Goal: Task Accomplishment & Management: Use online tool/utility

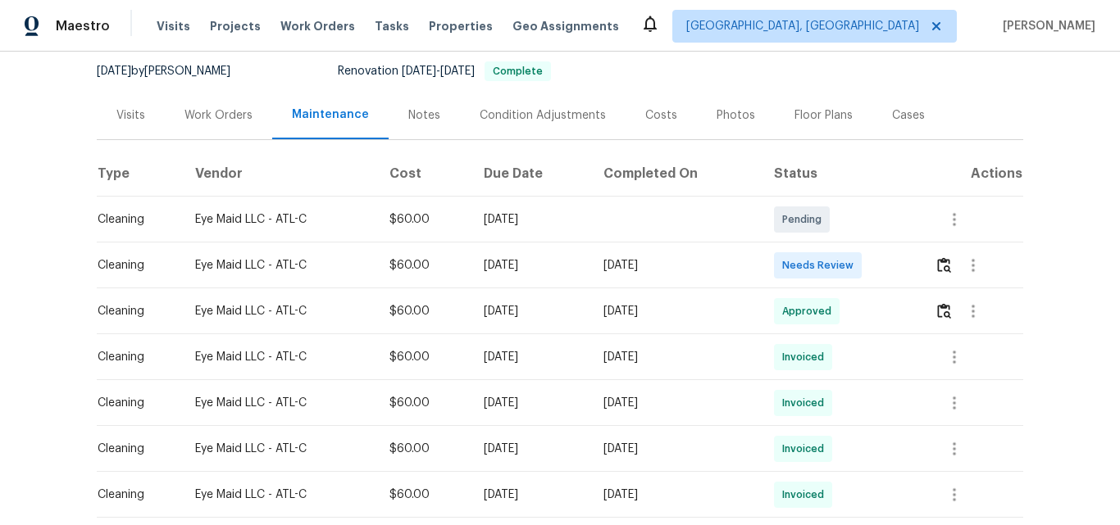
scroll to position [164, 0]
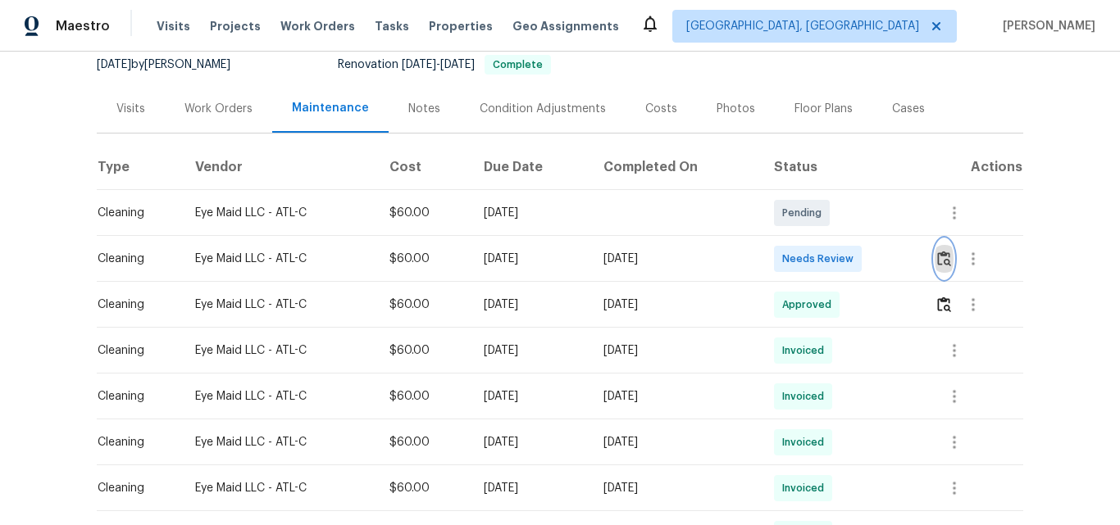
click at [939, 254] on img "button" at bounding box center [944, 259] width 14 height 16
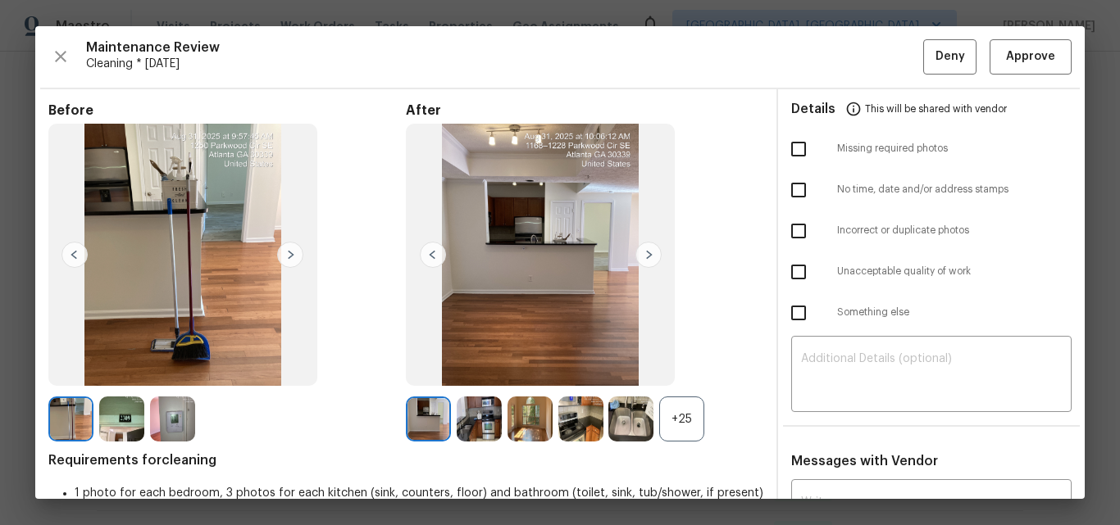
click at [674, 412] on div "+25" at bounding box center [681, 419] width 45 height 45
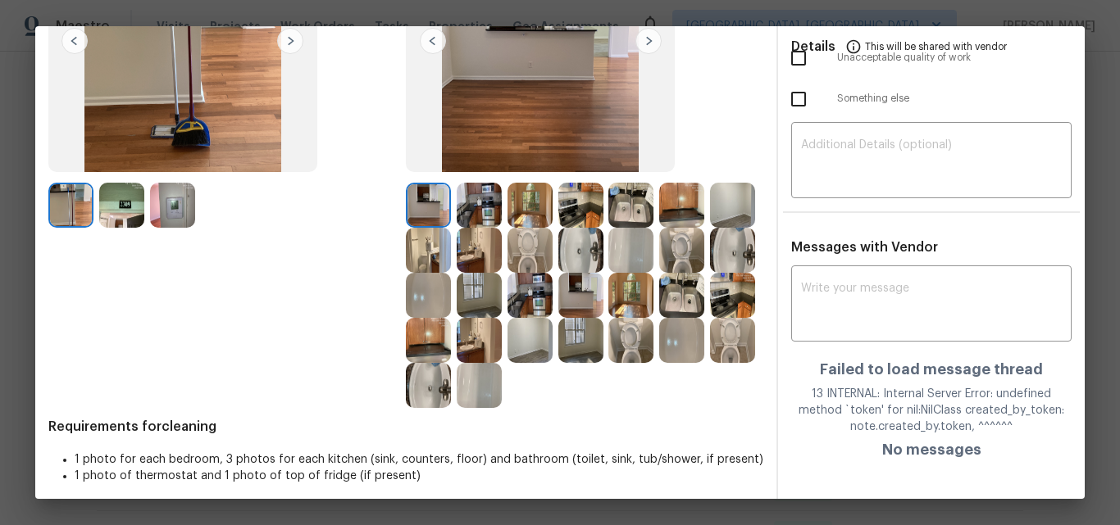
scroll to position [221, 0]
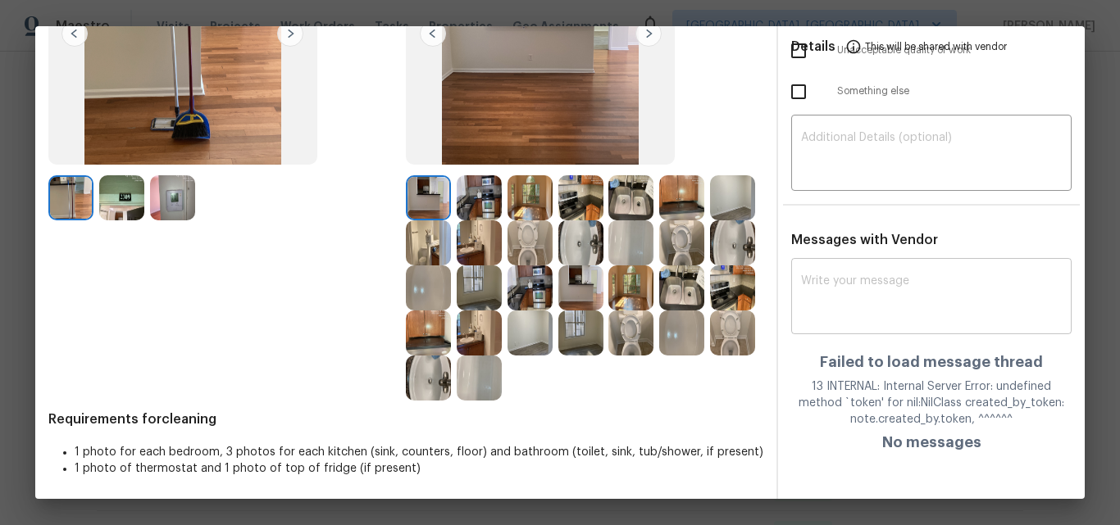
click at [831, 311] on textarea at bounding box center [931, 298] width 261 height 46
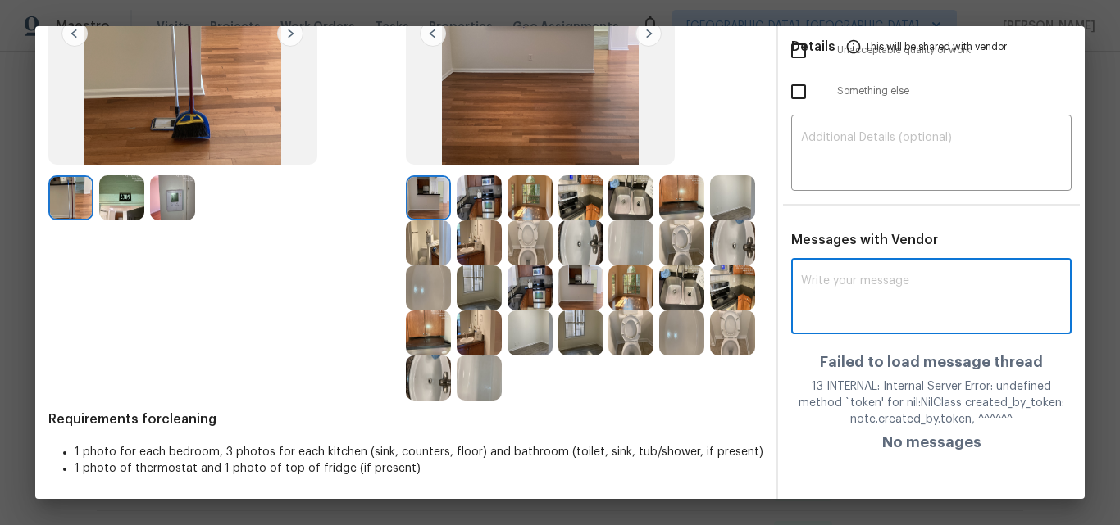
paste textarea "Maintenance Audit Team: Hello! Unfortunately, this Cleaning visit completed on …"
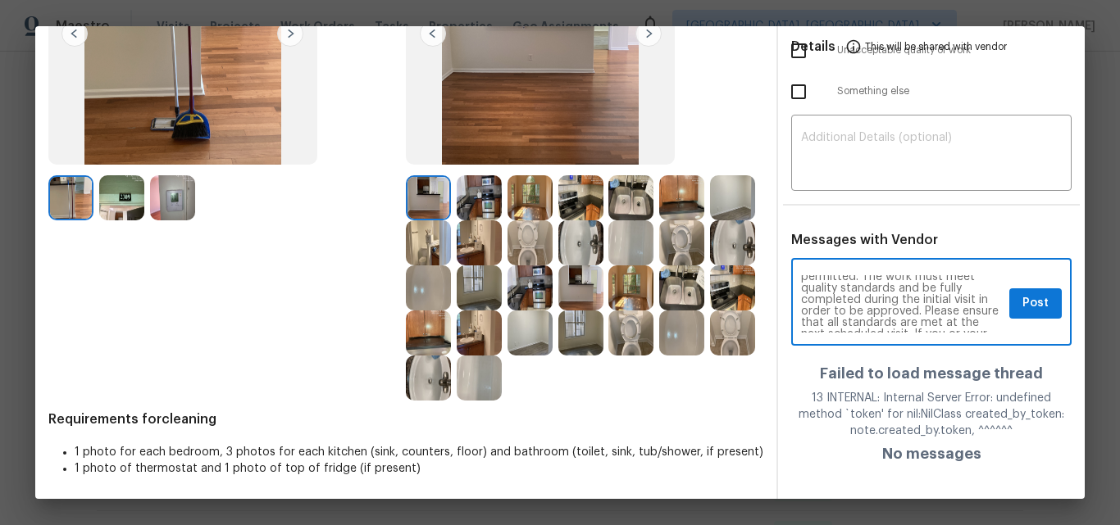
scroll to position [0, 0]
type textarea "Maintenance Audit Team: Hello! Unfortunately, this Cleaning visit completed on …"
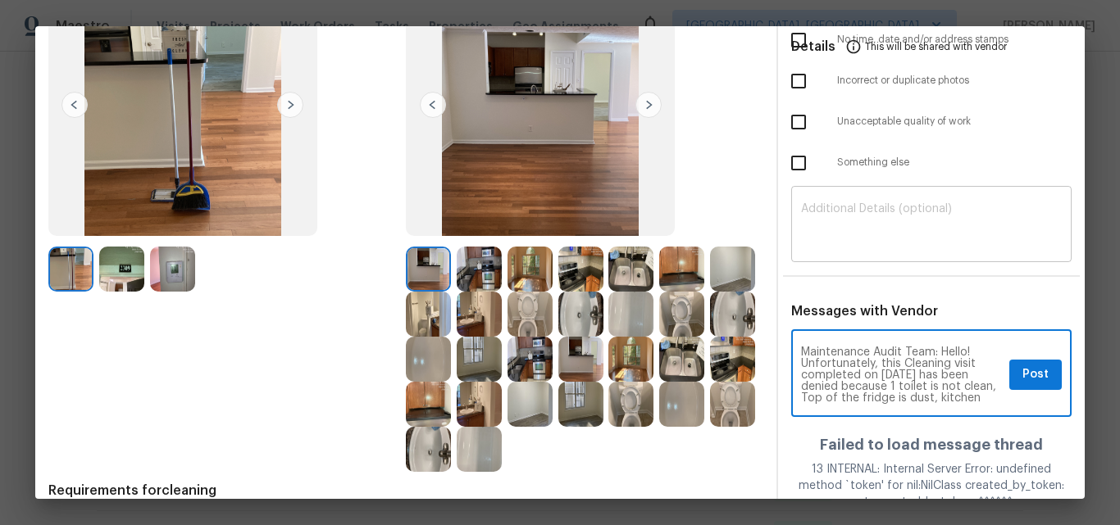
scroll to position [57, 0]
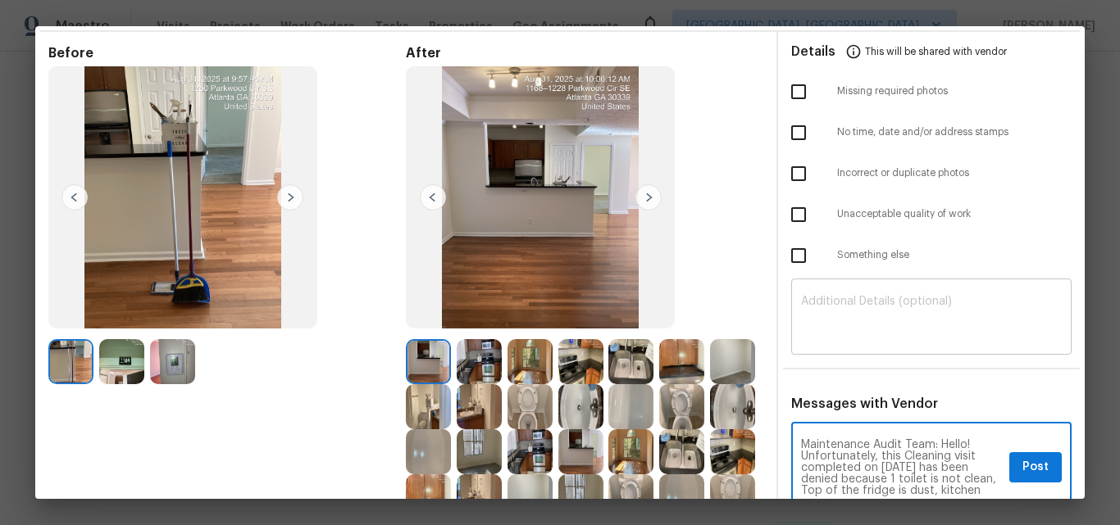
click at [820, 310] on textarea at bounding box center [931, 319] width 261 height 46
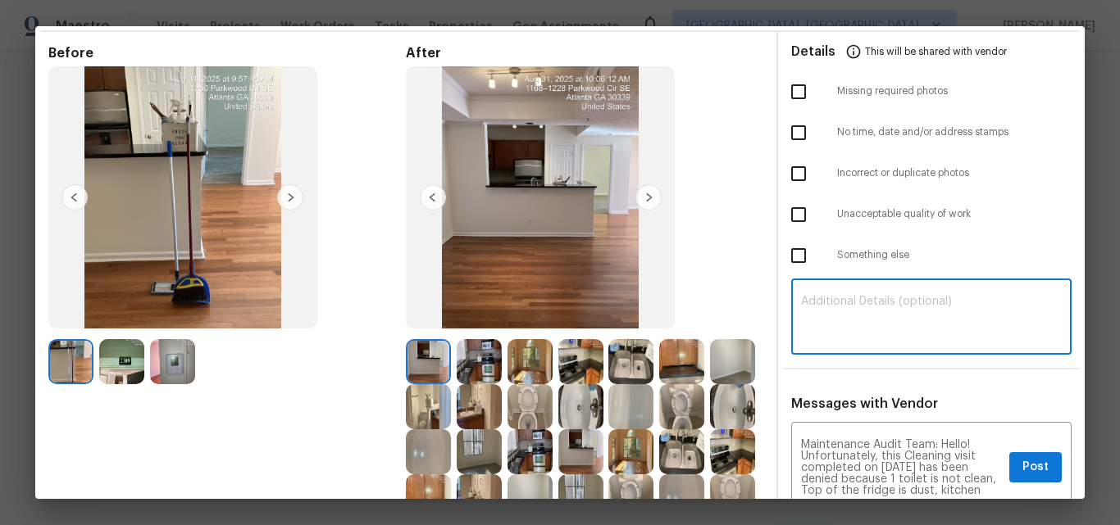
paste textarea "Maintenance Audit Team: Hello! Unfortunately, this Cleaning visit completed on …"
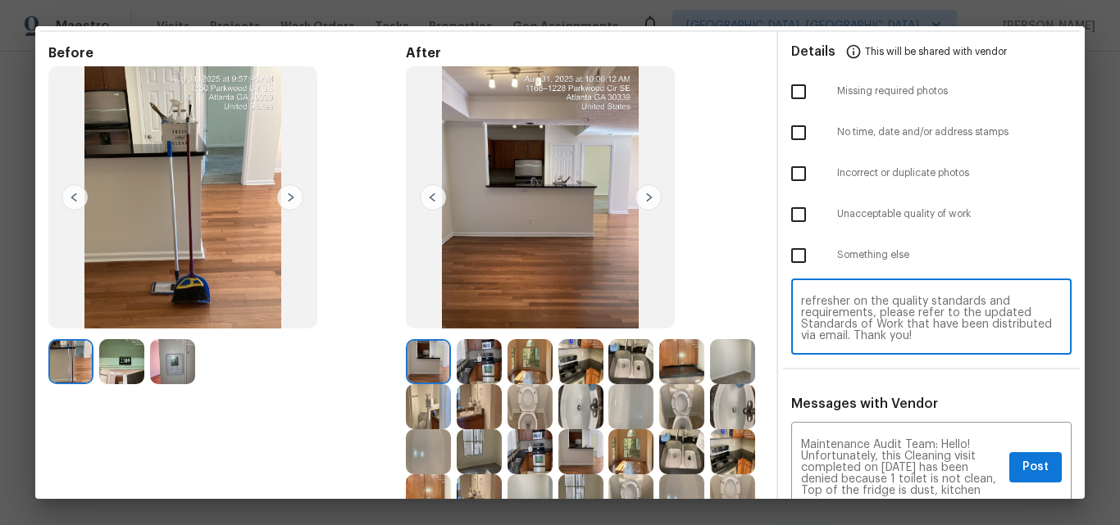
scroll to position [0, 0]
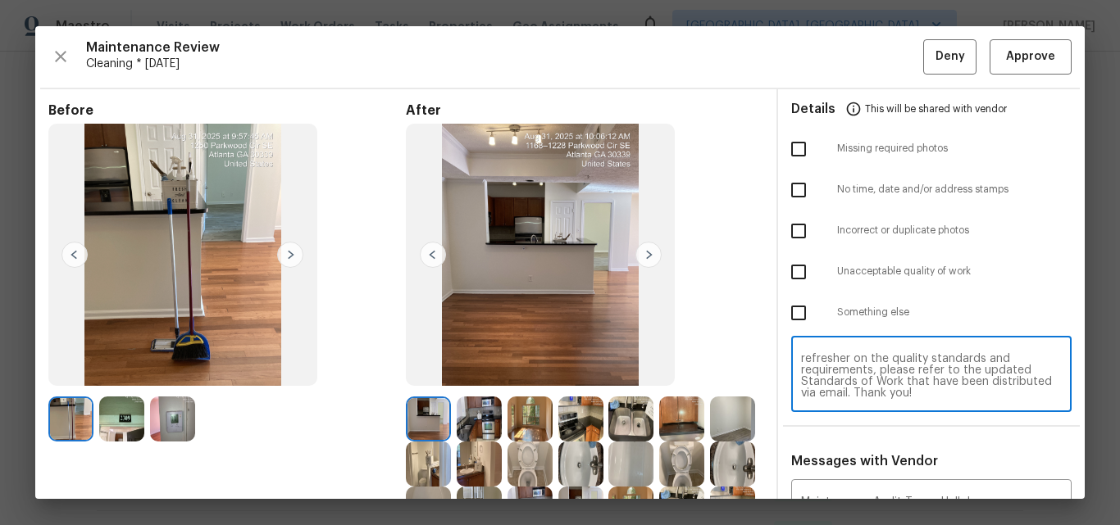
type textarea "Maintenance Audit Team: Hello! Unfortunately, this Cleaning visit completed on …"
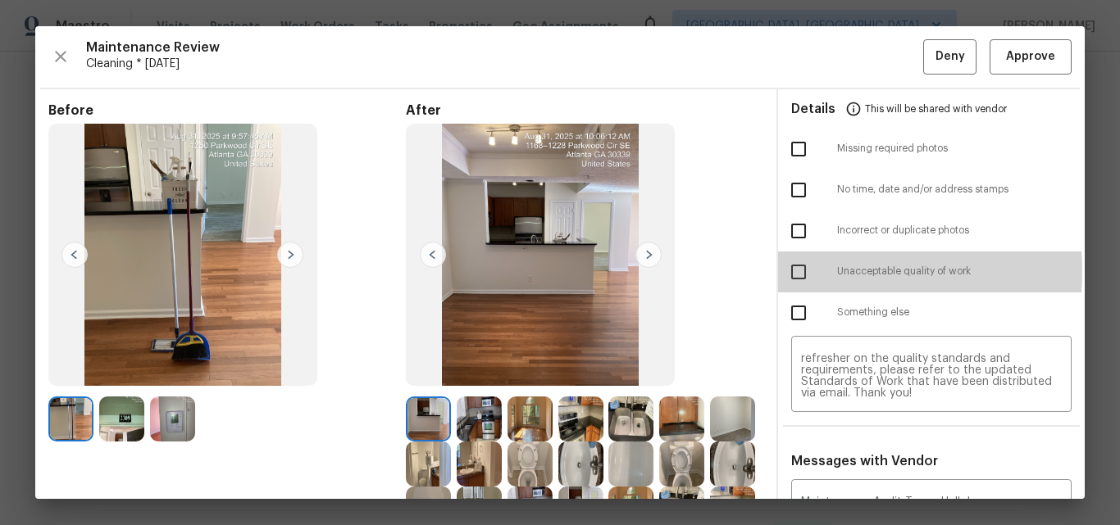
click at [793, 271] on input "checkbox" at bounding box center [798, 272] width 34 height 34
checkbox input "true"
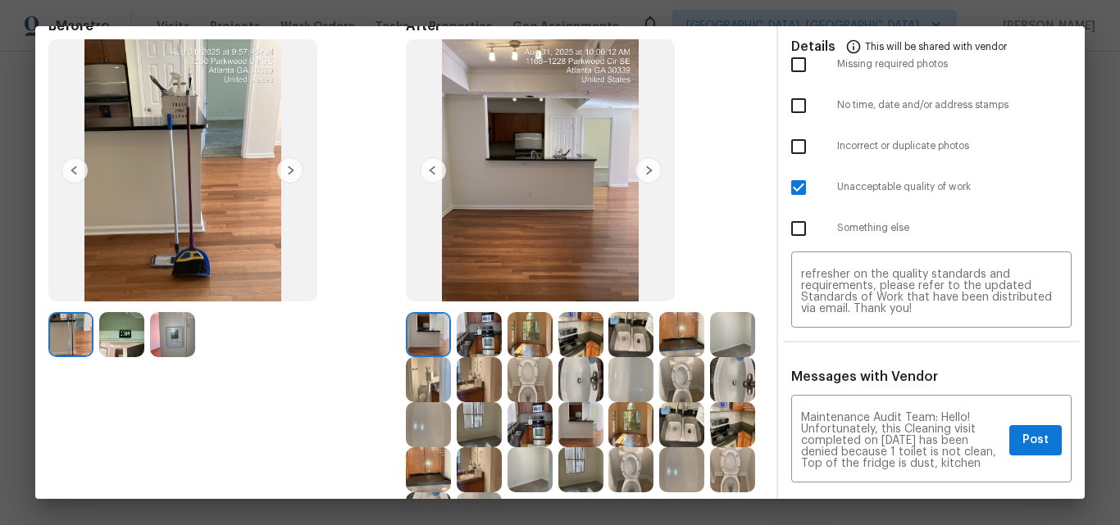
scroll to position [221, 0]
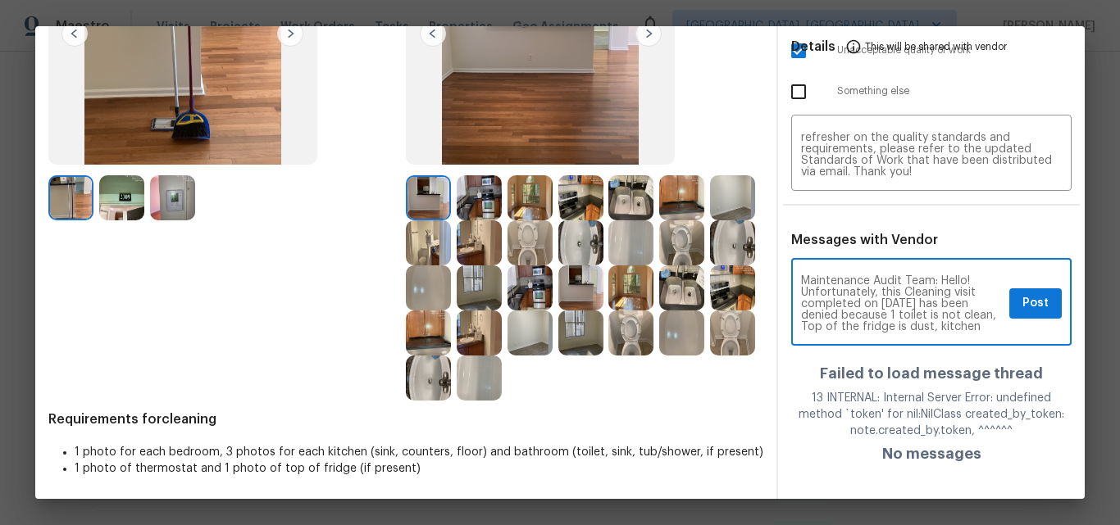
click at [890, 287] on textarea "Maintenance Audit Team: Hello! Unfortunately, this Cleaning visit completed on …" at bounding box center [902, 303] width 202 height 57
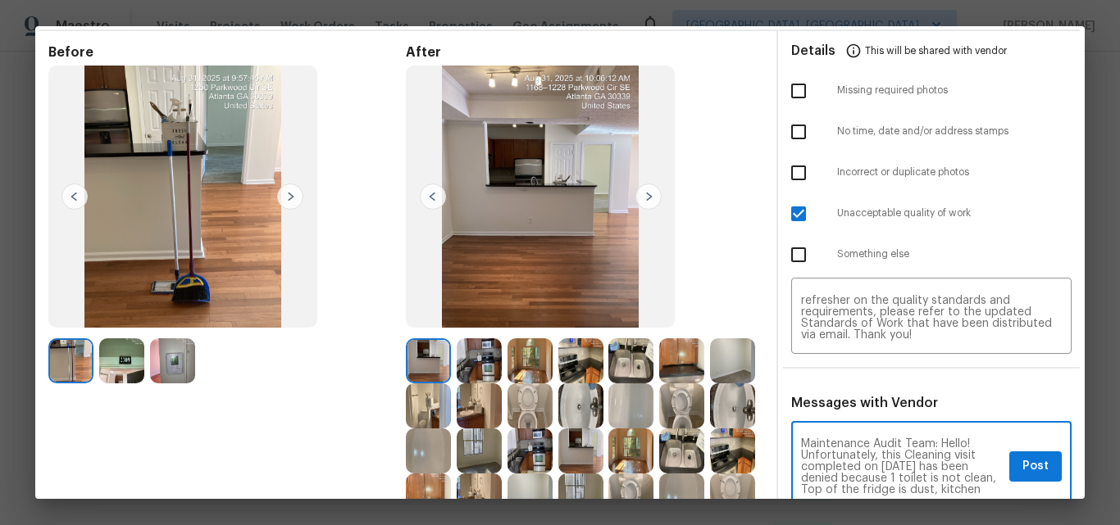
scroll to position [57, 0]
click at [1027, 471] on span "Post" at bounding box center [1035, 467] width 26 height 20
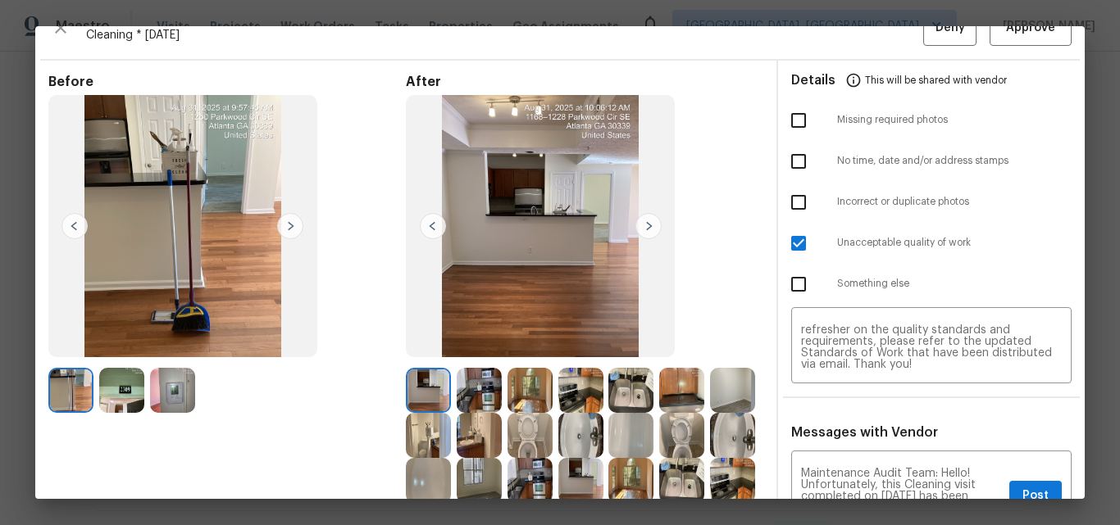
scroll to position [0, 0]
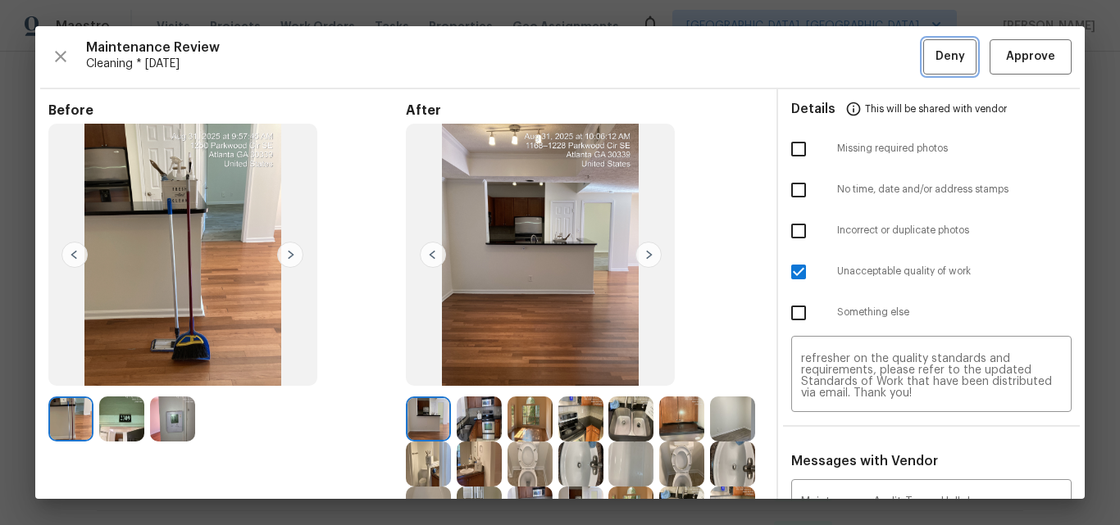
click at [935, 58] on span "Deny" at bounding box center [950, 57] width 30 height 20
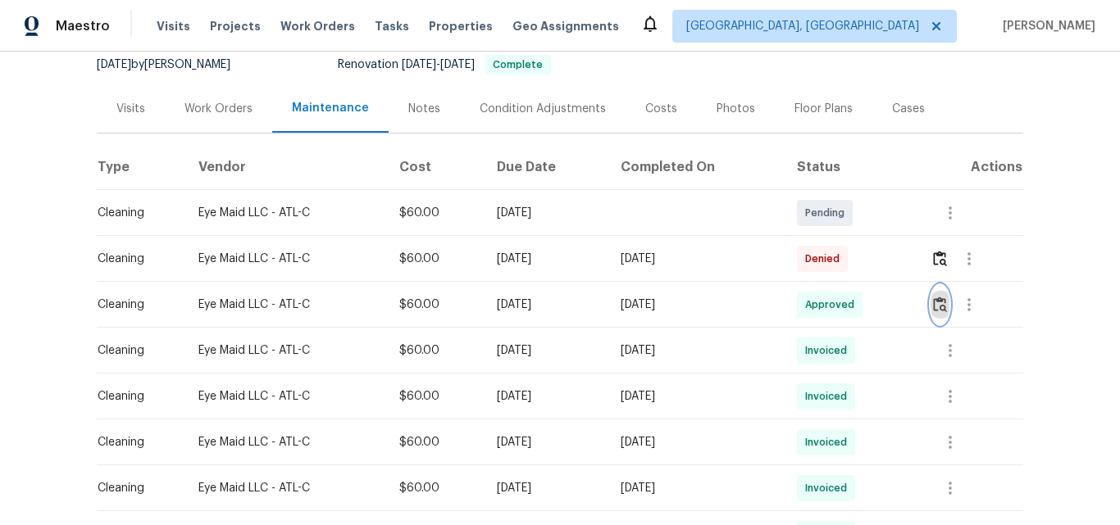
click at [945, 304] on img "button" at bounding box center [940, 305] width 14 height 16
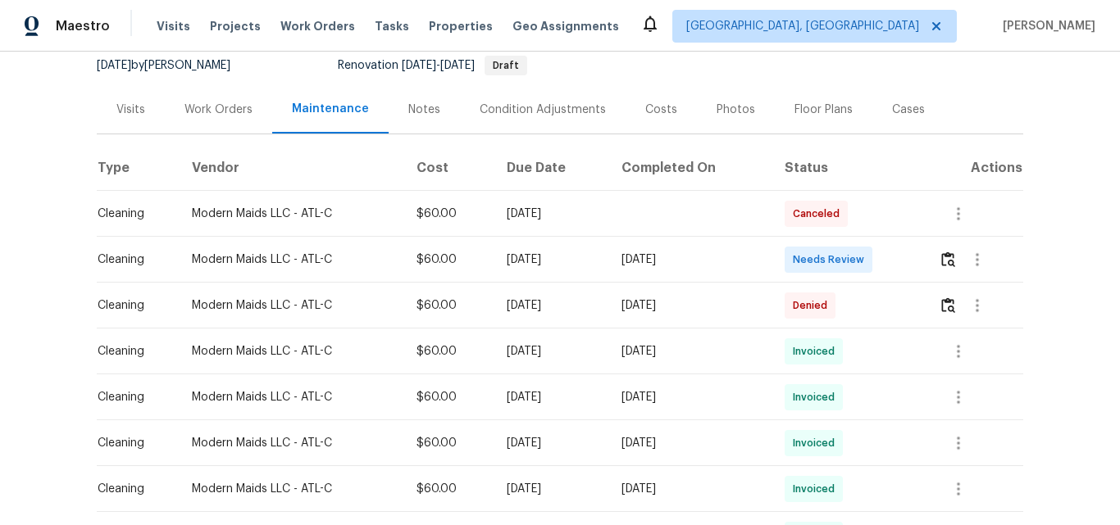
scroll to position [164, 0]
click at [947, 257] on img "button" at bounding box center [948, 259] width 14 height 16
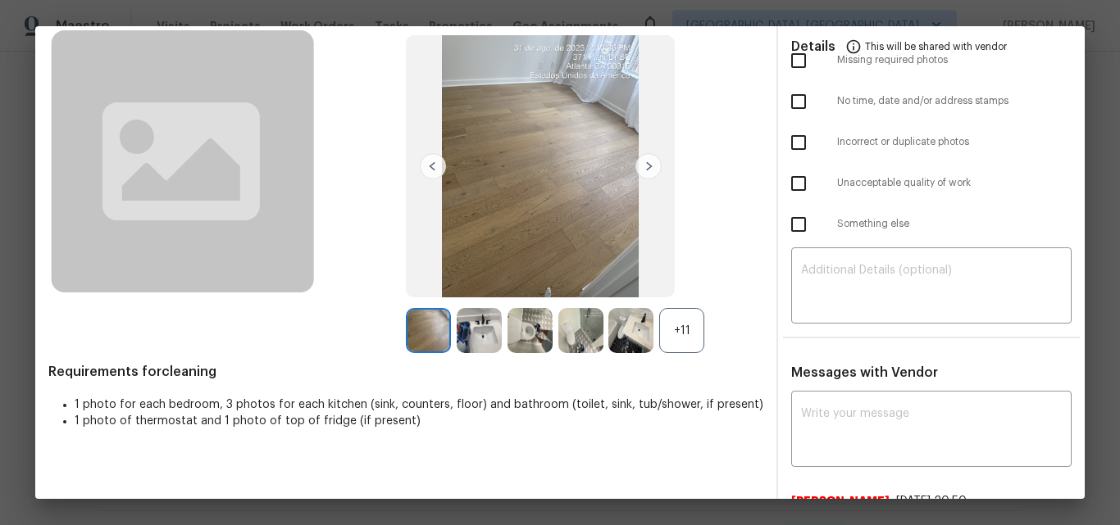
scroll to position [0, 0]
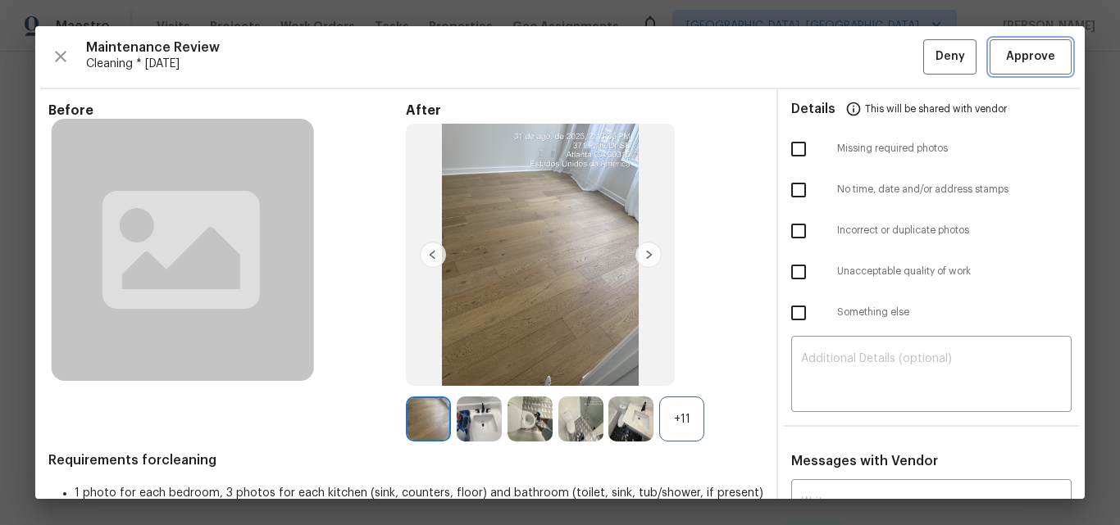
click at [1038, 49] on span "Approve" at bounding box center [1030, 57] width 49 height 20
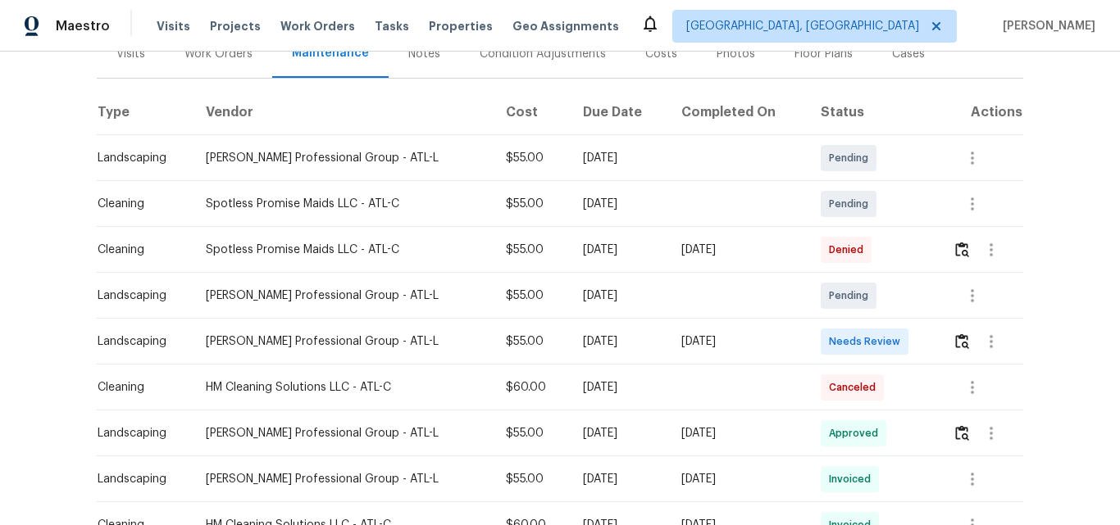
scroll to position [246, 0]
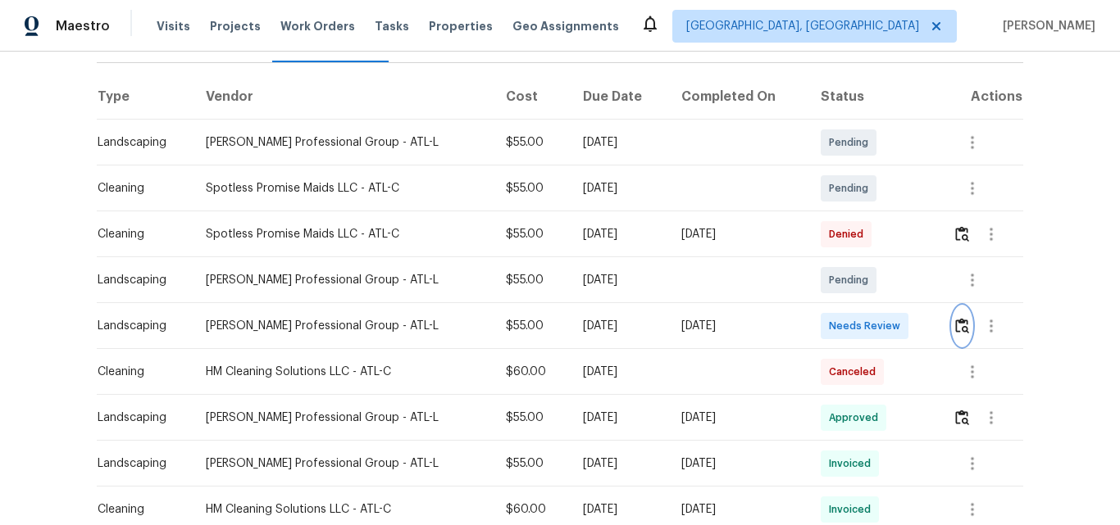
click at [955, 318] on img "button" at bounding box center [962, 326] width 14 height 16
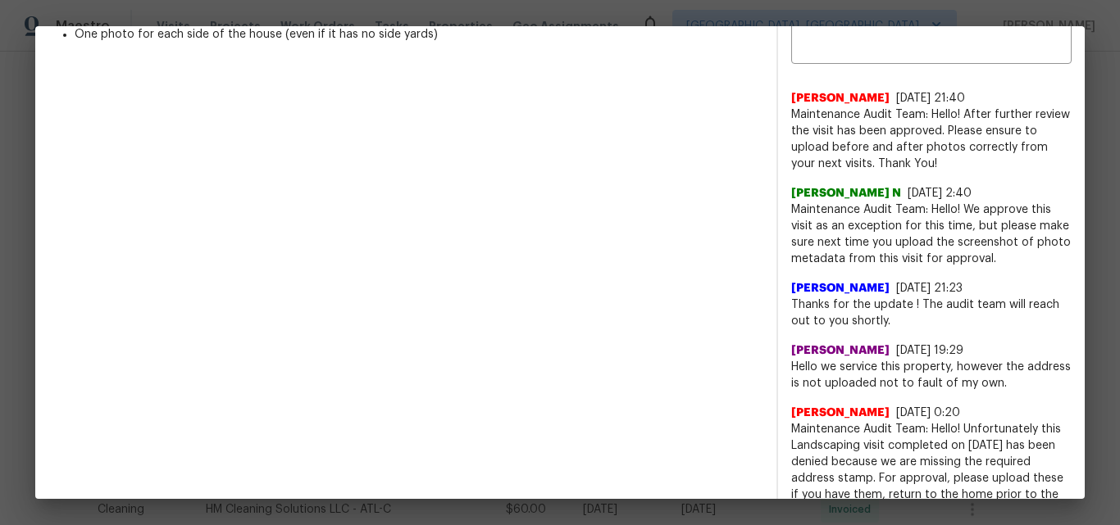
scroll to position [0, 0]
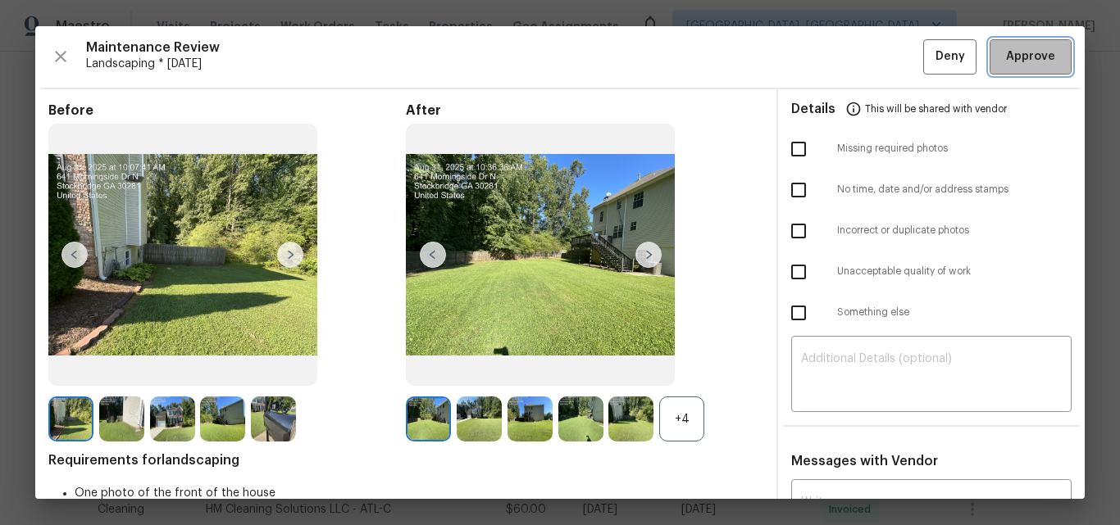
click at [1017, 65] on span "Approve" at bounding box center [1030, 57] width 49 height 20
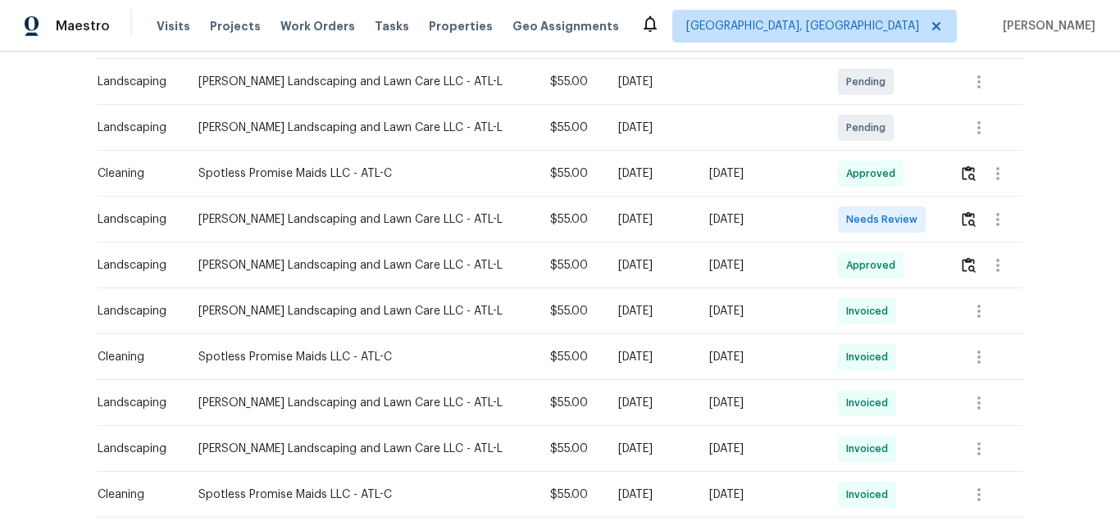
scroll to position [410, 0]
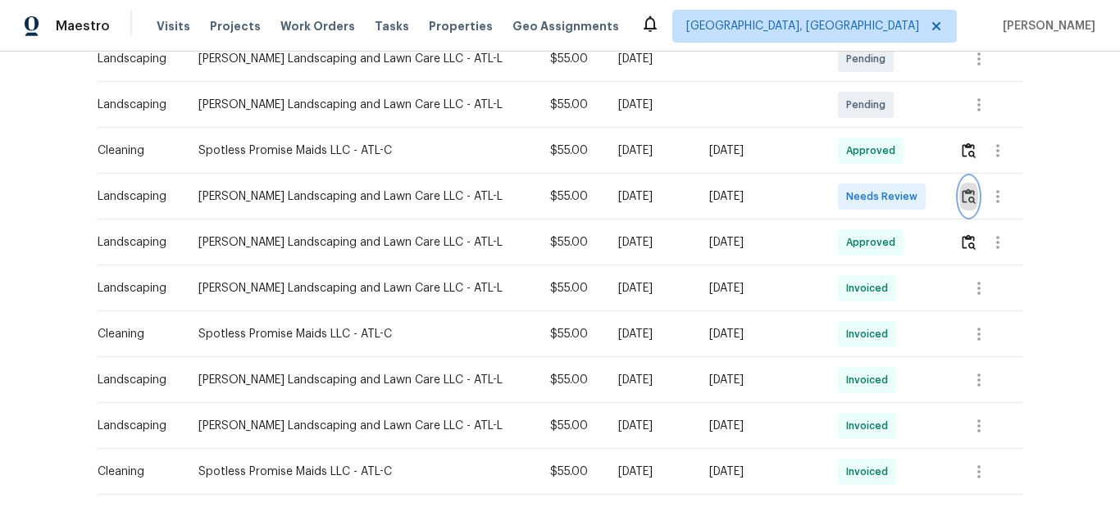
click at [961, 198] on img "button" at bounding box center [968, 197] width 14 height 16
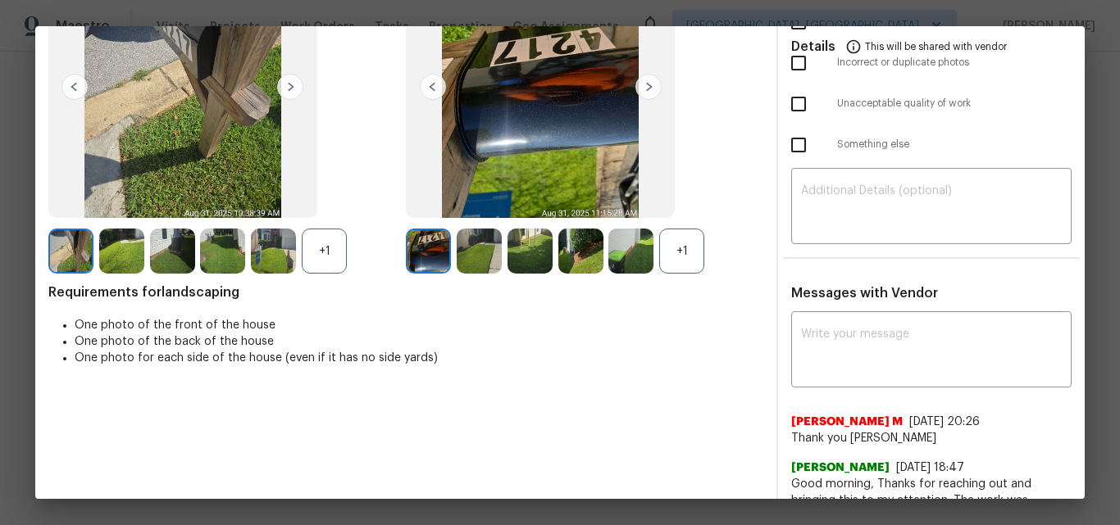
scroll to position [0, 0]
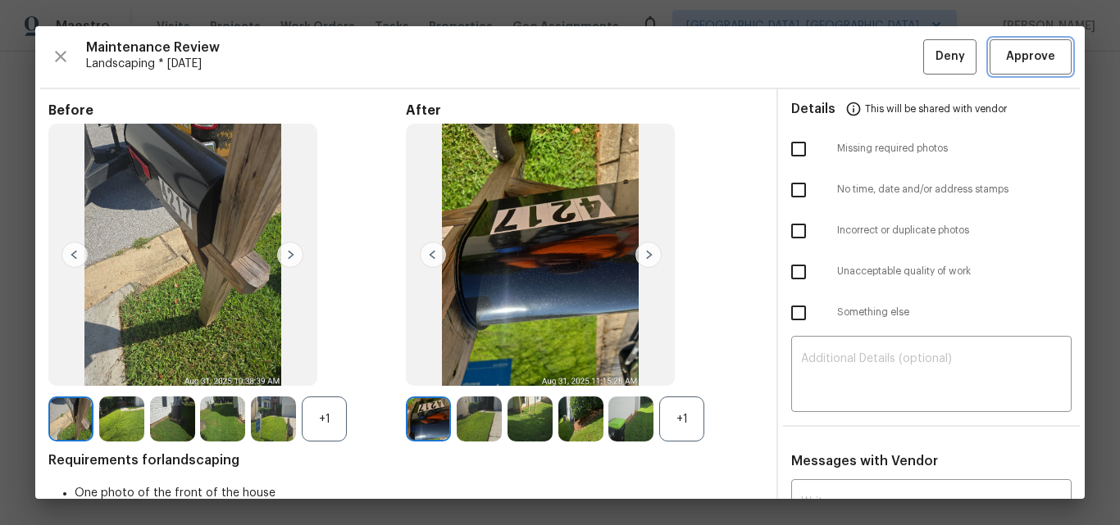
drag, startPoint x: 1026, startPoint y: 57, endPoint x: 996, endPoint y: 57, distance: 30.3
click at [1026, 57] on span "Approve" at bounding box center [1030, 57] width 49 height 20
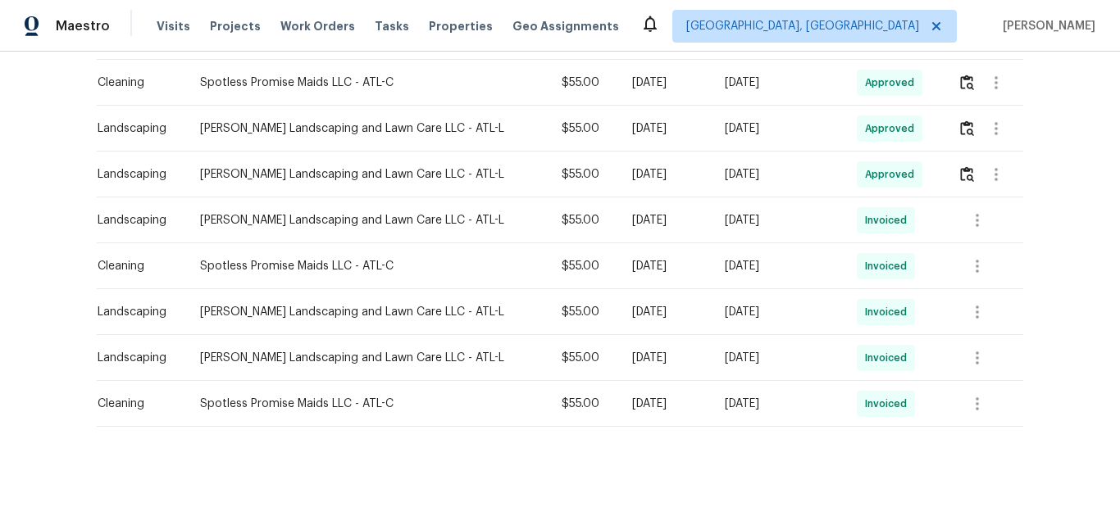
scroll to position [162, 0]
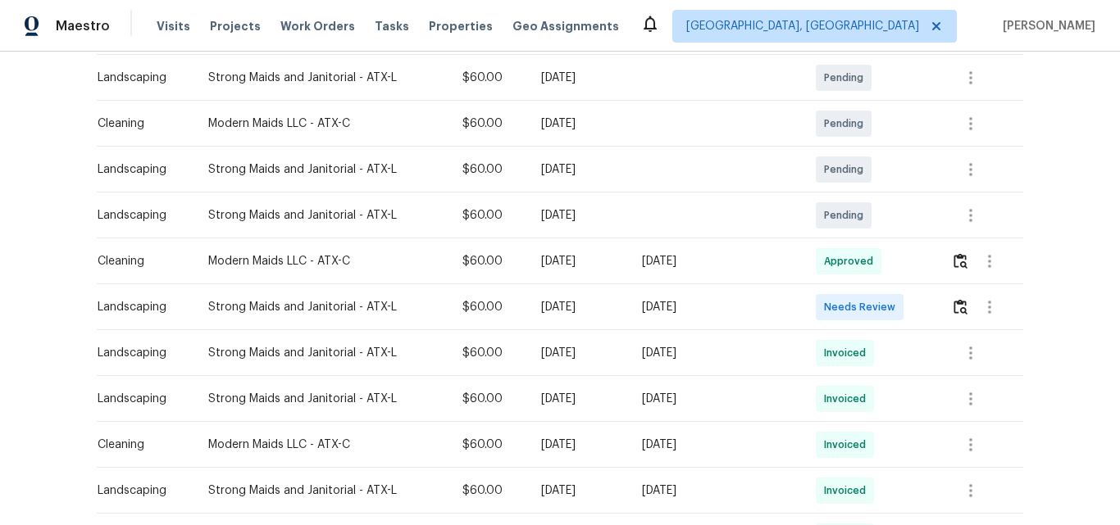
scroll to position [328, 0]
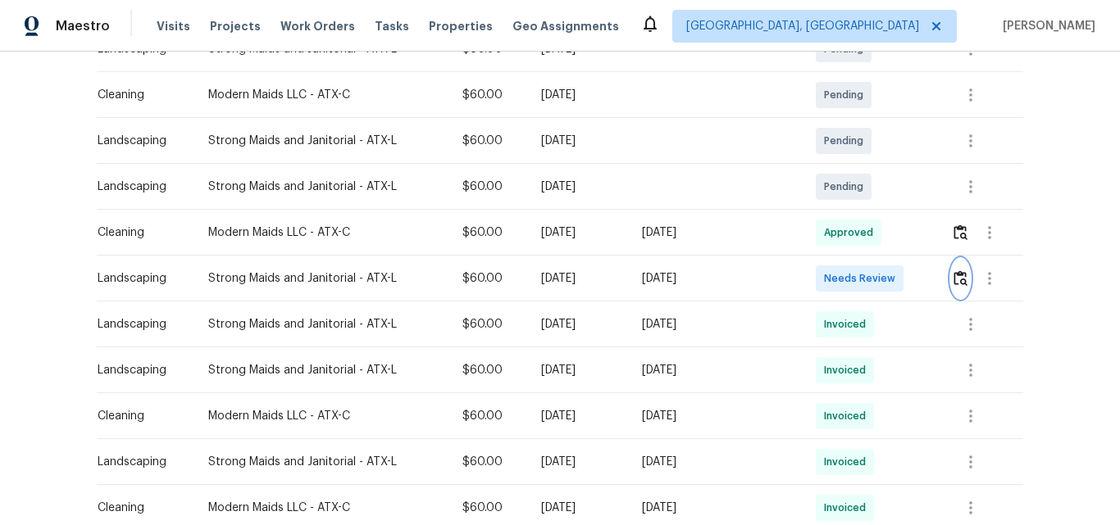
click at [953, 272] on img "button" at bounding box center [960, 278] width 14 height 16
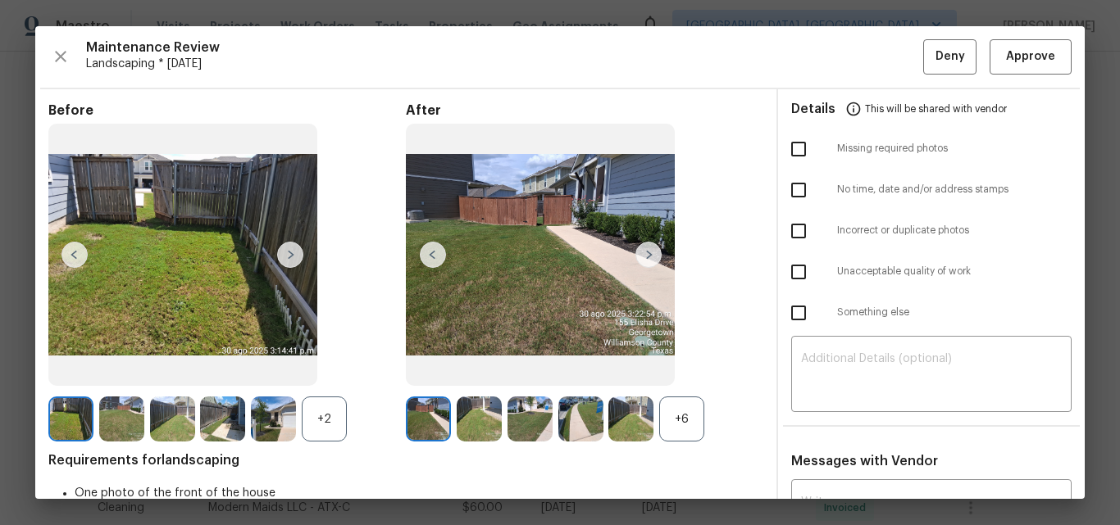
click at [685, 421] on div "+6" at bounding box center [681, 419] width 45 height 45
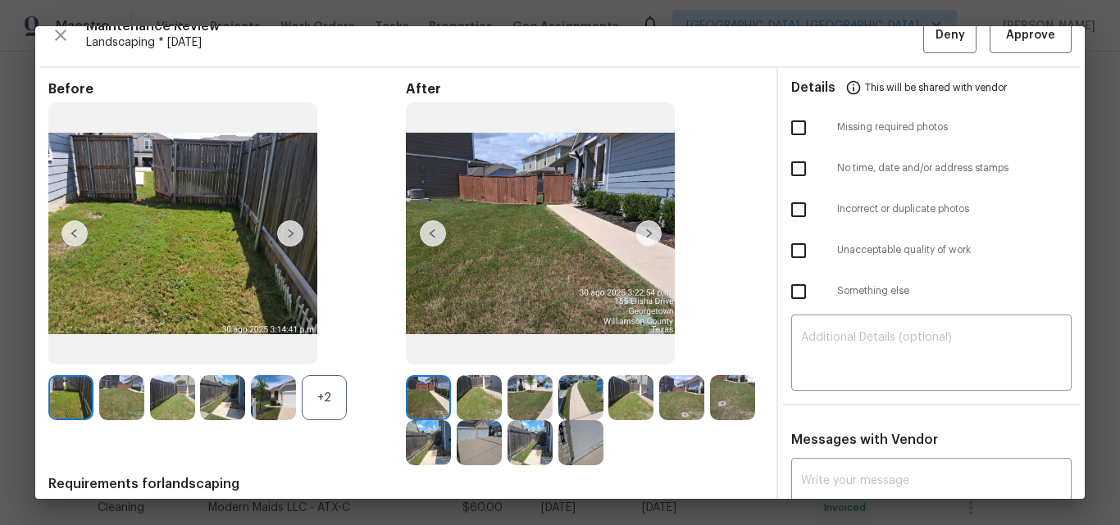
scroll to position [0, 0]
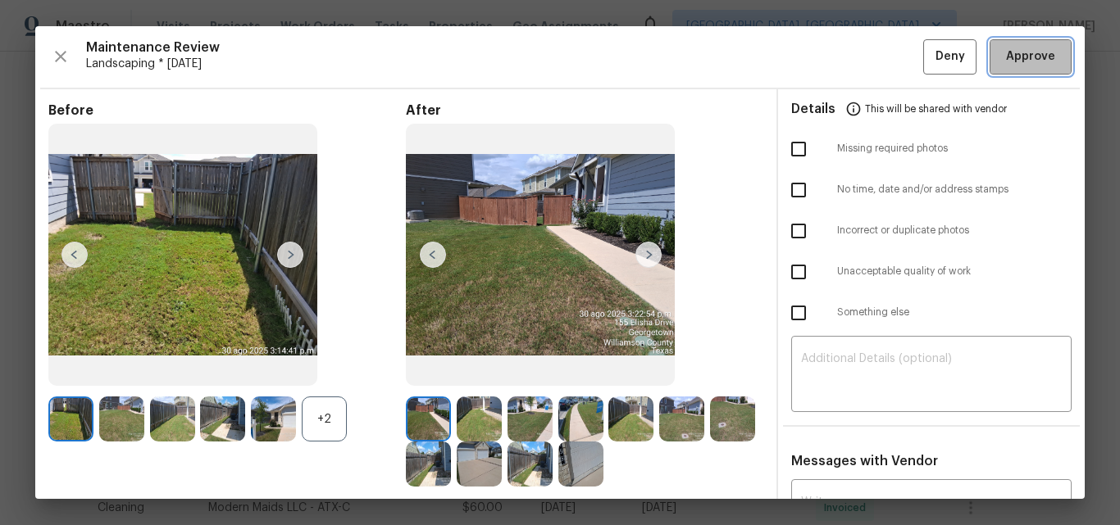
click at [1006, 59] on span "Approve" at bounding box center [1030, 57] width 49 height 20
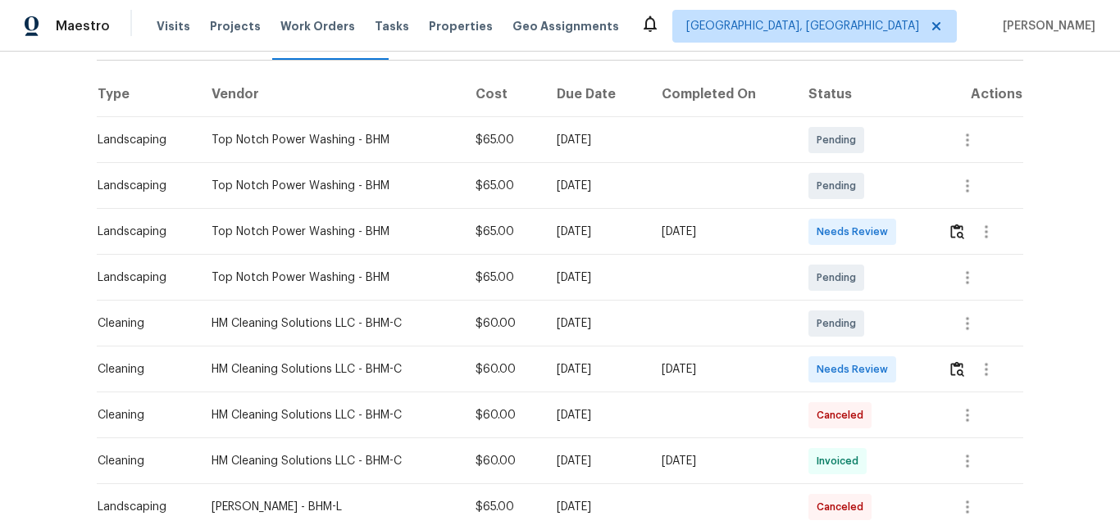
scroll to position [246, 0]
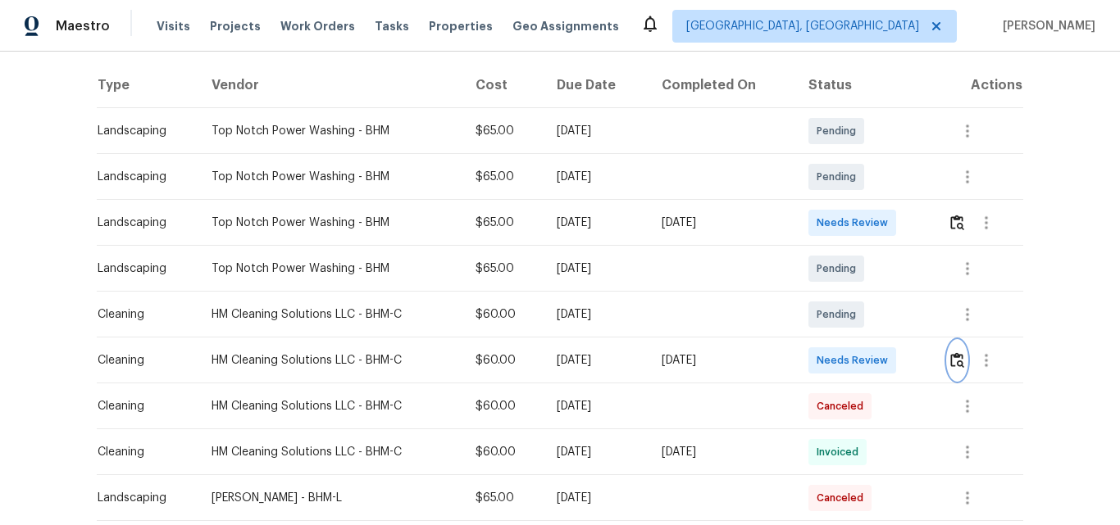
click at [953, 361] on img "button" at bounding box center [957, 360] width 14 height 16
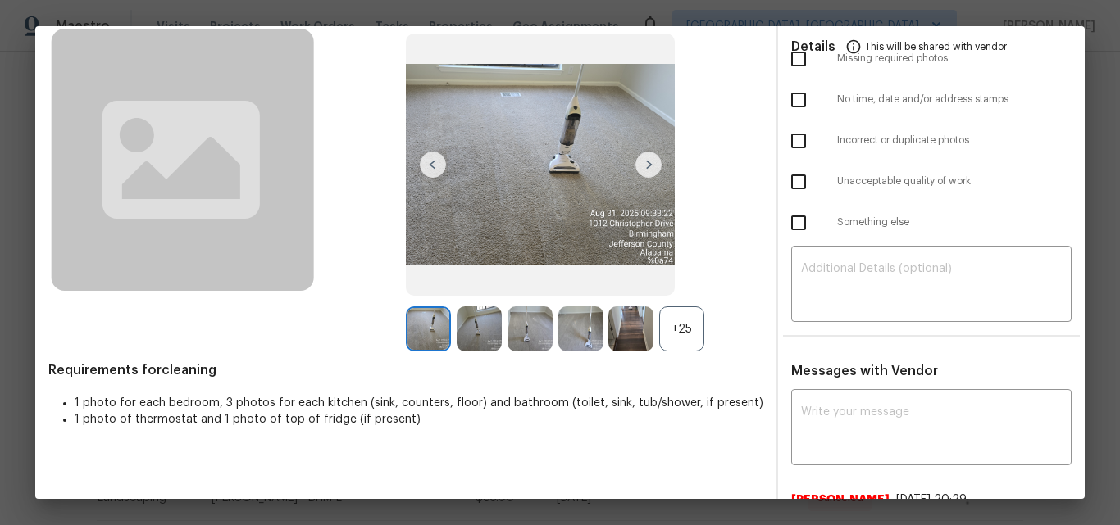
scroll to position [283, 0]
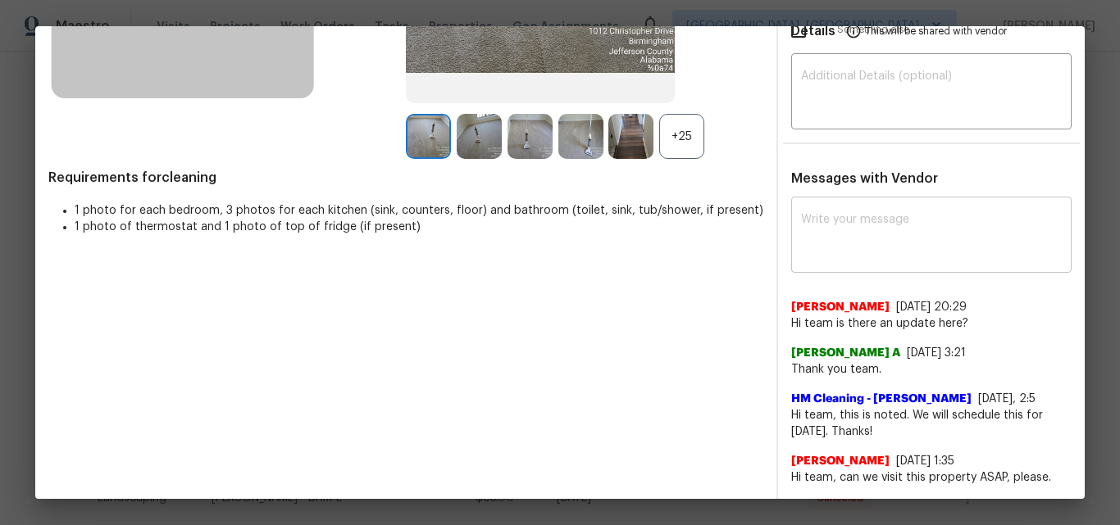
click at [864, 233] on textarea at bounding box center [931, 237] width 261 height 46
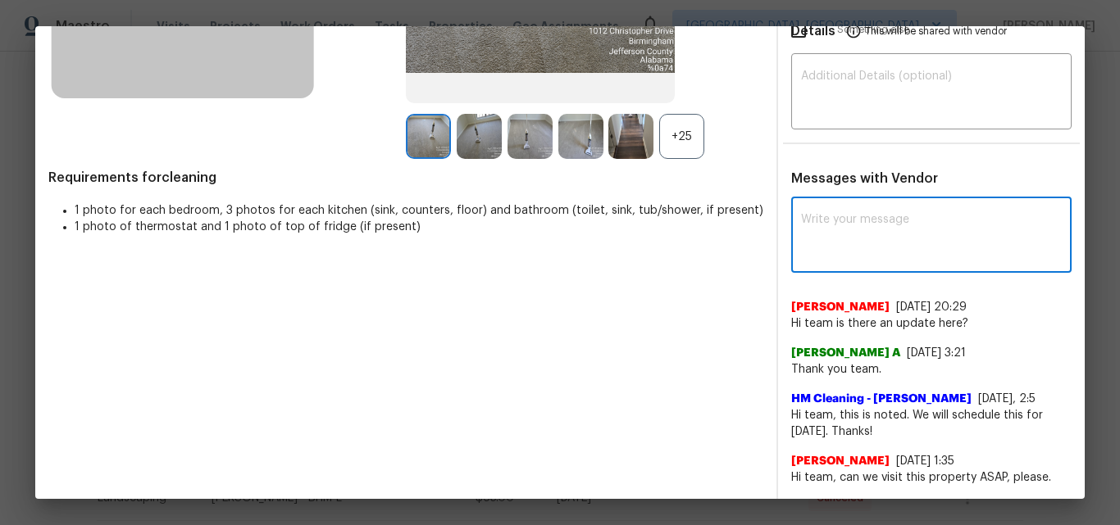
paste textarea "Maintenance Audit Team: Hello! Unfortunately, this cleaning visit completed on …"
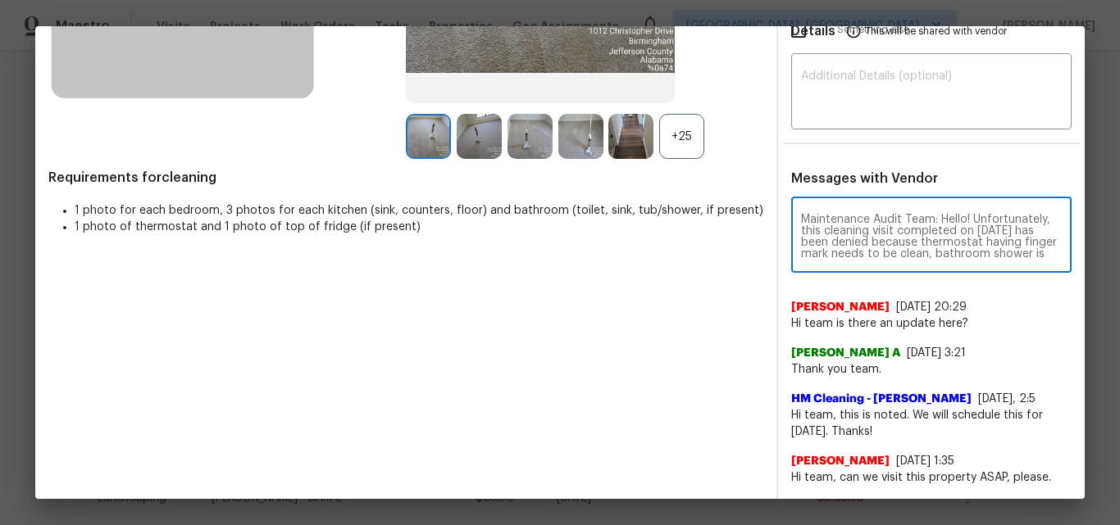
scroll to position [230, 0]
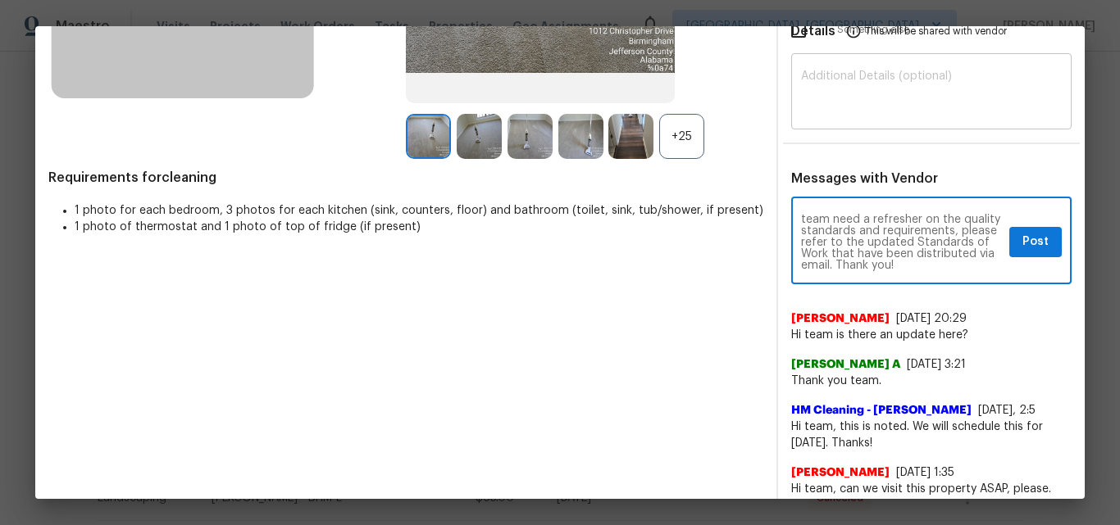
type textarea "Maintenance Audit Team: Hello! Unfortunately, this cleaning visit completed on …"
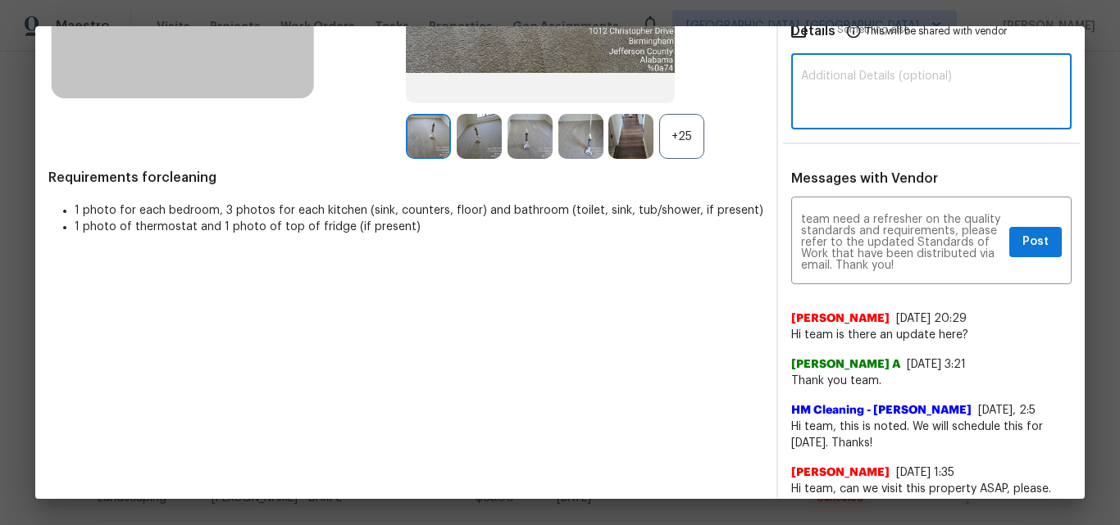
click at [841, 97] on textarea at bounding box center [931, 93] width 261 height 46
paste textarea "Maintenance Audit Team: Hello! Unfortunately, this cleaning visit completed on …"
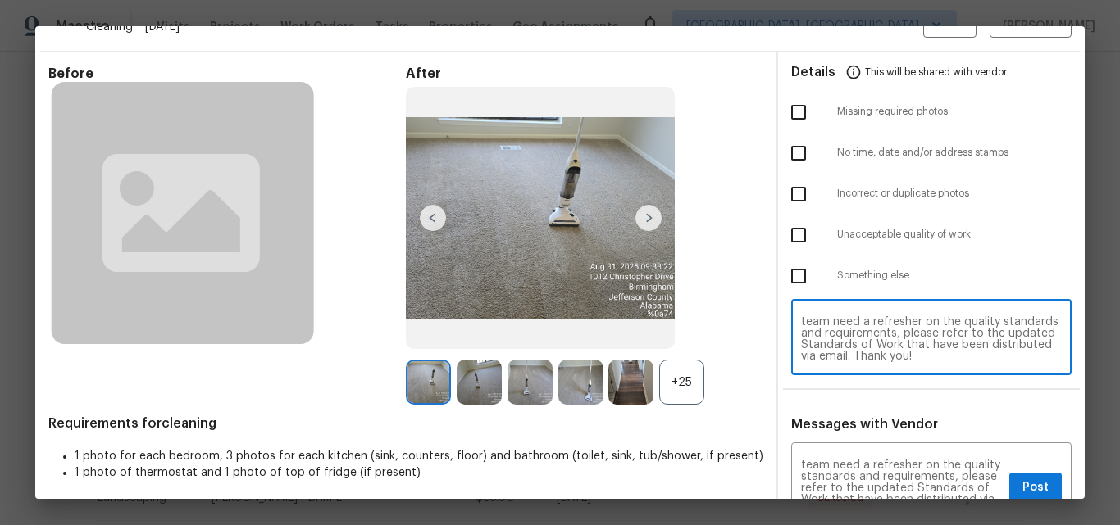
scroll to position [0, 0]
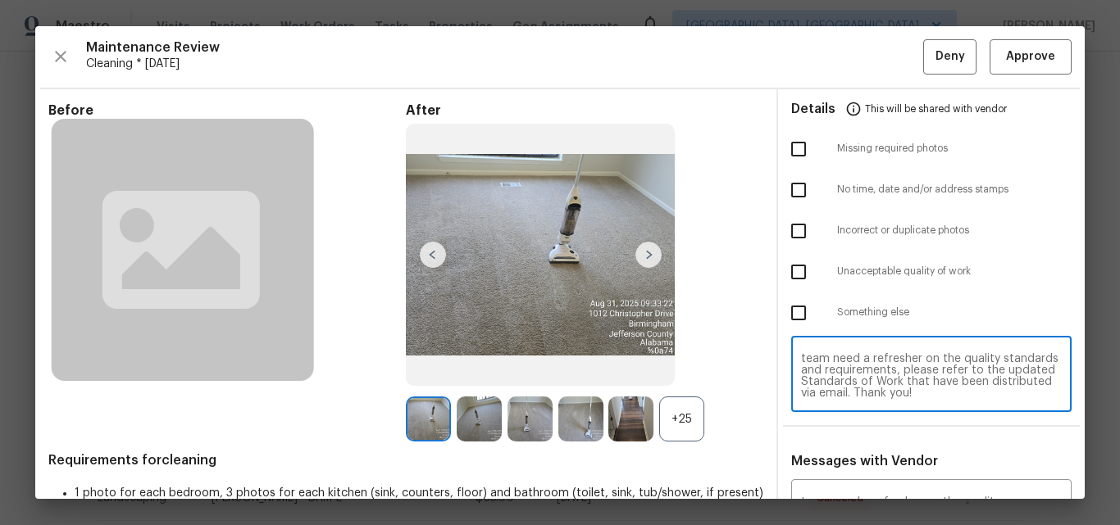
type textarea "Maintenance Audit Team: Hello! Unfortunately, this cleaning visit completed on …"
click at [793, 311] on input "checkbox" at bounding box center [798, 313] width 34 height 34
checkbox input "true"
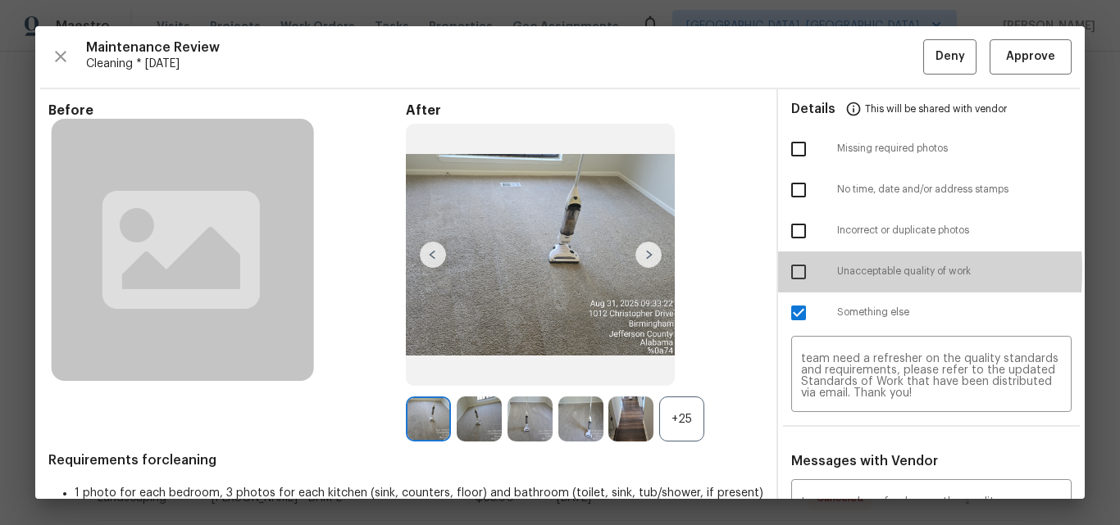
click at [786, 270] on input "checkbox" at bounding box center [798, 272] width 34 height 34
checkbox input "true"
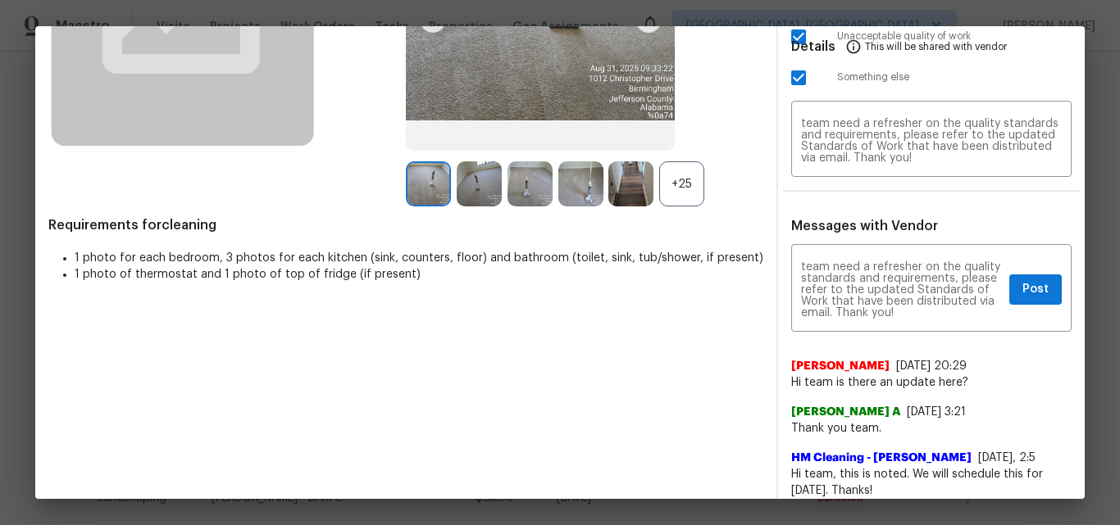
scroll to position [246, 0]
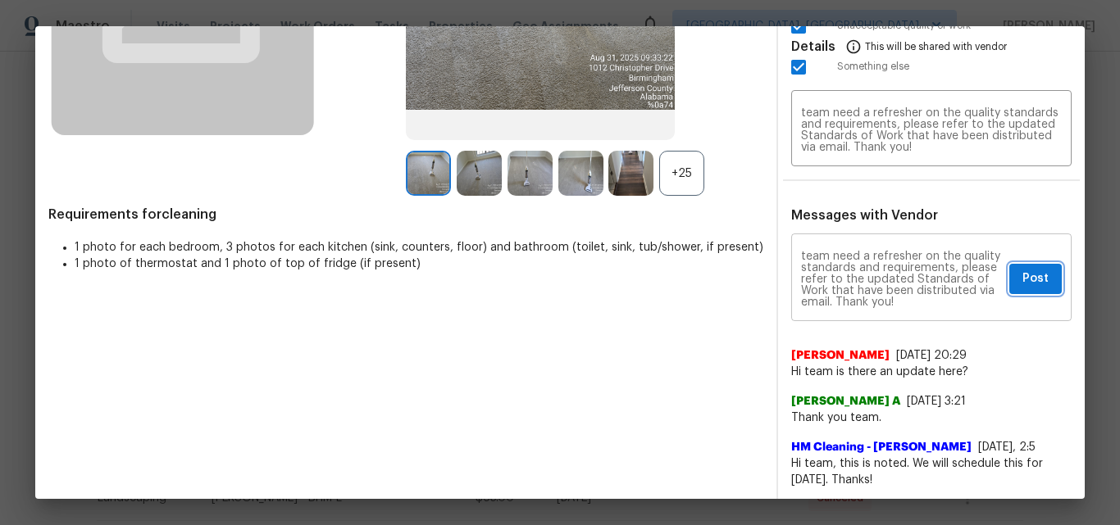
click at [1022, 276] on span "Post" at bounding box center [1035, 279] width 26 height 20
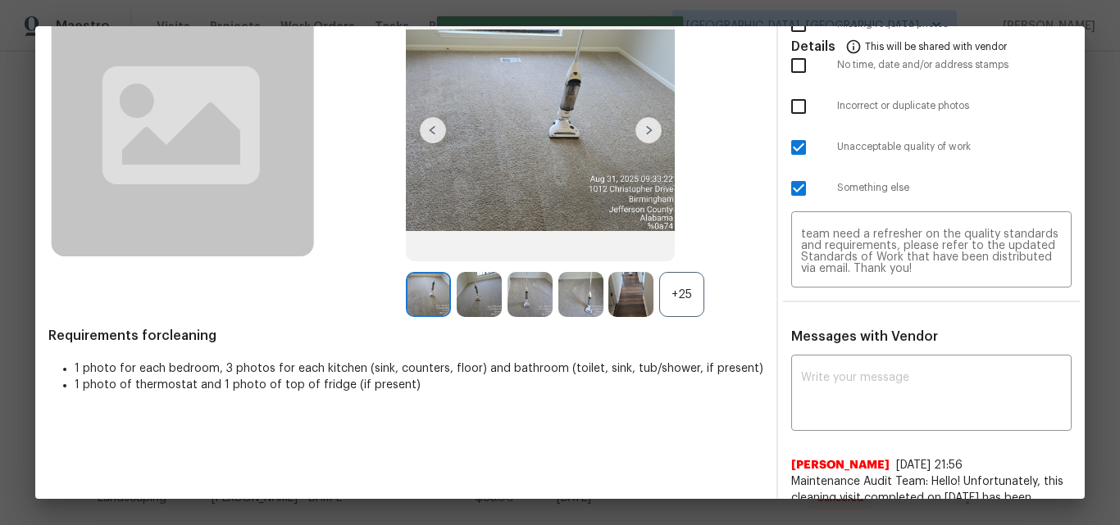
scroll to position [0, 0]
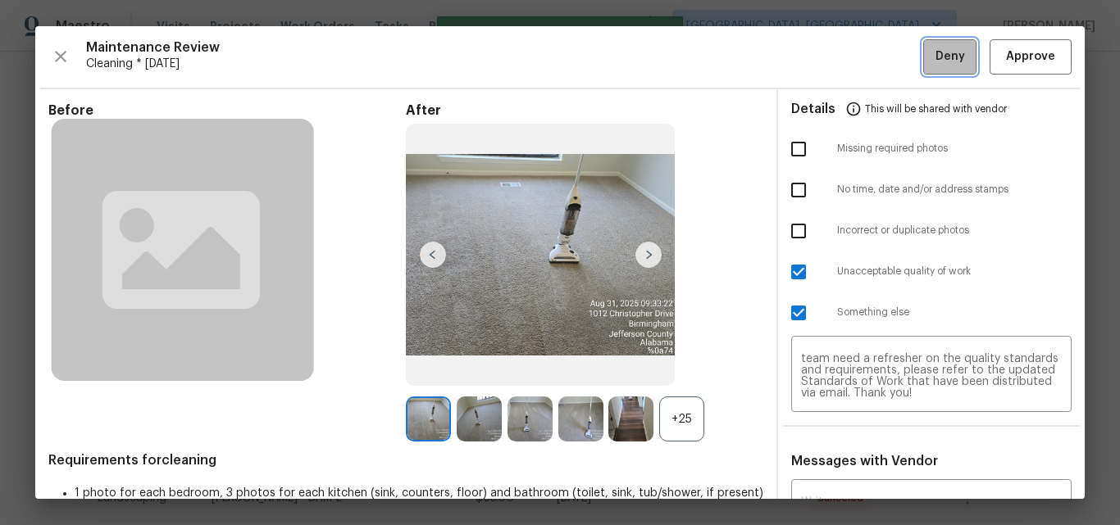
click at [935, 63] on span "Deny" at bounding box center [950, 57] width 30 height 20
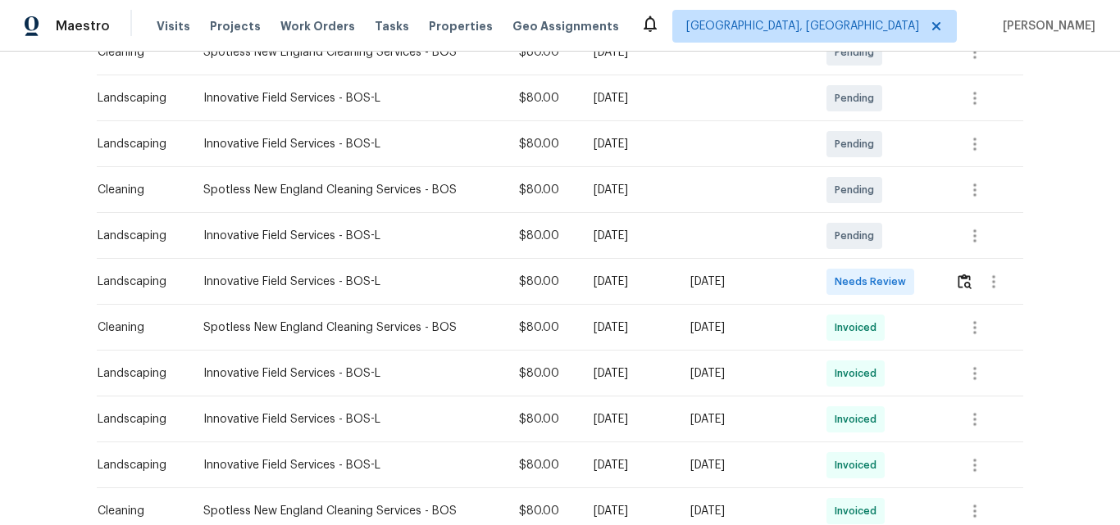
scroll to position [328, 0]
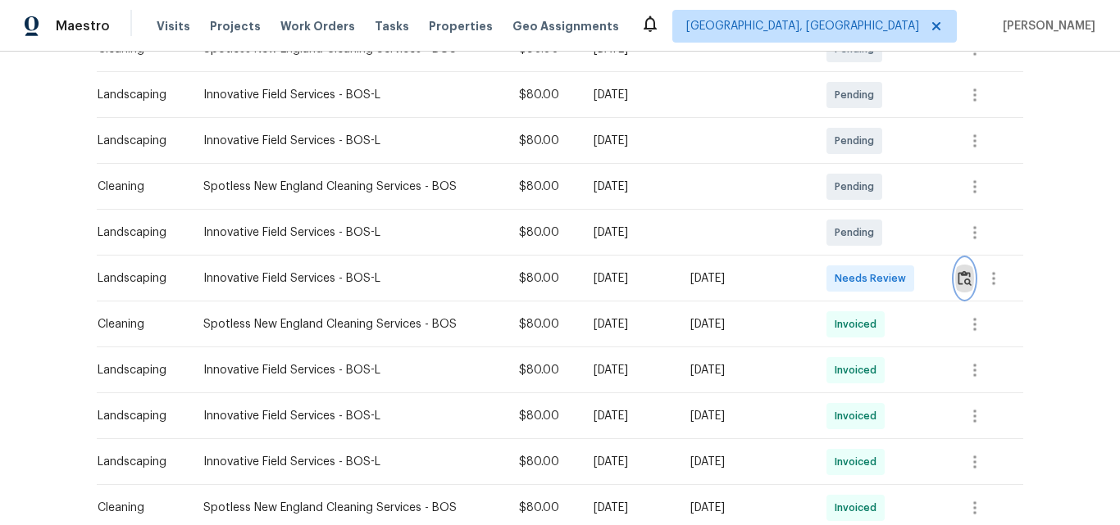
click at [965, 280] on img "button" at bounding box center [964, 278] width 14 height 16
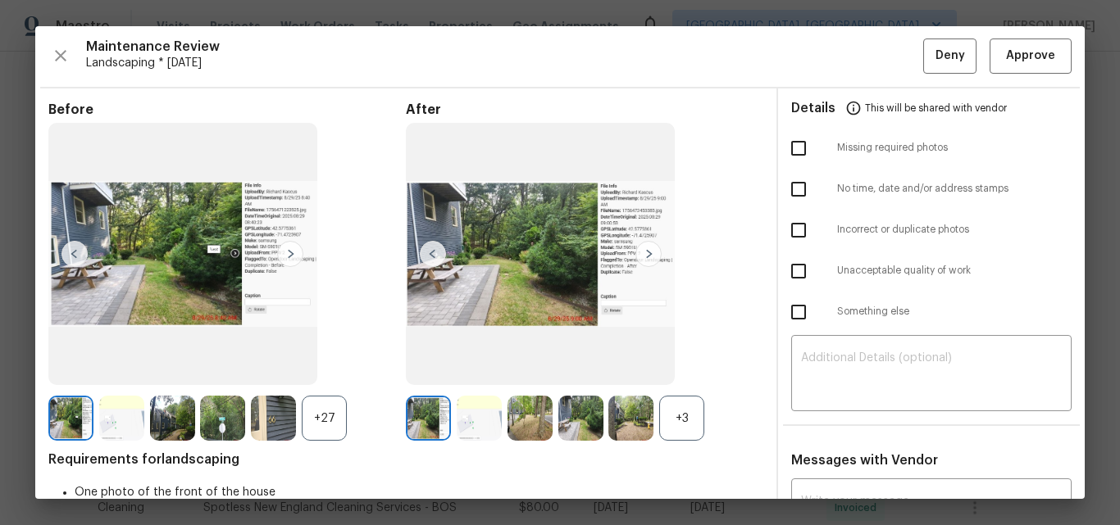
scroll to position [0, 0]
click at [1024, 62] on span "Approve" at bounding box center [1030, 57] width 49 height 20
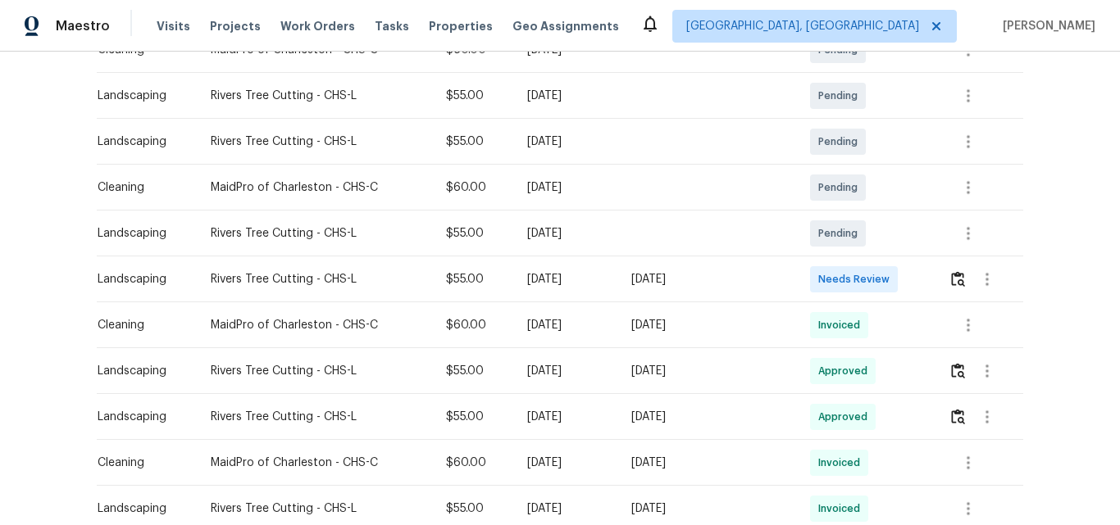
scroll to position [328, 0]
click at [951, 276] on img "button" at bounding box center [958, 278] width 14 height 16
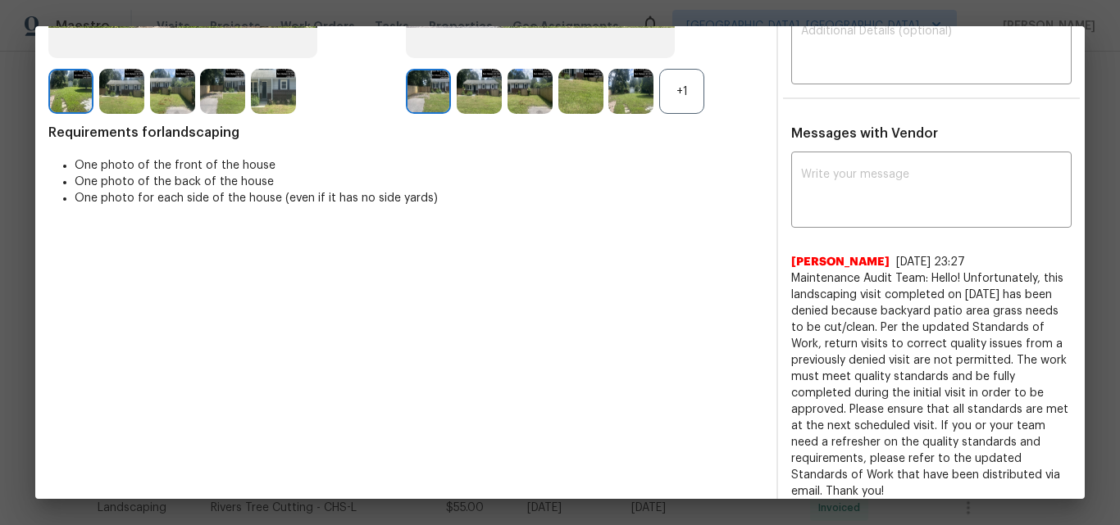
scroll to position [0, 0]
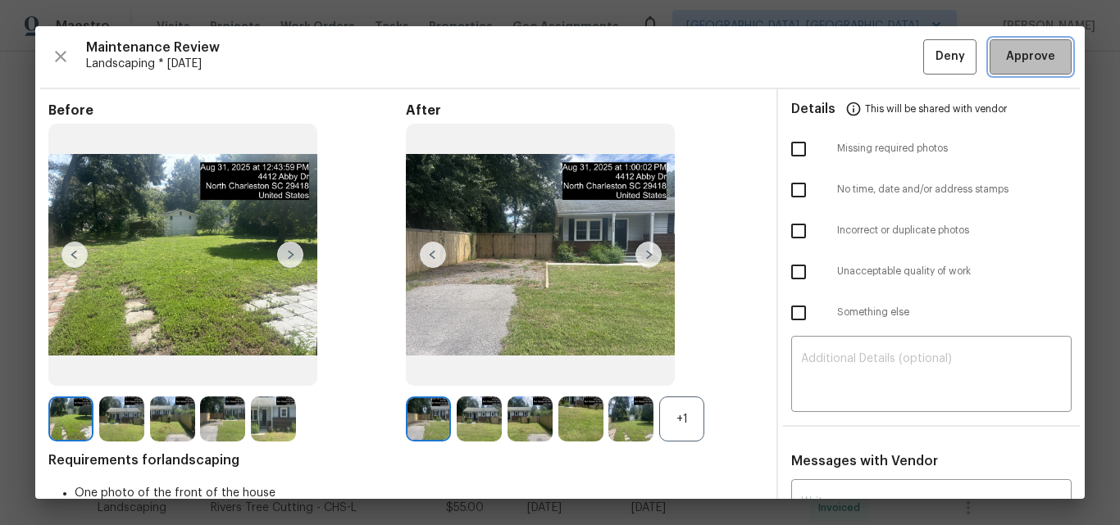
click at [1012, 53] on span "Approve" at bounding box center [1030, 57] width 49 height 20
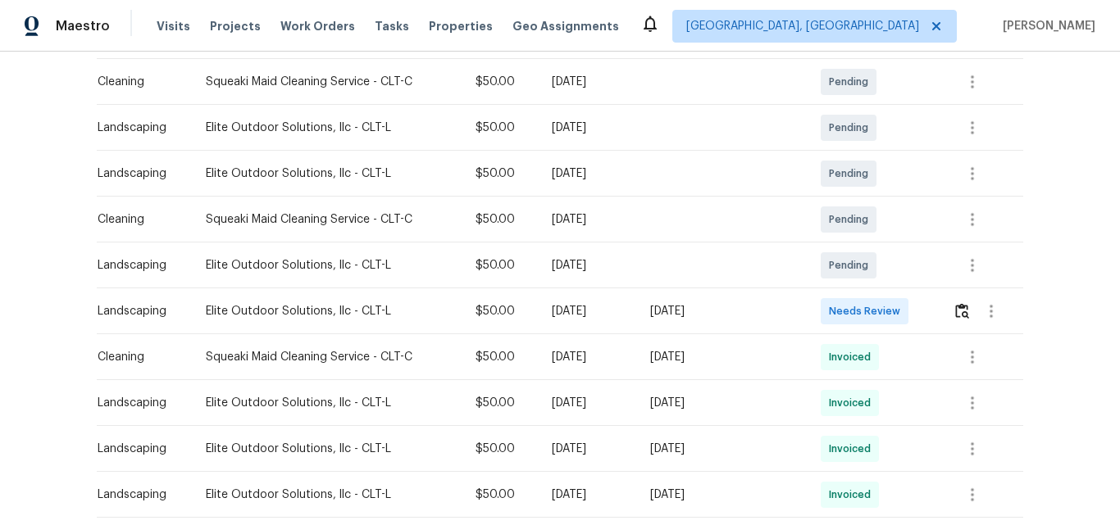
scroll to position [328, 0]
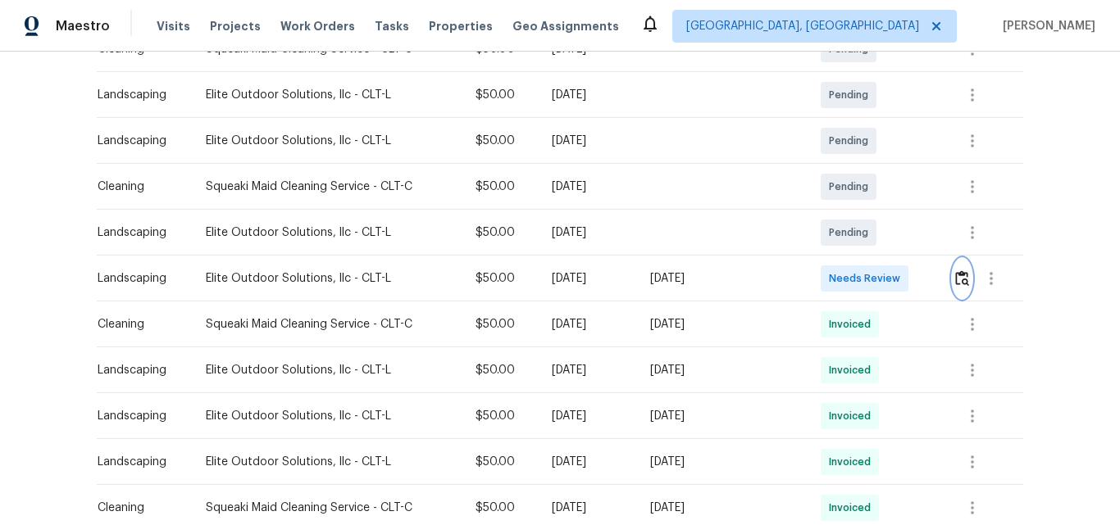
click at [956, 277] on img "button" at bounding box center [962, 278] width 14 height 16
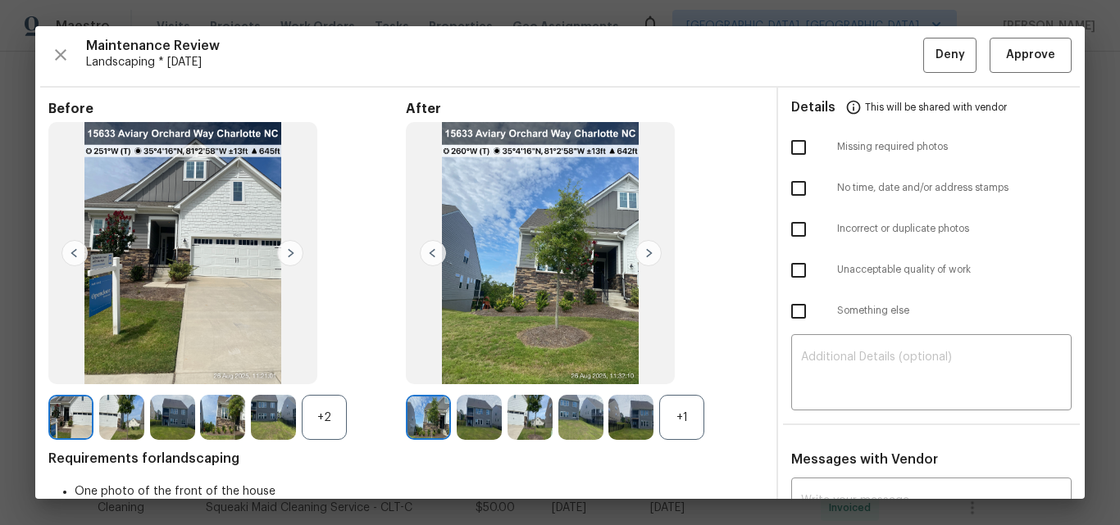
scroll to position [0, 0]
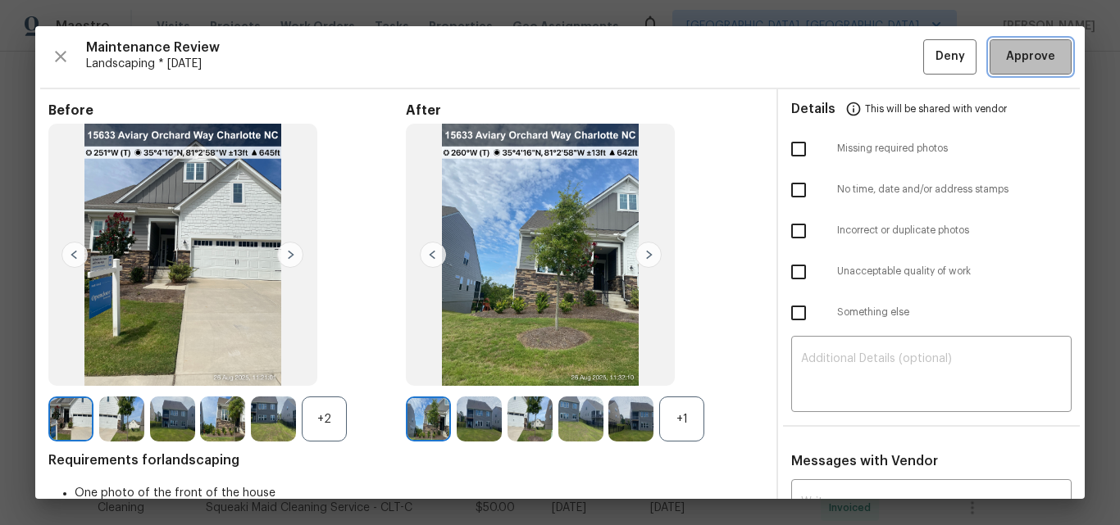
click at [1013, 61] on span "Approve" at bounding box center [1030, 57] width 49 height 20
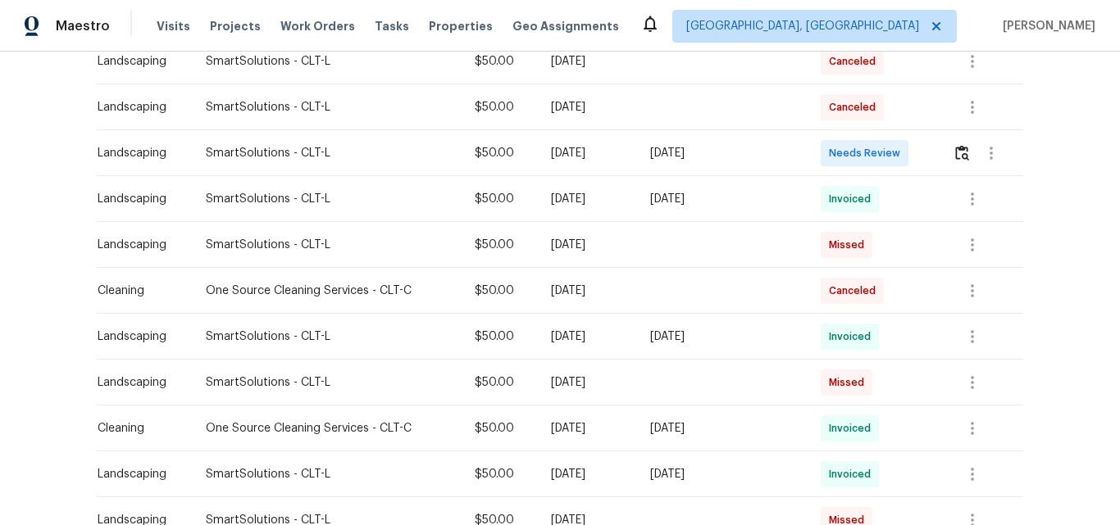
scroll to position [328, 0]
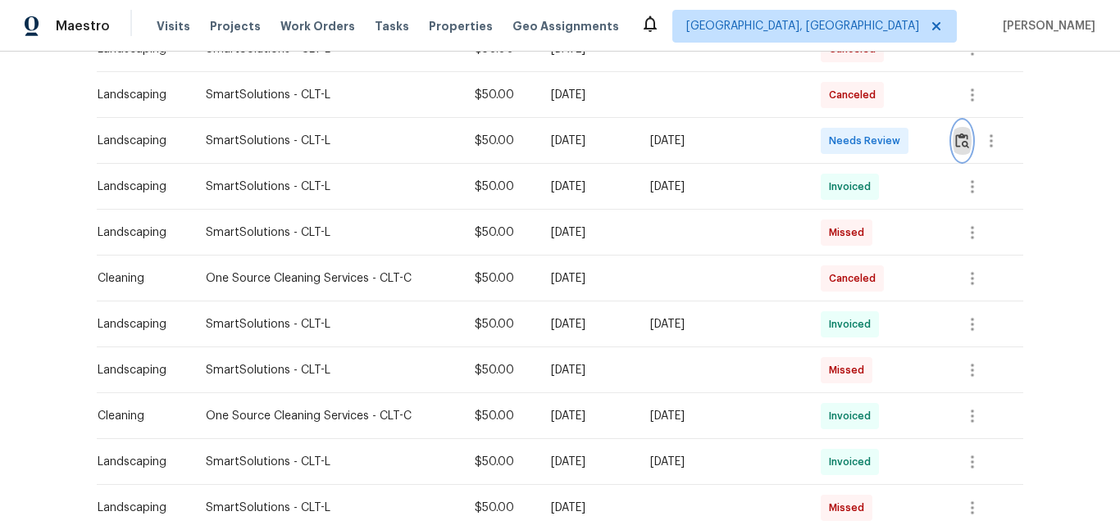
click at [956, 143] on img "button" at bounding box center [962, 141] width 14 height 16
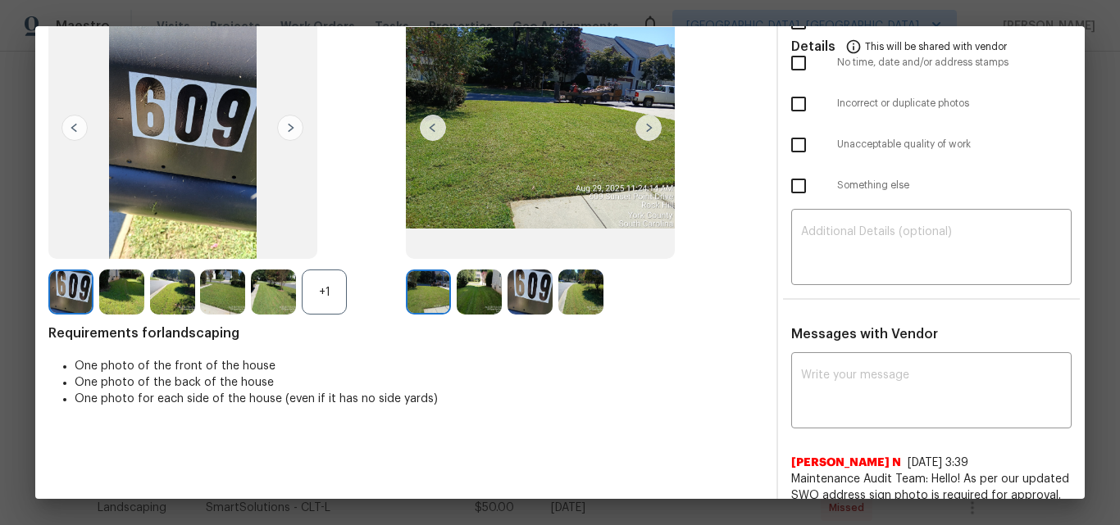
scroll to position [246, 0]
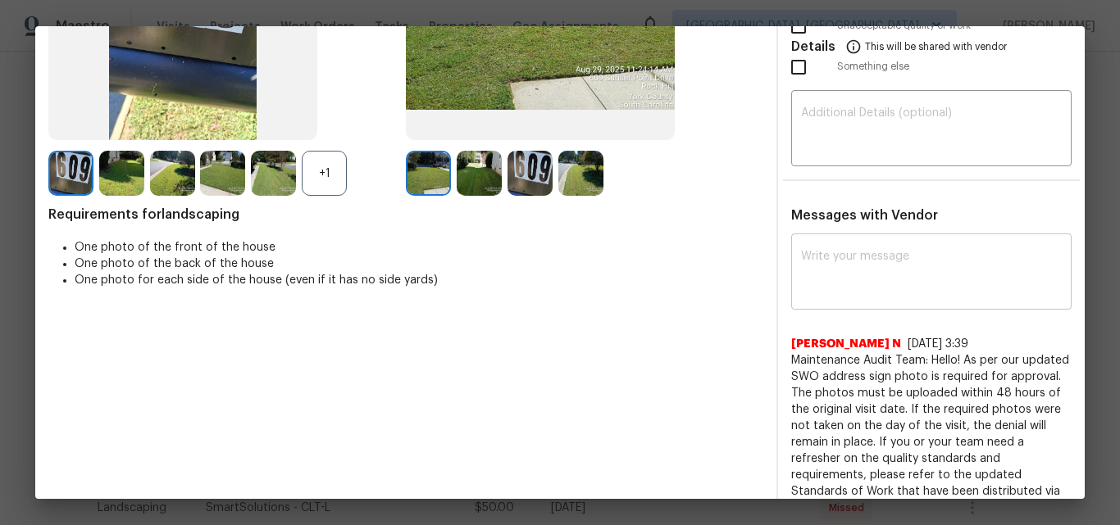
click at [889, 280] on textarea at bounding box center [931, 274] width 261 height 46
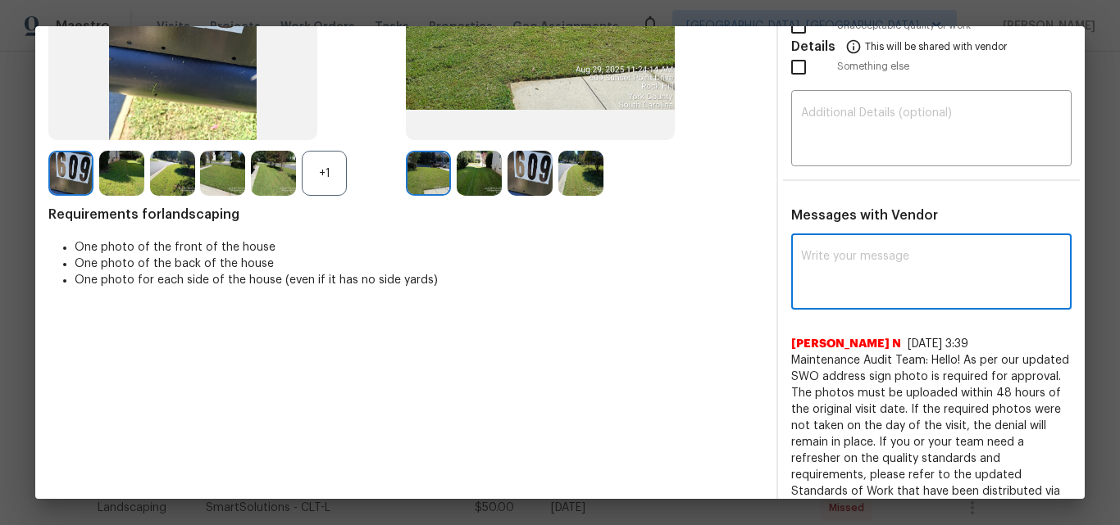
paste textarea "Maintenance Audit Team: Hello! Unfortunately, this Landscaping visit completed …"
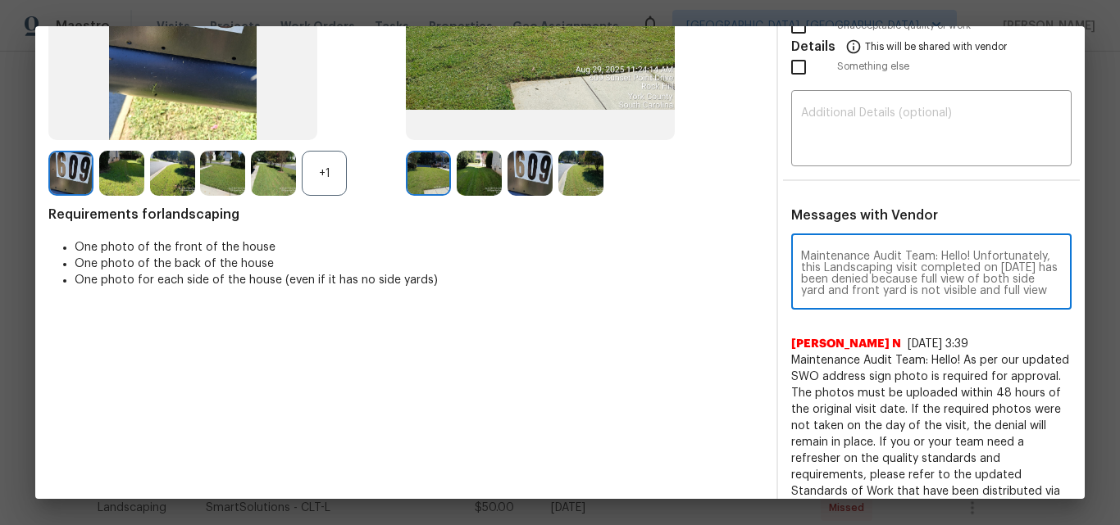
scroll to position [207, 0]
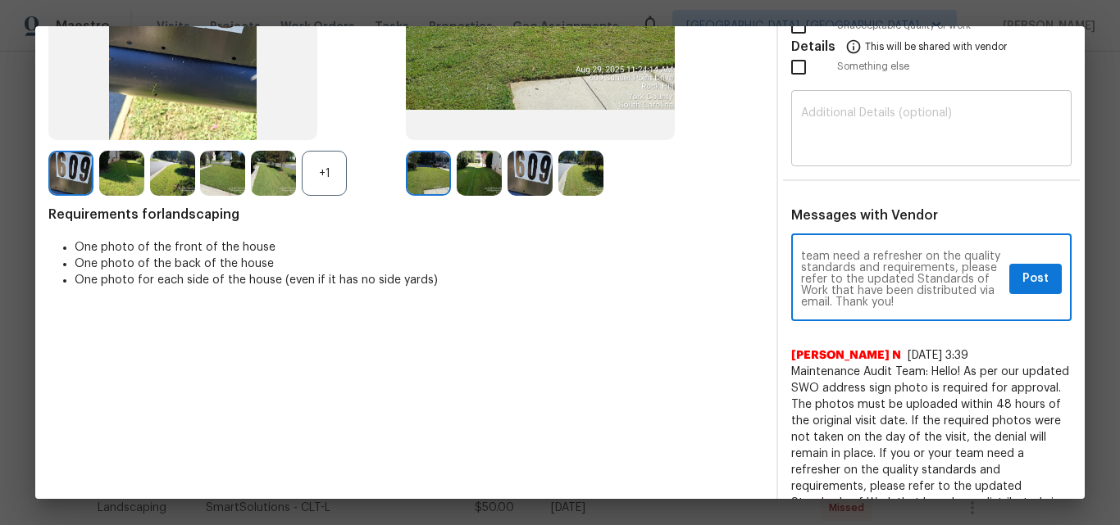
type textarea "Maintenance Audit Team: Hello! Unfortunately, this Landscaping visit completed …"
click at [869, 130] on textarea at bounding box center [931, 130] width 261 height 46
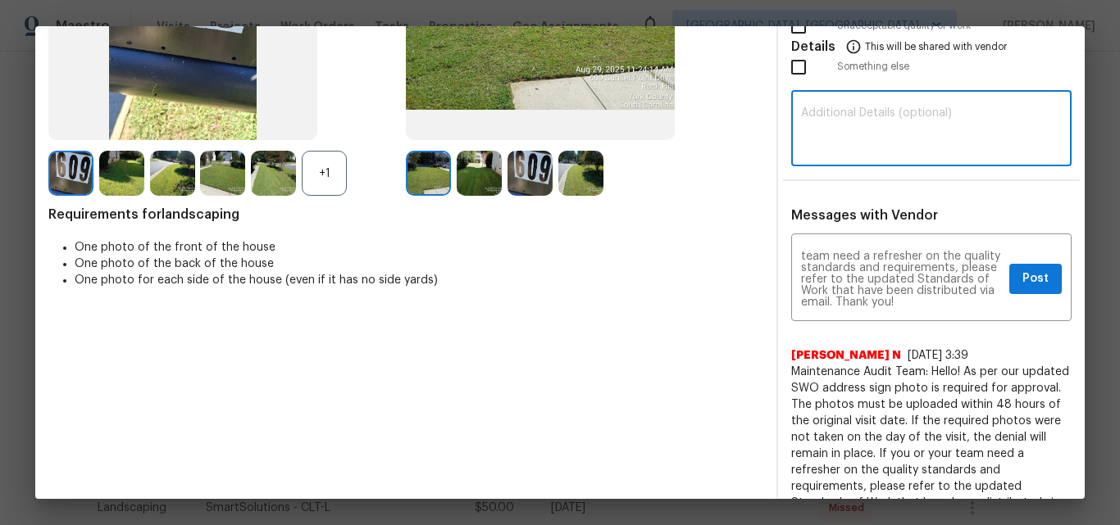
paste textarea "Maintenance Audit Team: Hello! Unfortunately, this Landscaping visit completed …"
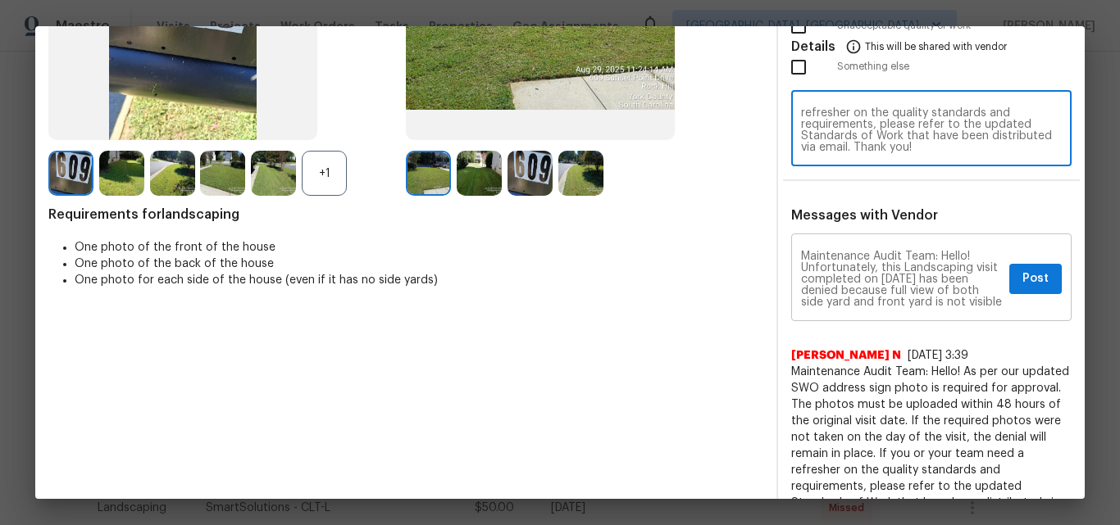
scroll to position [82, 0]
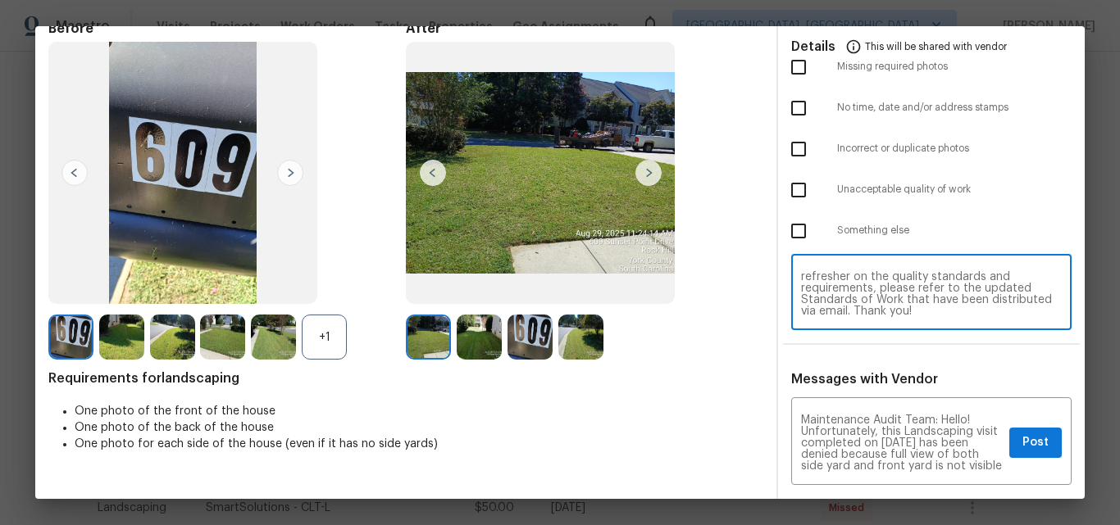
type textarea "Maintenance Audit Team: Hello! Unfortunately, this Landscaping visit completed …"
click at [789, 225] on input "checkbox" at bounding box center [798, 231] width 34 height 34
checkbox input "true"
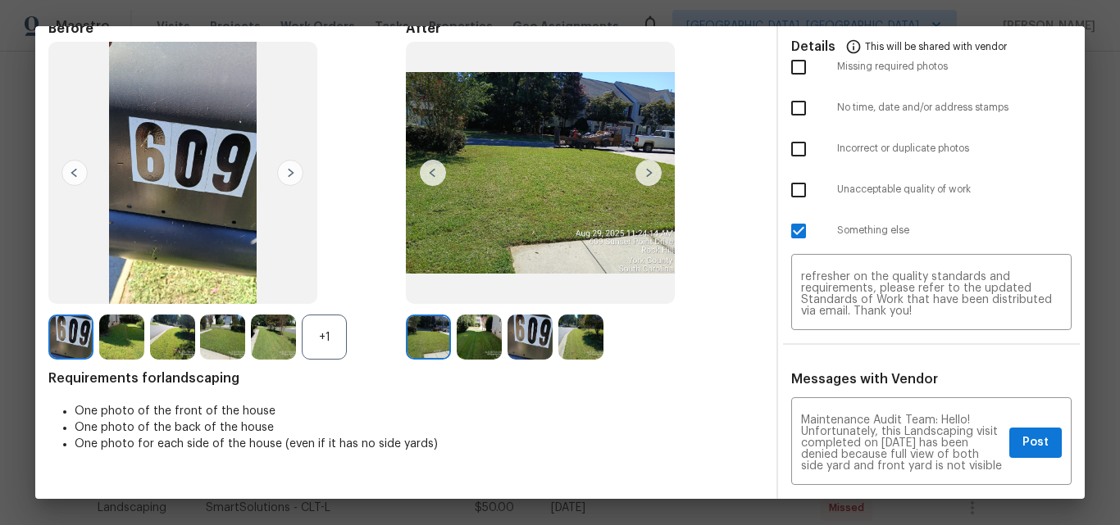
click at [791, 68] on input "checkbox" at bounding box center [798, 67] width 34 height 34
checkbox input "true"
click at [1022, 440] on span "Post" at bounding box center [1035, 443] width 26 height 20
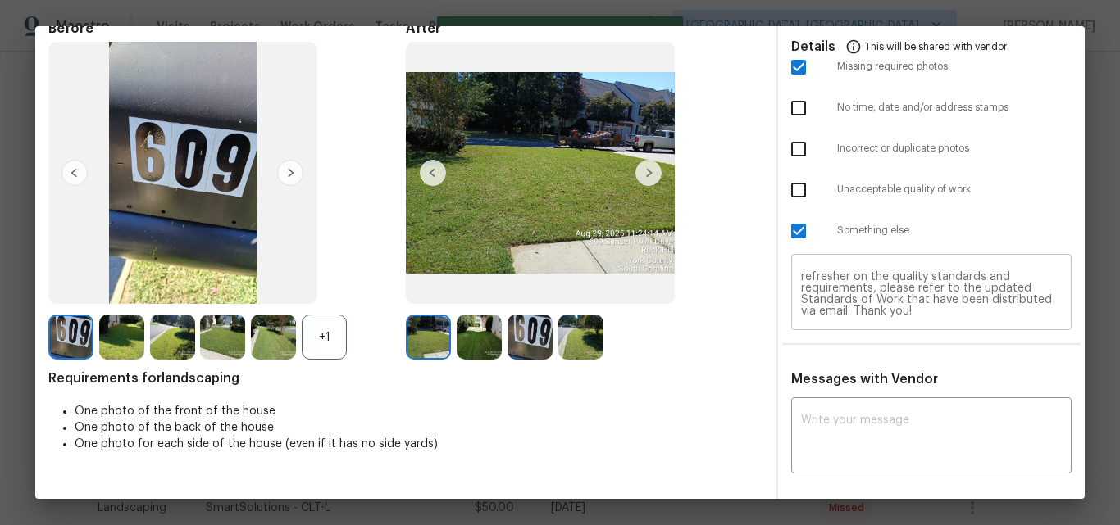
scroll to position [0, 0]
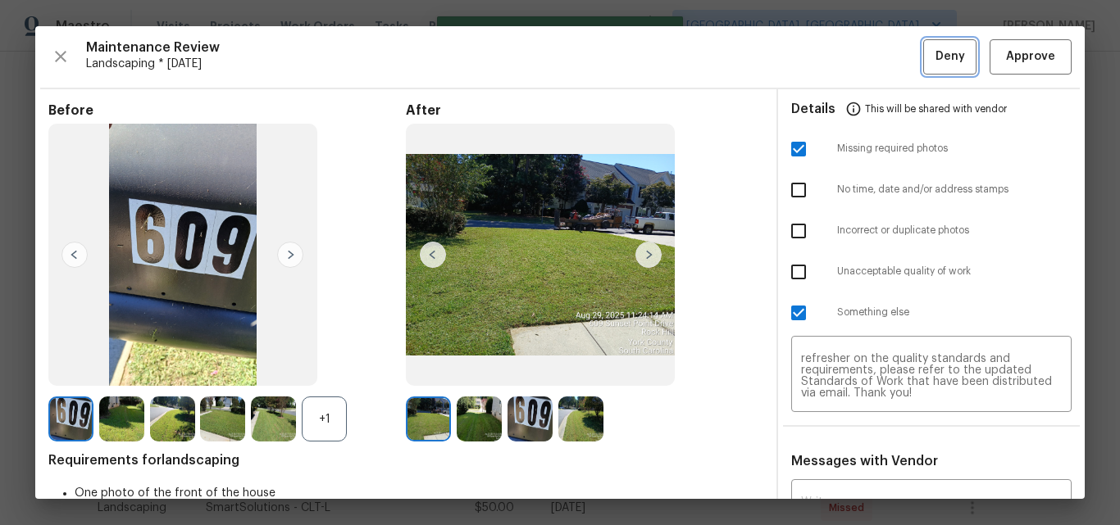
click at [935, 54] on span "Deny" at bounding box center [950, 57] width 30 height 20
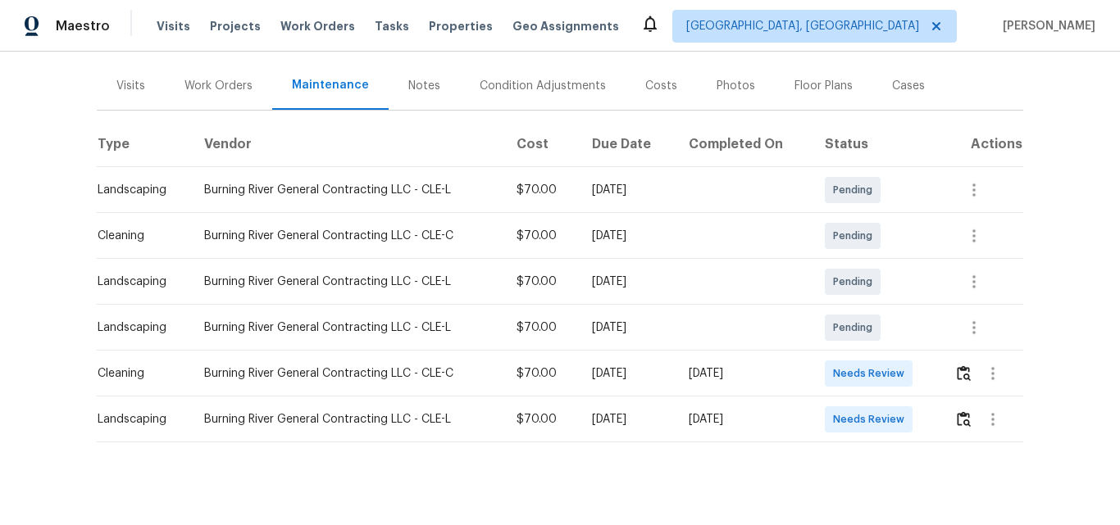
scroll to position [215, 0]
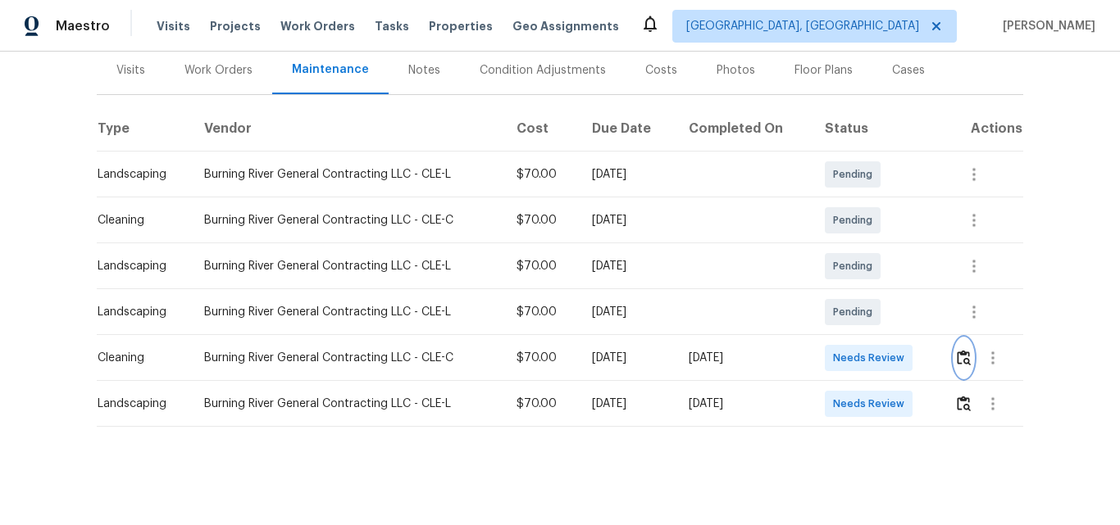
click at [964, 350] on img "button" at bounding box center [964, 358] width 14 height 16
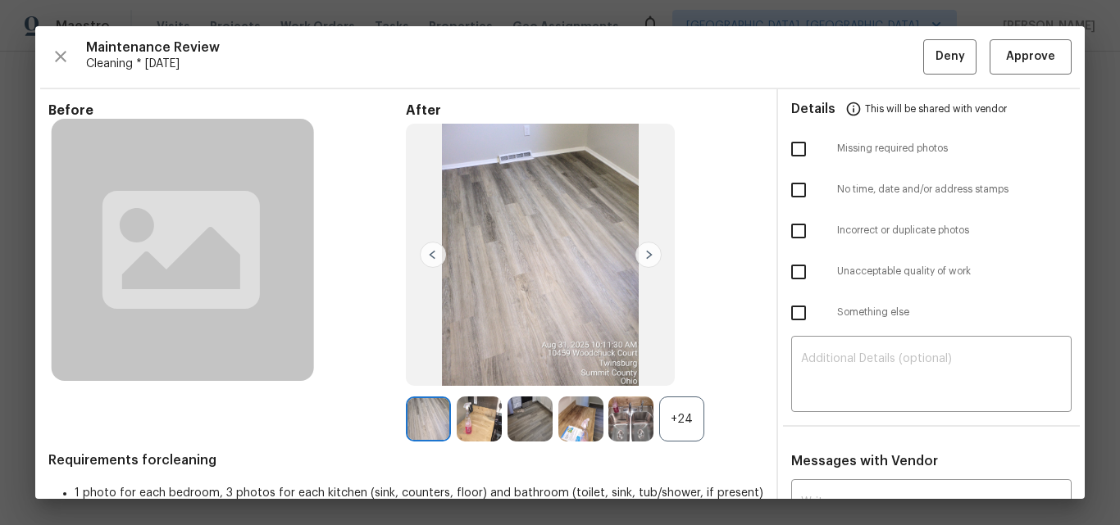
drag, startPoint x: 677, startPoint y: 421, endPoint x: 639, endPoint y: 413, distance: 38.6
click at [677, 421] on div "+24" at bounding box center [681, 419] width 45 height 45
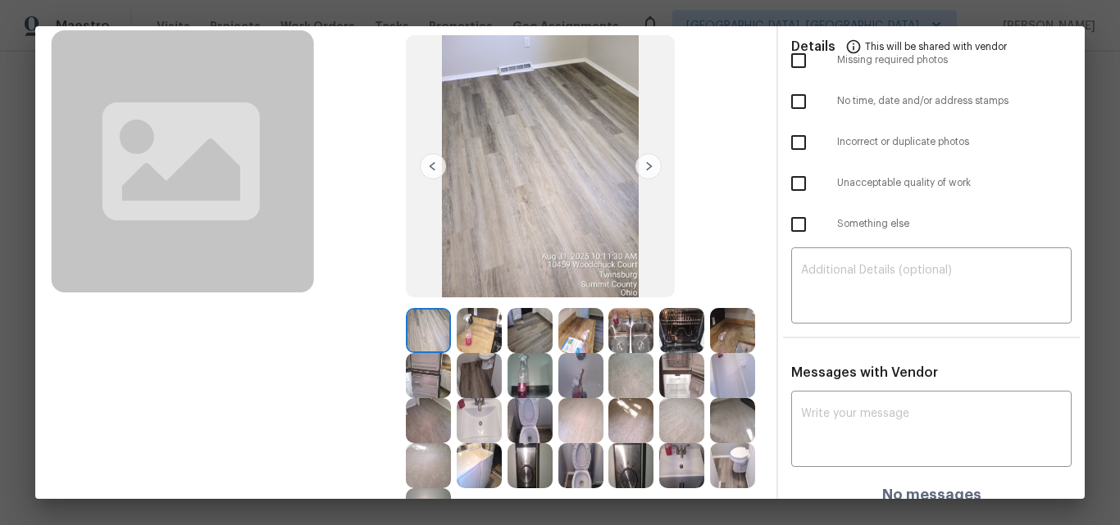
scroll to position [0, 0]
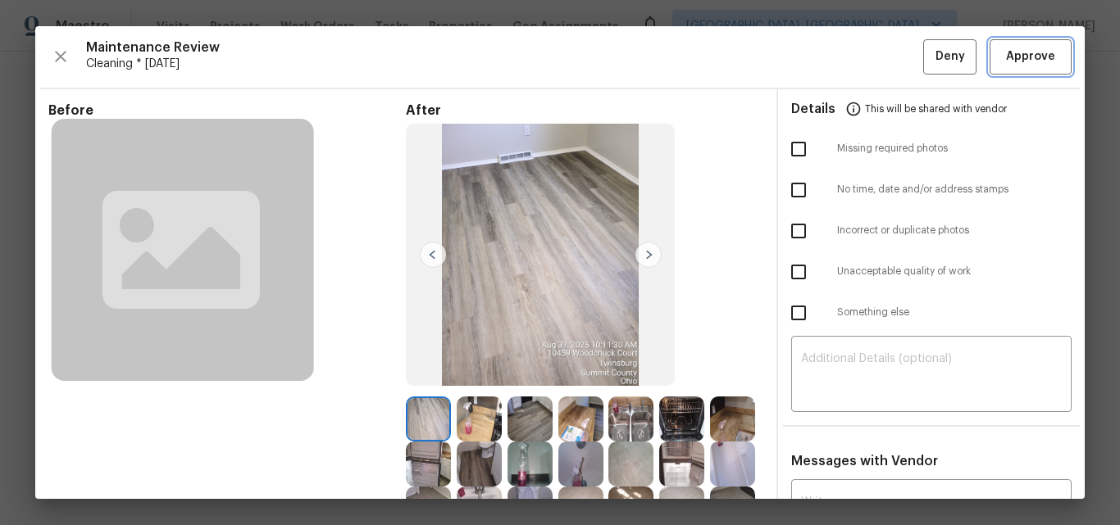
drag, startPoint x: 995, startPoint y: 49, endPoint x: 1010, endPoint y: 64, distance: 20.9
click at [1006, 49] on span "Approve" at bounding box center [1030, 57] width 49 height 20
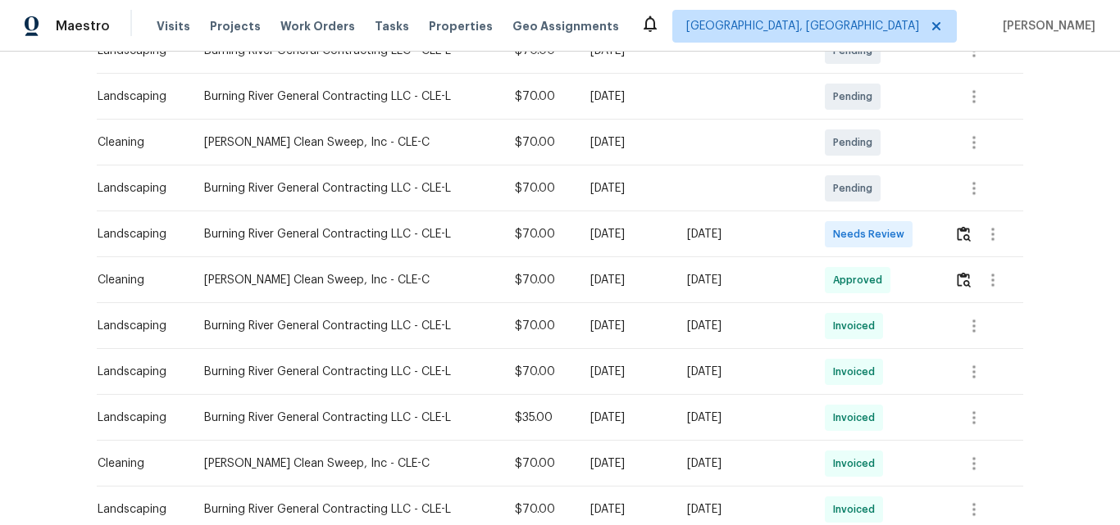
scroll to position [328, 0]
click at [960, 231] on img "button" at bounding box center [964, 233] width 14 height 16
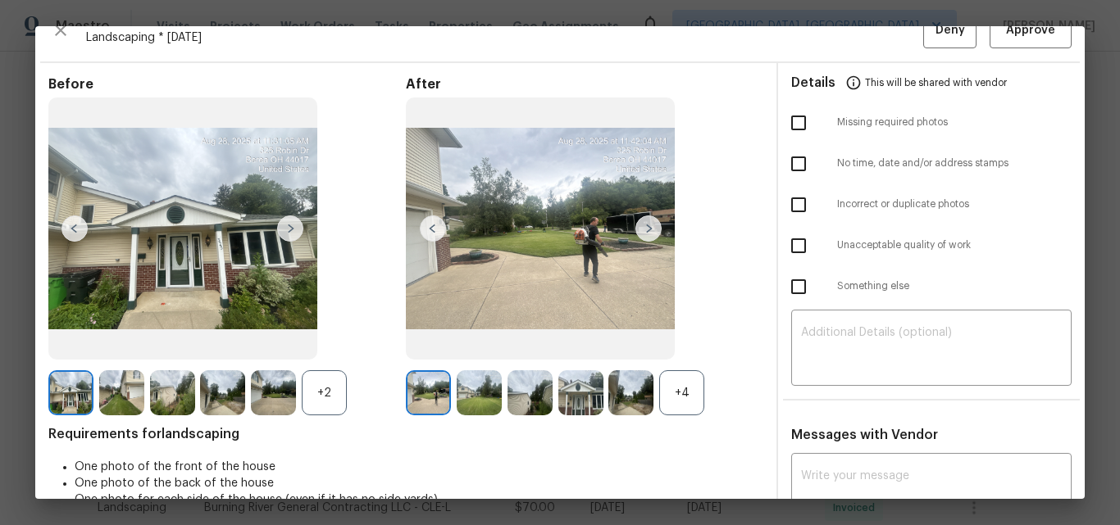
scroll to position [0, 0]
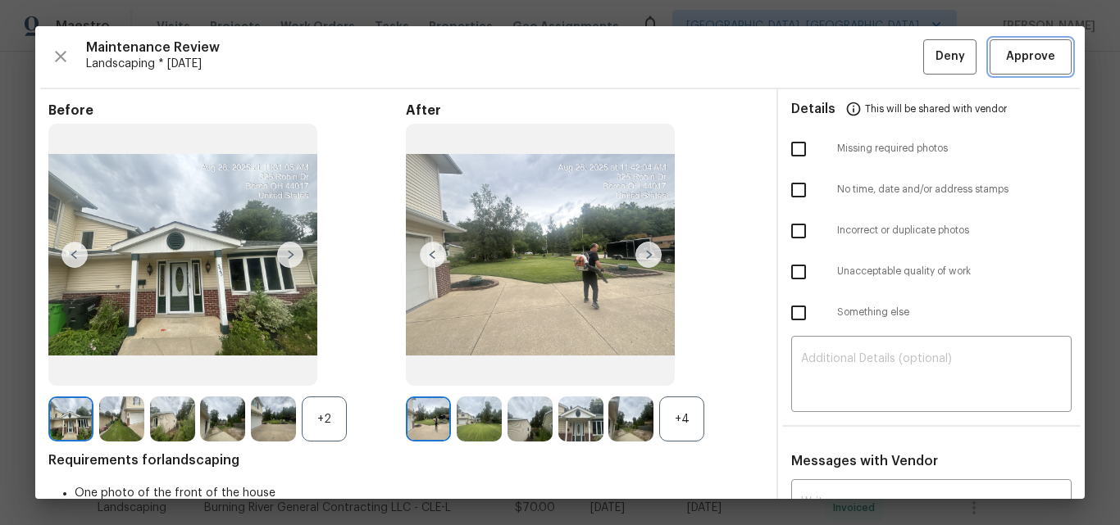
click at [1032, 57] on span "Approve" at bounding box center [1030, 57] width 49 height 20
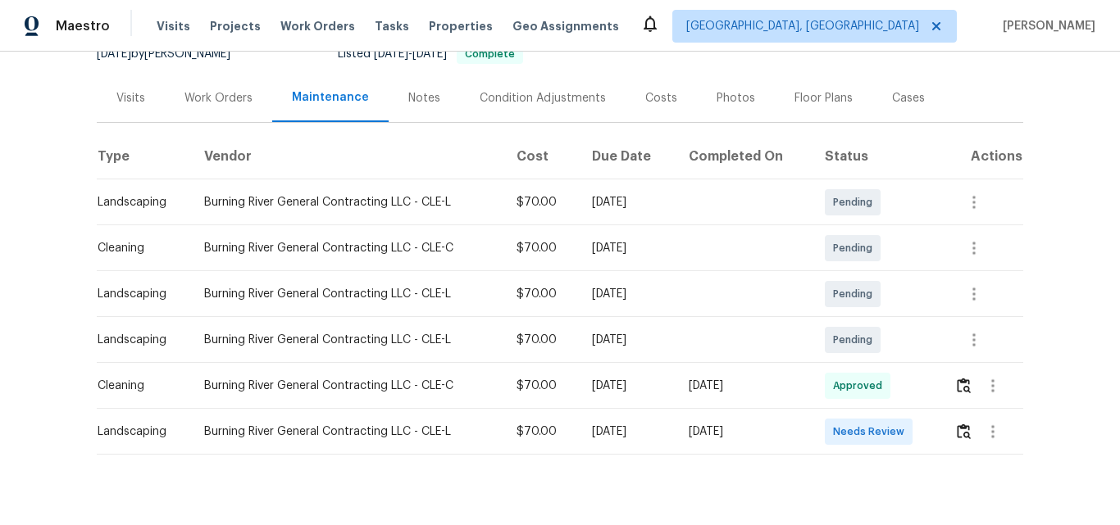
scroll to position [215, 0]
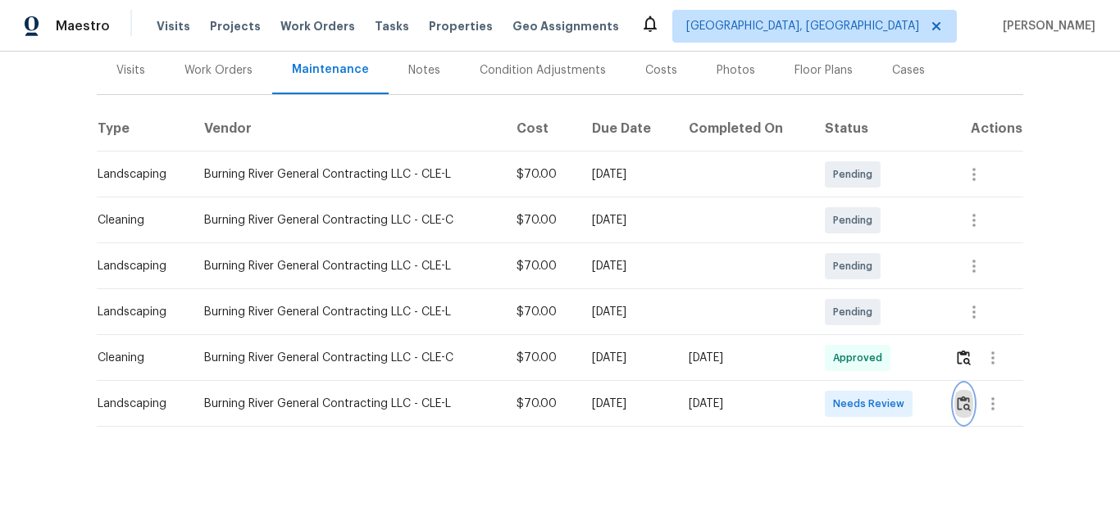
click at [958, 396] on img "button" at bounding box center [964, 404] width 14 height 16
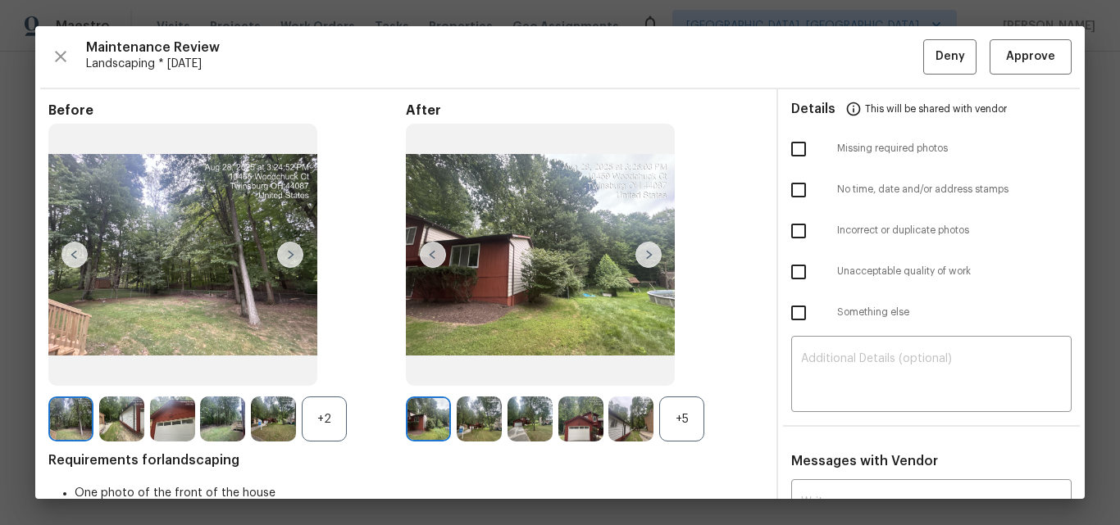
click at [675, 420] on div "+5" at bounding box center [681, 419] width 45 height 45
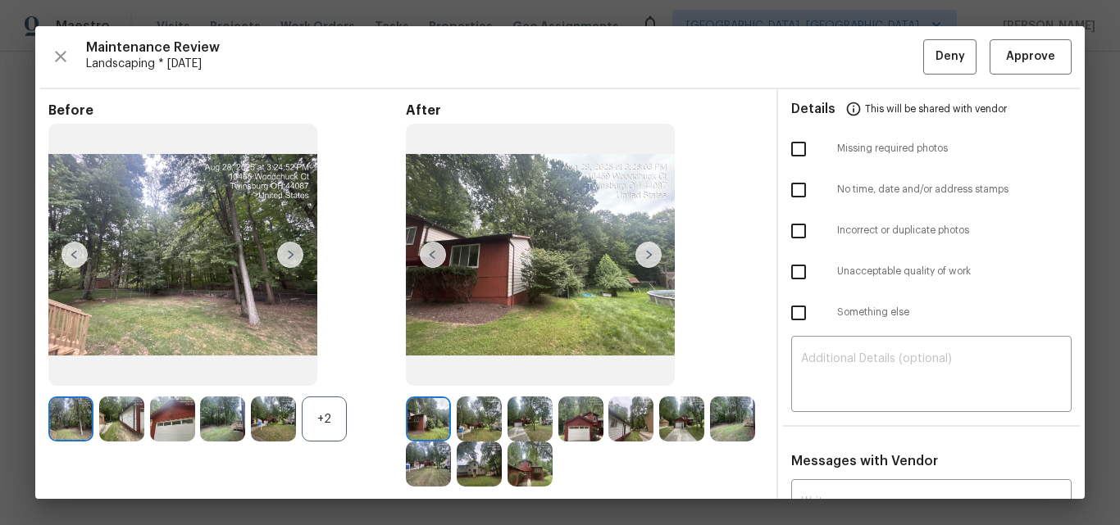
click at [328, 416] on div "+2" at bounding box center [324, 419] width 45 height 45
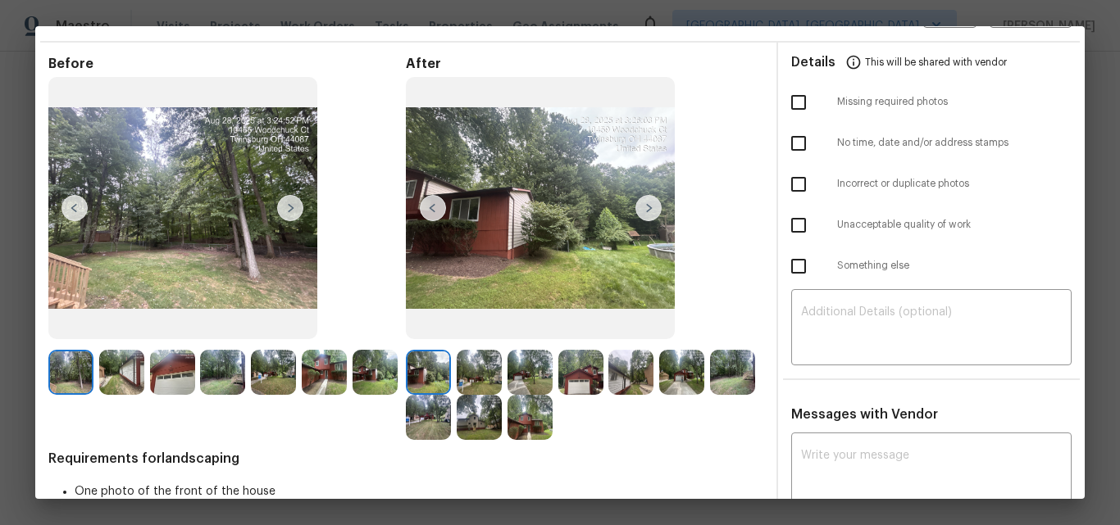
scroll to position [0, 0]
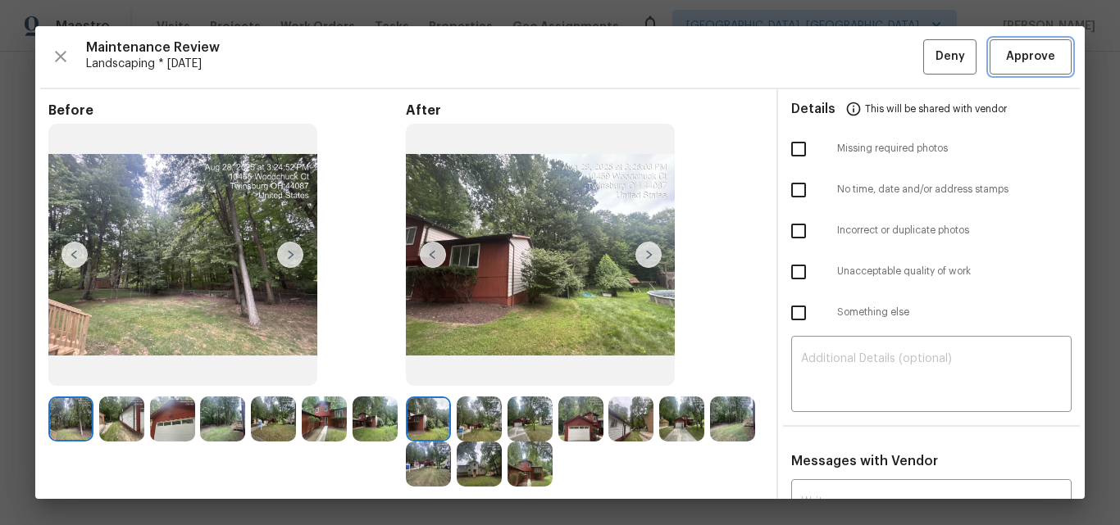
click at [1006, 55] on span "Approve" at bounding box center [1030, 57] width 49 height 20
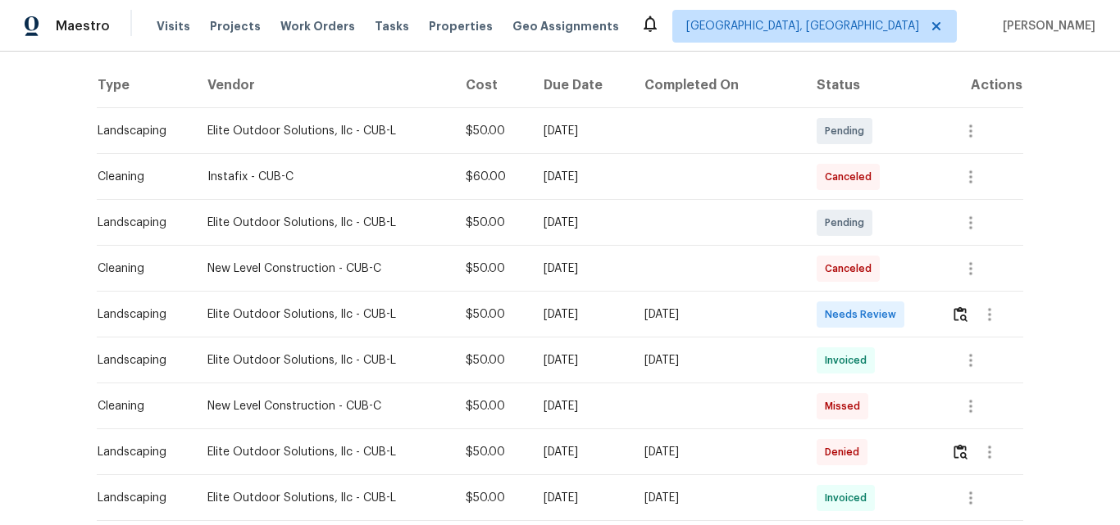
scroll to position [328, 0]
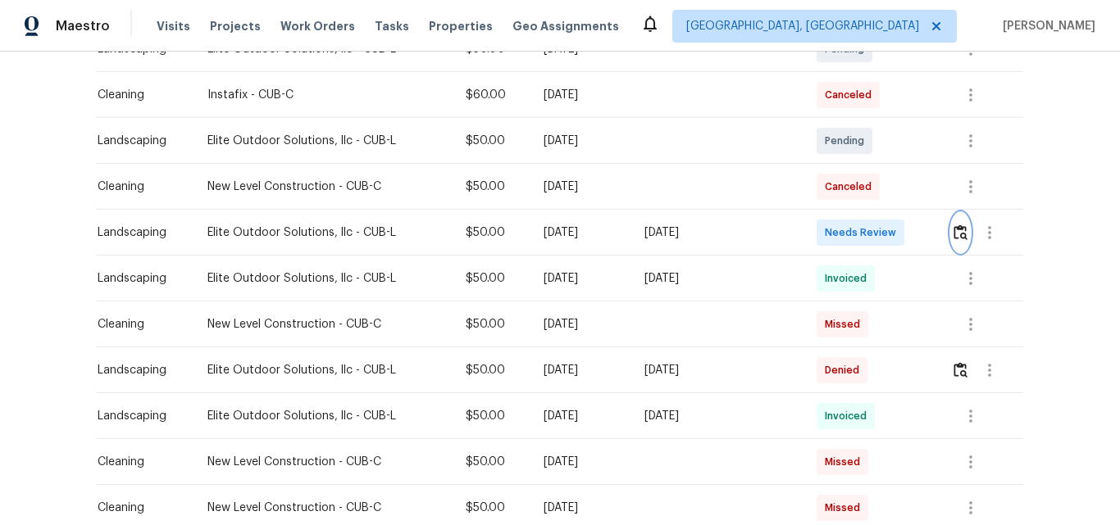
click at [956, 235] on img "button" at bounding box center [960, 233] width 14 height 16
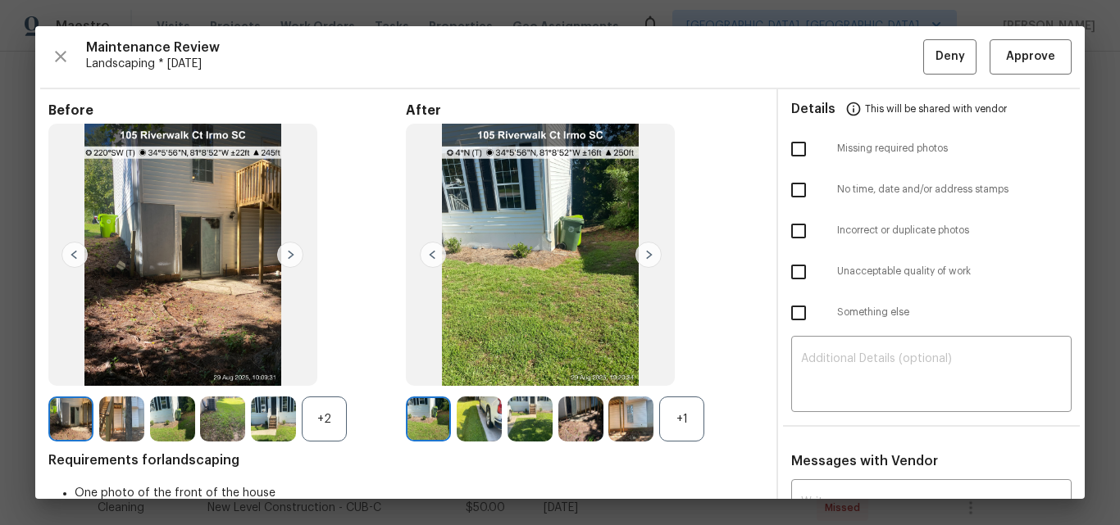
click at [635, 256] on img at bounding box center [648, 255] width 26 height 26
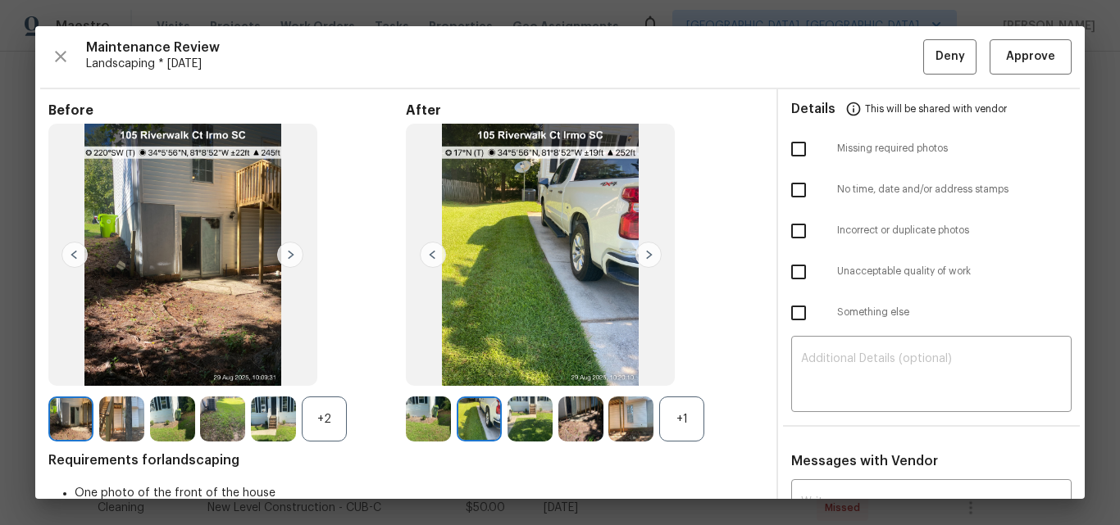
click at [635, 255] on img at bounding box center [648, 255] width 26 height 26
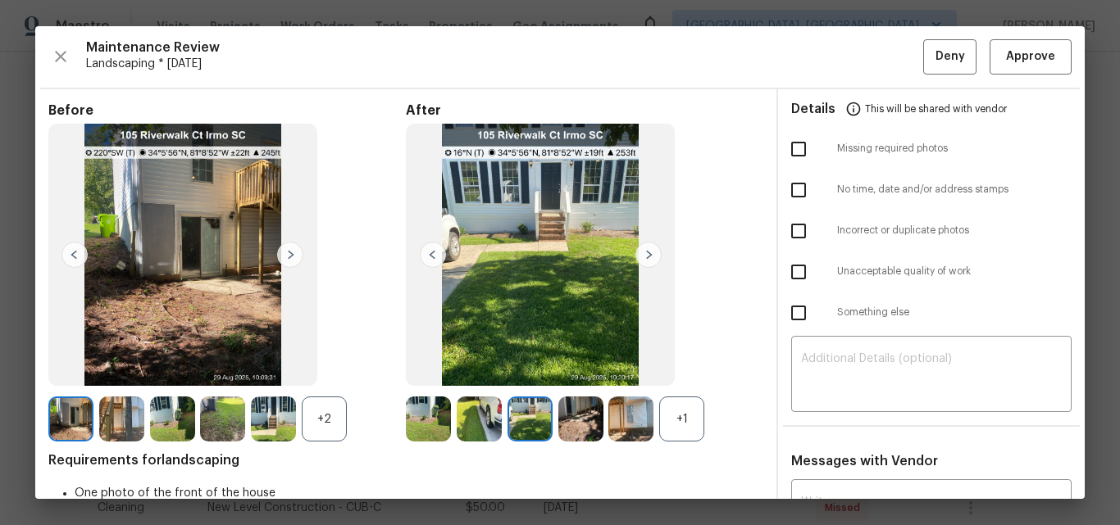
click at [635, 253] on img at bounding box center [648, 255] width 26 height 26
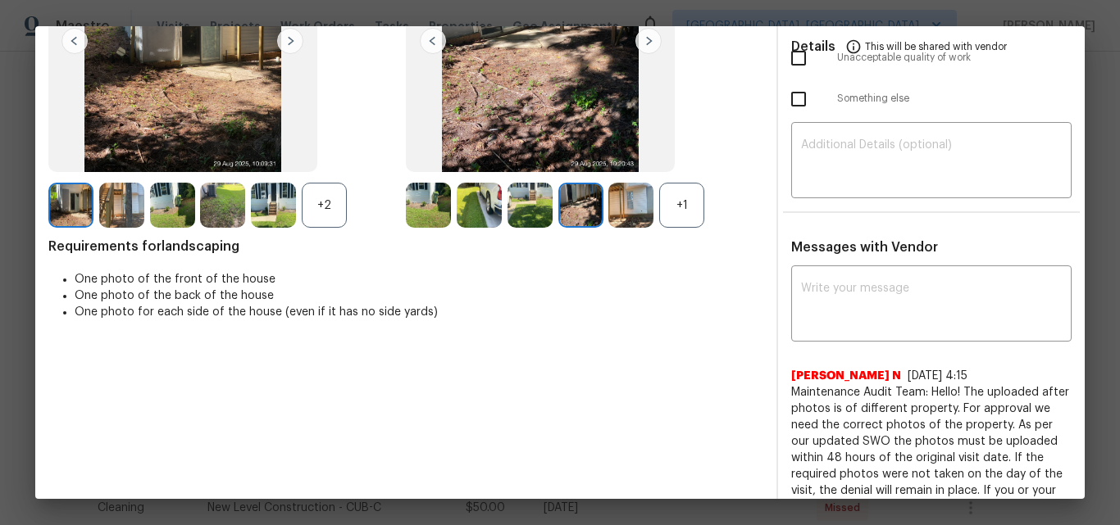
scroll to position [0, 0]
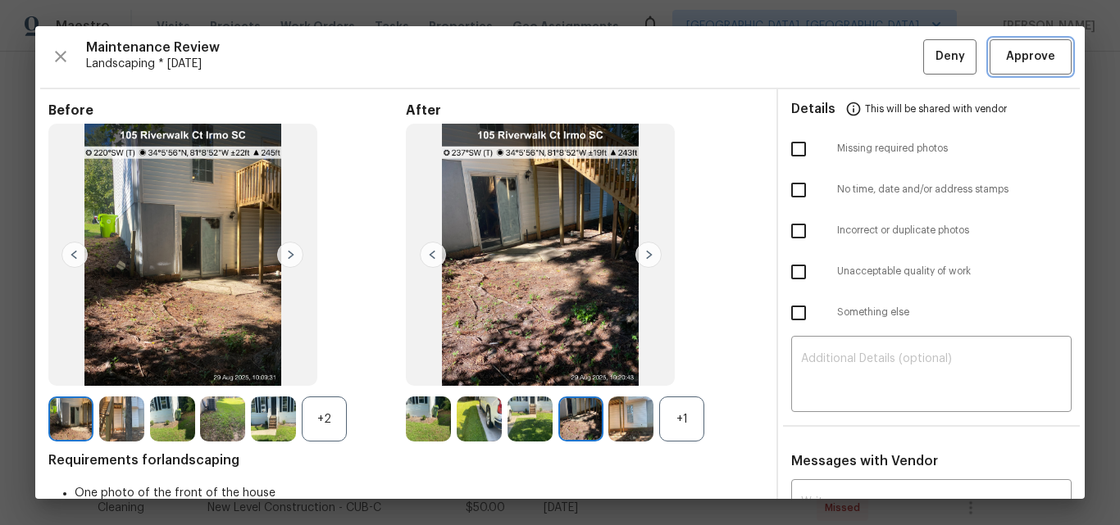
click at [1025, 57] on span "Approve" at bounding box center [1030, 57] width 49 height 20
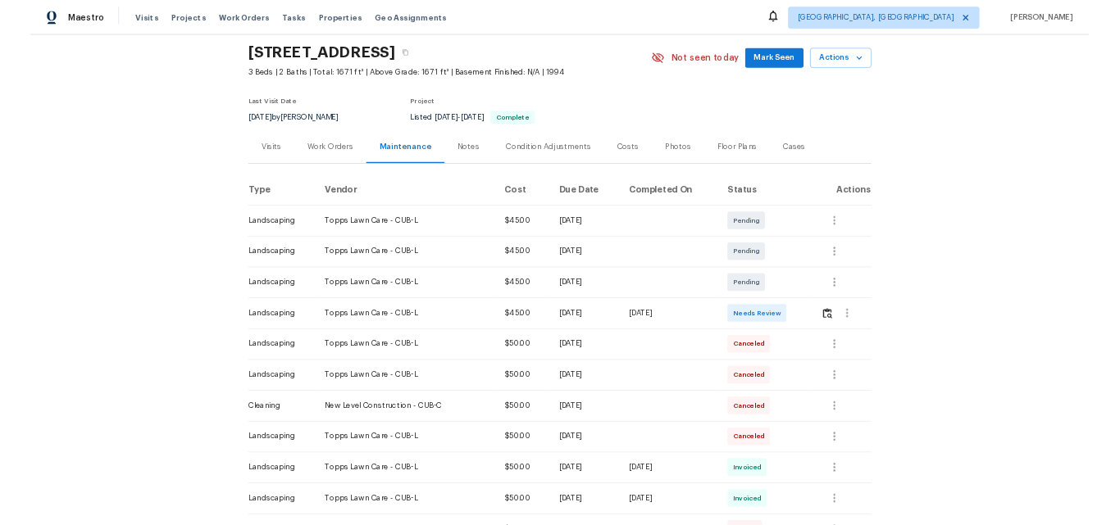
scroll to position [82, 0]
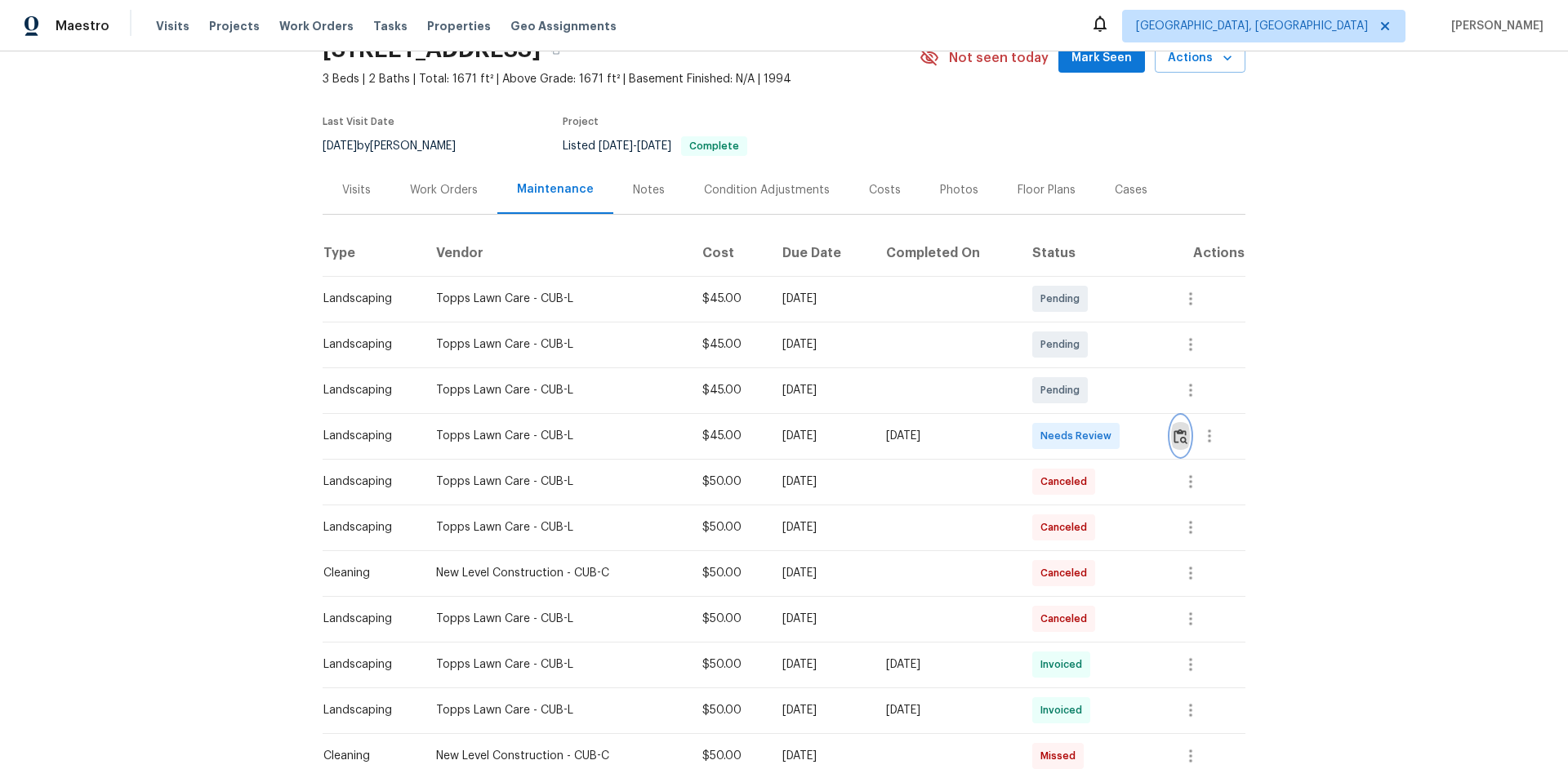
click at [1175, 438] on img "button" at bounding box center [1180, 436] width 14 height 16
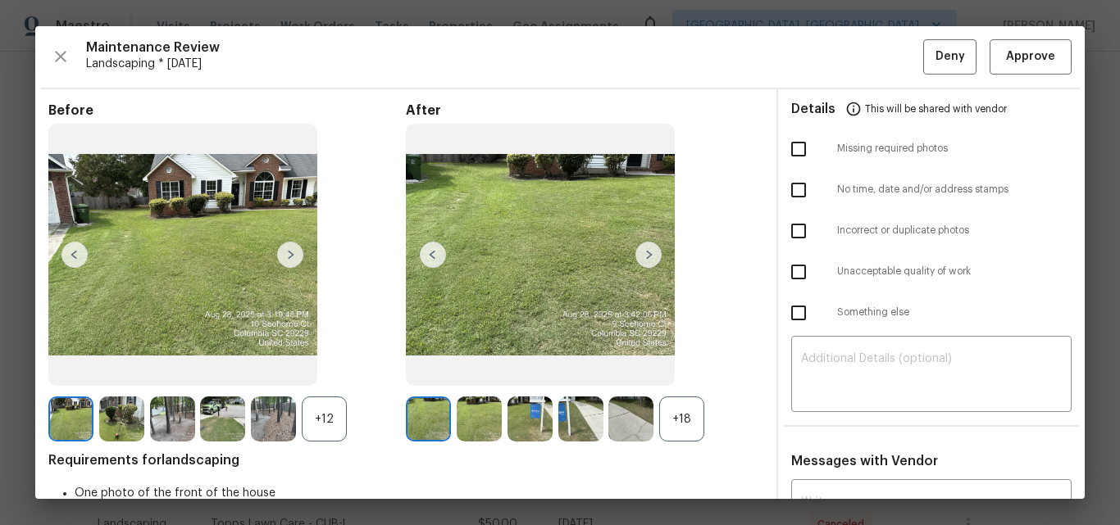
click at [687, 415] on div "+18" at bounding box center [681, 419] width 45 height 45
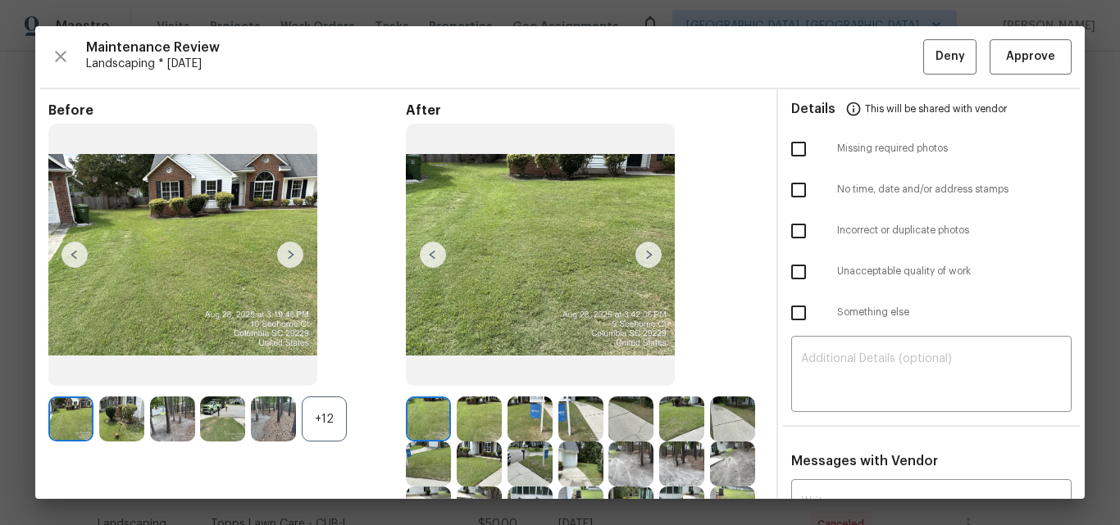
click at [330, 415] on div "+12" at bounding box center [324, 419] width 45 height 45
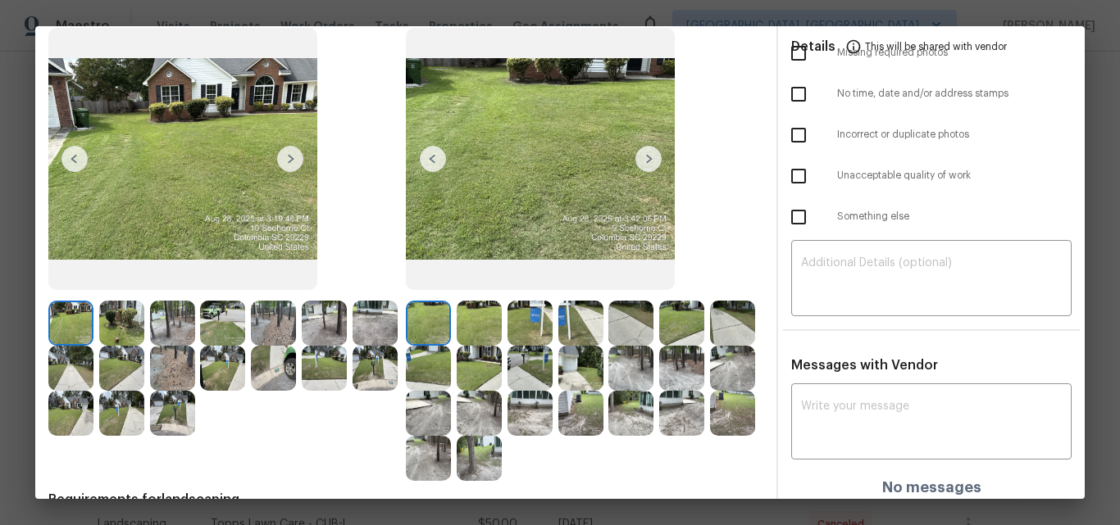
scroll to position [0, 0]
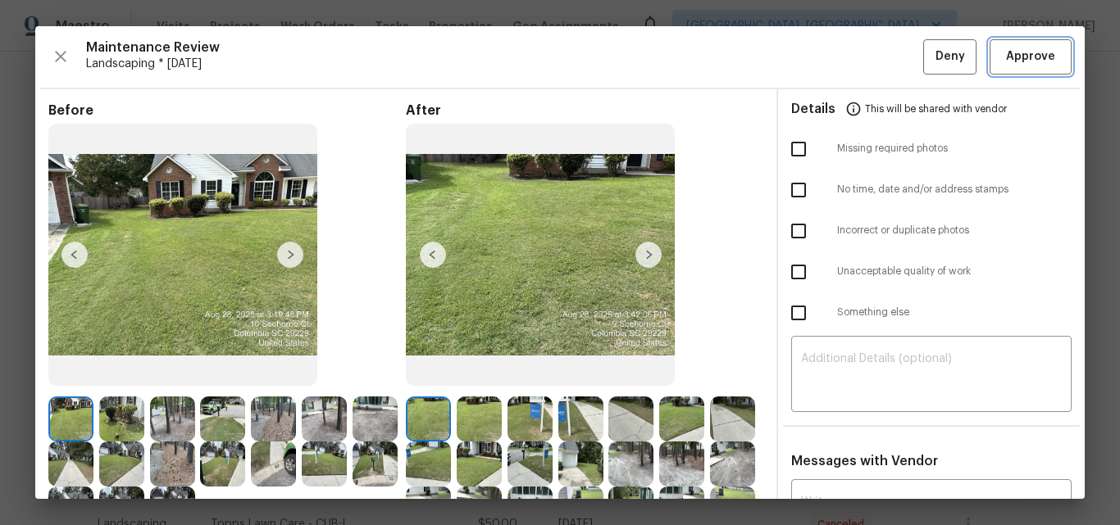
click at [1006, 66] on span "Approve" at bounding box center [1030, 57] width 49 height 20
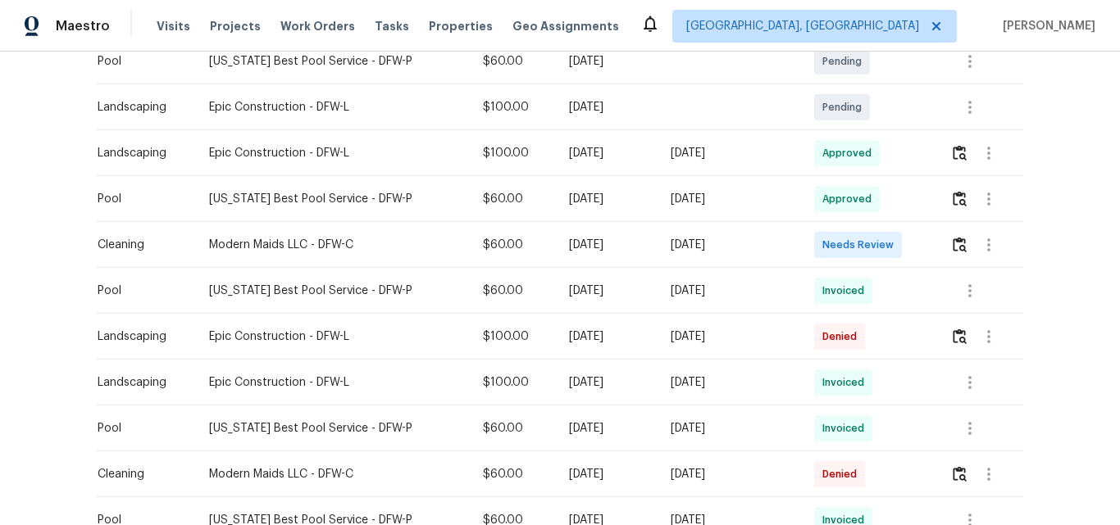
scroll to position [574, 0]
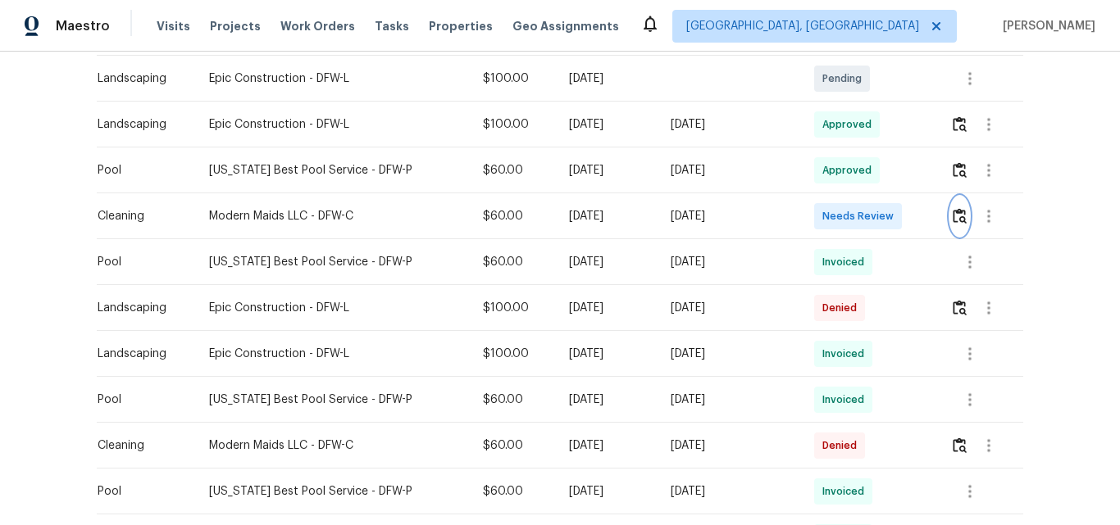
click at [952, 216] on img "button" at bounding box center [959, 216] width 14 height 16
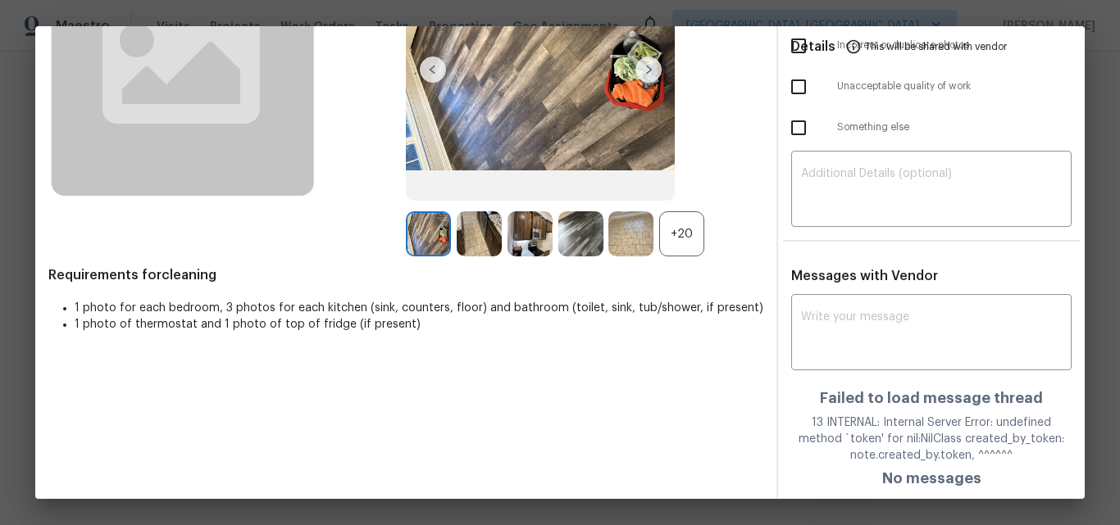
scroll to position [186, 0]
click at [678, 231] on div "+20" at bounding box center [681, 233] width 45 height 45
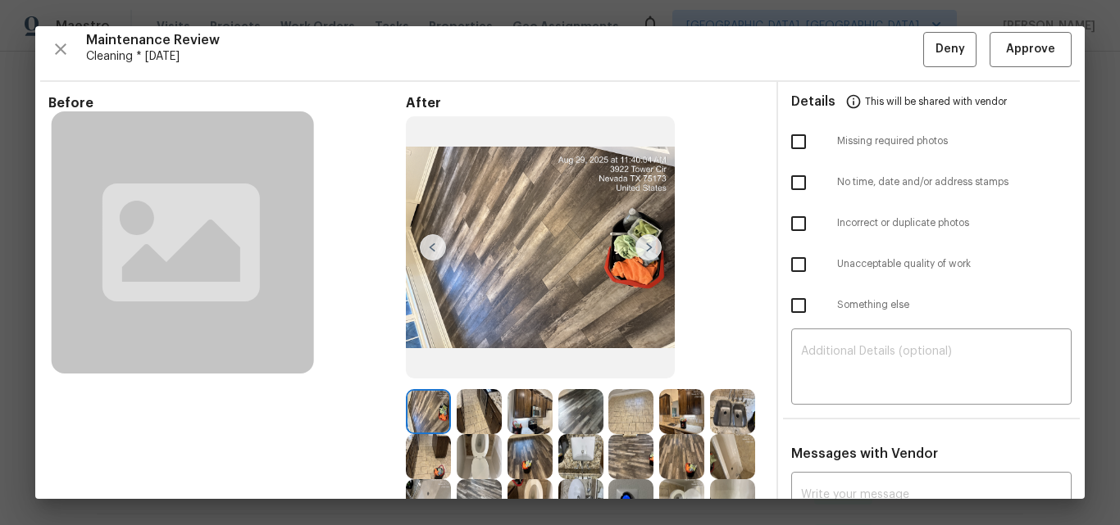
scroll to position [0, 0]
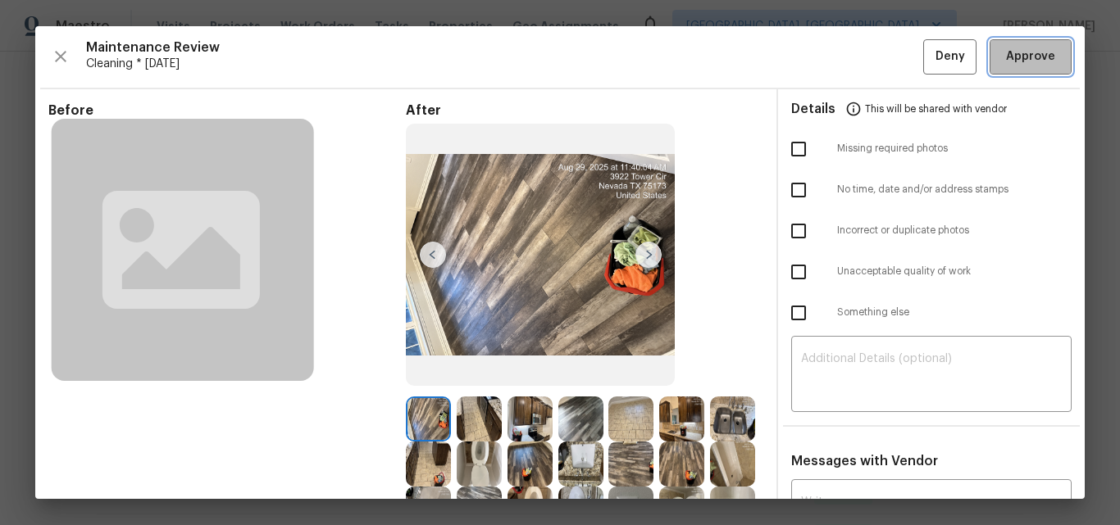
click at [1017, 57] on span "Approve" at bounding box center [1030, 57] width 49 height 20
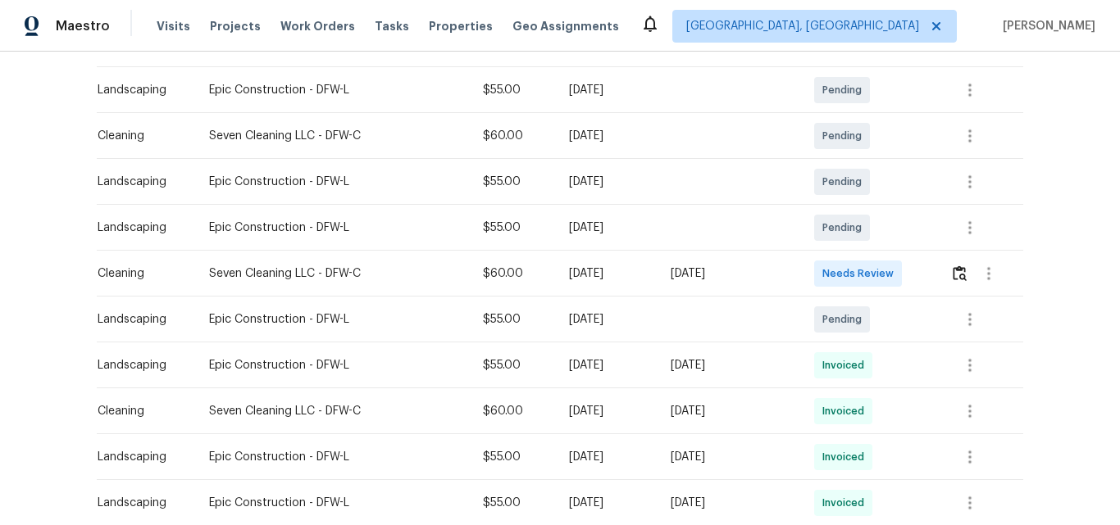
scroll to position [328, 0]
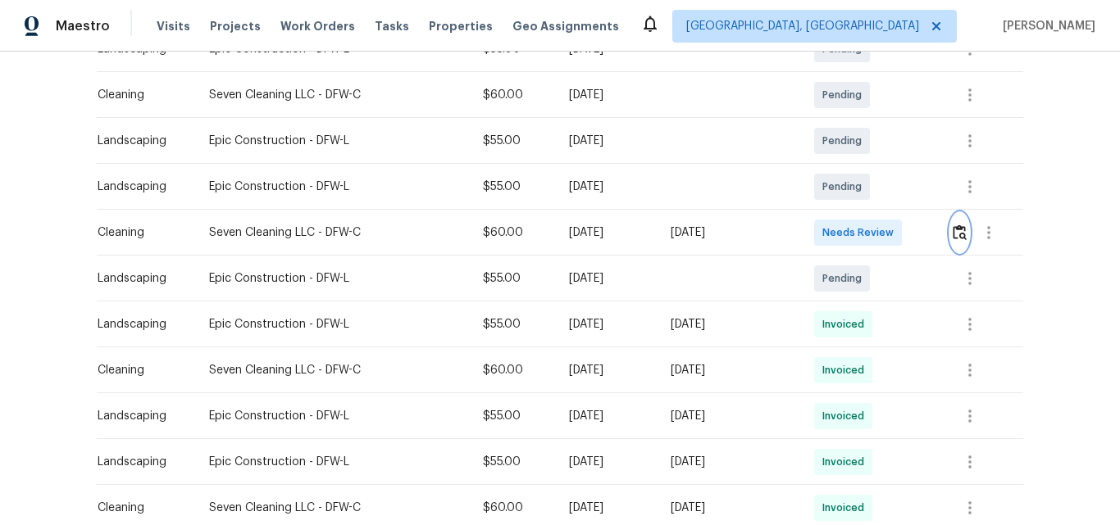
click at [953, 230] on img "button" at bounding box center [959, 233] width 14 height 16
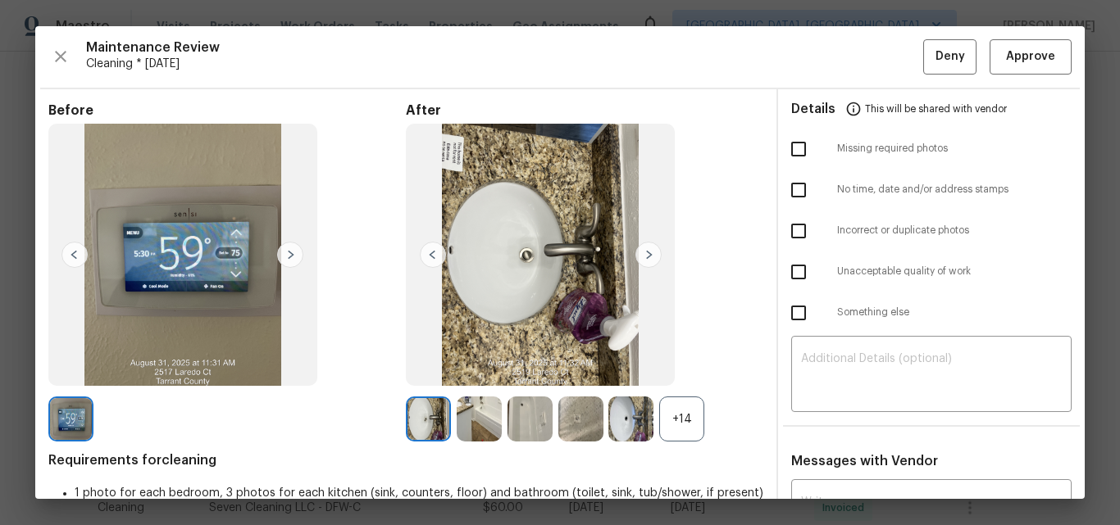
click at [681, 412] on div "+14" at bounding box center [681, 419] width 45 height 45
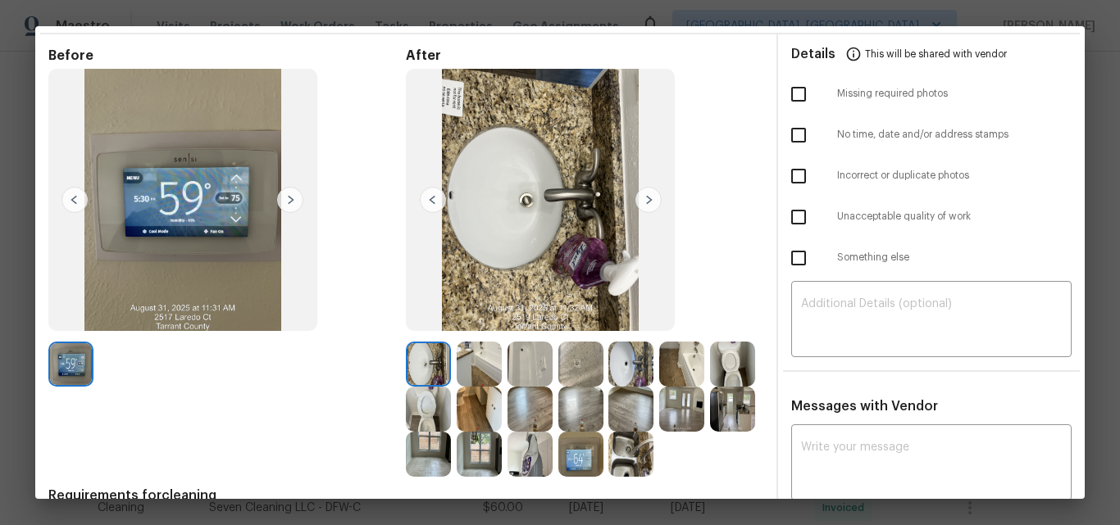
scroll to position [164, 0]
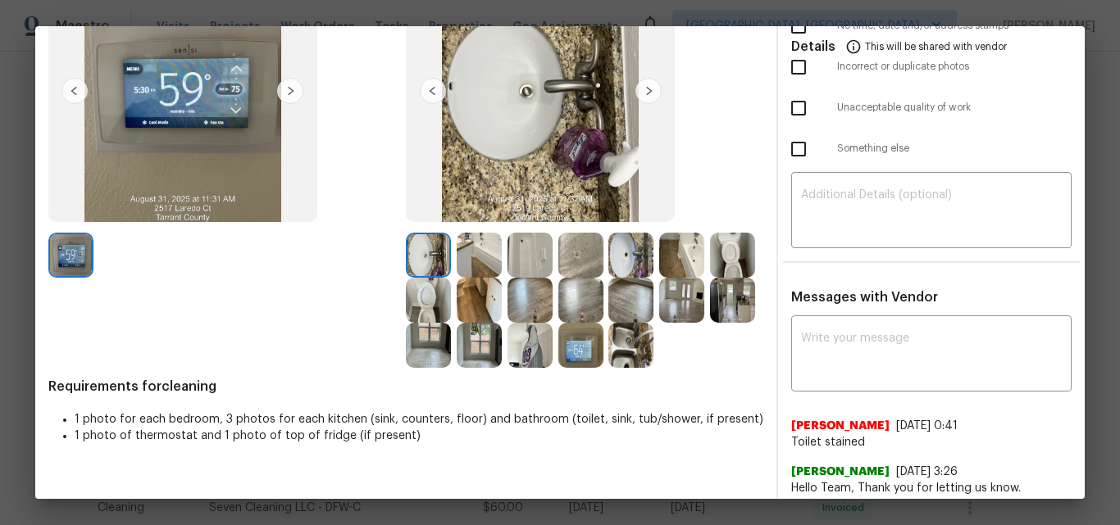
click at [710, 278] on img at bounding box center [732, 255] width 45 height 45
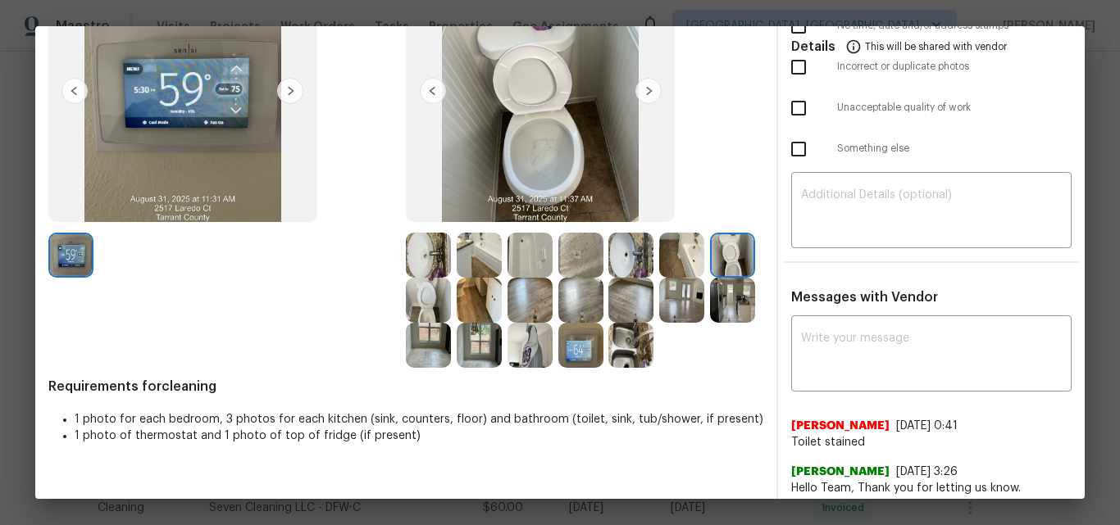
click at [451, 299] on img at bounding box center [428, 300] width 45 height 45
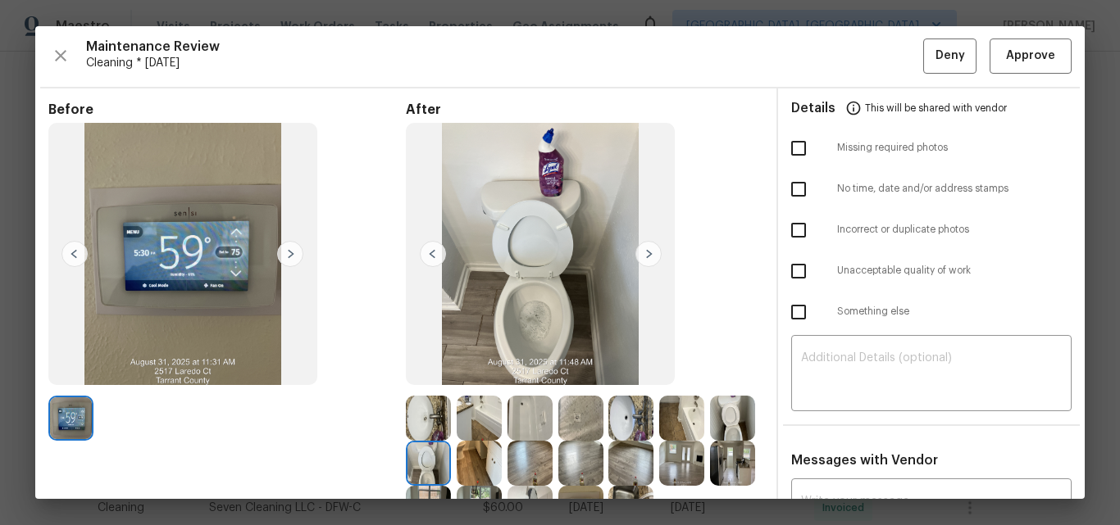
scroll to position [0, 0]
click at [1006, 59] on span "Approve" at bounding box center [1030, 57] width 49 height 20
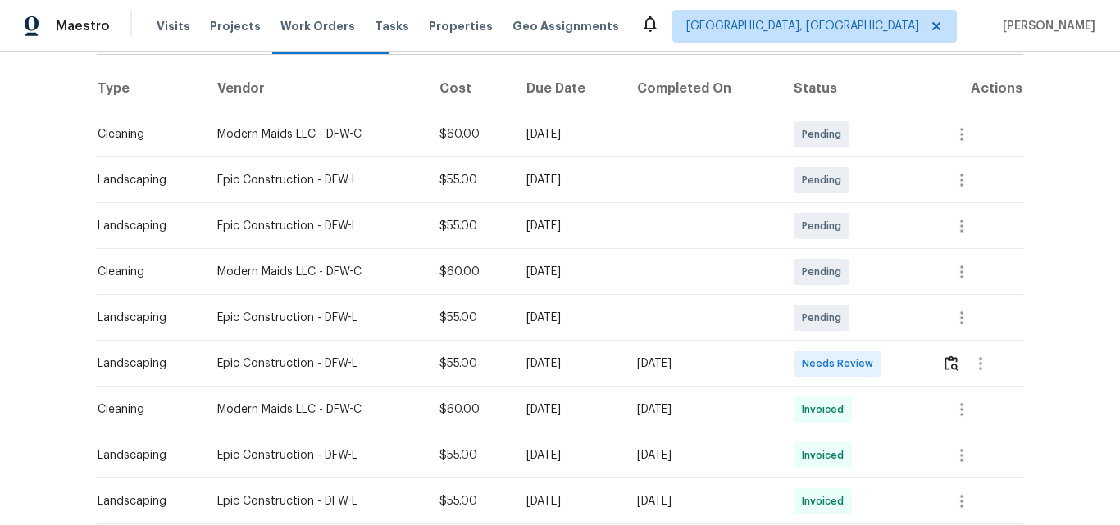
scroll to position [246, 0]
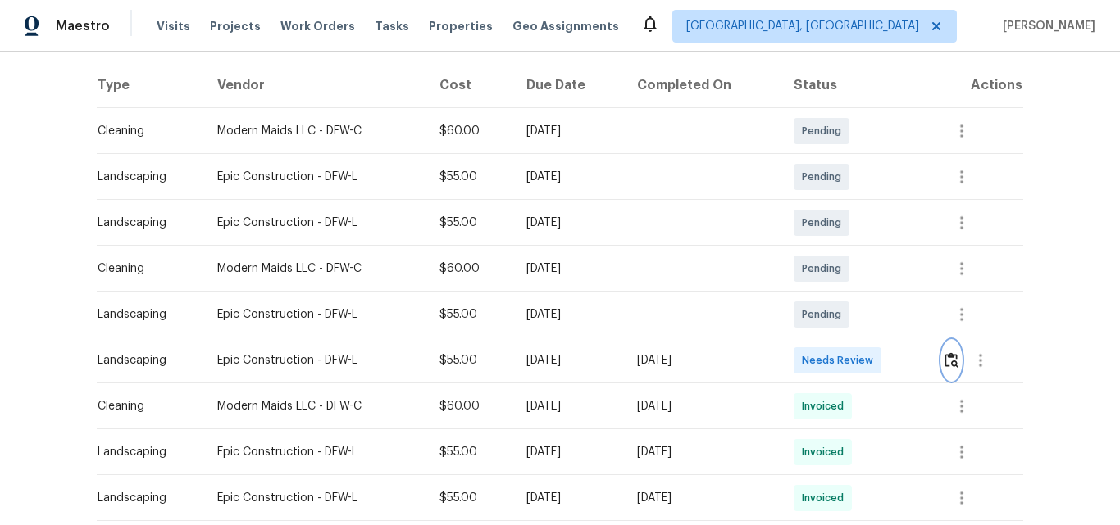
click at [951, 360] on img "button" at bounding box center [951, 360] width 14 height 16
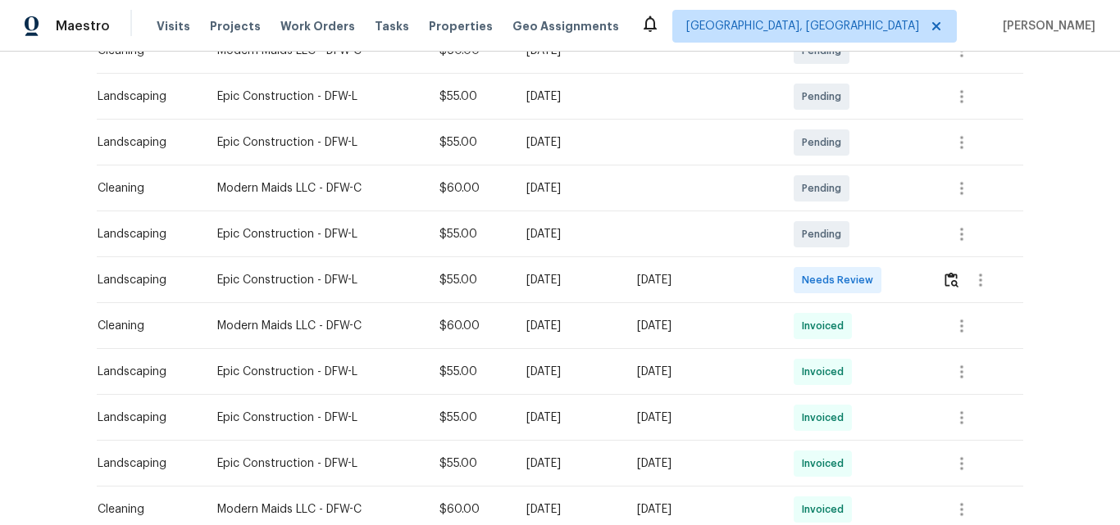
scroll to position [328, 0]
click at [950, 278] on img "button" at bounding box center [951, 278] width 14 height 16
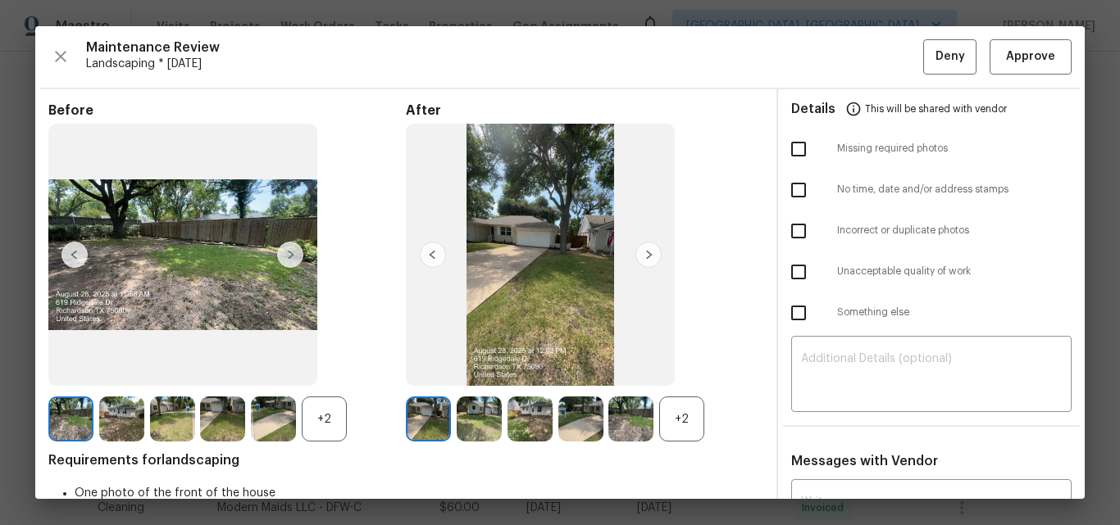
drag, startPoint x: 686, startPoint y: 417, endPoint x: 499, endPoint y: 437, distance: 187.9
click at [683, 419] on div "+2" at bounding box center [681, 419] width 45 height 45
click at [326, 414] on div "+2" at bounding box center [324, 419] width 45 height 45
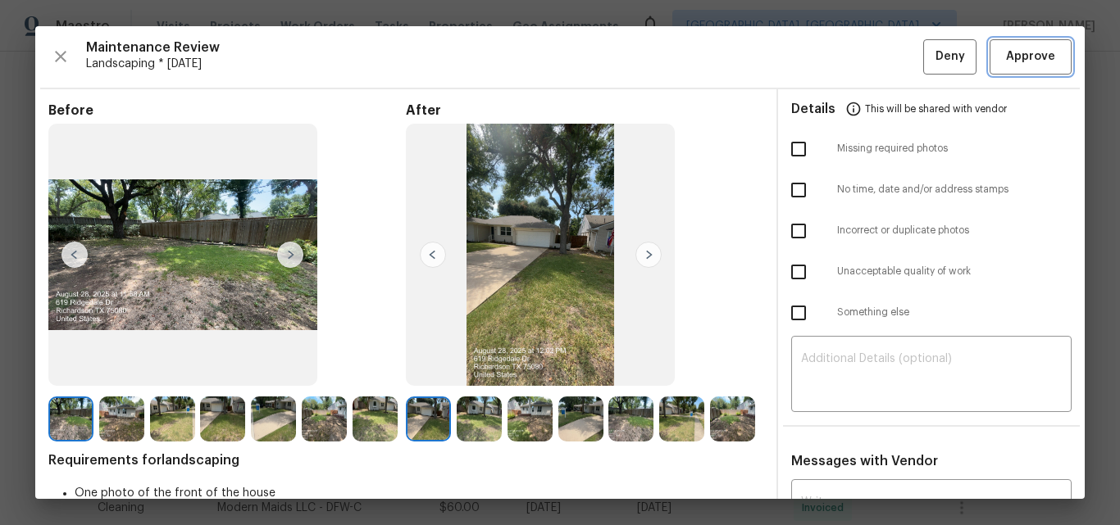
click at [1034, 62] on span "Approve" at bounding box center [1030, 57] width 49 height 20
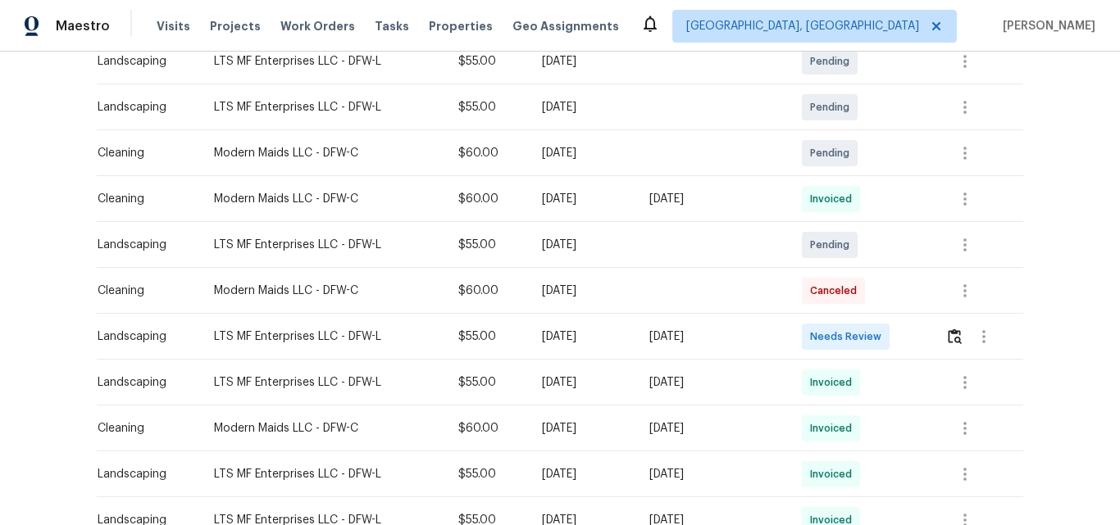
scroll to position [492, 0]
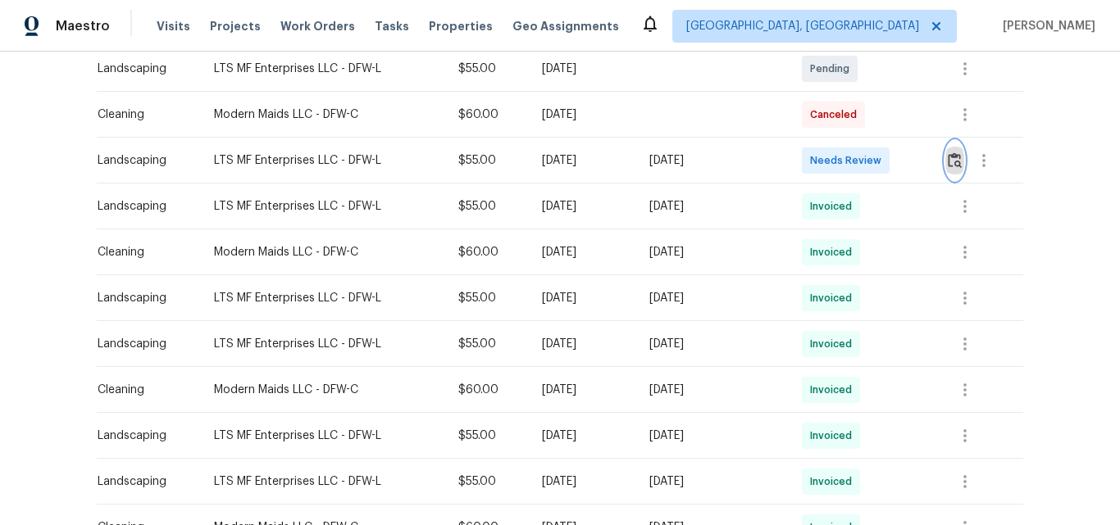
click at [955, 159] on img "button" at bounding box center [955, 160] width 14 height 16
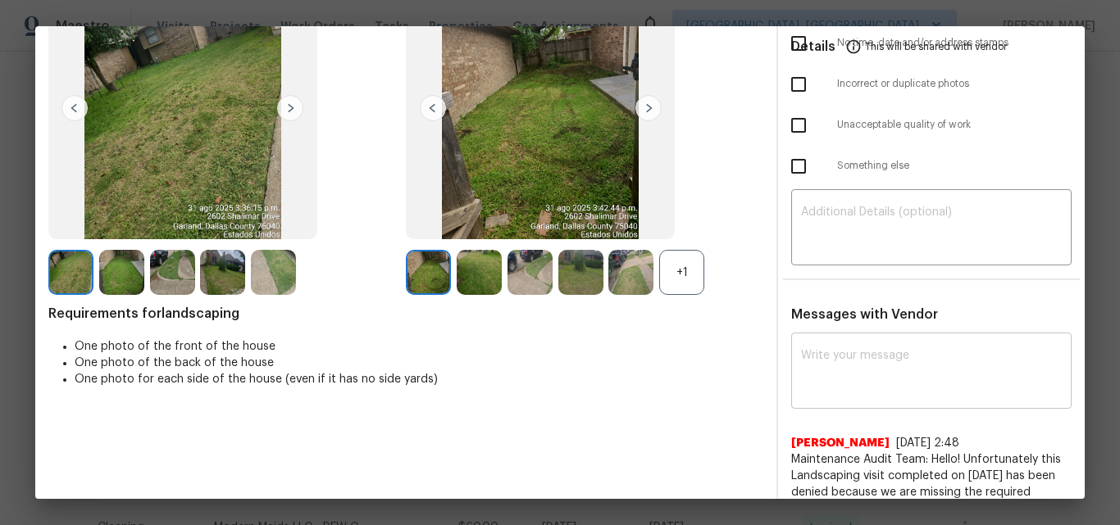
scroll to position [164, 0]
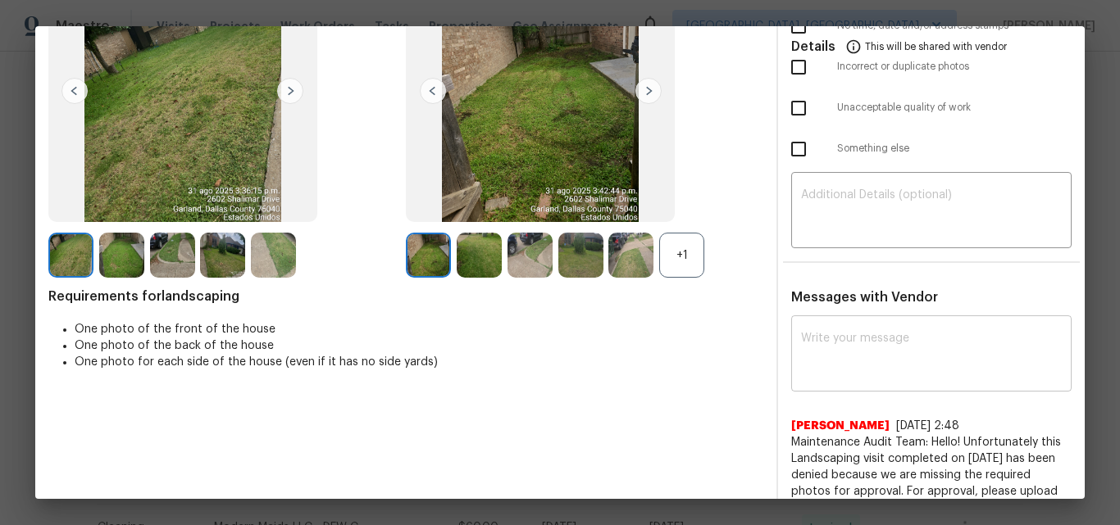
click at [858, 361] on textarea at bounding box center [931, 356] width 261 height 46
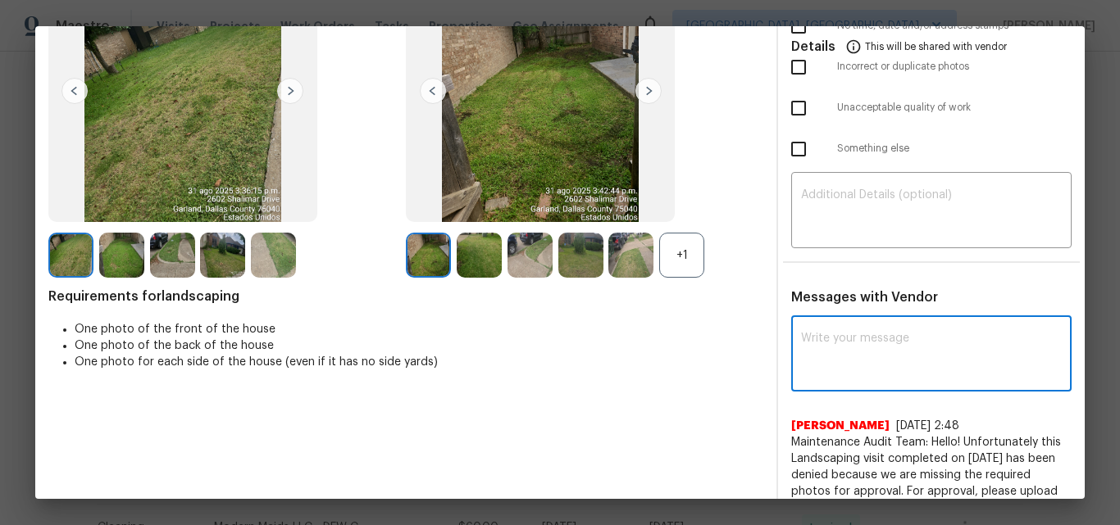
paste textarea "Maintenance Audit Team: Hello! Unfortunately, this Landscaping visit completed …"
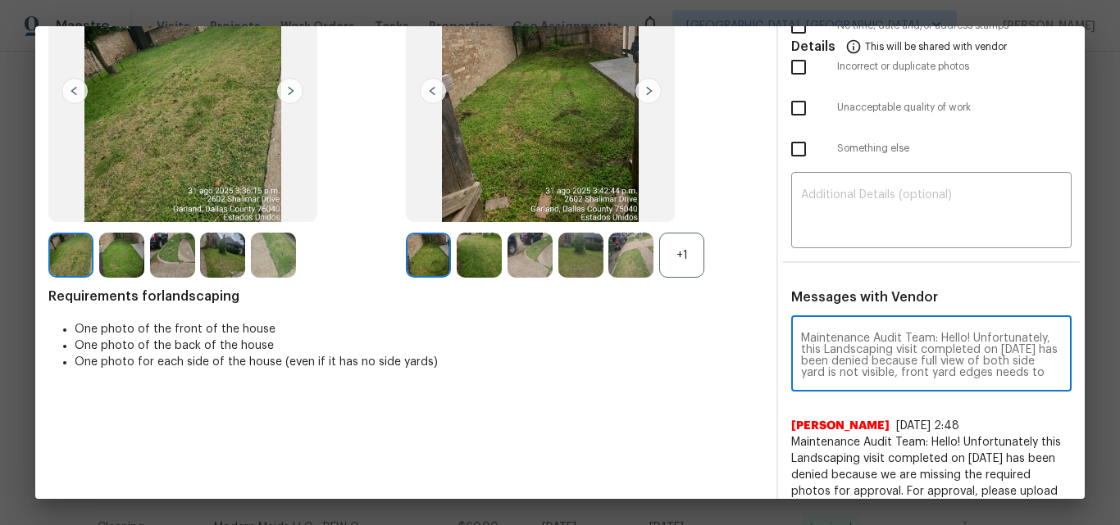
scroll to position [195, 0]
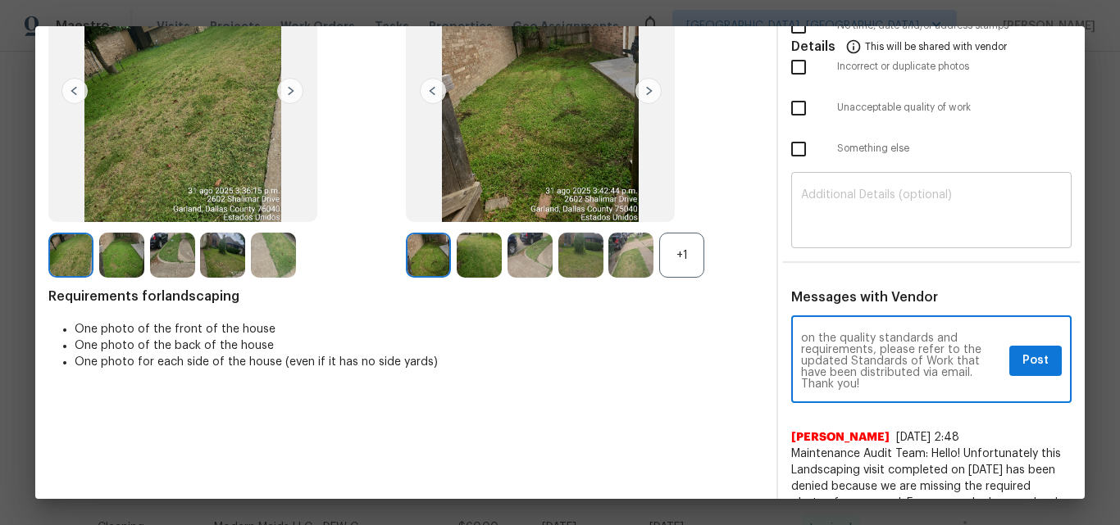
type textarea "Maintenance Audit Team: Hello! Unfortunately, this Landscaping visit completed …"
click at [860, 227] on textarea at bounding box center [931, 212] width 261 height 46
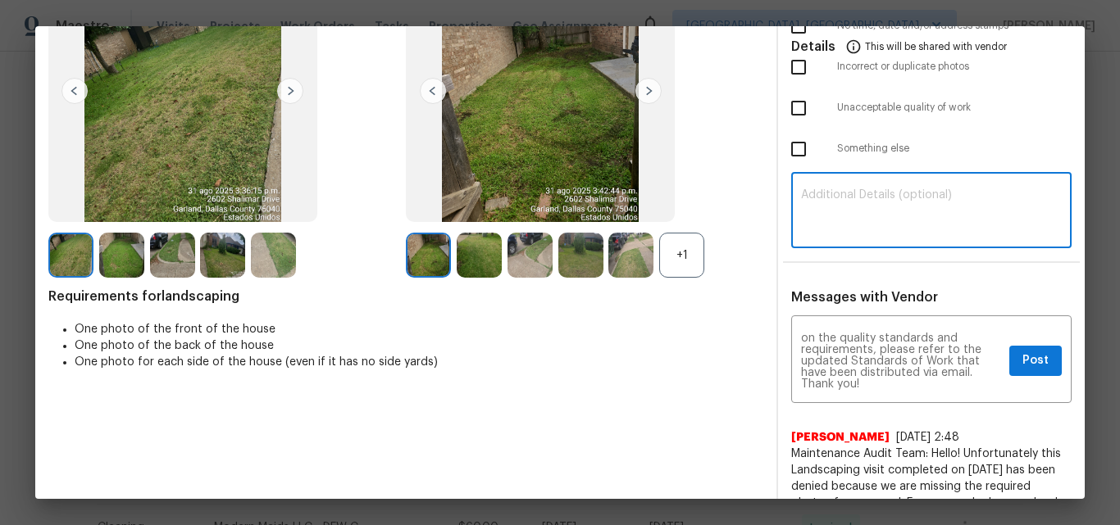
paste textarea "Maintenance Audit Team: Hello! Unfortunately, this Landscaping visit completed …"
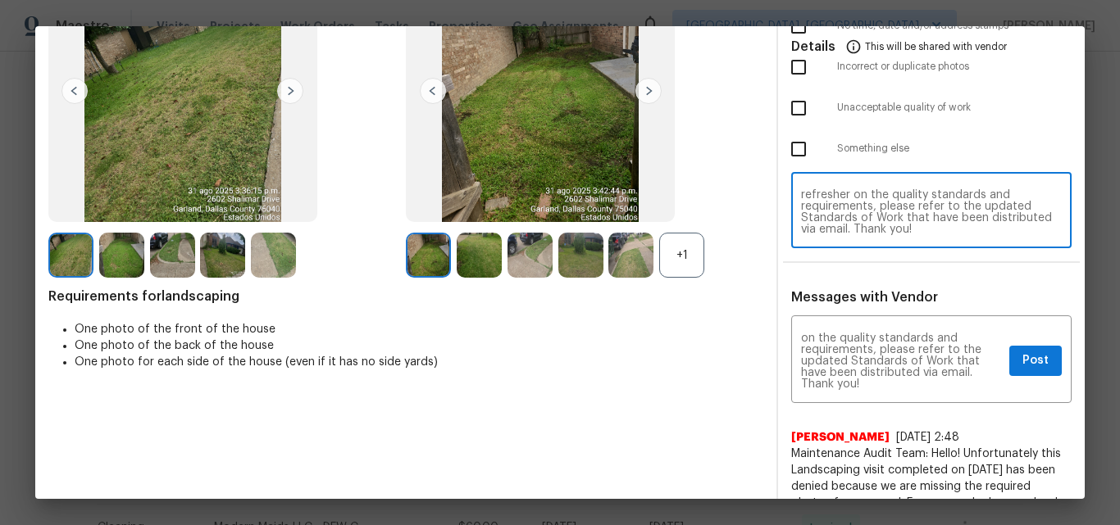
scroll to position [0, 0]
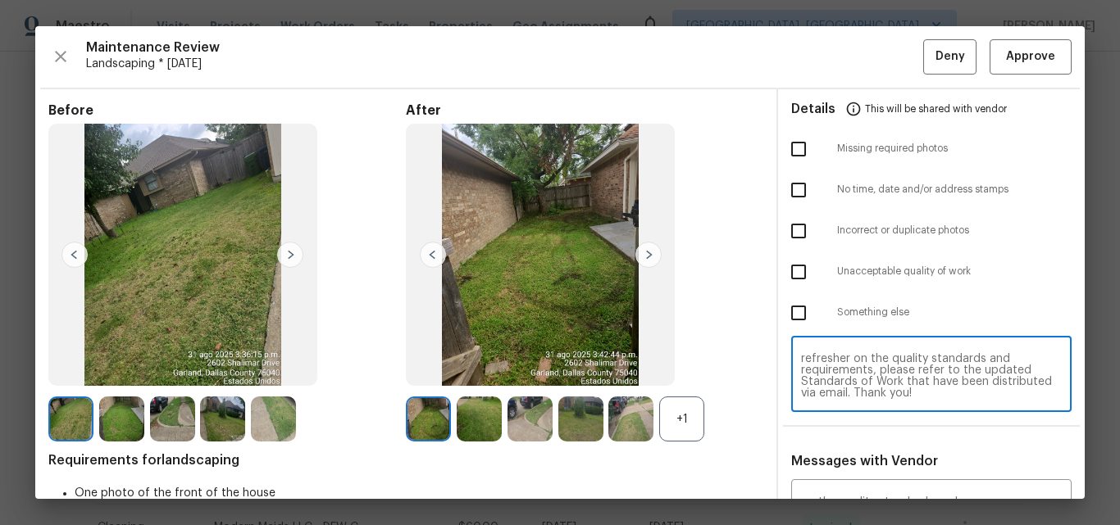
type textarea "Maintenance Audit Team: Hello! Unfortunately, this Landscaping visit completed …"
click at [784, 315] on input "checkbox" at bounding box center [798, 313] width 34 height 34
checkbox input "true"
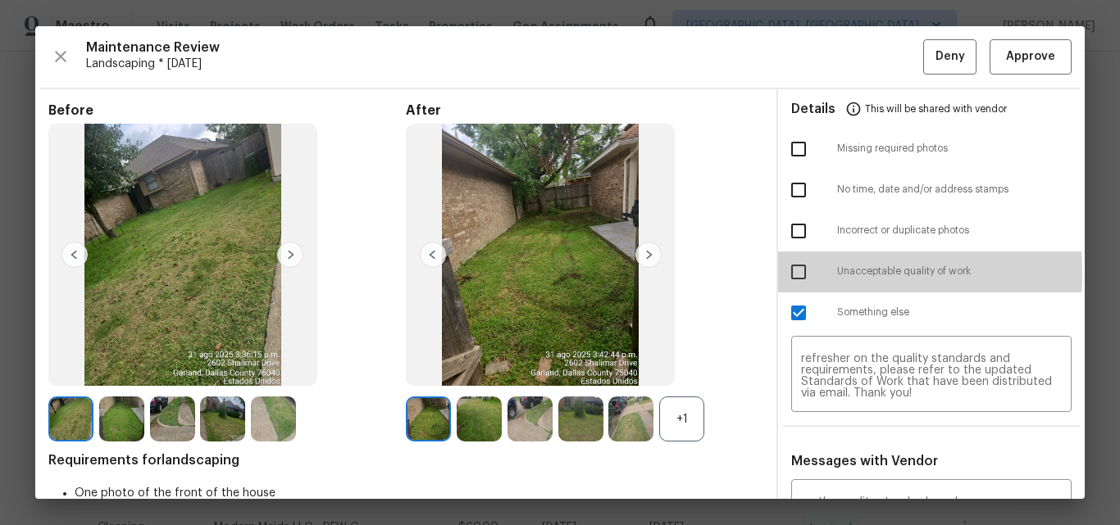
click at [785, 273] on input "checkbox" at bounding box center [798, 272] width 34 height 34
checkbox input "true"
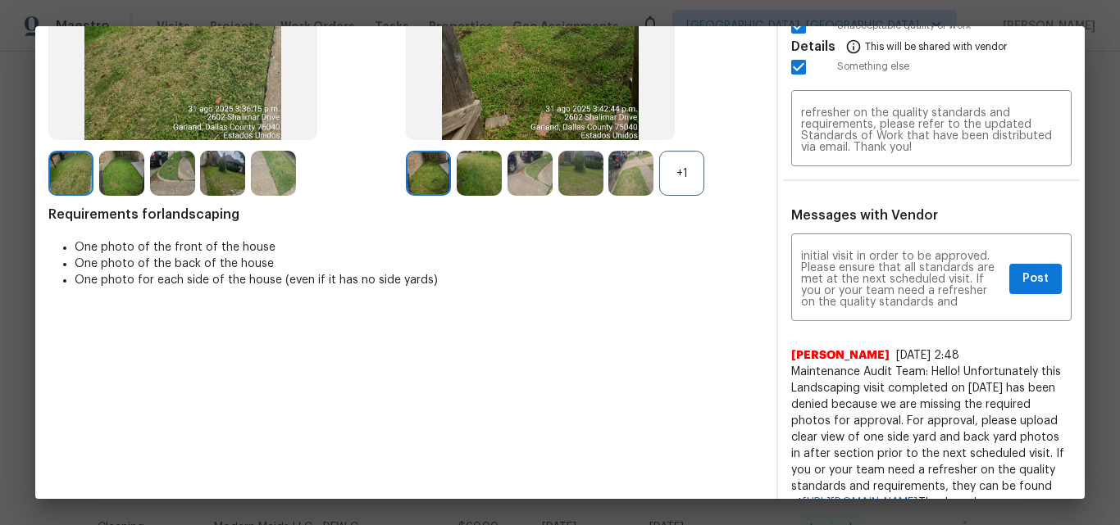
scroll to position [113, 0]
click at [861, 277] on textarea "Maintenance Audit Team: Hello! Unfortunately, this Landscaping visit completed …" at bounding box center [902, 279] width 202 height 57
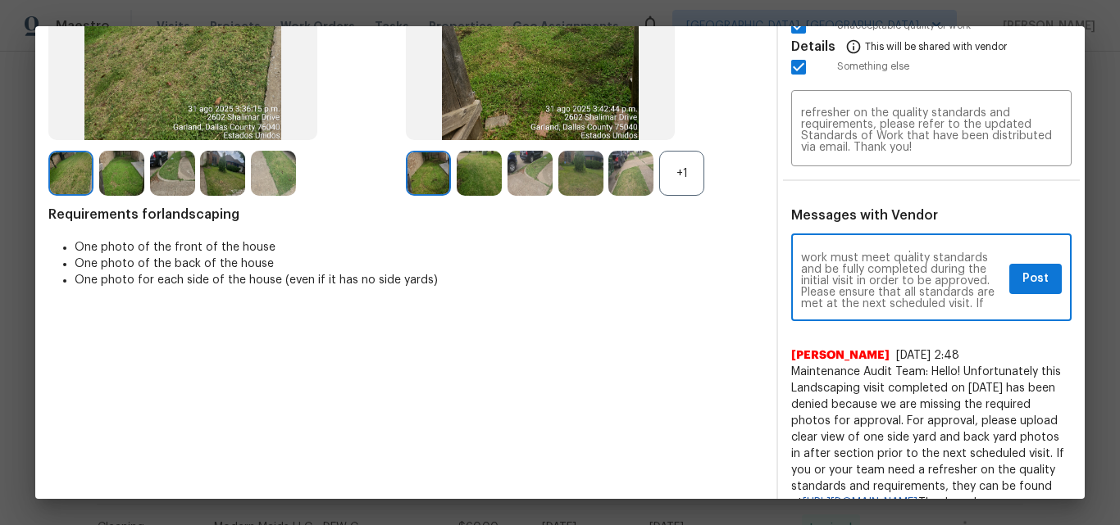
click at [901, 275] on textarea "Maintenance Audit Team: Hello! Unfortunately, this Landscaping visit completed …" at bounding box center [902, 279] width 202 height 57
paste textarea "drive way grass and"
type textarea "Maintenance Audit Team: Hello! Unfortunately, this Landscaping visit completed …"
click at [895, 148] on textarea "Maintenance Audit Team: Hello! Unfortunately, this Landscaping visit completed …" at bounding box center [931, 130] width 261 height 46
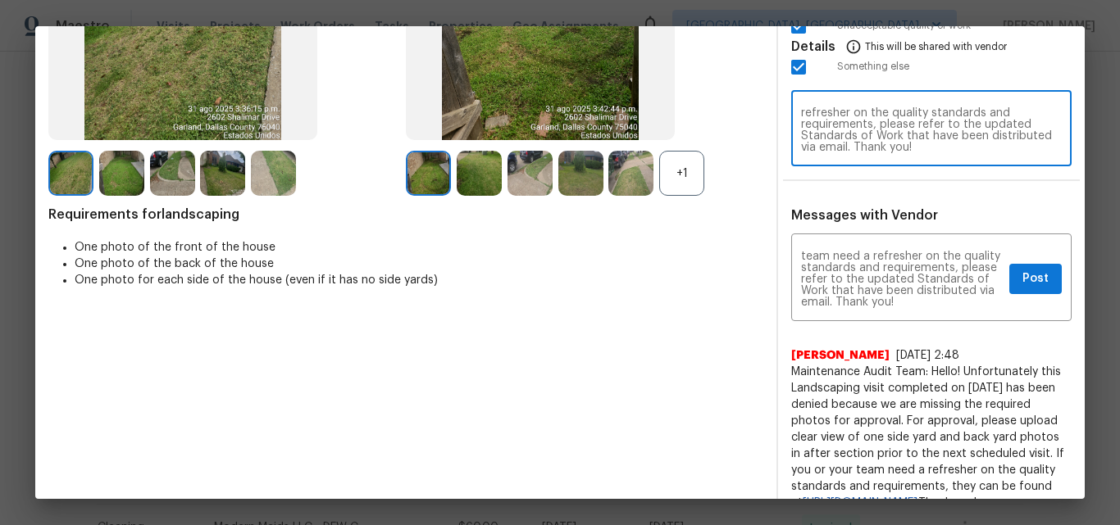
paste textarea "drive way grass and"
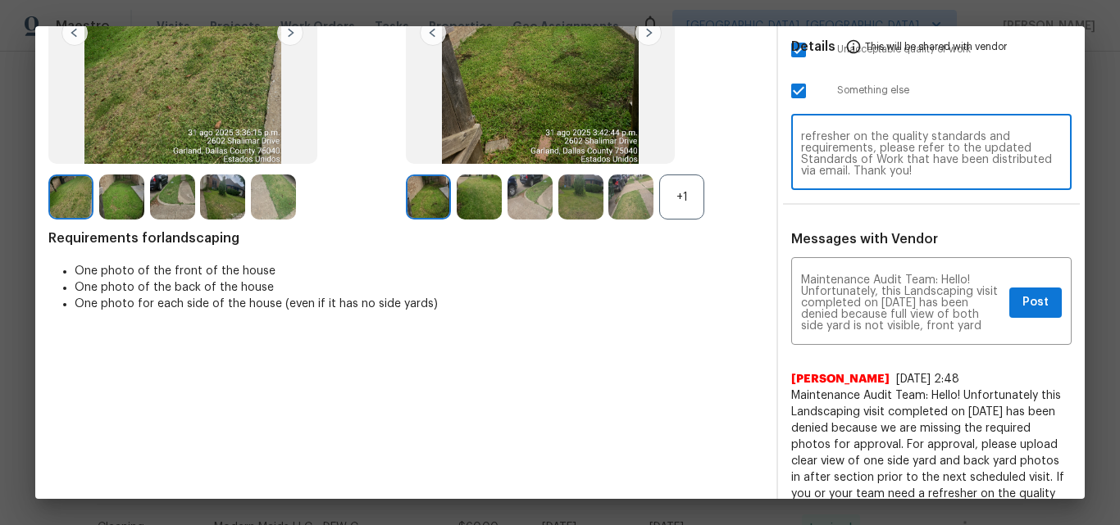
scroll to position [246, 0]
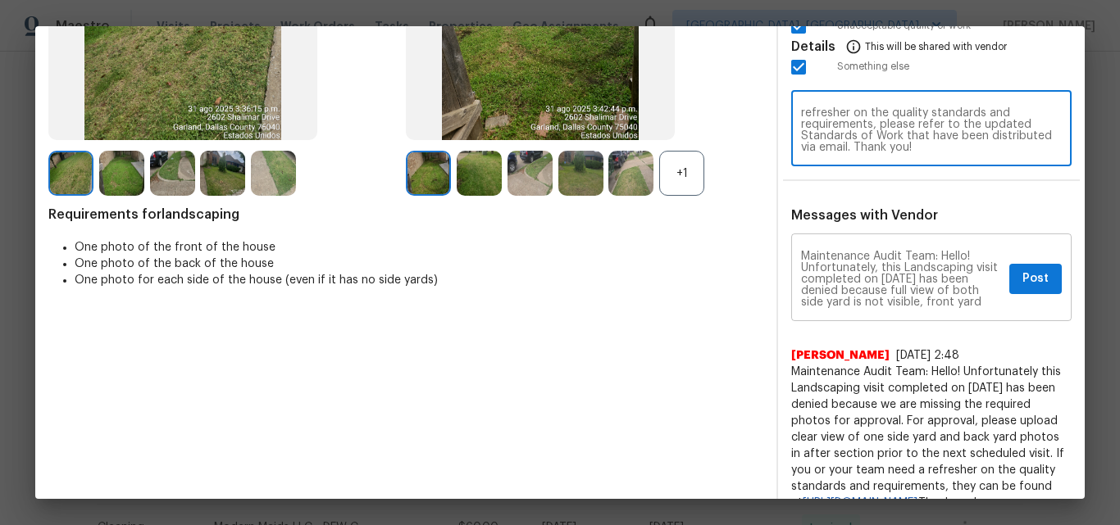
type textarea "Maintenance Audit Team: Hello! Unfortunately, this Landscaping visit completed …"
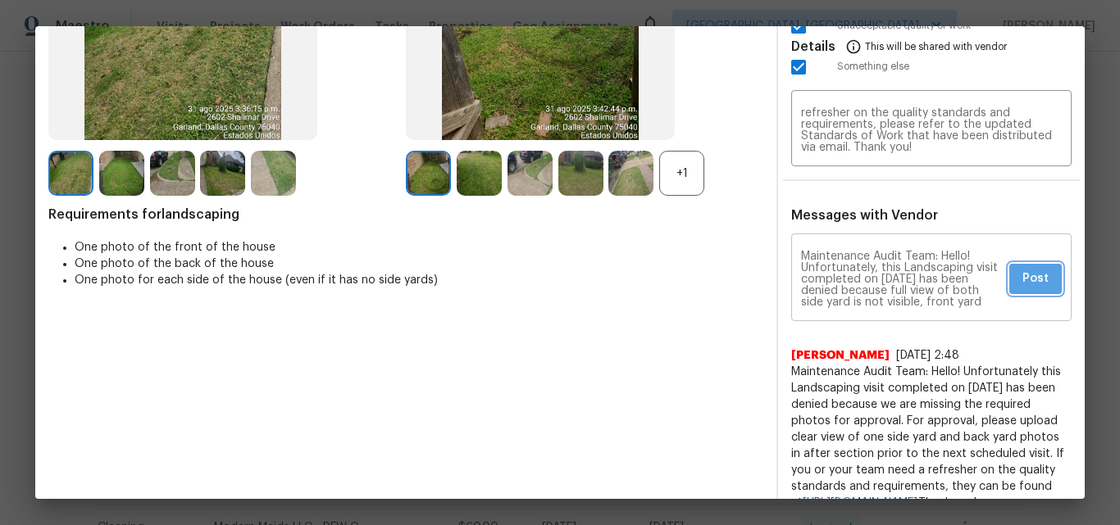
click at [1022, 280] on span "Post" at bounding box center [1035, 279] width 26 height 20
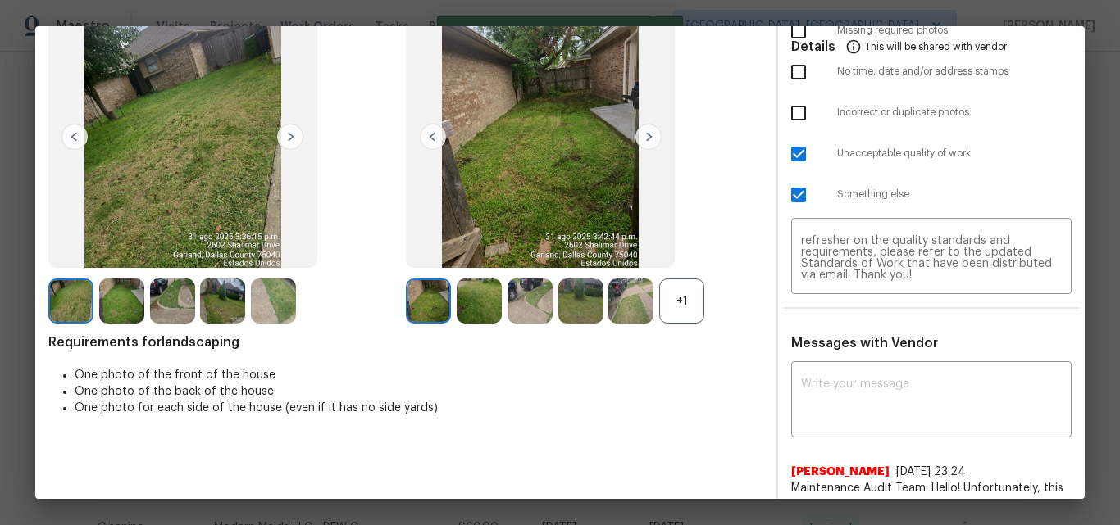
scroll to position [0, 0]
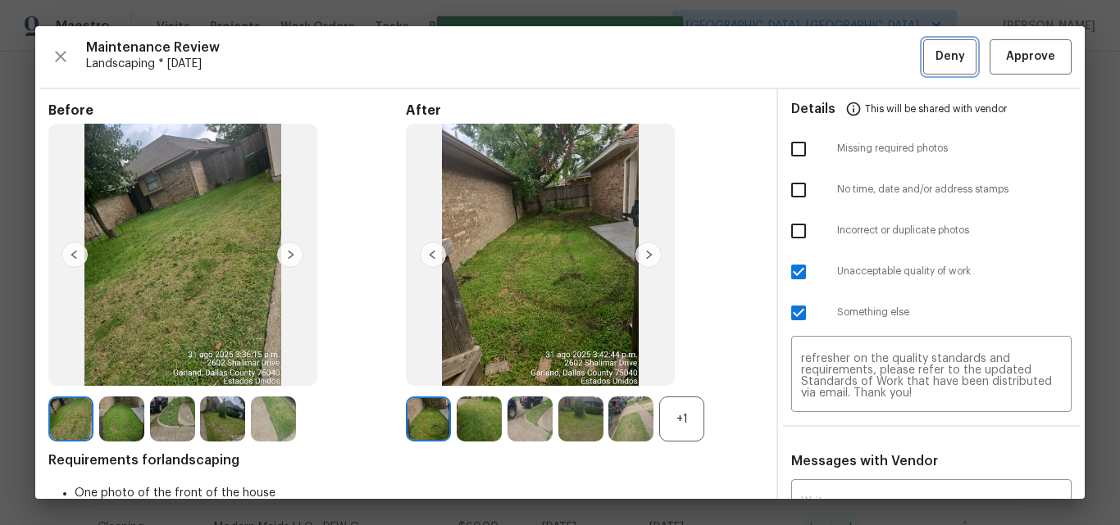
click at [935, 54] on span "Deny" at bounding box center [950, 57] width 30 height 20
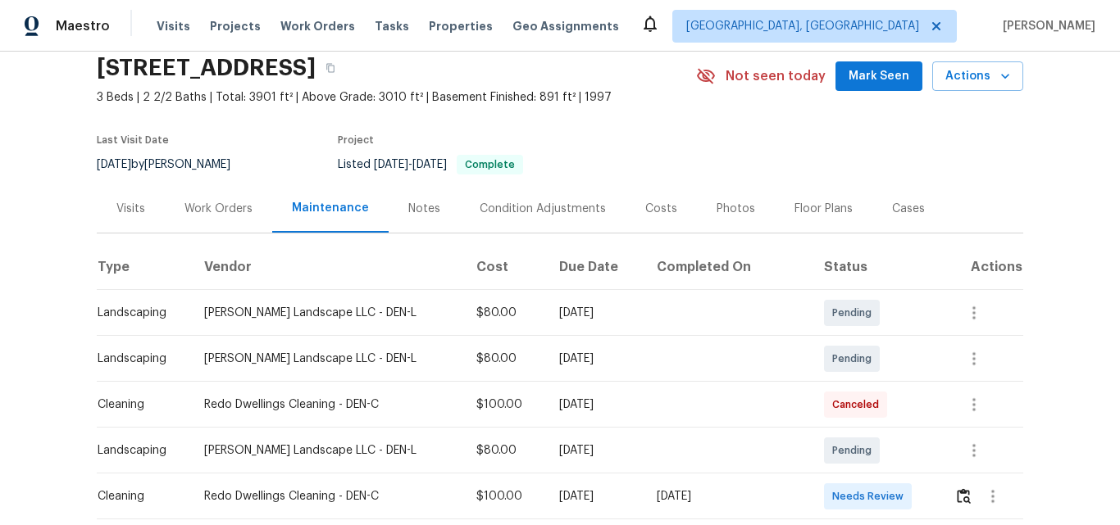
scroll to position [246, 0]
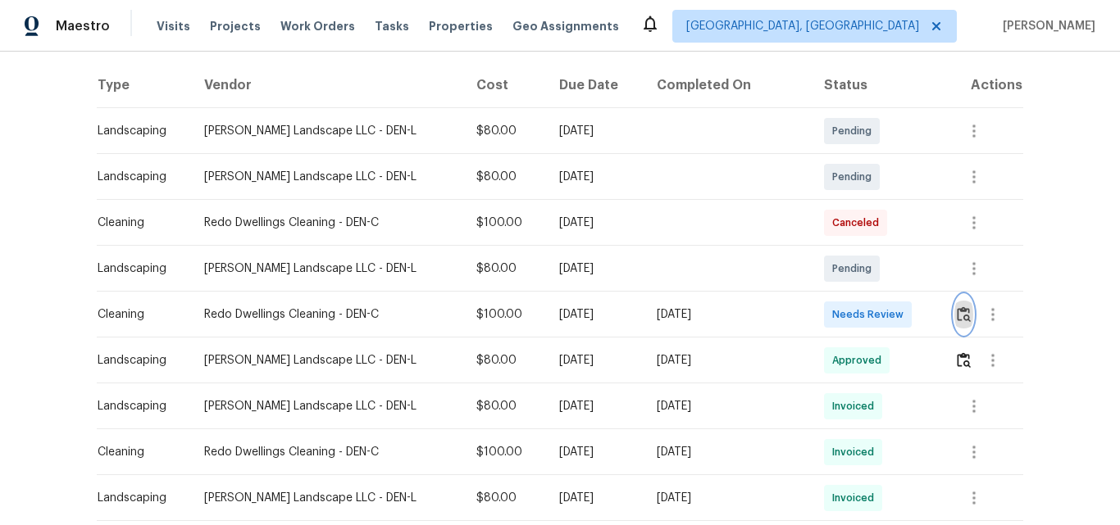
click at [961, 316] on button "button" at bounding box center [963, 314] width 19 height 39
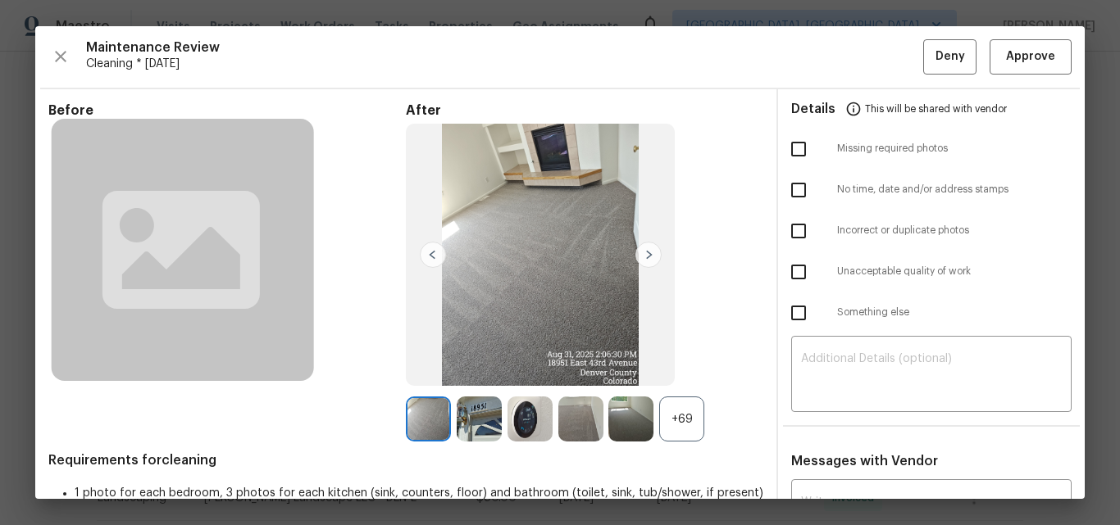
click at [676, 415] on div "+69" at bounding box center [681, 419] width 45 height 45
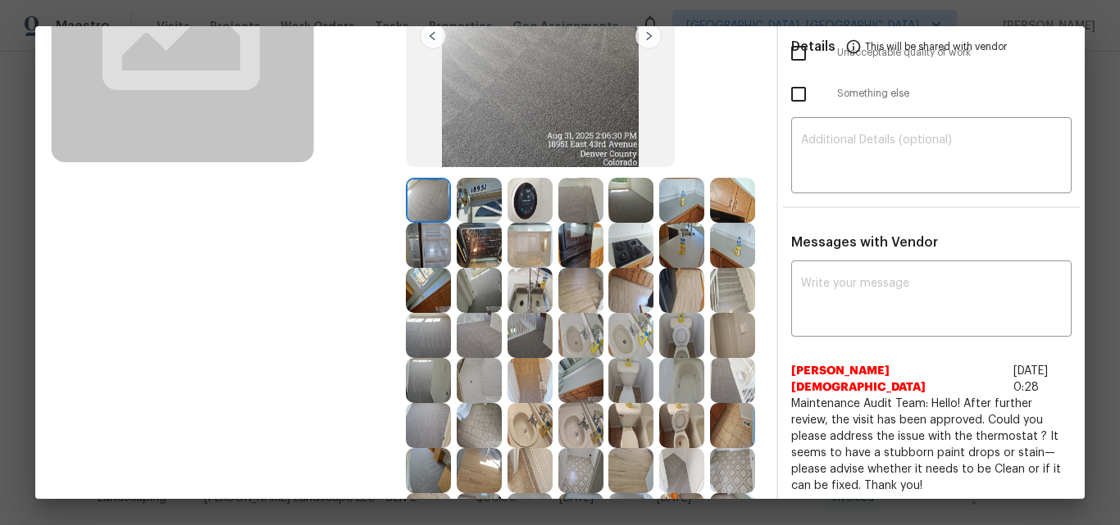
scroll to position [0, 0]
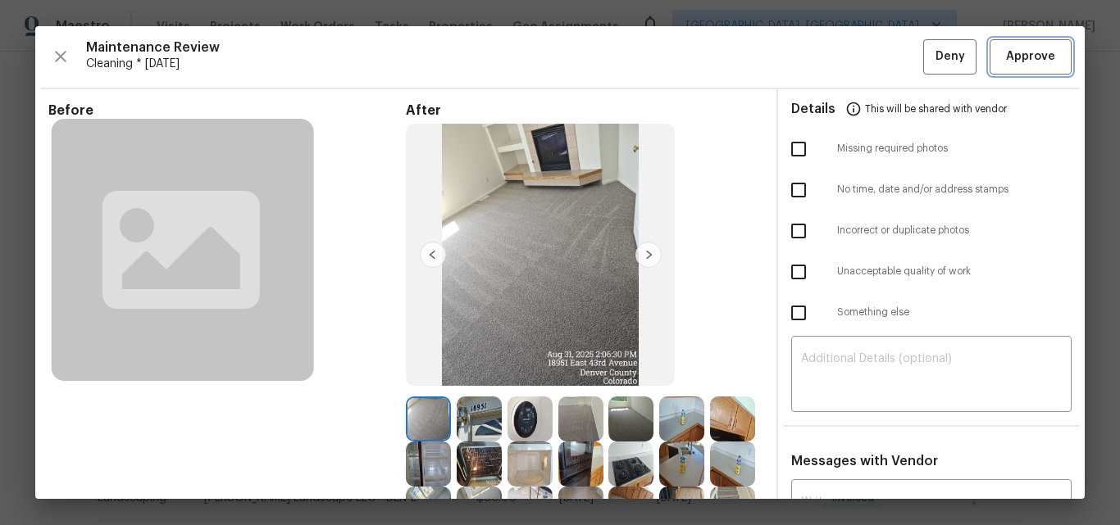
drag, startPoint x: 1011, startPoint y: 54, endPoint x: 996, endPoint y: 57, distance: 15.8
click at [1011, 54] on span "Approve" at bounding box center [1030, 57] width 49 height 20
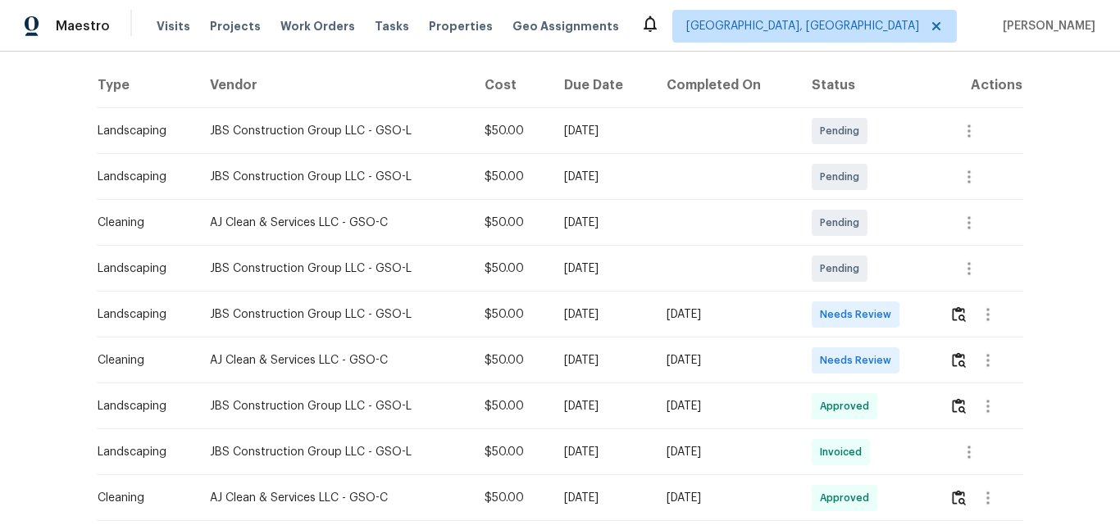
scroll to position [328, 0]
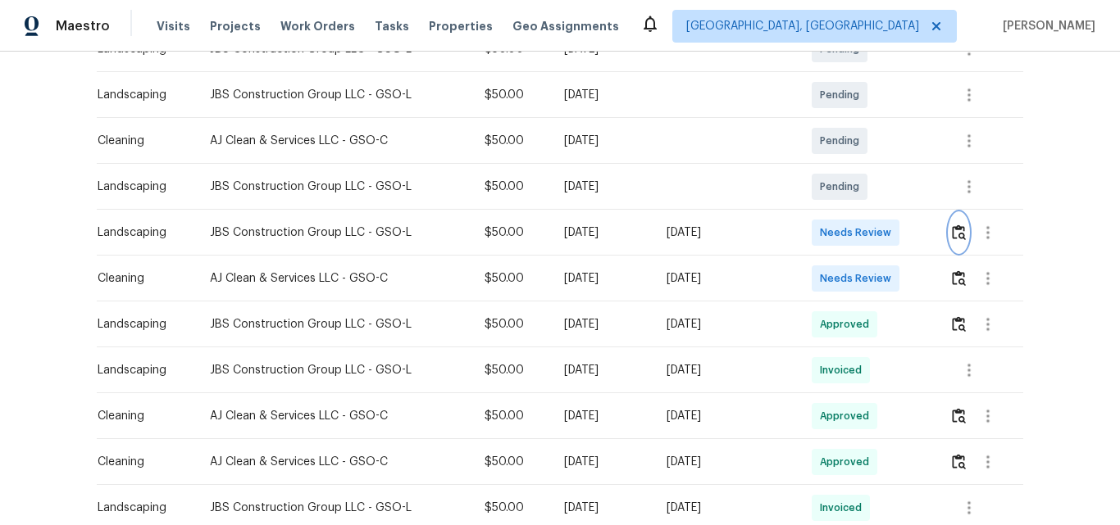
click at [956, 238] on img "button" at bounding box center [959, 233] width 14 height 16
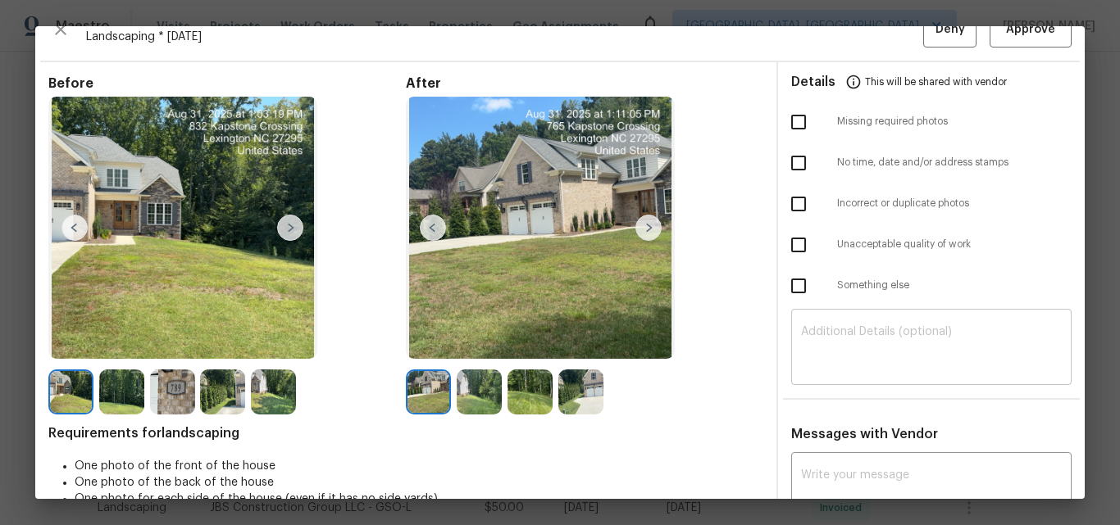
scroll to position [0, 0]
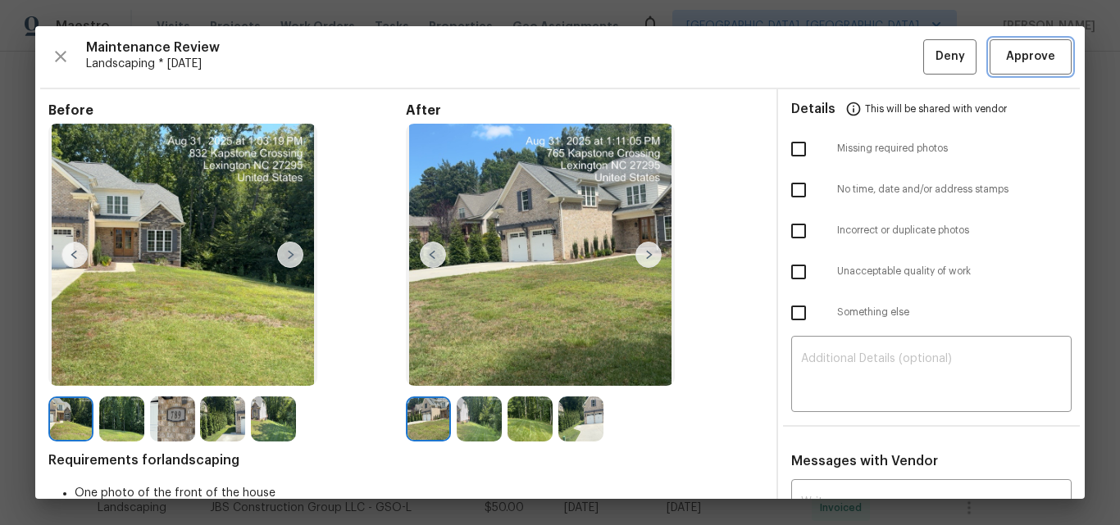
click at [1019, 64] on span "Approve" at bounding box center [1030, 57] width 49 height 20
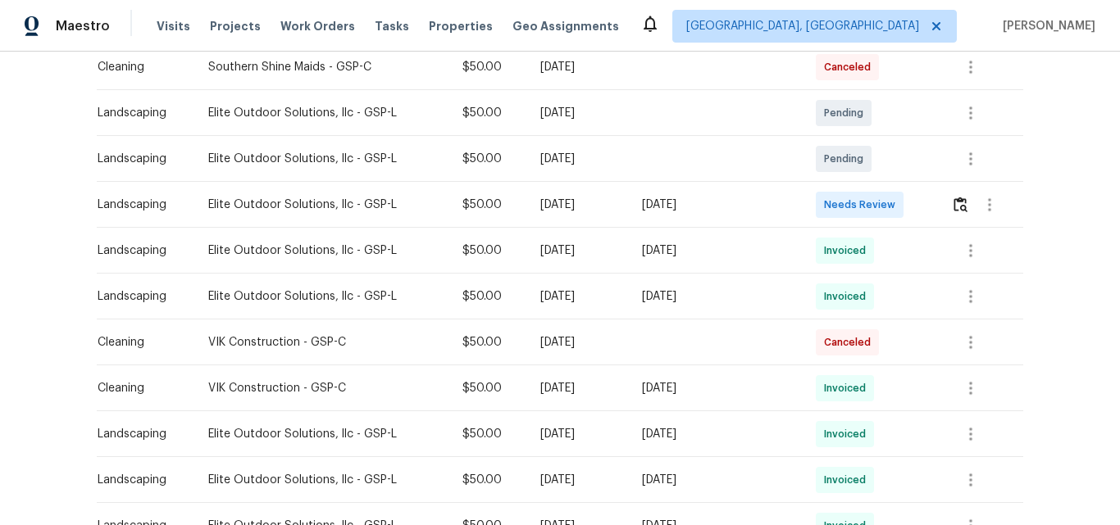
scroll to position [328, 0]
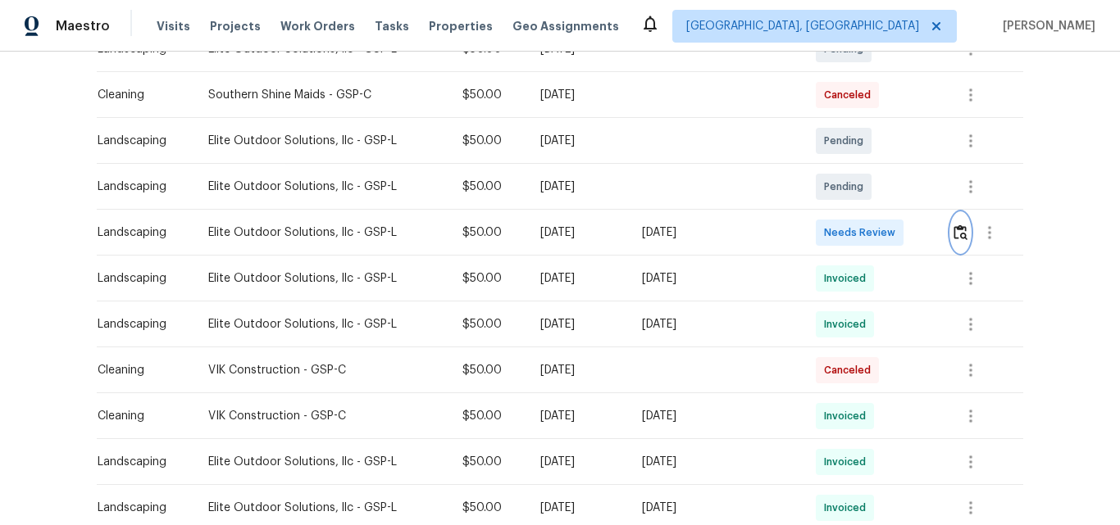
click at [957, 232] on img "button" at bounding box center [960, 233] width 14 height 16
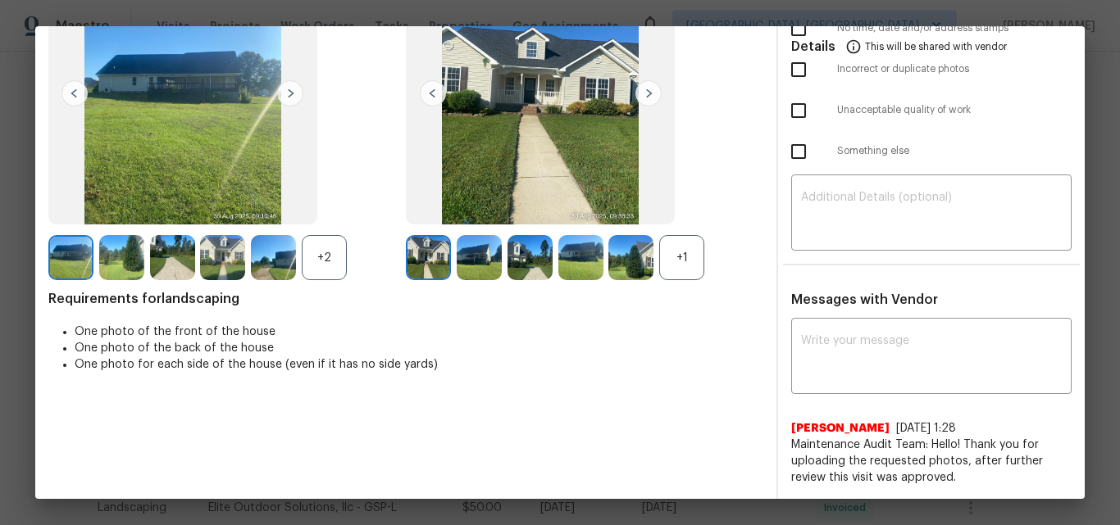
scroll to position [0, 0]
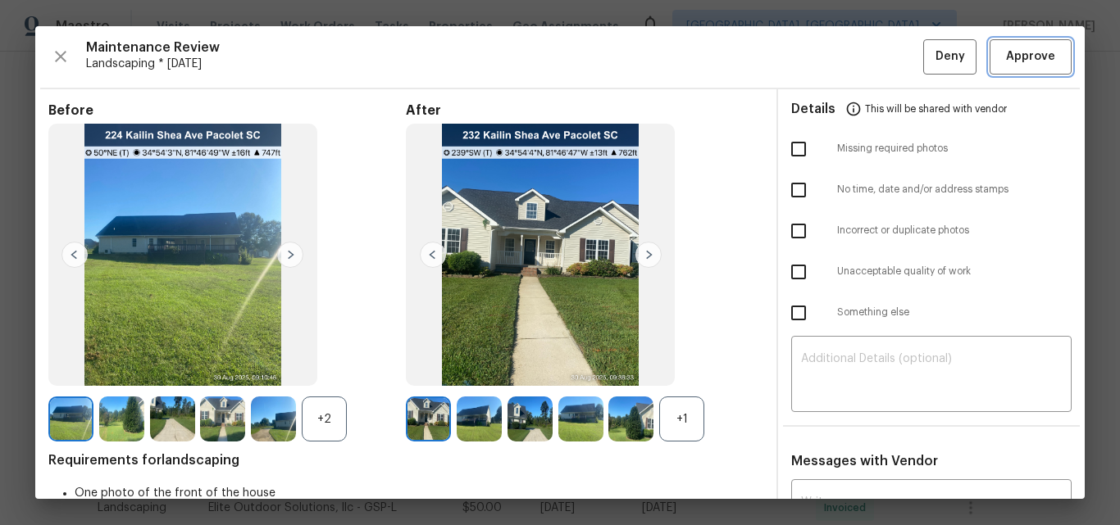
drag, startPoint x: 1009, startPoint y: 57, endPoint x: 919, endPoint y: 88, distance: 95.1
click at [1009, 57] on span "Approve" at bounding box center [1030, 57] width 49 height 20
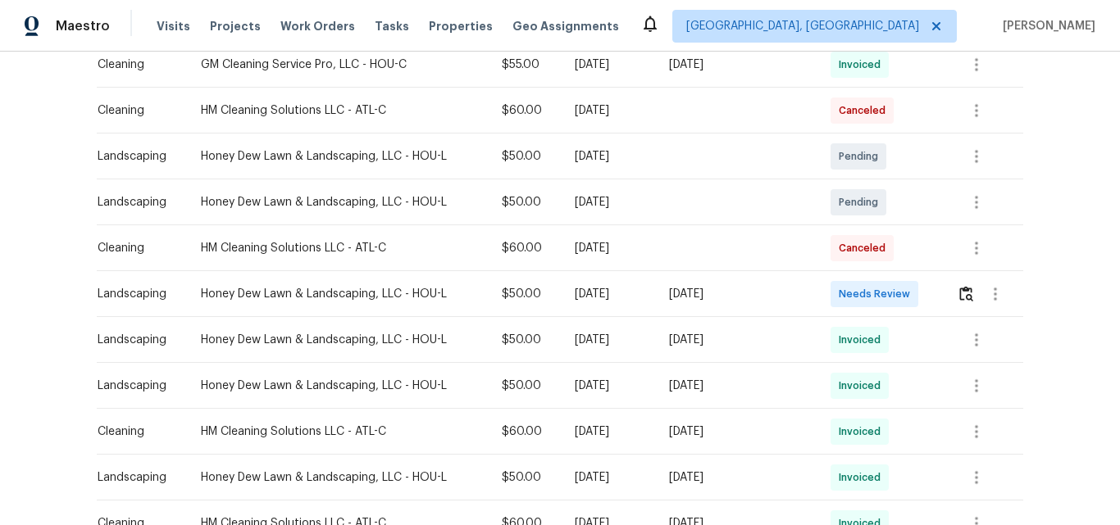
scroll to position [410, 0]
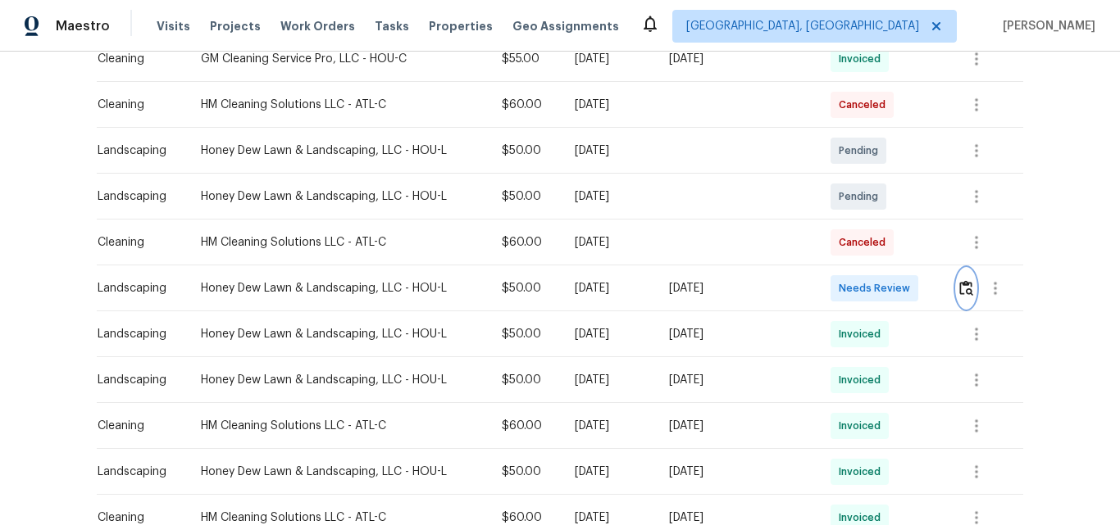
click at [963, 292] on img "button" at bounding box center [966, 288] width 14 height 16
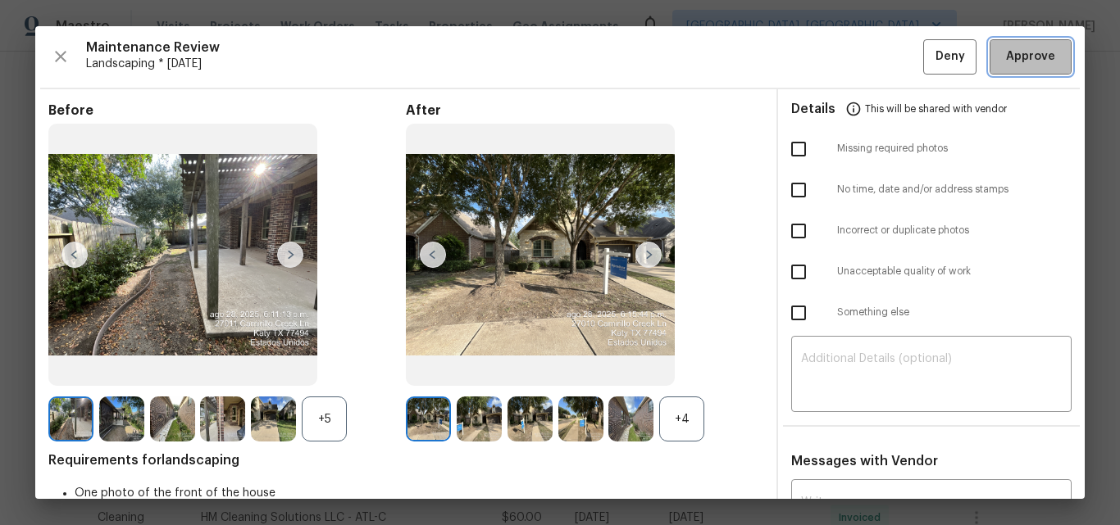
click at [1025, 53] on span "Approve" at bounding box center [1030, 57] width 49 height 20
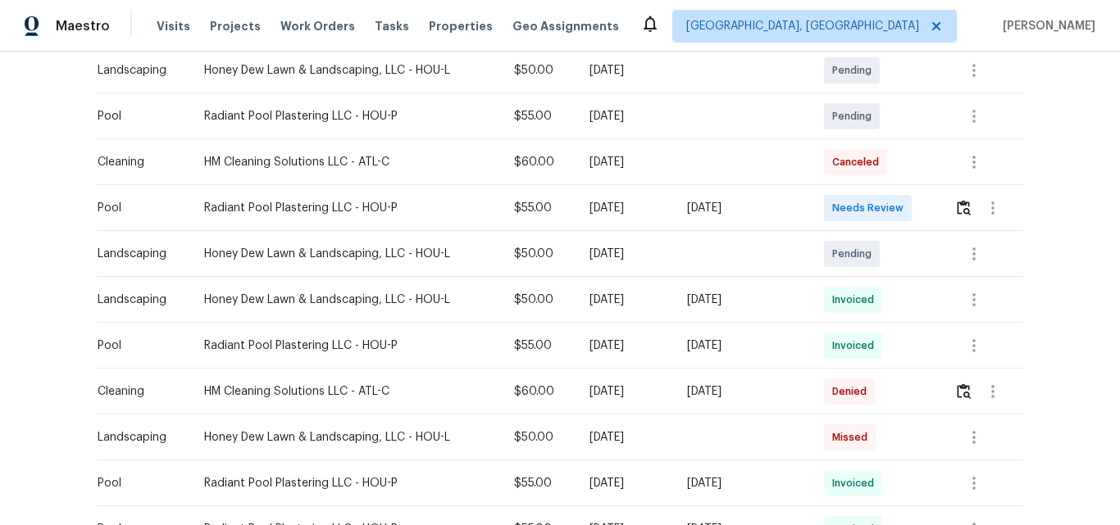
scroll to position [492, 0]
click at [958, 206] on img "button" at bounding box center [964, 206] width 14 height 16
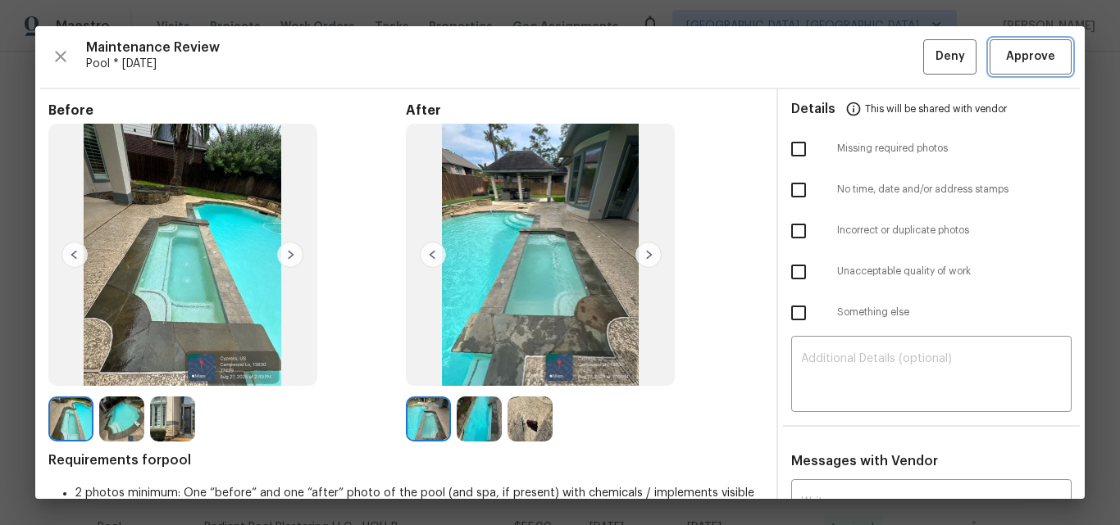
drag, startPoint x: 1030, startPoint y: 57, endPoint x: 997, endPoint y: 68, distance: 35.3
click at [1030, 57] on span "Approve" at bounding box center [1030, 57] width 49 height 20
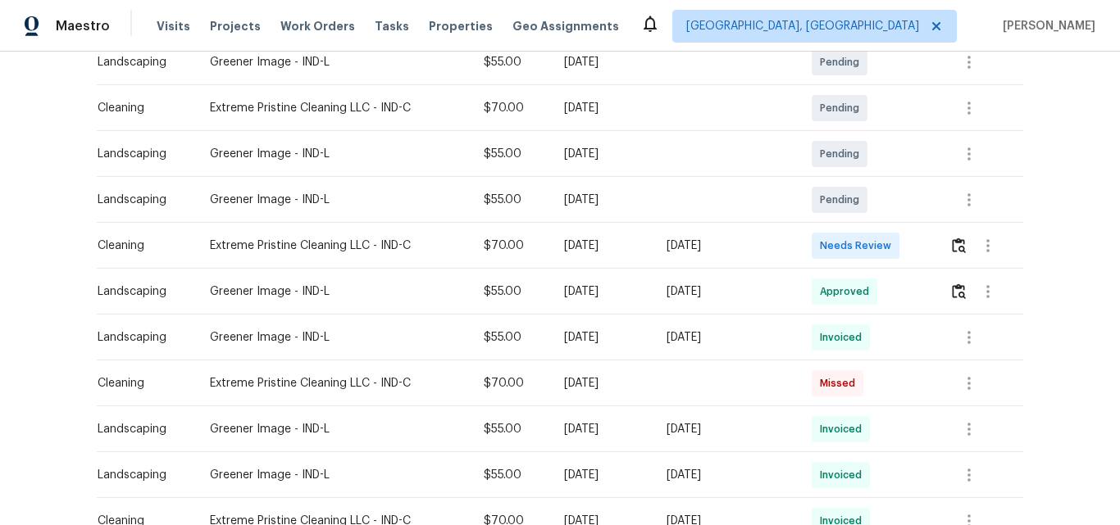
scroll to position [410, 0]
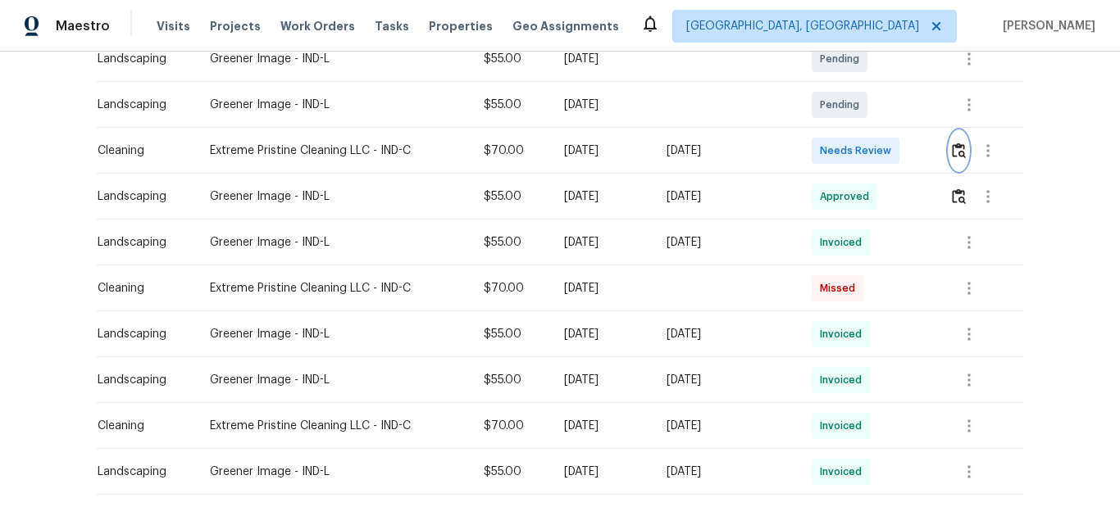
click at [955, 149] on img "button" at bounding box center [959, 151] width 14 height 16
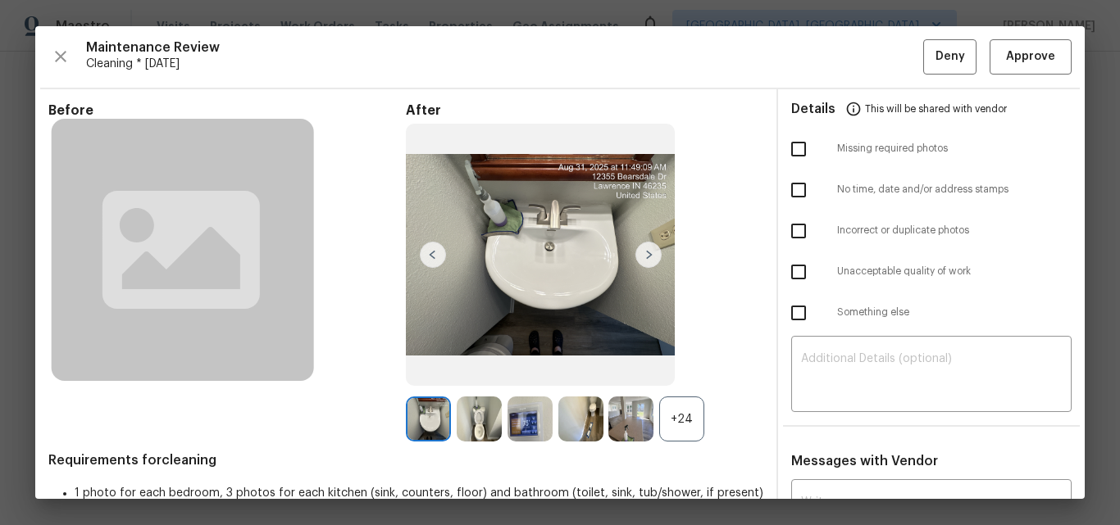
click at [676, 411] on div "+24" at bounding box center [681, 419] width 45 height 45
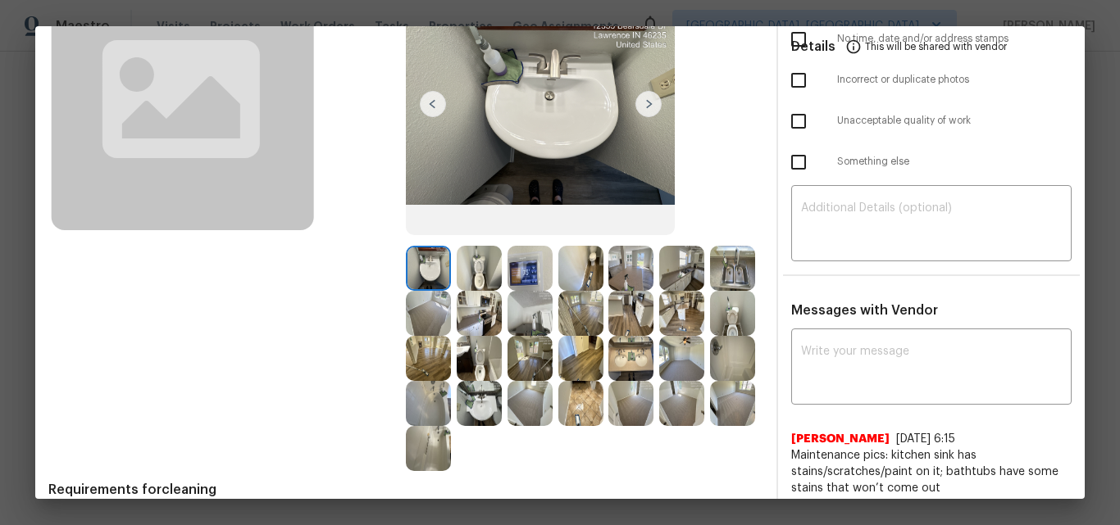
scroll to position [270, 0]
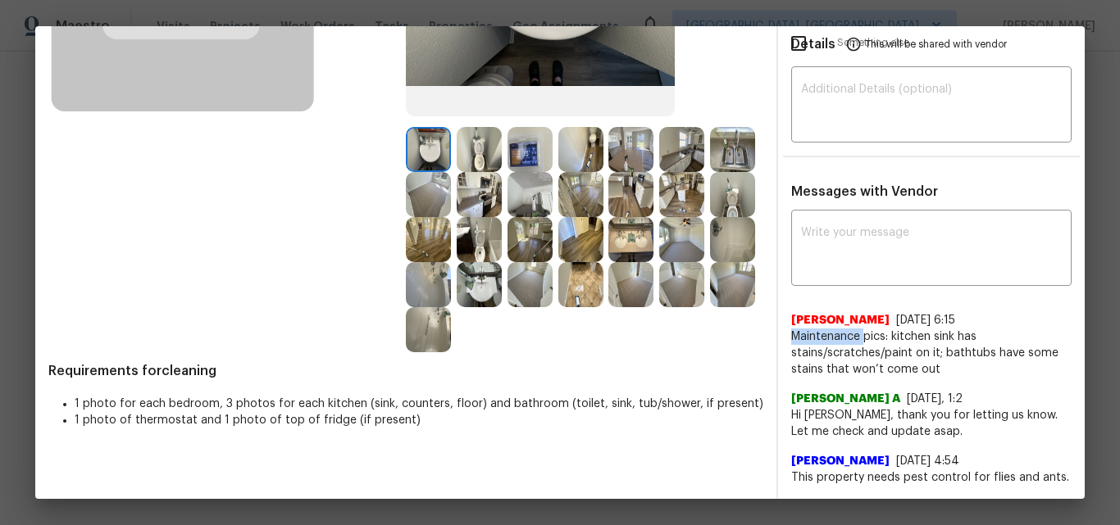
drag, startPoint x: 784, startPoint y: 337, endPoint x: 856, endPoint y: 338, distance: 71.3
click at [856, 338] on span "Maintenance pics: kitchen sink has stains/scratches/paint on it; bathtubs have …" at bounding box center [931, 353] width 280 height 49
click at [867, 386] on div "Afredi A 8/3/25, 1:2 Hi Lydia Bowman, thank you for letting us know. Let me che…" at bounding box center [931, 409] width 280 height 62
click at [835, 261] on textarea at bounding box center [931, 250] width 261 height 46
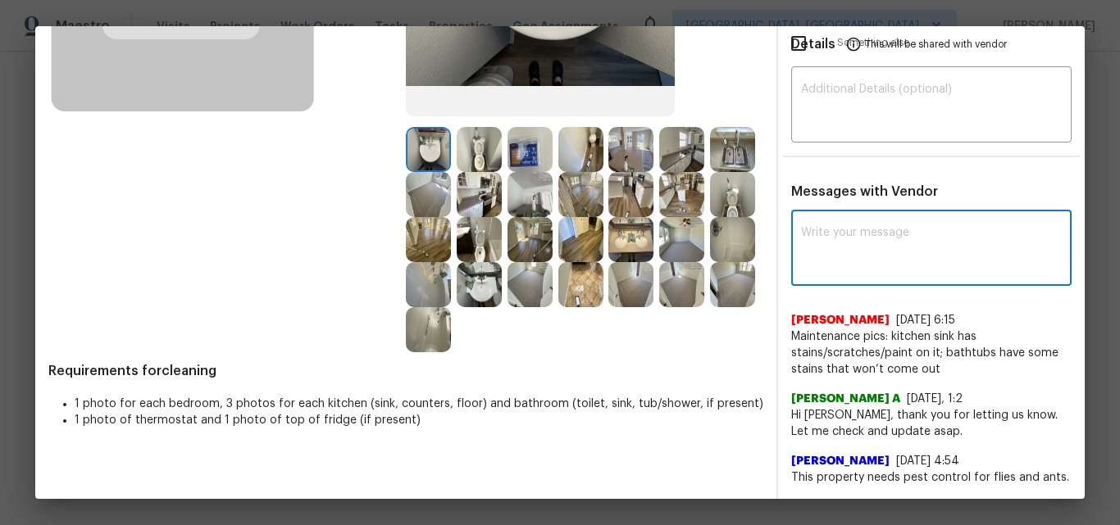
paste textarea "Maintenance Audit Team: Hello! After further review the visit has been approved."
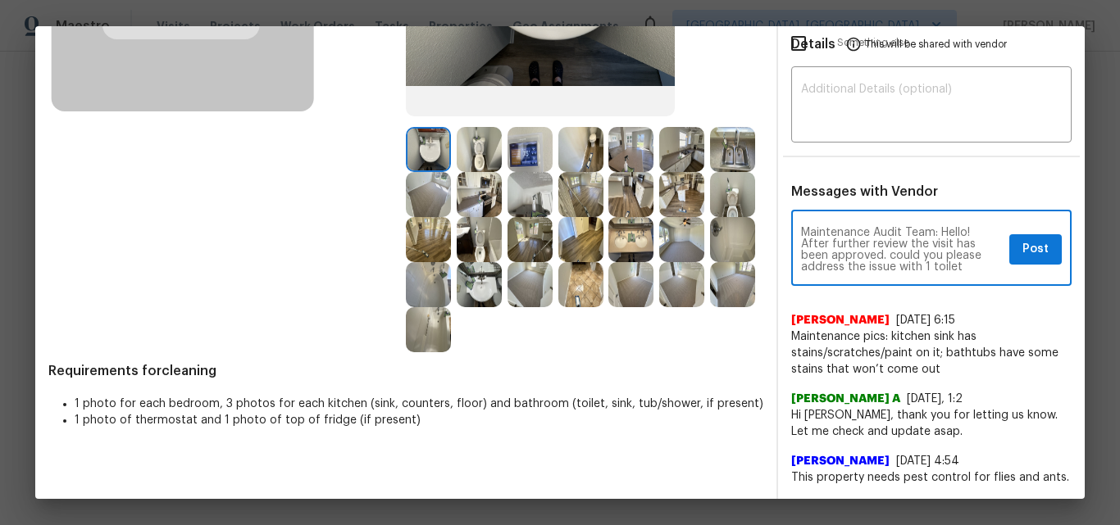
click at [888, 255] on textarea "Maintenance Audit Team: Hello! After further review the visit has been approved…" at bounding box center [902, 250] width 202 height 46
click at [957, 269] on textarea "Maintenance Audit Team: Hello! After further review the visit has been approved…" at bounding box center [902, 250] width 202 height 46
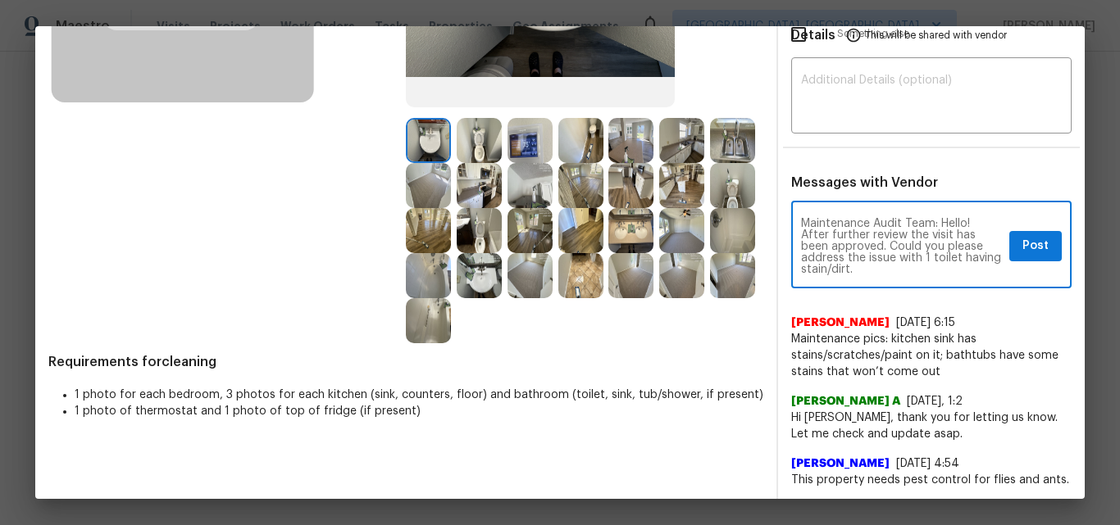
scroll to position [281, 0]
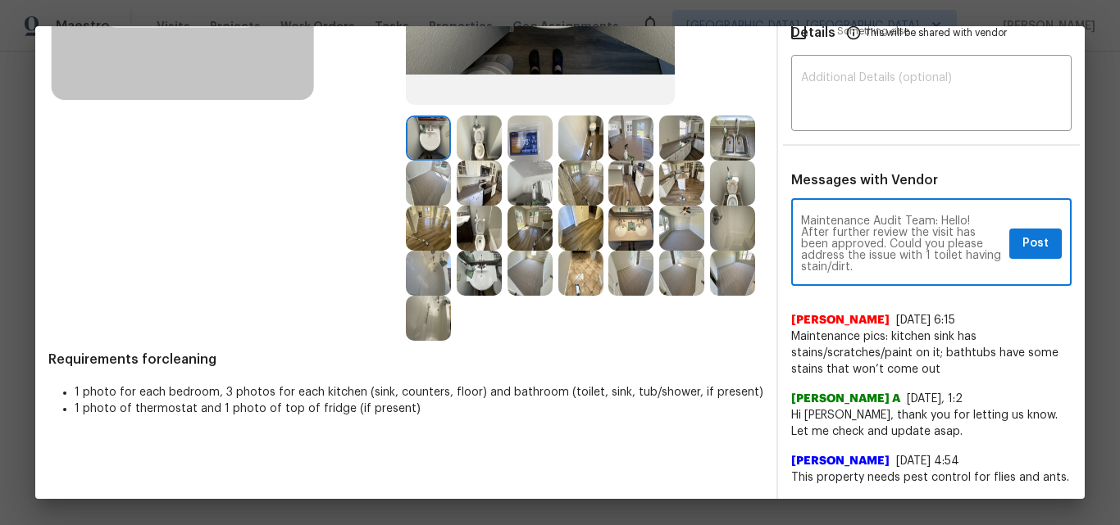
drag, startPoint x: 880, startPoint y: 243, endPoint x: 852, endPoint y: 266, distance: 36.2
click at [852, 266] on textarea "Maintenance Audit Team: Hello! After further review the visit has been approved…" at bounding box center [902, 244] width 202 height 57
paste textarea "the thermostat ? It seems to have a stubborn paint drops or stain—please advise…"
click at [834, 266] on textarea "Maintenance Audit Team: Hello! After further review the visit has been approved…" at bounding box center [902, 244] width 202 height 57
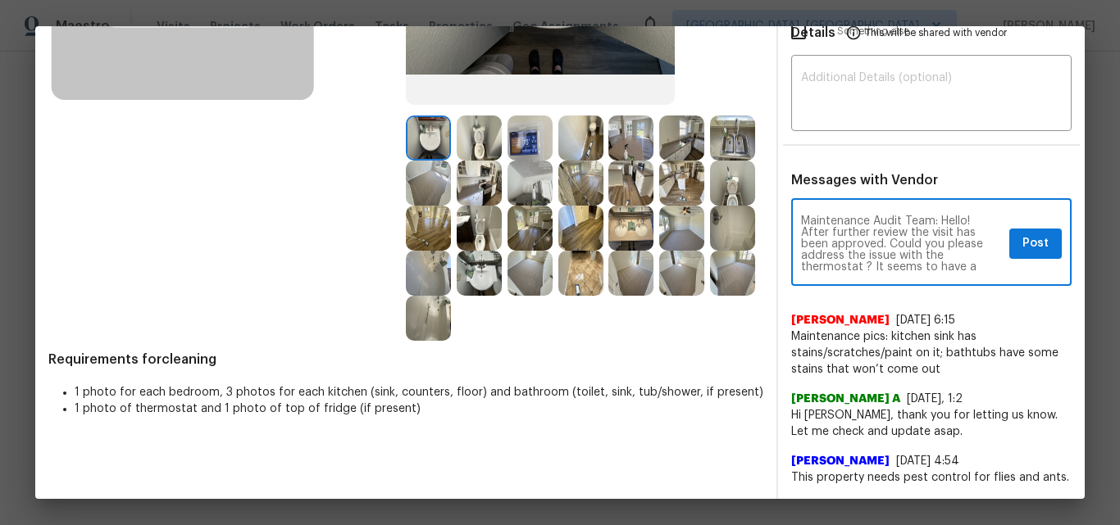
click at [834, 266] on textarea "Maintenance Audit Team: Hello! After further review the visit has been approved…" at bounding box center [902, 244] width 202 height 57
click at [957, 235] on textarea "Maintenance Audit Team: Hello! After further review the visit has been approved…" at bounding box center [902, 244] width 202 height 57
click at [878, 248] on textarea "Maintenance Audit Team: Hello! After further review the visit has been approved…" at bounding box center [902, 244] width 202 height 57
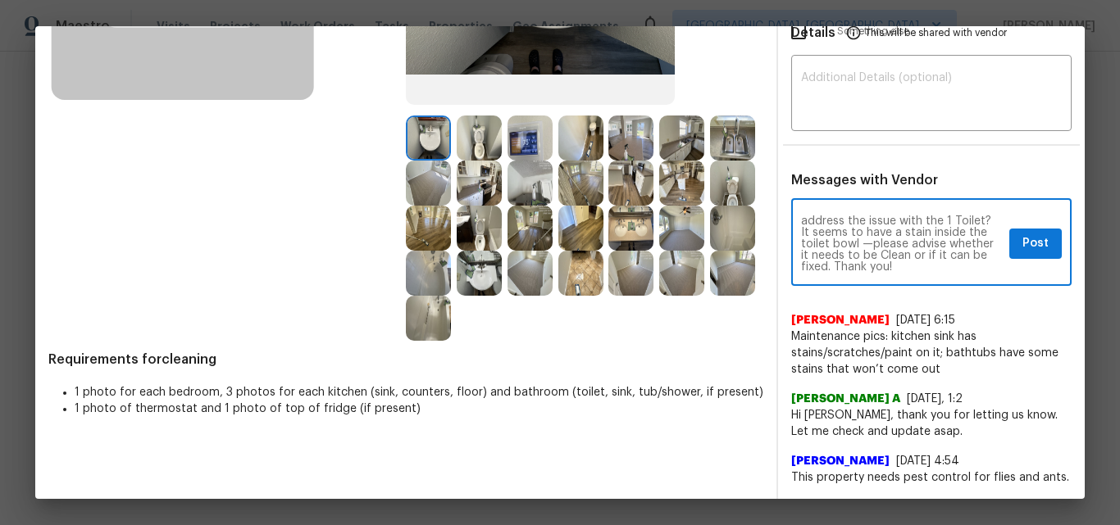
click at [911, 252] on textarea "Maintenance Audit Team: Hello! After further review the visit has been approved…" at bounding box center [902, 244] width 202 height 57
click at [801, 245] on textarea "Maintenance Audit Team: Hello! After further review the visit has been approved…" at bounding box center [902, 244] width 202 height 57
click at [846, 239] on textarea "Maintenance Audit Team: Hello! After further review the visit has been approved…" at bounding box center [902, 244] width 202 height 57
type textarea "Maintenance Audit Team: Hello! After further review the visit has been approved…"
click at [883, 91] on textarea at bounding box center [931, 95] width 261 height 46
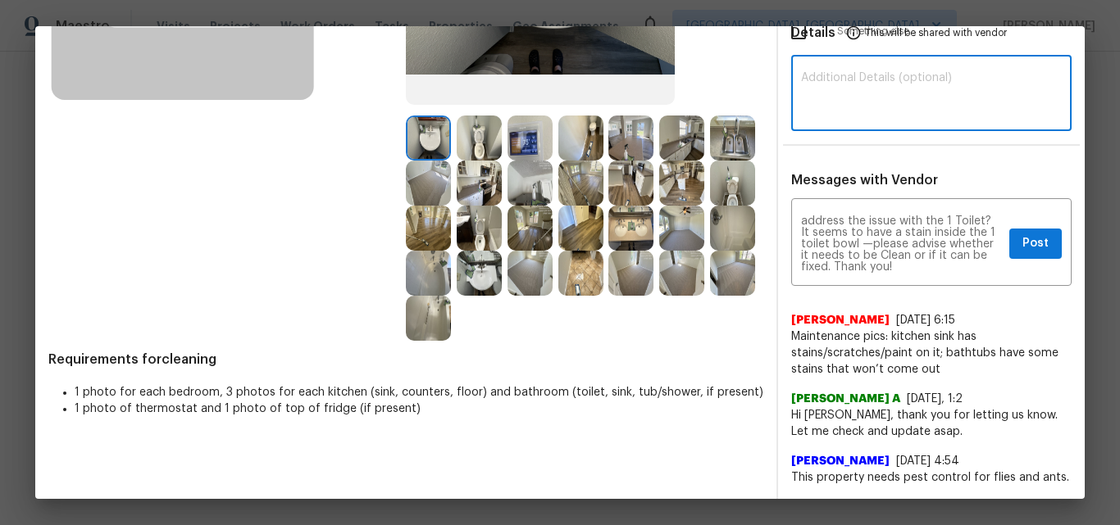
paste textarea "Maintenance Audit Team: Hello! After further review the visit has been approved…"
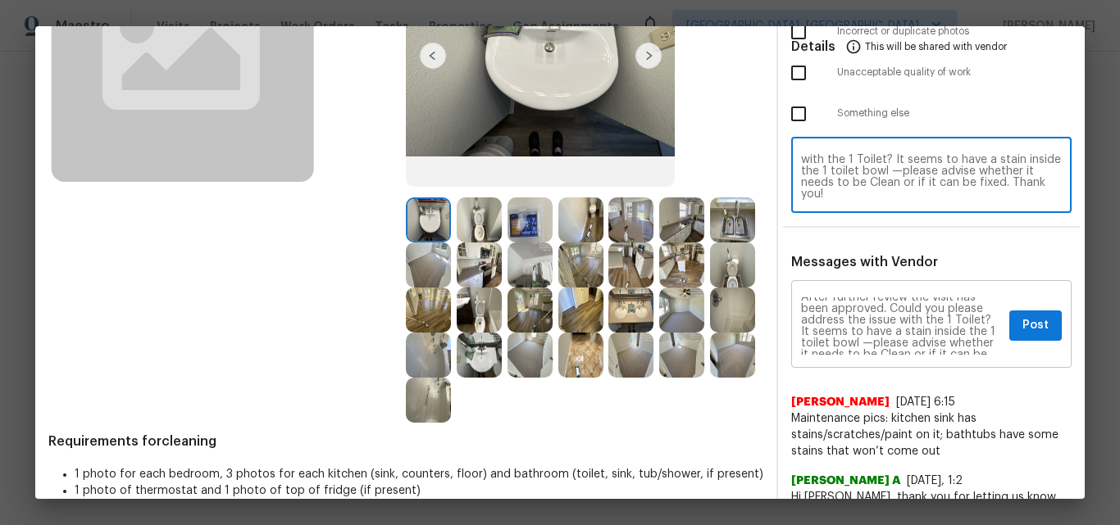
scroll to position [0, 0]
type textarea "Maintenance Audit Team: Hello! After further review the visit has been approved…"
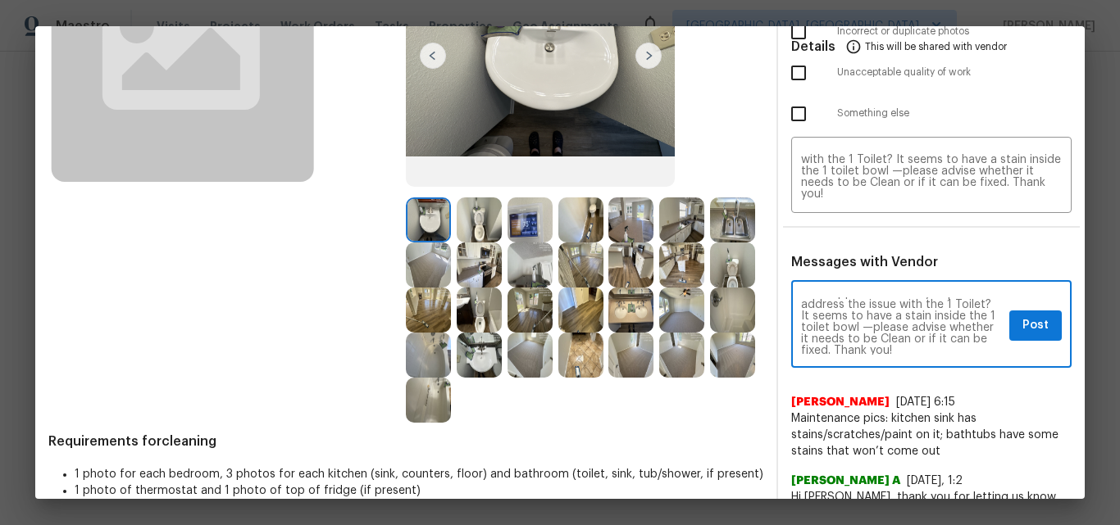
scroll to position [34, 0]
click at [1022, 327] on span "Post" at bounding box center [1035, 326] width 26 height 20
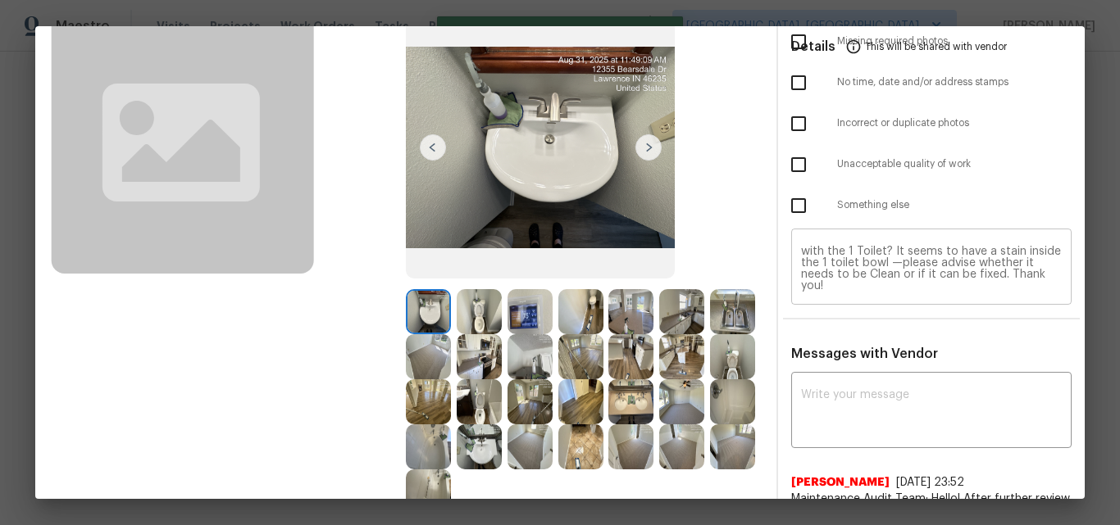
scroll to position [0, 0]
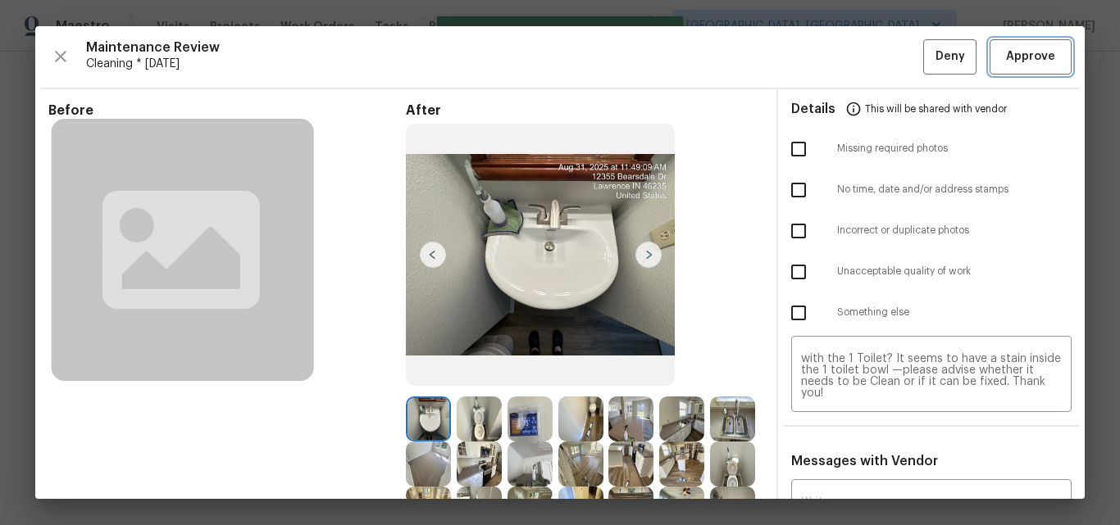
click at [1020, 63] on span "Approve" at bounding box center [1030, 57] width 49 height 20
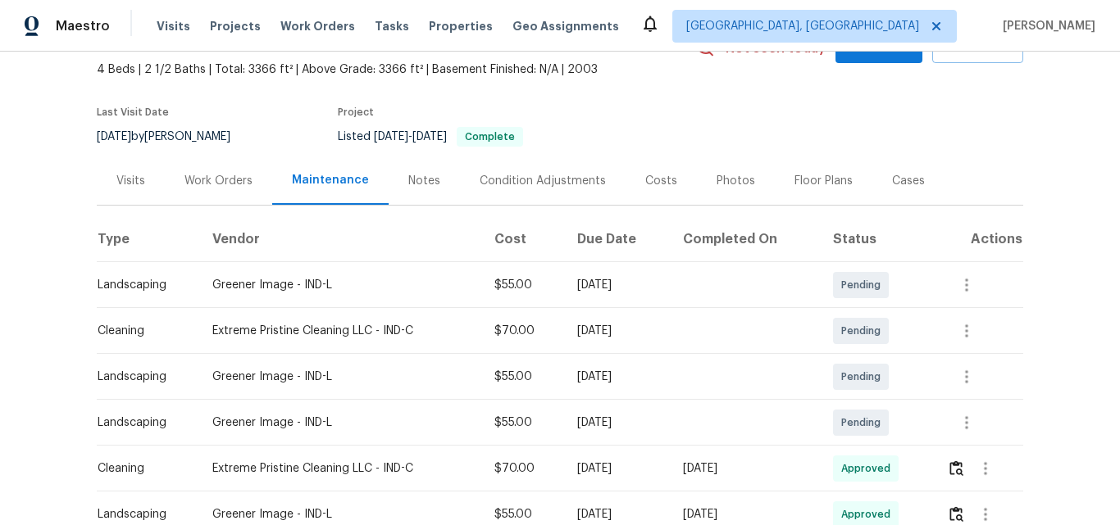
scroll to position [82, 0]
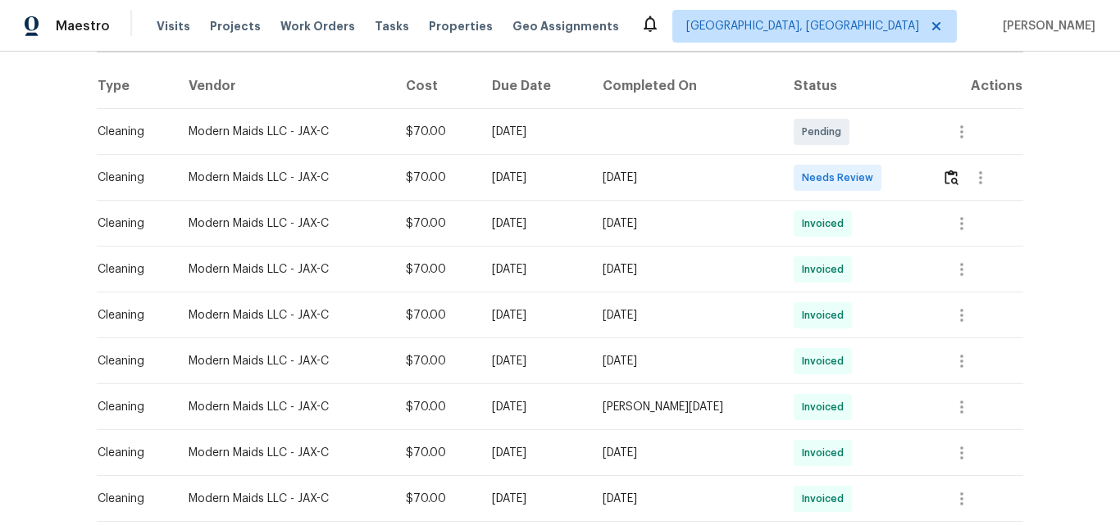
scroll to position [246, 0]
click at [947, 172] on img "button" at bounding box center [951, 177] width 14 height 16
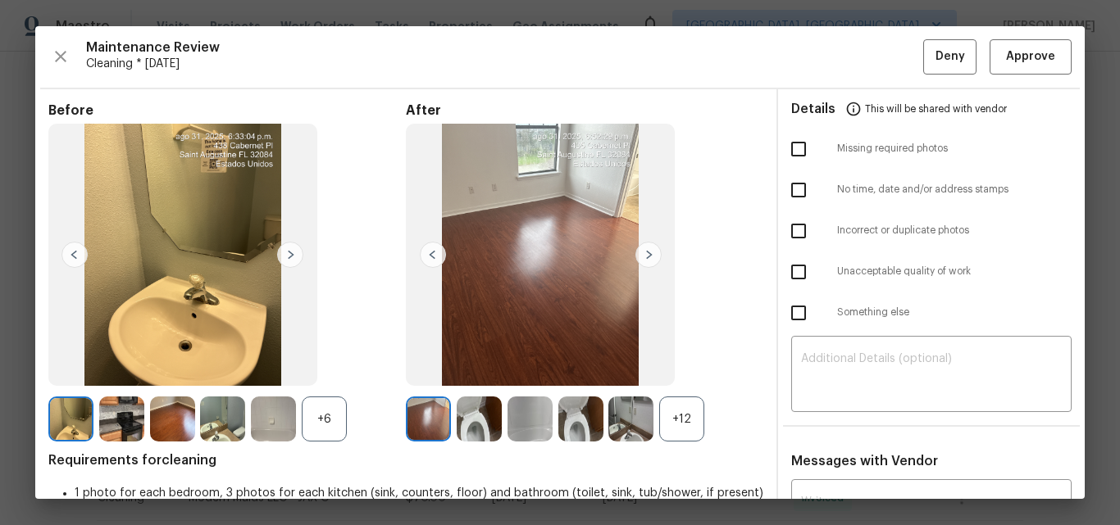
drag, startPoint x: 668, startPoint y: 421, endPoint x: 635, endPoint y: 421, distance: 32.8
click at [668, 421] on div "+12" at bounding box center [681, 419] width 45 height 45
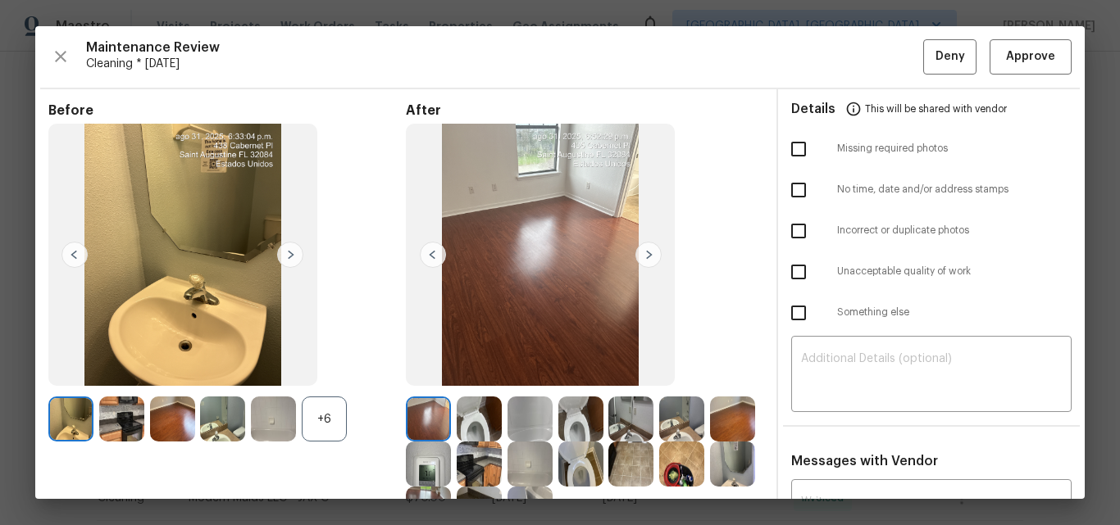
click at [320, 412] on div "+6" at bounding box center [324, 419] width 45 height 45
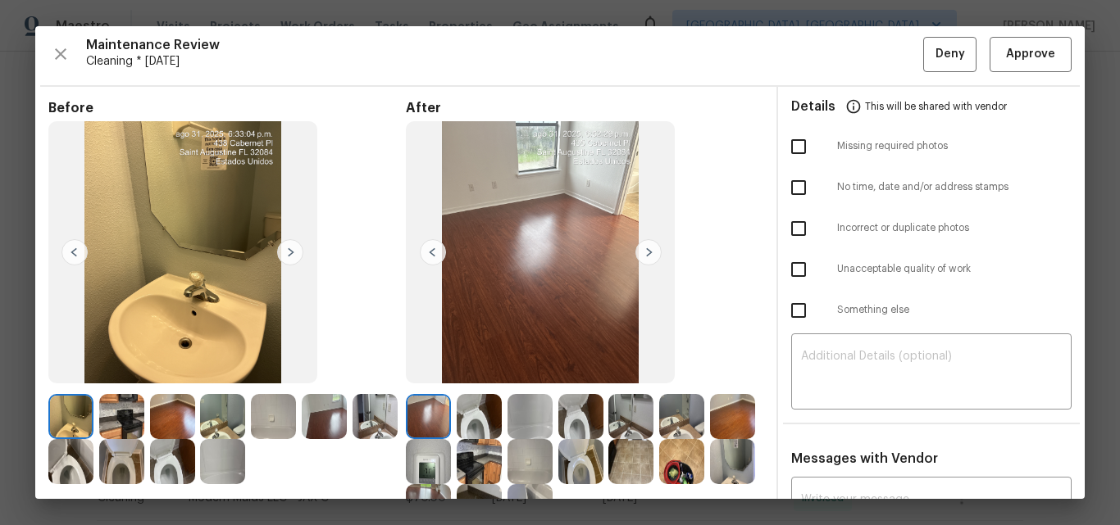
scroll to position [0, 0]
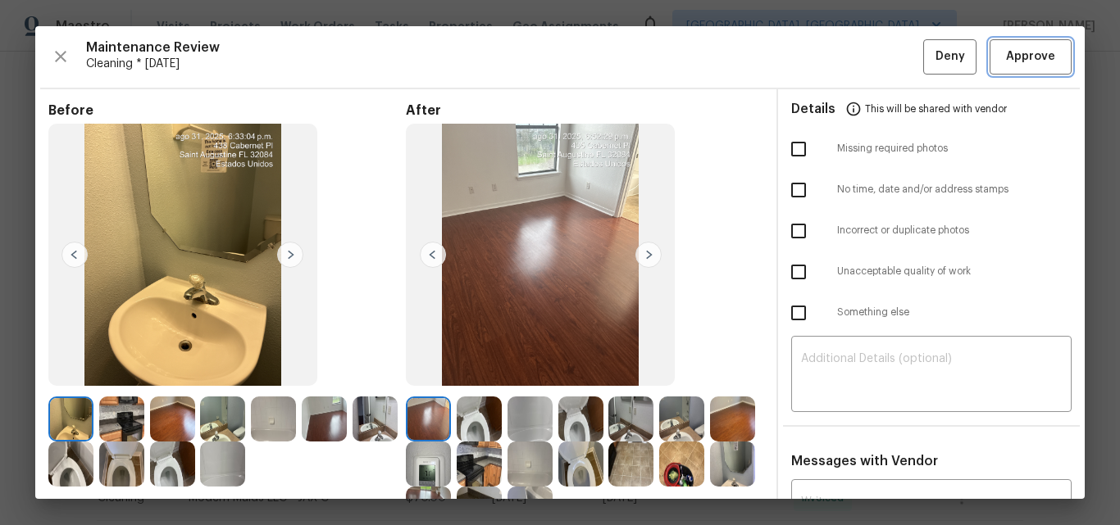
drag, startPoint x: 1007, startPoint y: 52, endPoint x: 990, endPoint y: 52, distance: 17.2
click at [1007, 52] on span "Approve" at bounding box center [1030, 57] width 49 height 20
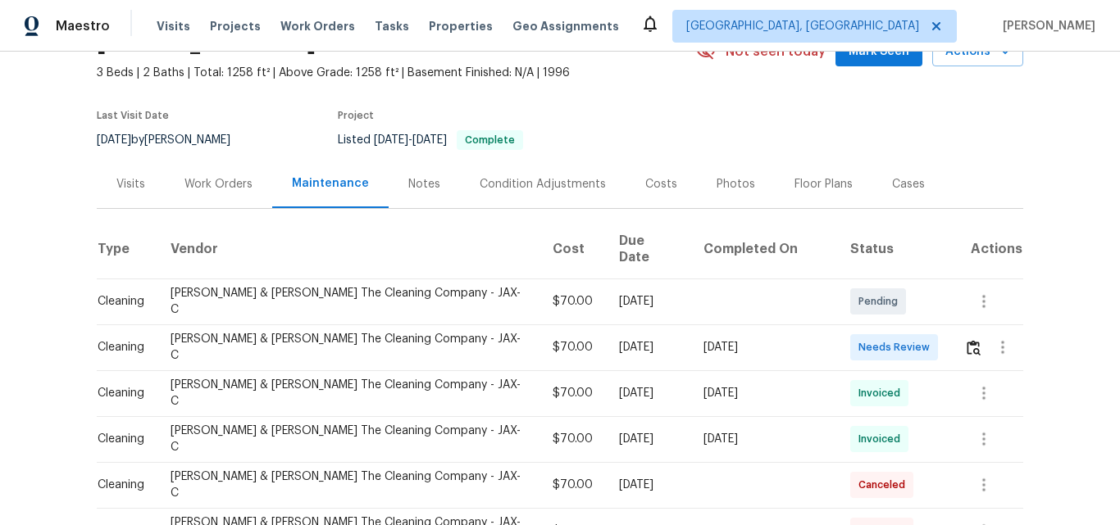
scroll to position [246, 0]
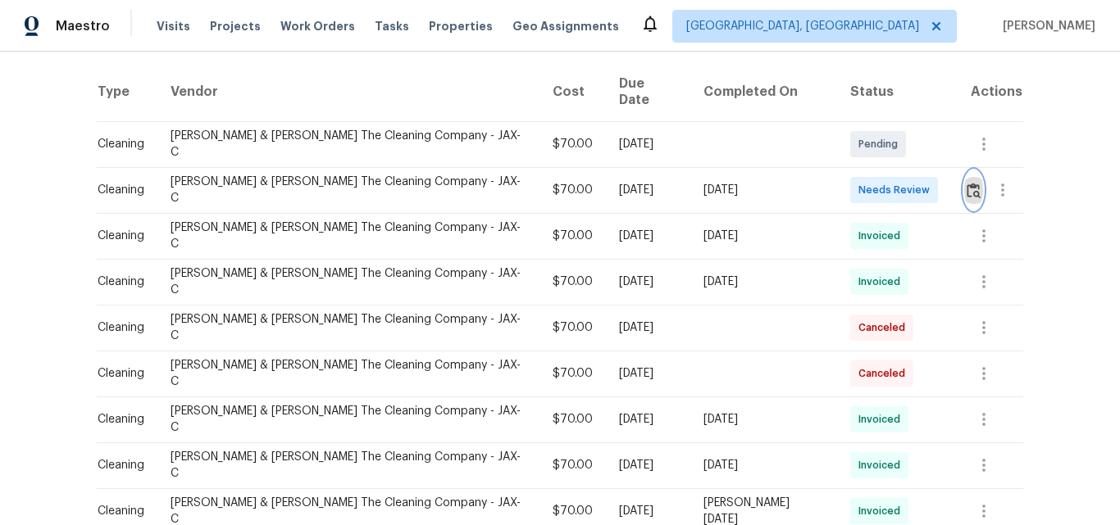
click at [966, 193] on img "button" at bounding box center [973, 191] width 14 height 16
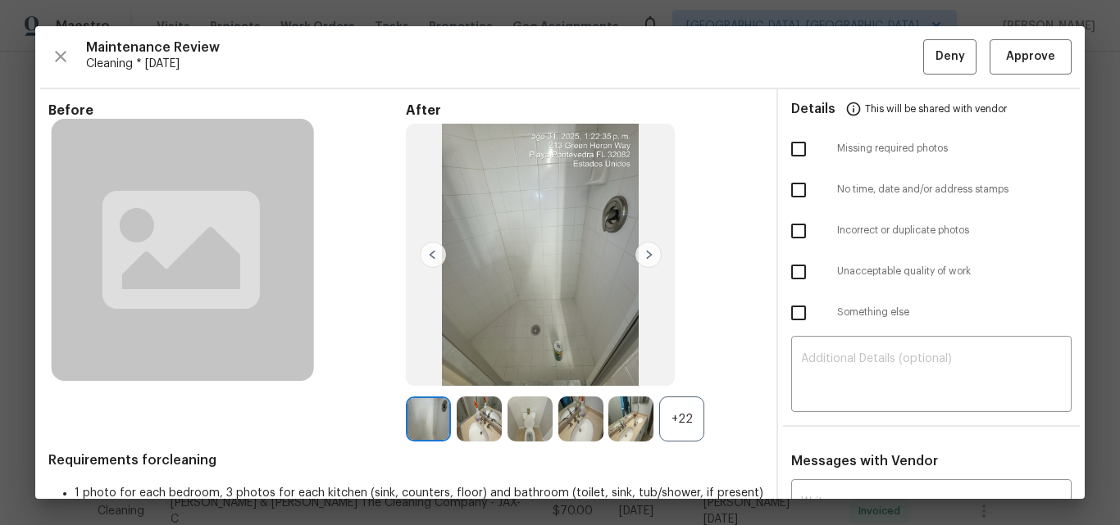
click at [689, 418] on div "+22" at bounding box center [681, 419] width 45 height 45
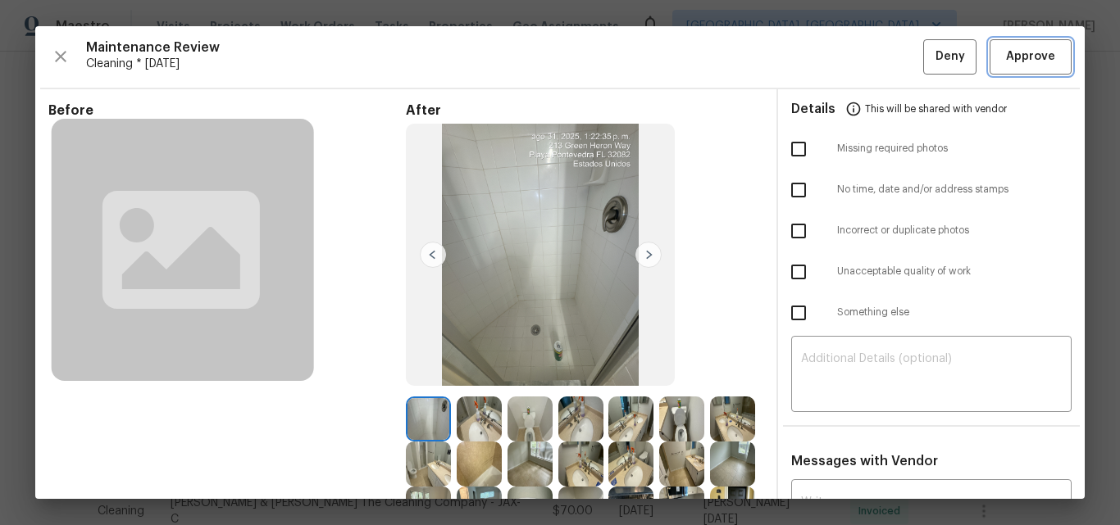
click at [1034, 42] on button "Approve" at bounding box center [1030, 56] width 82 height 35
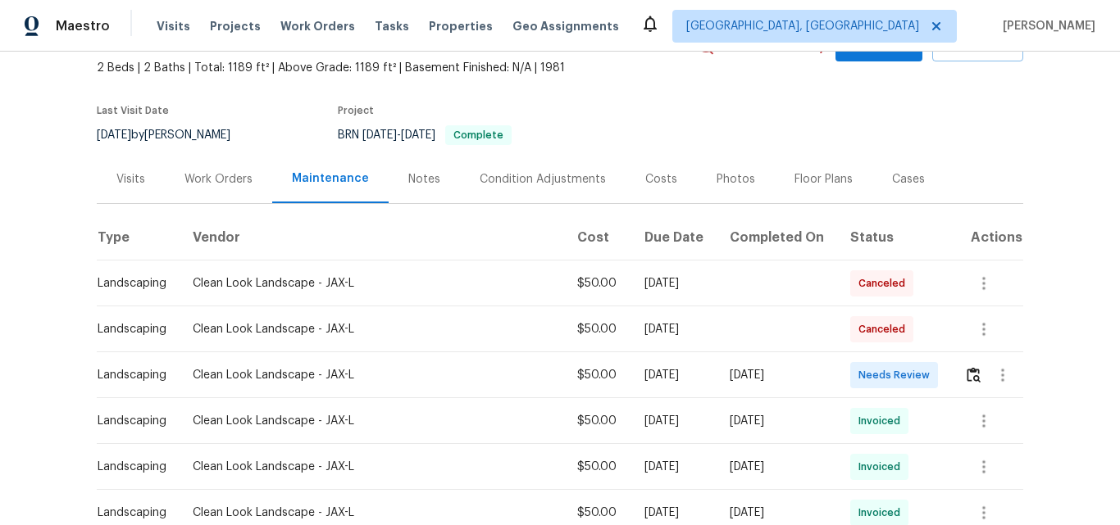
scroll to position [246, 0]
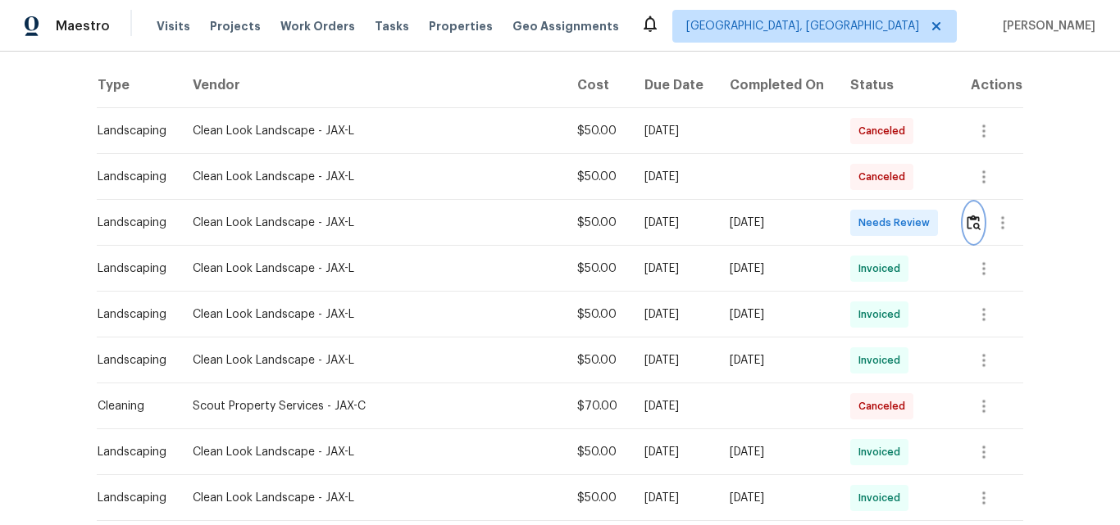
click at [968, 221] on img "button" at bounding box center [973, 223] width 14 height 16
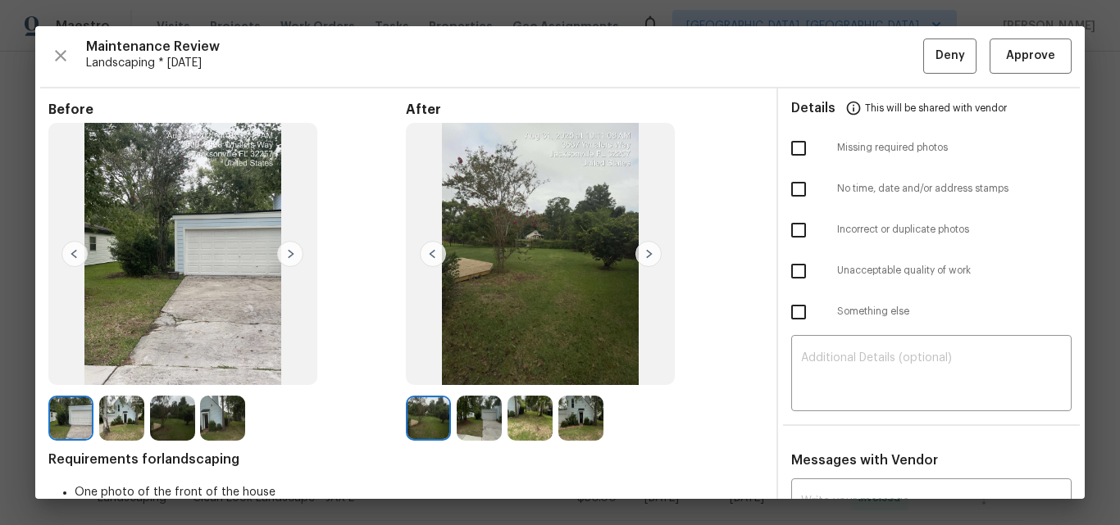
scroll to position [0, 0]
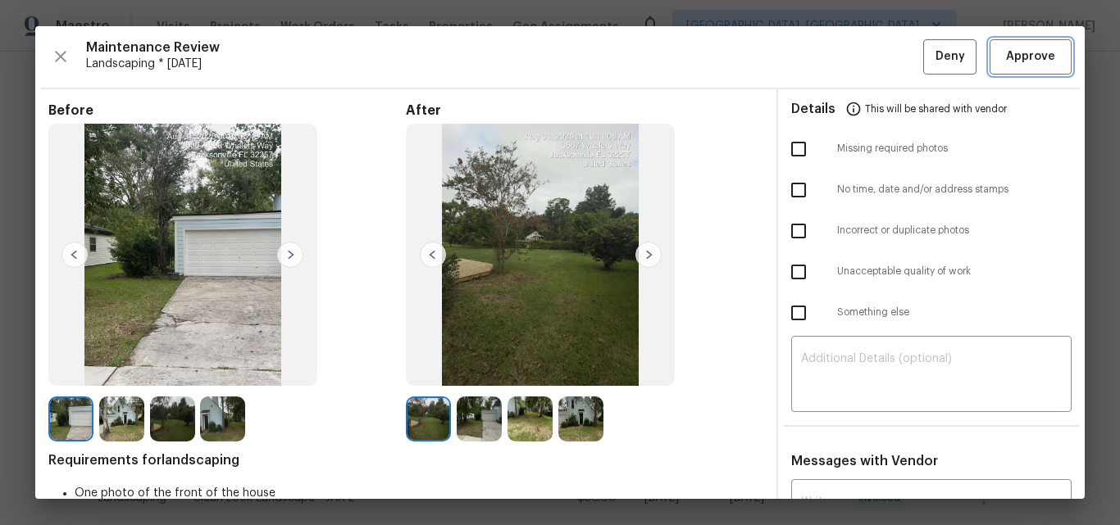
click at [1023, 55] on span "Approve" at bounding box center [1030, 57] width 49 height 20
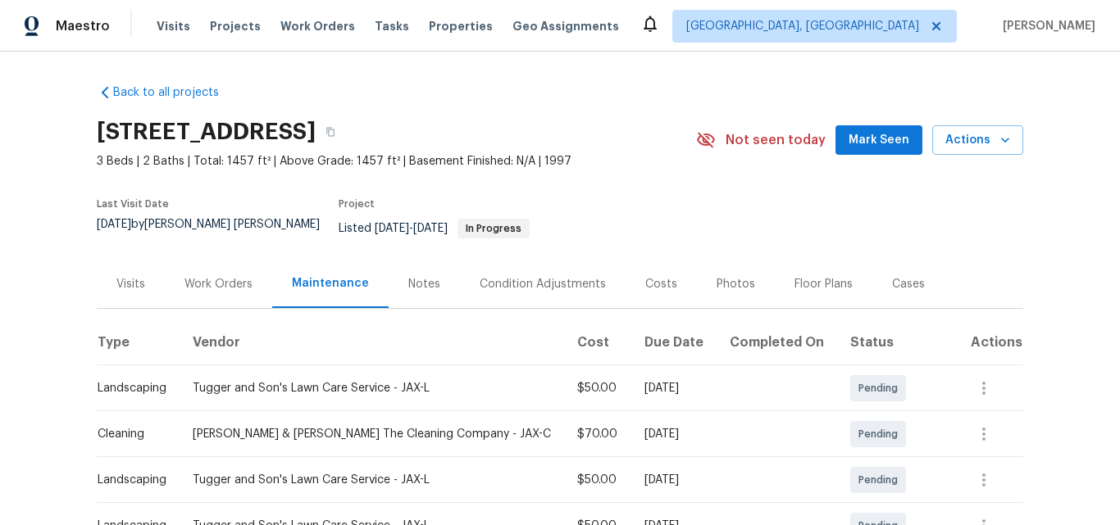
click at [629, 198] on div "Last Visit Date 8/26/2025 by David Puente Yanes Project Listed 8/26/2025 - 8/26…" at bounding box center [375, 224] width 556 height 70
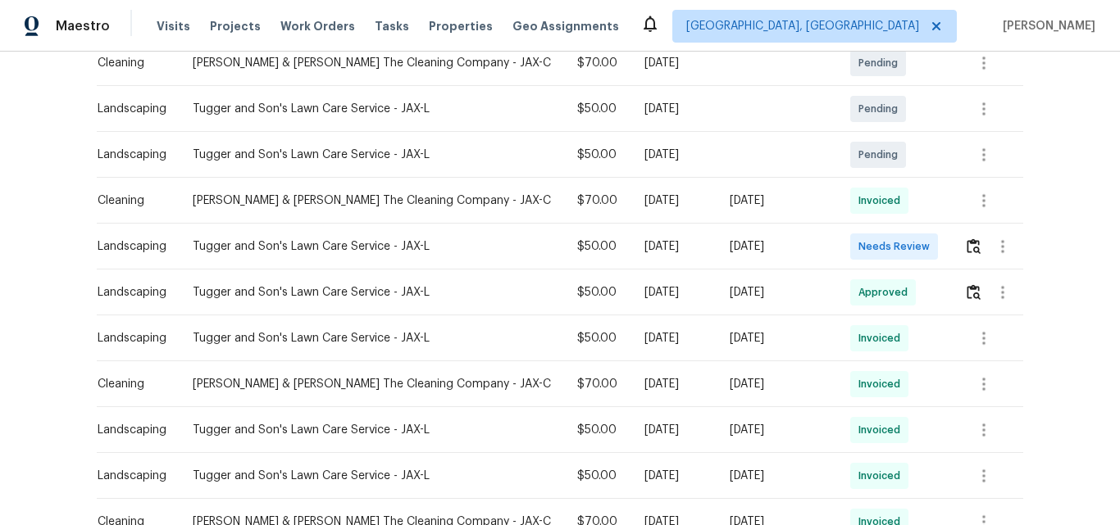
scroll to position [410, 0]
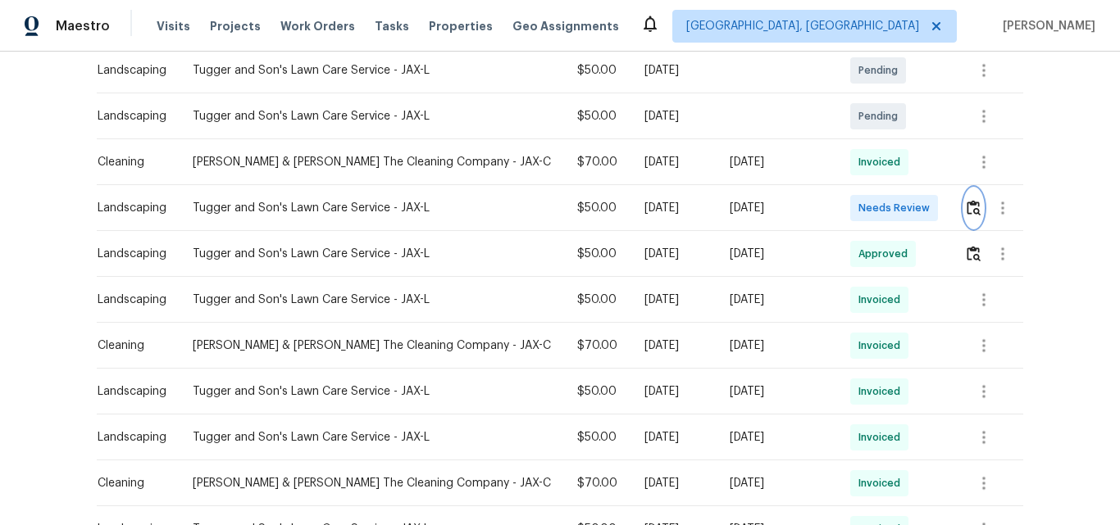
click at [966, 200] on img "button" at bounding box center [973, 208] width 14 height 16
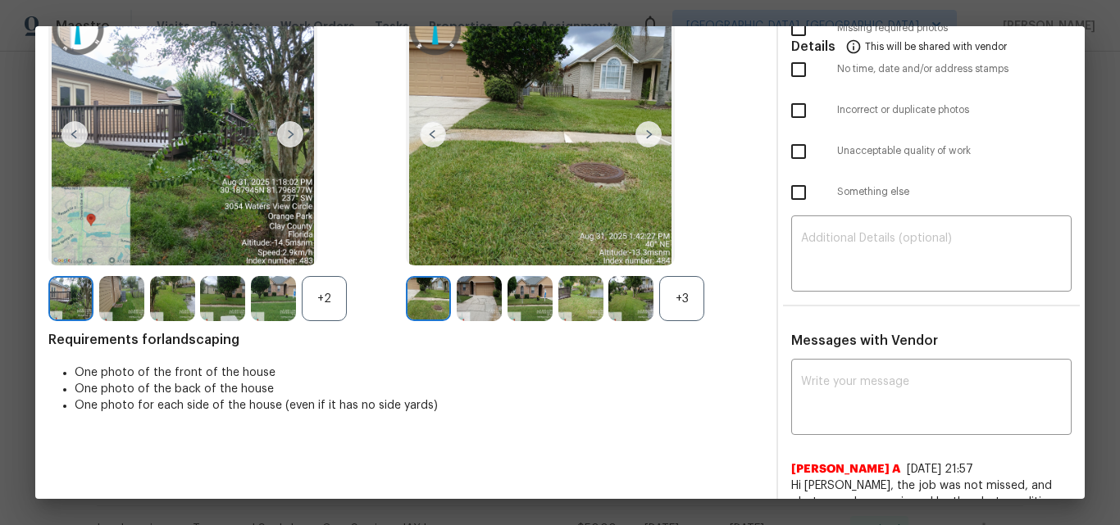
scroll to position [0, 0]
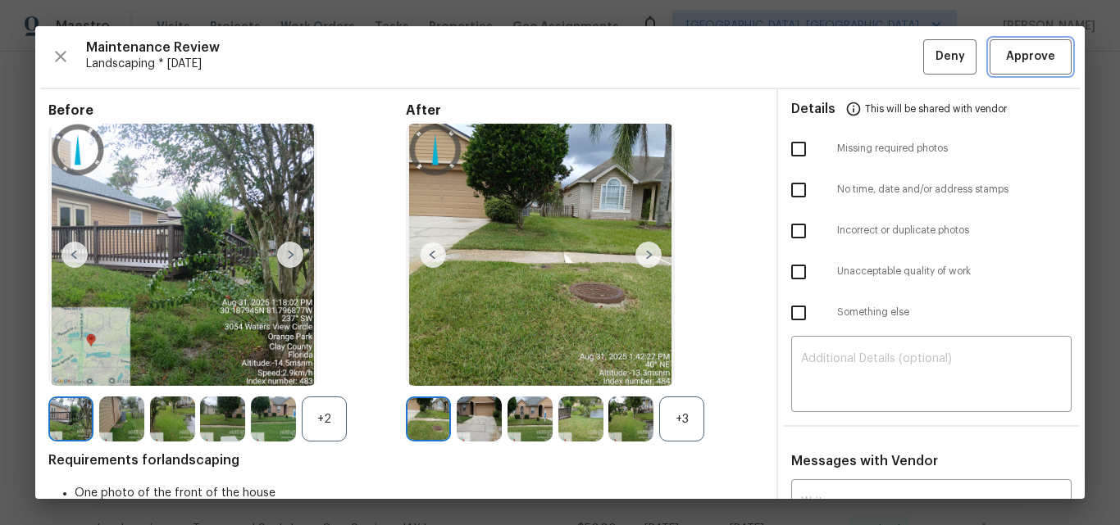
click at [1029, 54] on span "Approve" at bounding box center [1030, 57] width 49 height 20
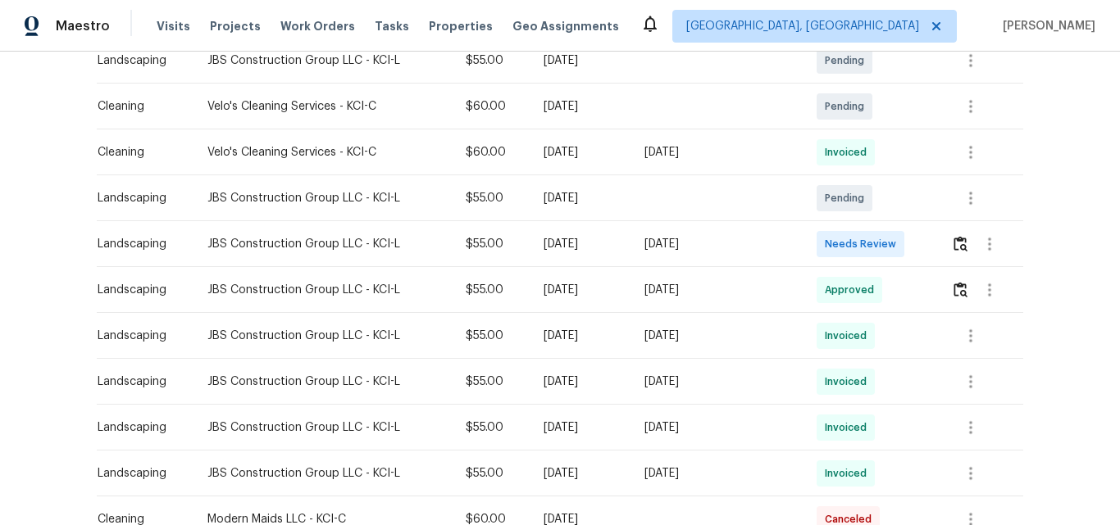
scroll to position [410, 0]
click at [953, 243] on img "button" at bounding box center [960, 242] width 14 height 16
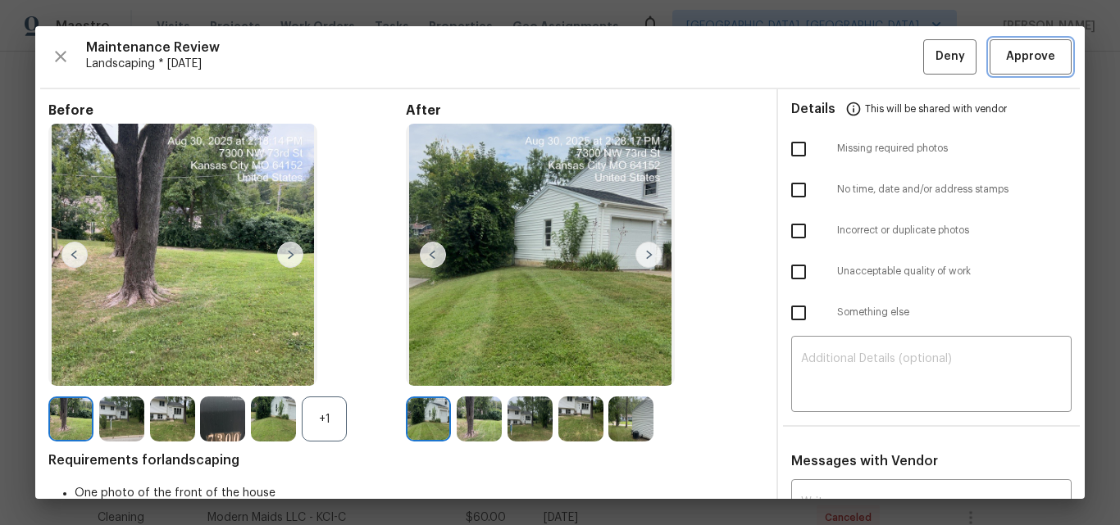
click at [1022, 66] on span "Approve" at bounding box center [1030, 57] width 49 height 20
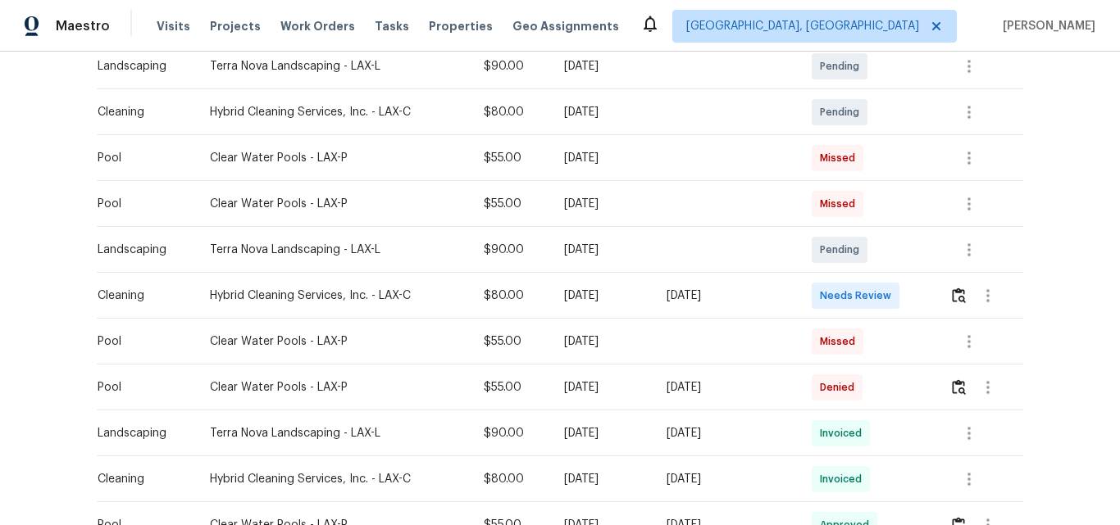
scroll to position [410, 0]
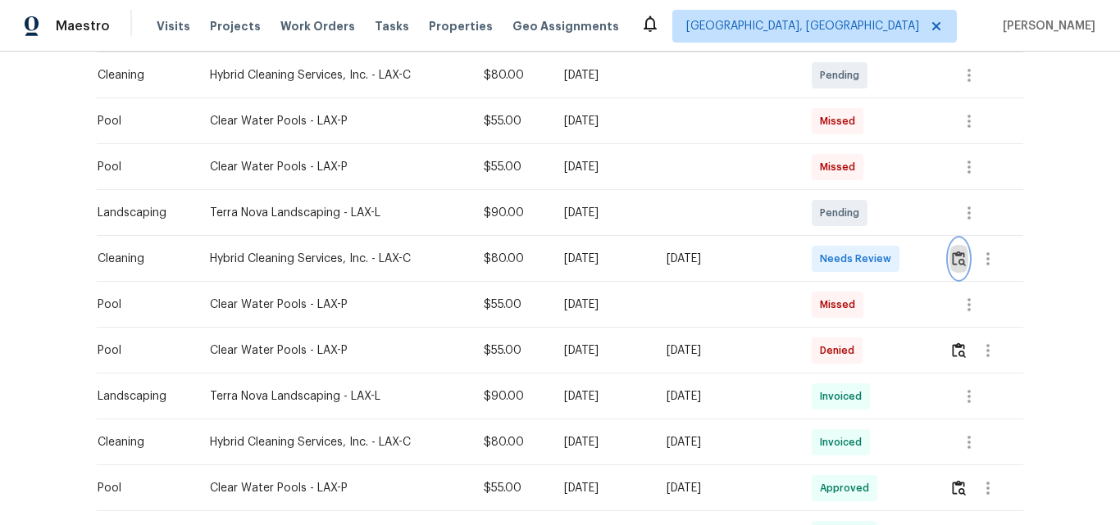
click at [955, 251] on img "button" at bounding box center [959, 259] width 14 height 16
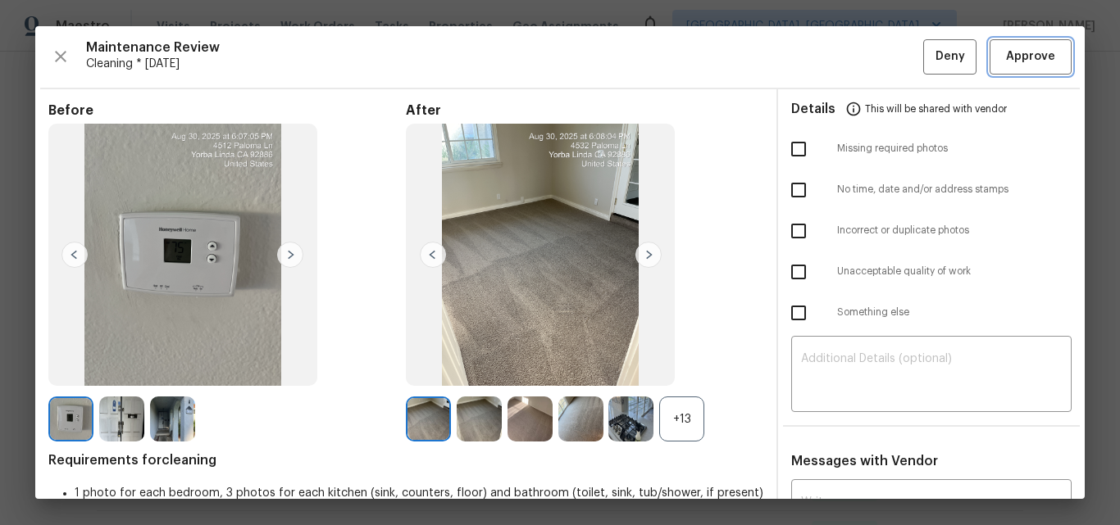
click at [1010, 61] on span "Approve" at bounding box center [1030, 57] width 49 height 20
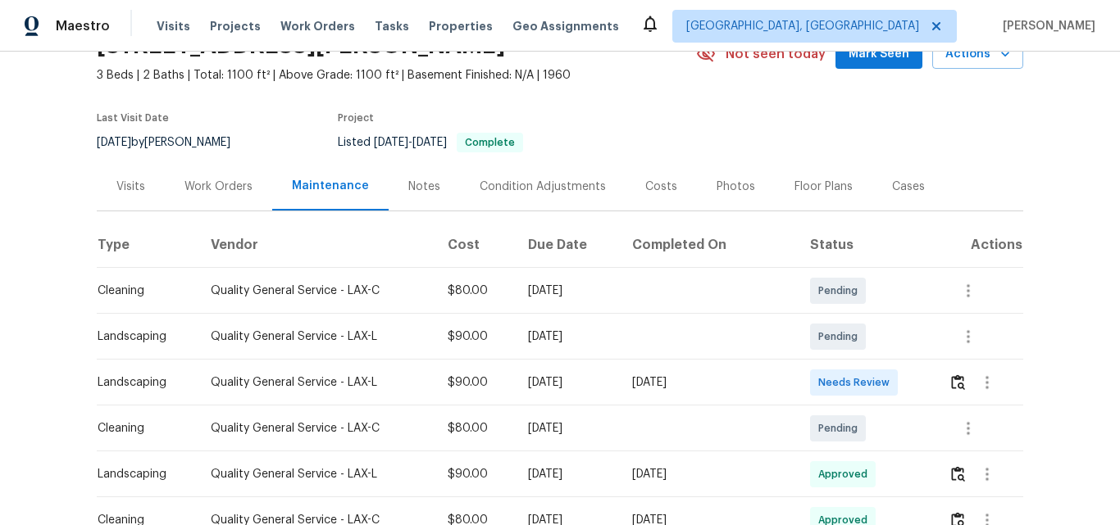
scroll to position [246, 0]
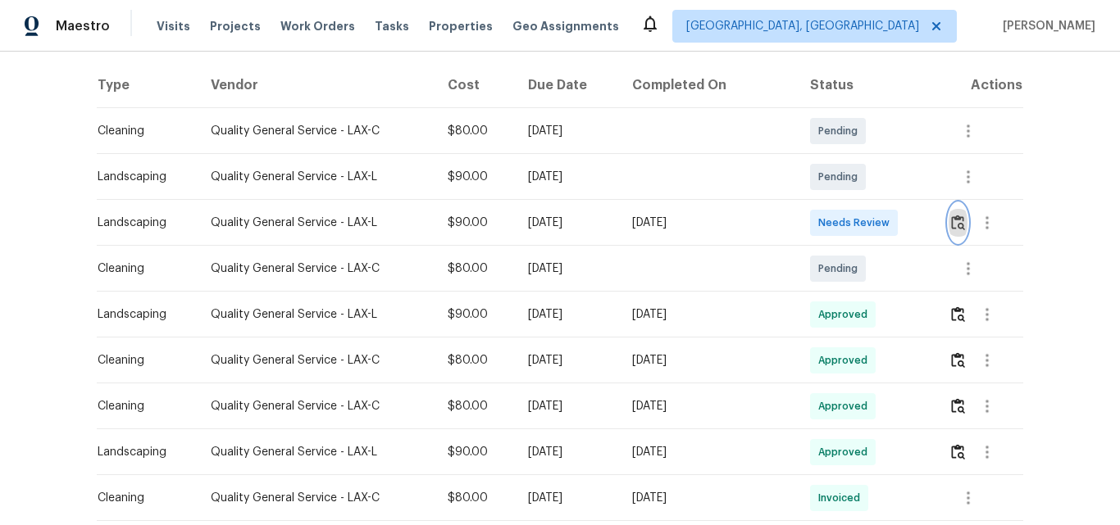
click at [951, 230] on img "button" at bounding box center [958, 223] width 14 height 16
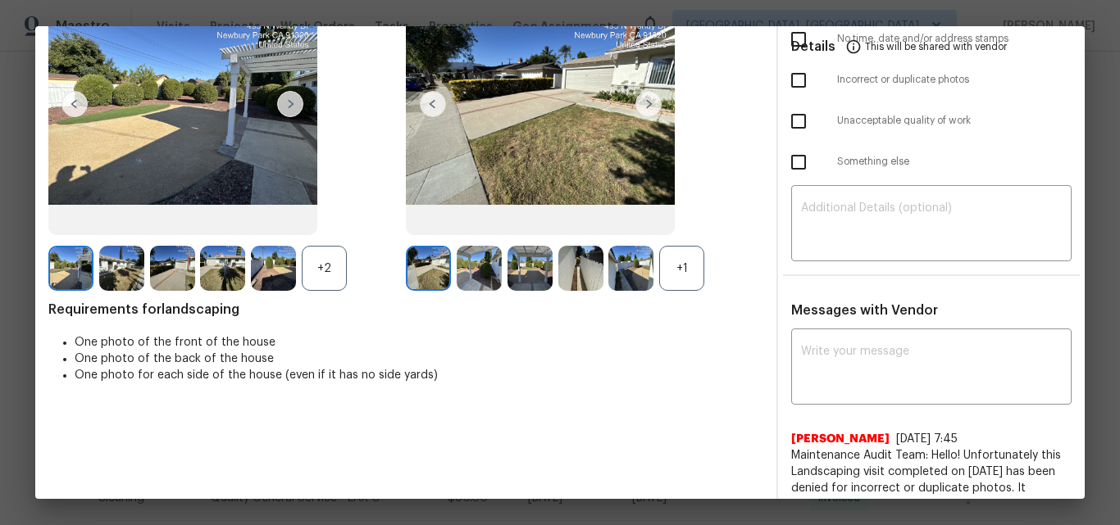
scroll to position [0, 0]
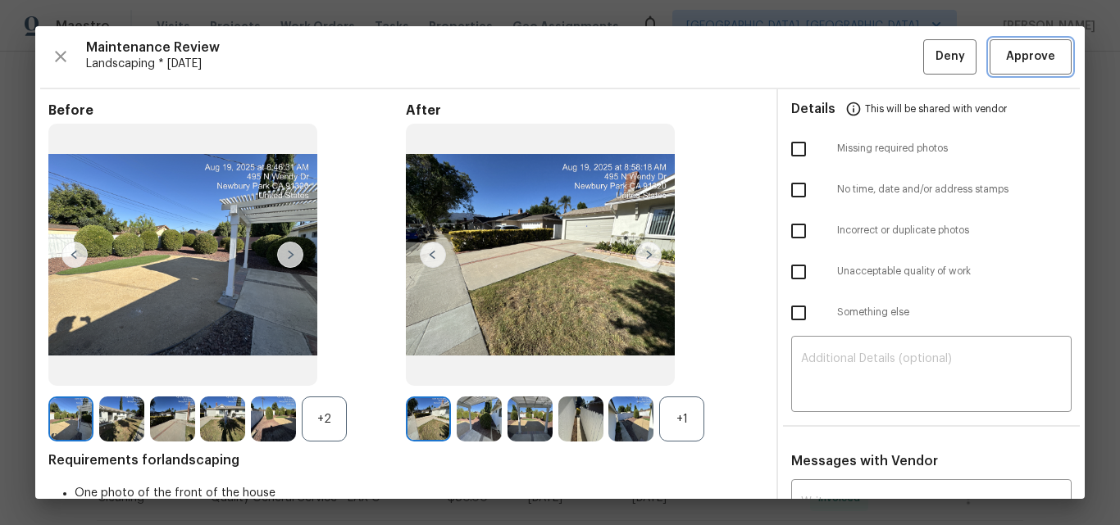
click at [1014, 61] on span "Approve" at bounding box center [1030, 57] width 49 height 20
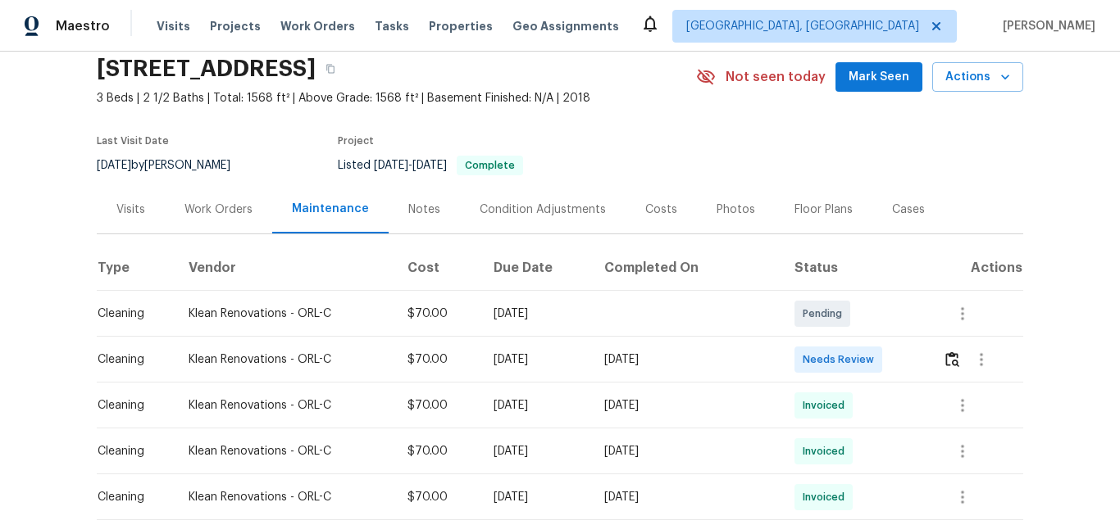
scroll to position [246, 0]
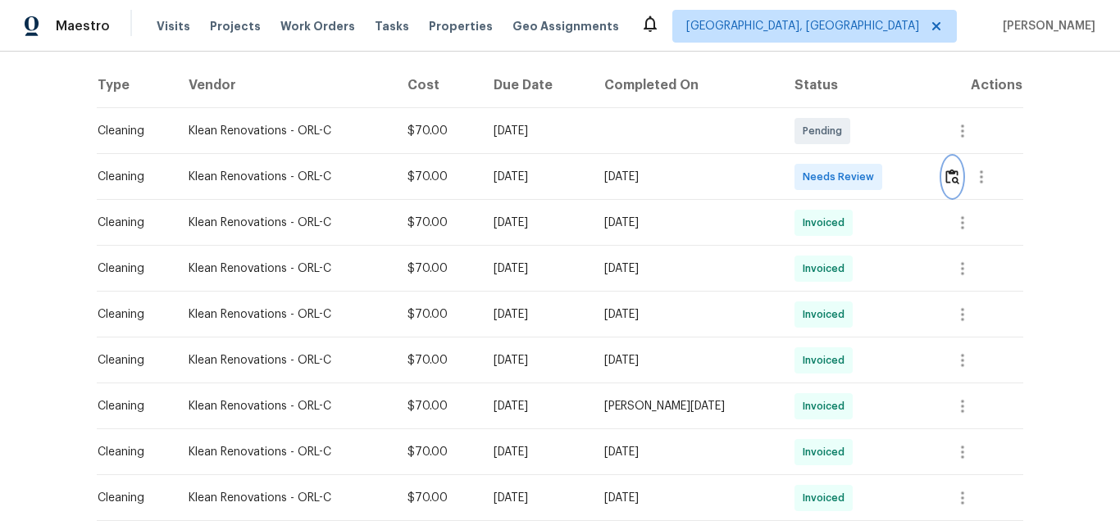
click at [945, 177] on img "button" at bounding box center [952, 177] width 14 height 16
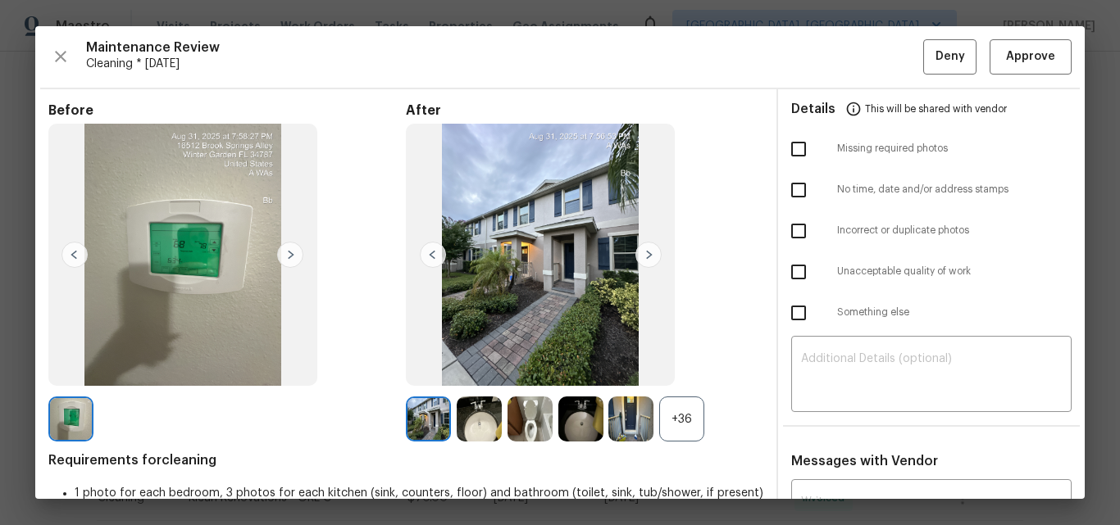
click at [678, 428] on div "+36" at bounding box center [681, 419] width 45 height 45
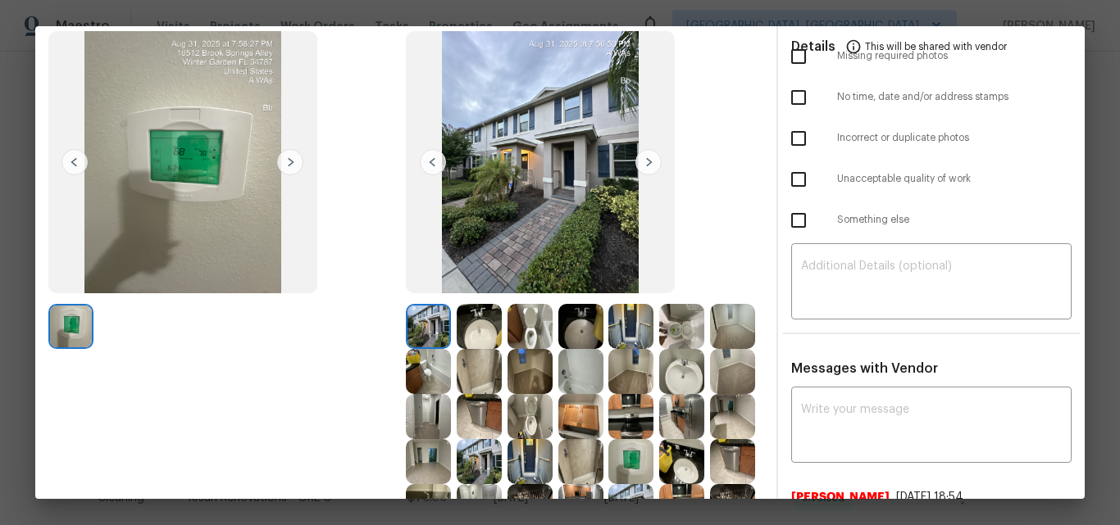
scroll to position [0, 0]
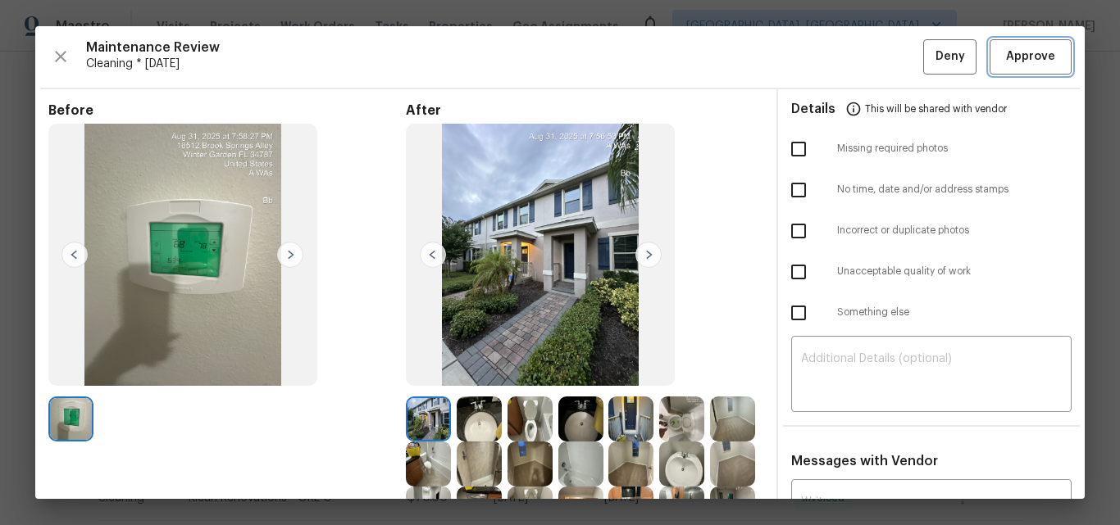
click at [1011, 54] on span "Approve" at bounding box center [1030, 57] width 49 height 20
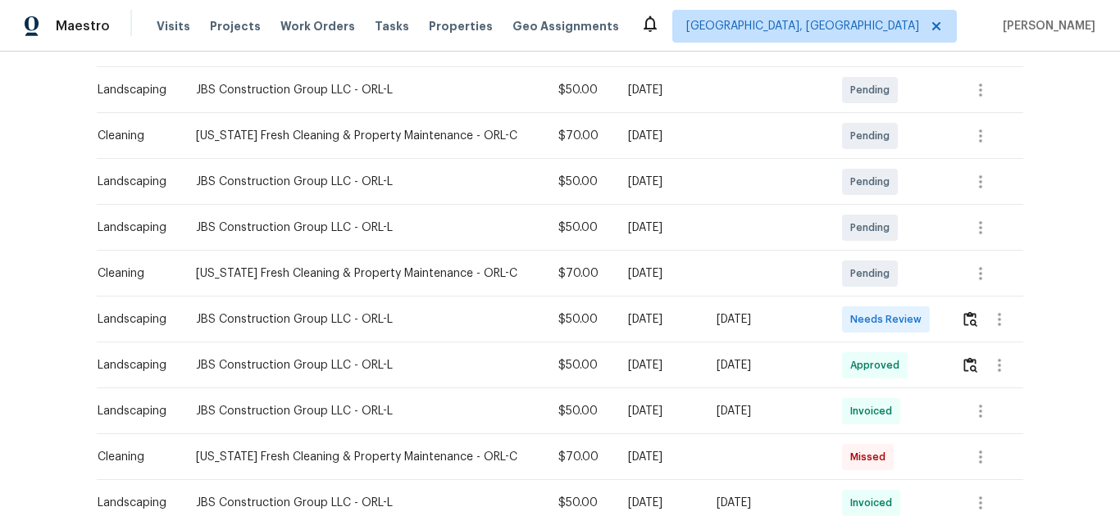
scroll to position [328, 0]
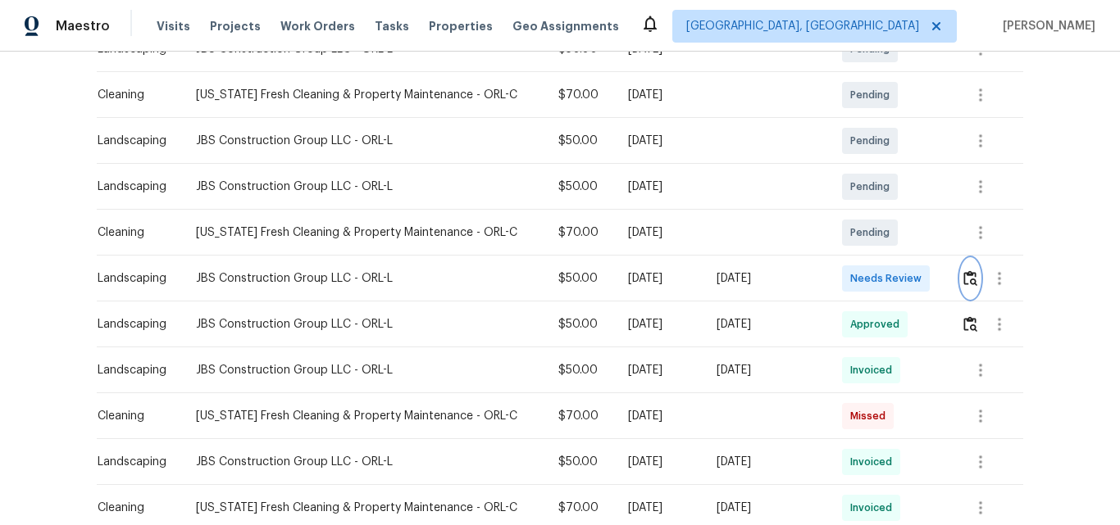
click at [963, 277] on img "button" at bounding box center [970, 278] width 14 height 16
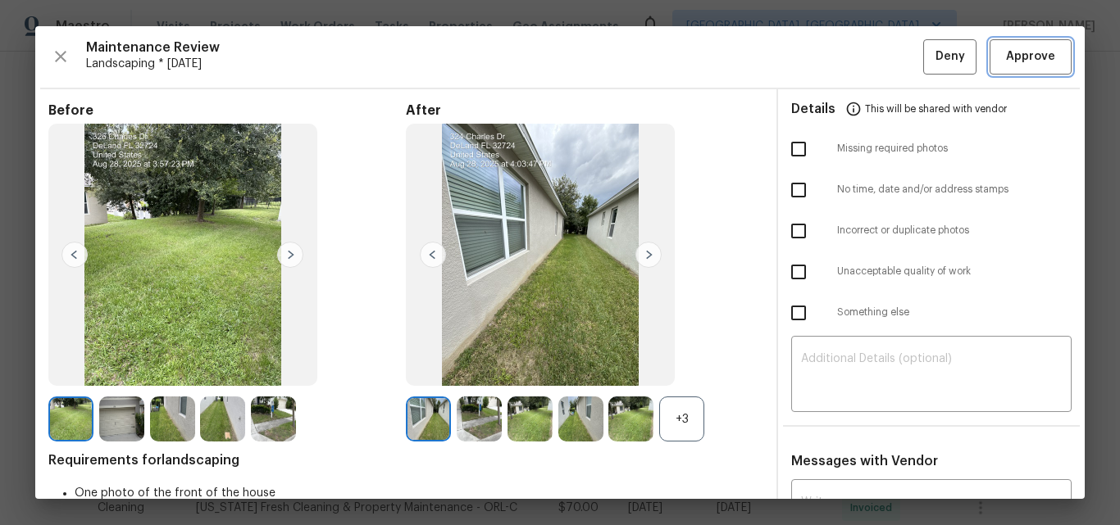
click at [1011, 57] on span "Approve" at bounding box center [1030, 57] width 49 height 20
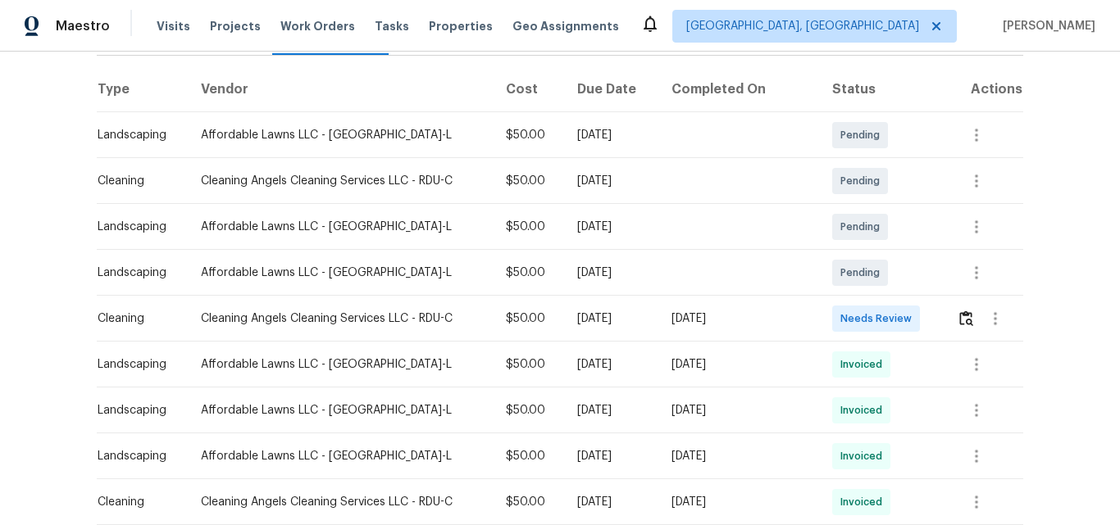
scroll to position [246, 0]
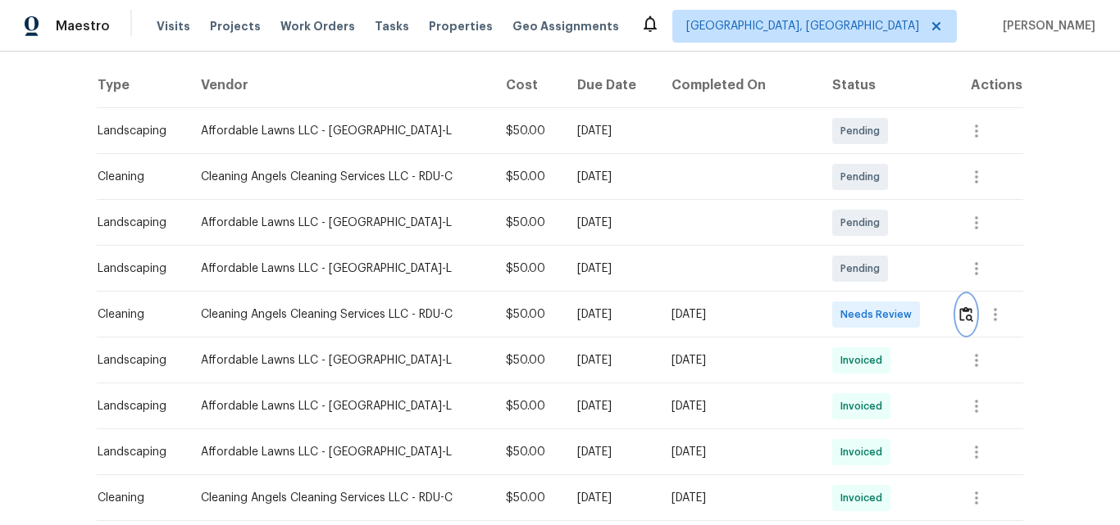
click at [961, 314] on img "button" at bounding box center [966, 315] width 14 height 16
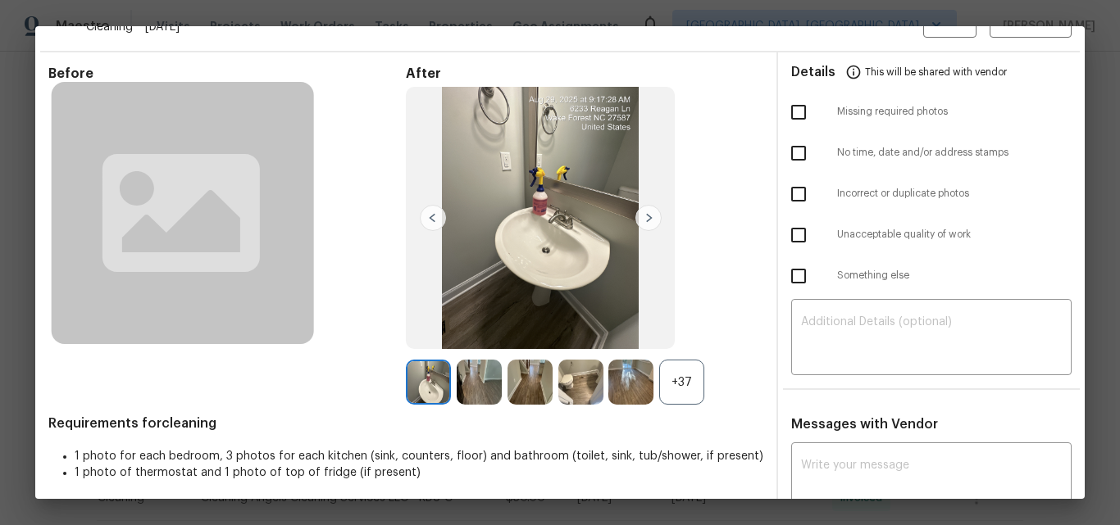
scroll to position [0, 0]
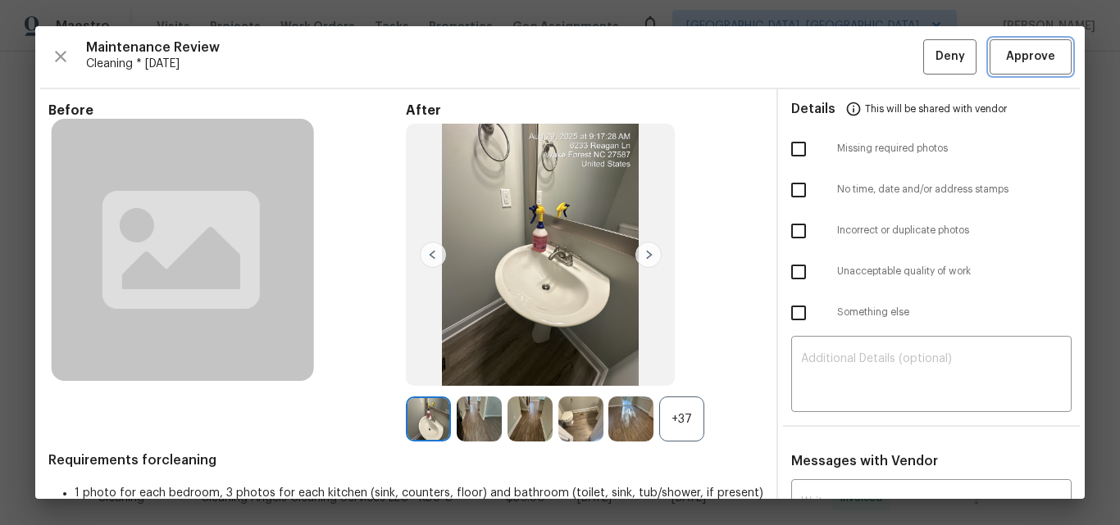
click at [1020, 56] on span "Approve" at bounding box center [1030, 57] width 49 height 20
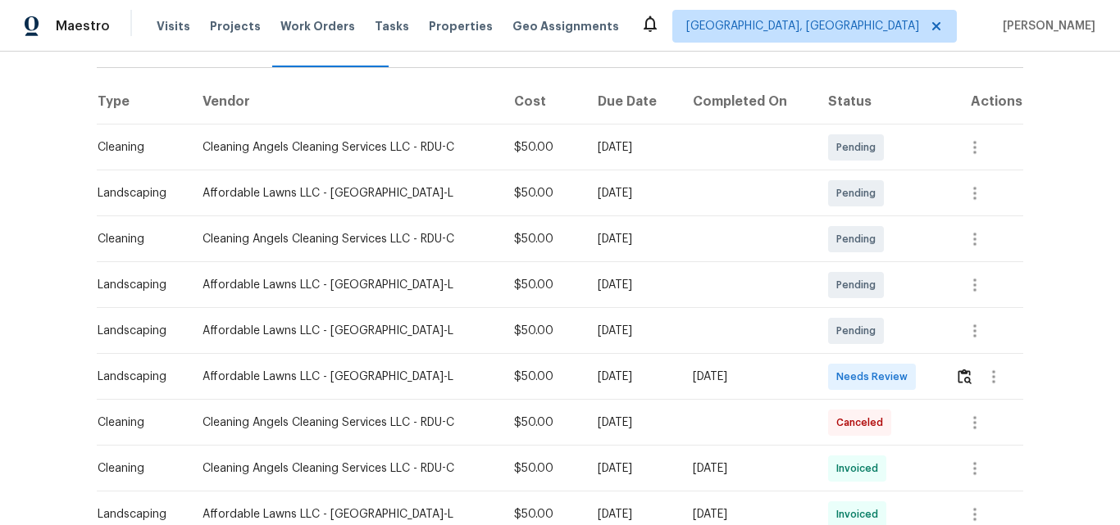
scroll to position [328, 0]
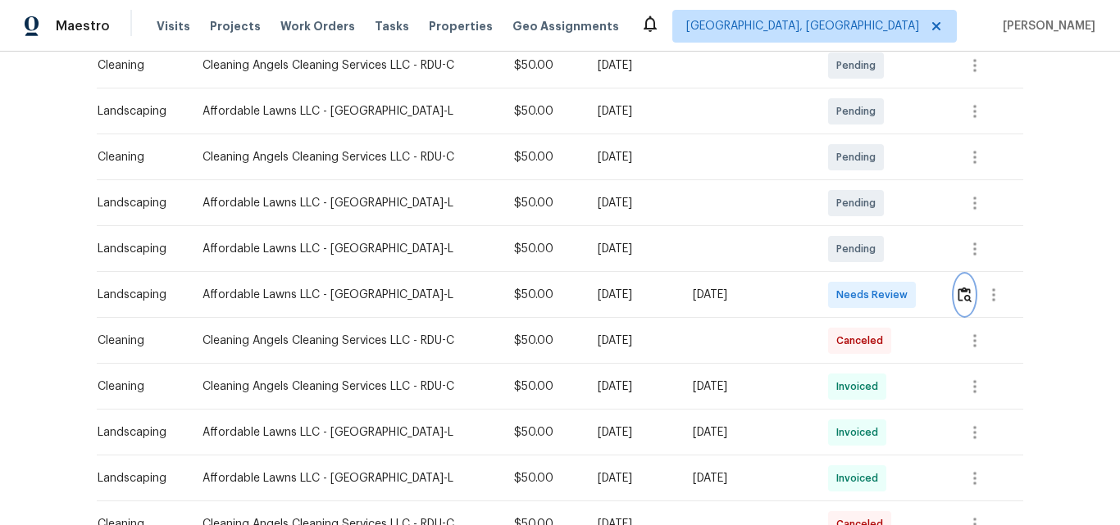
click at [964, 287] on img "button" at bounding box center [964, 295] width 14 height 16
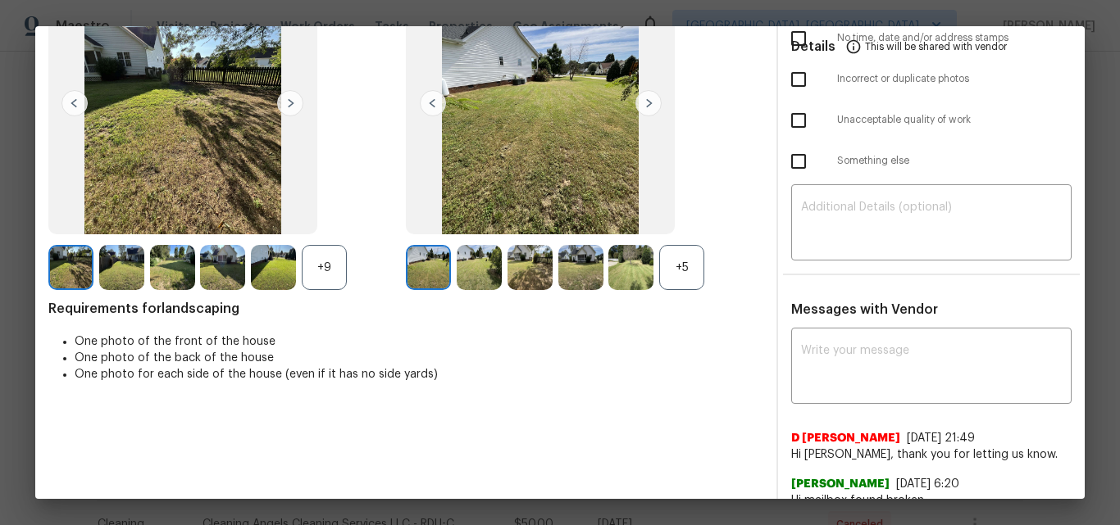
scroll to position [0, 0]
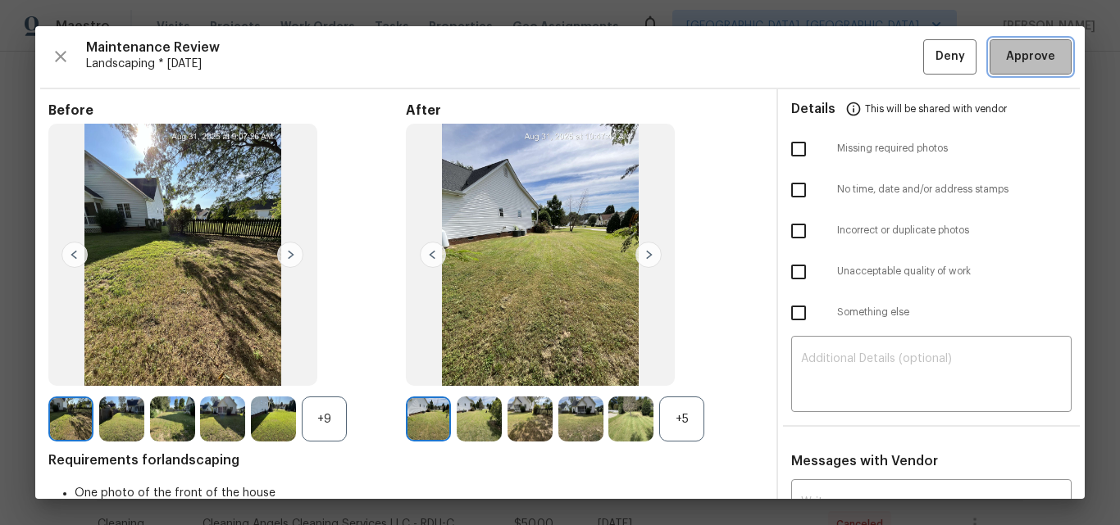
click at [1022, 52] on span "Approve" at bounding box center [1030, 57] width 49 height 20
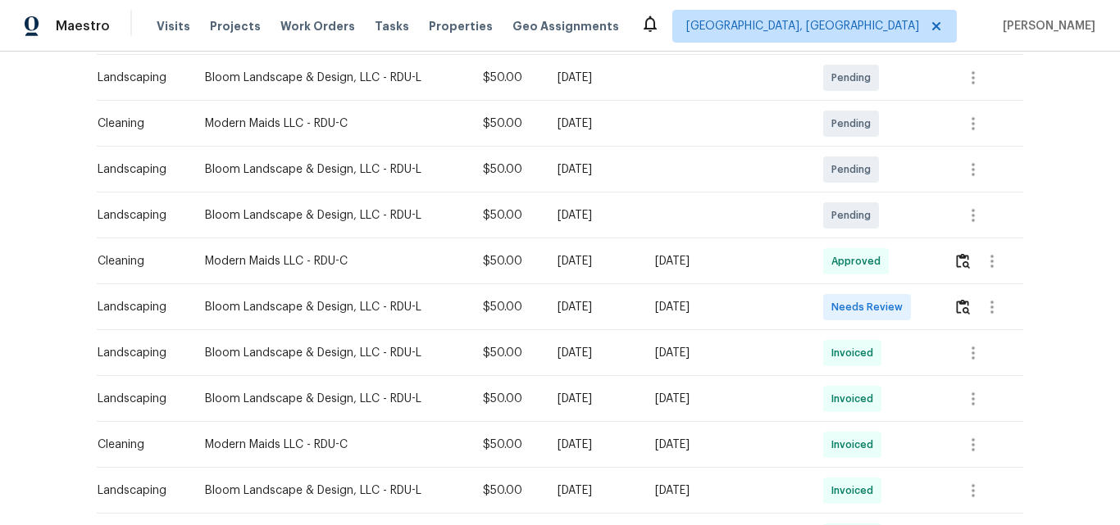
scroll to position [328, 0]
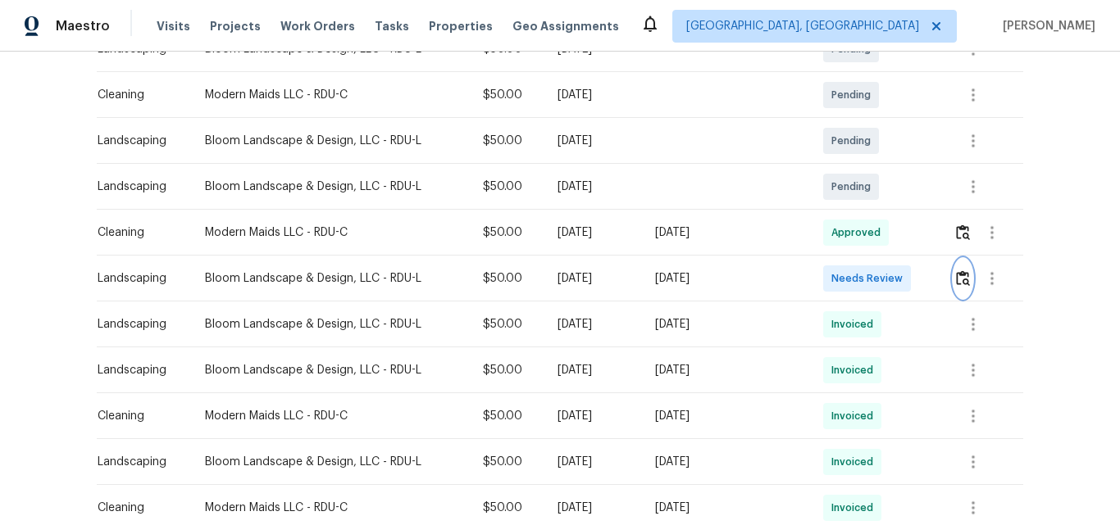
click at [956, 280] on img "button" at bounding box center [963, 278] width 14 height 16
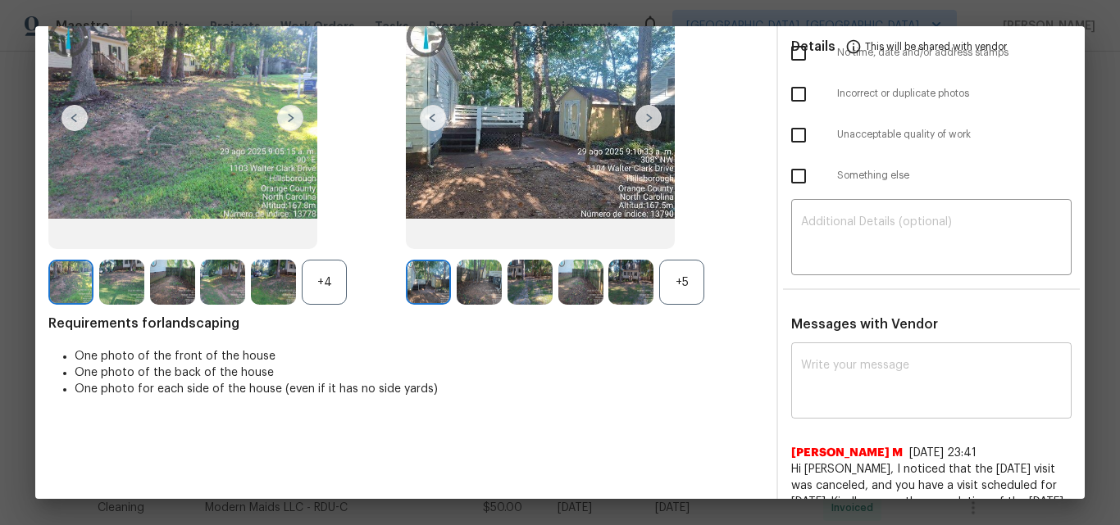
scroll to position [164, 0]
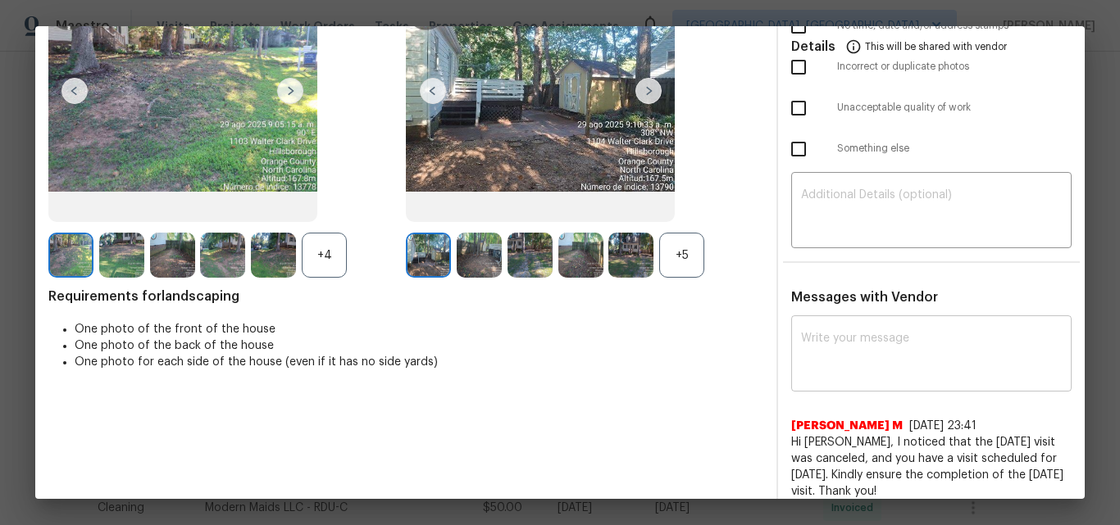
click at [836, 361] on textarea at bounding box center [931, 356] width 261 height 46
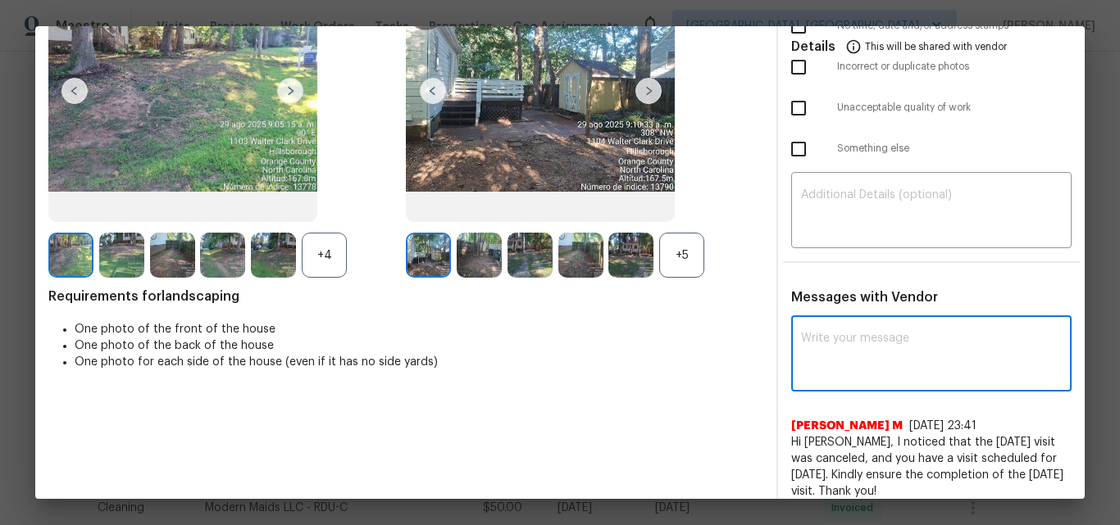
paste textarea "Maintenance Audit Team: Hello! Unfortunately, this Landscaping visit completed …"
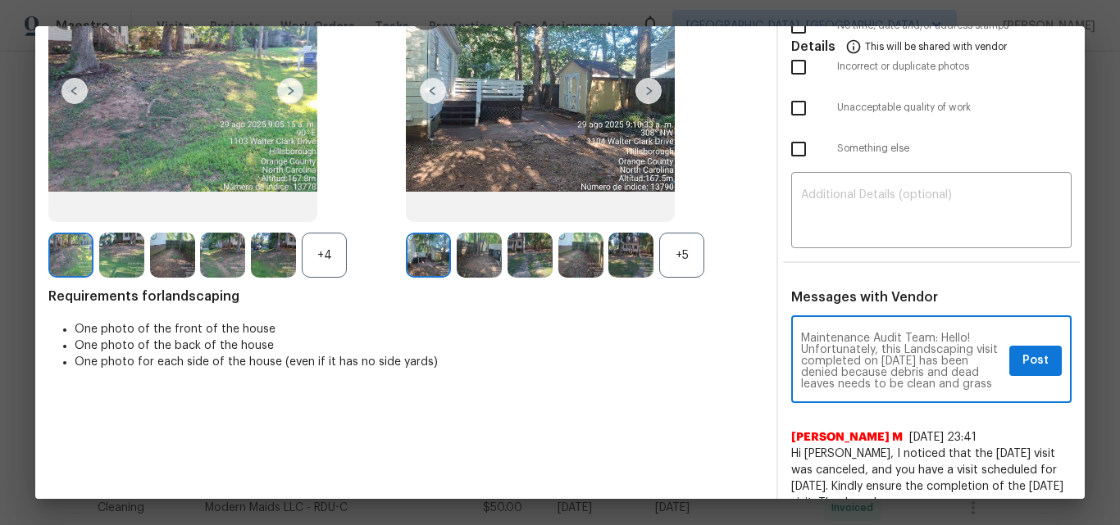
scroll to position [207, 0]
type textarea "Maintenance Audit Team: Hello! Unfortunately, this Landscaping visit completed …"
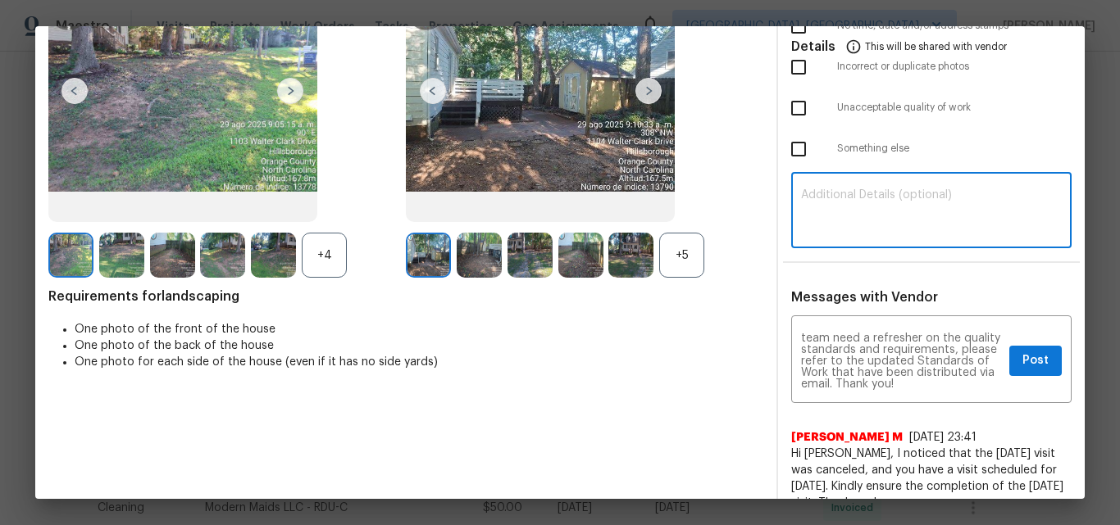
click at [857, 213] on textarea at bounding box center [931, 212] width 261 height 46
paste textarea "Maintenance Audit Team: Hello! Unfortunately, this Landscaping visit completed …"
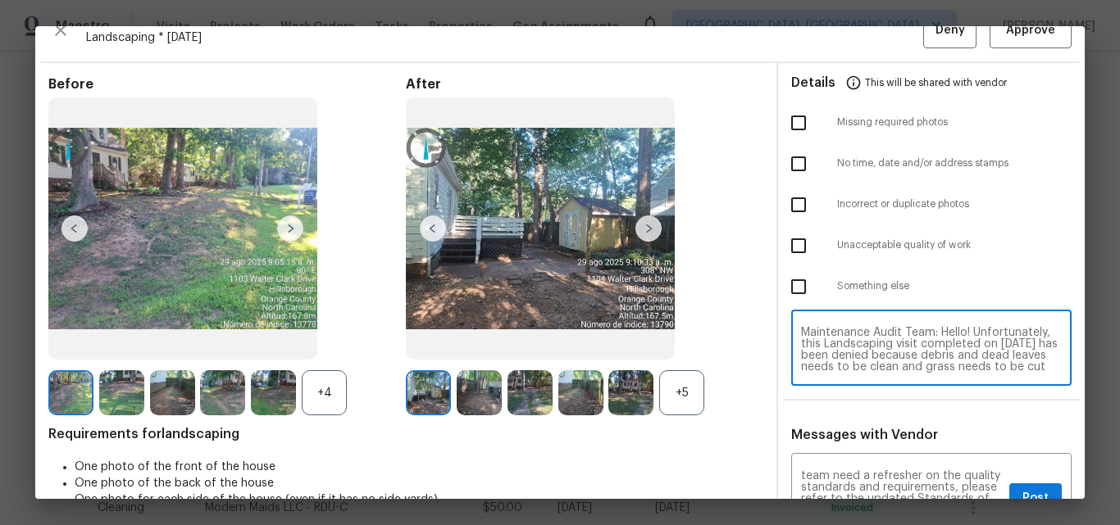
scroll to position [0, 0]
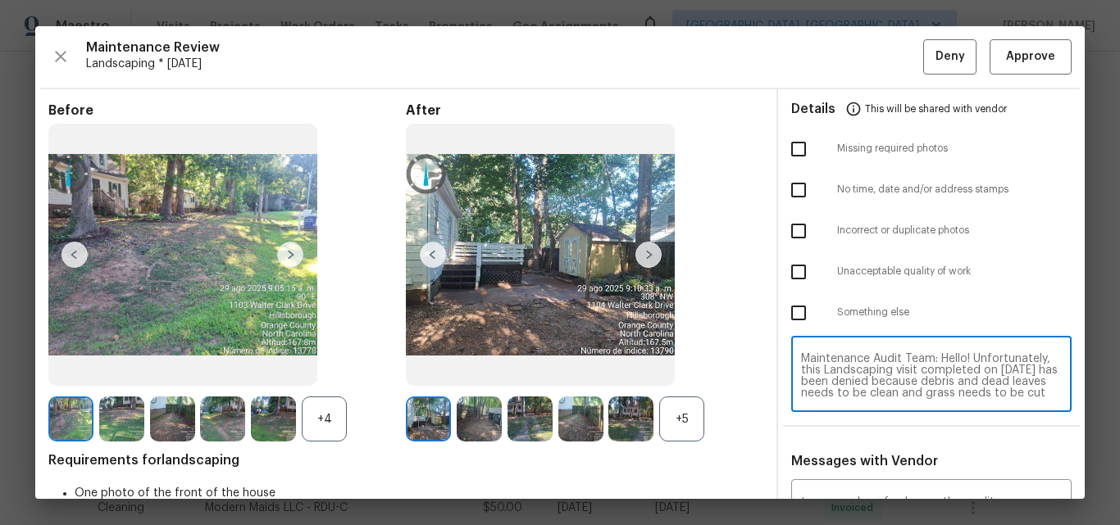
type textarea "Maintenance Audit Team: Hello! Unfortunately, this Landscaping visit completed …"
click at [791, 269] on input "checkbox" at bounding box center [798, 272] width 34 height 34
checkbox input "true"
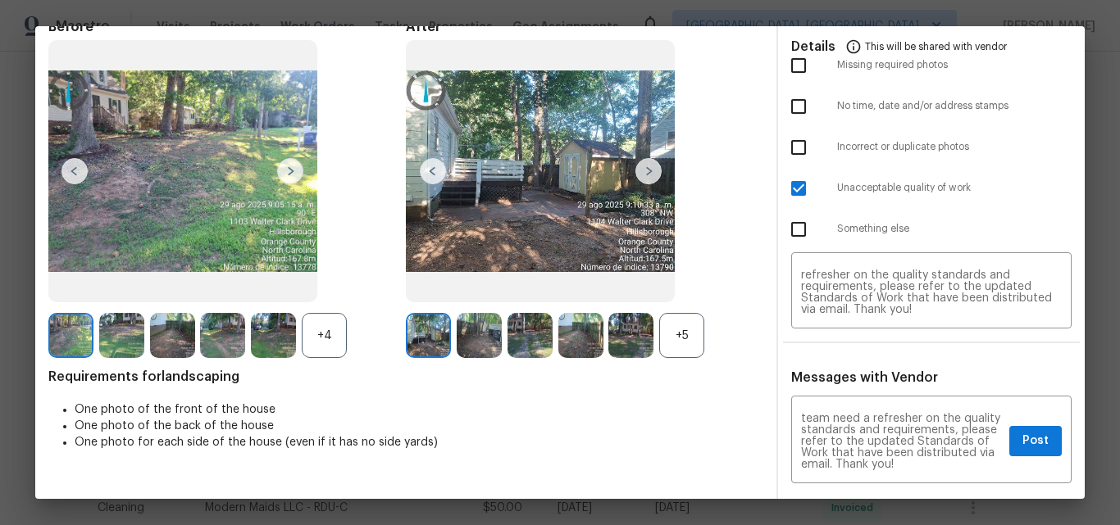
scroll to position [164, 0]
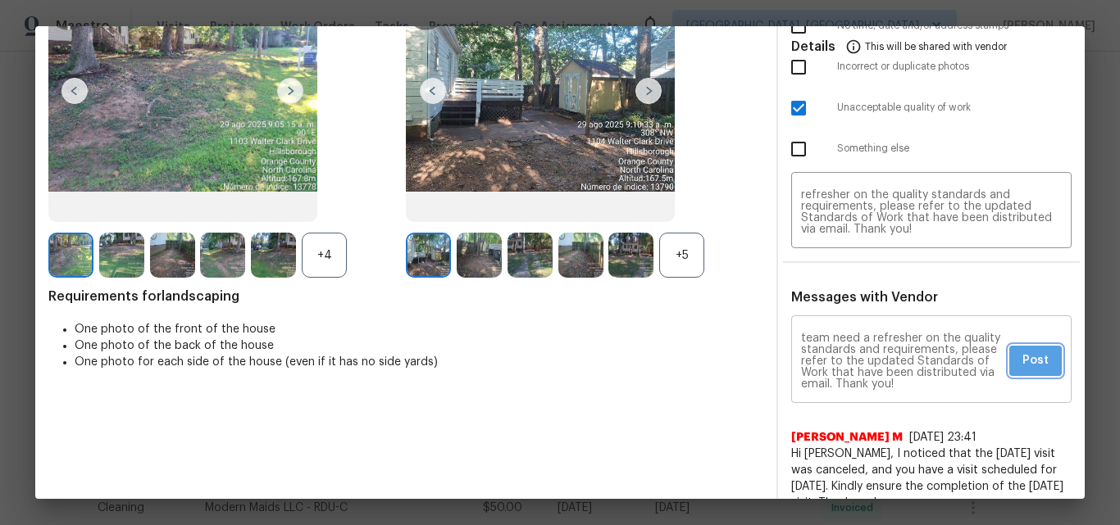
click at [1022, 363] on span "Post" at bounding box center [1035, 361] width 26 height 20
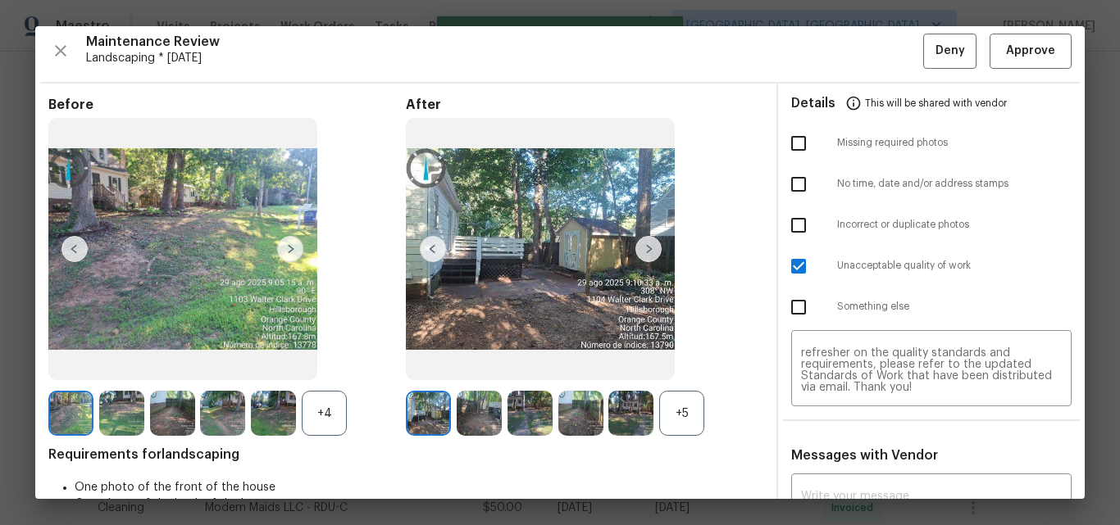
scroll to position [0, 0]
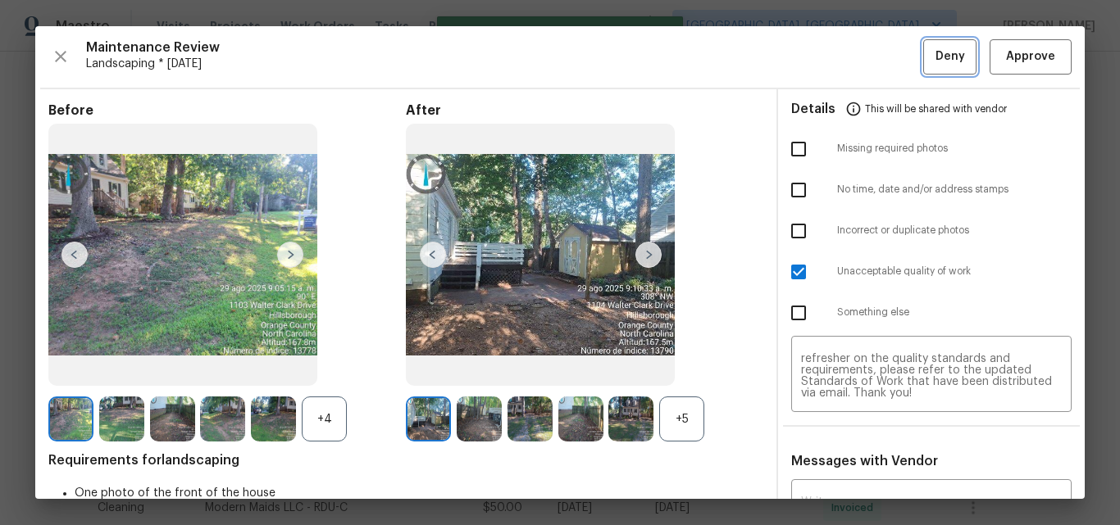
click at [935, 56] on span "Deny" at bounding box center [950, 57] width 30 height 20
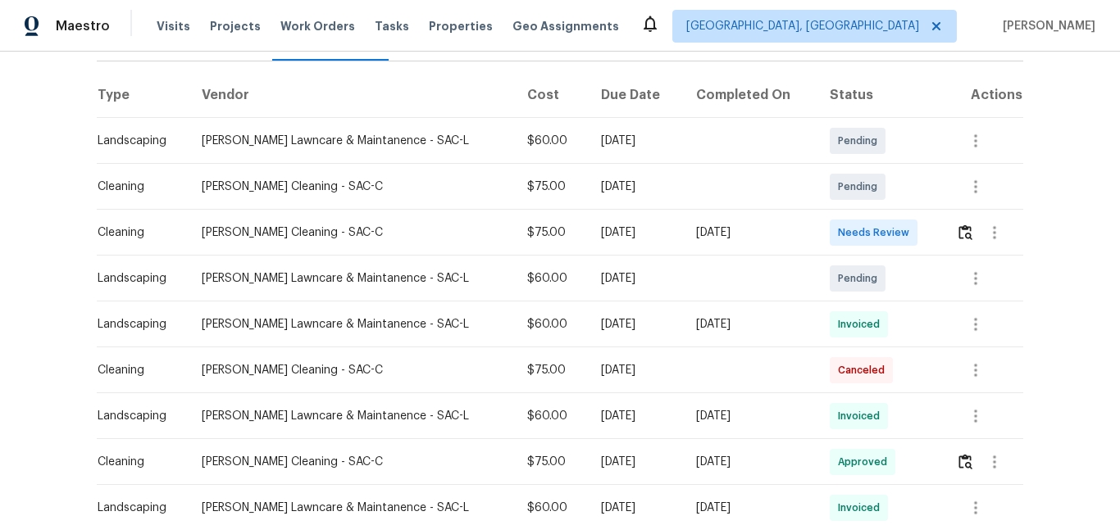
scroll to position [246, 0]
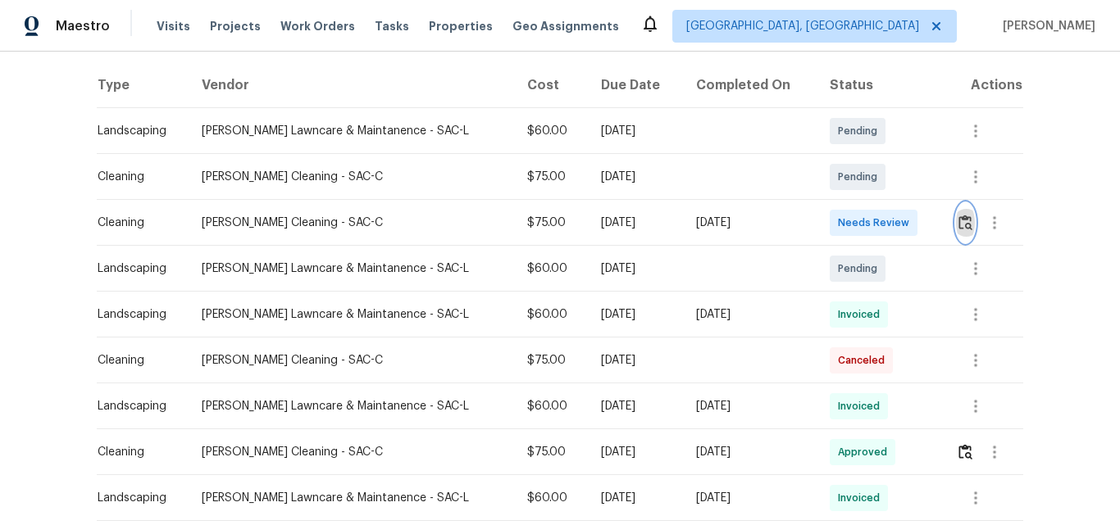
click at [958, 225] on img "button" at bounding box center [965, 223] width 14 height 16
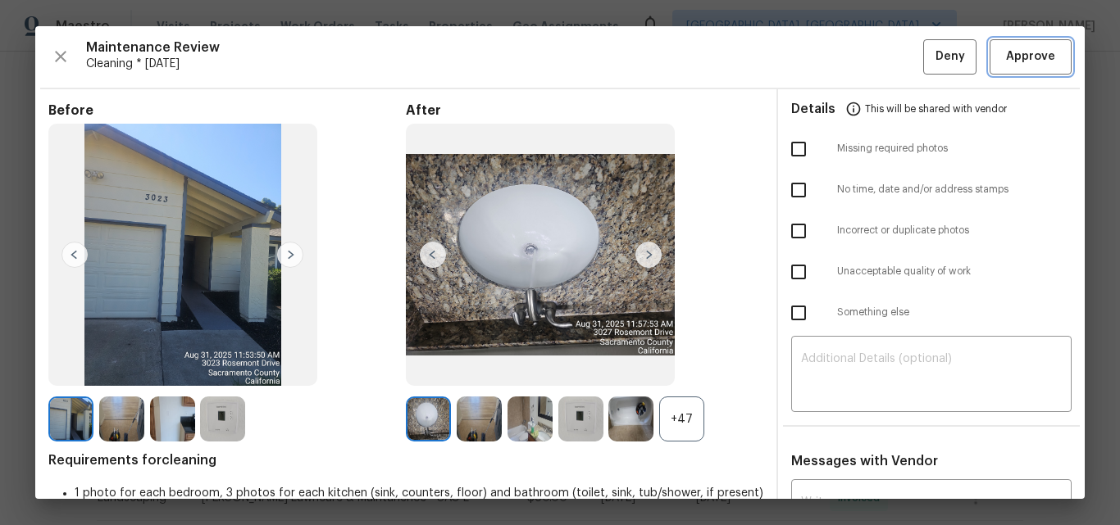
click at [1032, 58] on span "Approve" at bounding box center [1030, 57] width 49 height 20
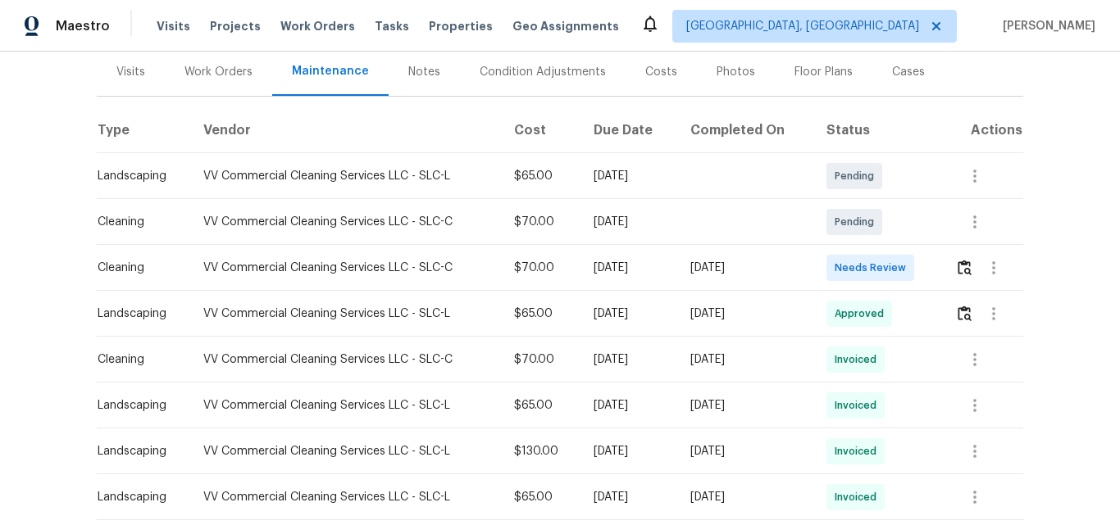
scroll to position [246, 0]
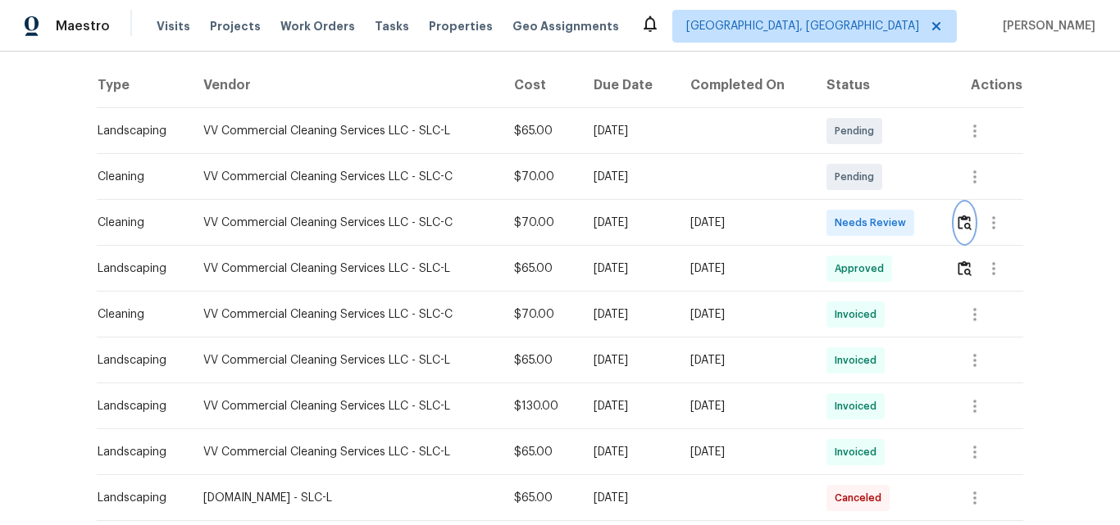
click at [961, 225] on img "button" at bounding box center [964, 223] width 14 height 16
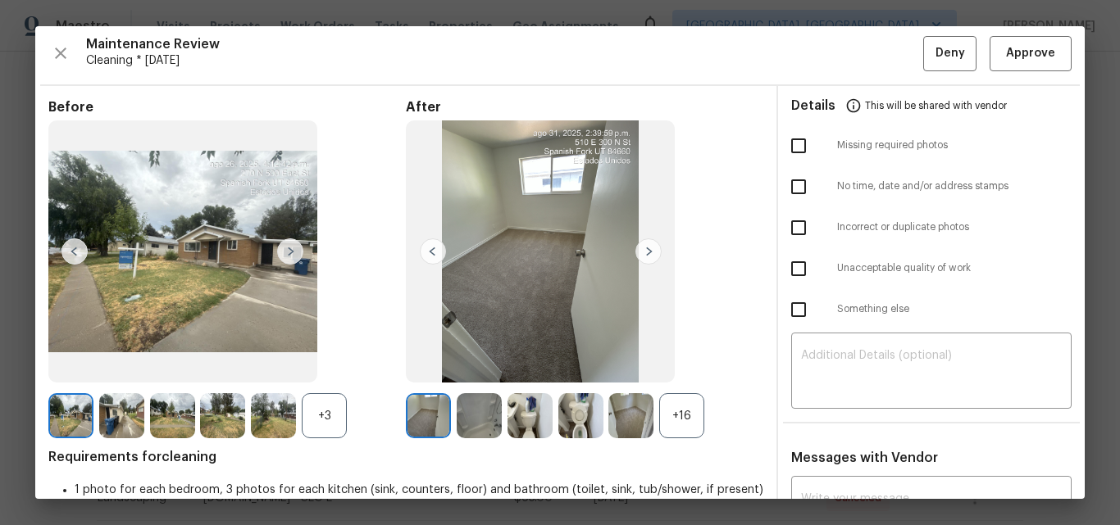
scroll to position [0, 0]
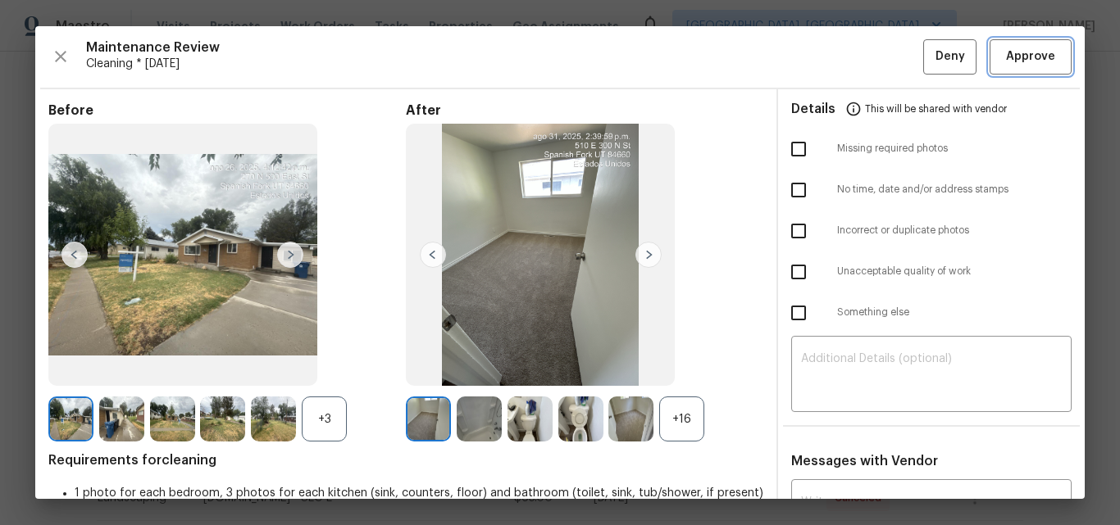
click at [1006, 57] on span "Approve" at bounding box center [1030, 57] width 49 height 20
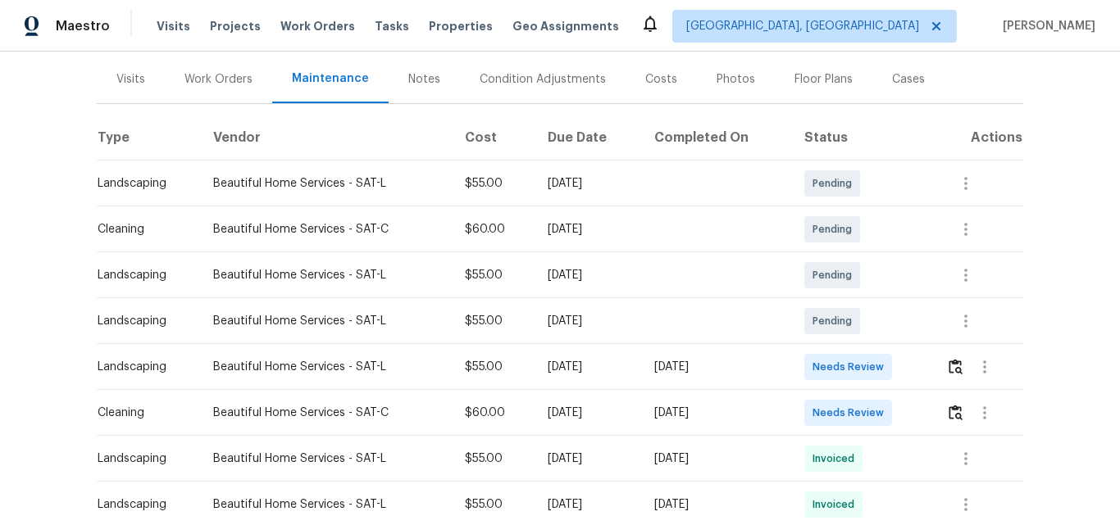
scroll to position [246, 0]
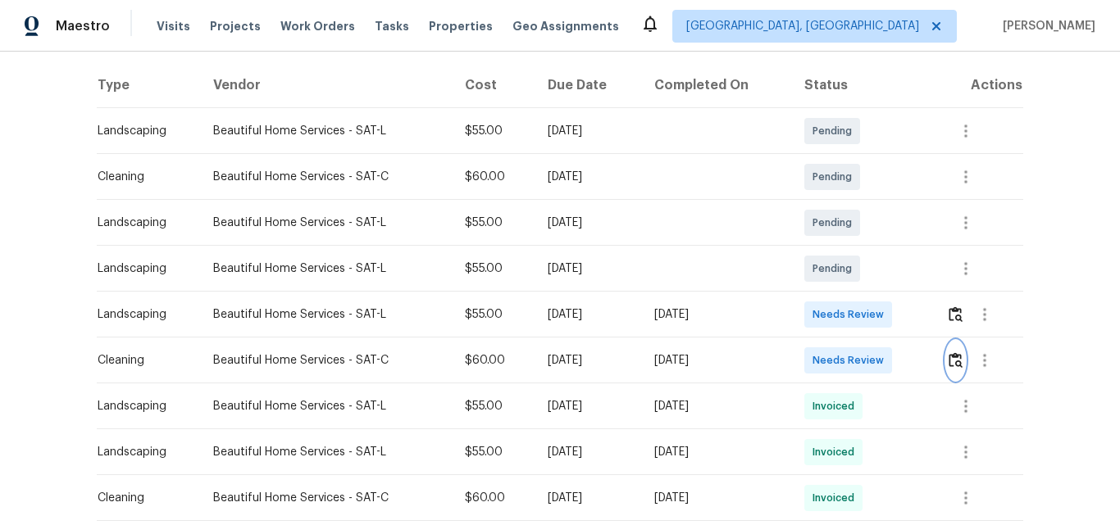
click at [954, 362] on img "button" at bounding box center [955, 360] width 14 height 16
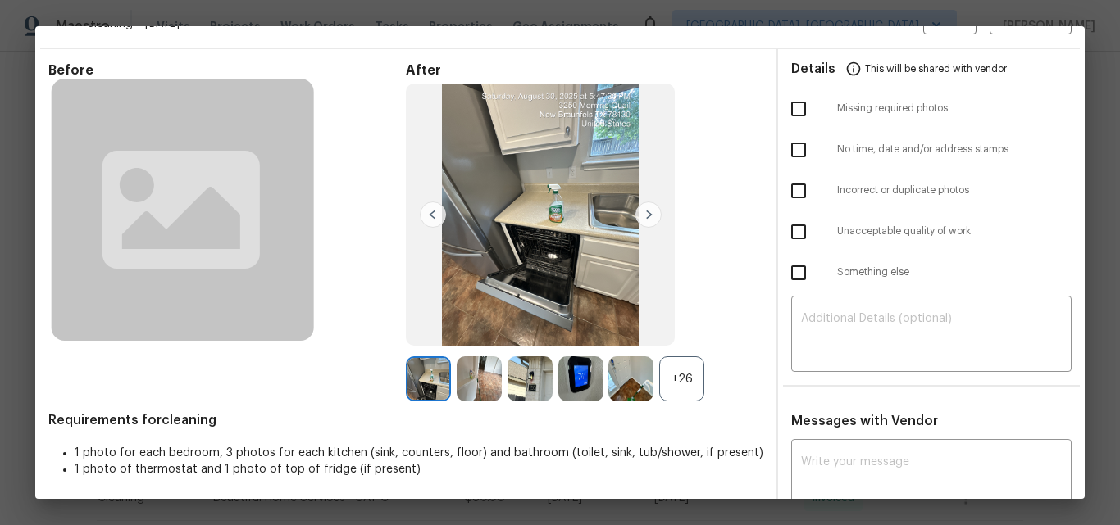
scroll to position [0, 0]
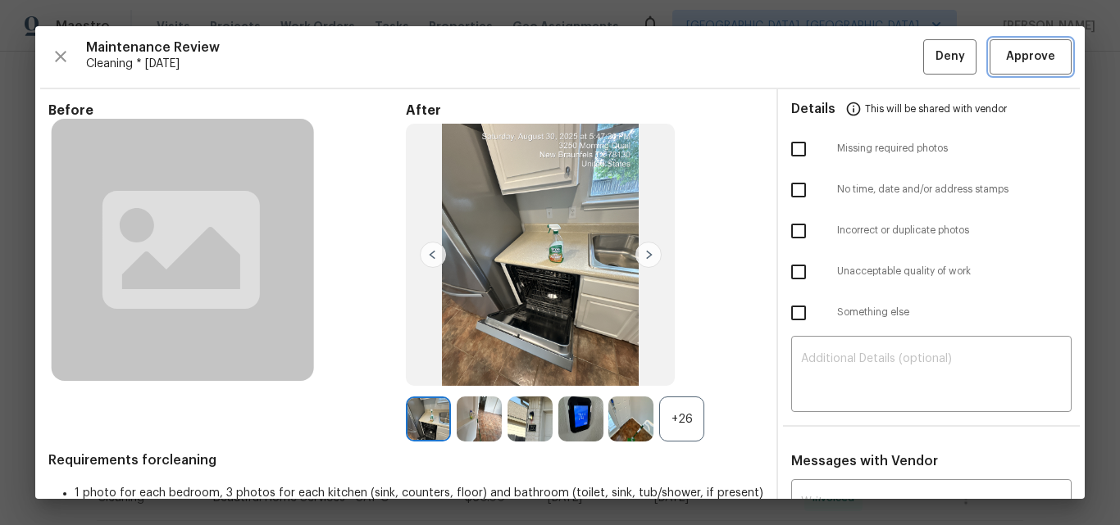
click at [1007, 57] on span "Approve" at bounding box center [1030, 57] width 49 height 20
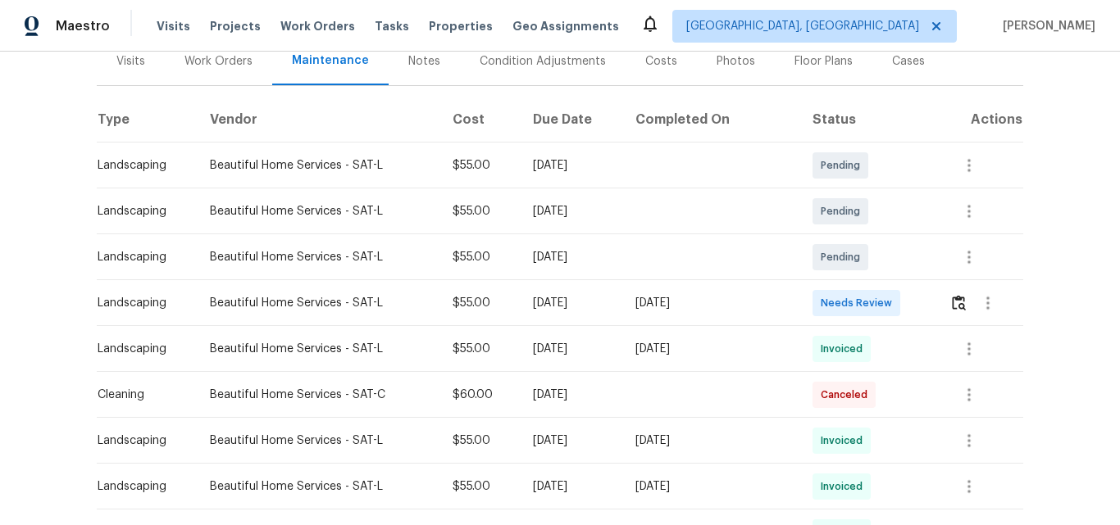
scroll to position [246, 0]
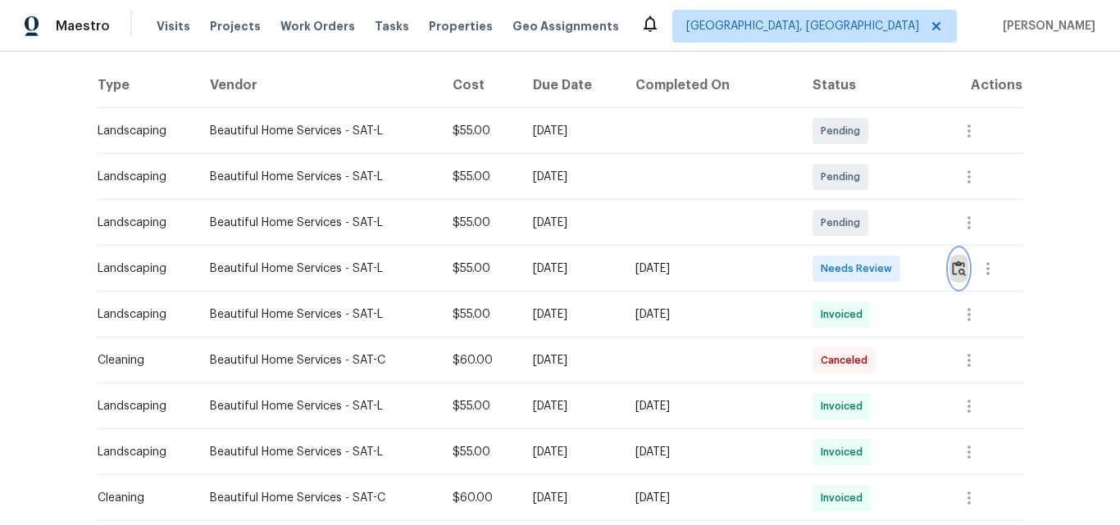
click at [952, 266] on img "button" at bounding box center [959, 269] width 14 height 16
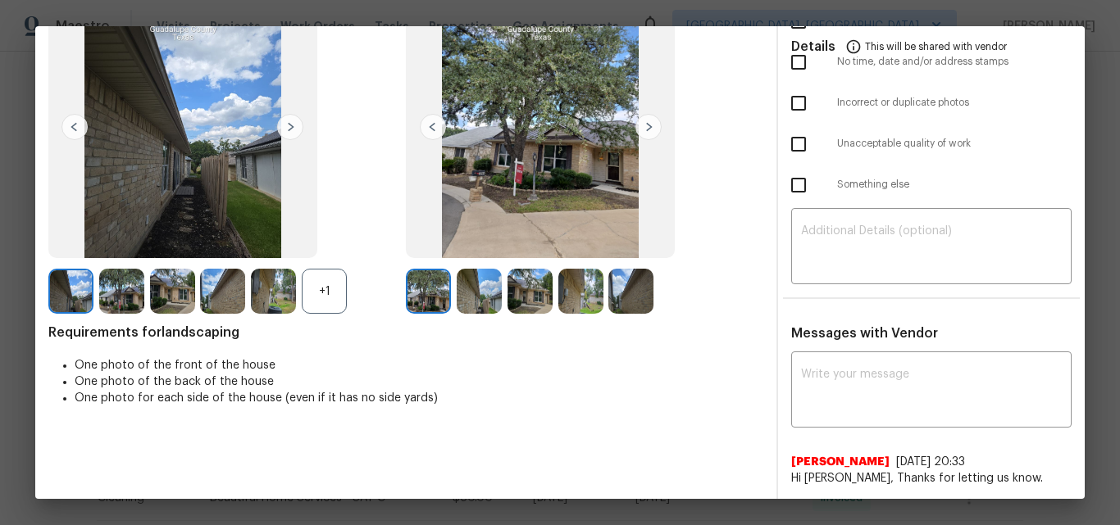
scroll to position [0, 0]
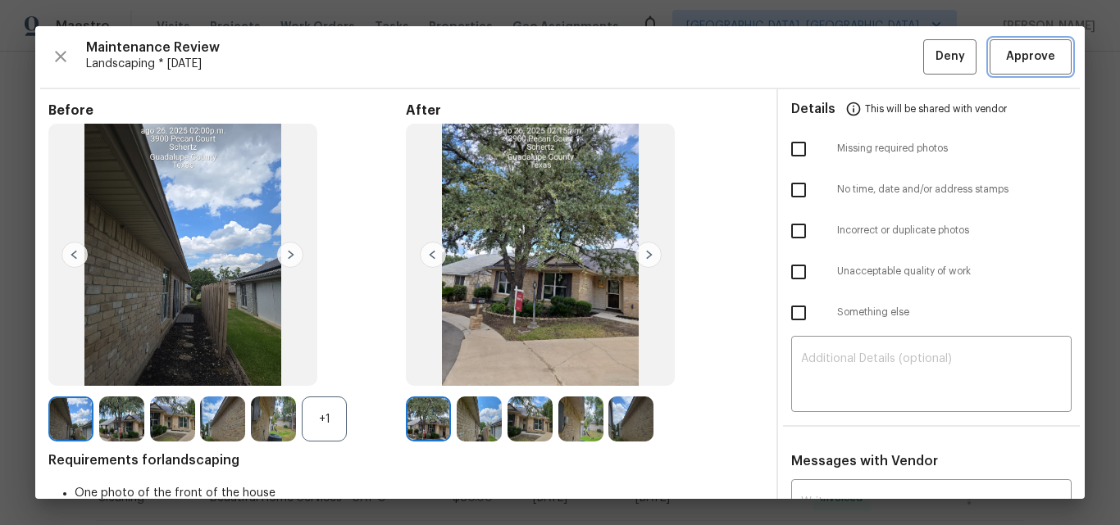
click at [1016, 61] on span "Approve" at bounding box center [1030, 57] width 49 height 20
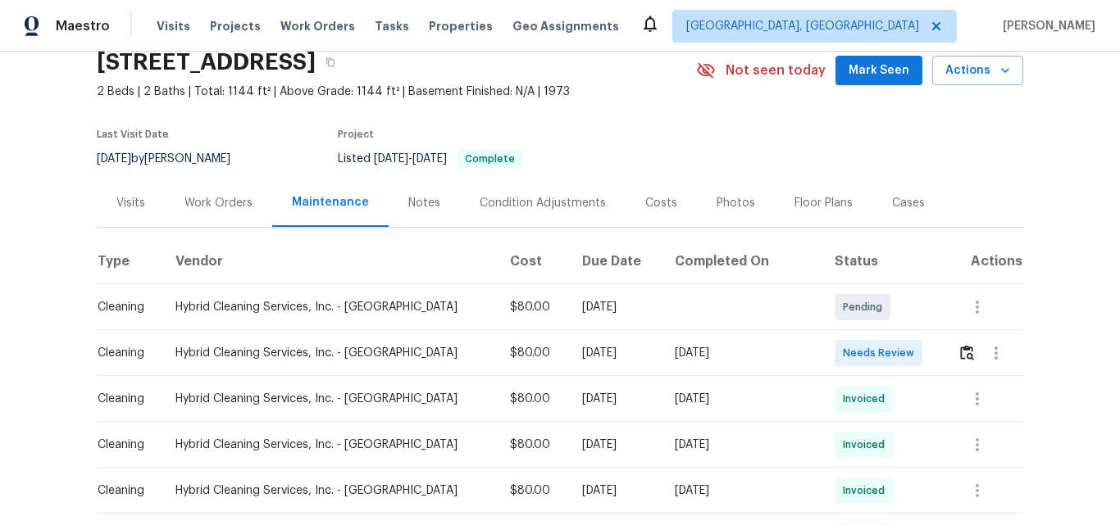
scroll to position [164, 0]
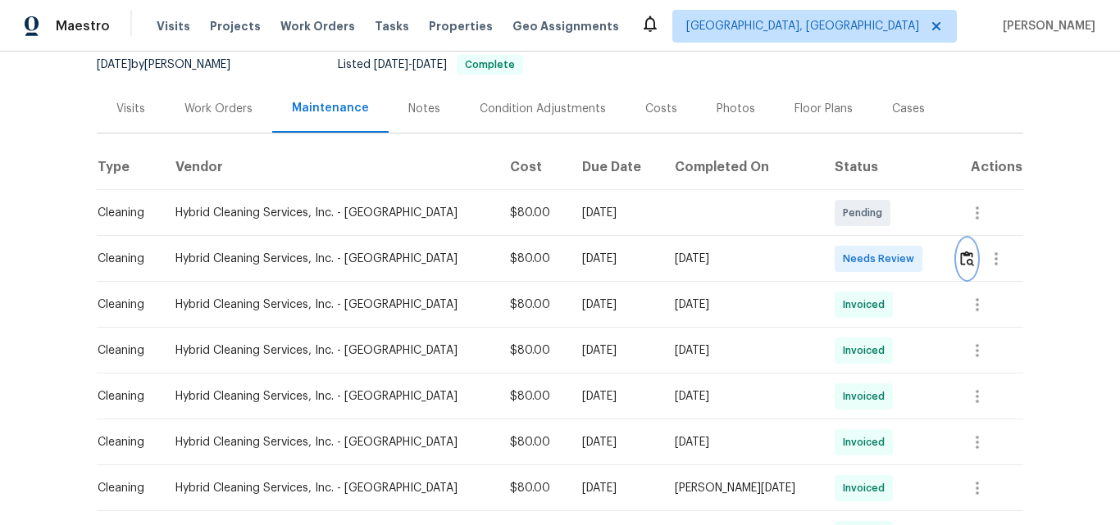
click at [960, 257] on img "button" at bounding box center [967, 259] width 14 height 16
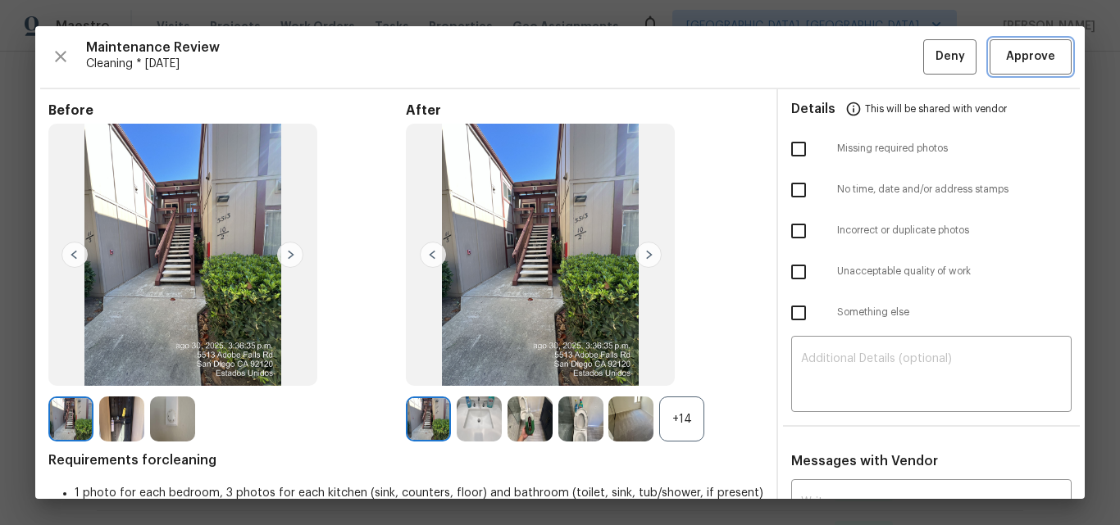
click at [1016, 53] on span "Approve" at bounding box center [1030, 57] width 49 height 20
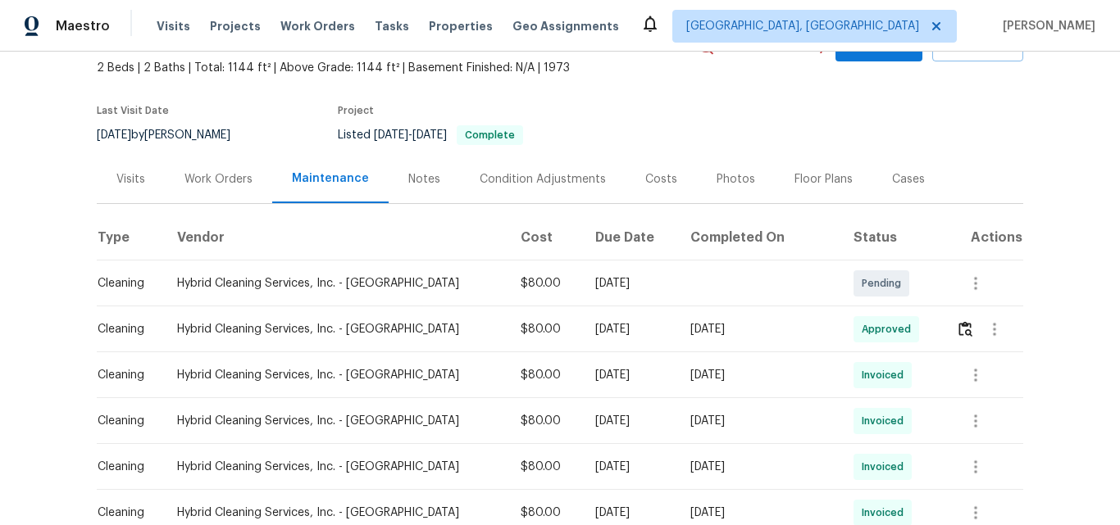
scroll to position [0, 0]
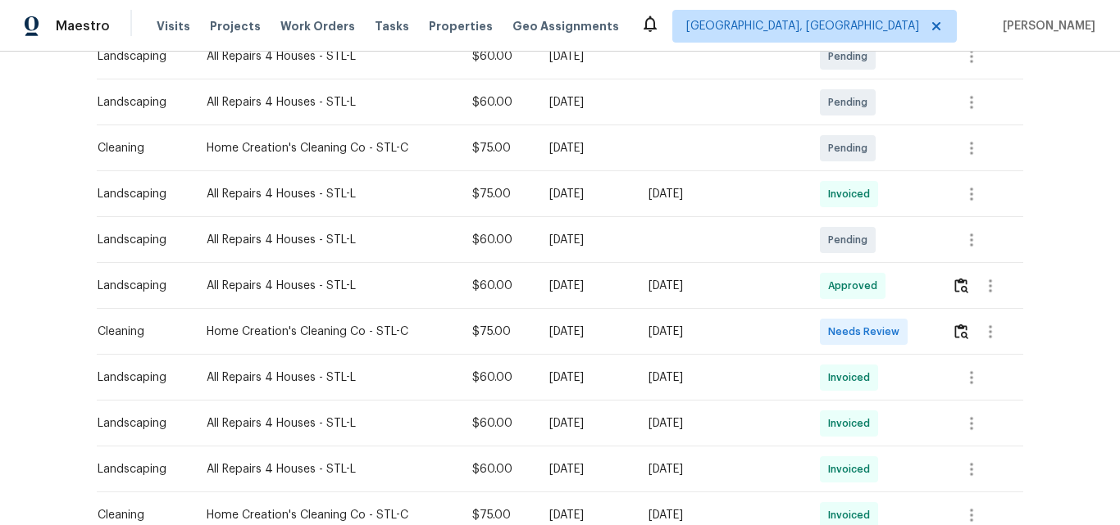
scroll to position [328, 0]
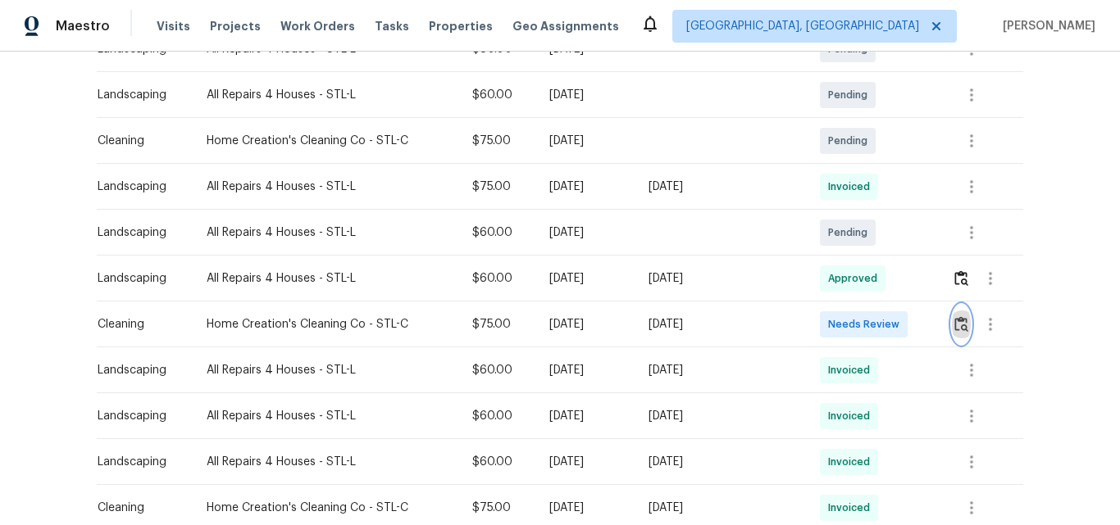
click at [954, 323] on img "button" at bounding box center [961, 324] width 14 height 16
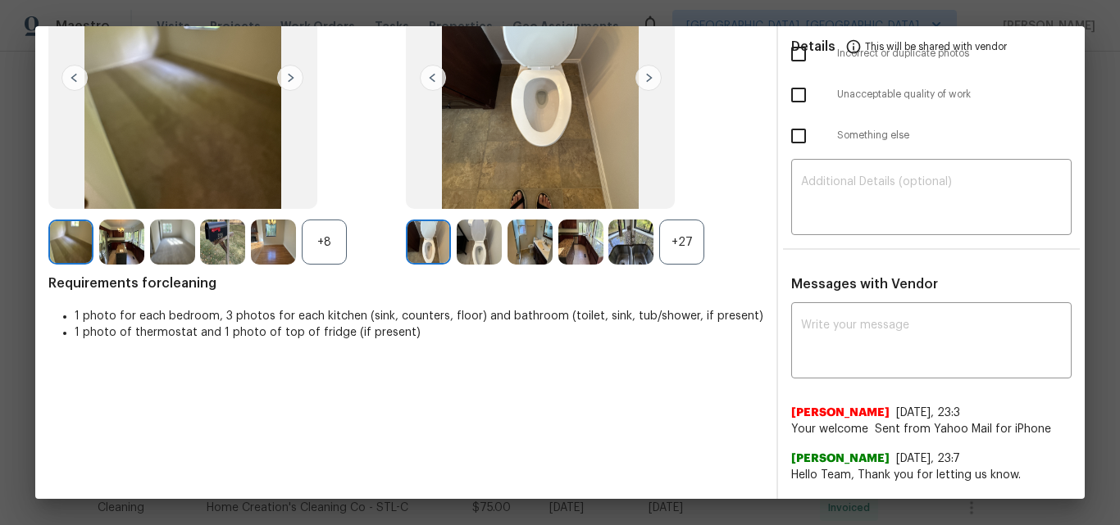
scroll to position [0, 0]
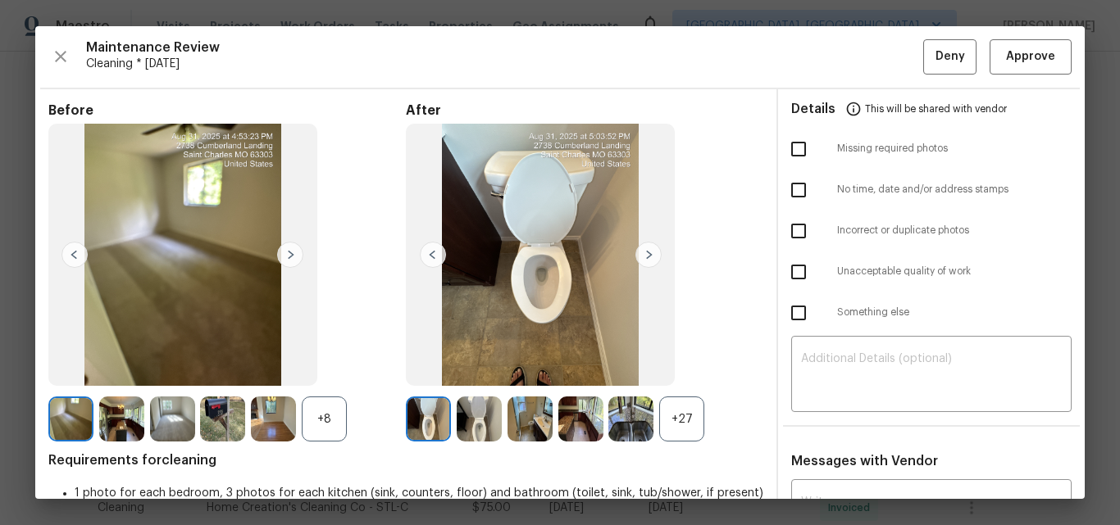
click at [999, 35] on div "Maintenance Review Cleaning * Mon, Aug 25 Deny Approve Before +8 After +27 Requ…" at bounding box center [559, 262] width 1049 height 473
click at [1007, 47] on span "Approve" at bounding box center [1030, 57] width 49 height 20
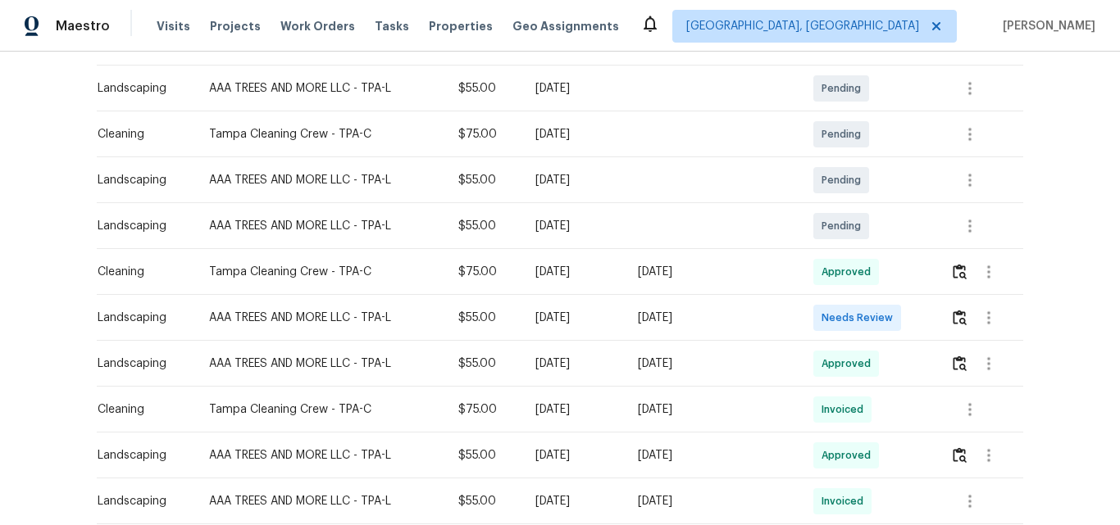
scroll to position [328, 0]
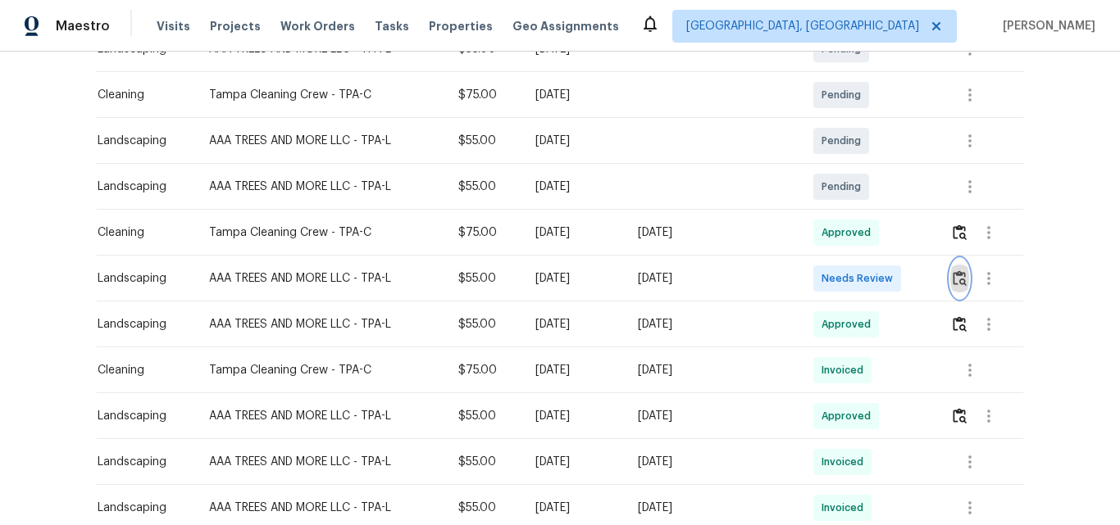
click at [952, 284] on img "button" at bounding box center [959, 278] width 14 height 16
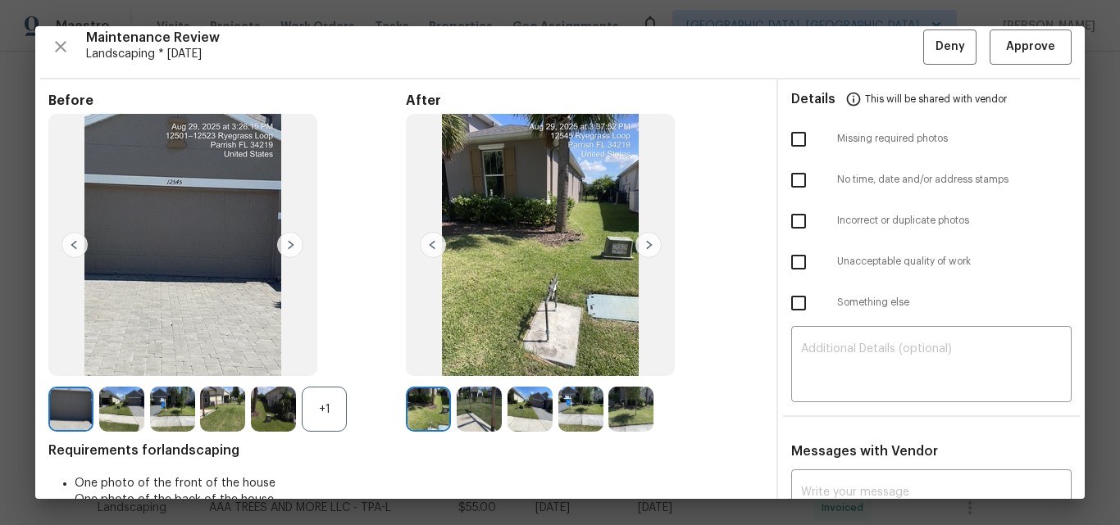
scroll to position [0, 0]
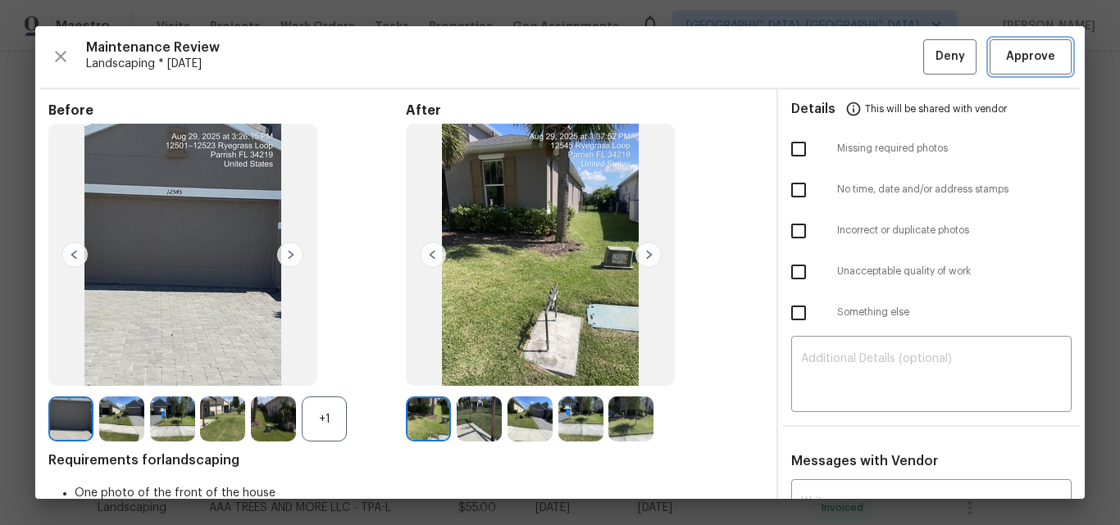
click at [1019, 55] on span "Approve" at bounding box center [1030, 57] width 49 height 20
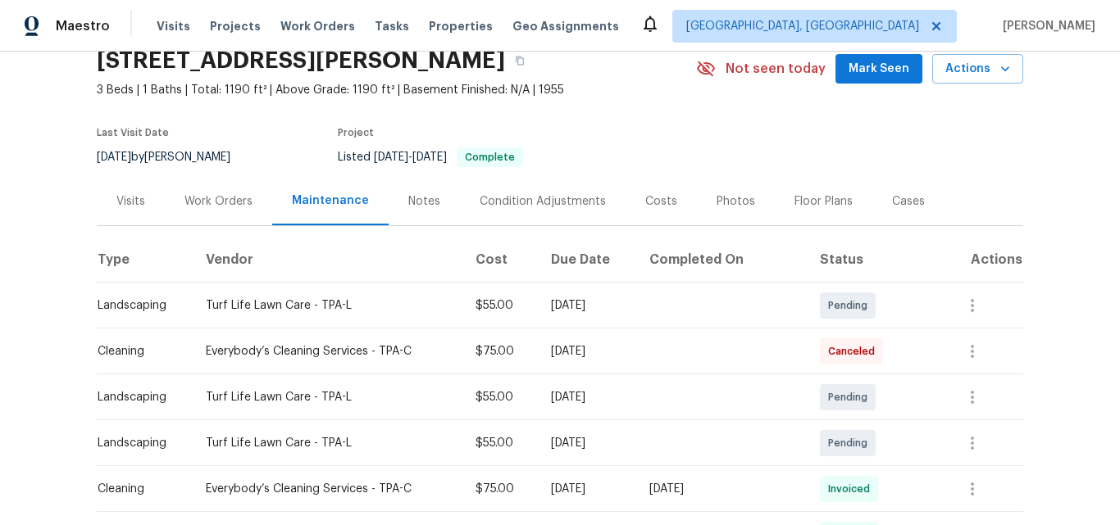
scroll to position [328, 0]
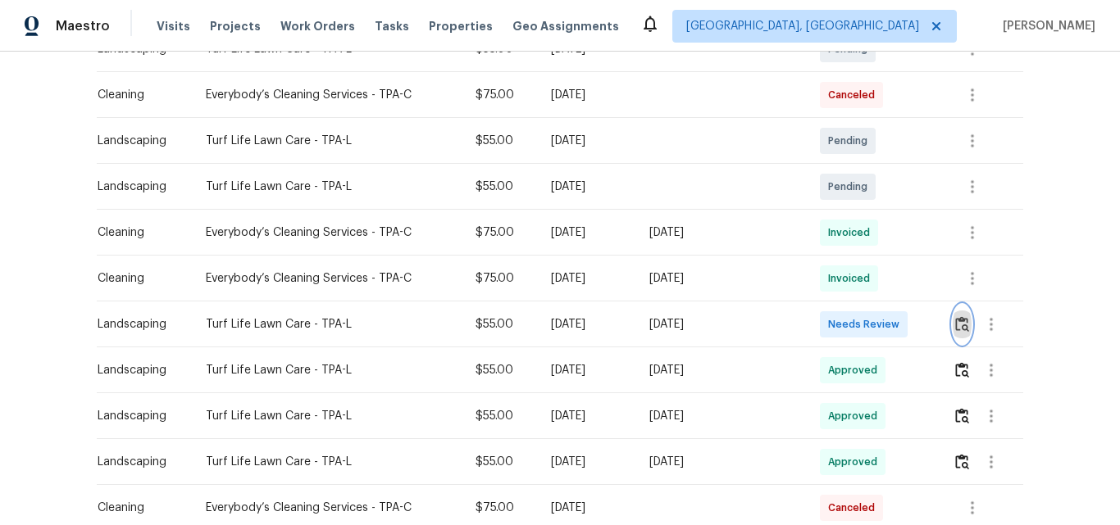
click at [955, 326] on img "button" at bounding box center [962, 324] width 14 height 16
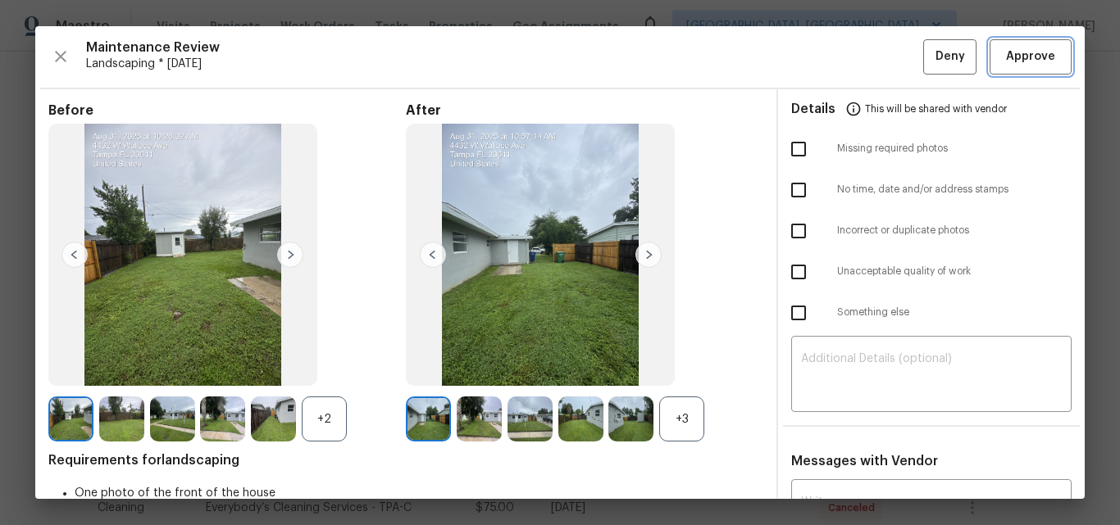
click at [1011, 52] on span "Approve" at bounding box center [1030, 57] width 49 height 20
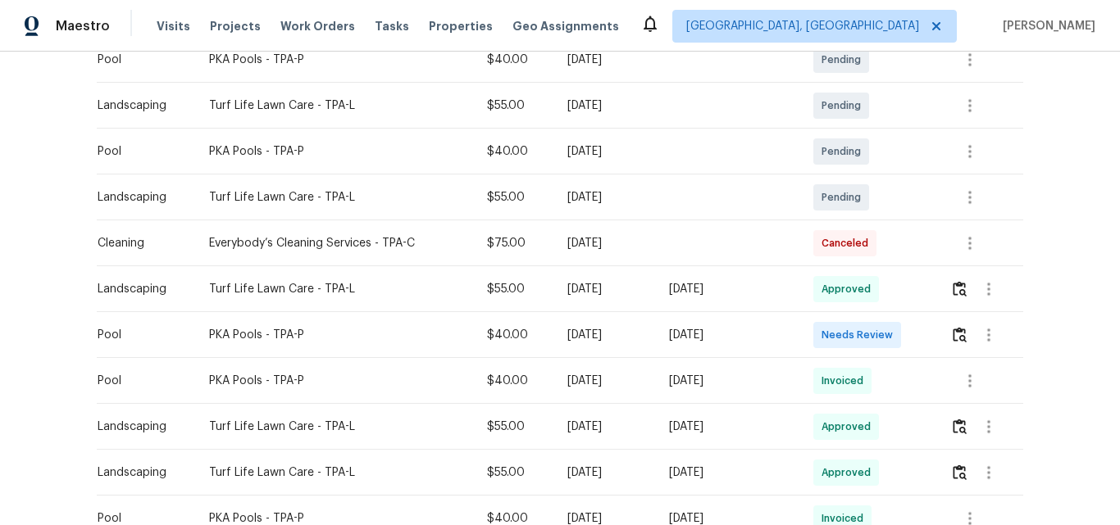
scroll to position [410, 0]
click at [953, 337] on img "button" at bounding box center [959, 334] width 14 height 16
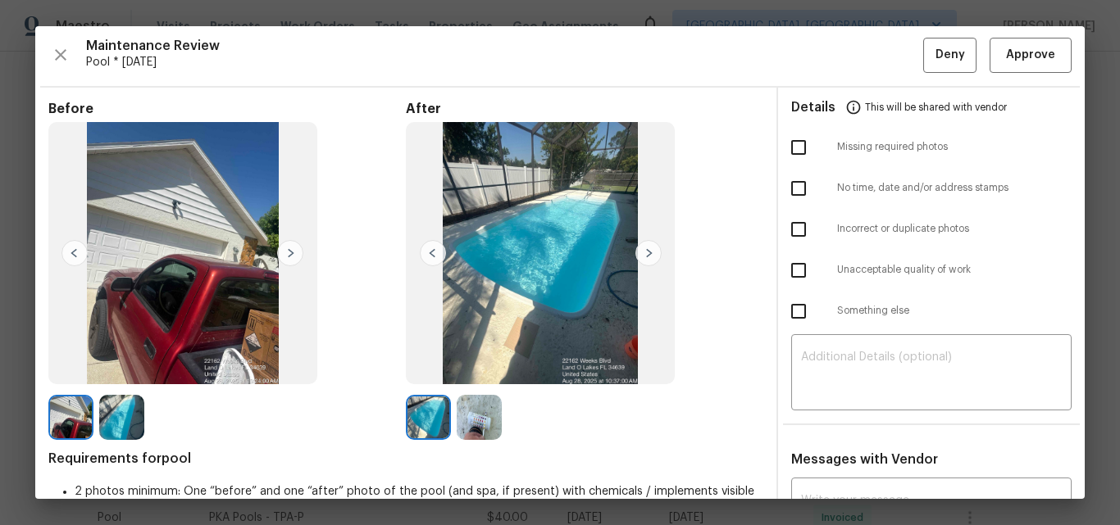
scroll to position [0, 0]
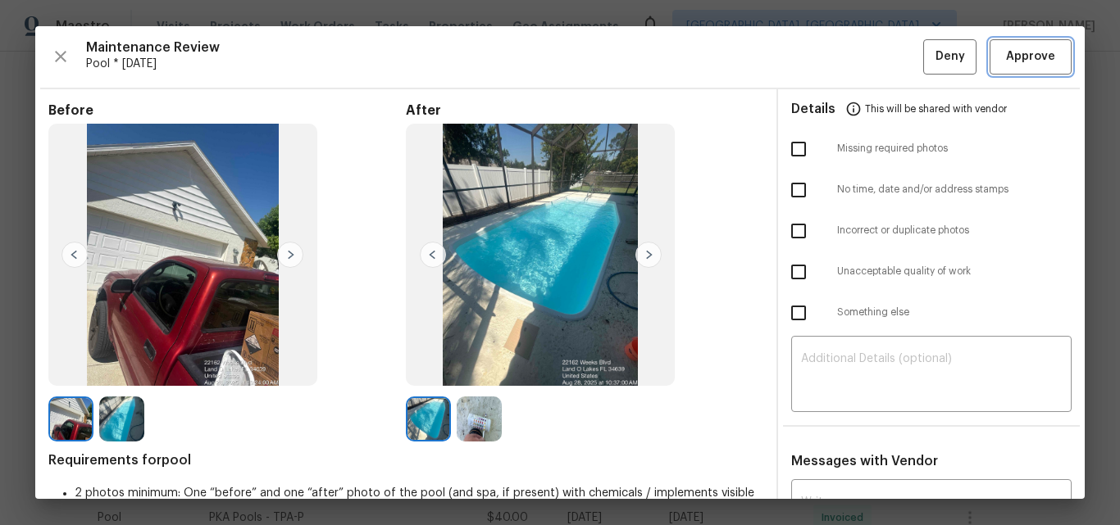
click at [1006, 62] on span "Approve" at bounding box center [1030, 57] width 49 height 20
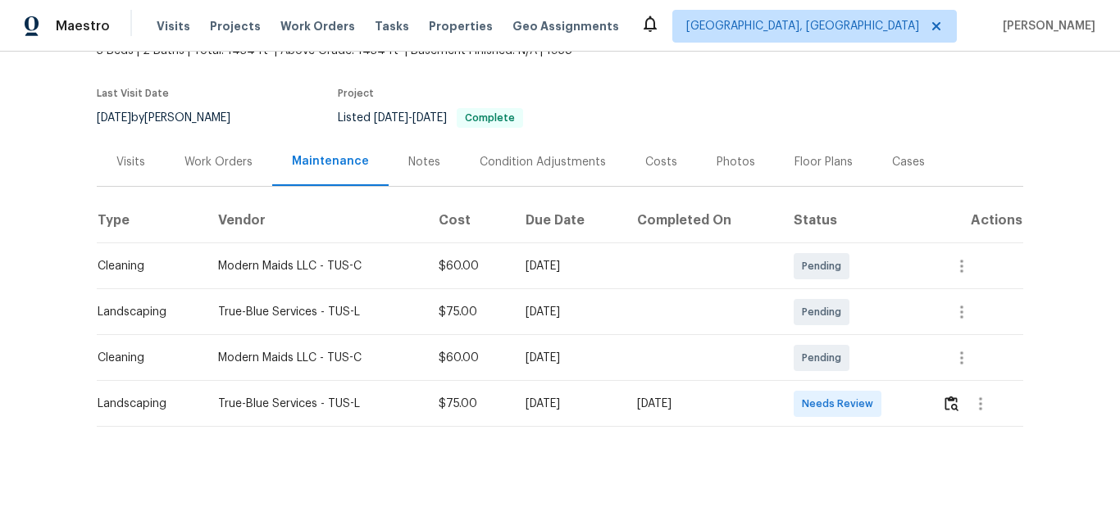
scroll to position [123, 0]
click at [945, 396] on img "button" at bounding box center [951, 404] width 14 height 16
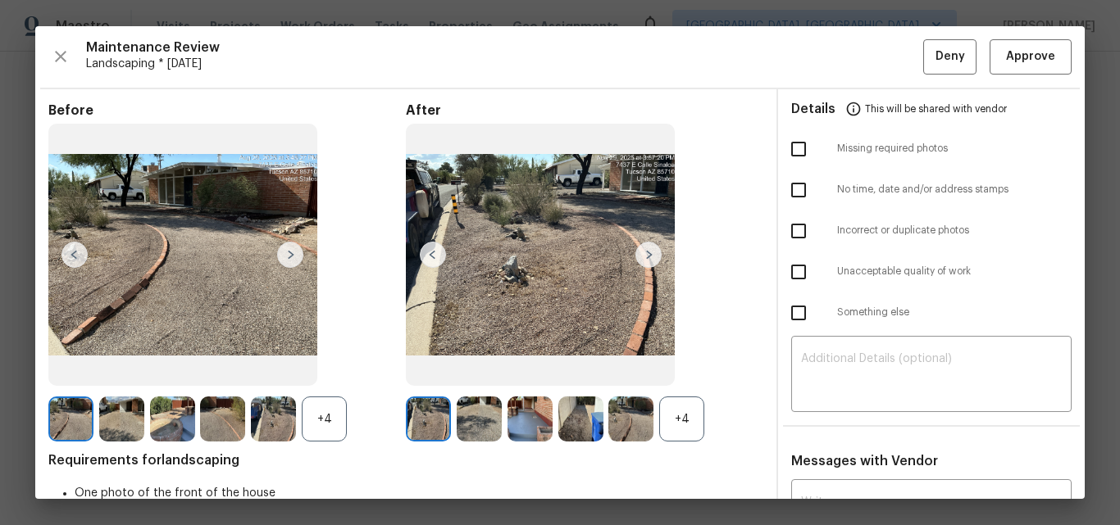
drag, startPoint x: 684, startPoint y: 425, endPoint x: 628, endPoint y: 427, distance: 56.6
click at [683, 426] on div "+4" at bounding box center [681, 419] width 45 height 45
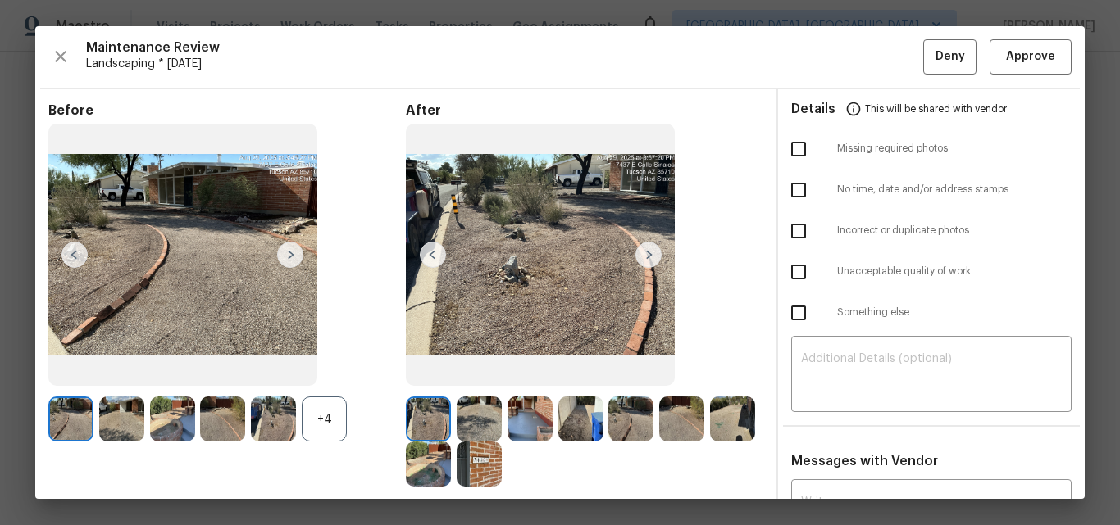
click at [325, 416] on div "+4" at bounding box center [324, 419] width 45 height 45
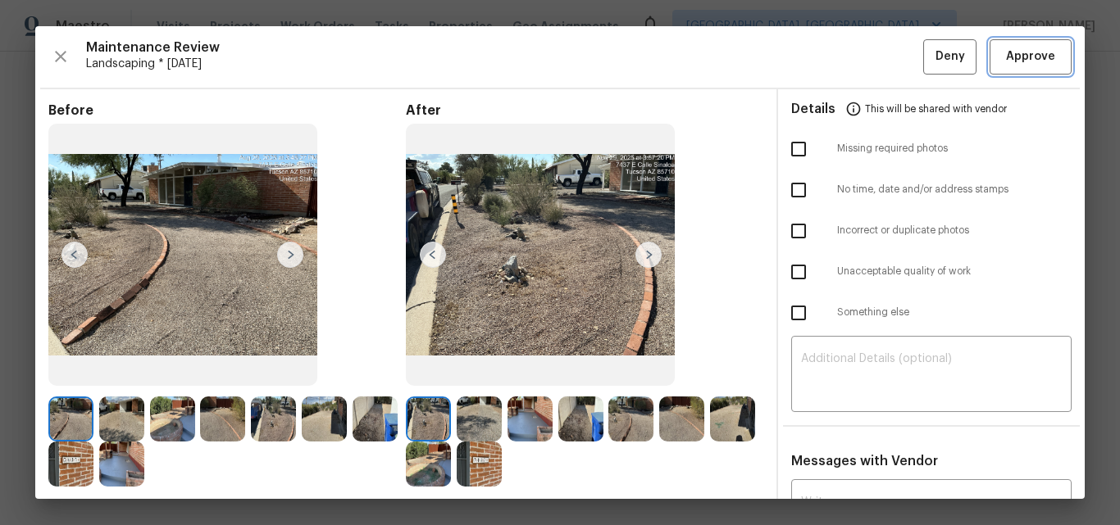
click at [1006, 62] on span "Approve" at bounding box center [1030, 57] width 49 height 20
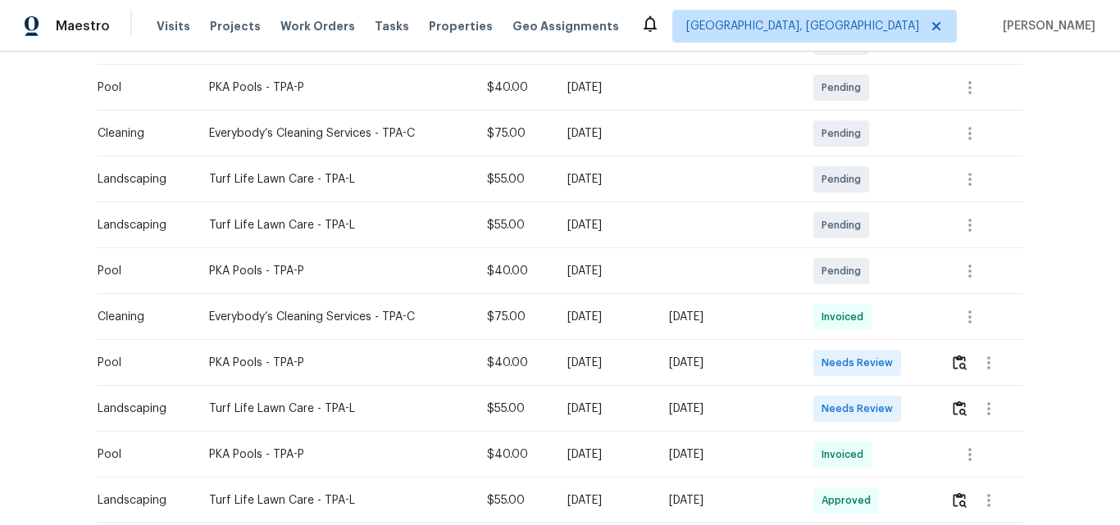
scroll to position [410, 0]
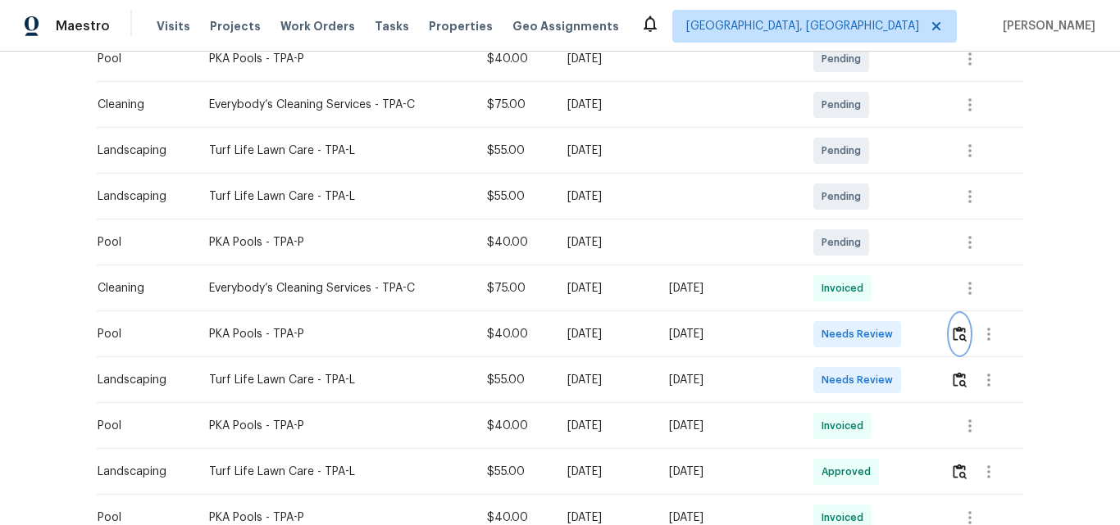
click at [952, 334] on img "button" at bounding box center [959, 334] width 14 height 16
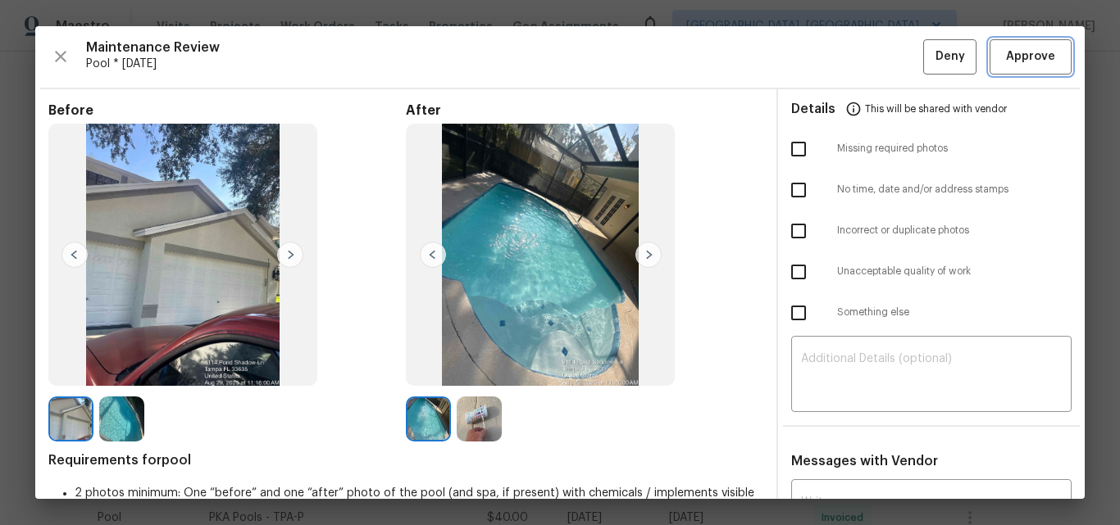
click at [1022, 55] on span "Approve" at bounding box center [1030, 57] width 49 height 20
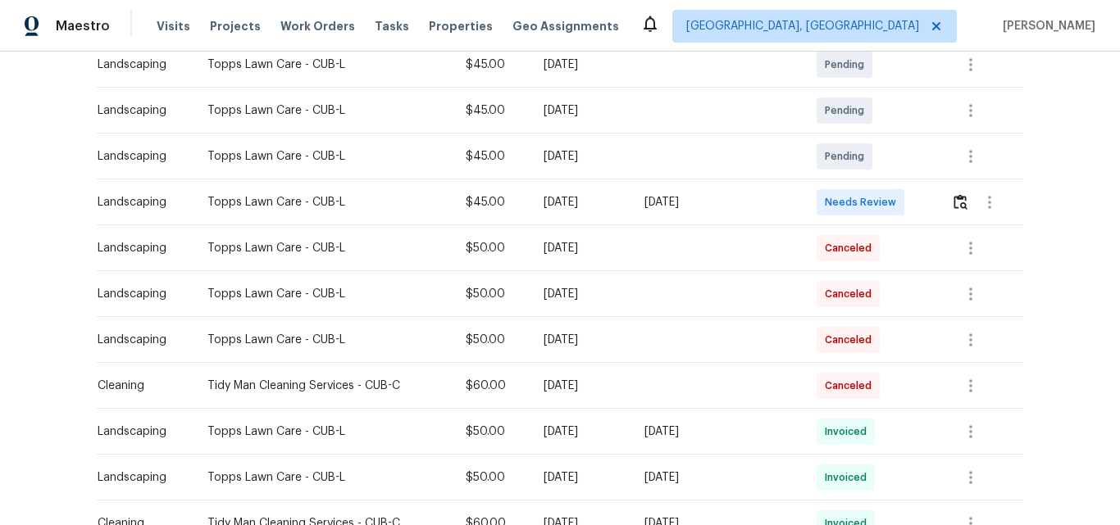
scroll to position [328, 0]
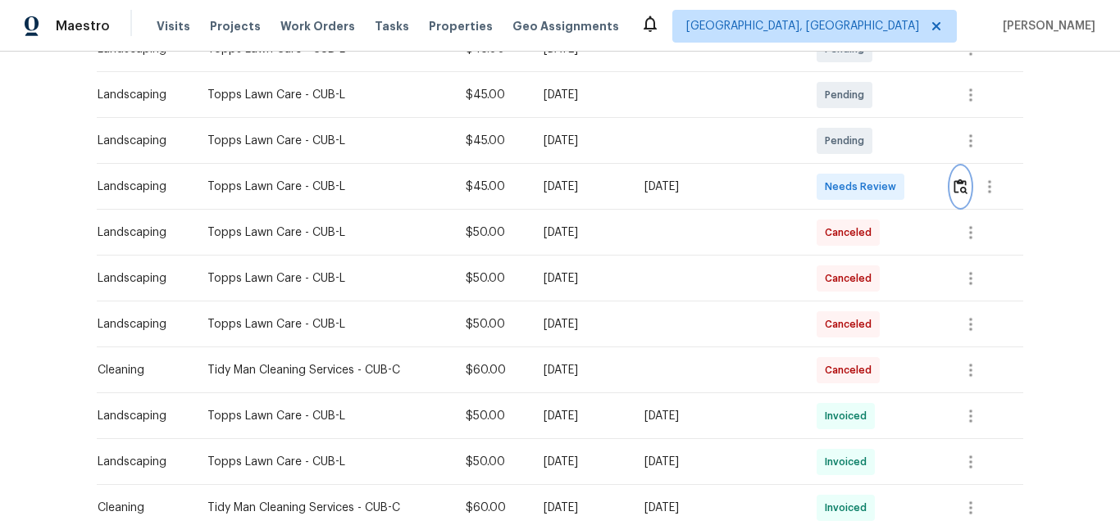
click at [953, 190] on img "button" at bounding box center [960, 187] width 14 height 16
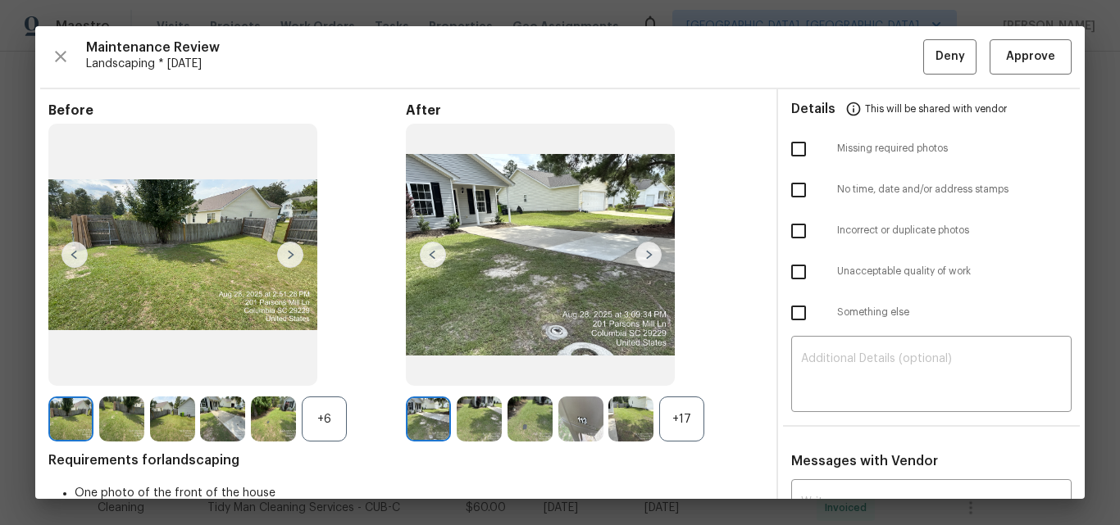
click at [676, 416] on div "+17" at bounding box center [681, 419] width 45 height 45
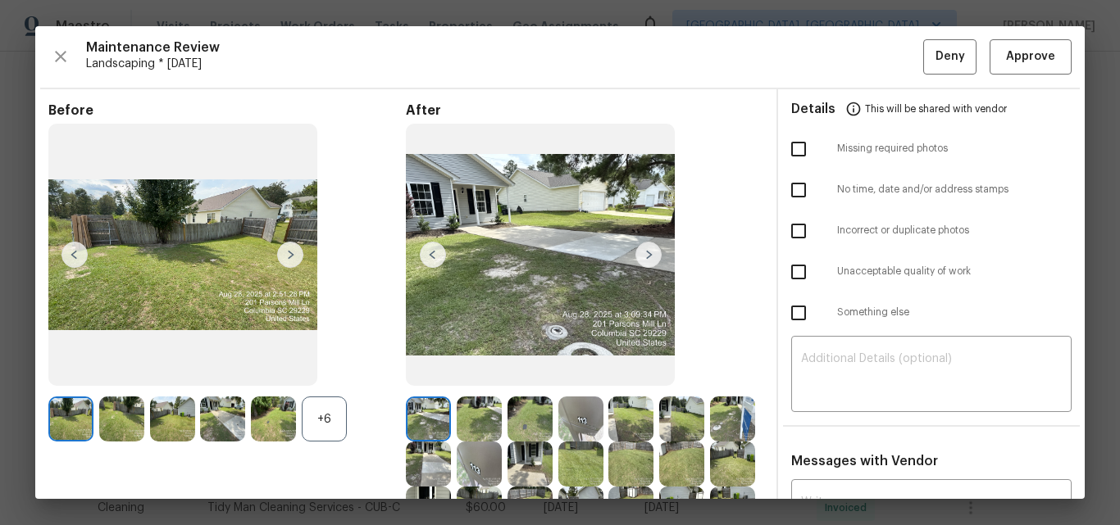
click at [318, 413] on div "+6" at bounding box center [324, 419] width 45 height 45
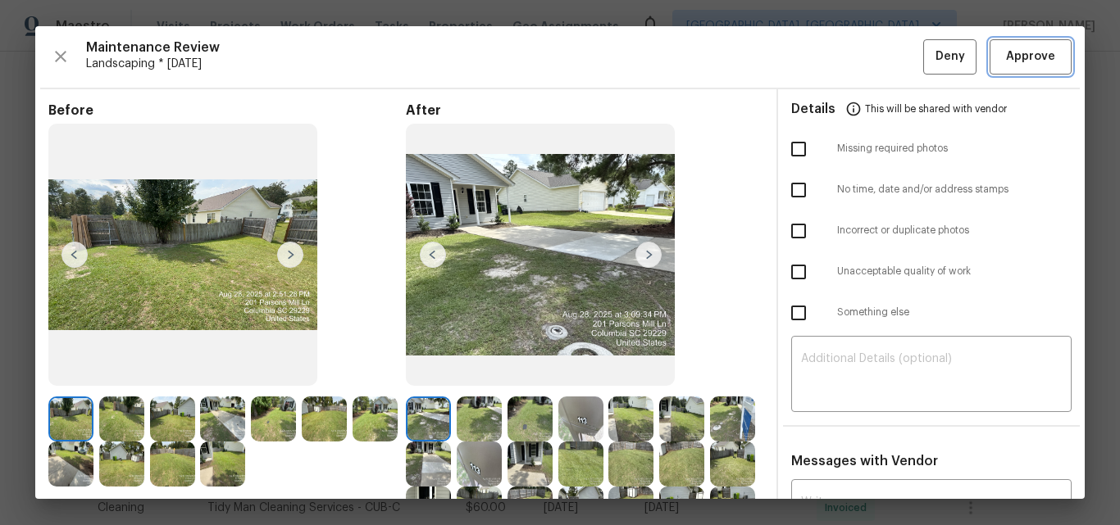
click at [1032, 66] on span "Approve" at bounding box center [1030, 57] width 49 height 20
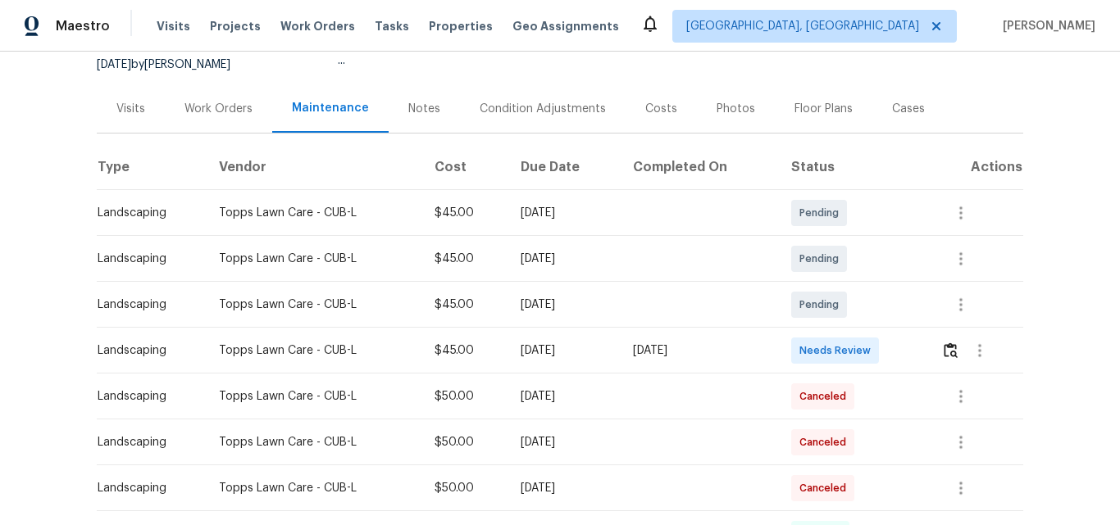
scroll to position [307, 0]
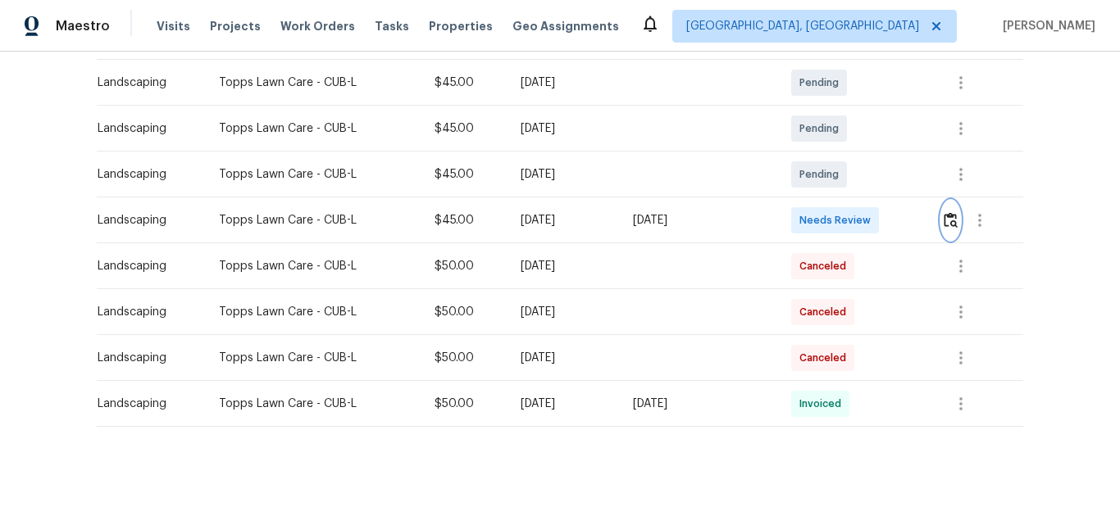
click at [945, 212] on img "button" at bounding box center [950, 220] width 14 height 16
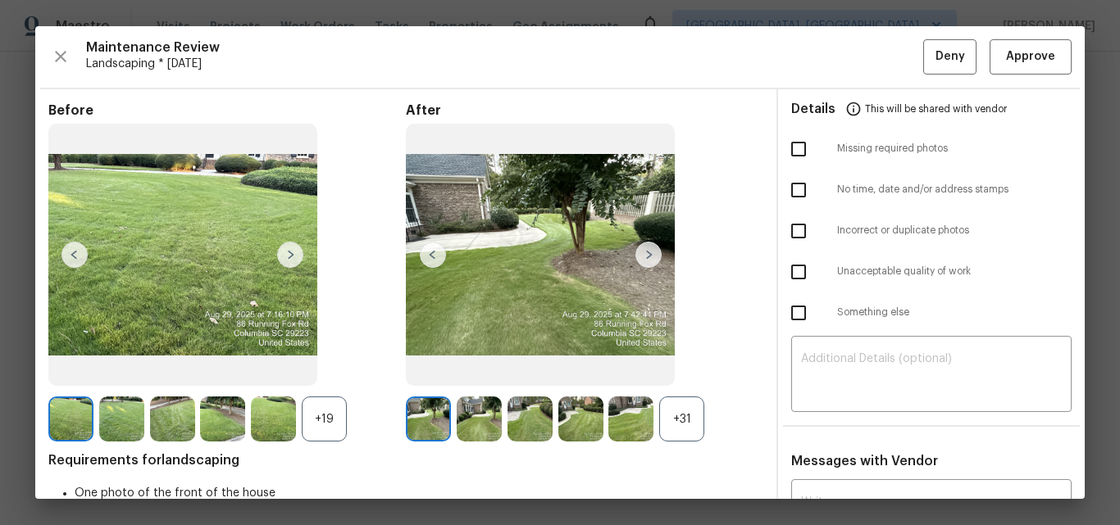
click at [674, 424] on div "+31" at bounding box center [681, 419] width 45 height 45
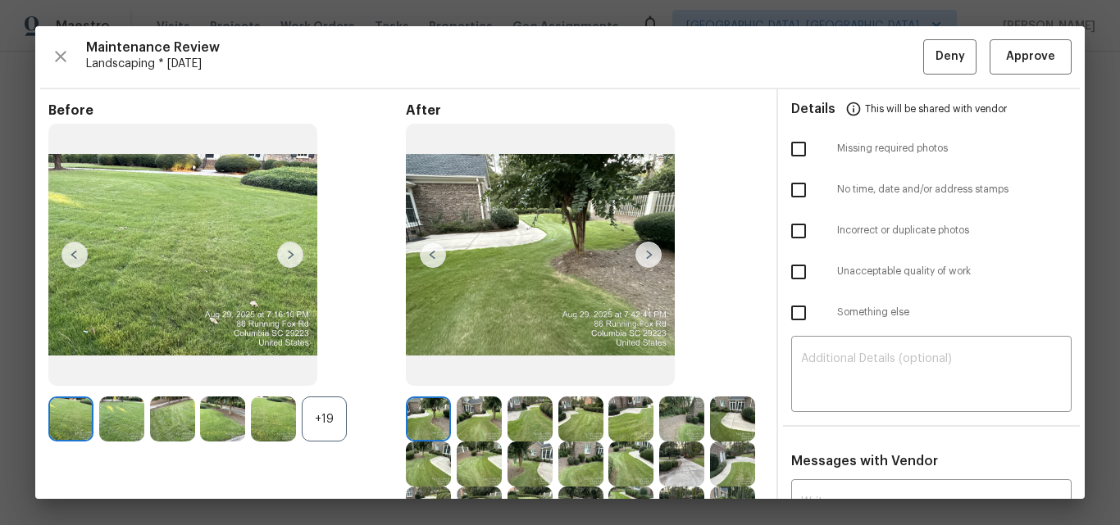
click at [319, 415] on div "+19" at bounding box center [324, 419] width 45 height 45
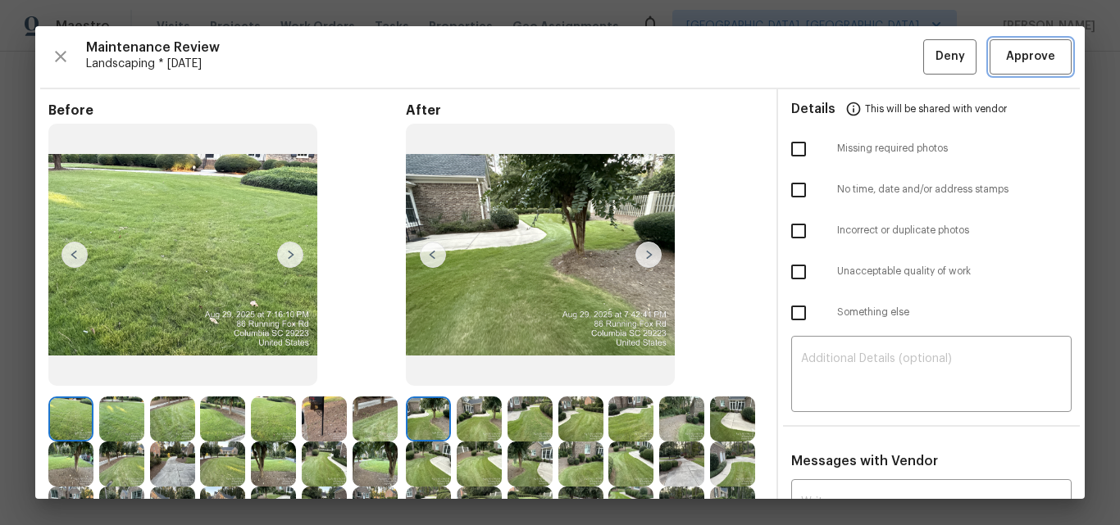
click at [1017, 58] on span "Approve" at bounding box center [1030, 57] width 49 height 20
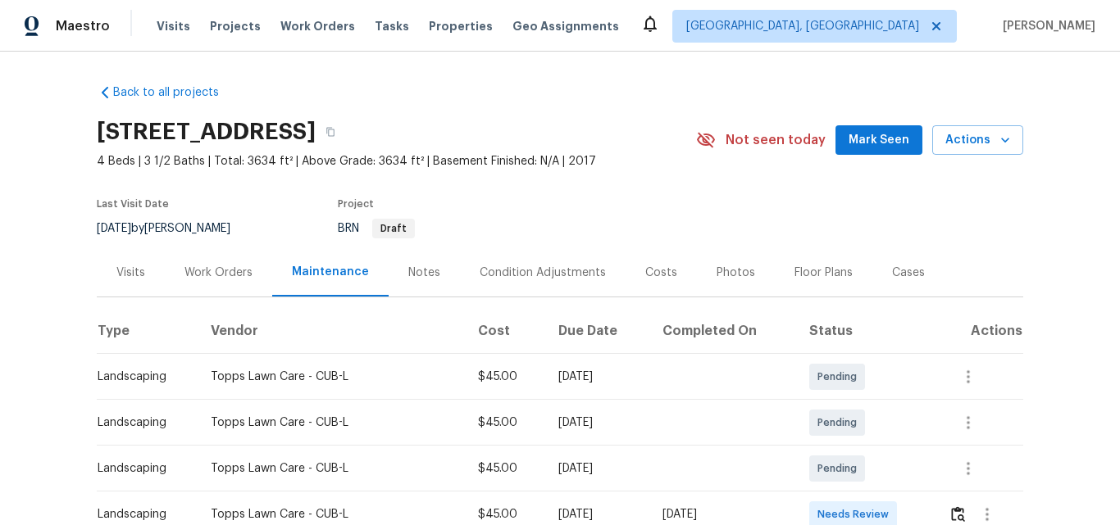
scroll to position [246, 0]
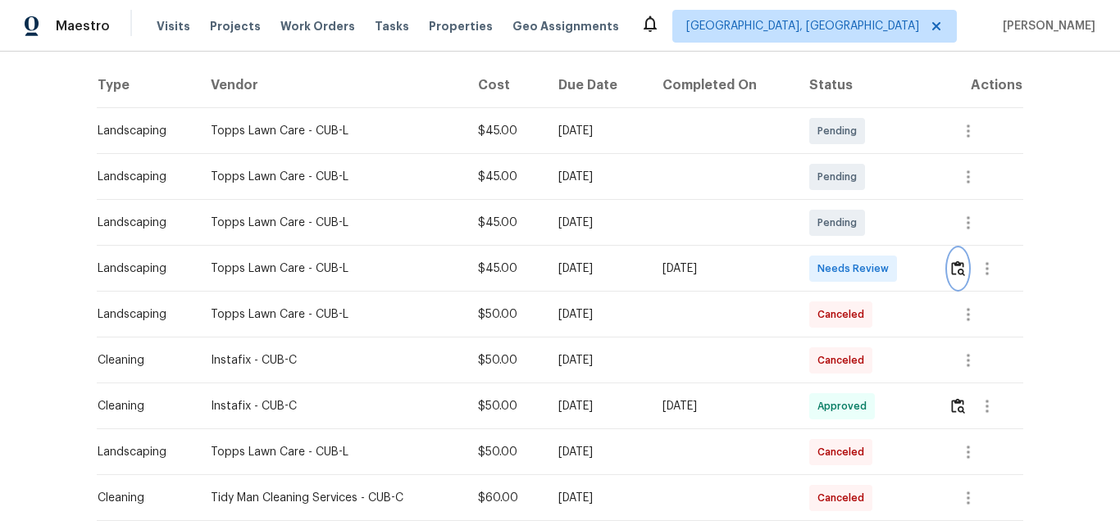
click at [955, 265] on img "button" at bounding box center [958, 269] width 14 height 16
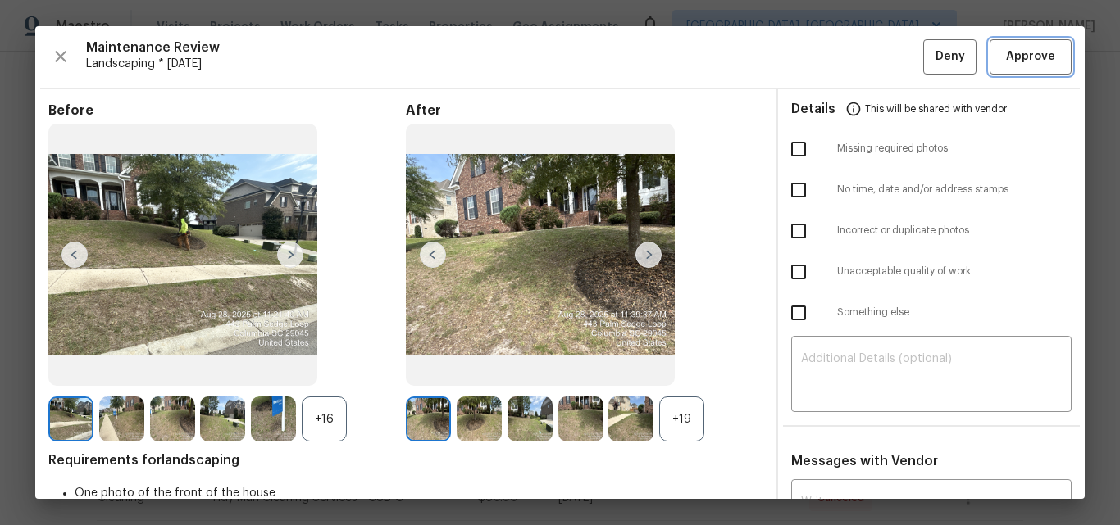
click at [1010, 56] on span "Approve" at bounding box center [1030, 57] width 49 height 20
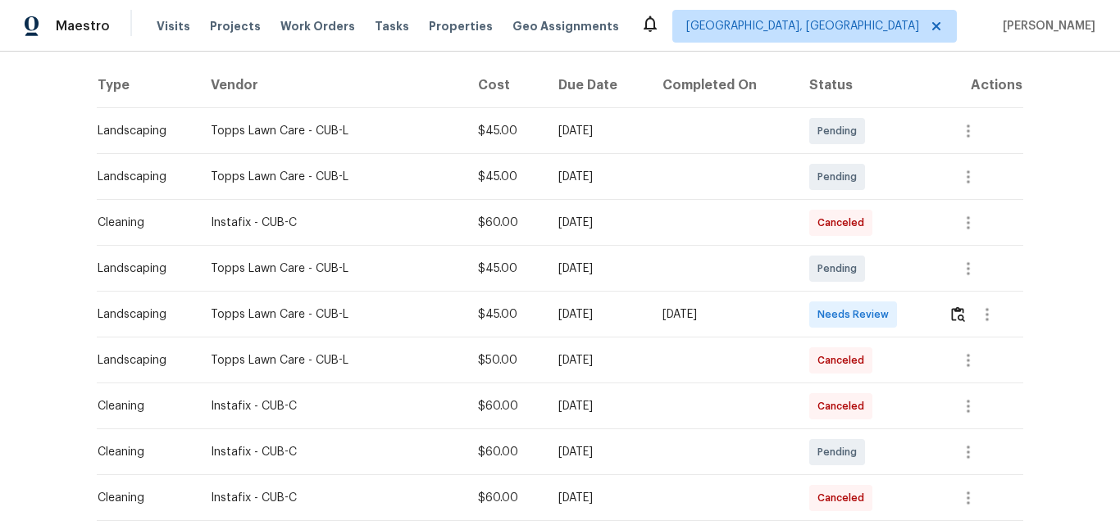
scroll to position [410, 0]
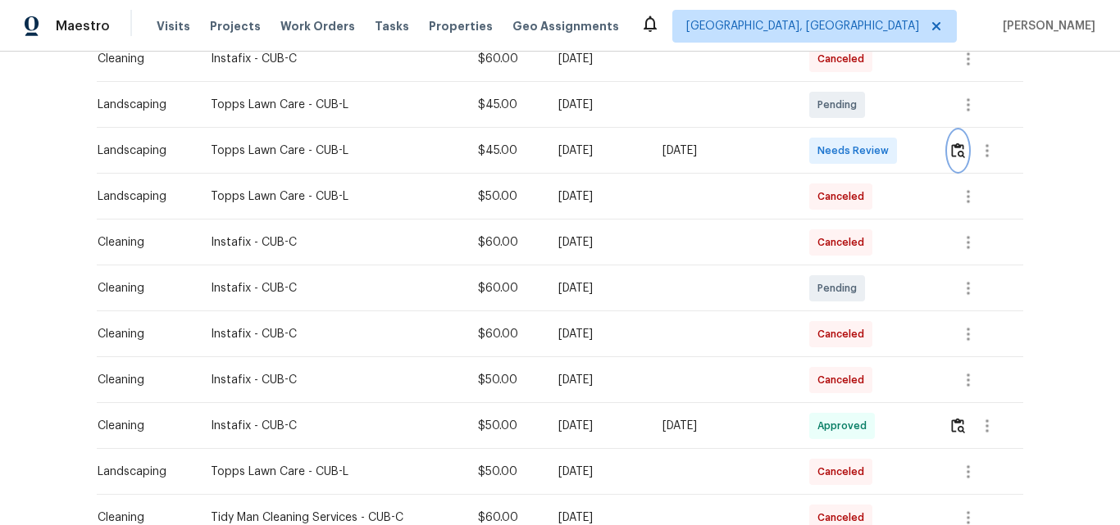
click at [951, 151] on img "button" at bounding box center [958, 151] width 14 height 16
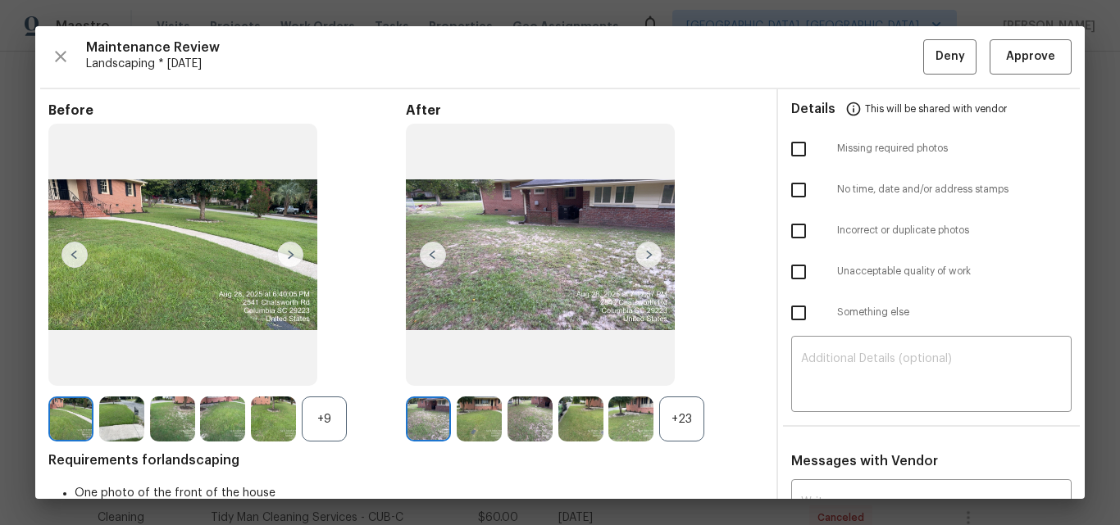
click at [670, 412] on div "+23" at bounding box center [681, 419] width 45 height 45
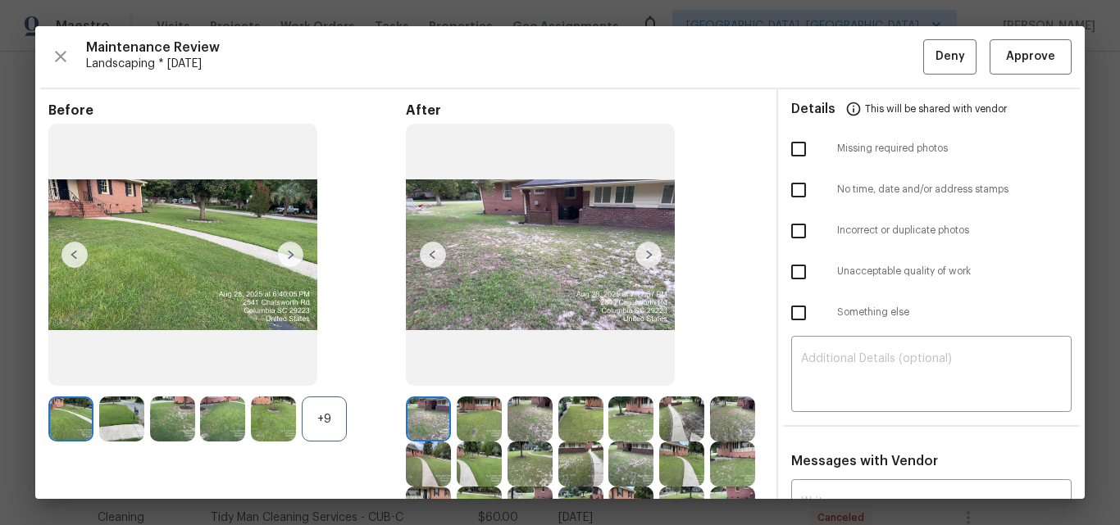
click at [322, 413] on div "+9" at bounding box center [324, 419] width 45 height 45
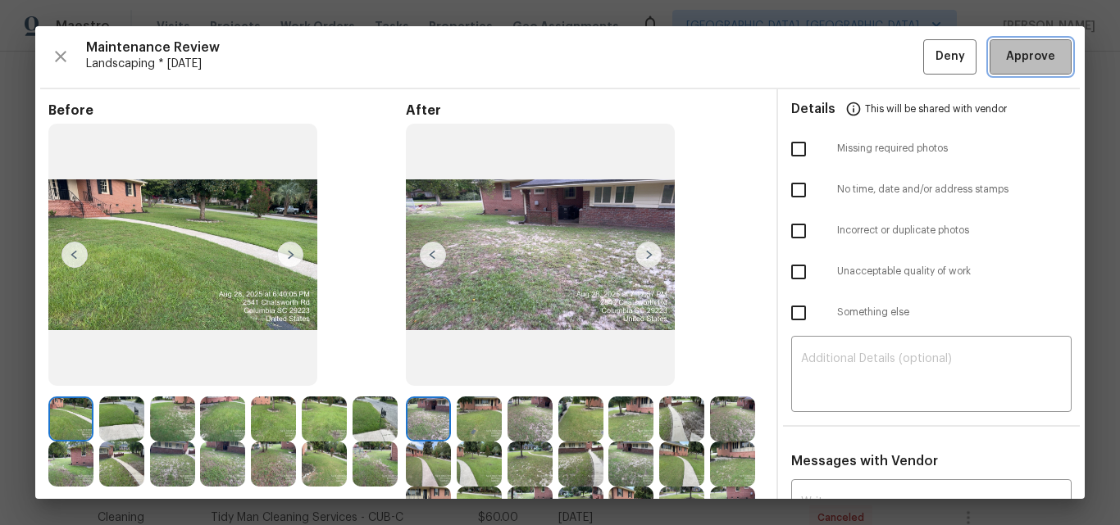
click at [1015, 53] on span "Approve" at bounding box center [1030, 57] width 49 height 20
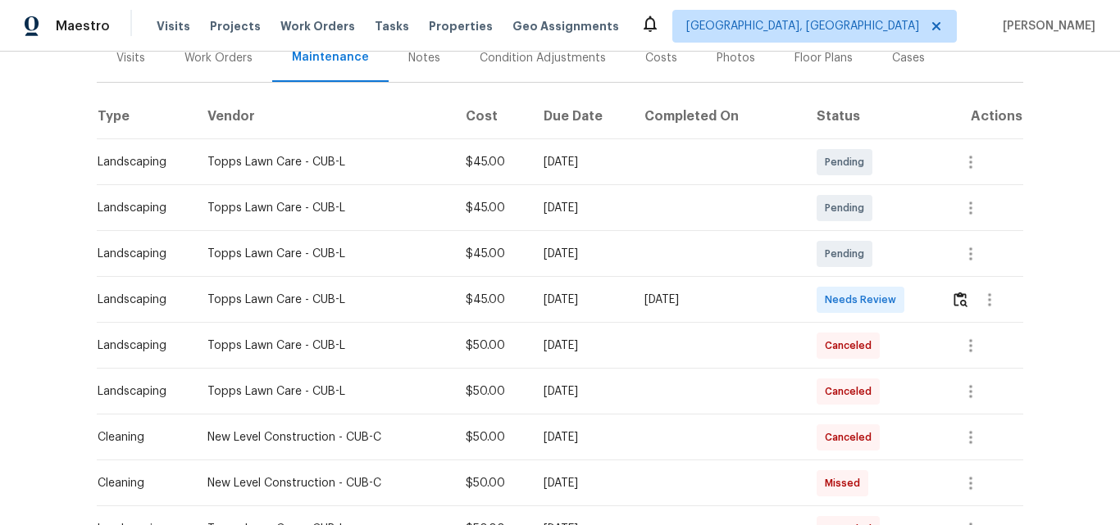
scroll to position [328, 0]
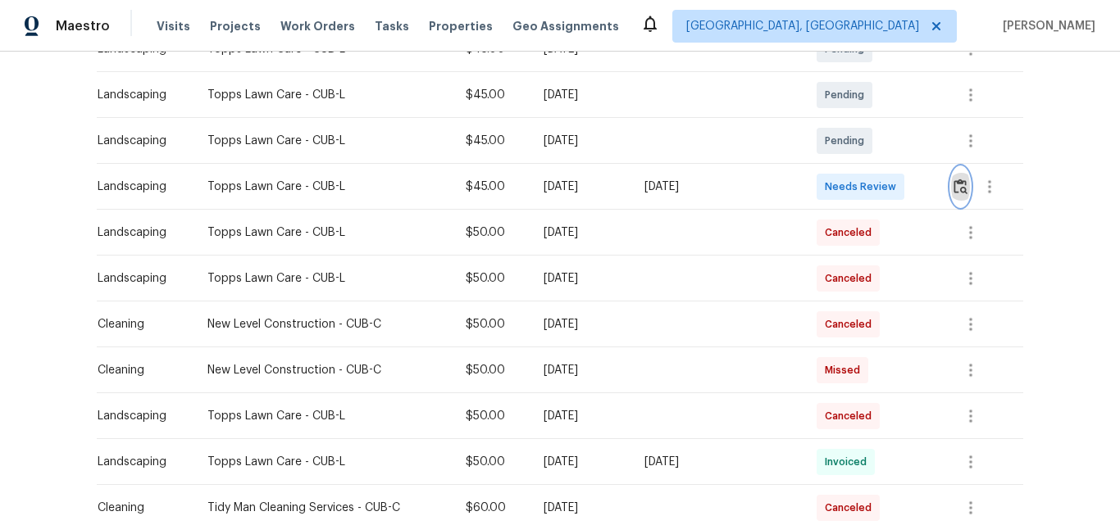
click at [951, 185] on button "button" at bounding box center [960, 186] width 19 height 39
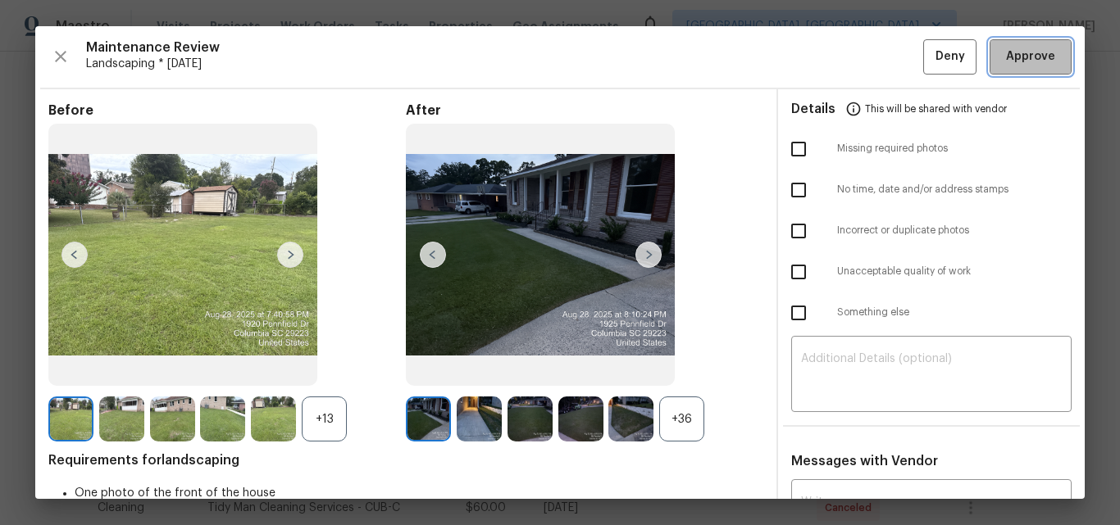
click at [1021, 57] on span "Approve" at bounding box center [1030, 57] width 49 height 20
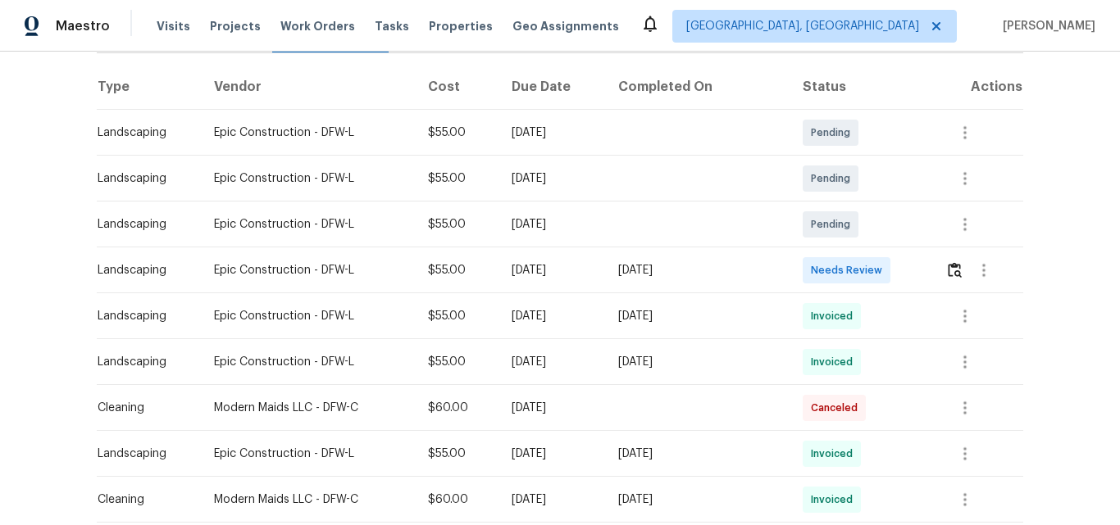
scroll to position [246, 0]
click at [952, 270] on img "button" at bounding box center [955, 269] width 14 height 16
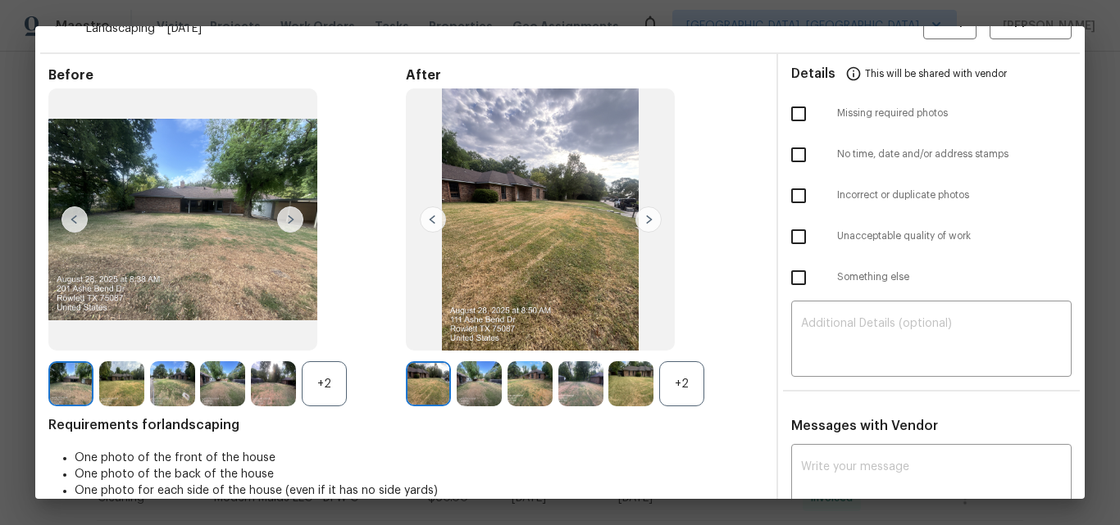
scroll to position [0, 0]
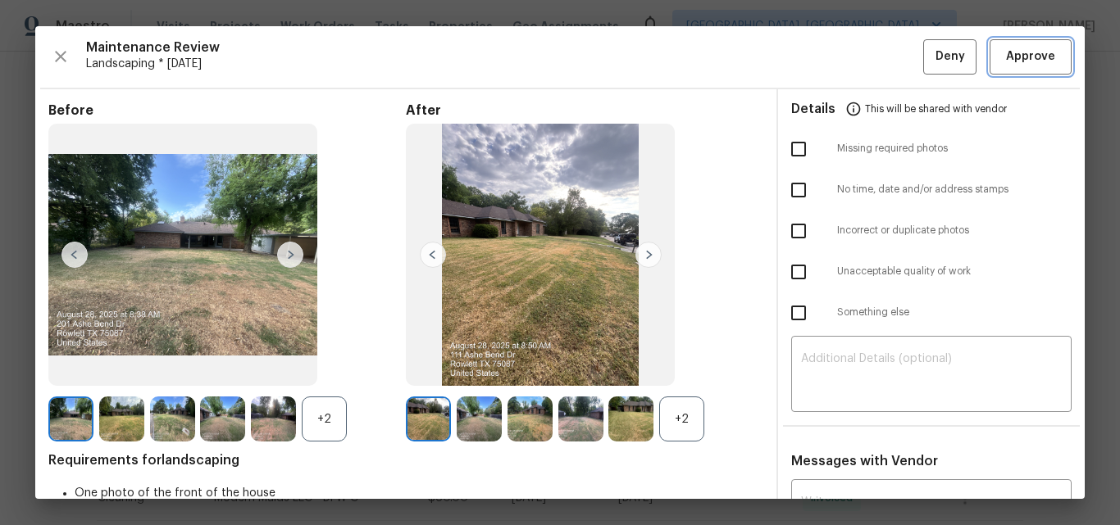
click at [1010, 58] on span "Approve" at bounding box center [1030, 57] width 49 height 20
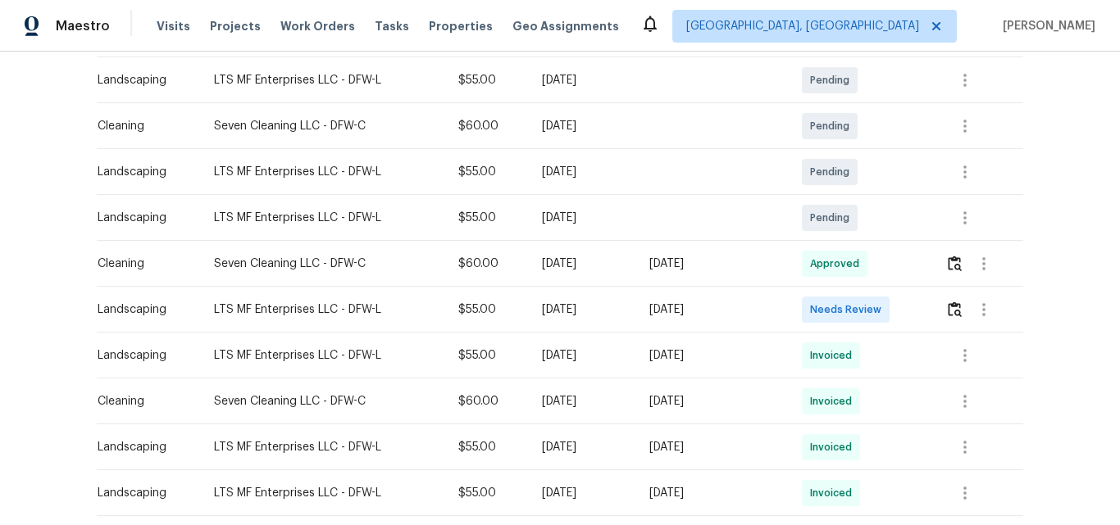
scroll to position [328, 0]
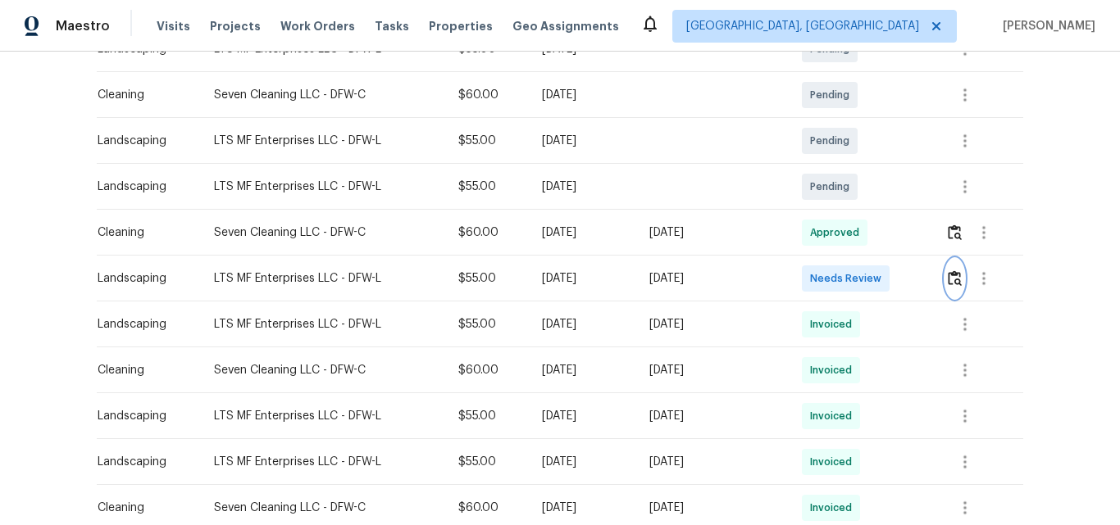
click at [955, 282] on img "button" at bounding box center [955, 278] width 14 height 16
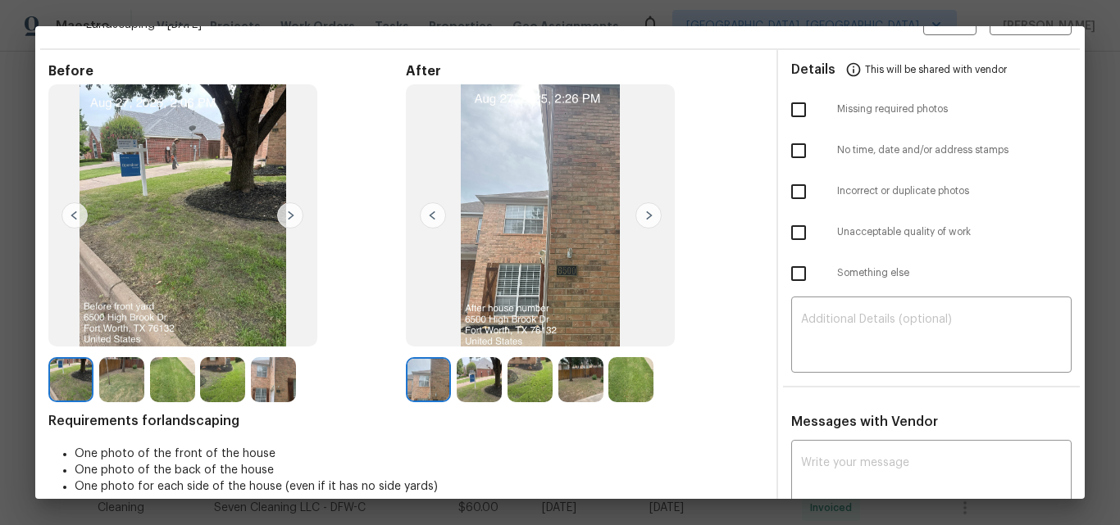
scroll to position [0, 0]
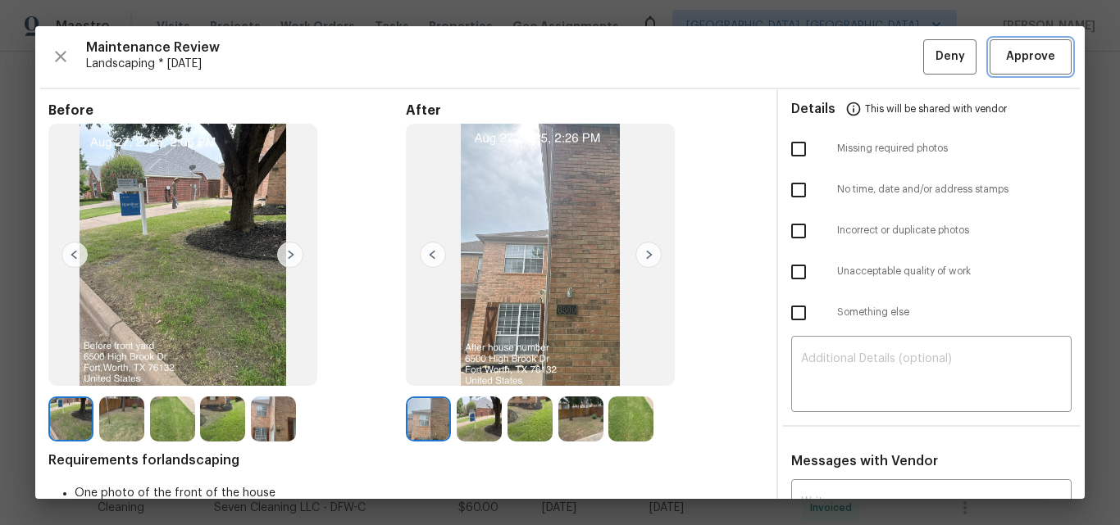
click at [1006, 61] on span "Approve" at bounding box center [1030, 57] width 49 height 20
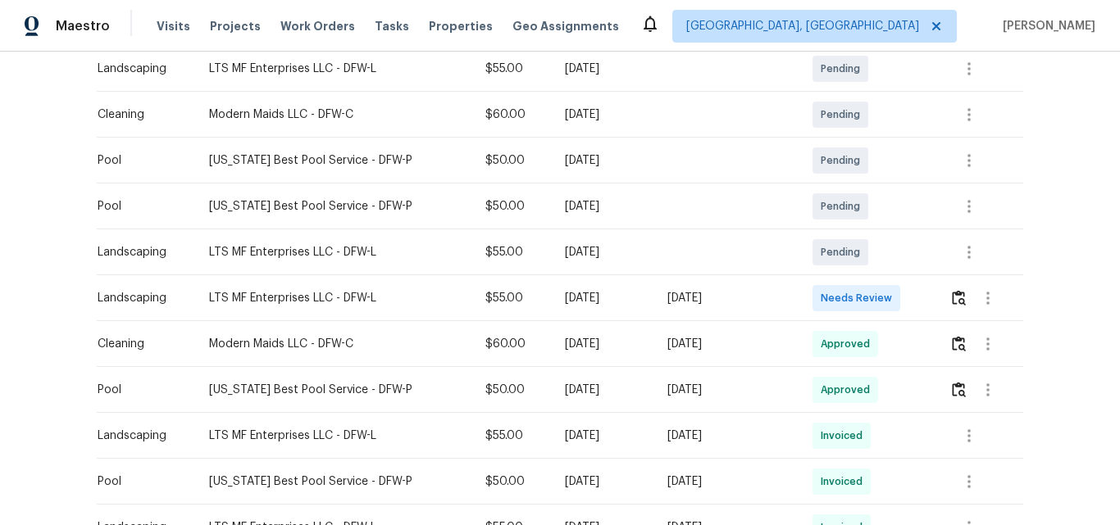
scroll to position [410, 0]
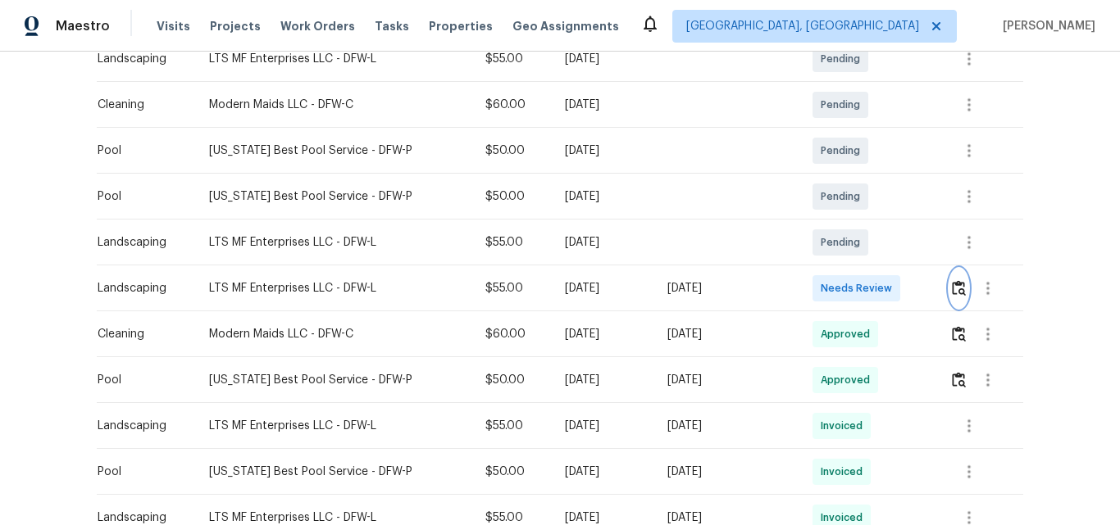
click at [953, 286] on img "button" at bounding box center [959, 288] width 14 height 16
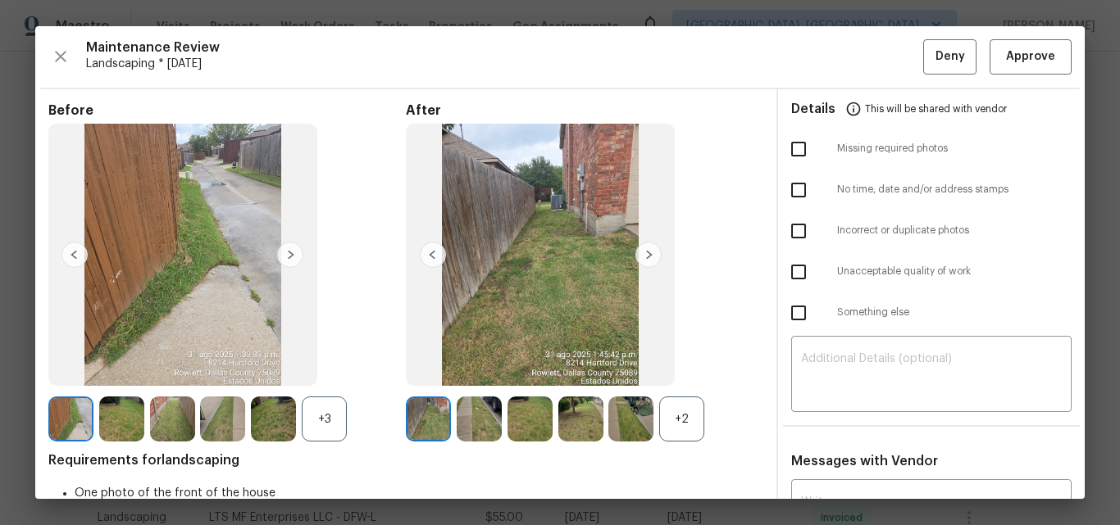
click at [682, 422] on div "+2" at bounding box center [681, 419] width 45 height 45
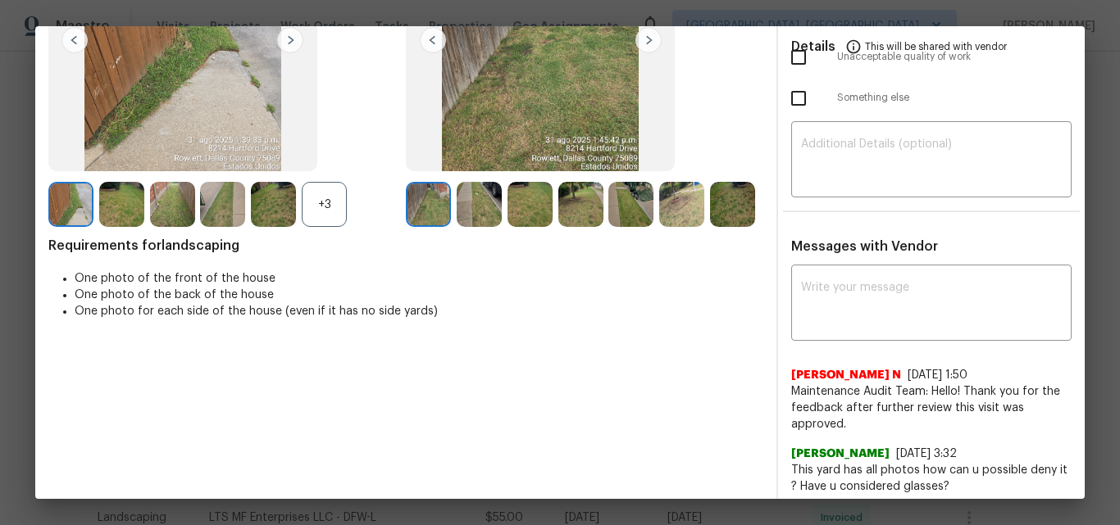
scroll to position [246, 0]
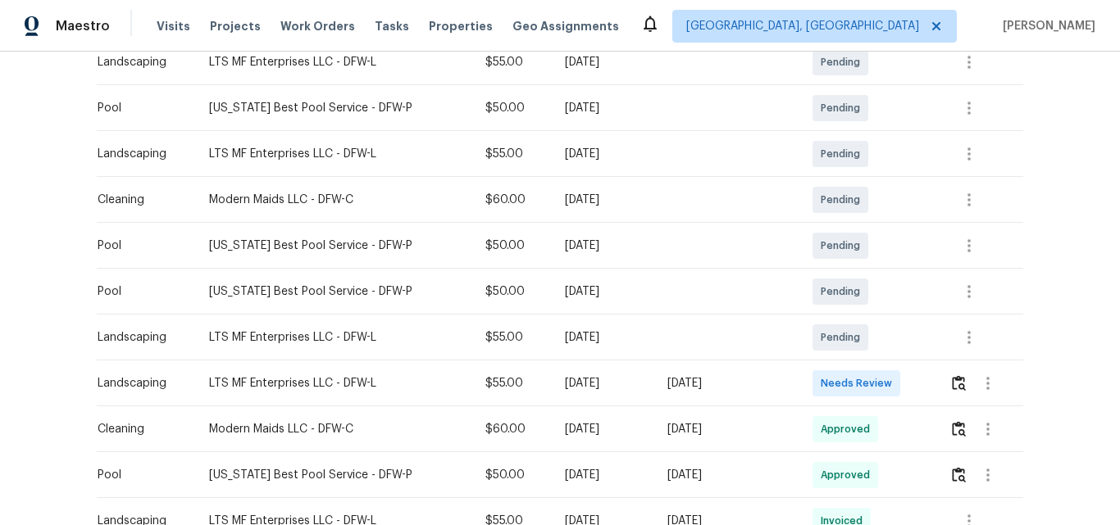
scroll to position [410, 0]
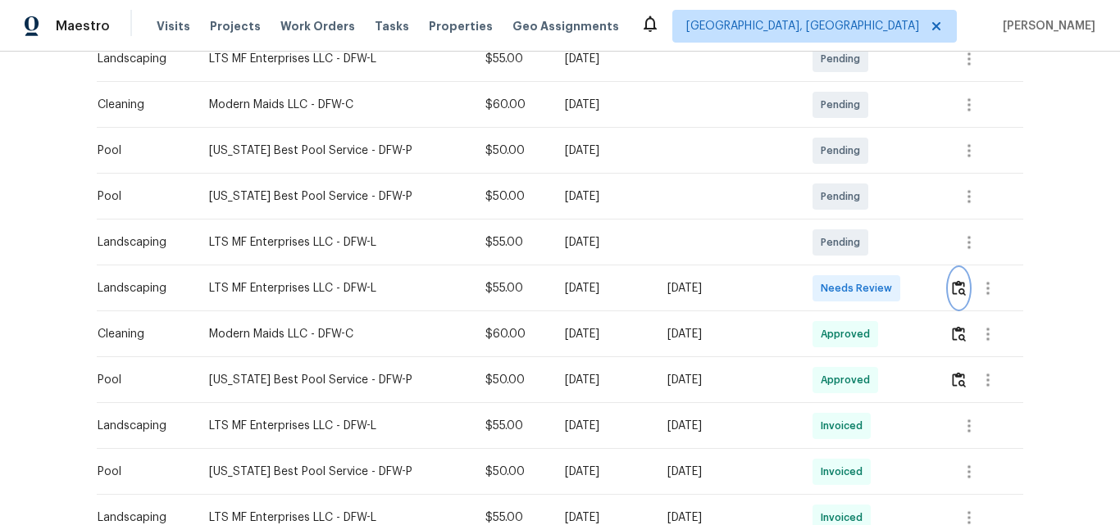
click at [954, 289] on img "button" at bounding box center [959, 288] width 14 height 16
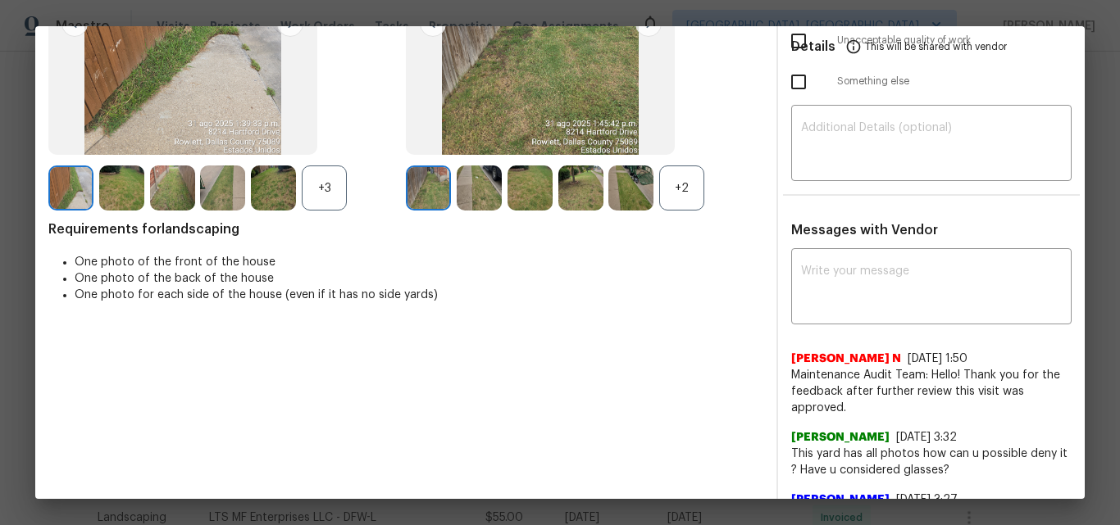
scroll to position [246, 0]
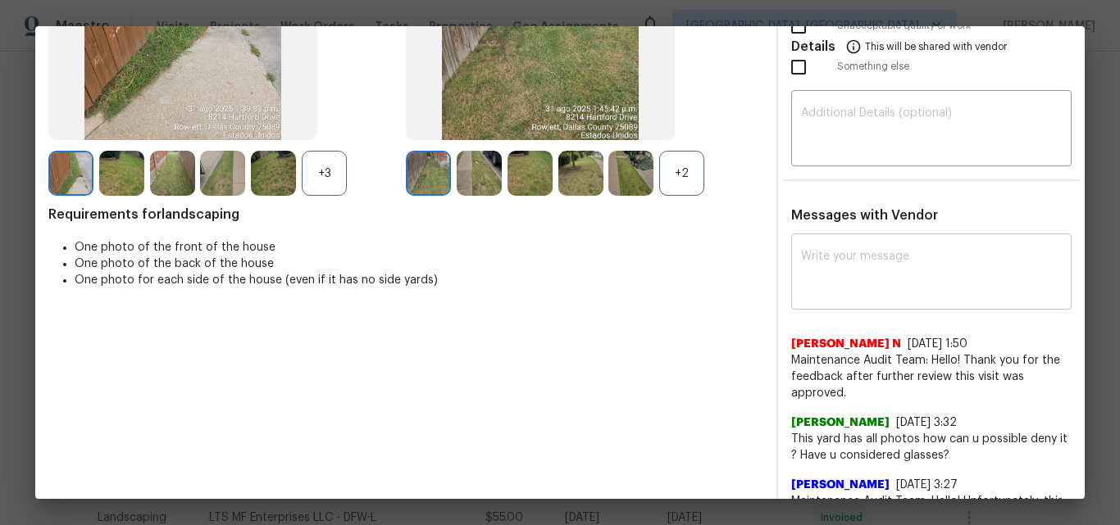
click at [849, 287] on textarea at bounding box center [931, 274] width 261 height 46
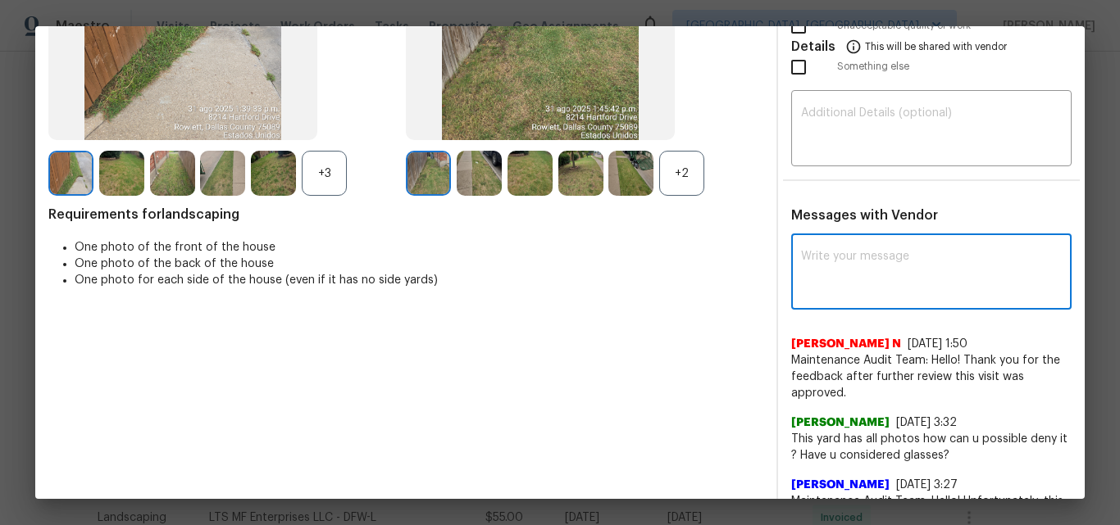
paste textarea "Maintenance Audit Team: Hello! Unfortunately, this Landscaping visit completed …"
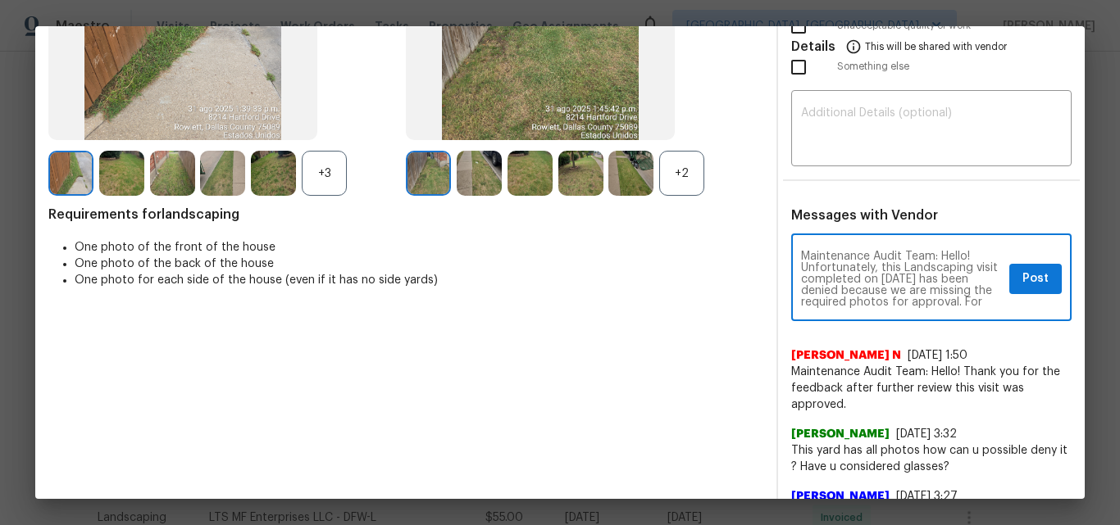
scroll to position [207, 0]
type textarea "Maintenance Audit Team: Hello! Unfortunately, this Landscaping visit completed …"
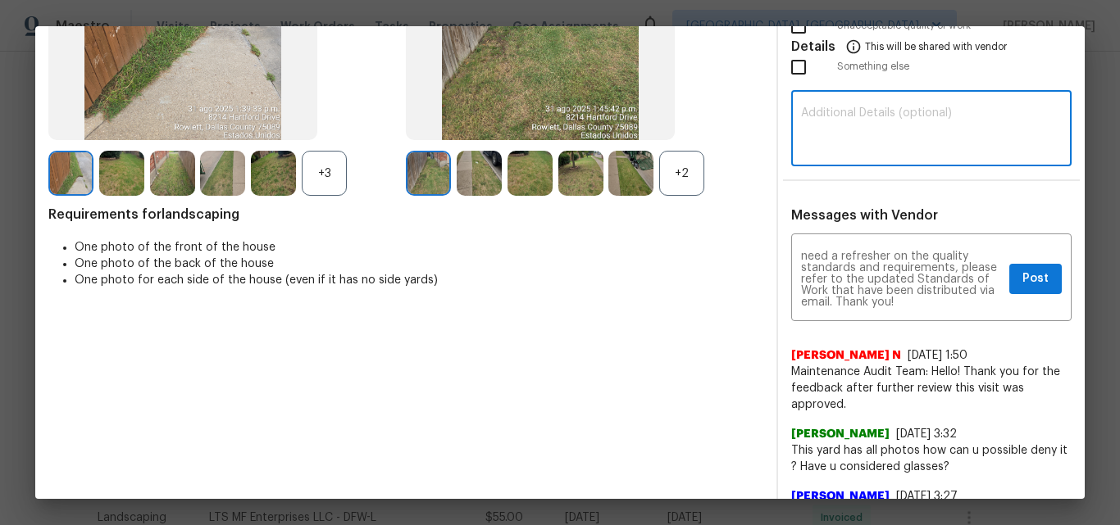
click at [843, 134] on textarea at bounding box center [931, 130] width 261 height 46
paste textarea "Maintenance Audit Team: Hello! Unfortunately, this Landscaping visit completed …"
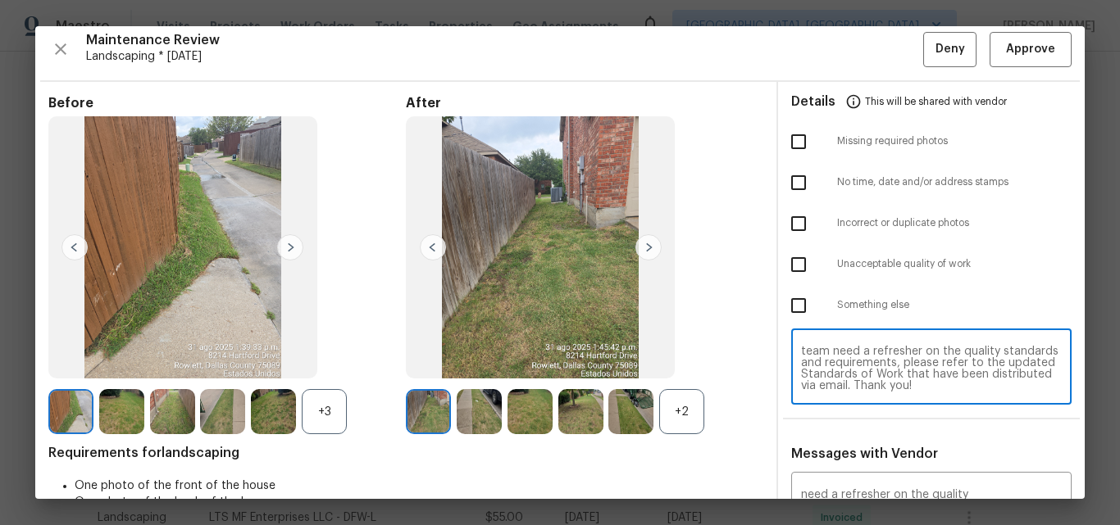
scroll to position [0, 0]
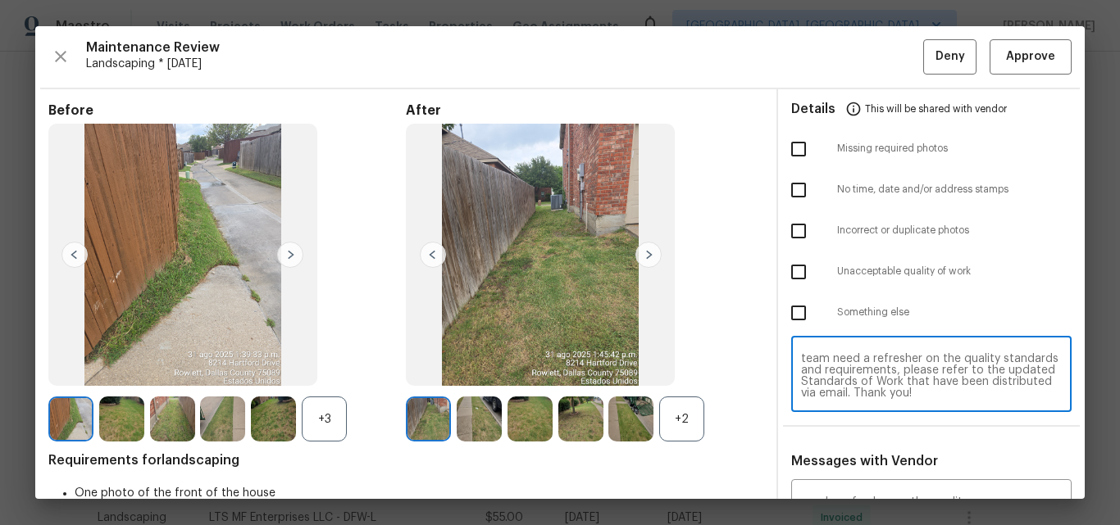
type textarea "Maintenance Audit Team: Hello! Unfortunately, this Landscaping visit completed …"
click at [788, 150] on input "checkbox" at bounding box center [798, 149] width 34 height 34
checkbox input "true"
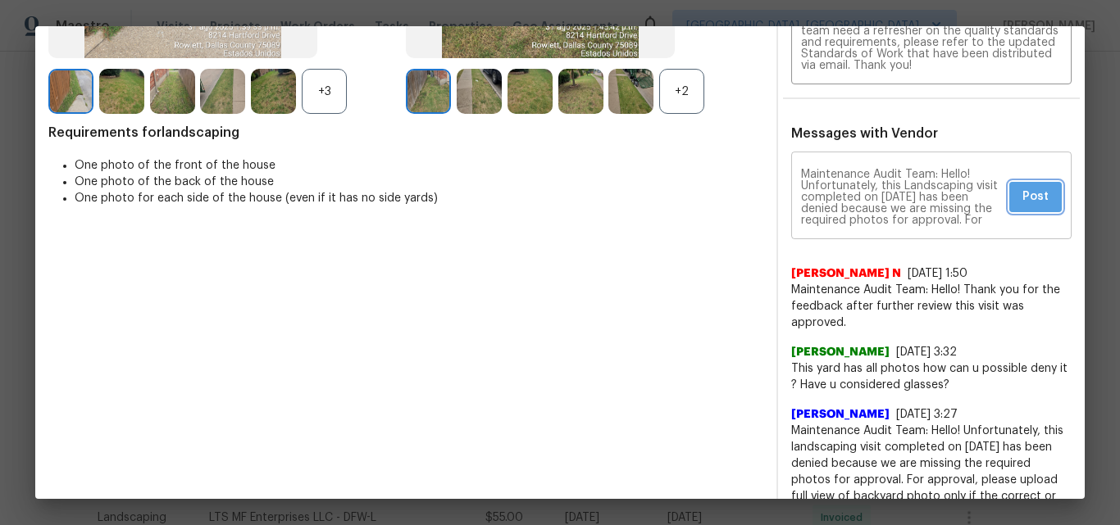
click at [1025, 198] on span "Post" at bounding box center [1035, 197] width 26 height 20
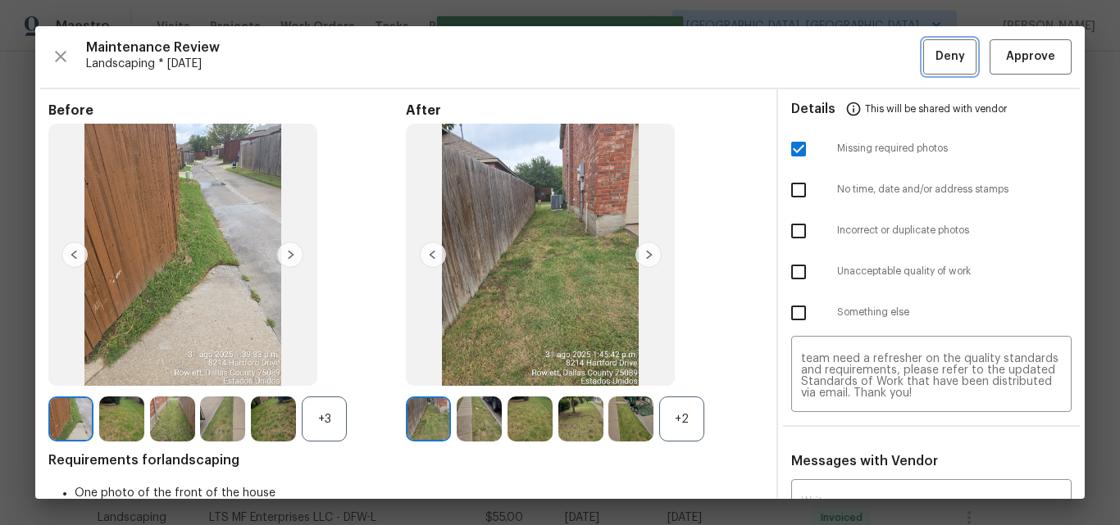
click at [935, 52] on span "Deny" at bounding box center [950, 57] width 30 height 20
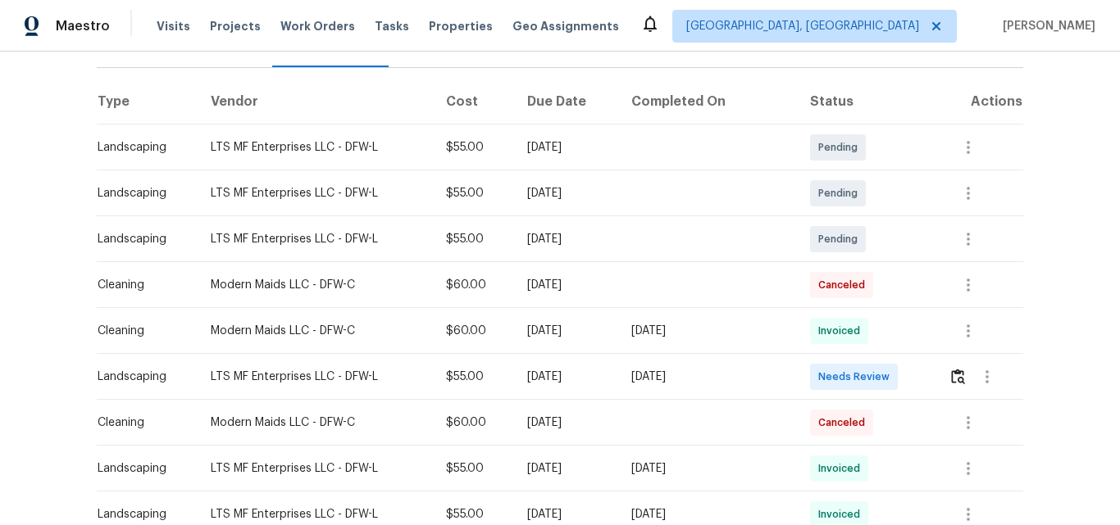
scroll to position [328, 0]
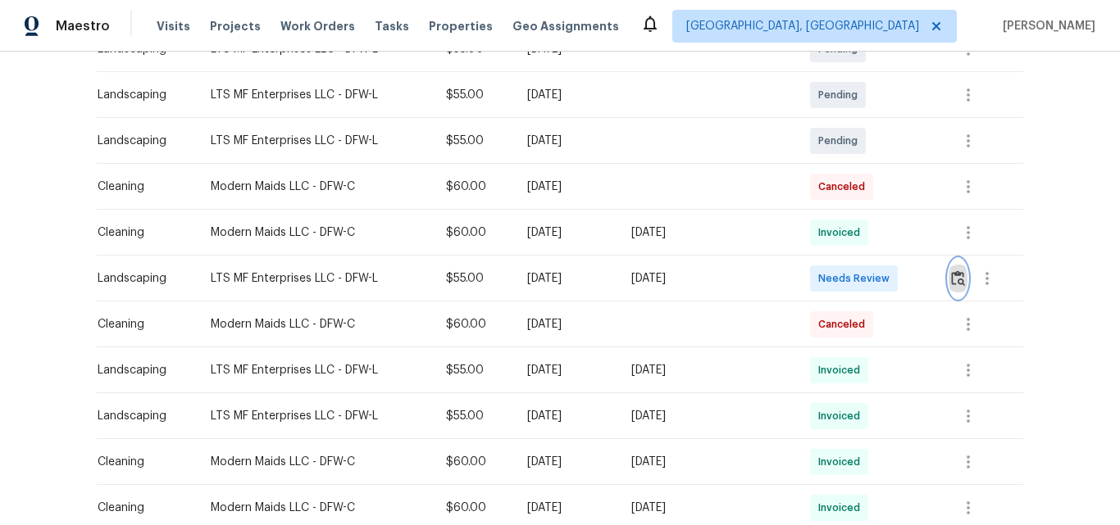
click at [954, 277] on img "button" at bounding box center [958, 278] width 14 height 16
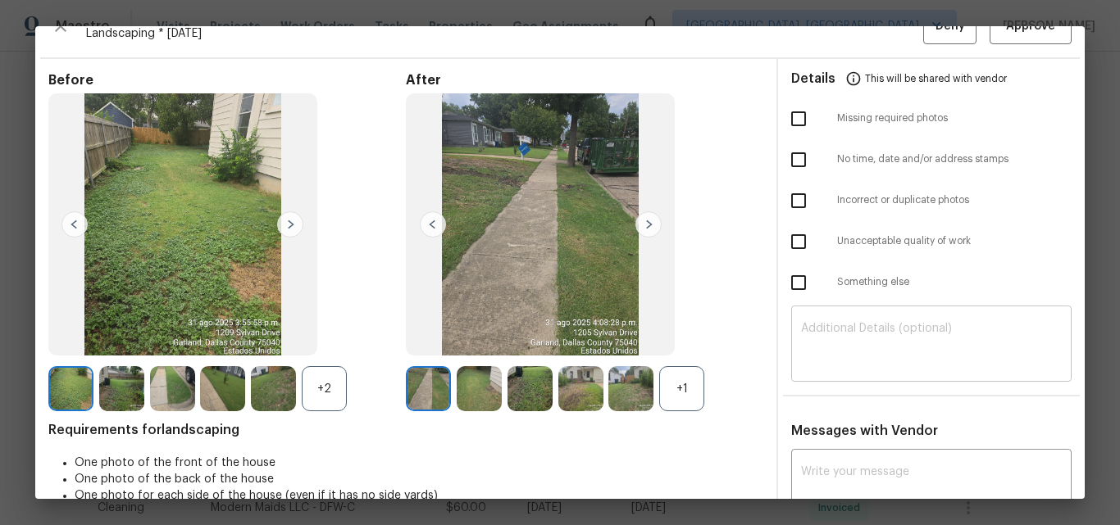
scroll to position [0, 0]
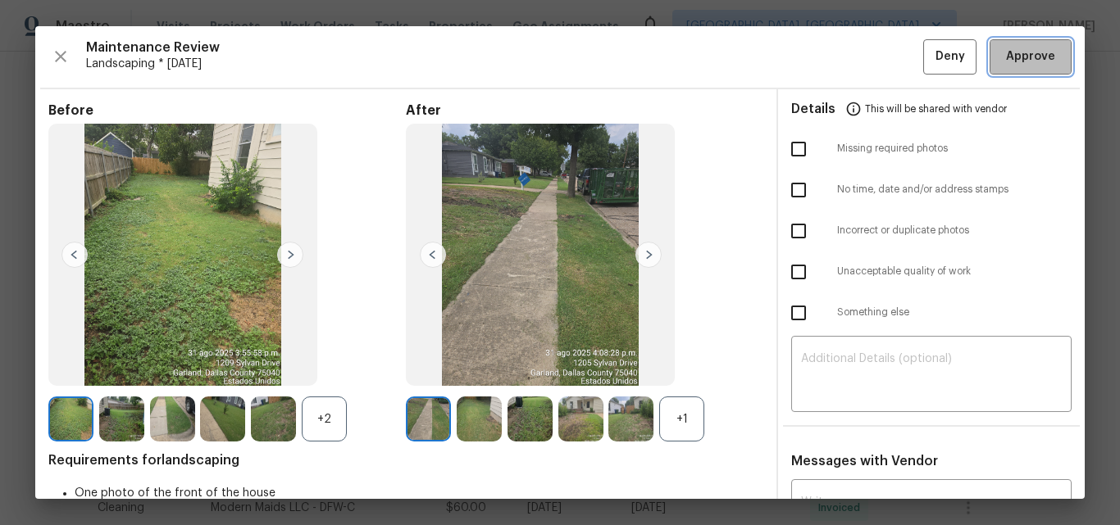
click at [1002, 57] on span "Approve" at bounding box center [1030, 57] width 56 height 20
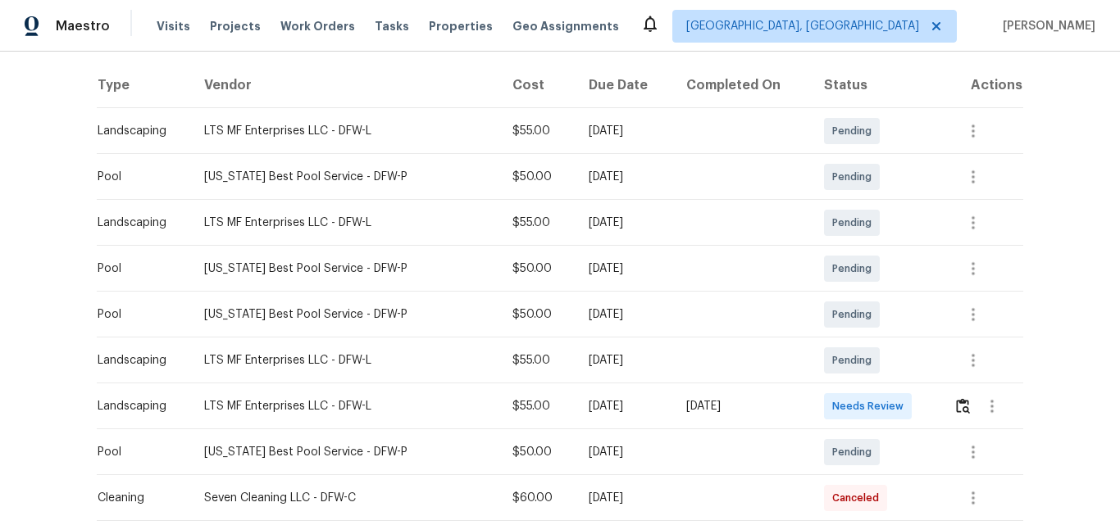
scroll to position [410, 0]
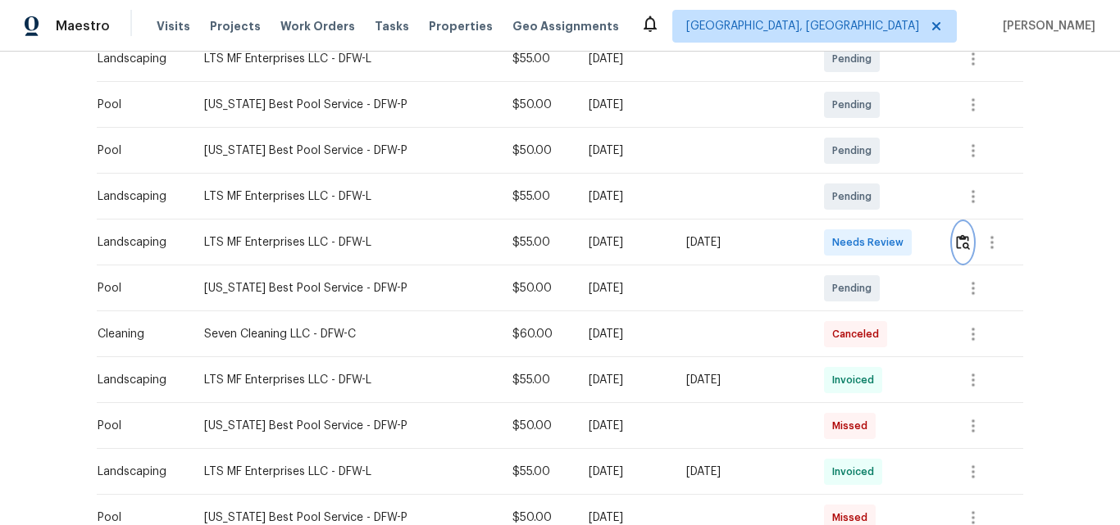
click at [957, 241] on img "button" at bounding box center [963, 242] width 14 height 16
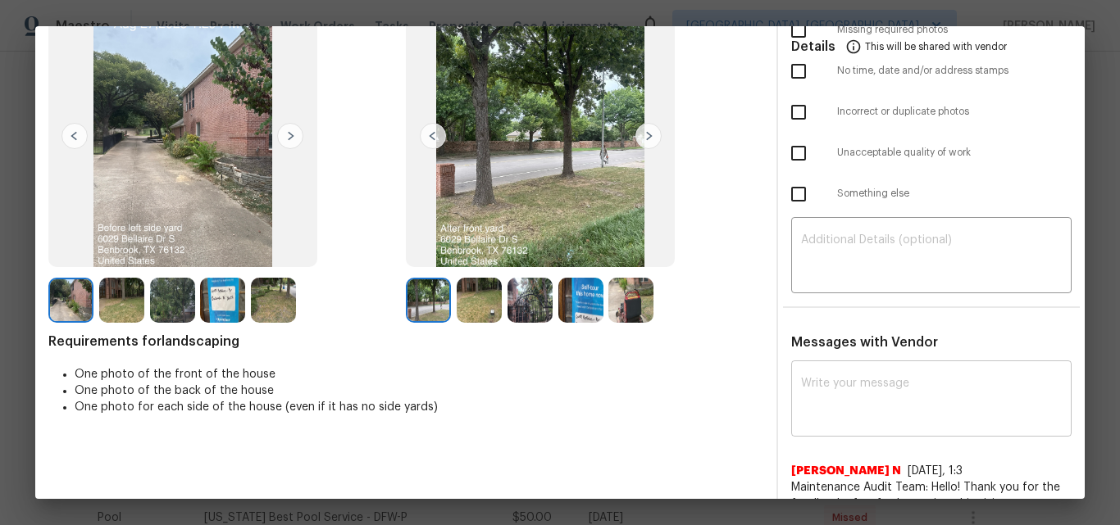
scroll to position [164, 0]
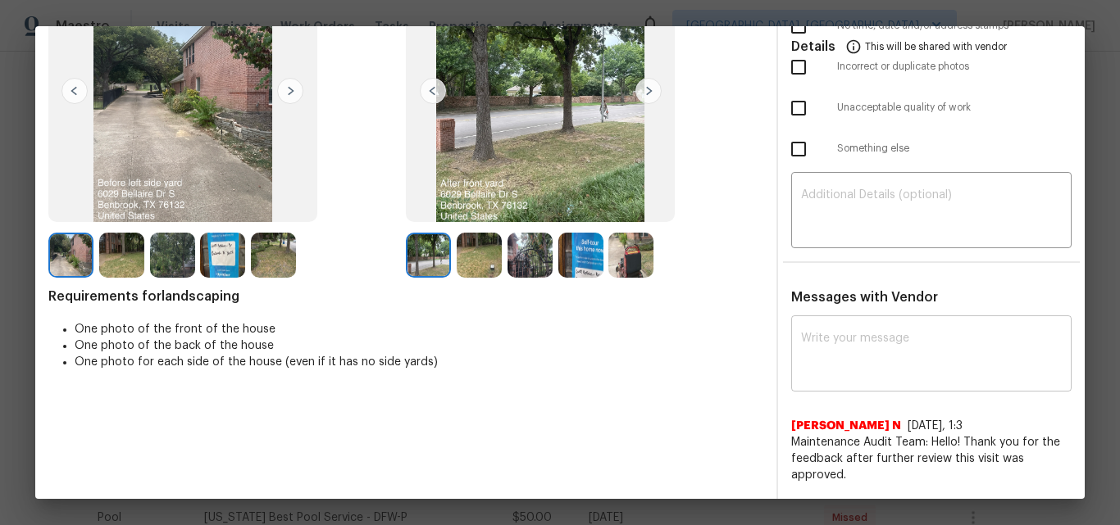
click at [847, 358] on textarea at bounding box center [931, 356] width 261 height 46
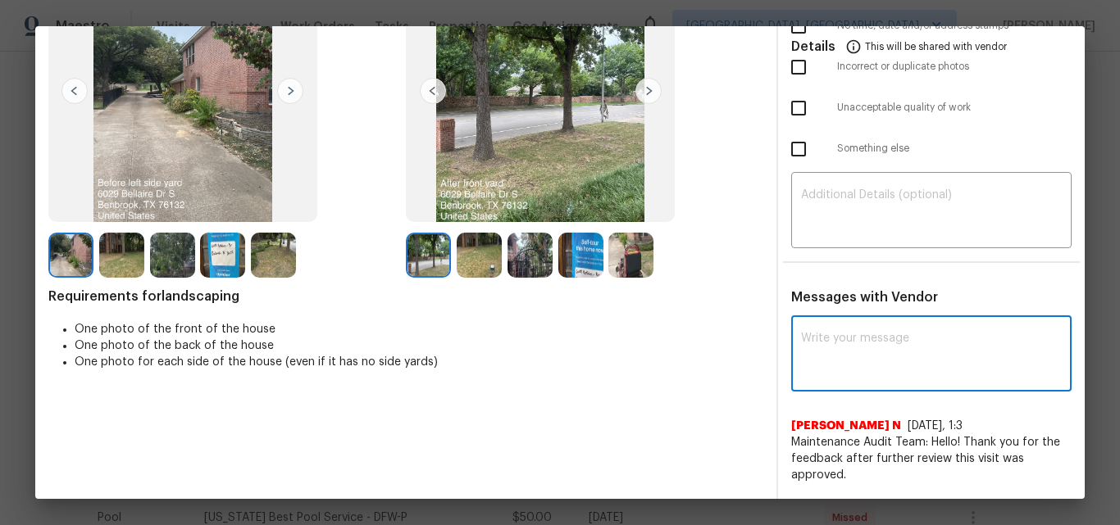
paste textarea "Maintenance Audit Team: Hello! Unfortunately this Landscaping visit completed o…"
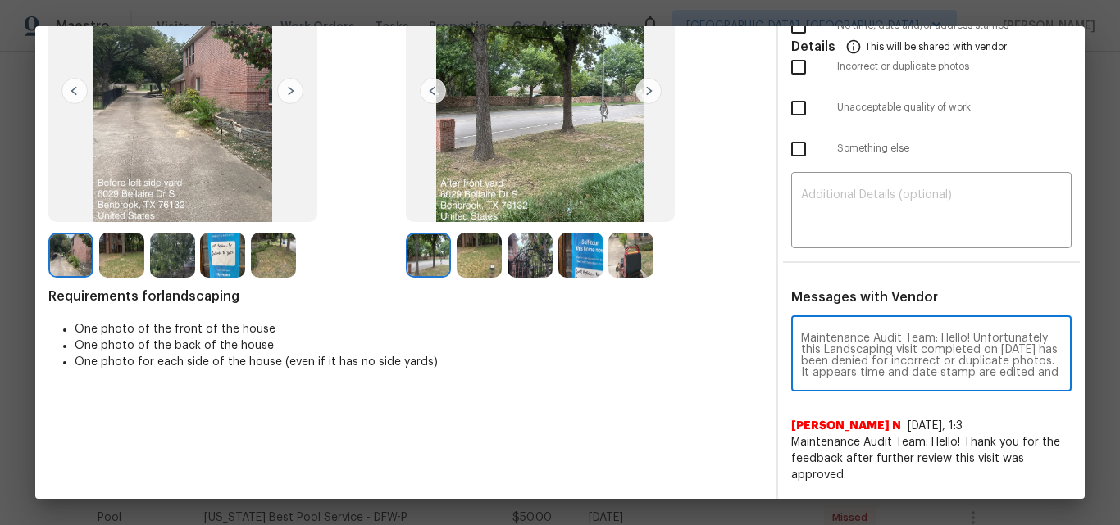
scroll to position [92, 0]
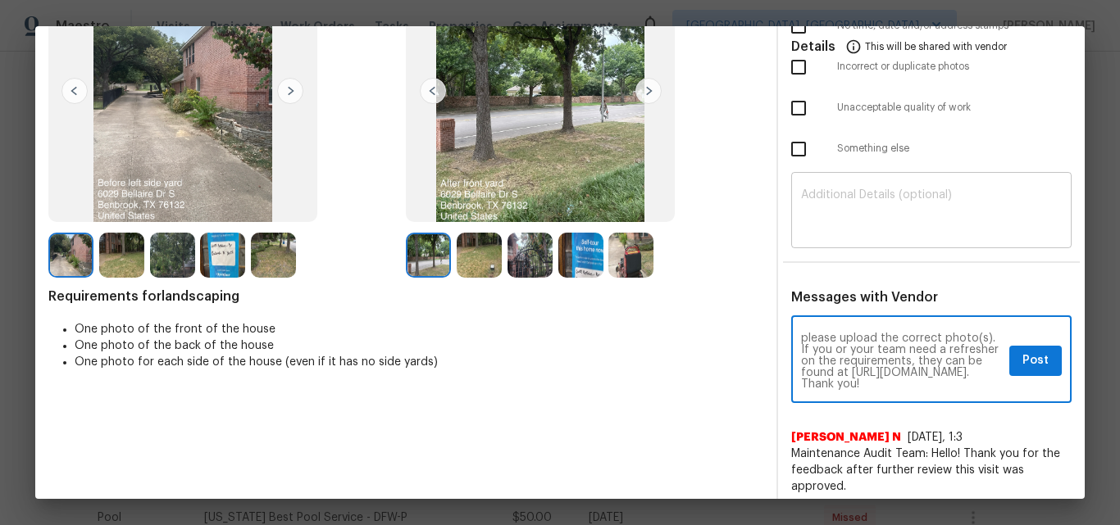
type textarea "Maintenance Audit Team: Hello! Unfortunately this Landscaping visit completed o…"
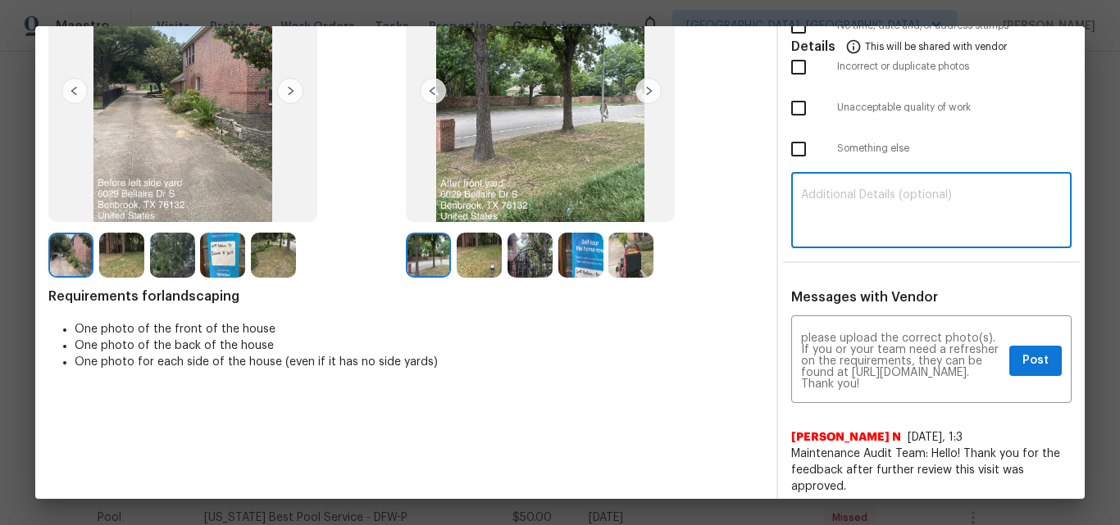
click at [849, 209] on textarea at bounding box center [931, 212] width 261 height 46
paste textarea "Maintenance Audit Team: Hello! Unfortunately this Landscaping visit completed o…"
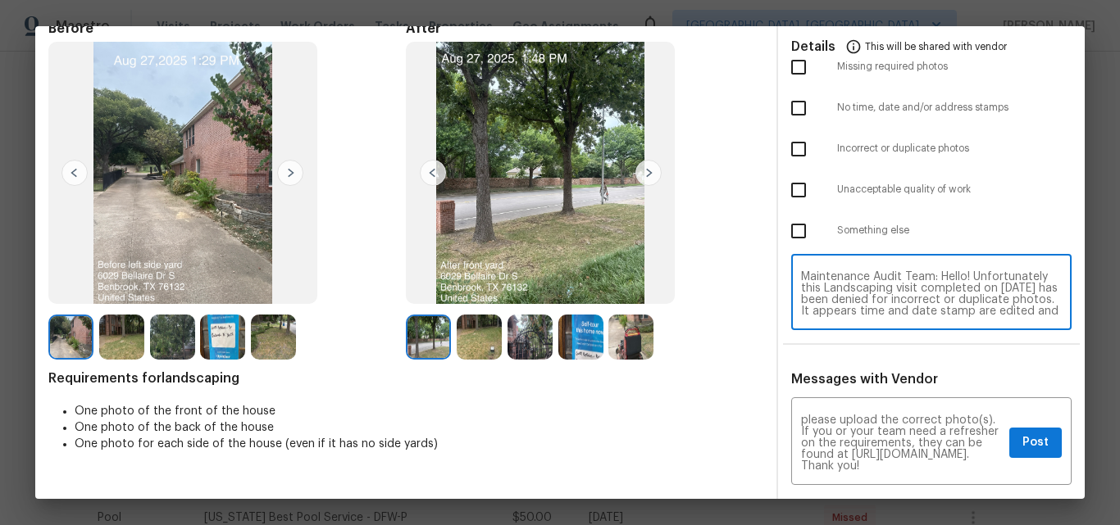
scroll to position [0, 0]
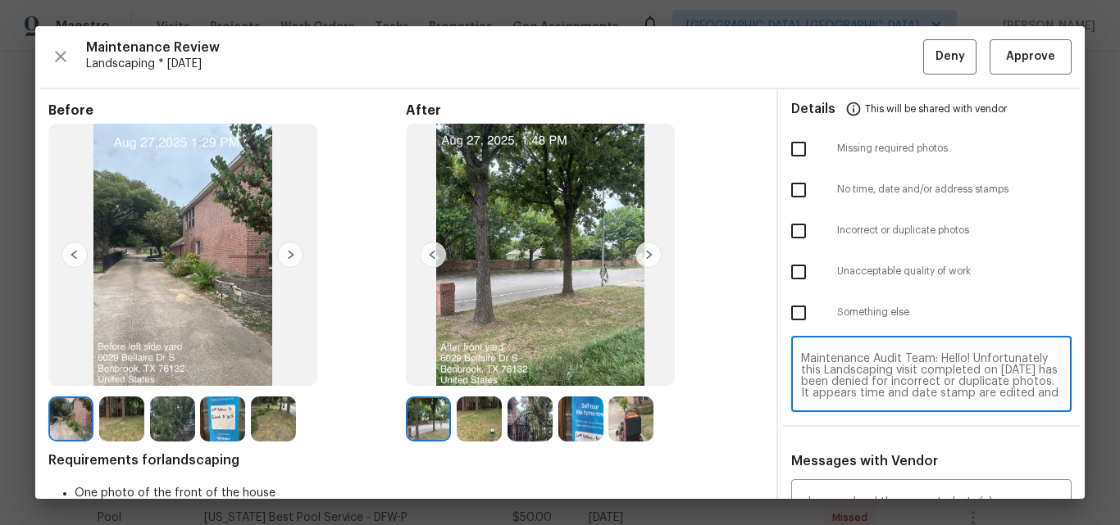
type textarea "Maintenance Audit Team: Hello! Unfortunately this Landscaping visit completed o…"
click at [784, 230] on input "checkbox" at bounding box center [798, 231] width 34 height 34
checkbox input "true"
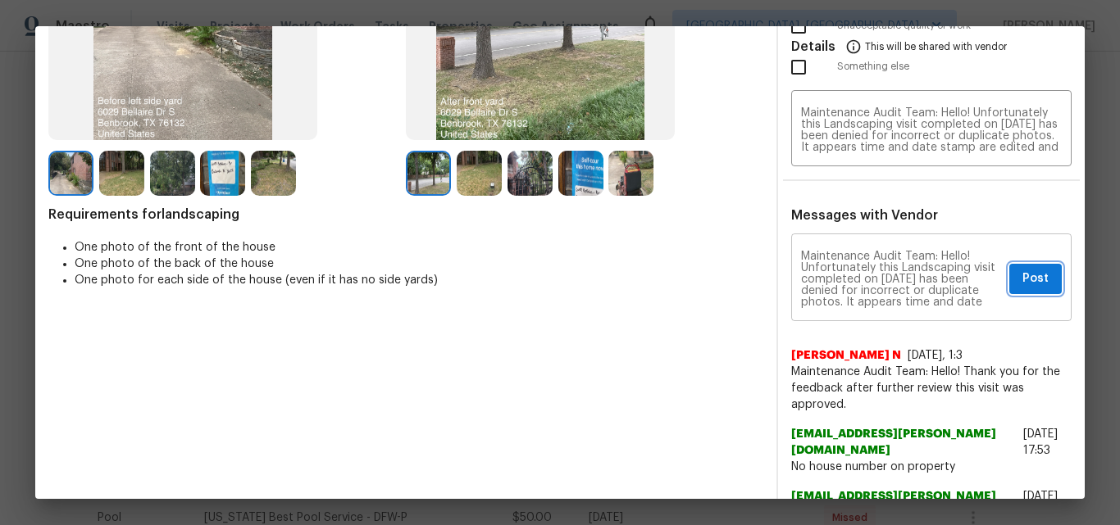
click at [1022, 281] on span "Post" at bounding box center [1035, 279] width 26 height 20
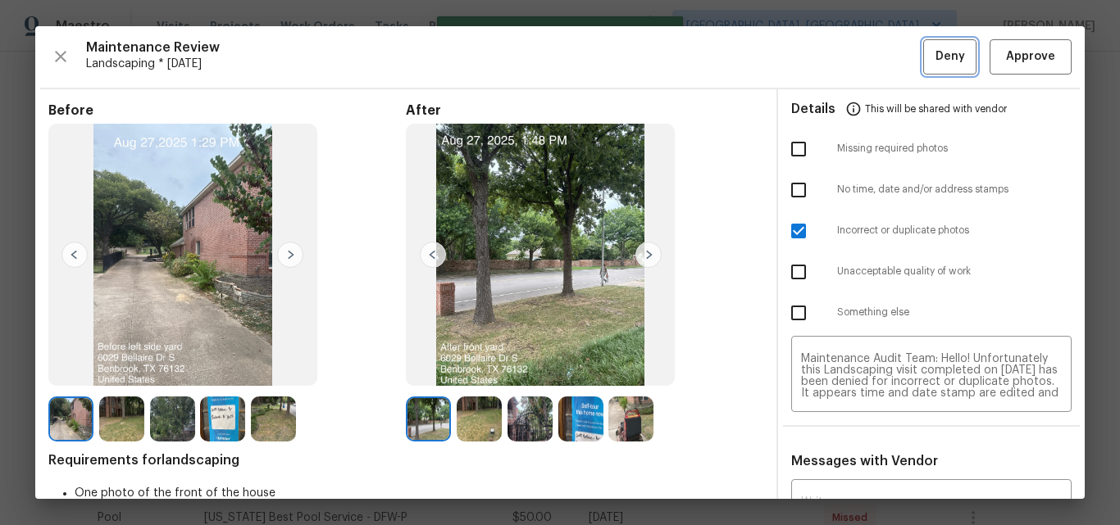
click at [935, 57] on span "Deny" at bounding box center [950, 57] width 30 height 20
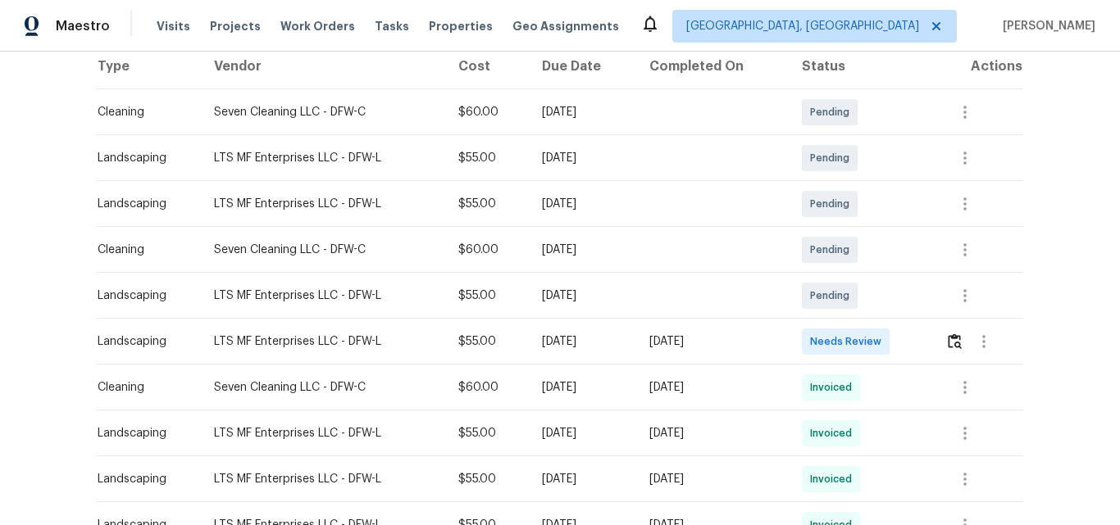
scroll to position [328, 0]
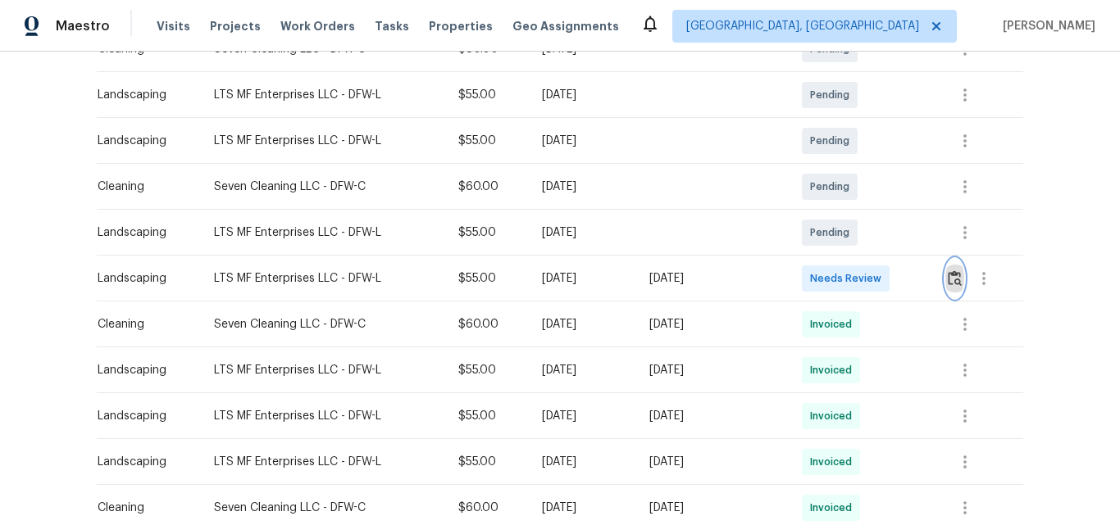
click at [952, 277] on img "button" at bounding box center [955, 278] width 14 height 16
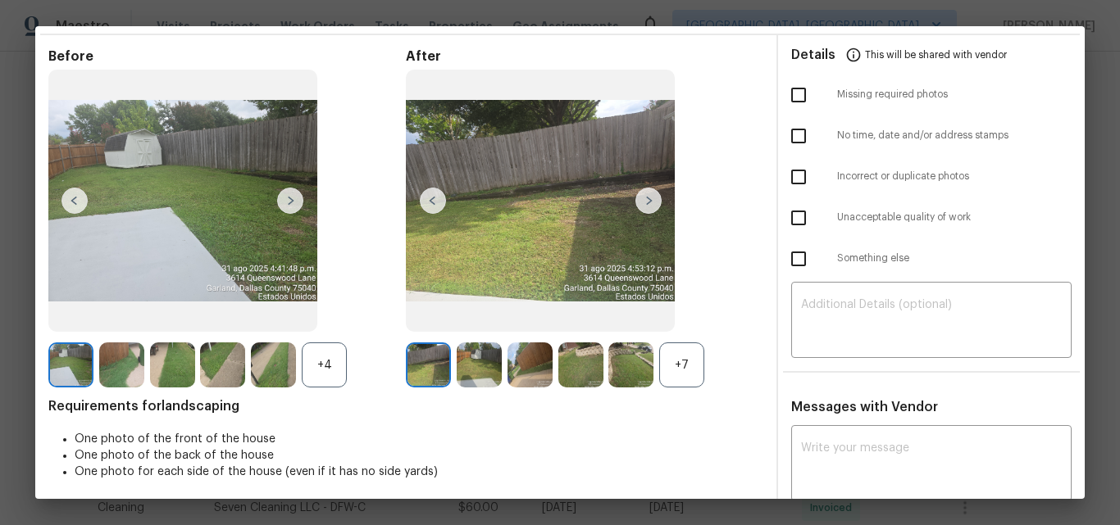
scroll to position [0, 0]
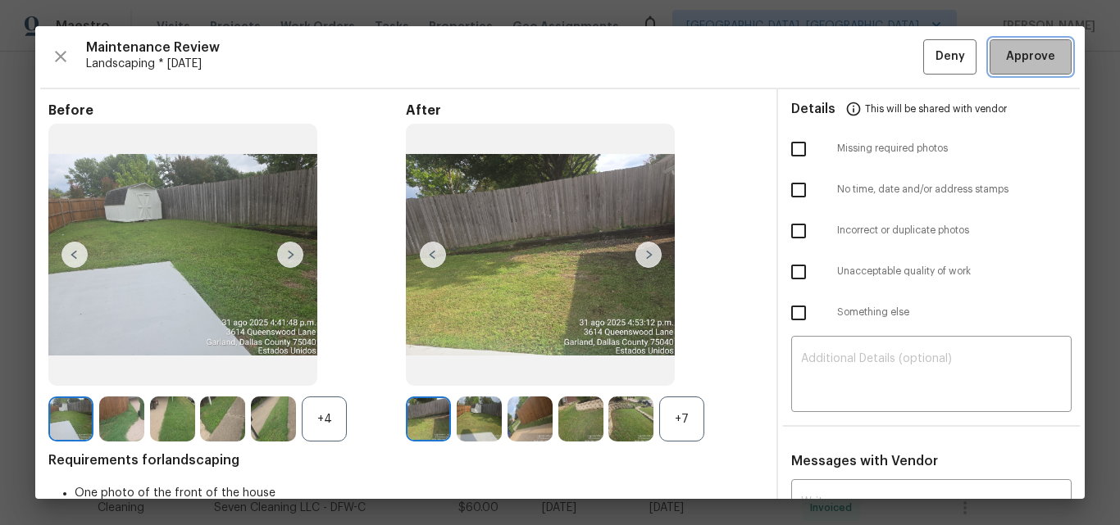
click at [1029, 59] on span "Approve" at bounding box center [1030, 57] width 49 height 20
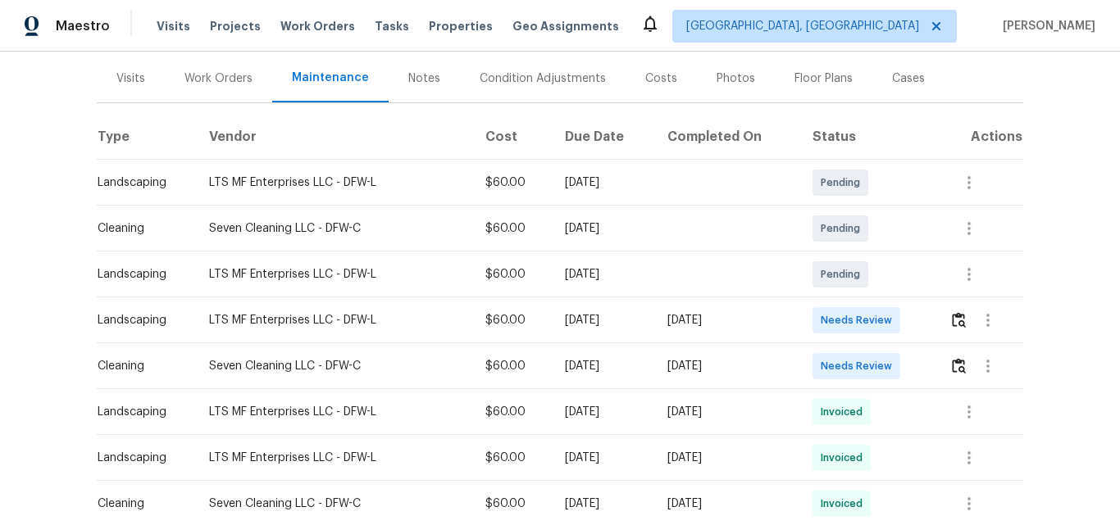
scroll to position [246, 0]
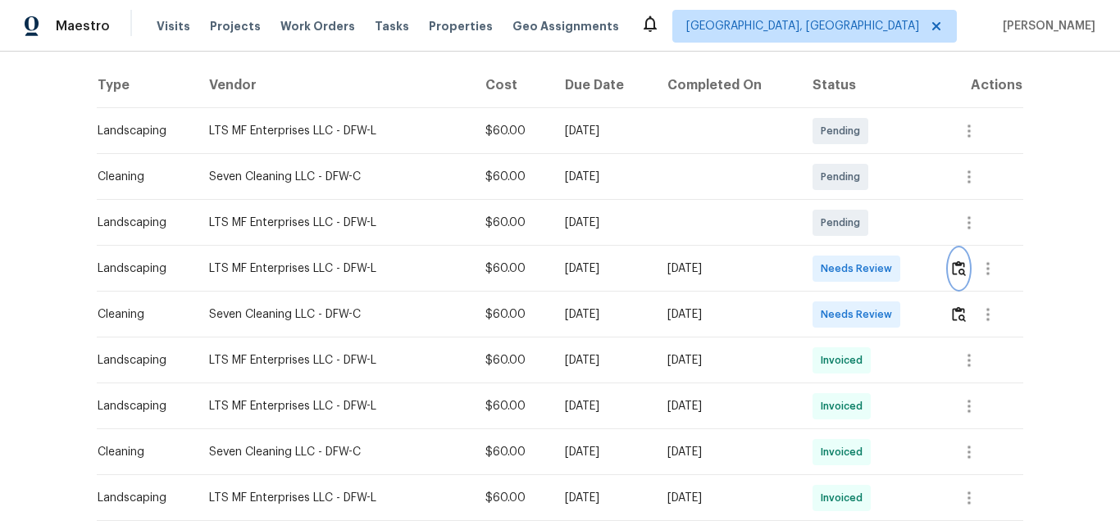
click at [954, 270] on img "button" at bounding box center [959, 269] width 14 height 16
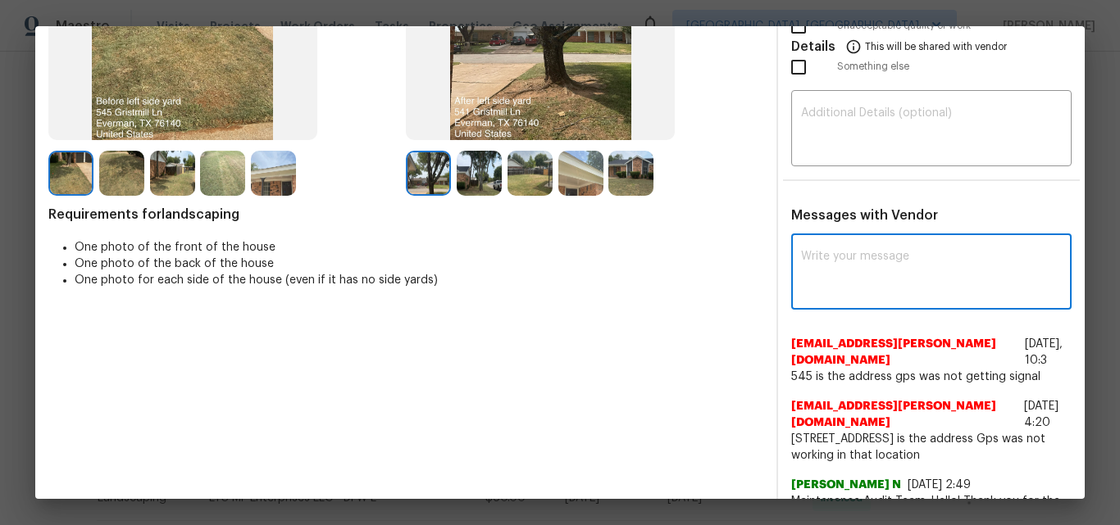
click at [855, 261] on textarea at bounding box center [931, 274] width 261 height 46
paste textarea "Maintenance Audit Team: Hello! Unfortunately this Landscaping visit completed o…"
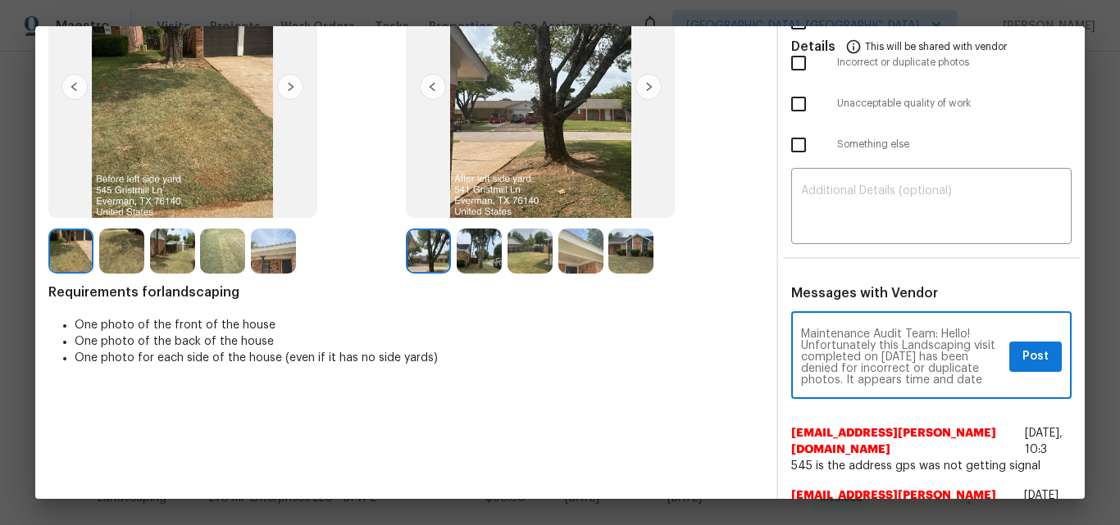
scroll to position [164, 0]
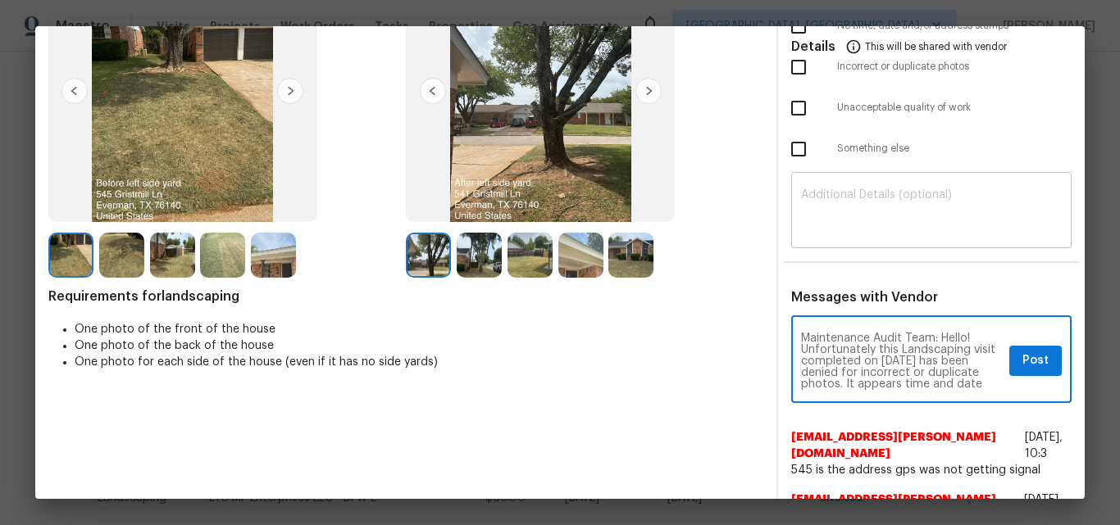
type textarea "Maintenance Audit Team: Hello! Unfortunately this Landscaping visit completed o…"
click at [838, 197] on textarea at bounding box center [931, 212] width 261 height 46
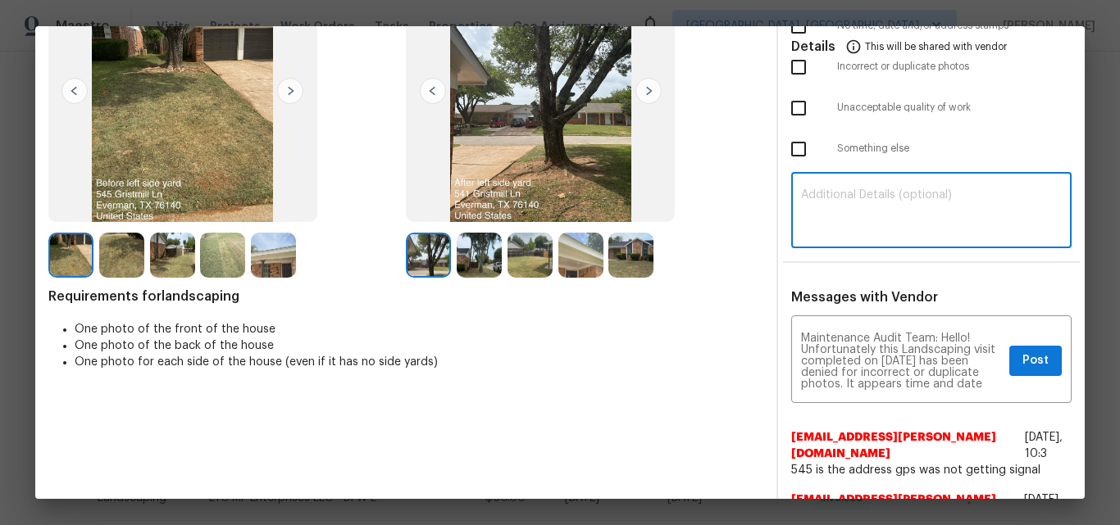
paste textarea "Maintenance Audit Team: Hello! Unfortunately this Landscaping visit completed o…"
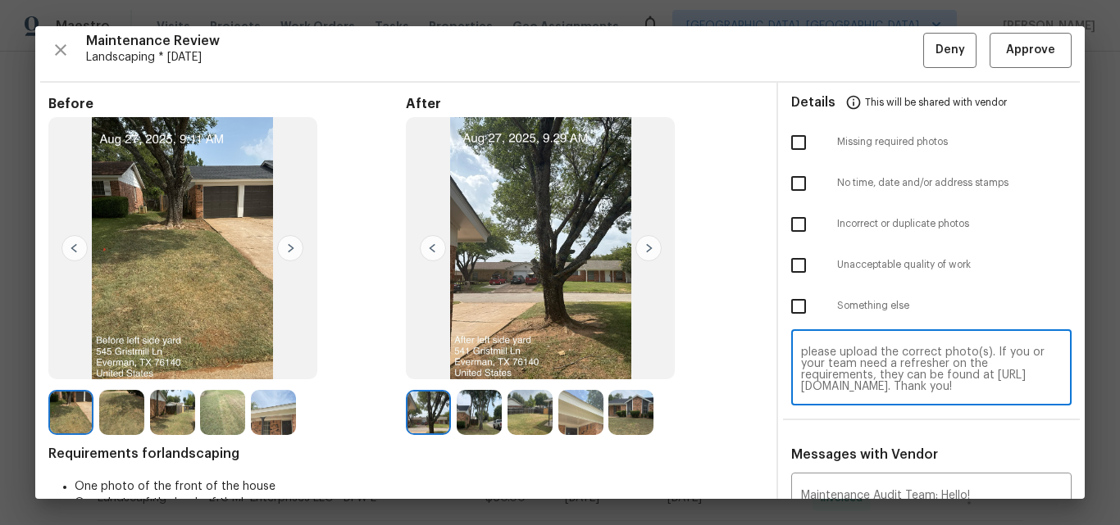
scroll to position [0, 0]
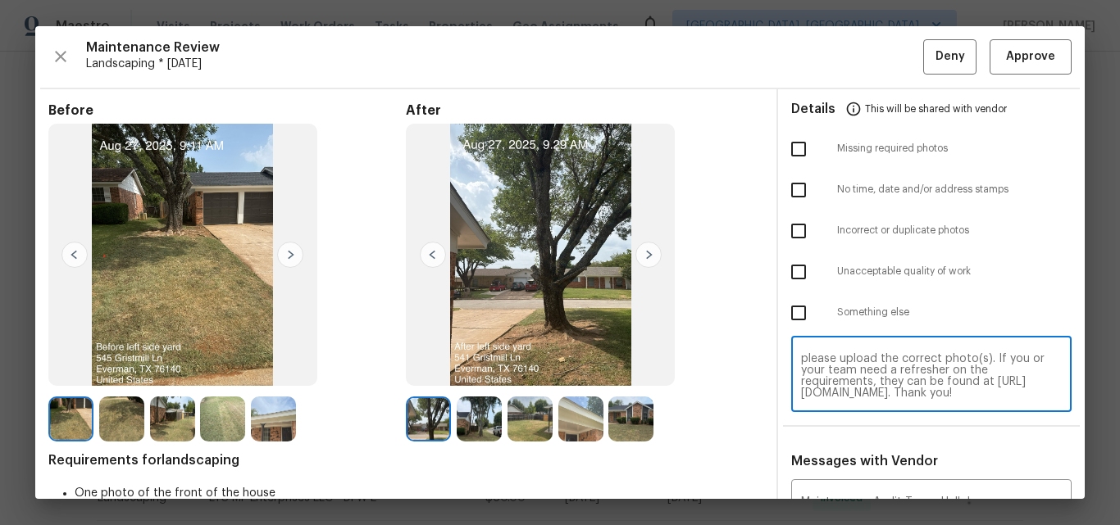
type textarea "Maintenance Audit Team: Hello! Unfortunately this Landscaping visit completed o…"
click at [782, 230] on input "checkbox" at bounding box center [798, 231] width 34 height 34
checkbox input "true"
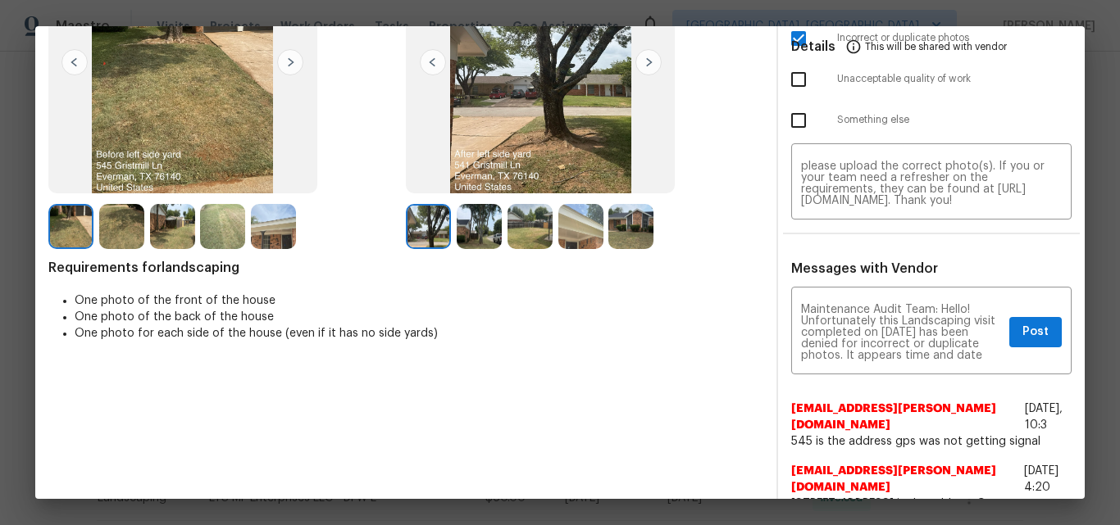
scroll to position [164, 0]
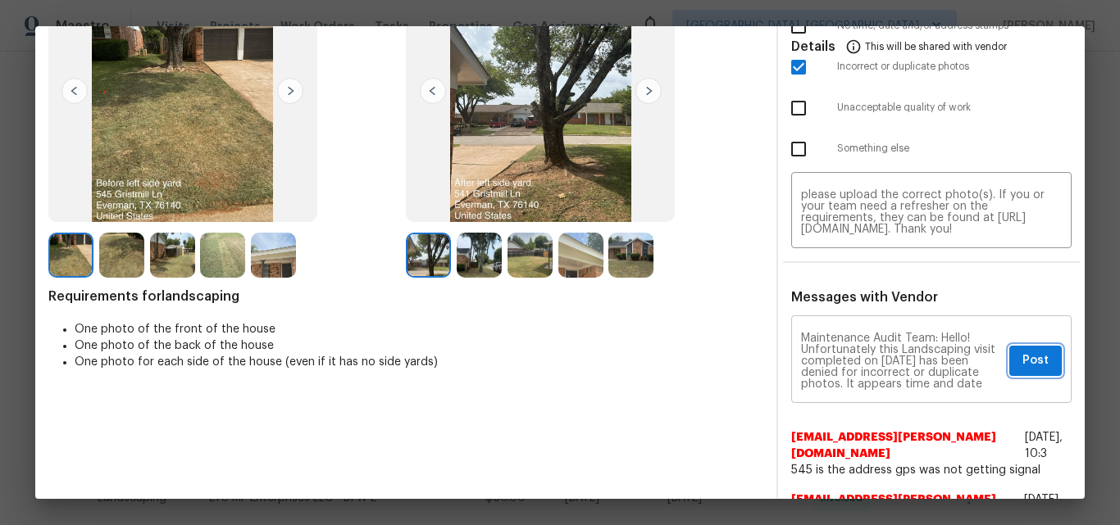
click at [1022, 366] on span "Post" at bounding box center [1035, 361] width 26 height 20
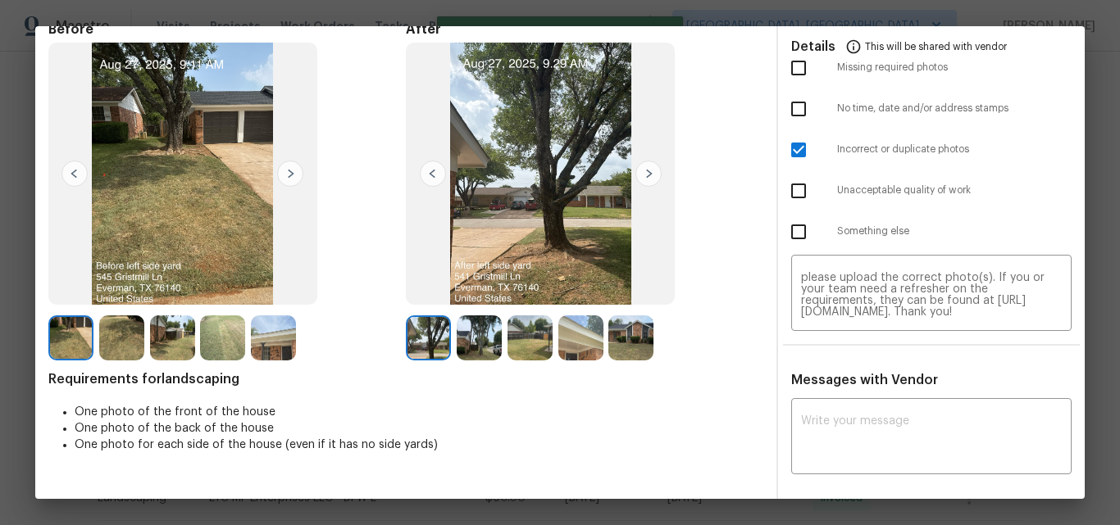
scroll to position [0, 0]
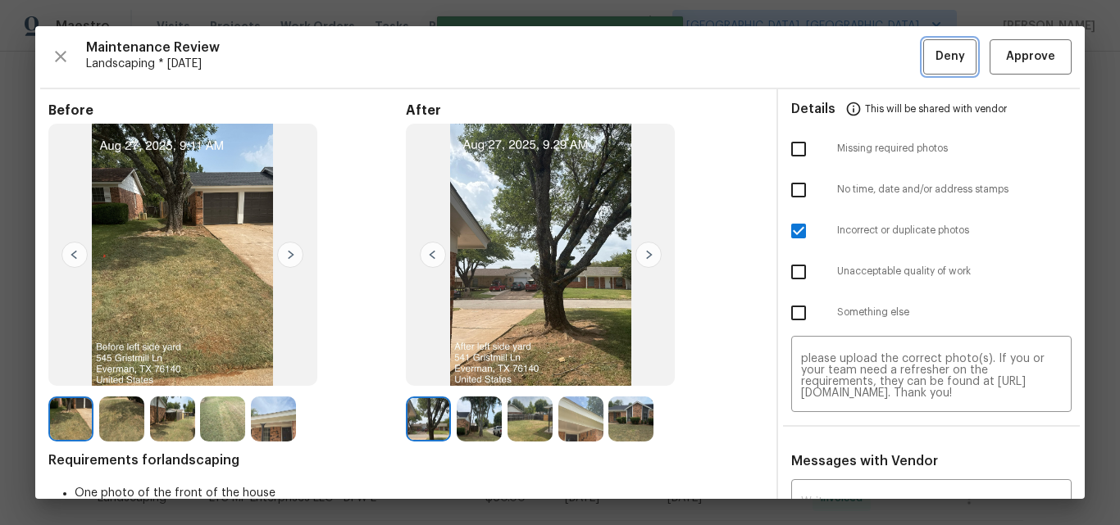
click at [935, 55] on span "Deny" at bounding box center [950, 57] width 30 height 20
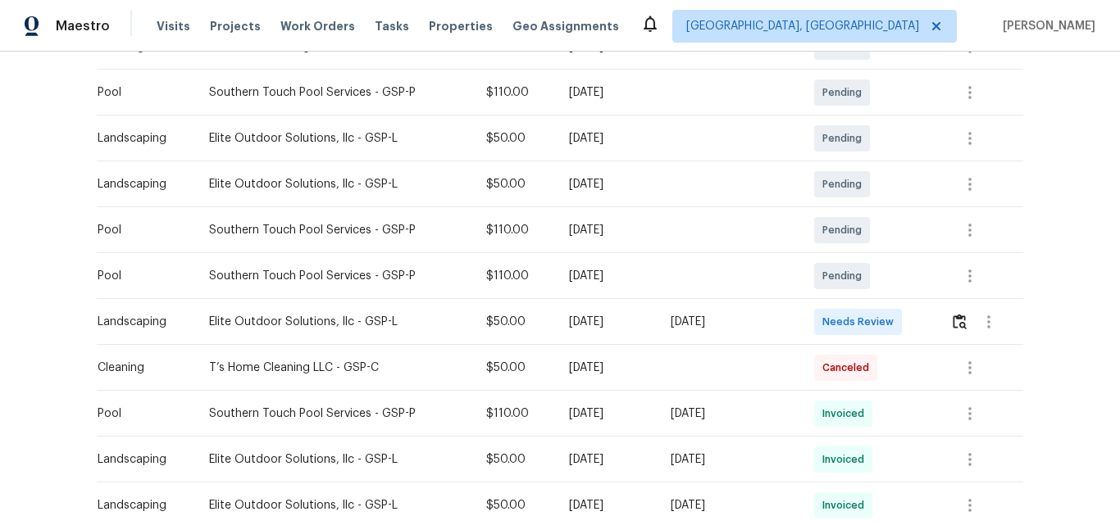
scroll to position [492, 0]
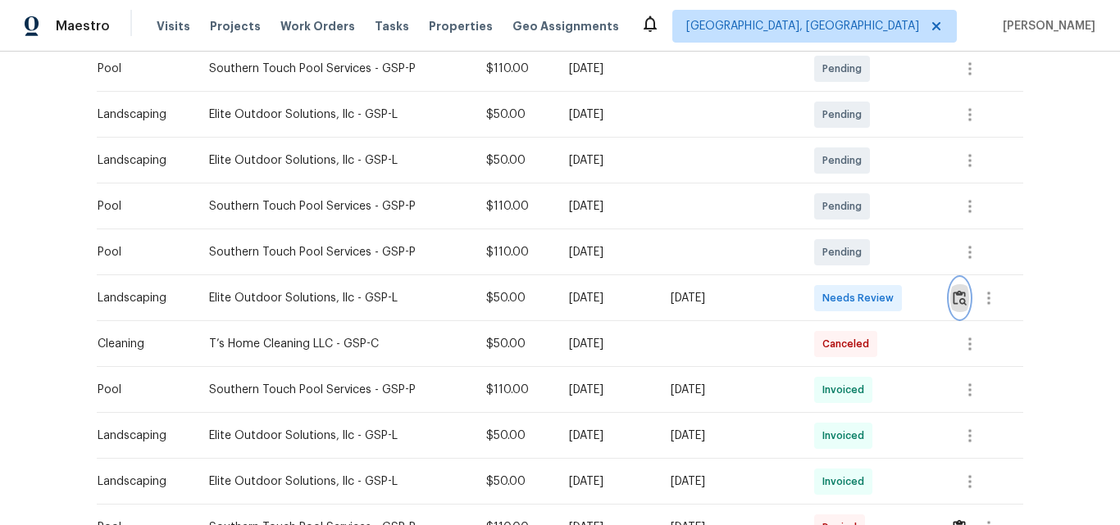
click at [961, 297] on img "button" at bounding box center [959, 298] width 14 height 16
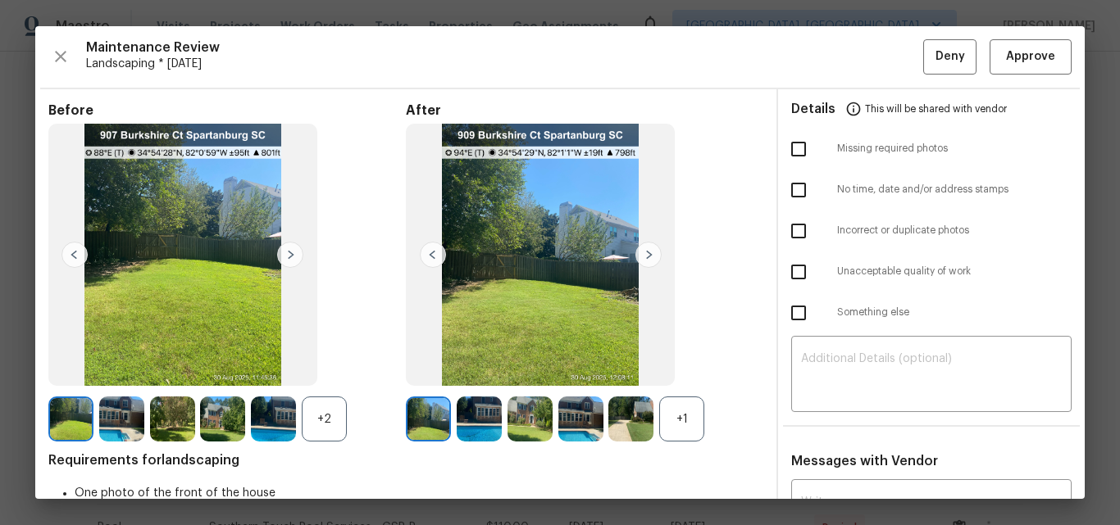
scroll to position [164, 0]
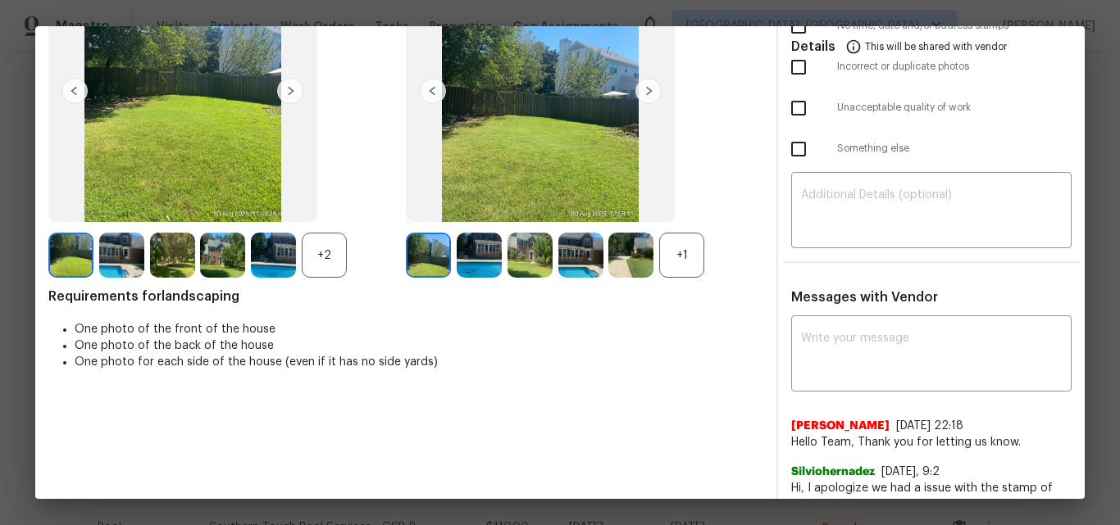
click at [679, 257] on div "+1" at bounding box center [681, 255] width 45 height 45
click at [316, 257] on div "+2" at bounding box center [324, 255] width 45 height 45
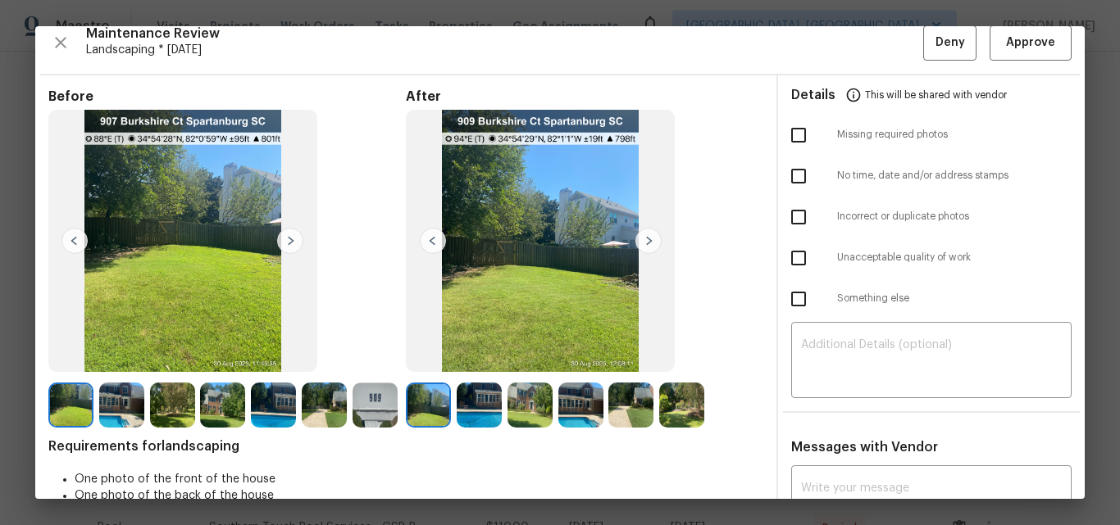
scroll to position [0, 0]
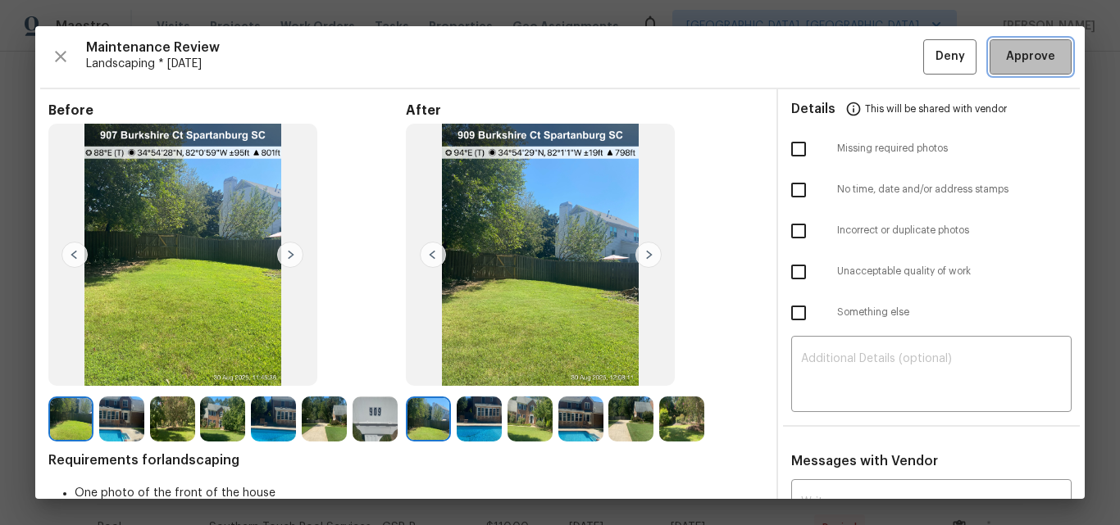
click at [1029, 60] on span "Approve" at bounding box center [1030, 57] width 49 height 20
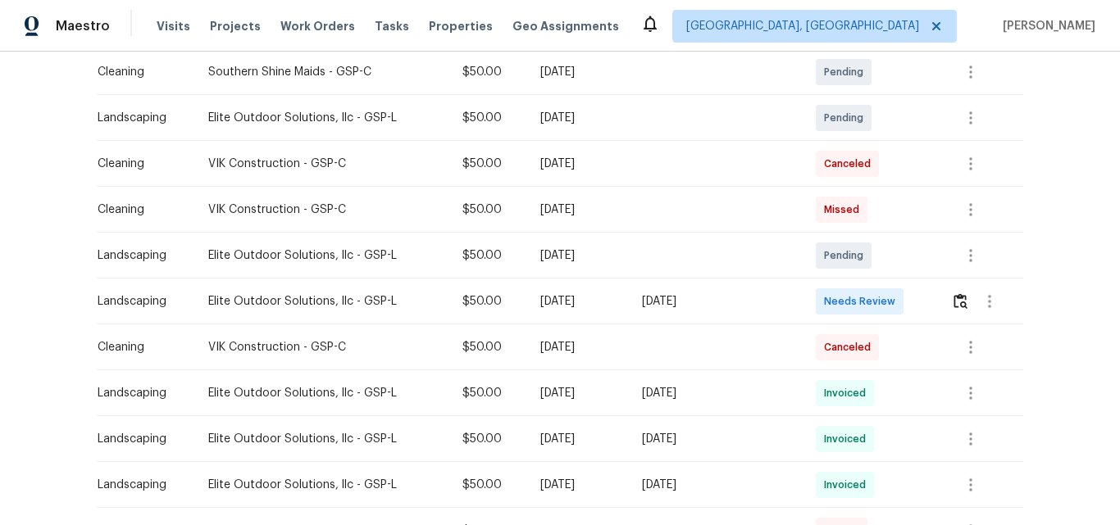
scroll to position [410, 0]
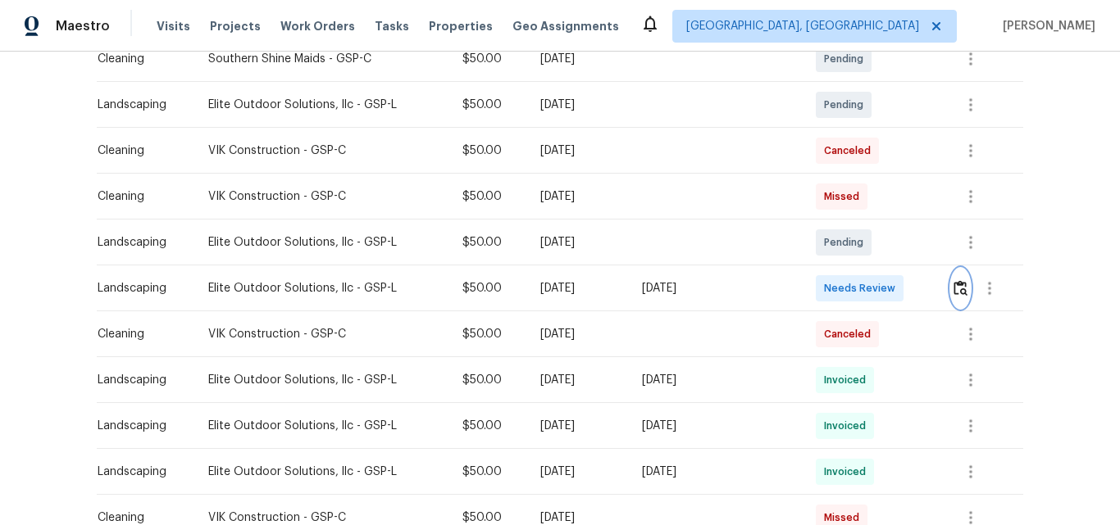
click at [954, 289] on img "button" at bounding box center [960, 288] width 14 height 16
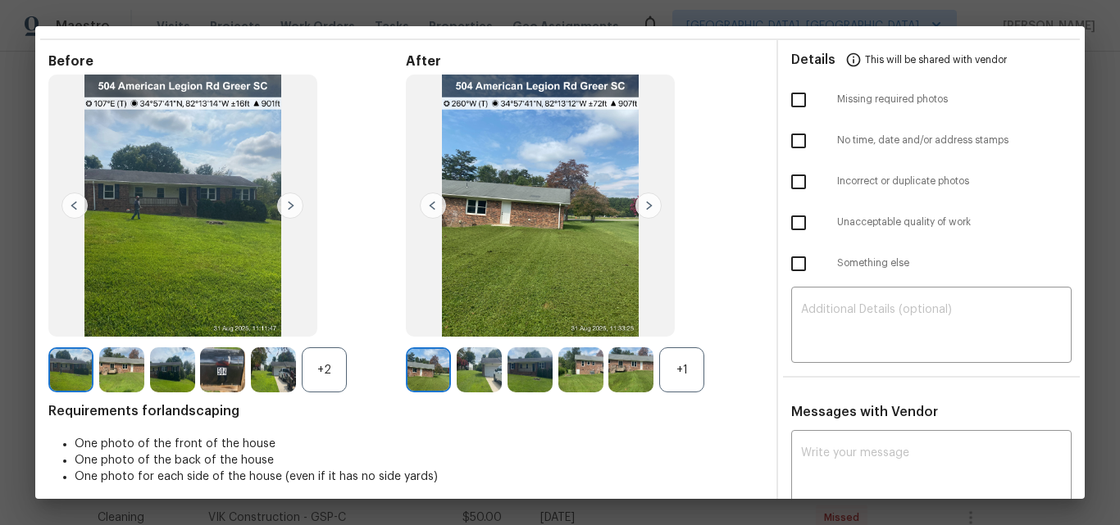
scroll to position [0, 0]
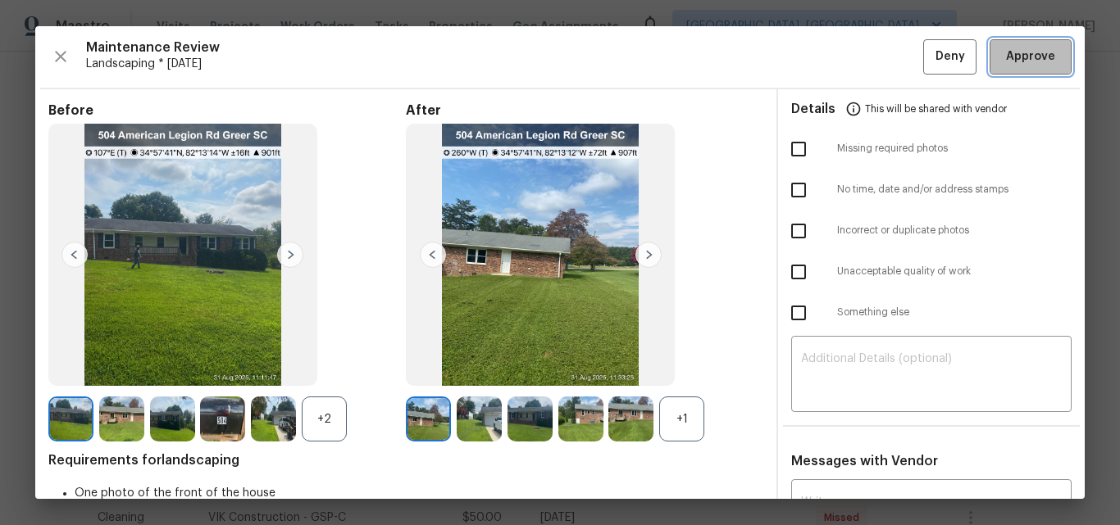
drag, startPoint x: 1024, startPoint y: 53, endPoint x: 989, endPoint y: 71, distance: 38.9
click at [1024, 53] on span "Approve" at bounding box center [1030, 57] width 49 height 20
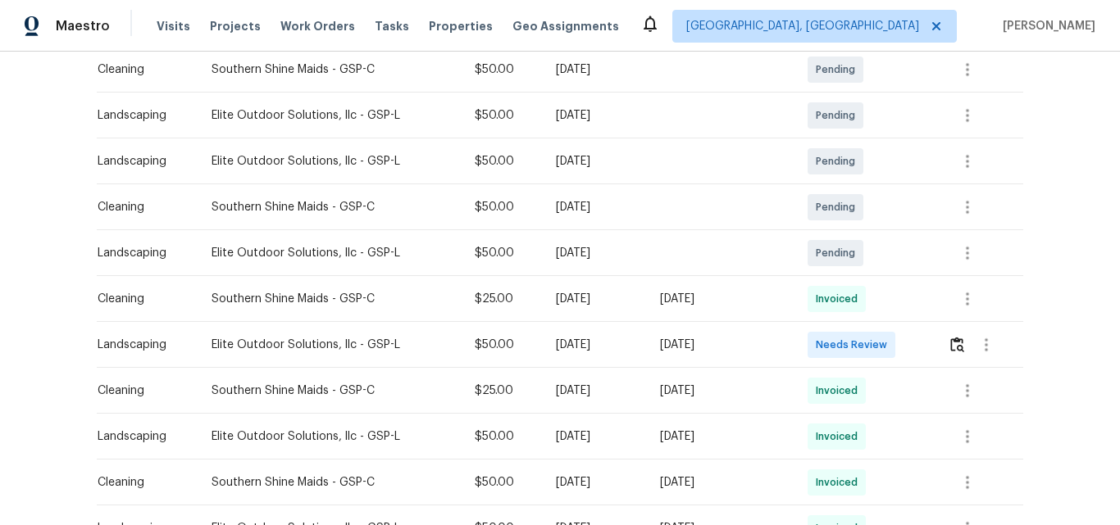
scroll to position [328, 0]
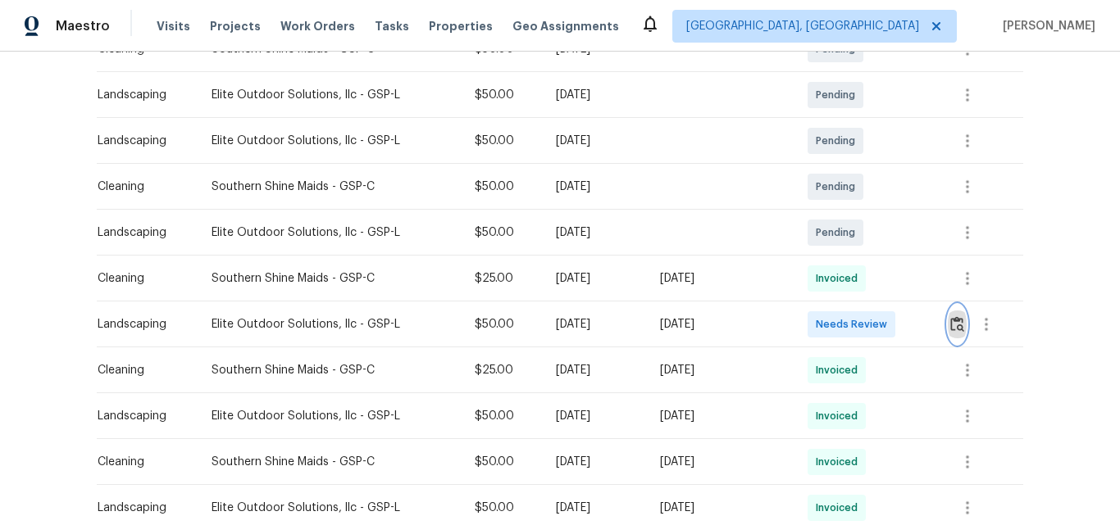
click at [952, 326] on img "button" at bounding box center [957, 324] width 14 height 16
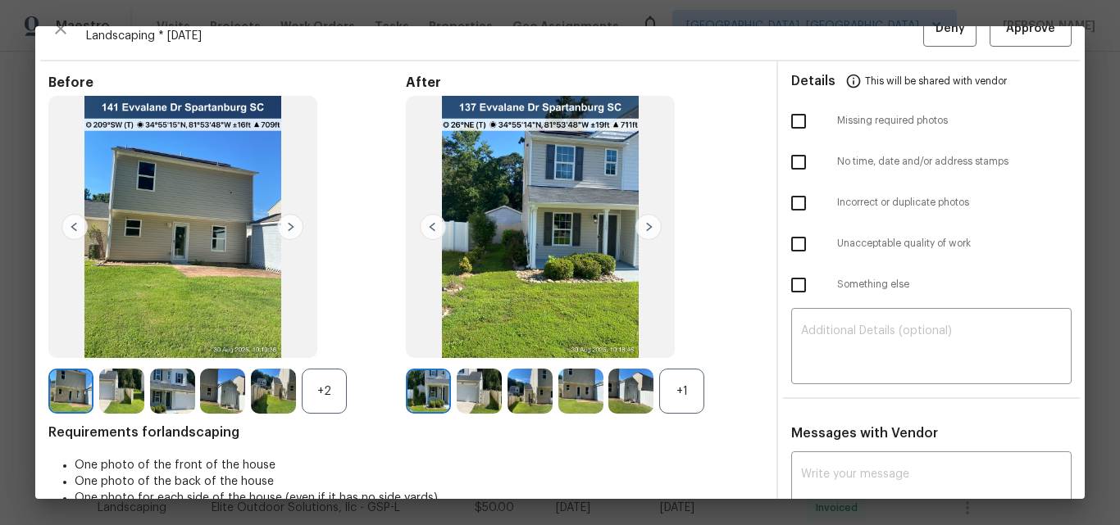
scroll to position [0, 0]
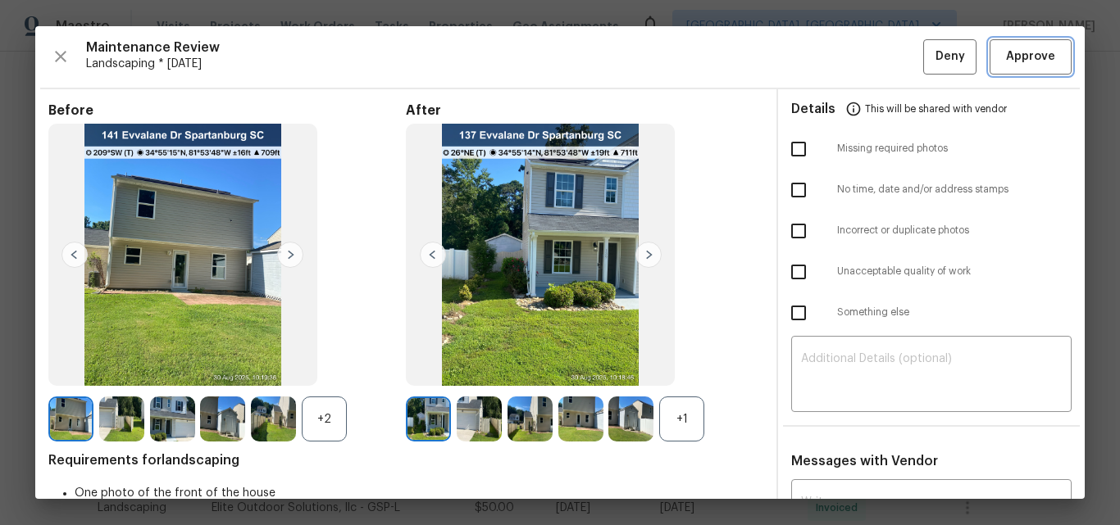
click at [1006, 59] on span "Approve" at bounding box center [1030, 57] width 49 height 20
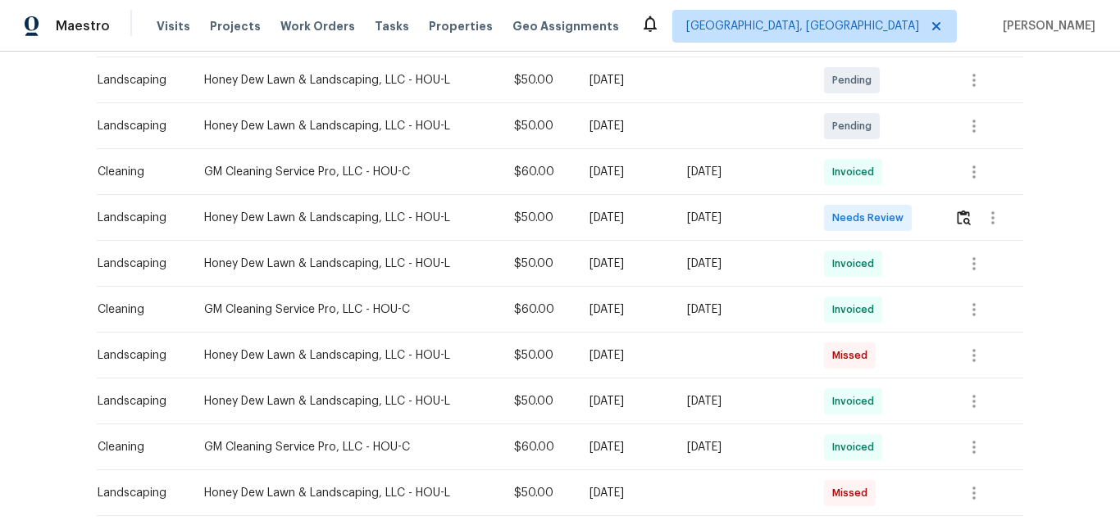
scroll to position [410, 0]
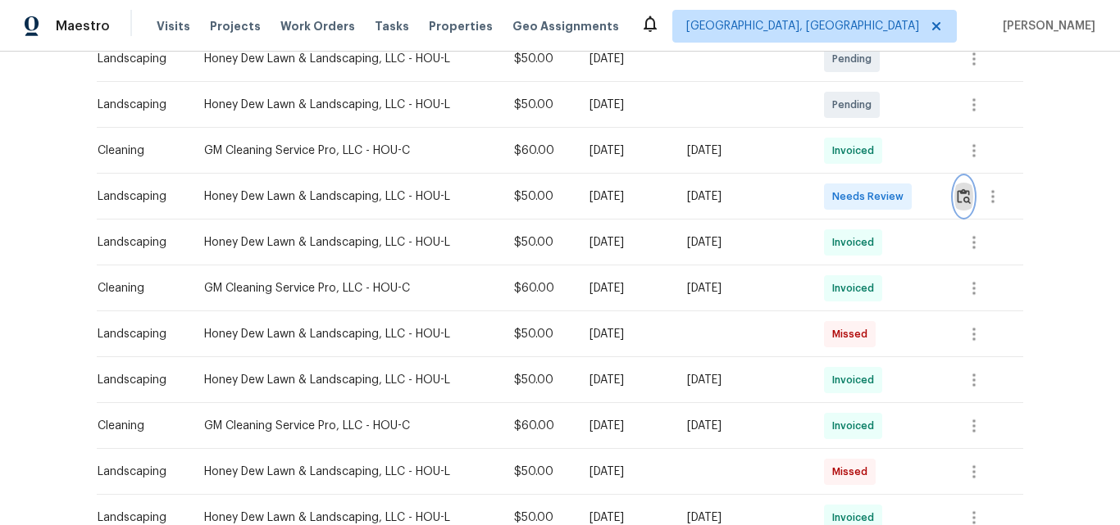
click at [957, 198] on img "button" at bounding box center [964, 197] width 14 height 16
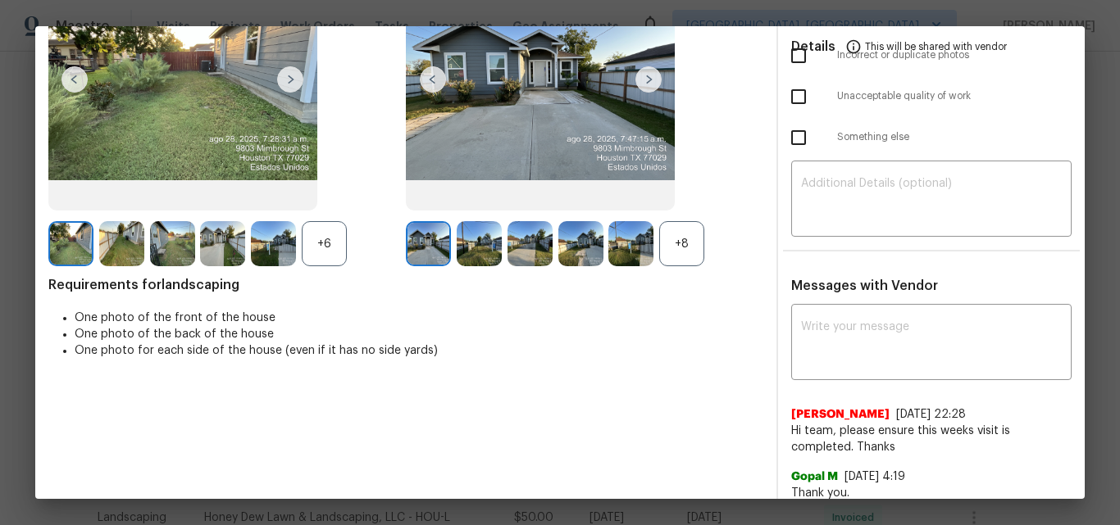
scroll to position [0, 0]
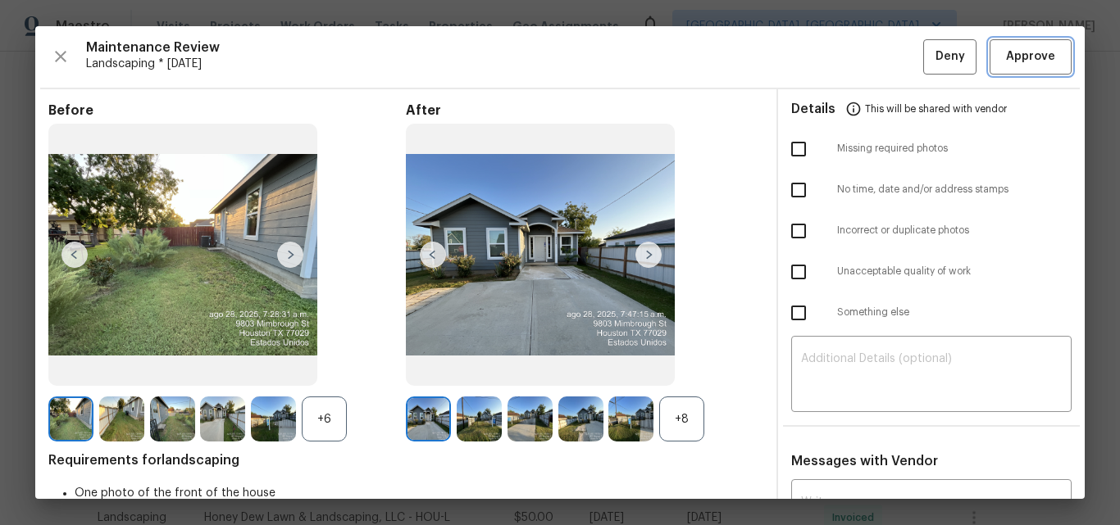
click at [1022, 59] on span "Approve" at bounding box center [1030, 57] width 49 height 20
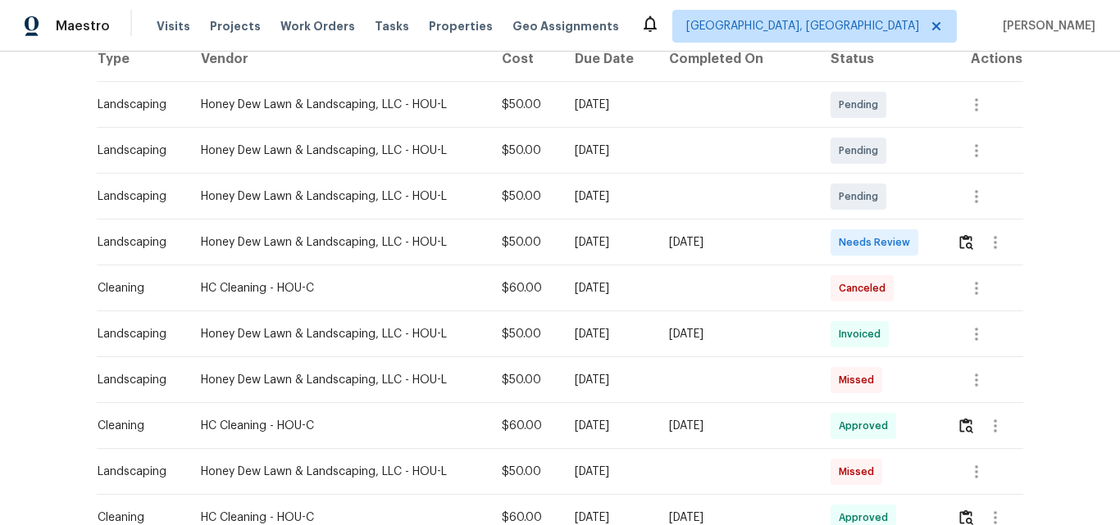
scroll to position [328, 0]
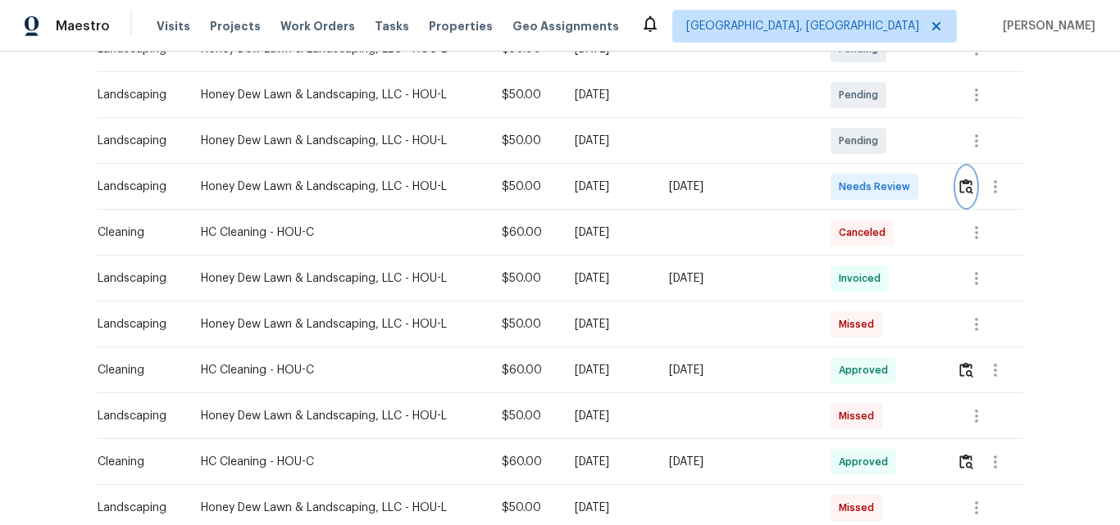
click at [965, 188] on img "button" at bounding box center [966, 187] width 14 height 16
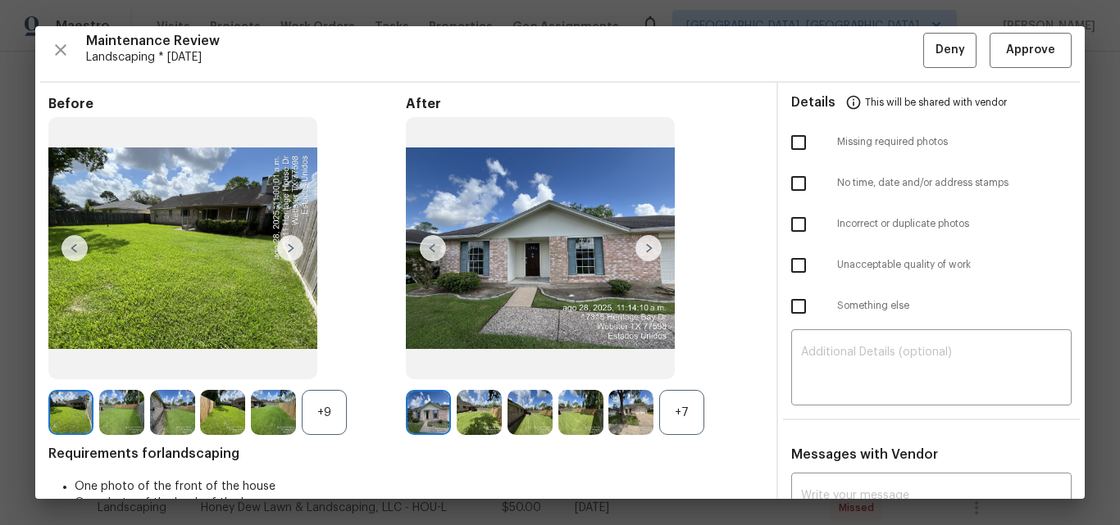
scroll to position [0, 0]
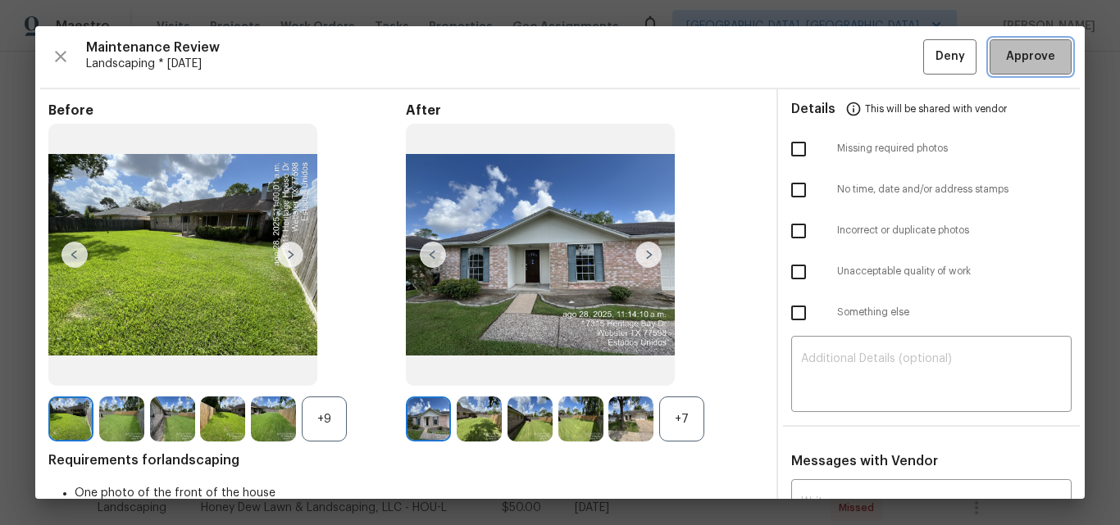
click at [1012, 62] on span "Approve" at bounding box center [1030, 57] width 49 height 20
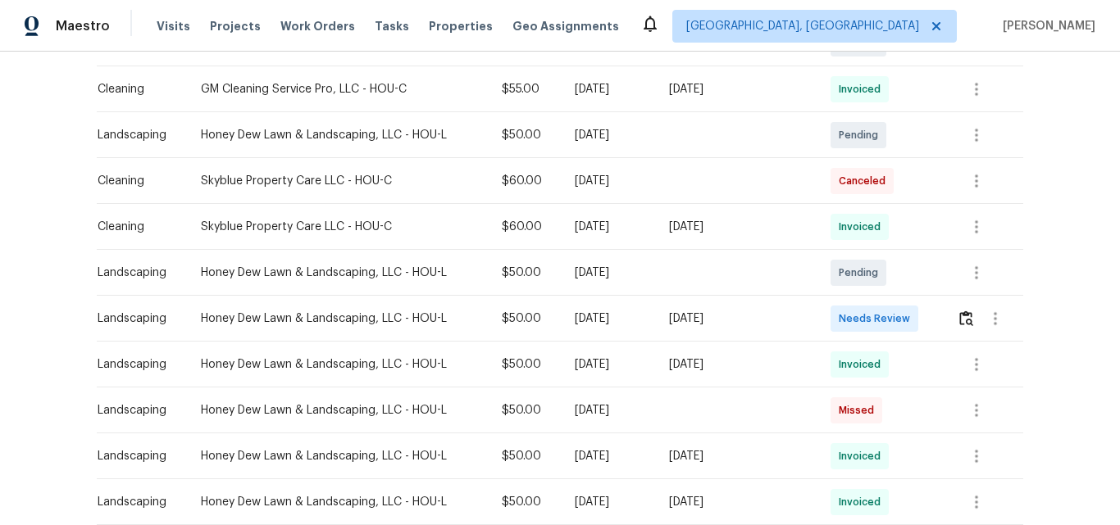
scroll to position [410, 0]
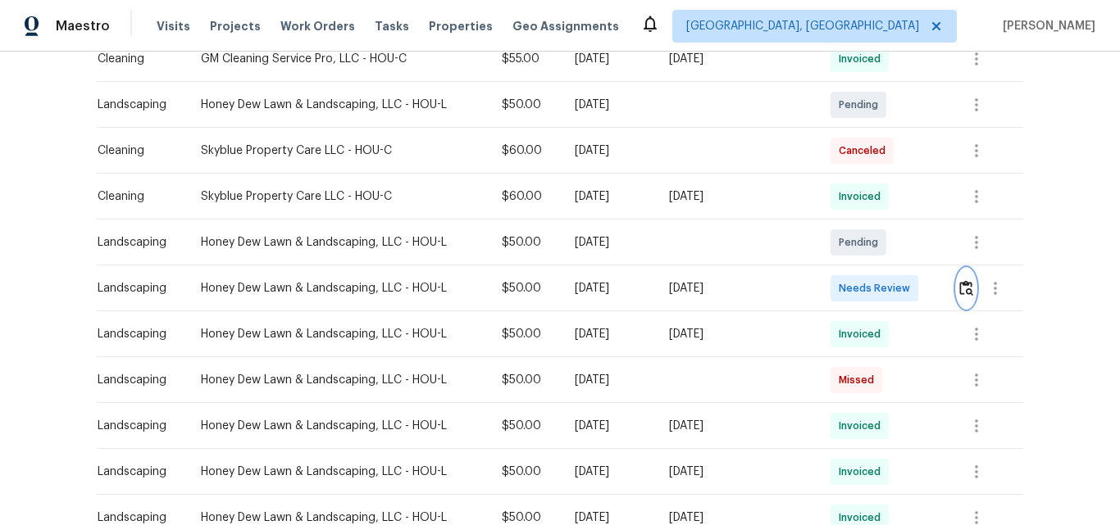
click at [959, 289] on img "button" at bounding box center [966, 288] width 14 height 16
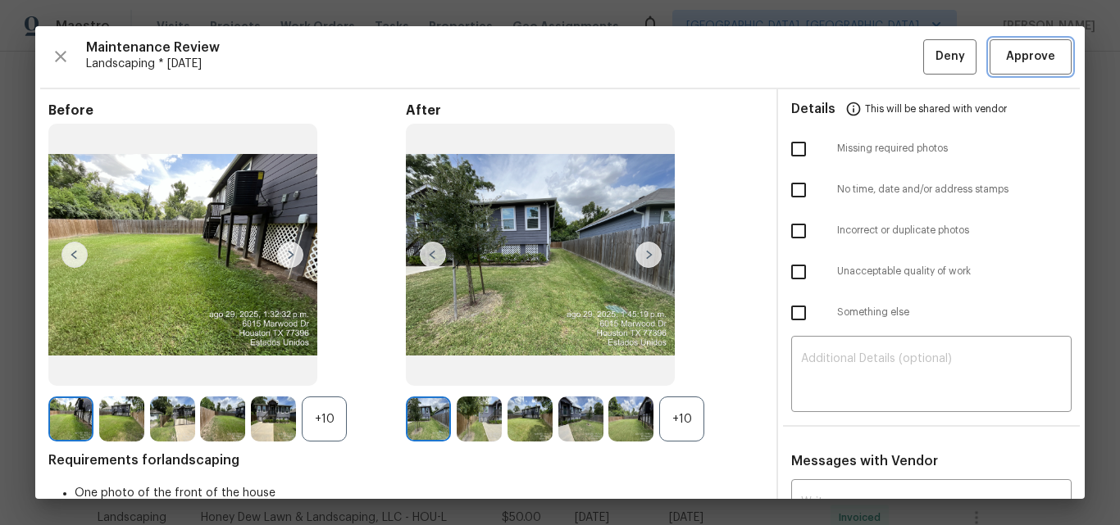
click at [1007, 54] on span "Approve" at bounding box center [1030, 57] width 49 height 20
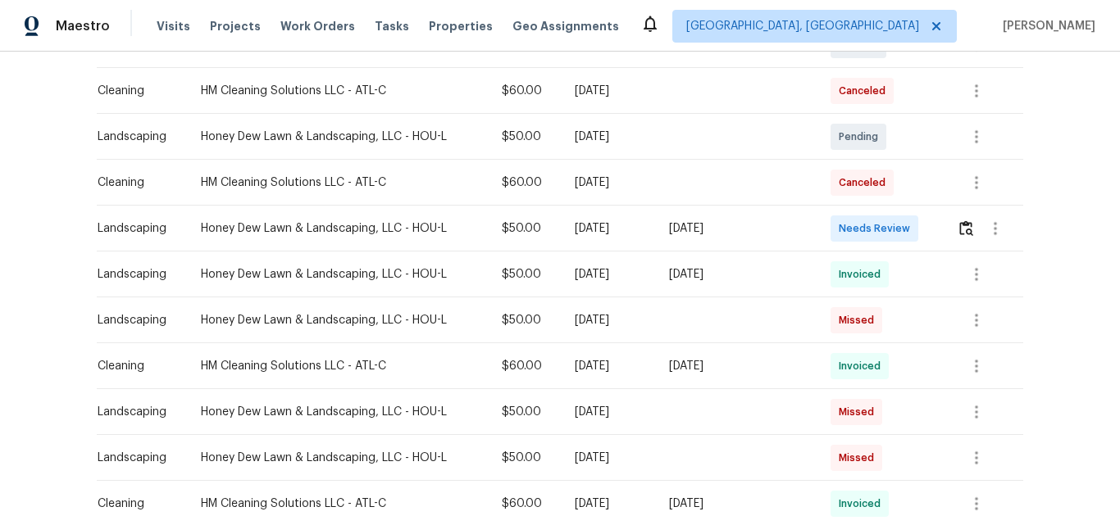
scroll to position [492, 0]
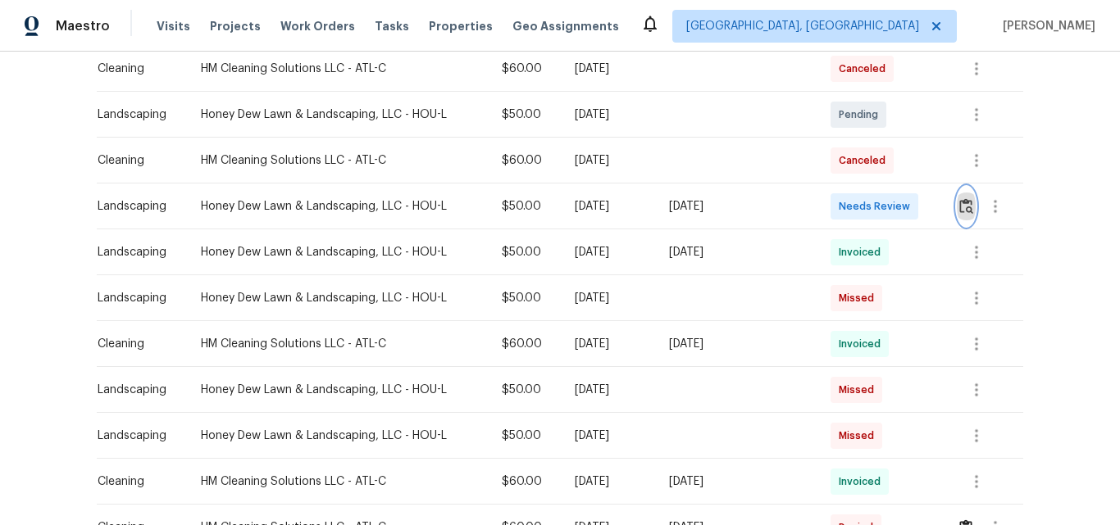
click at [961, 204] on img "button" at bounding box center [966, 206] width 14 height 16
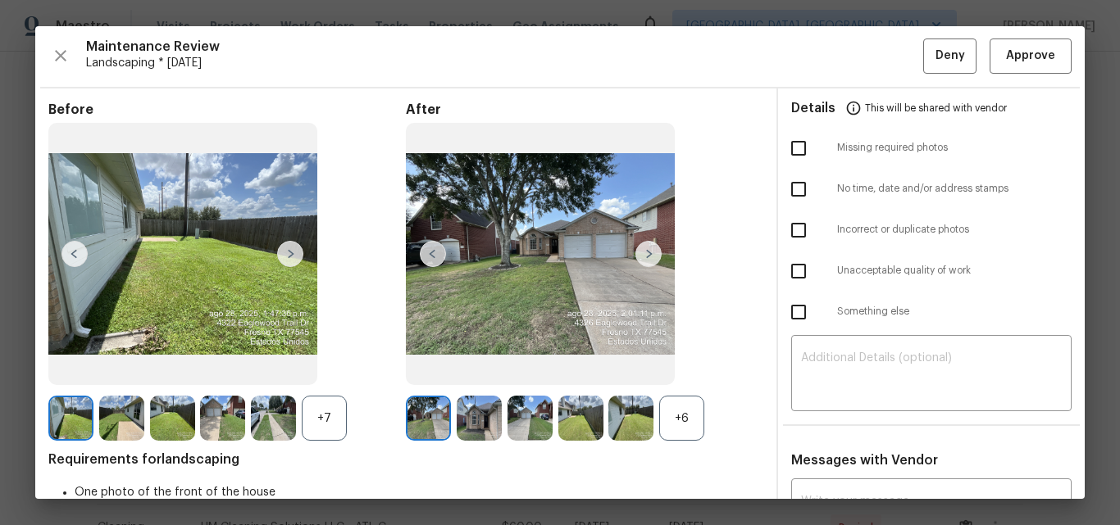
scroll to position [0, 0]
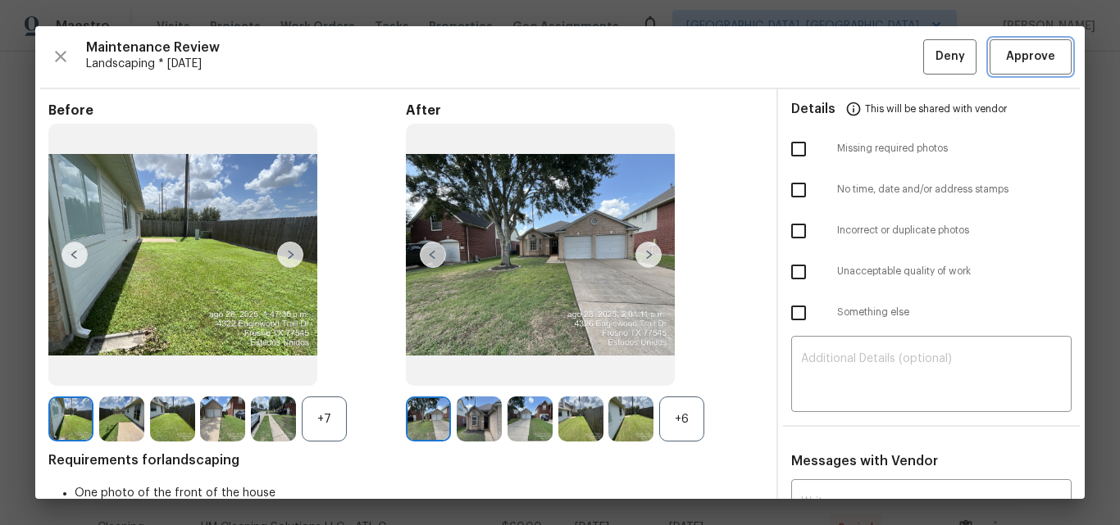
click at [1027, 55] on span "Approve" at bounding box center [1030, 57] width 49 height 20
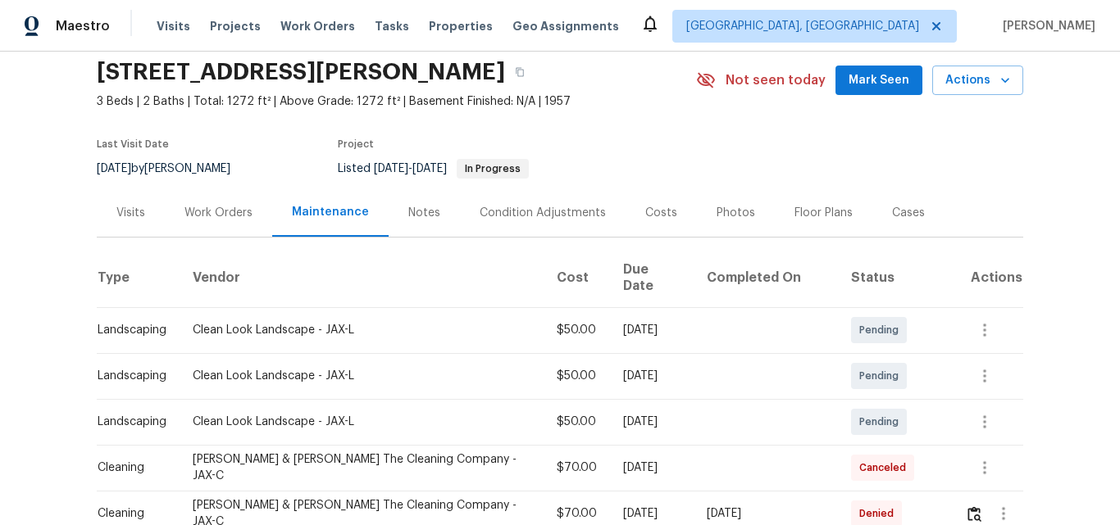
scroll to position [246, 0]
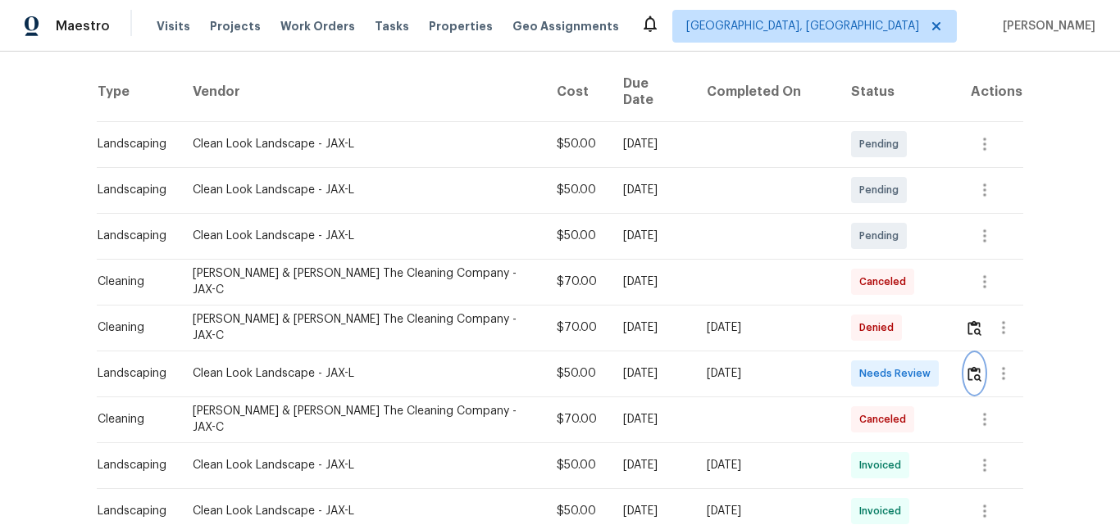
click at [967, 366] on img "button" at bounding box center [974, 374] width 14 height 16
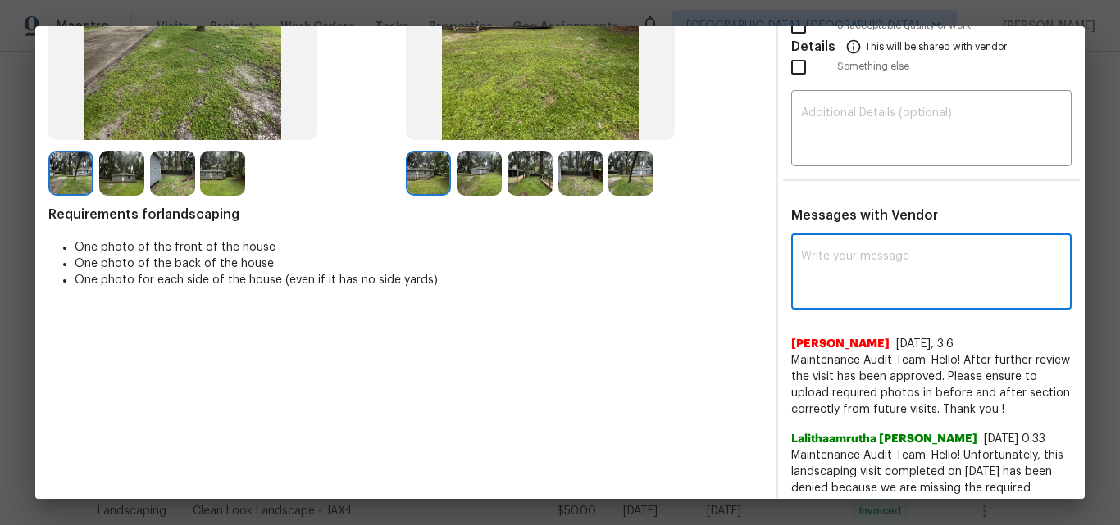
click at [841, 256] on textarea at bounding box center [931, 274] width 261 height 46
paste textarea "Maintenance Audit Team: Hello! Unfortunately, this Landscaping visit completed …"
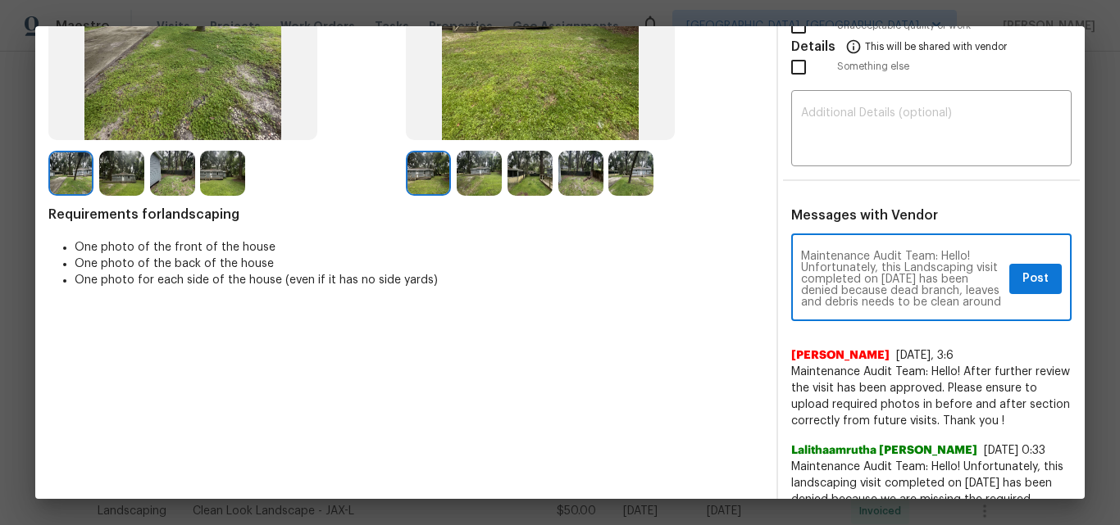
scroll to position [218, 0]
type textarea "Maintenance Audit Team: Hello! Unfortunately, this Landscaping visit completed …"
click at [870, 148] on textarea at bounding box center [931, 130] width 261 height 46
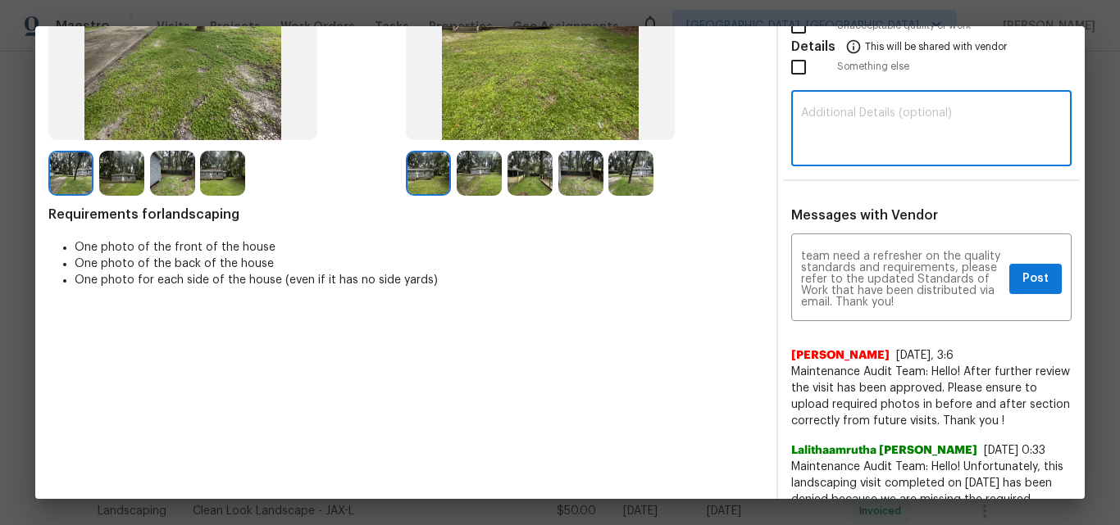
paste textarea "Maintenance Audit Team: Hello! Unfortunately, this Landscaping visit completed …"
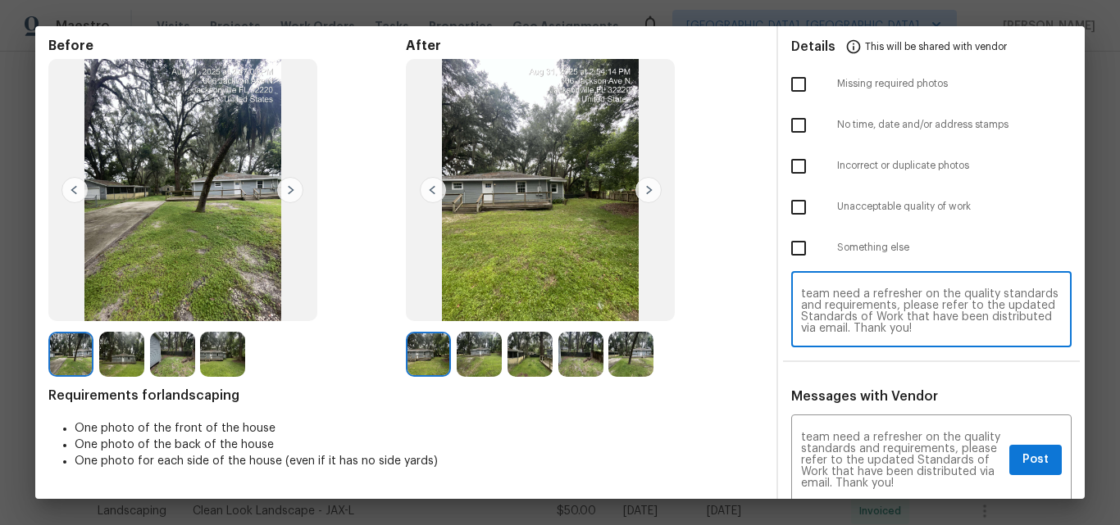
scroll to position [0, 0]
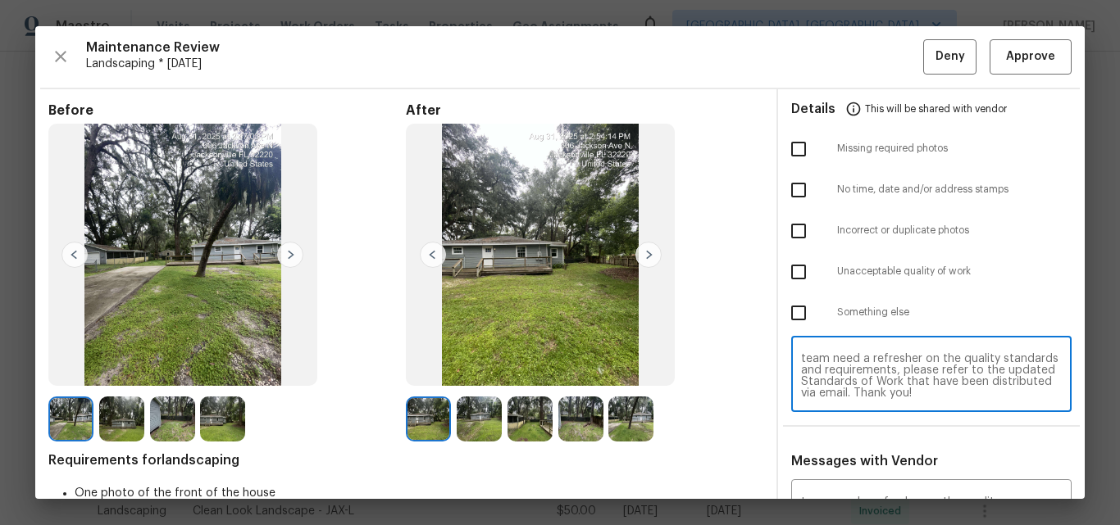
type textarea "Maintenance Audit Team: Hello! Unfortunately, this Landscaping visit completed …"
click at [792, 311] on input "checkbox" at bounding box center [798, 313] width 34 height 34
checkbox input "true"
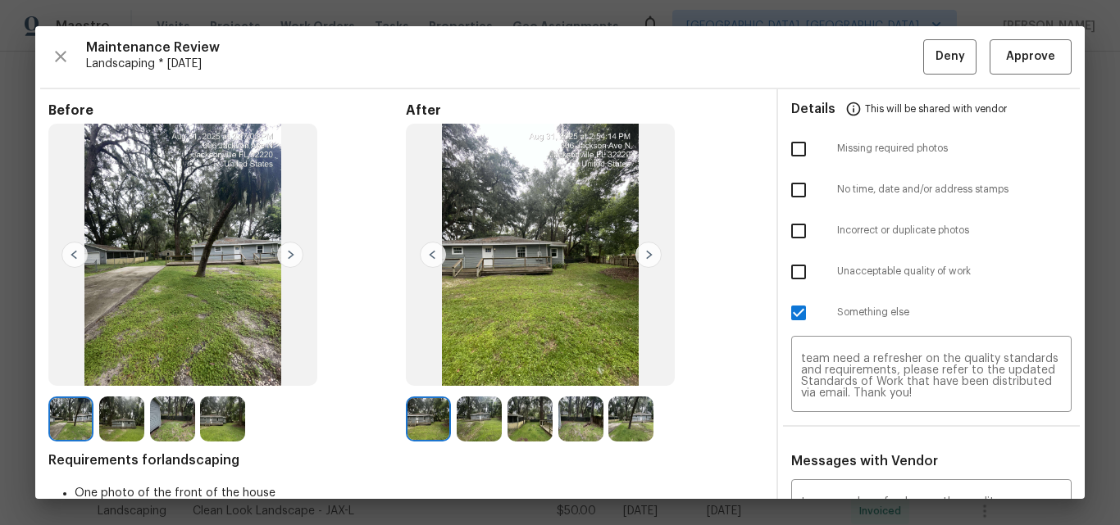
click at [789, 270] on input "checkbox" at bounding box center [798, 272] width 34 height 34
checkbox input "true"
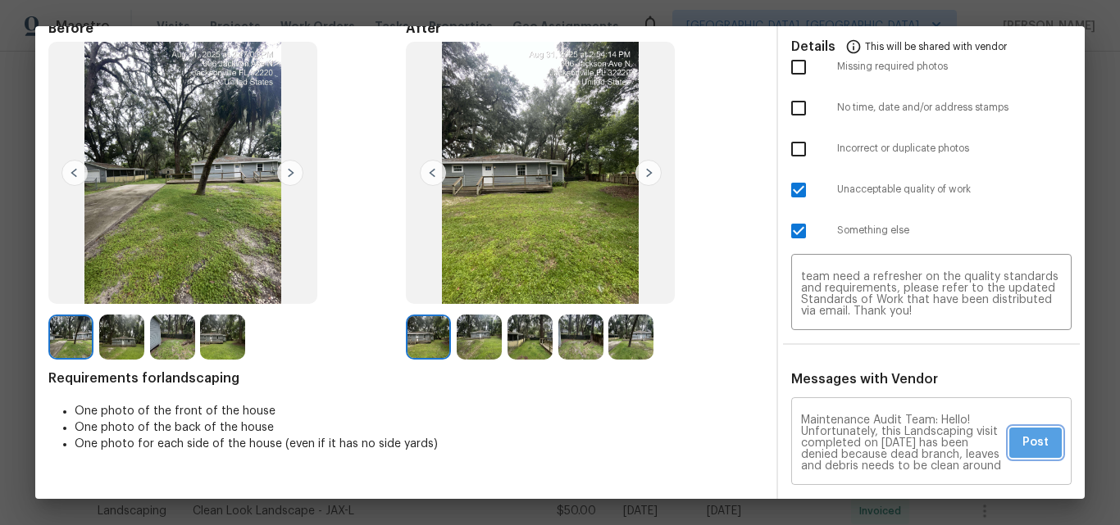
click at [1039, 443] on button "Post" at bounding box center [1035, 443] width 52 height 30
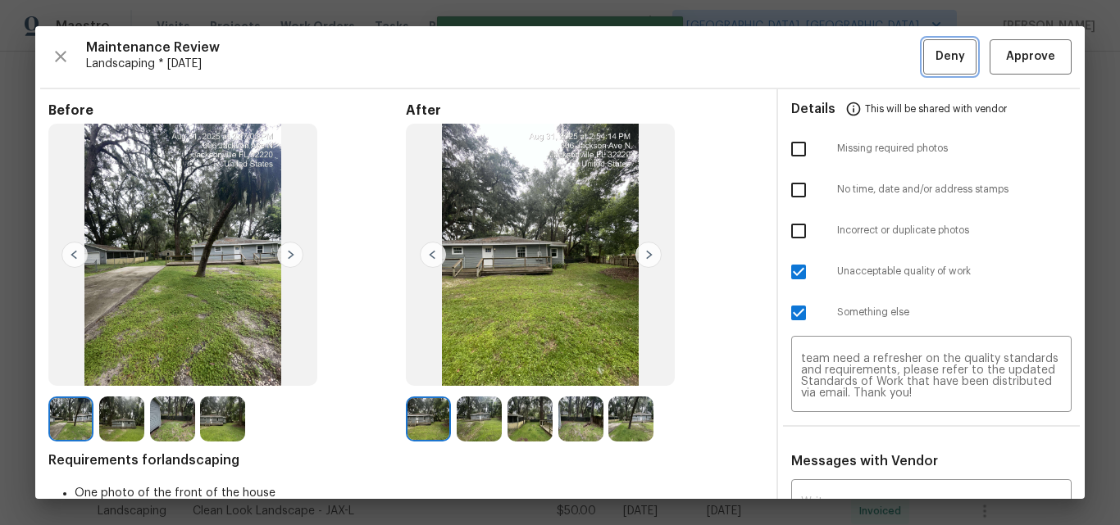
click at [935, 58] on span "Deny" at bounding box center [950, 57] width 30 height 20
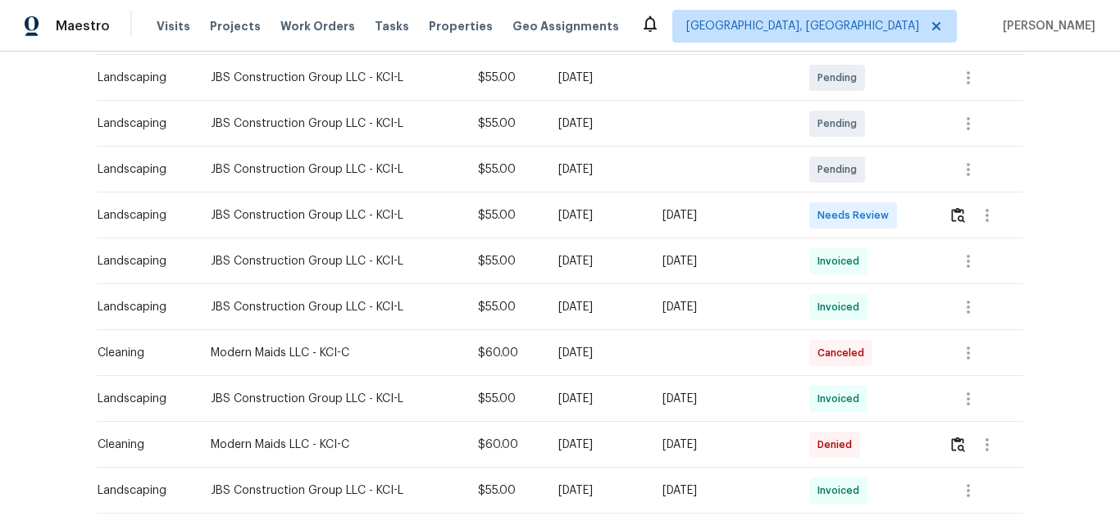
scroll to position [328, 0]
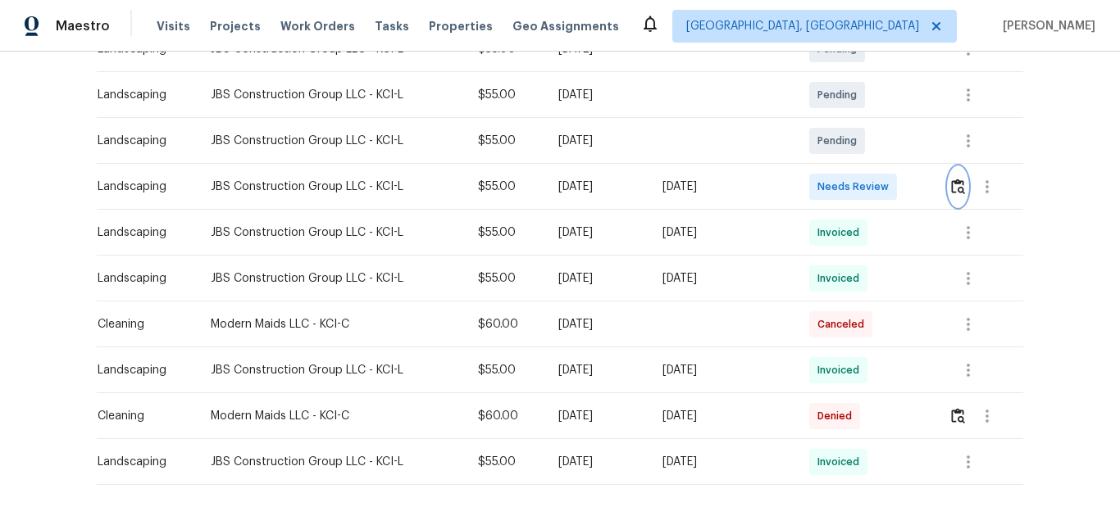
click at [956, 189] on img "button" at bounding box center [958, 187] width 14 height 16
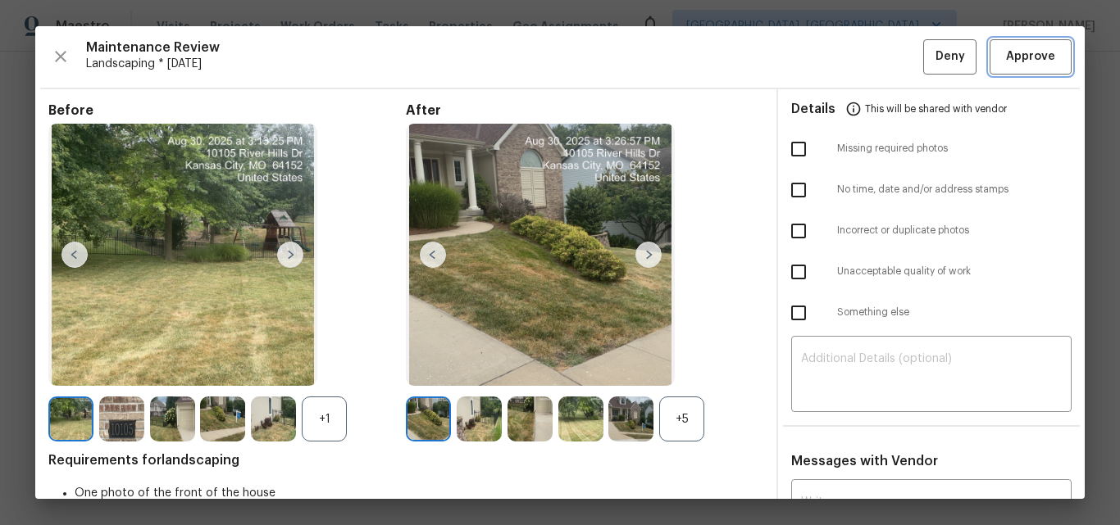
click at [1007, 61] on span "Approve" at bounding box center [1030, 57] width 49 height 20
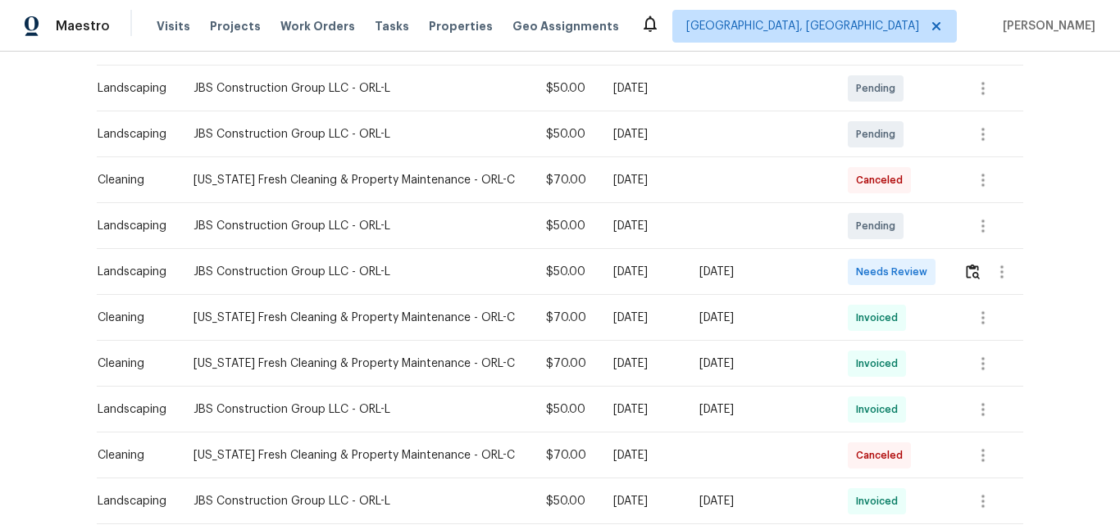
scroll to position [328, 0]
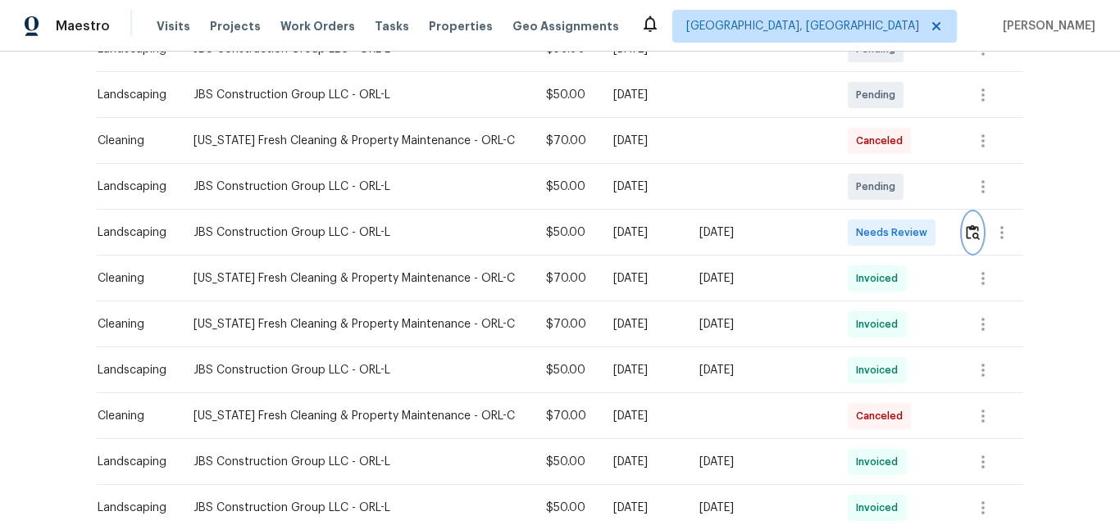
click at [966, 234] on img "button" at bounding box center [973, 233] width 14 height 16
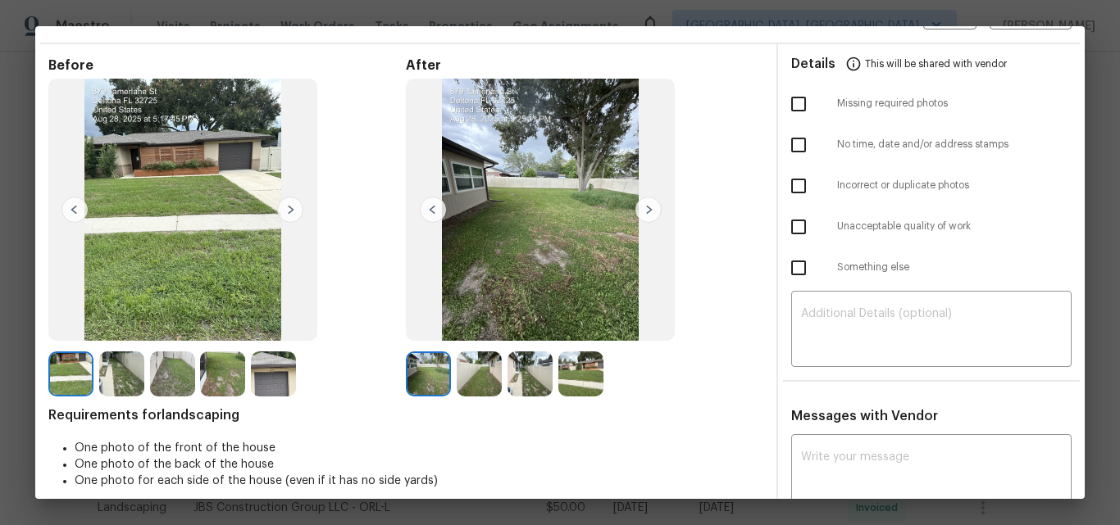
scroll to position [0, 0]
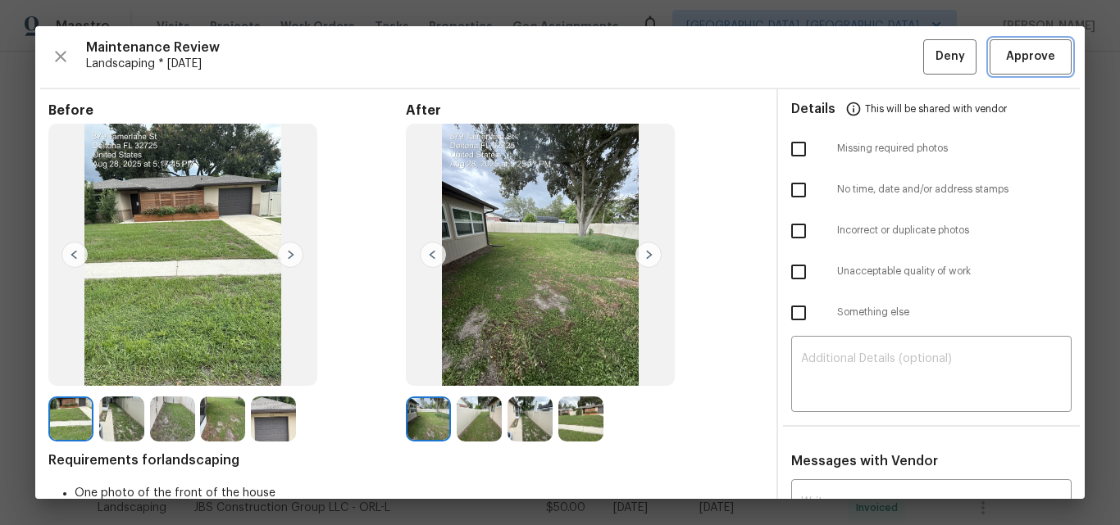
click at [1010, 57] on span "Approve" at bounding box center [1030, 57] width 49 height 20
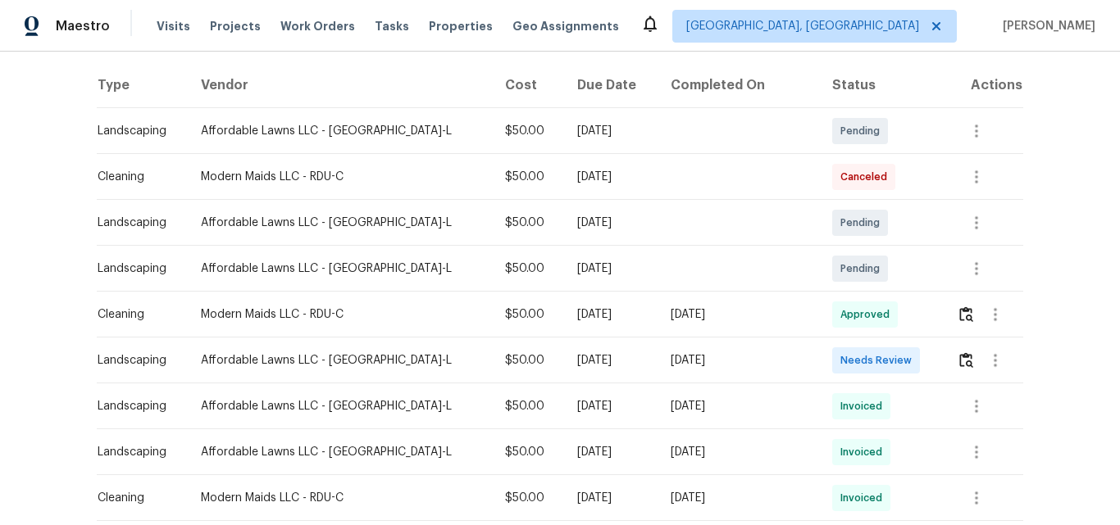
scroll to position [328, 0]
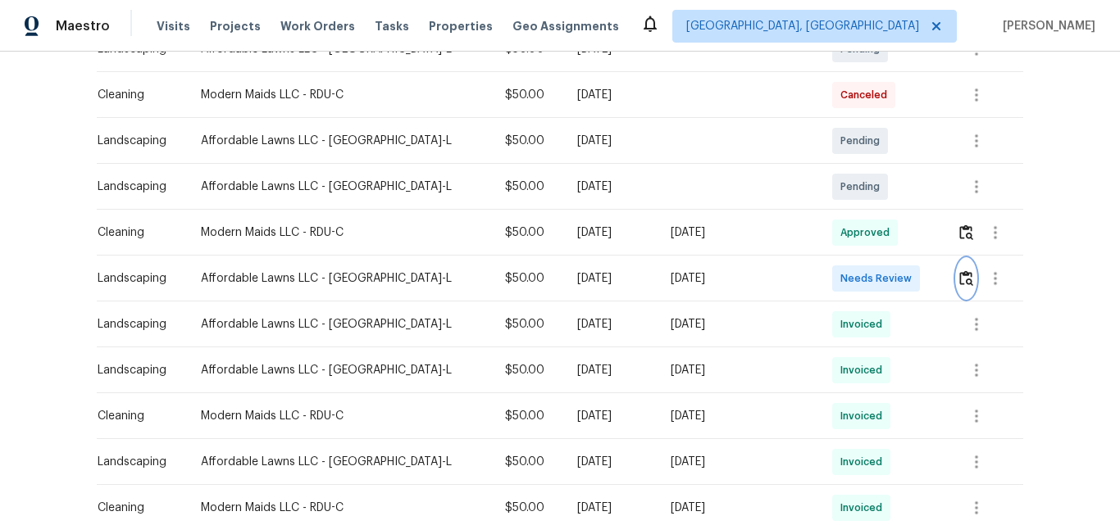
click at [959, 279] on img "button" at bounding box center [966, 278] width 14 height 16
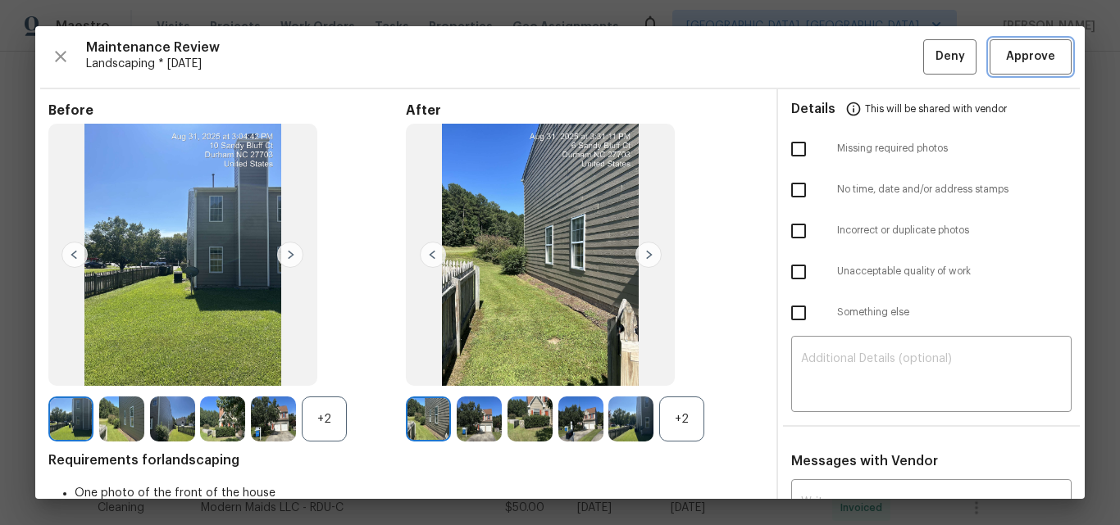
click at [1007, 54] on span "Approve" at bounding box center [1030, 57] width 49 height 20
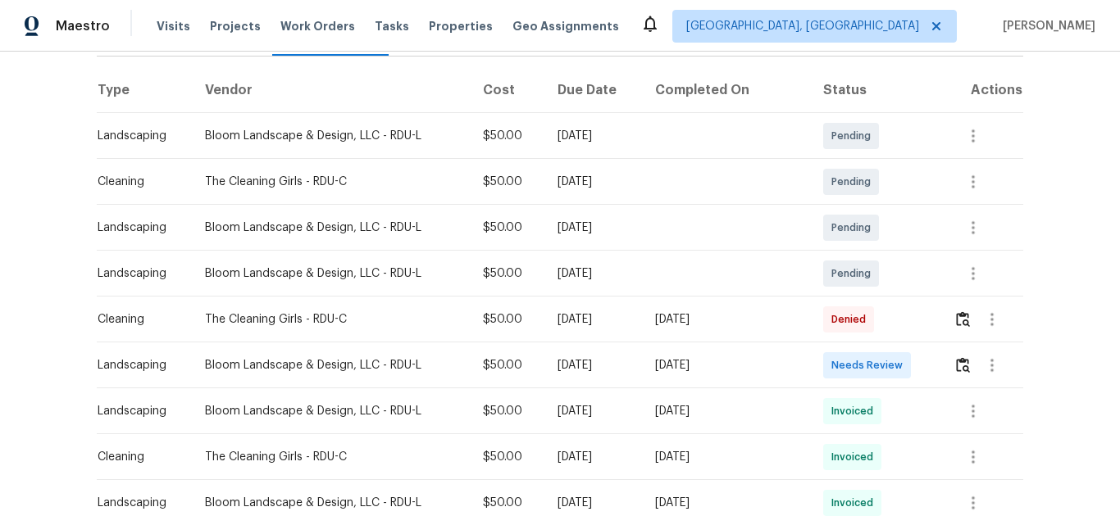
scroll to position [246, 0]
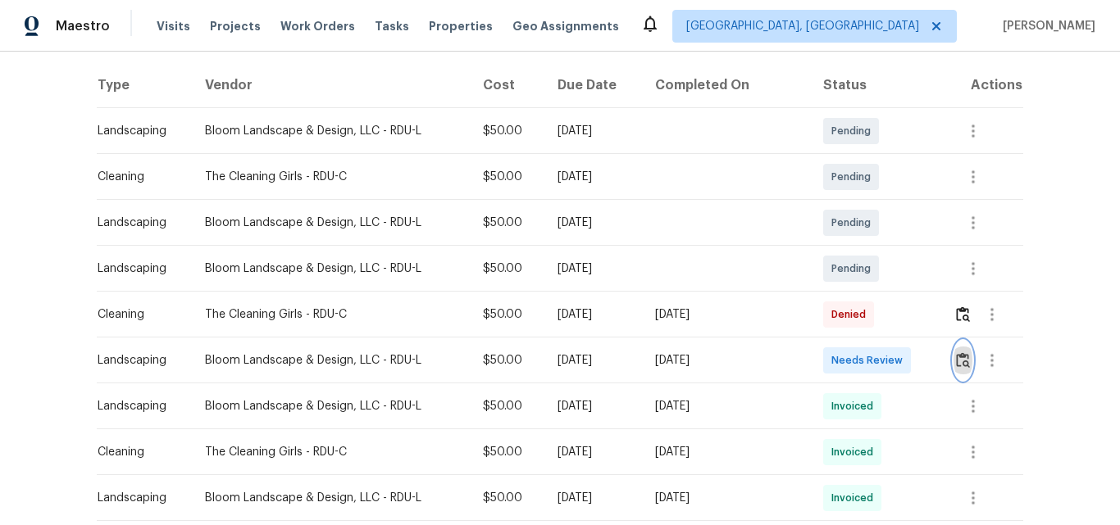
click at [960, 363] on img "button" at bounding box center [963, 360] width 14 height 16
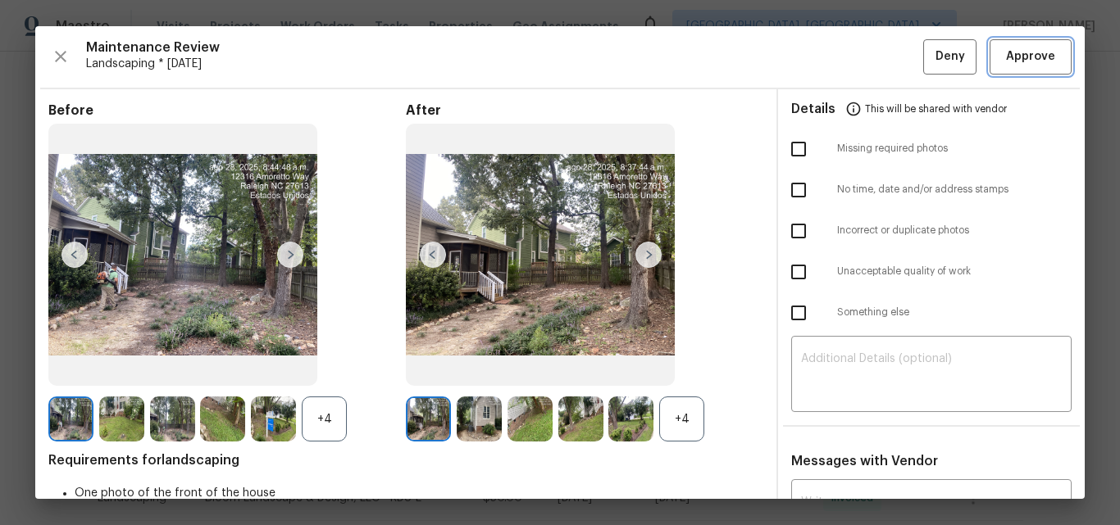
drag, startPoint x: 1008, startPoint y: 58, endPoint x: 999, endPoint y: 67, distance: 12.8
click at [1008, 58] on span "Approve" at bounding box center [1030, 57] width 49 height 20
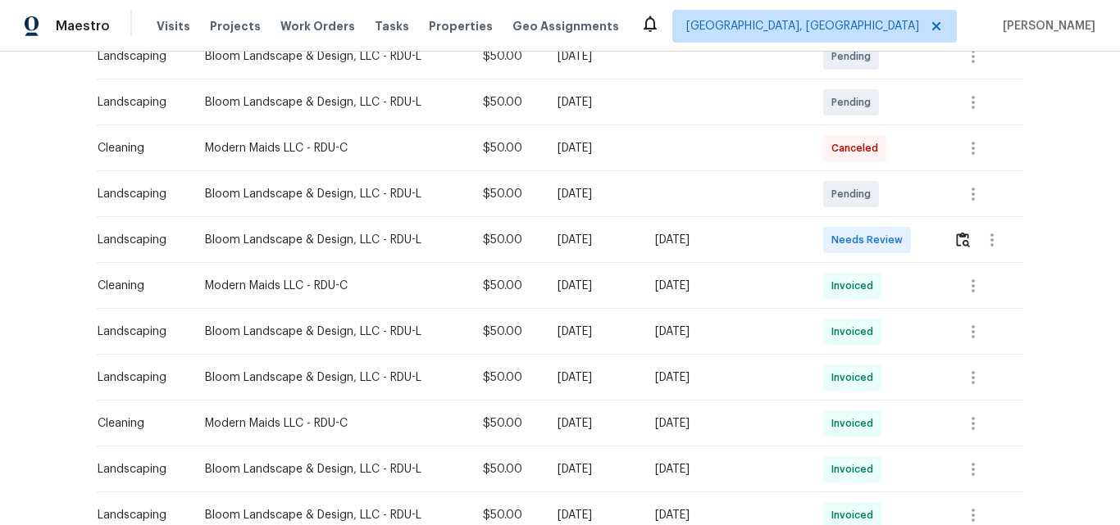
scroll to position [328, 0]
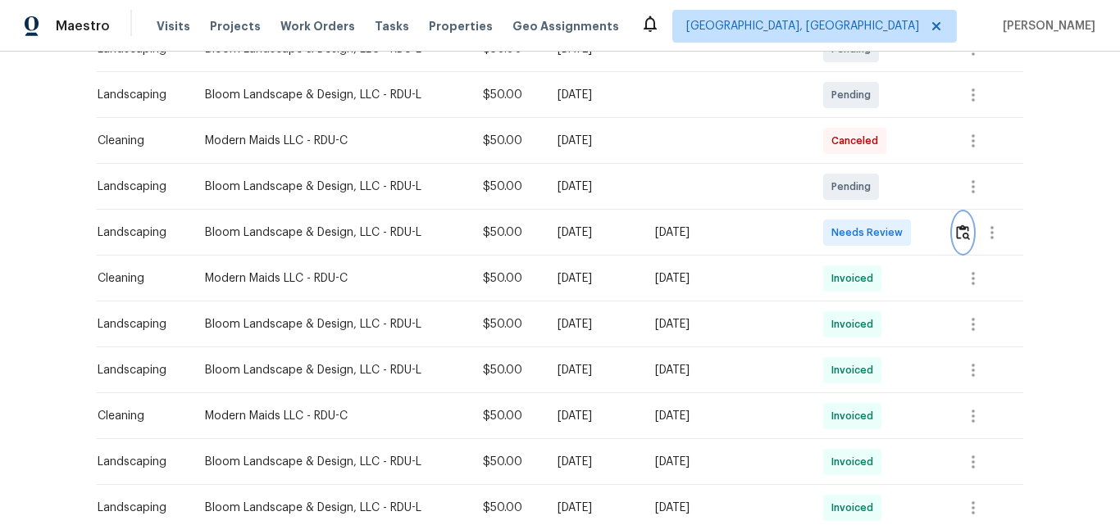
click at [960, 233] on img "button" at bounding box center [963, 233] width 14 height 16
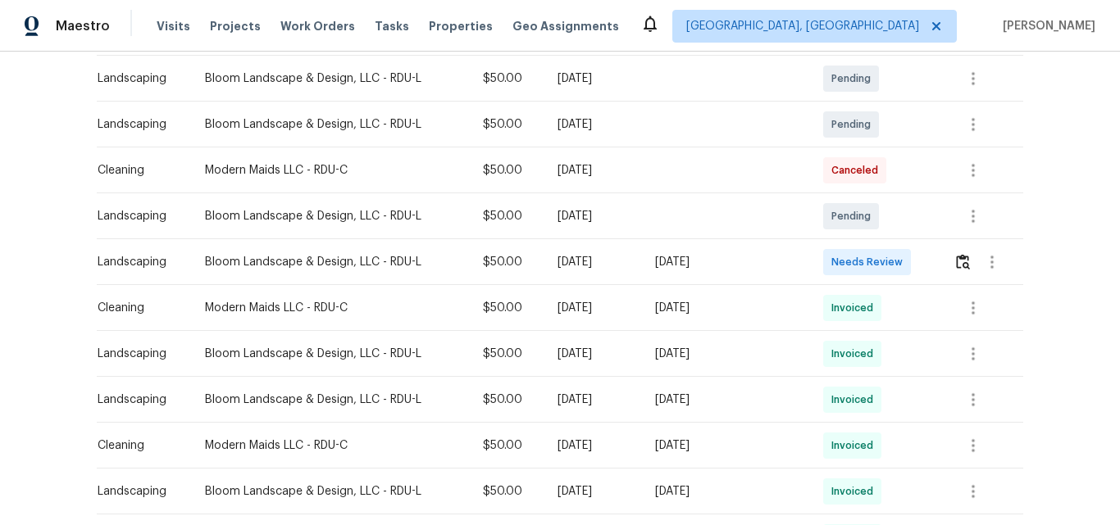
scroll to position [328, 0]
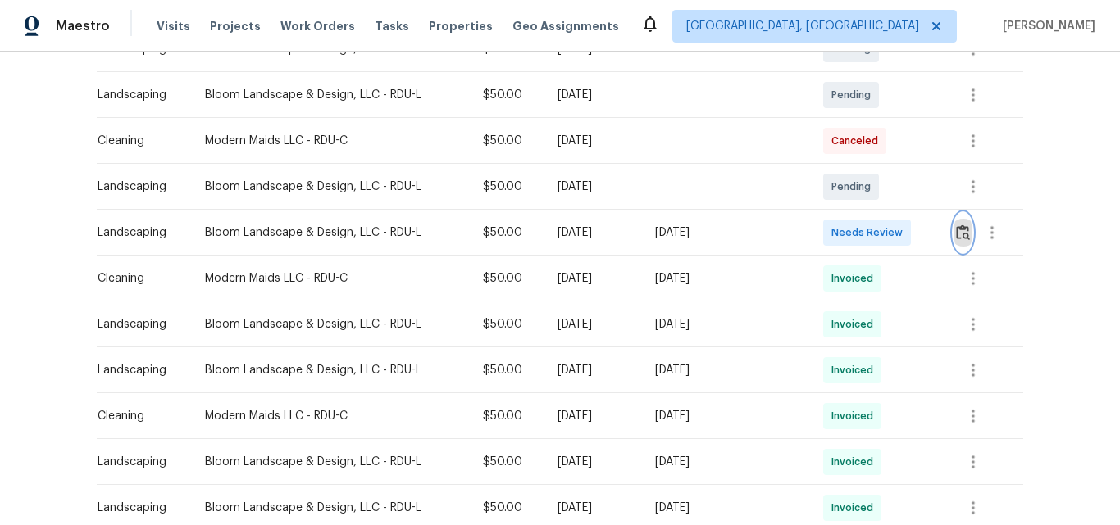
click at [959, 234] on img "button" at bounding box center [963, 233] width 14 height 16
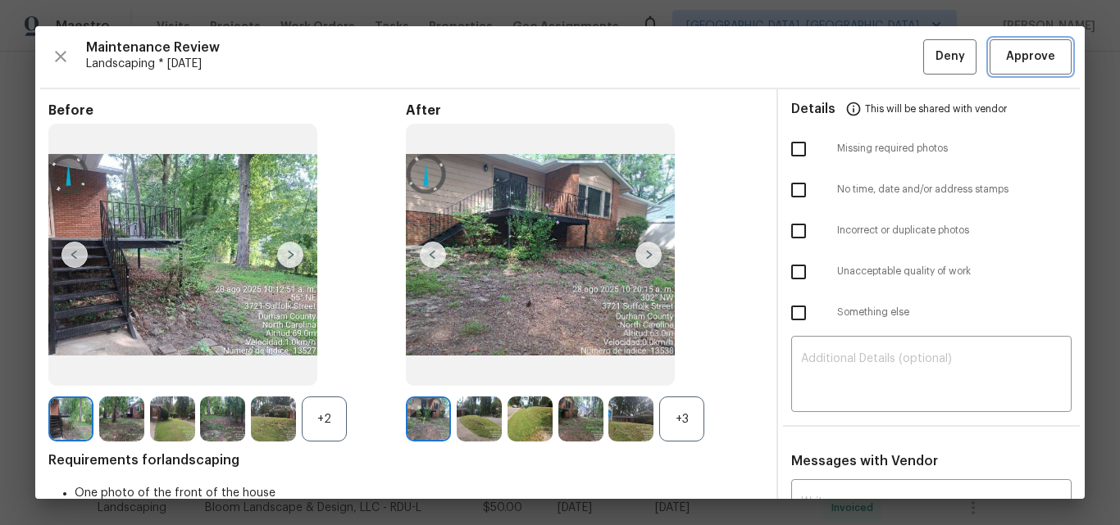
click at [1013, 59] on span "Approve" at bounding box center [1030, 57] width 49 height 20
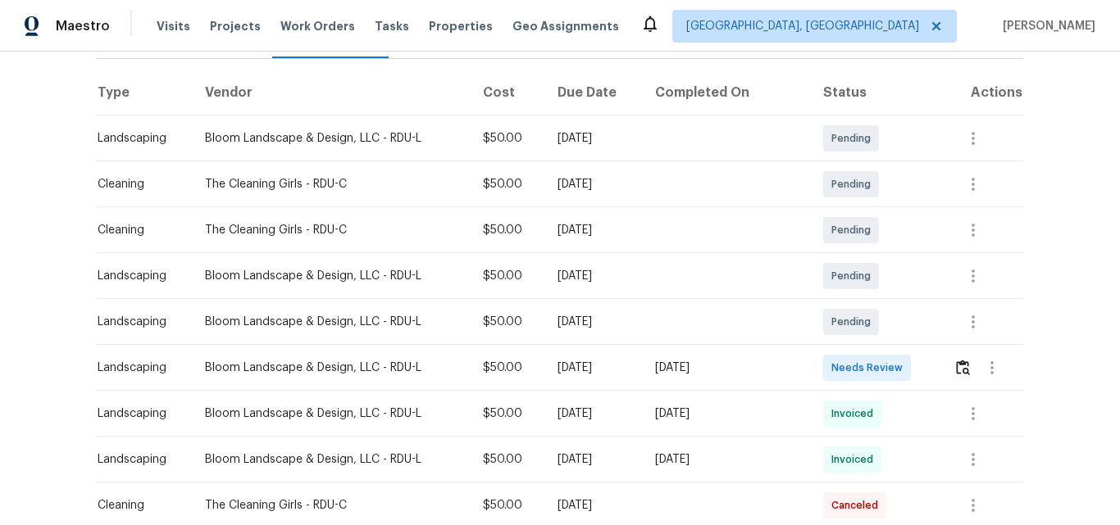
scroll to position [246, 0]
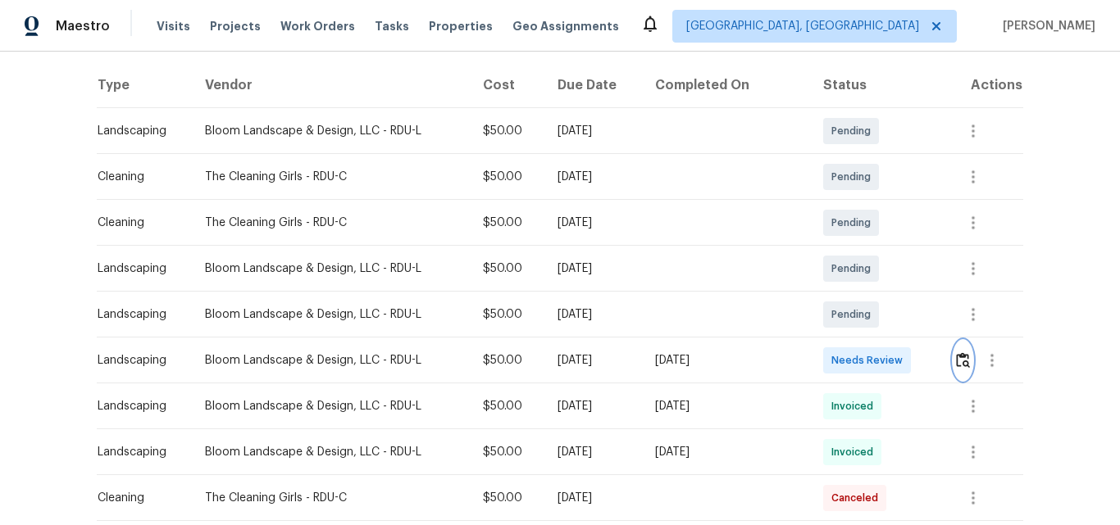
click at [958, 363] on img "button" at bounding box center [963, 360] width 14 height 16
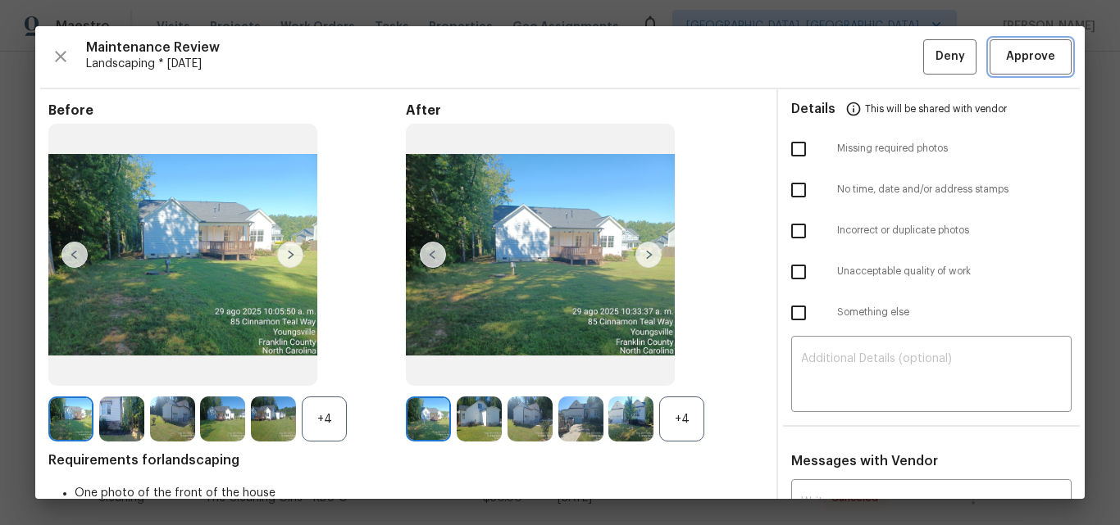
click at [1018, 52] on span "Approve" at bounding box center [1030, 57] width 49 height 20
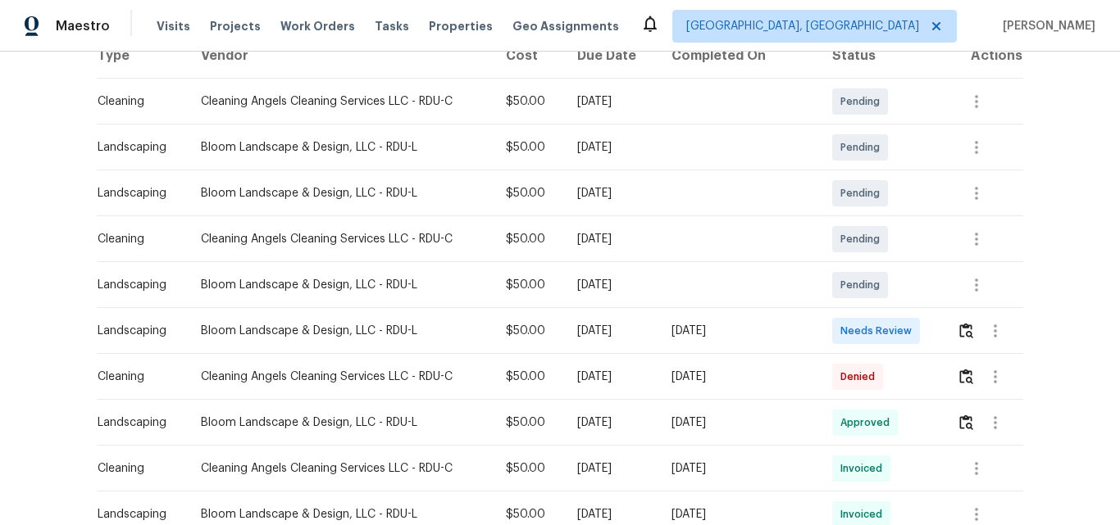
scroll to position [328, 0]
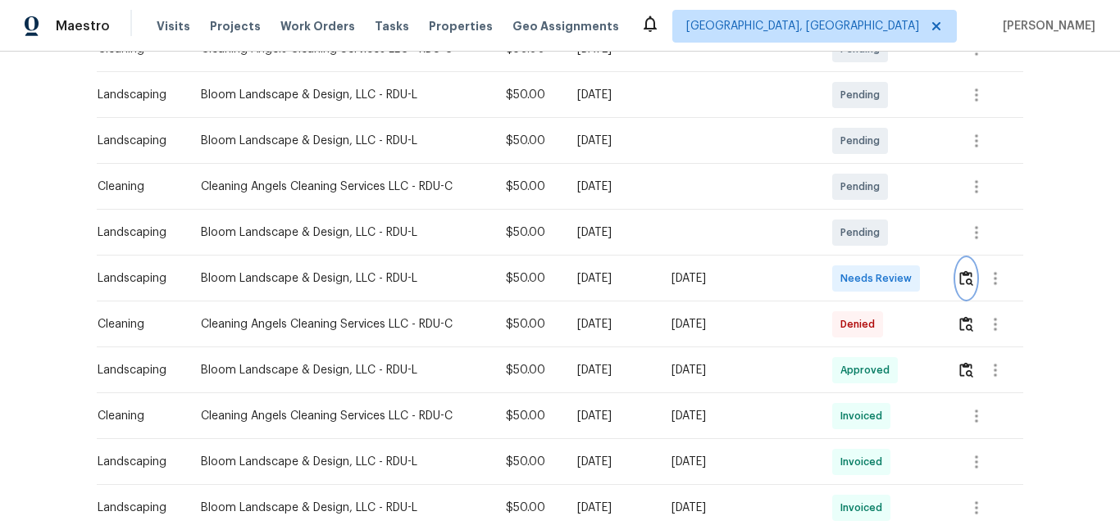
click at [962, 281] on img "button" at bounding box center [966, 278] width 14 height 16
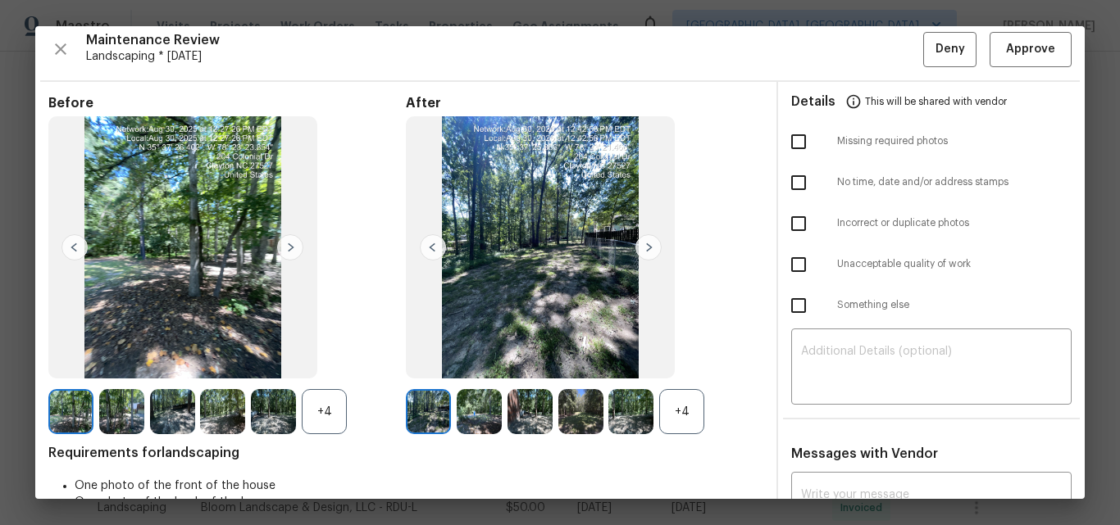
scroll to position [0, 0]
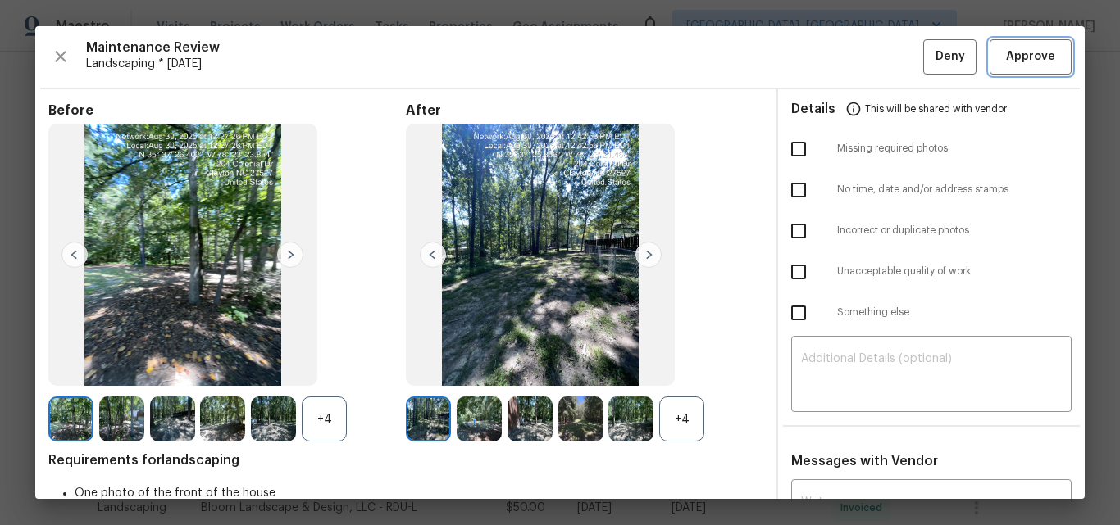
click at [1012, 57] on span "Approve" at bounding box center [1030, 57] width 49 height 20
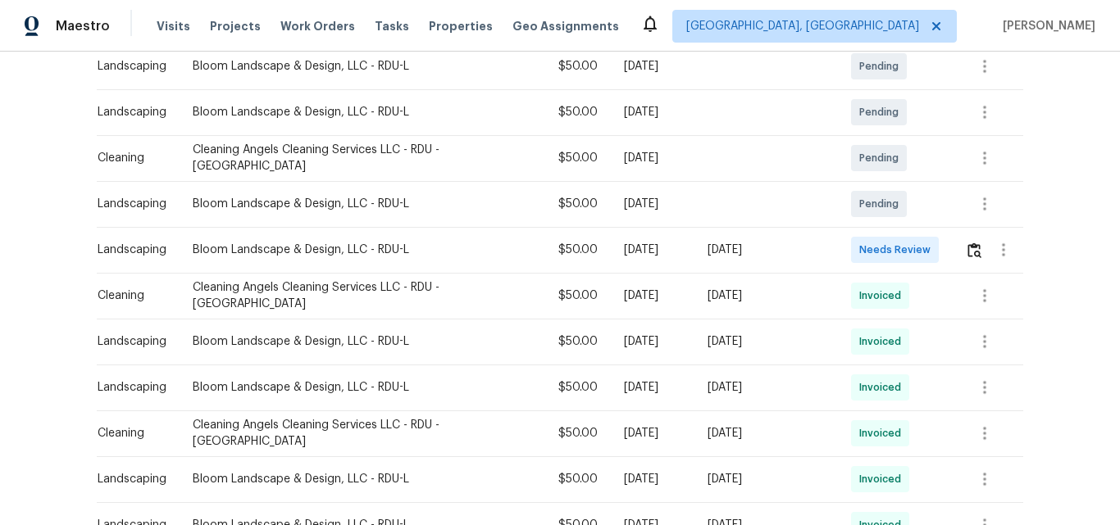
scroll to position [328, 0]
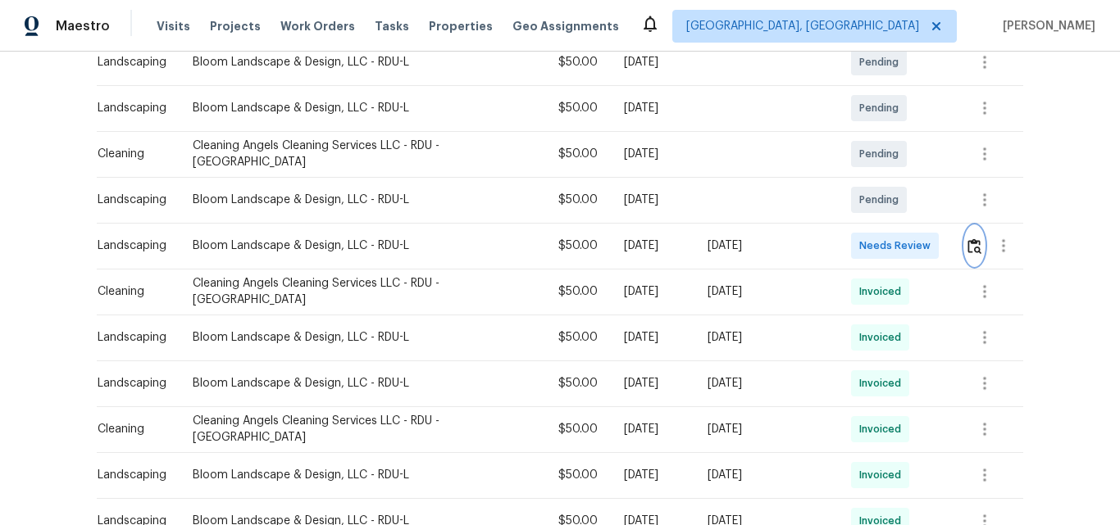
click at [967, 239] on img "button" at bounding box center [974, 247] width 14 height 16
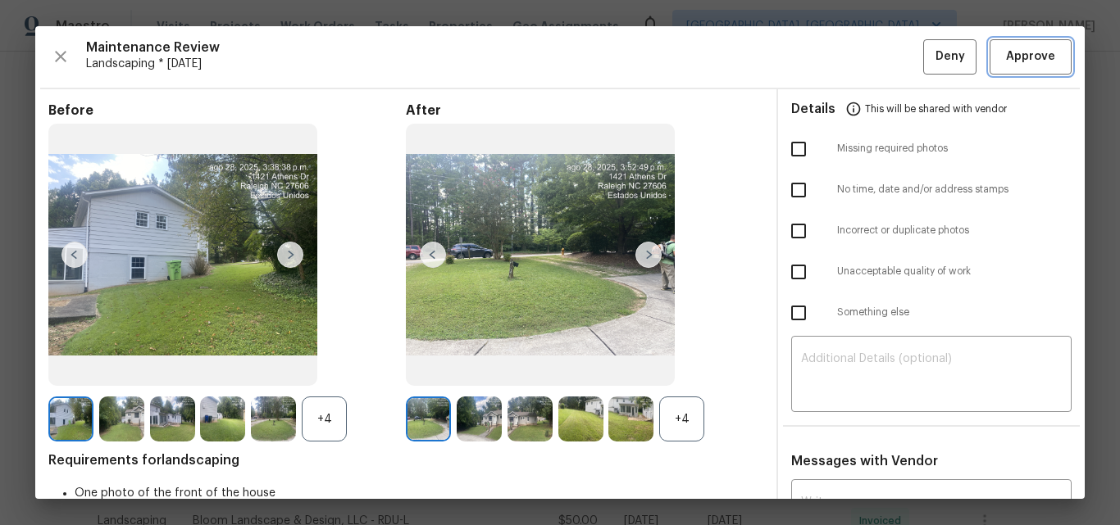
click at [1023, 48] on span "Approve" at bounding box center [1030, 57] width 49 height 20
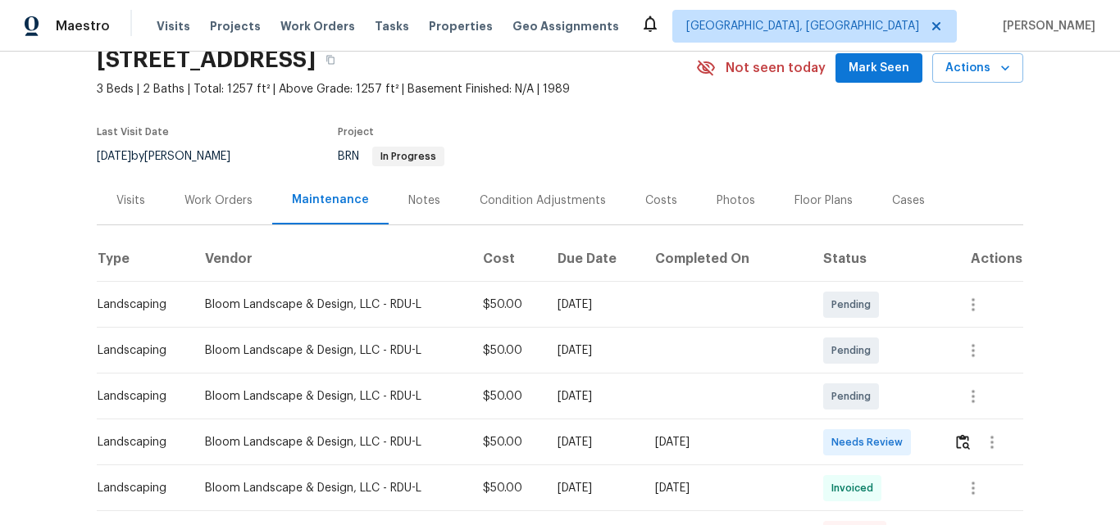
scroll to position [246, 0]
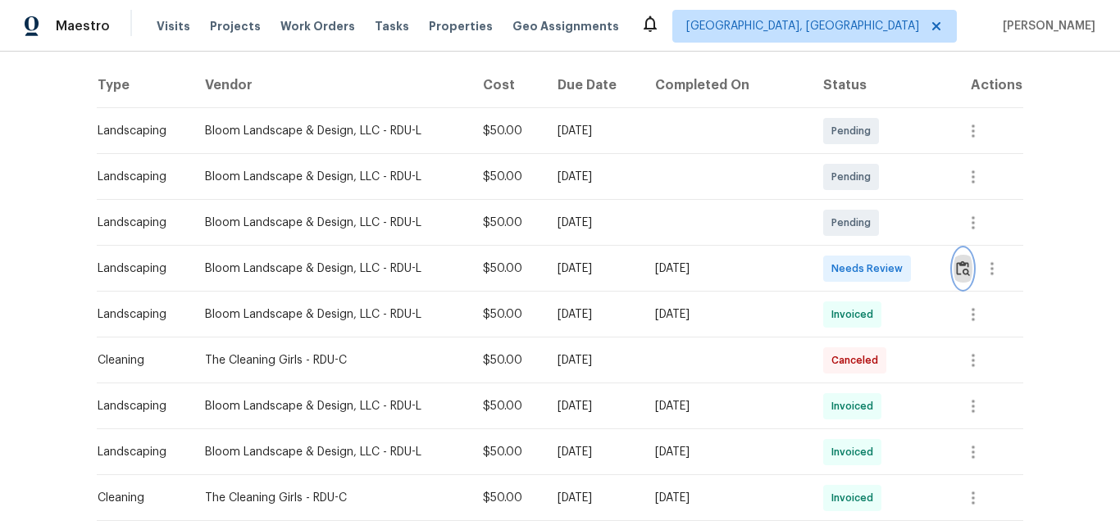
click at [956, 270] on img "button" at bounding box center [963, 269] width 14 height 16
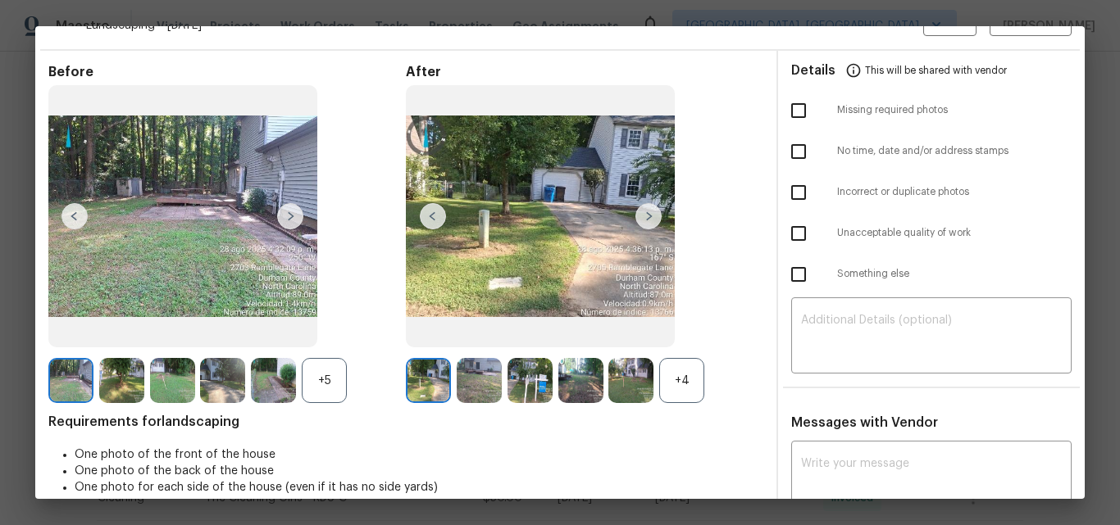
scroll to position [0, 0]
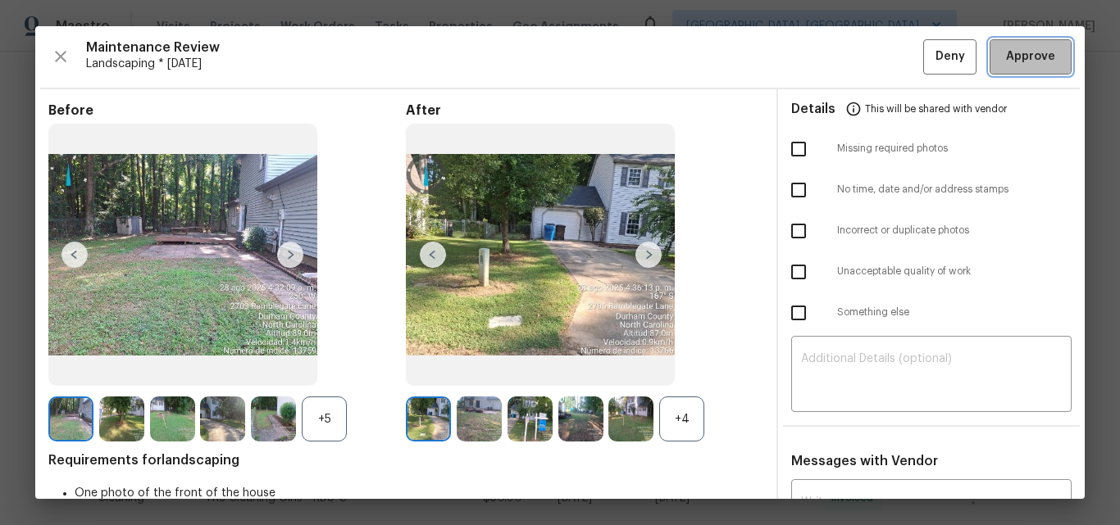
drag, startPoint x: 1024, startPoint y: 57, endPoint x: 908, endPoint y: 82, distance: 118.3
click at [1024, 57] on span "Approve" at bounding box center [1030, 57] width 49 height 20
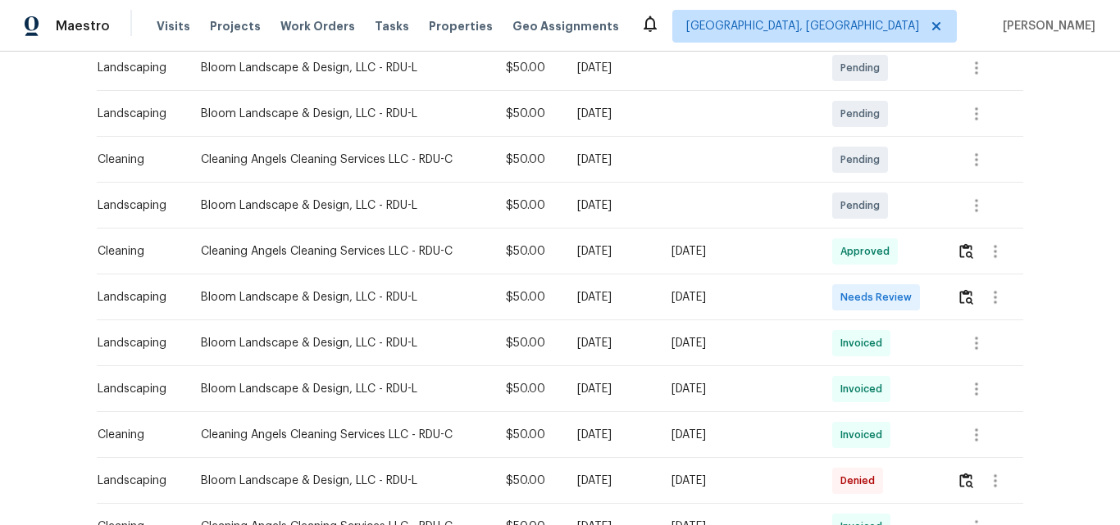
scroll to position [328, 0]
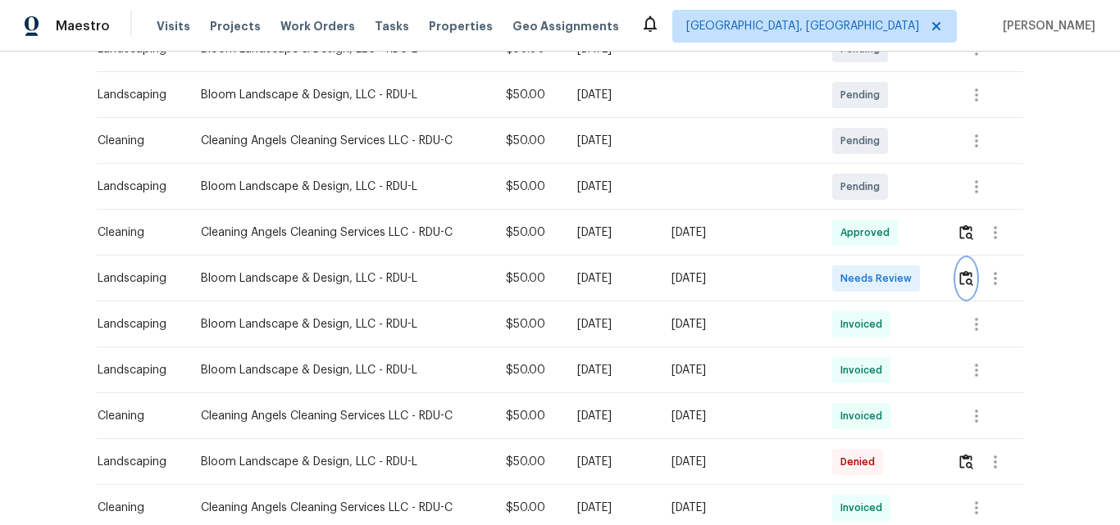
click at [966, 281] on img "button" at bounding box center [966, 278] width 14 height 16
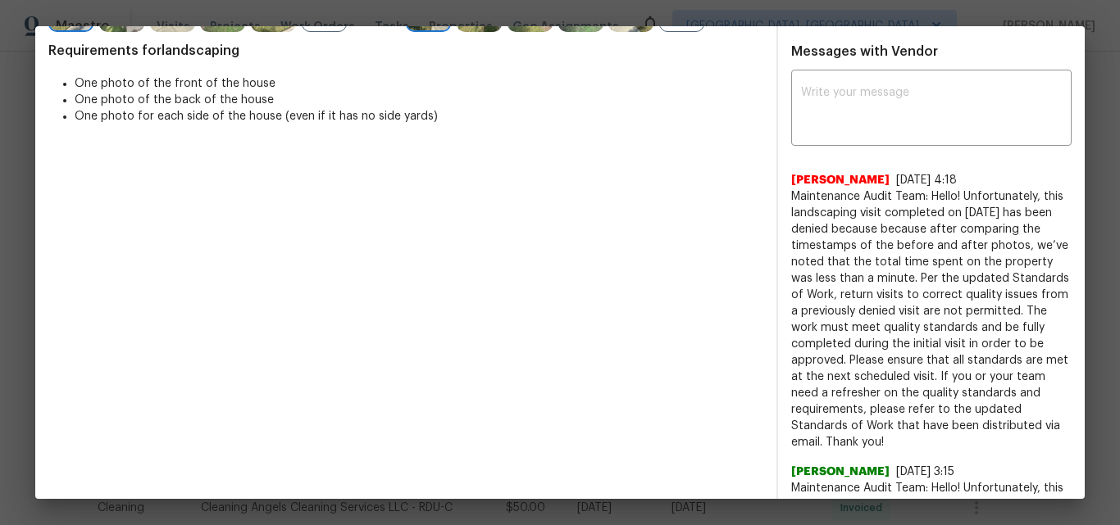
scroll to position [0, 0]
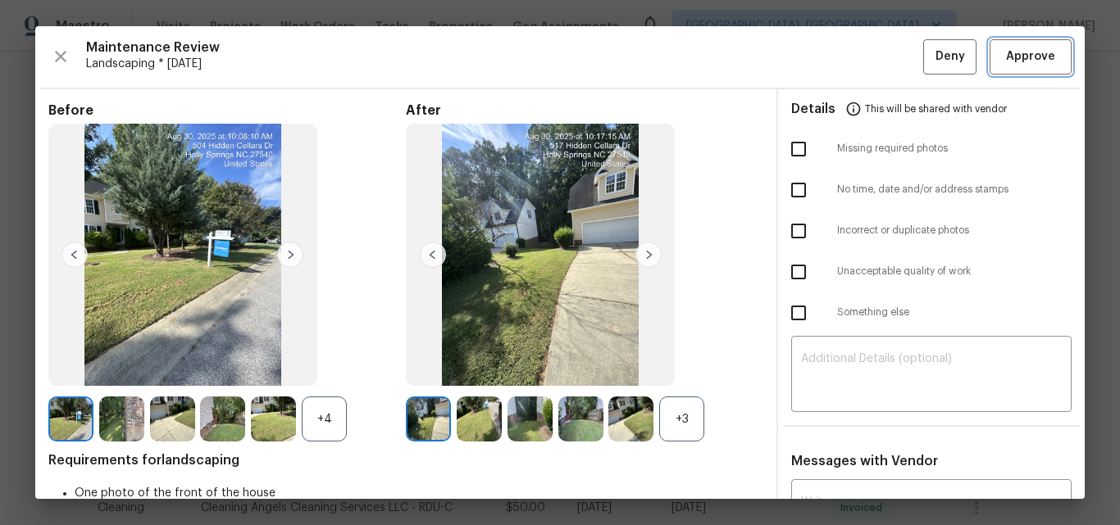
click at [1033, 60] on span "Approve" at bounding box center [1030, 57] width 49 height 20
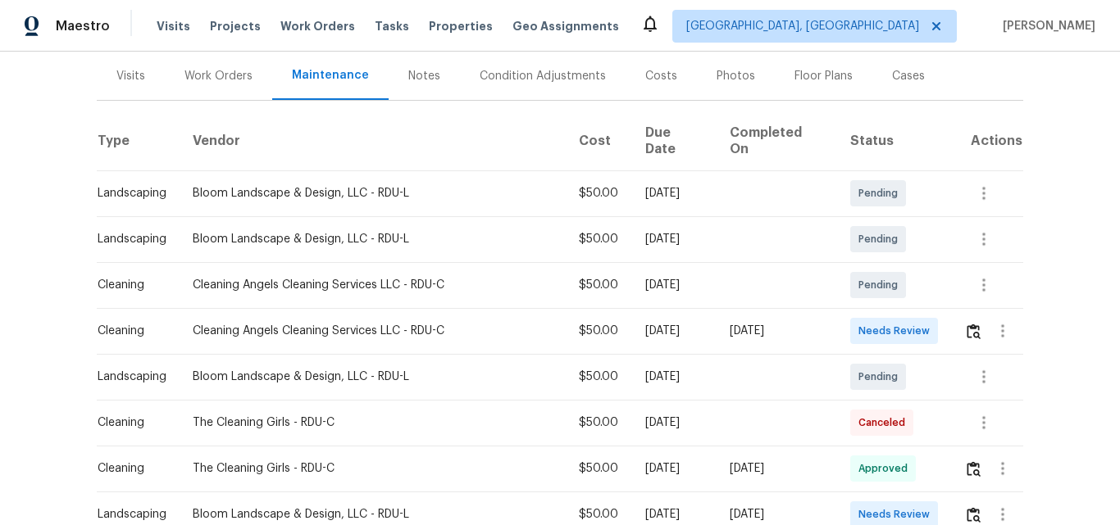
scroll to position [246, 0]
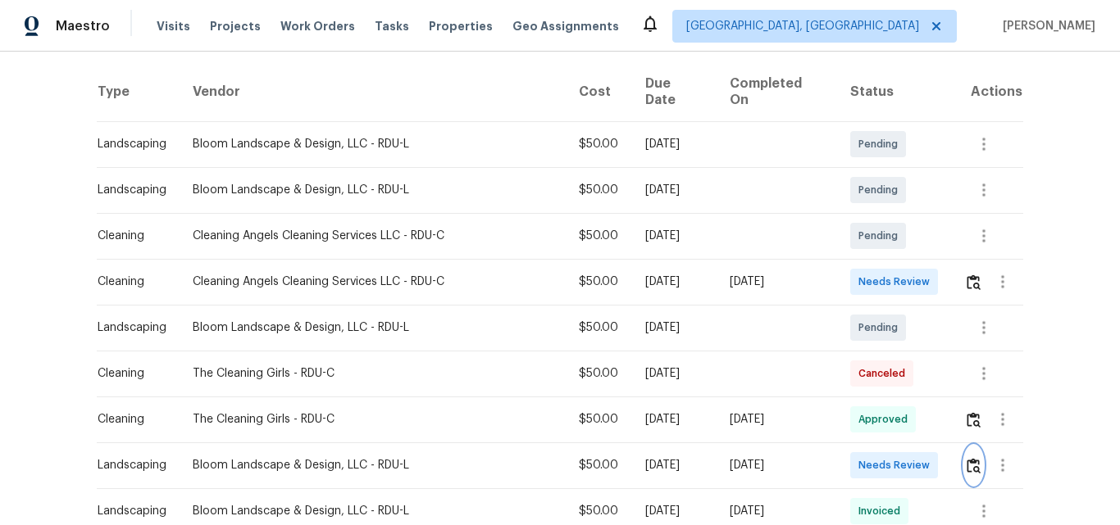
click at [966, 458] on img "button" at bounding box center [973, 466] width 14 height 16
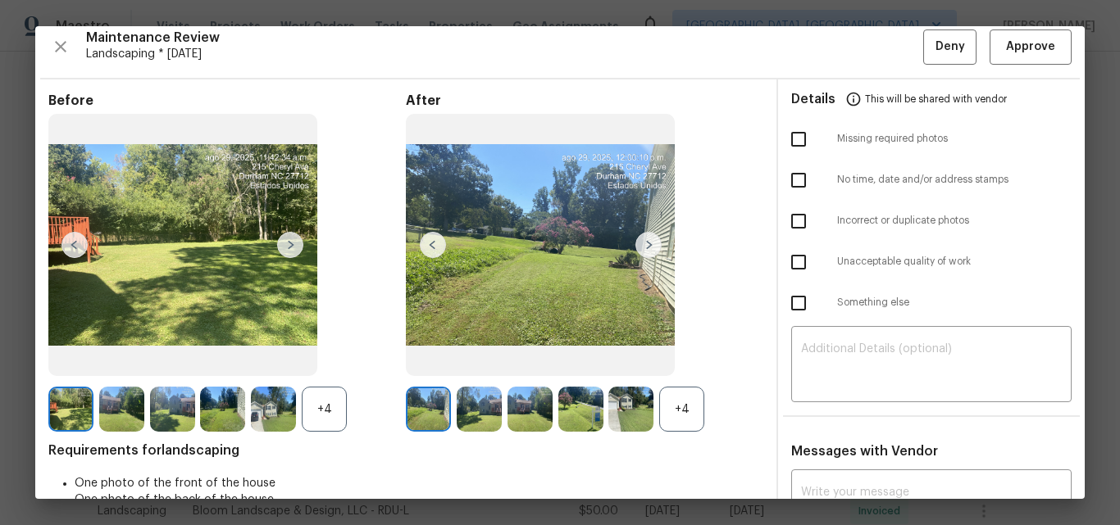
scroll to position [0, 0]
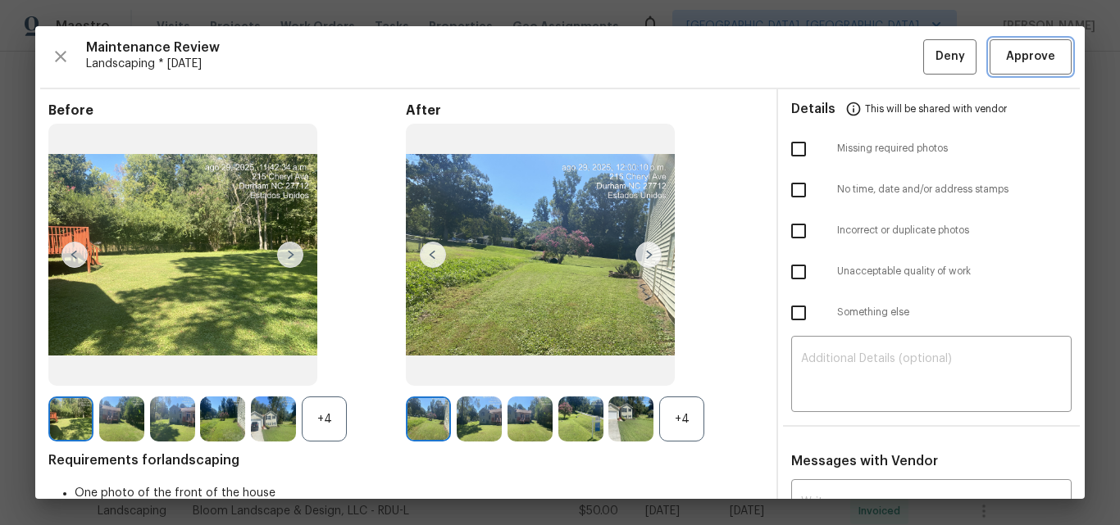
click at [1017, 62] on span "Approve" at bounding box center [1030, 57] width 49 height 20
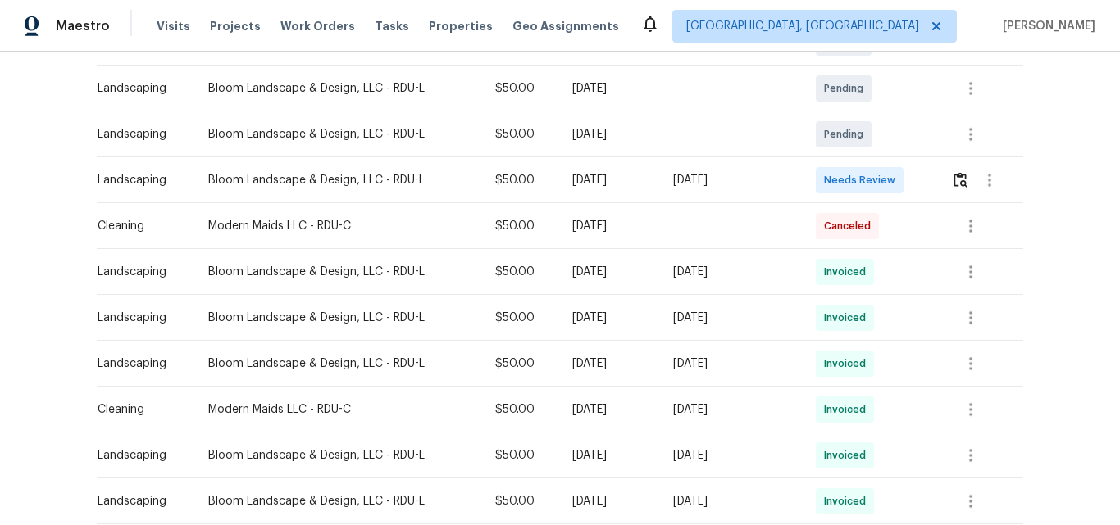
scroll to position [246, 0]
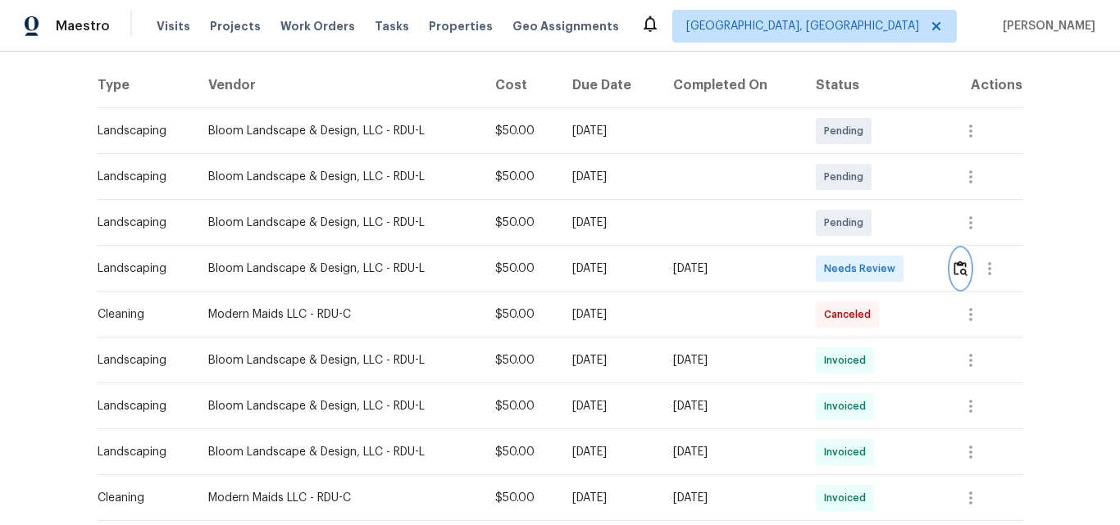
click at [960, 267] on img "button" at bounding box center [960, 269] width 14 height 16
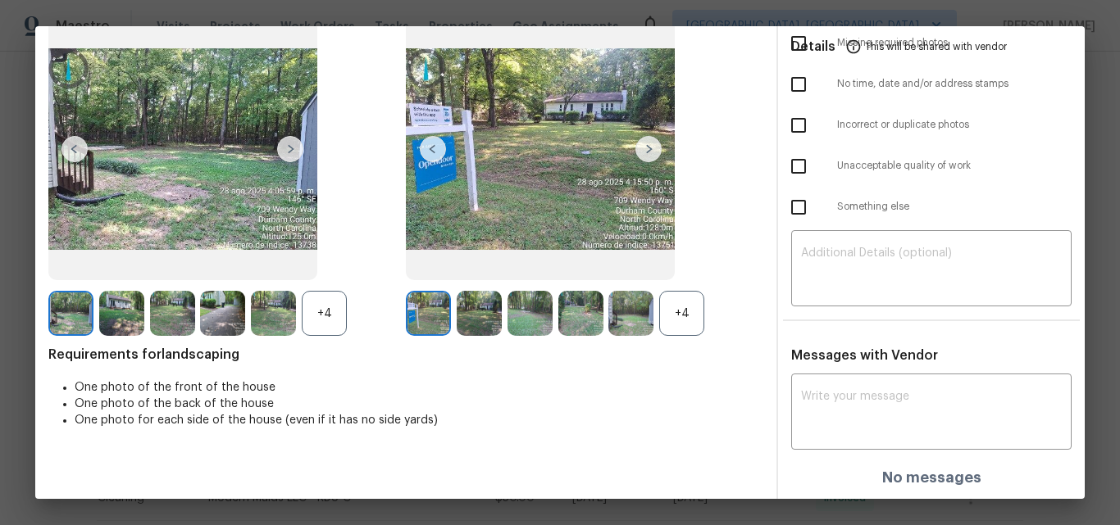
scroll to position [0, 0]
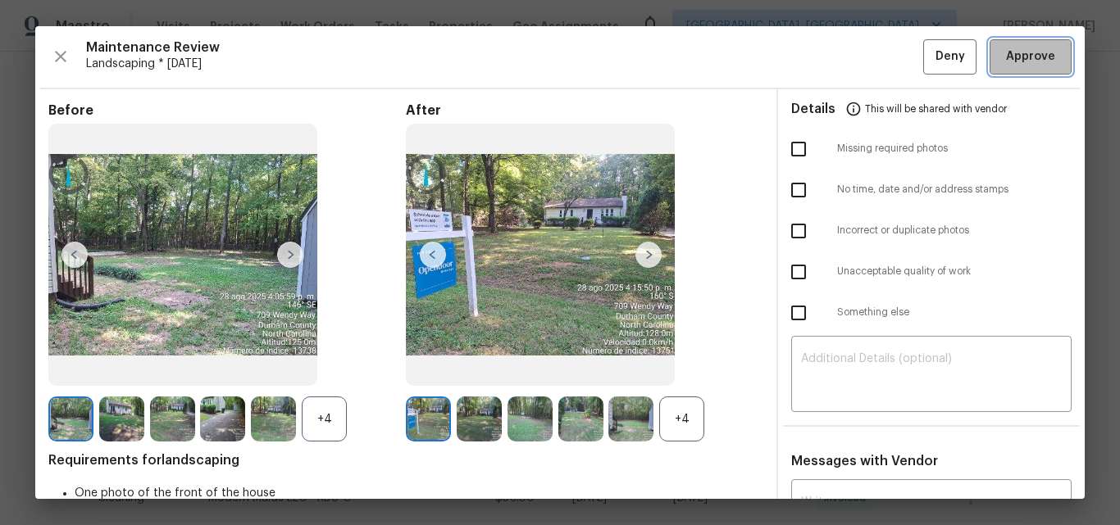
click at [1016, 61] on span "Approve" at bounding box center [1030, 57] width 49 height 20
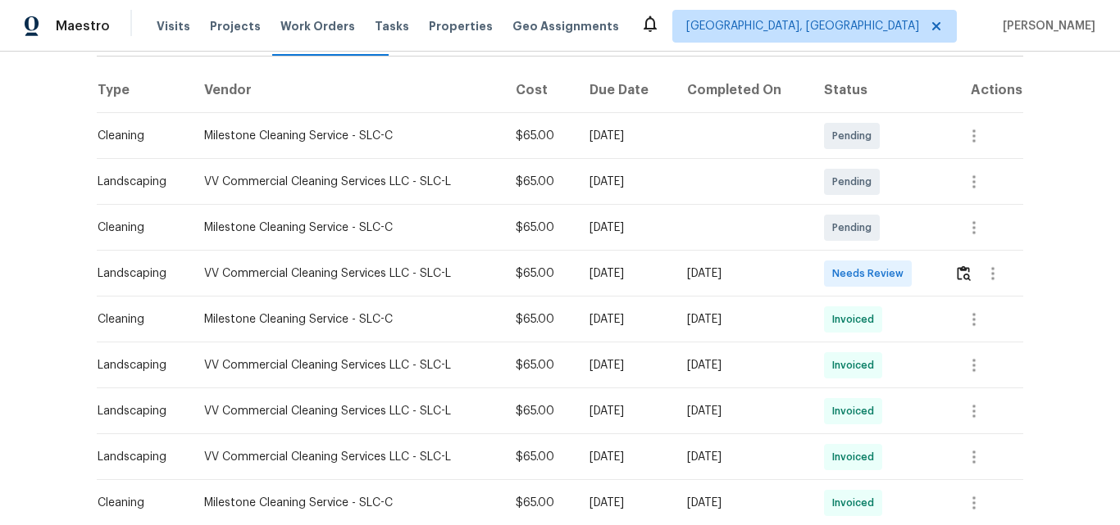
scroll to position [246, 0]
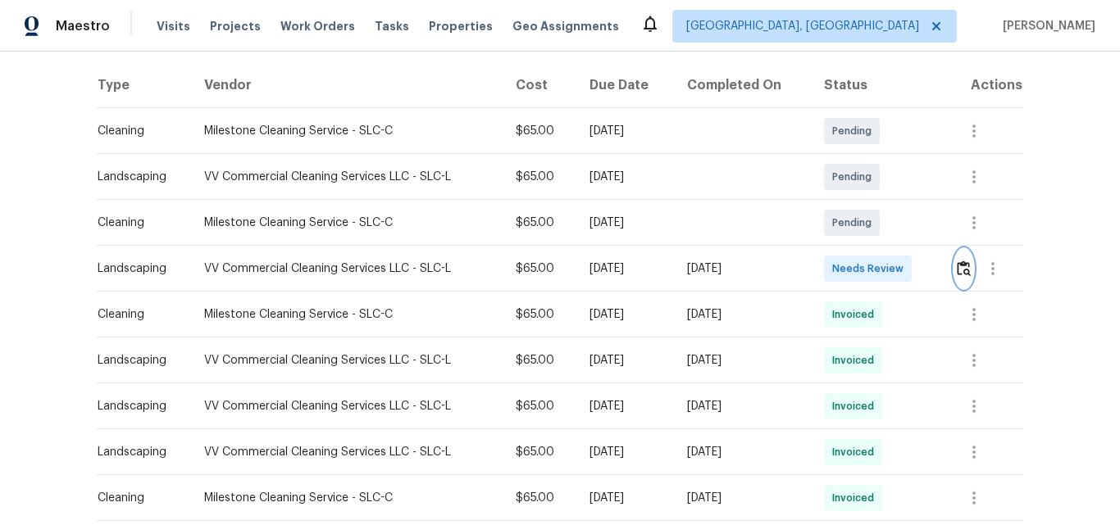
click at [958, 272] on img "button" at bounding box center [964, 269] width 14 height 16
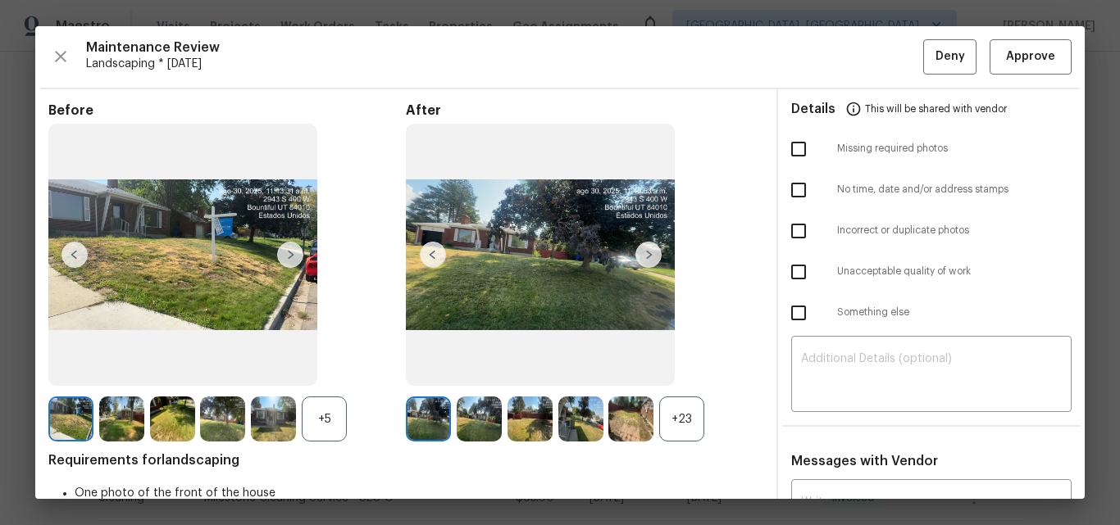
click at [686, 417] on div "+23" at bounding box center [681, 419] width 45 height 45
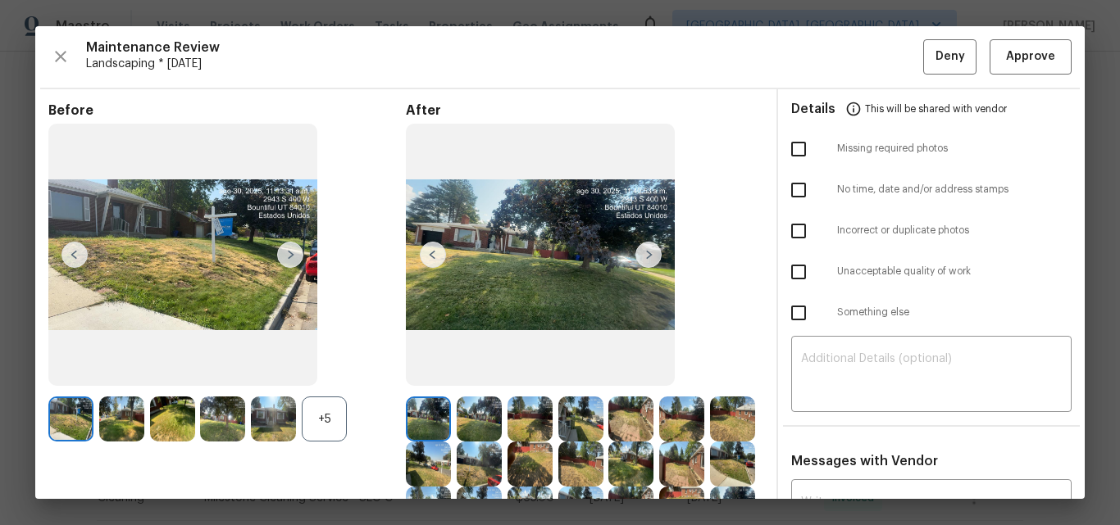
click at [313, 417] on div "+5" at bounding box center [324, 419] width 45 height 45
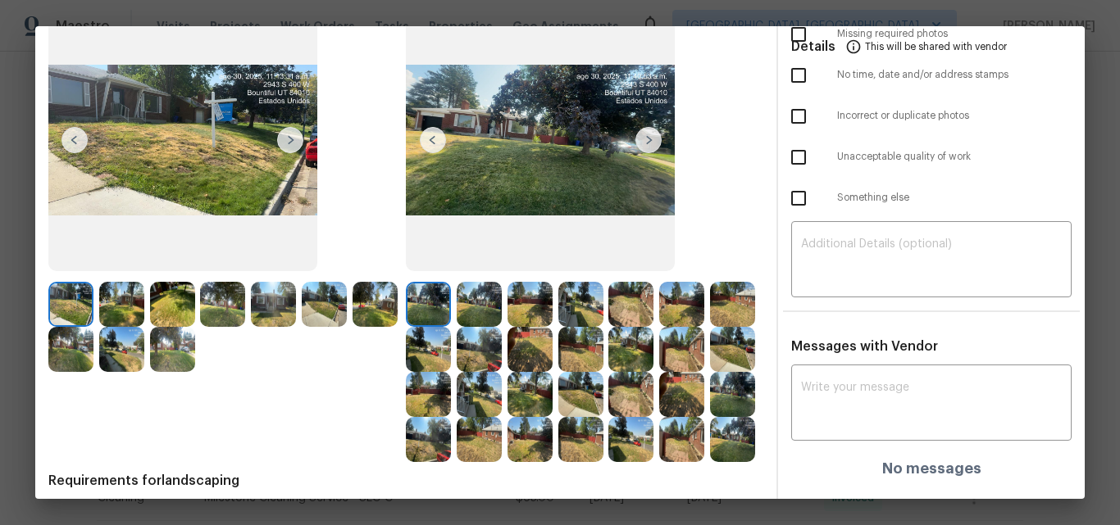
scroll to position [0, 0]
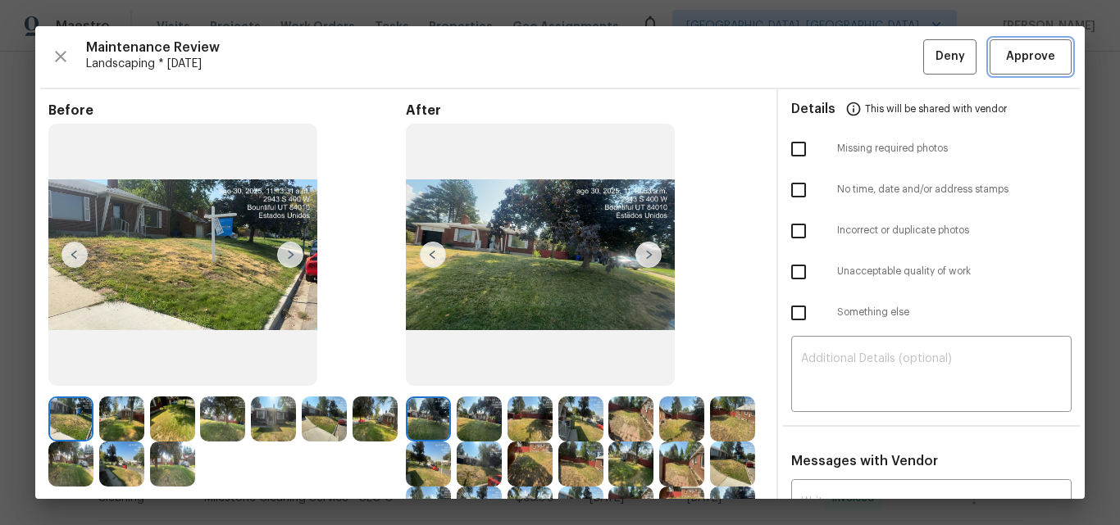
click at [1011, 59] on span "Approve" at bounding box center [1030, 57] width 49 height 20
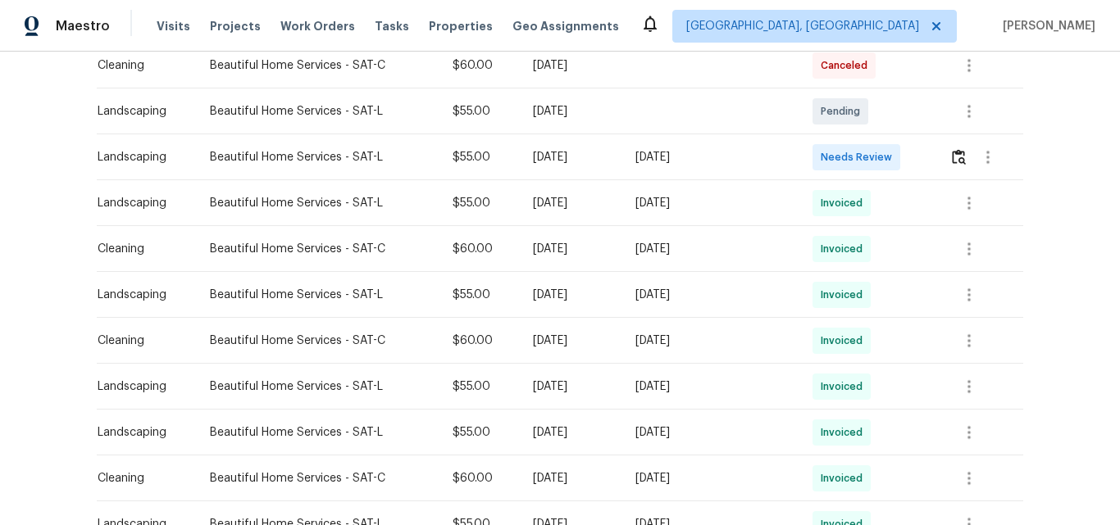
scroll to position [410, 0]
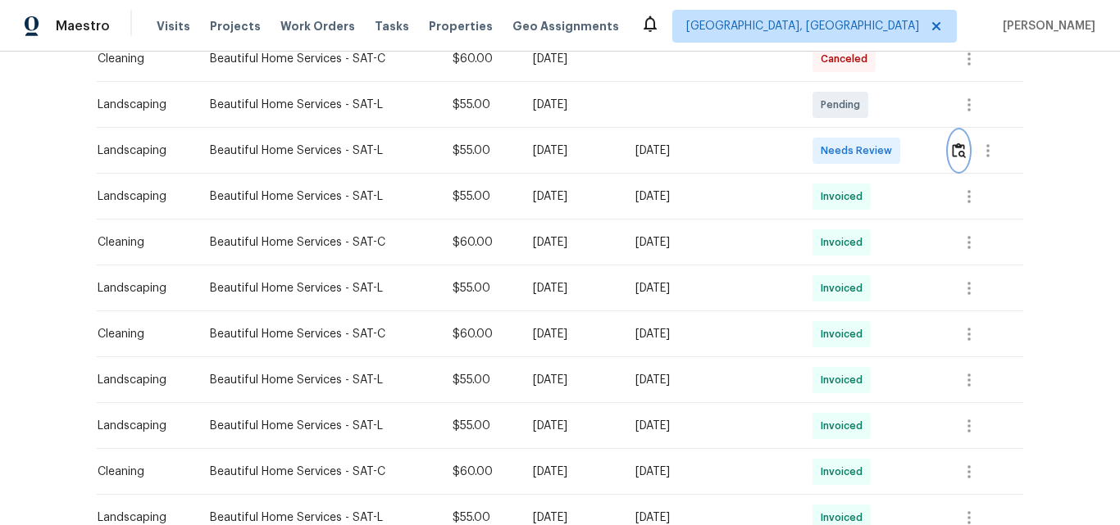
click at [955, 156] on img "button" at bounding box center [959, 151] width 14 height 16
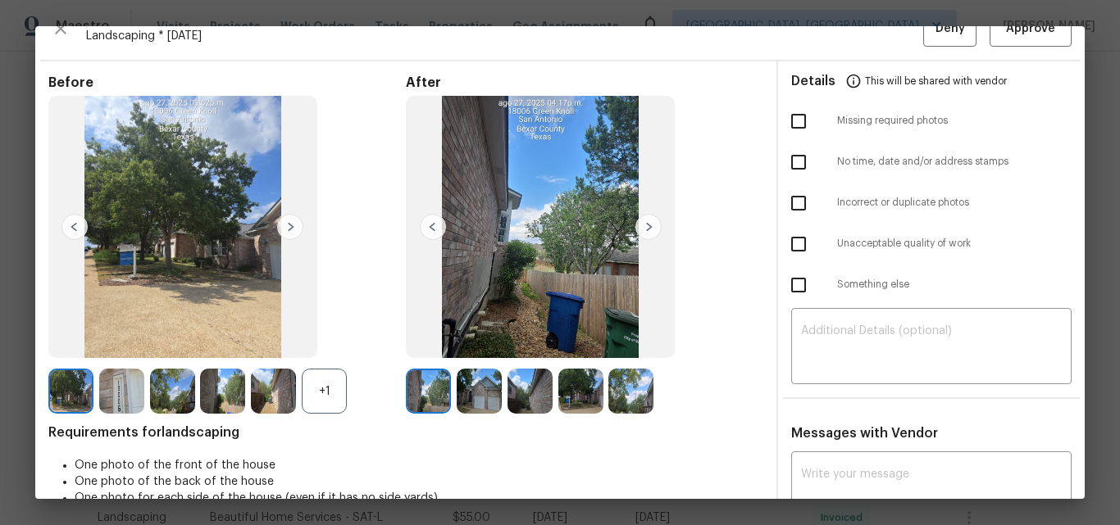
scroll to position [0, 0]
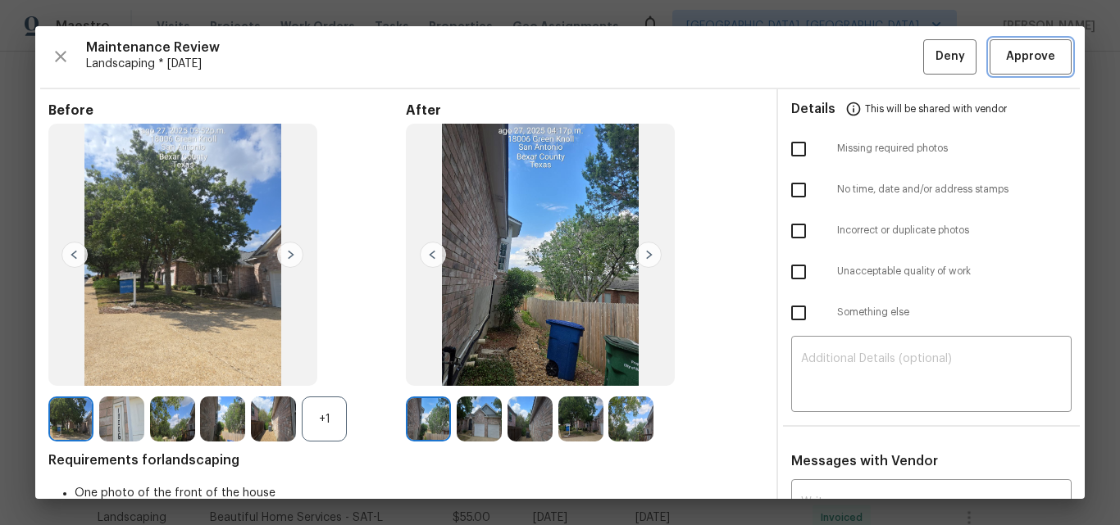
click at [1011, 56] on span "Approve" at bounding box center [1030, 57] width 49 height 20
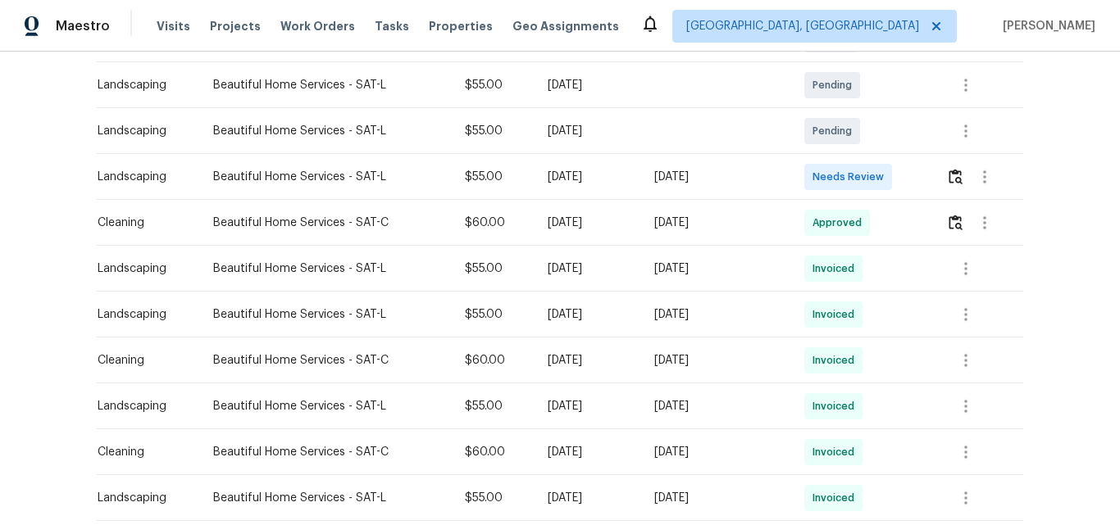
scroll to position [410, 0]
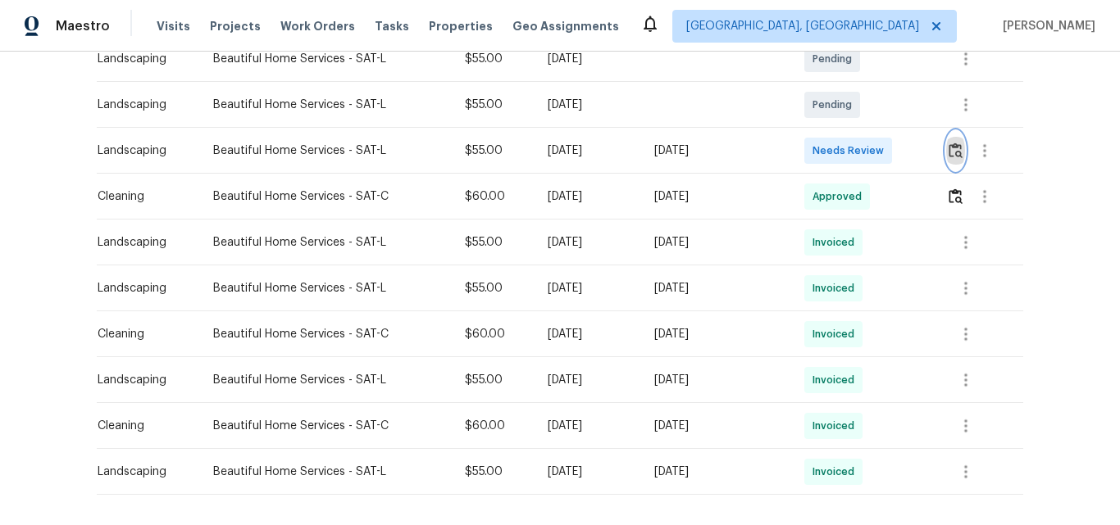
click at [950, 148] on img "button" at bounding box center [955, 151] width 14 height 16
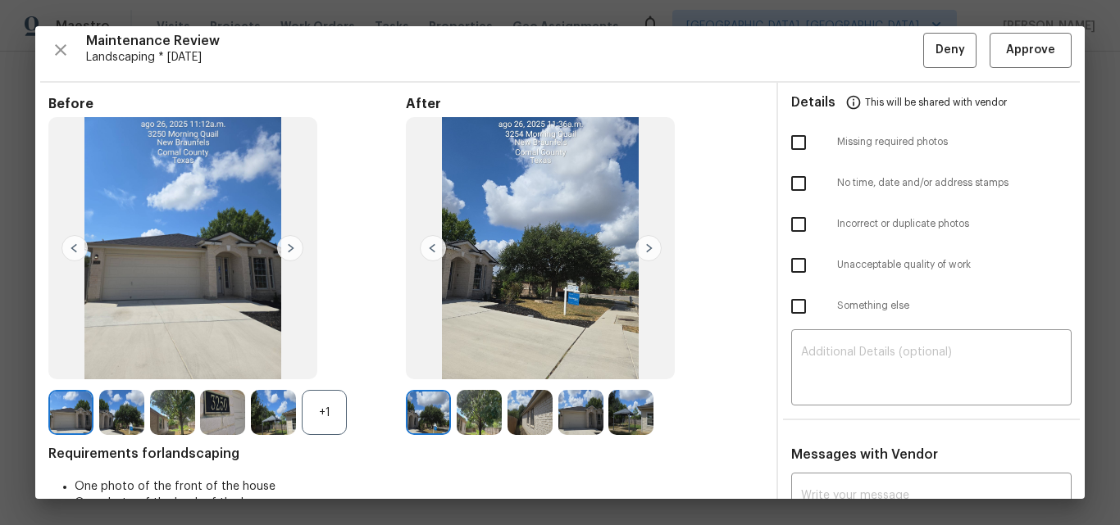
scroll to position [0, 0]
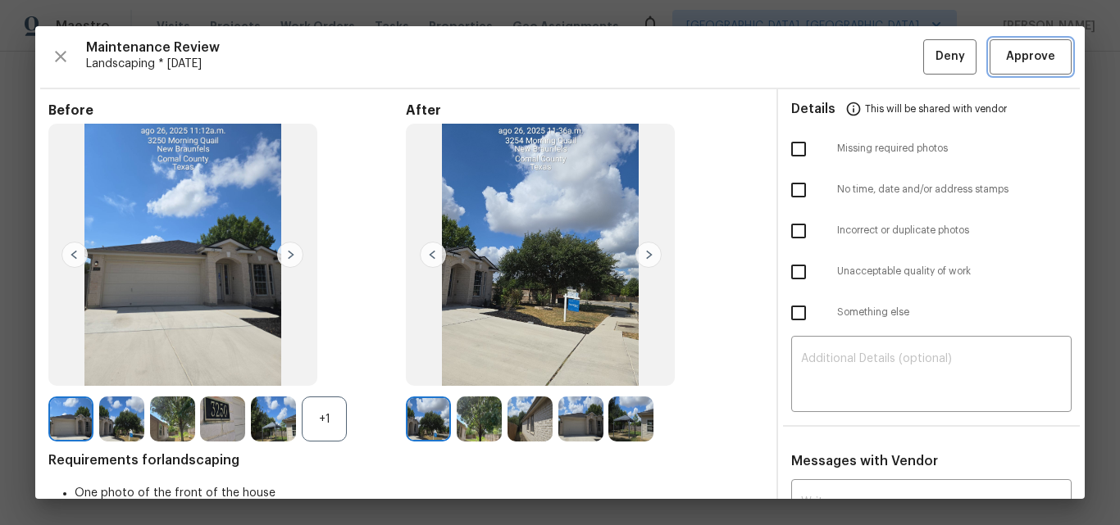
click at [1019, 57] on span "Approve" at bounding box center [1030, 57] width 49 height 20
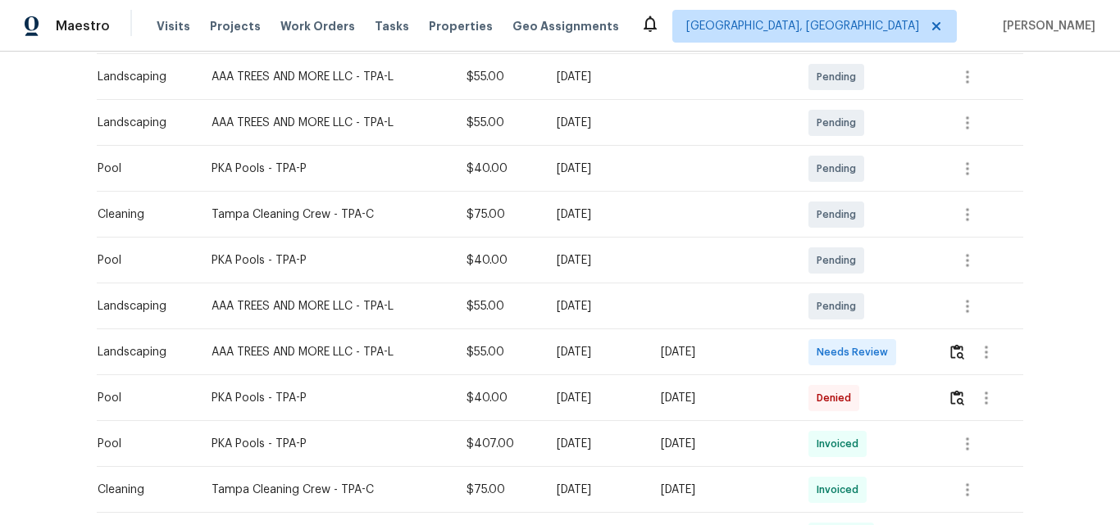
scroll to position [410, 0]
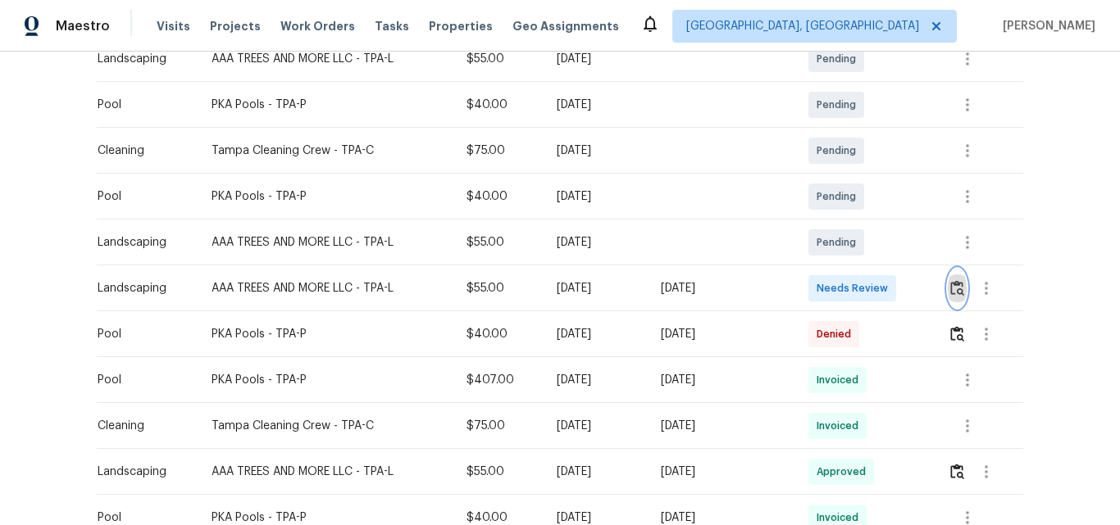
click at [955, 291] on img "button" at bounding box center [957, 288] width 14 height 16
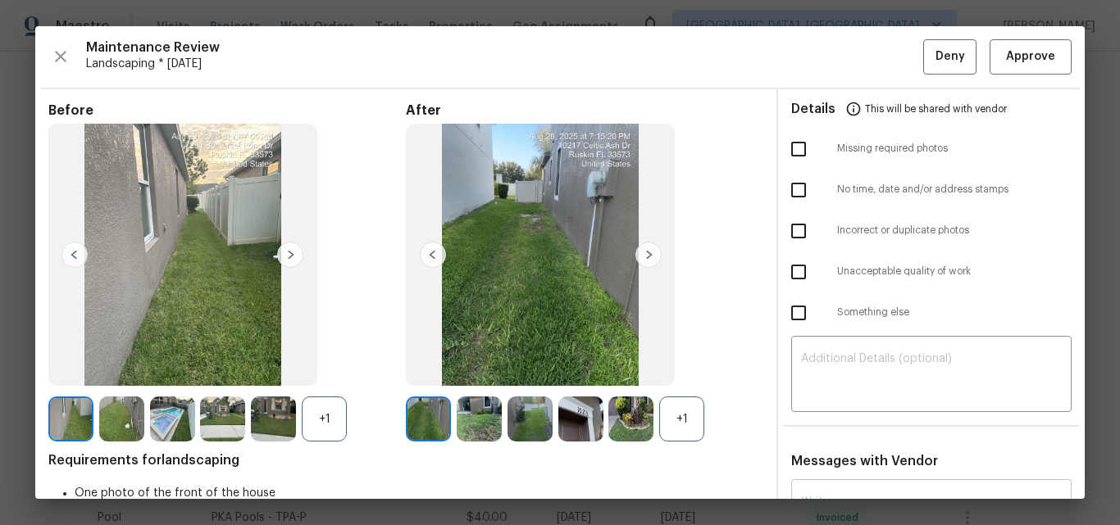
scroll to position [164, 0]
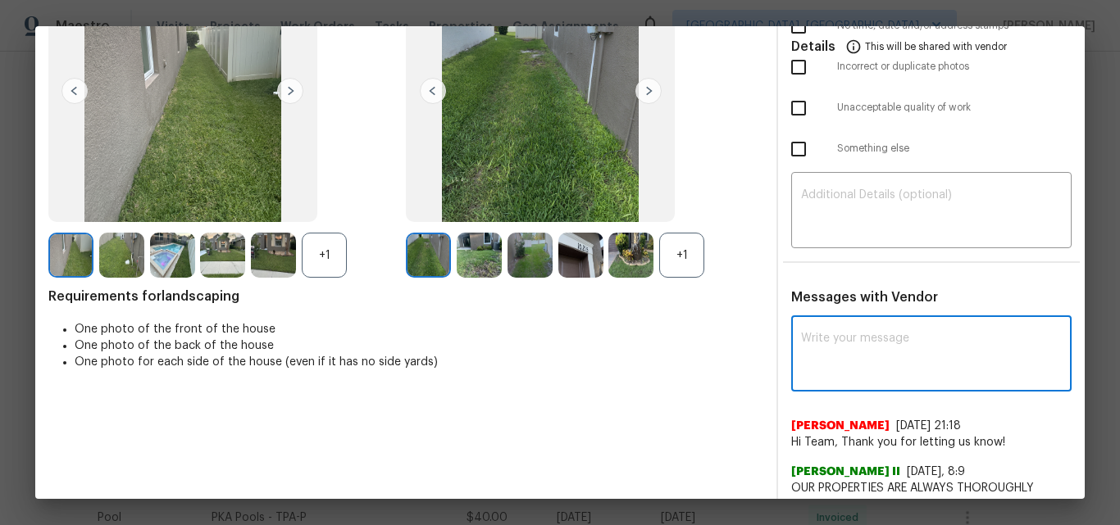
click at [865, 357] on textarea at bounding box center [931, 356] width 261 height 46
paste textarea "Maintenance Audit Team: Hello! Unfortunately this Landscaping visit completed o…"
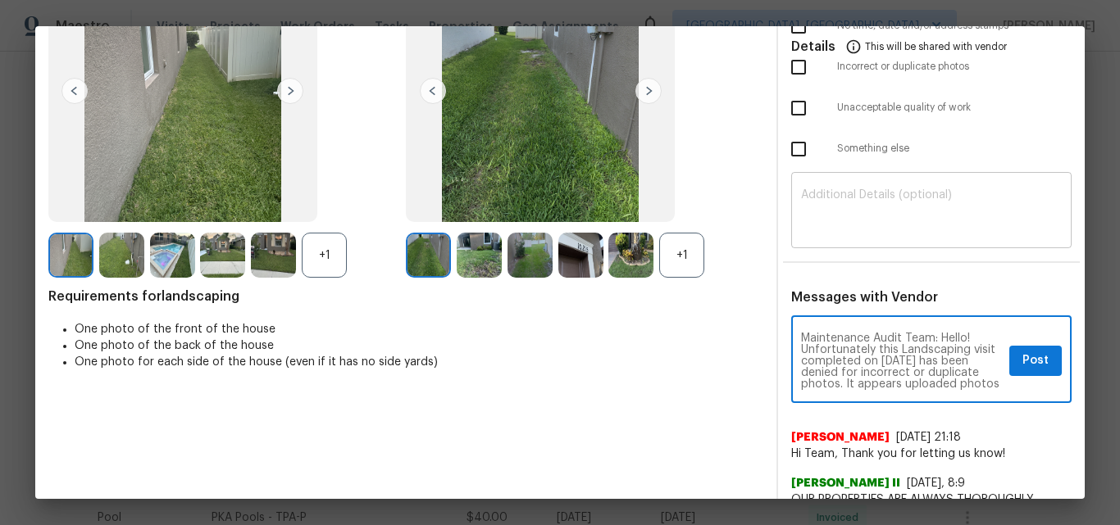
scroll to position [115, 0]
type textarea "Maintenance Audit Team: Hello! Unfortunately this Landscaping visit completed o…"
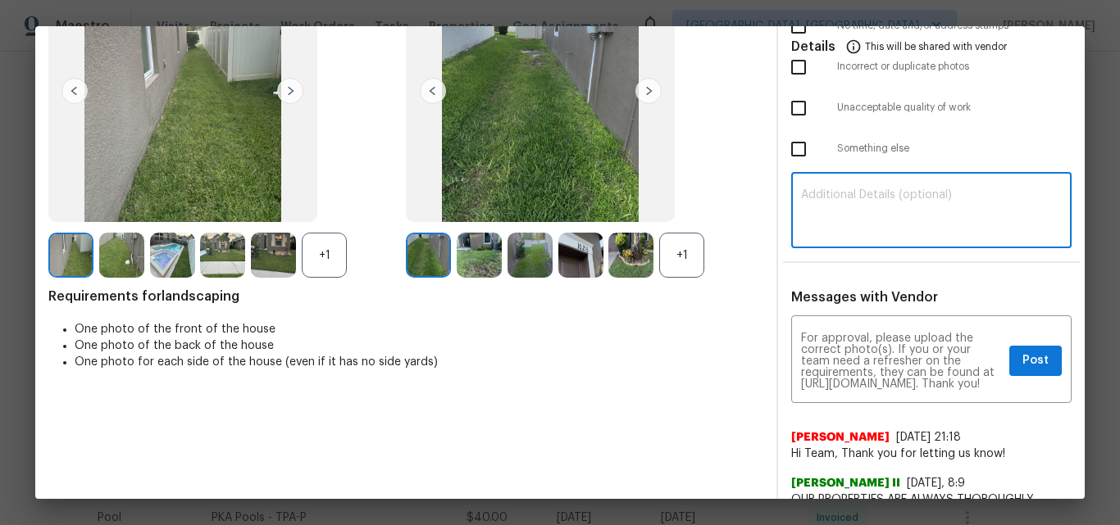
click at [875, 213] on textarea at bounding box center [931, 212] width 261 height 46
paste textarea "Maintenance Audit Team: Hello! Unfortunately this Landscaping visit completed o…"
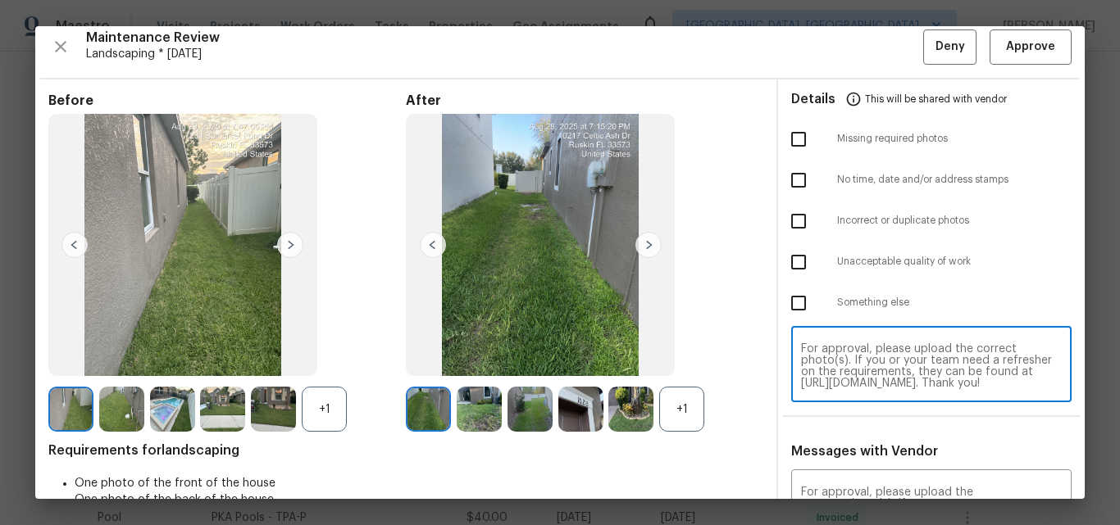
scroll to position [0, 0]
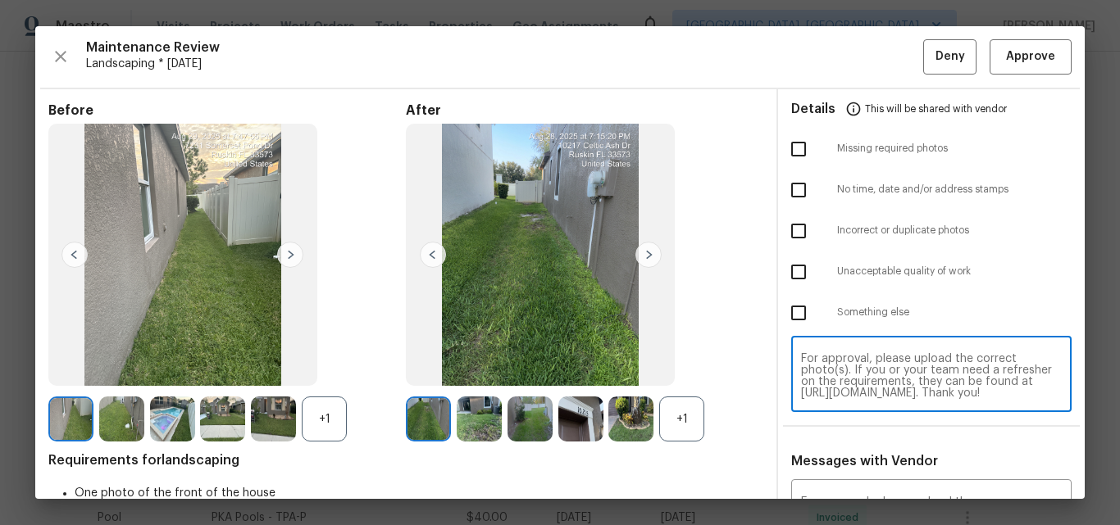
type textarea "Maintenance Audit Team: Hello! Unfortunately this Landscaping visit completed o…"
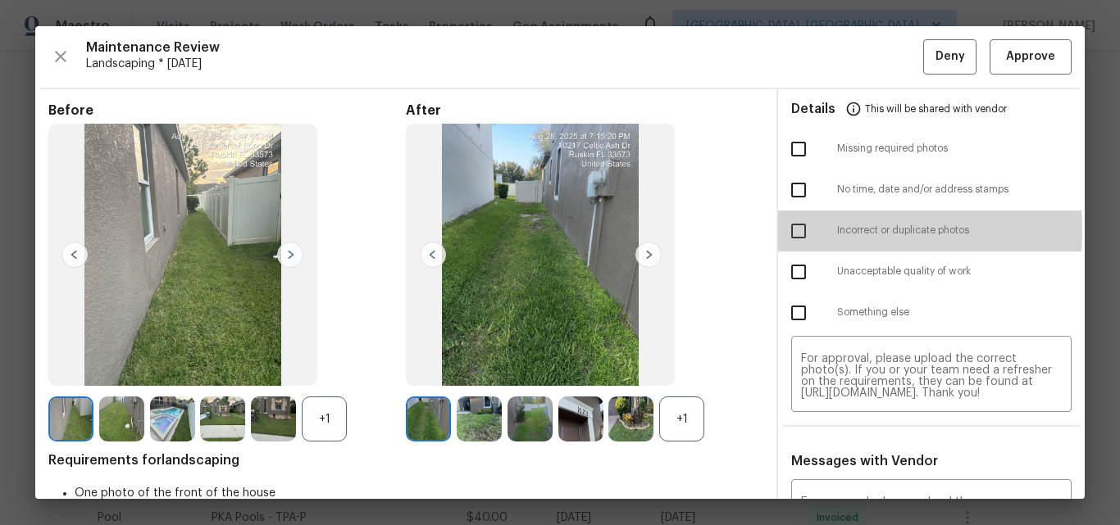
click at [788, 230] on input "checkbox" at bounding box center [798, 231] width 34 height 34
checkbox input "true"
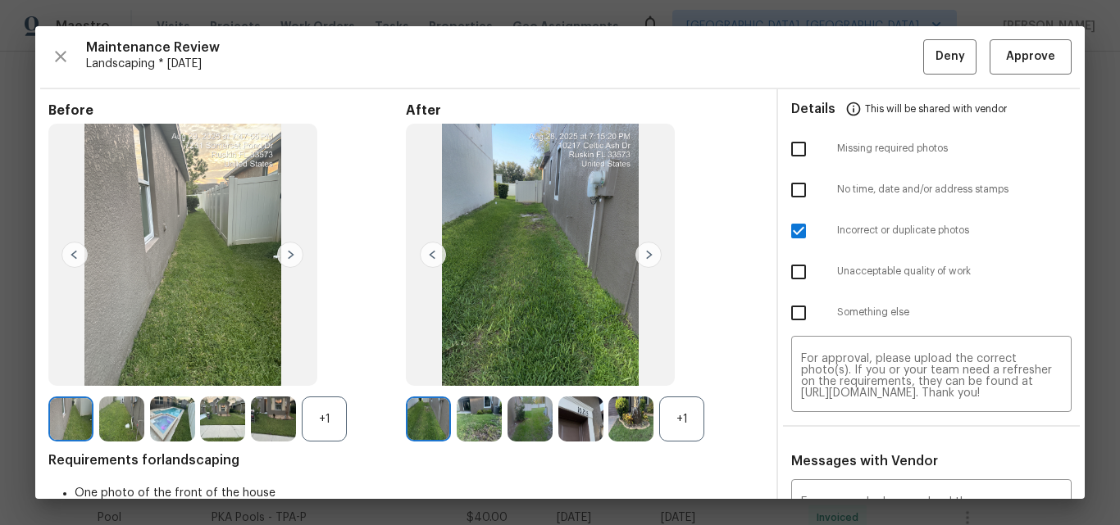
click at [675, 427] on div "+1" at bounding box center [681, 419] width 45 height 45
click at [427, 248] on img at bounding box center [433, 255] width 26 height 26
click at [427, 251] on img at bounding box center [433, 255] width 26 height 26
click at [482, 403] on img at bounding box center [479, 419] width 45 height 45
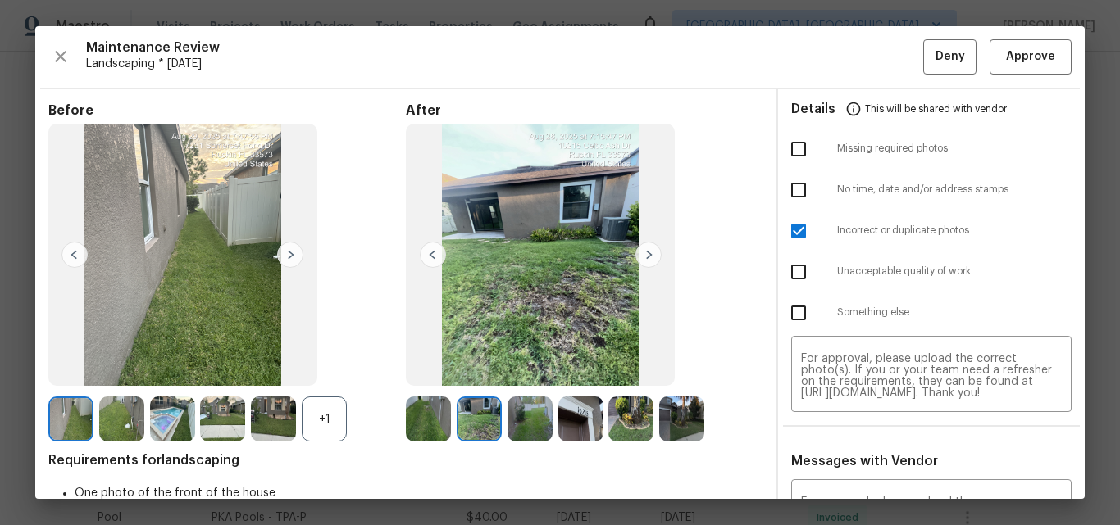
click at [569, 415] on img at bounding box center [580, 419] width 45 height 45
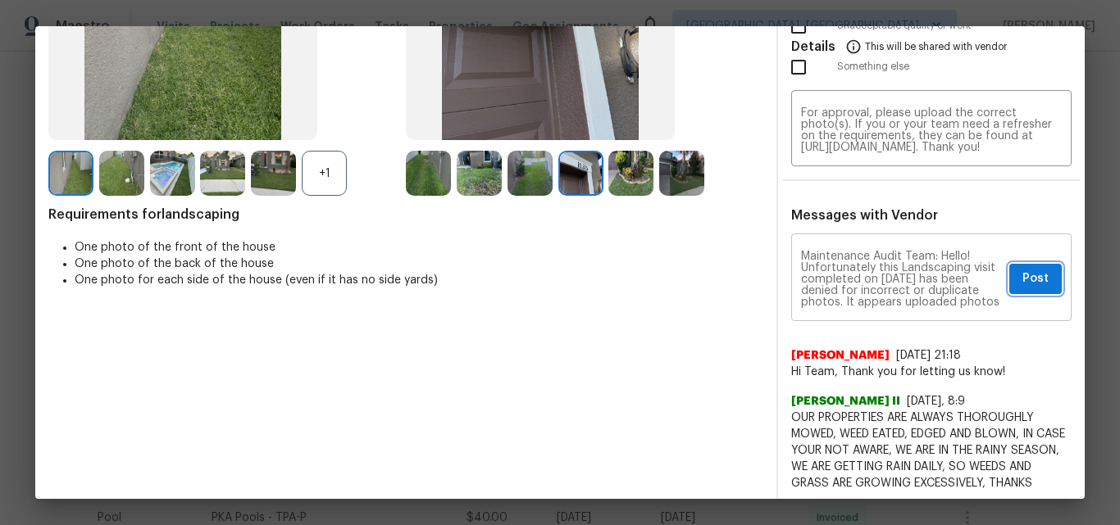
click at [1023, 279] on span "Post" at bounding box center [1035, 279] width 26 height 20
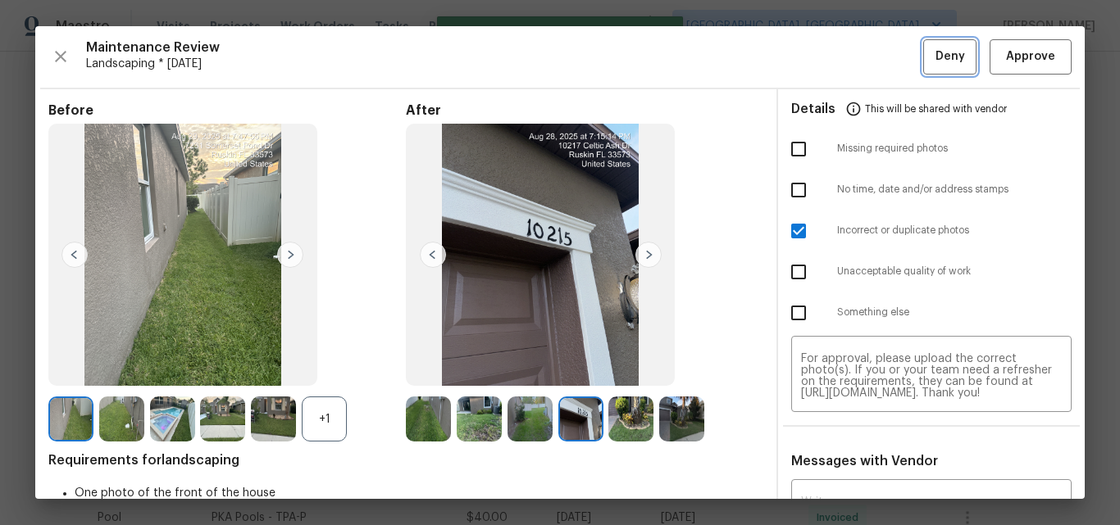
click at [935, 54] on span "Deny" at bounding box center [950, 57] width 30 height 20
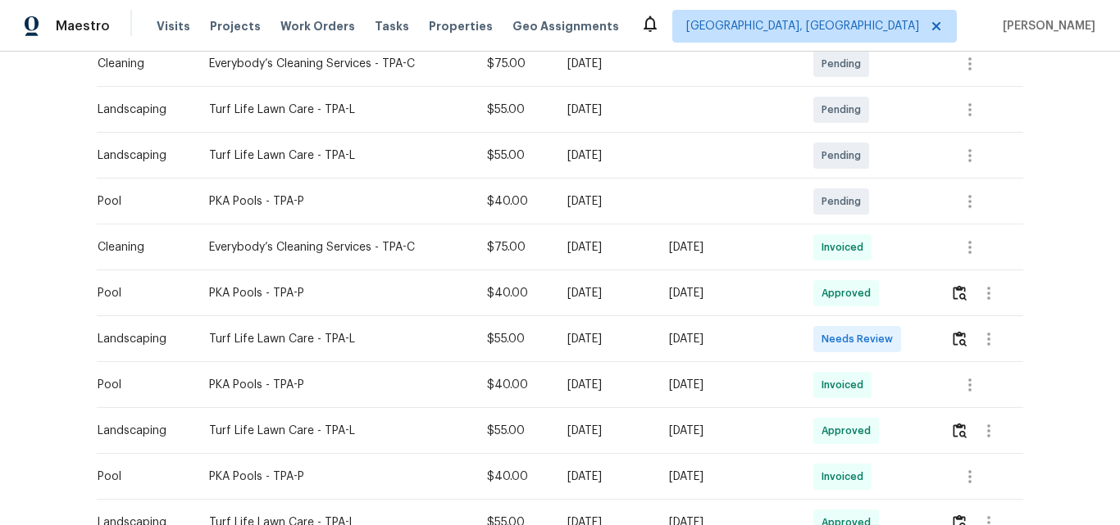
scroll to position [492, 0]
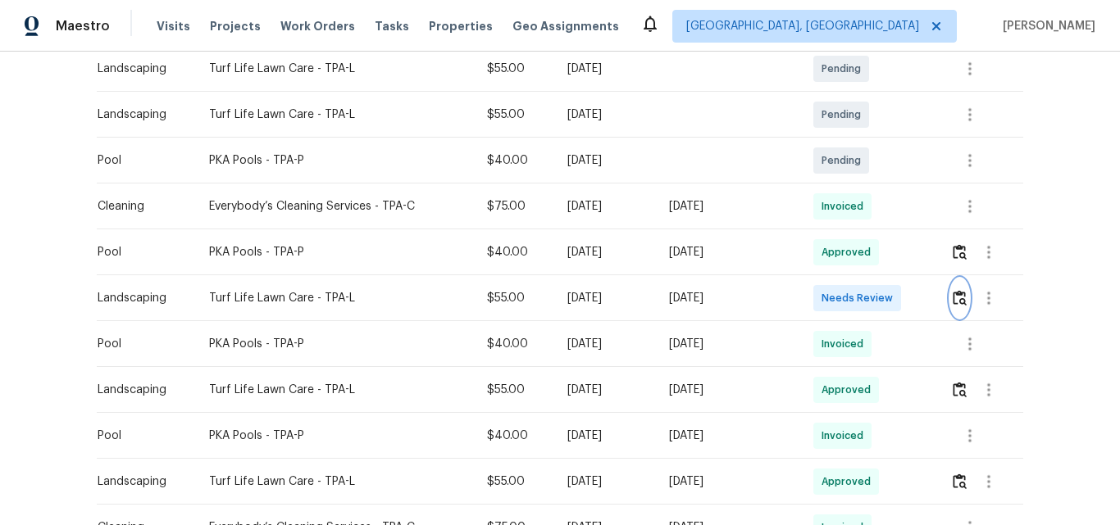
click at [953, 296] on img "button" at bounding box center [959, 298] width 14 height 16
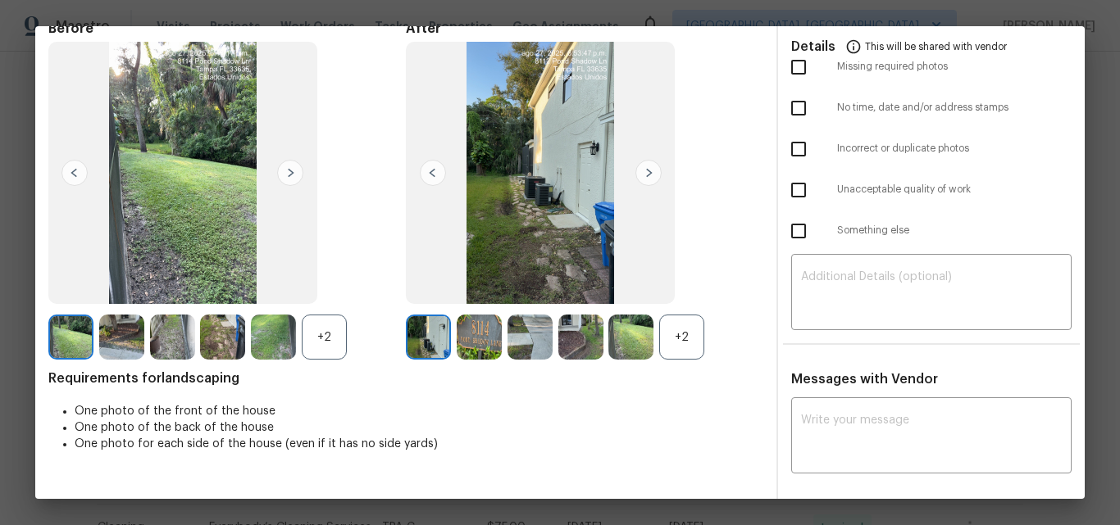
scroll to position [0, 0]
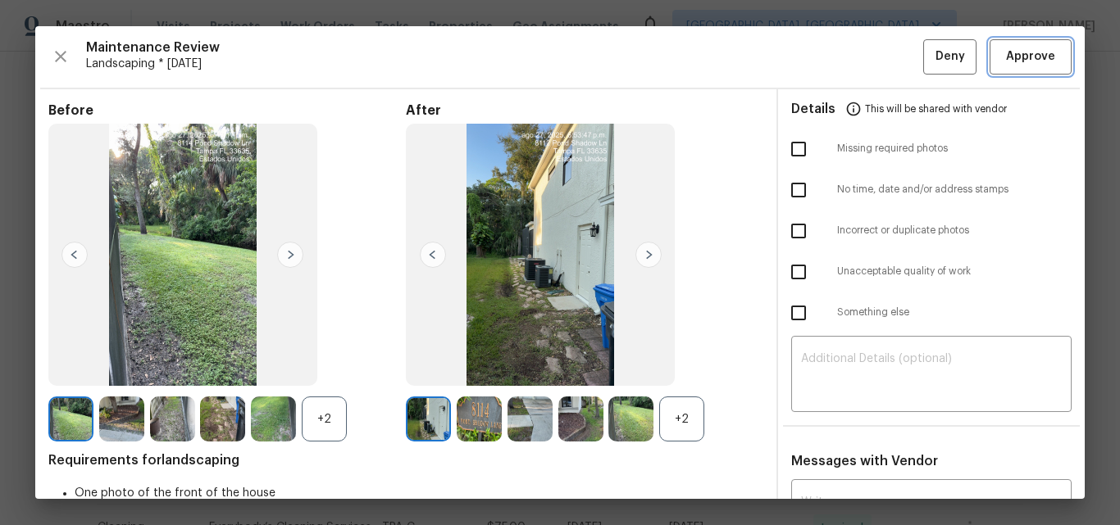
click at [1012, 57] on span "Approve" at bounding box center [1030, 57] width 49 height 20
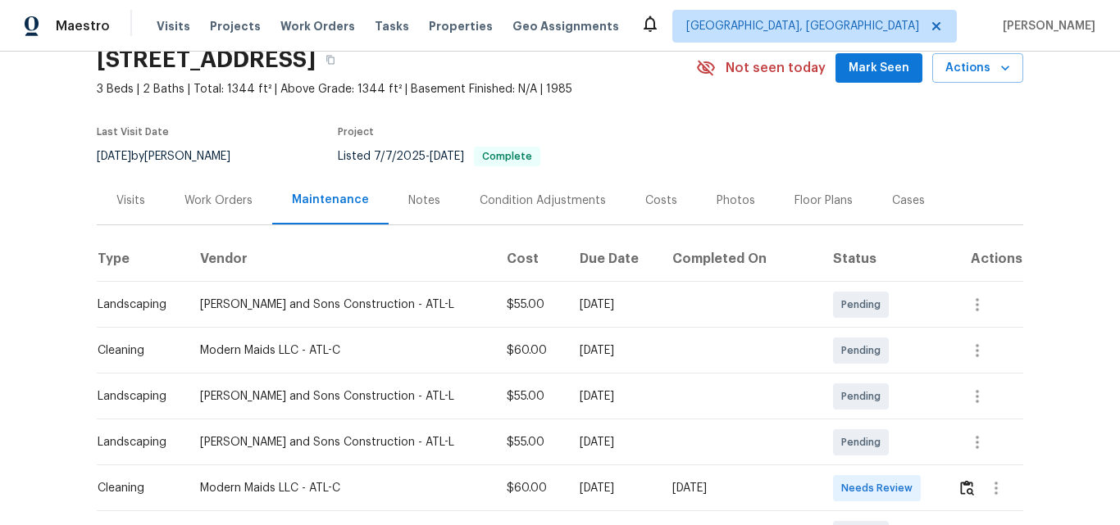
scroll to position [328, 0]
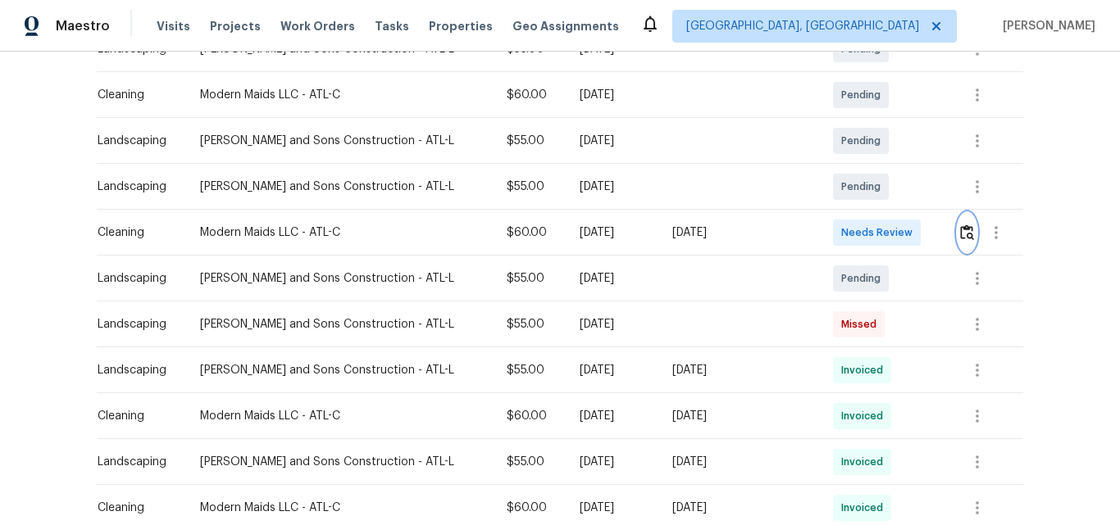
click at [960, 231] on img "button" at bounding box center [967, 233] width 14 height 16
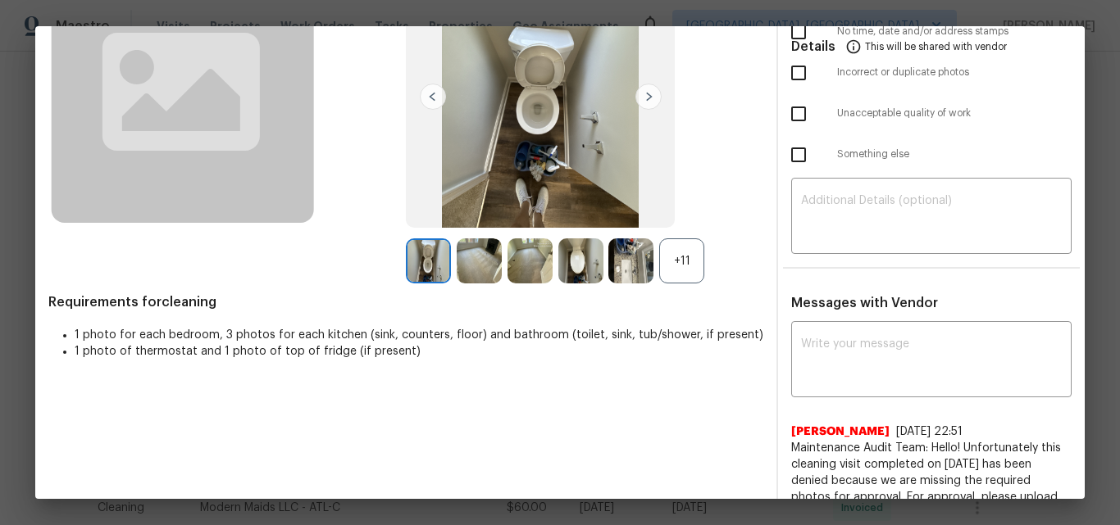
scroll to position [164, 0]
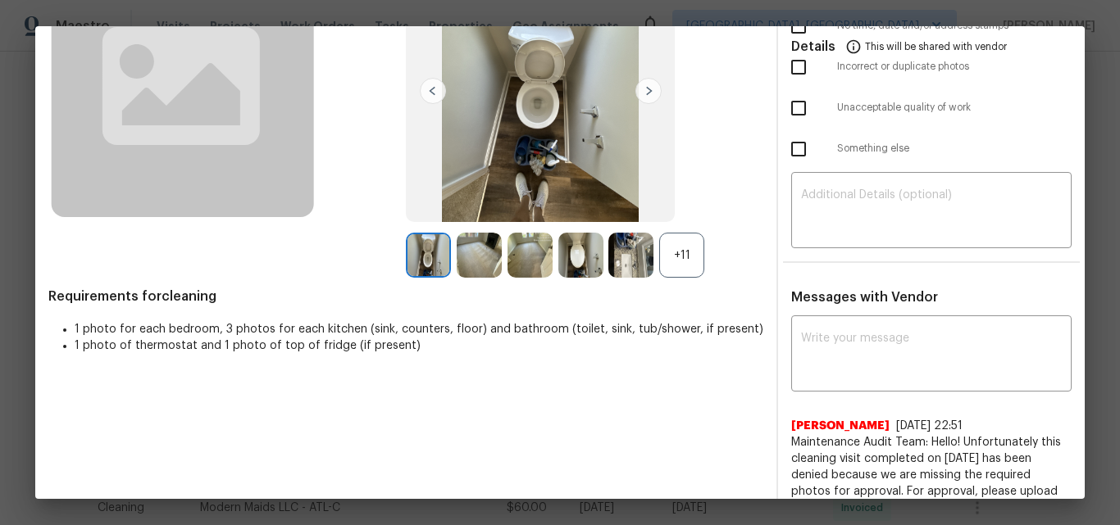
click at [684, 252] on div "+11" at bounding box center [681, 255] width 45 height 45
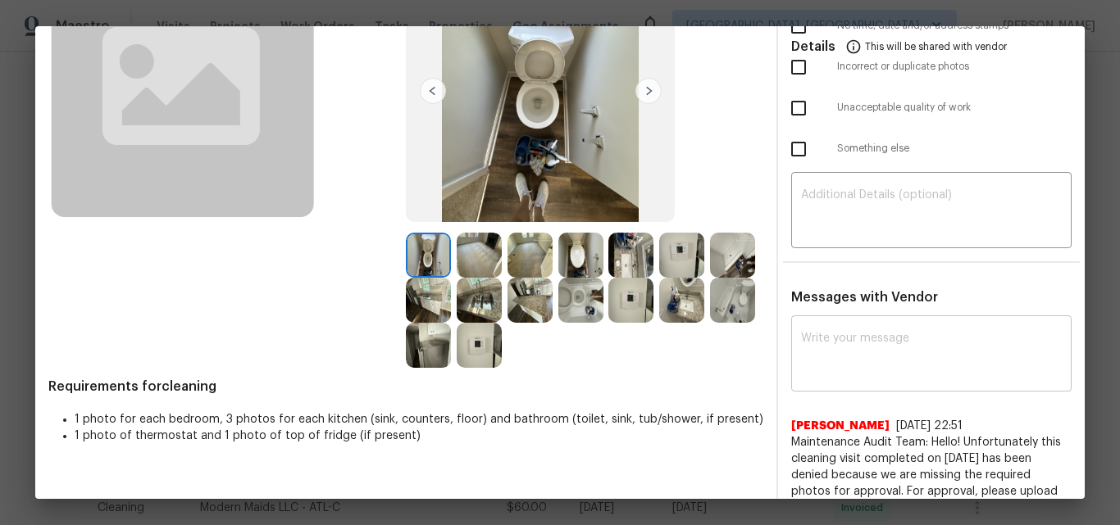
click at [884, 354] on textarea at bounding box center [931, 356] width 261 height 46
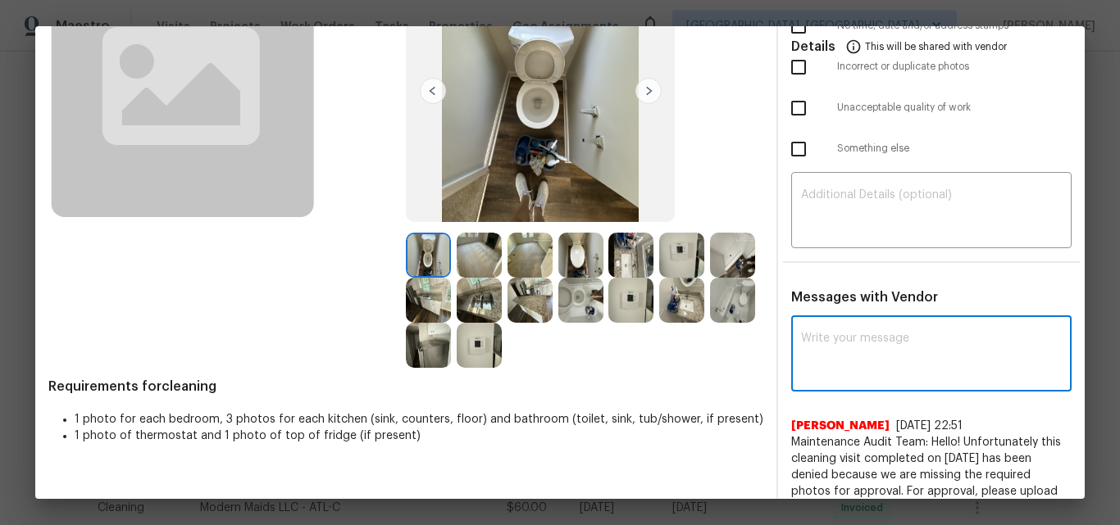
paste textarea "Maintenance Audit Team: Hello! Unfortunately, this Cleaning visit completed on …"
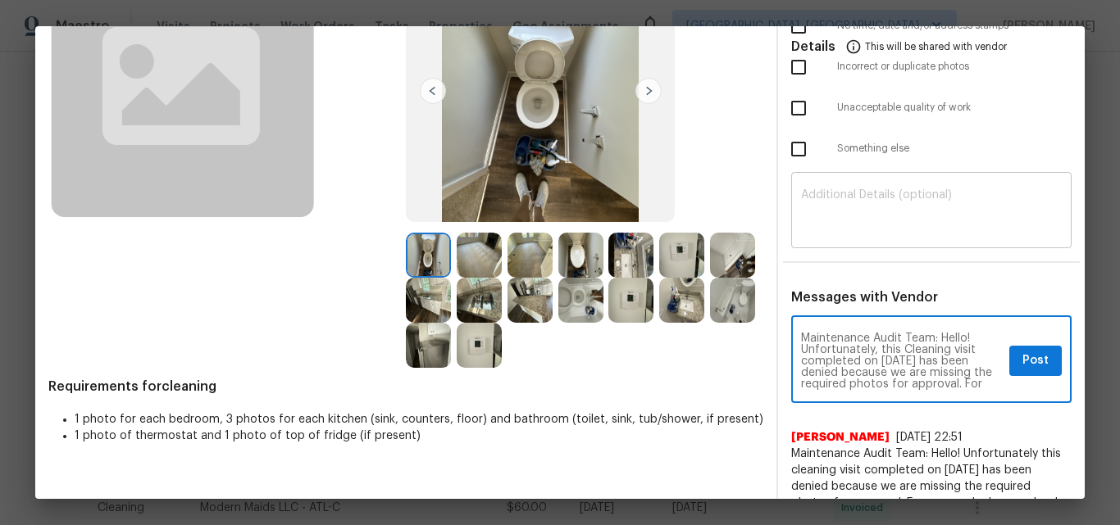
scroll to position [184, 0]
type textarea "Maintenance Audit Team: Hello! Unfortunately, this Cleaning visit completed on …"
click at [861, 193] on textarea at bounding box center [931, 212] width 261 height 46
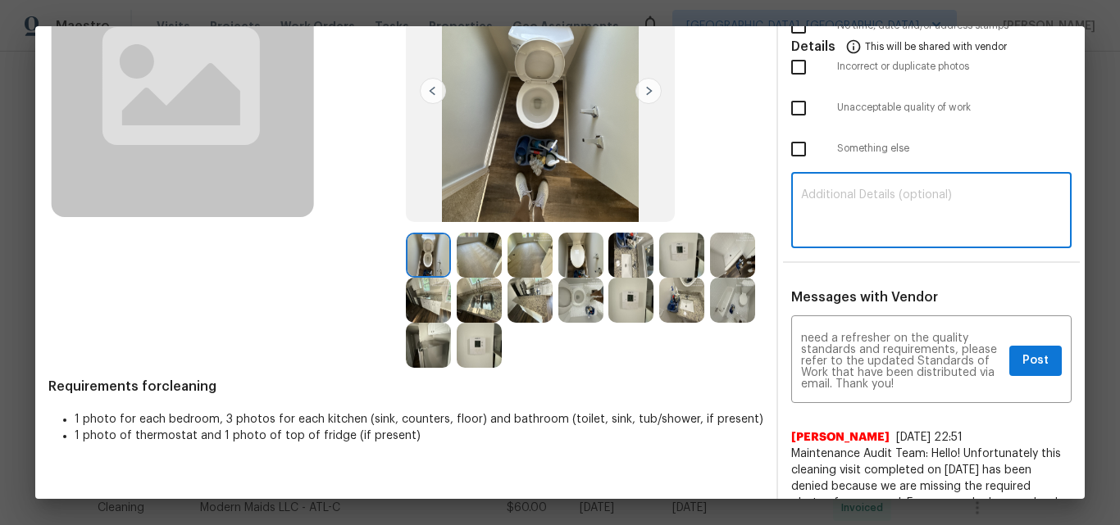
paste textarea "Maintenance Audit Team: Hello! Unfortunately, this Cleaning visit completed on …"
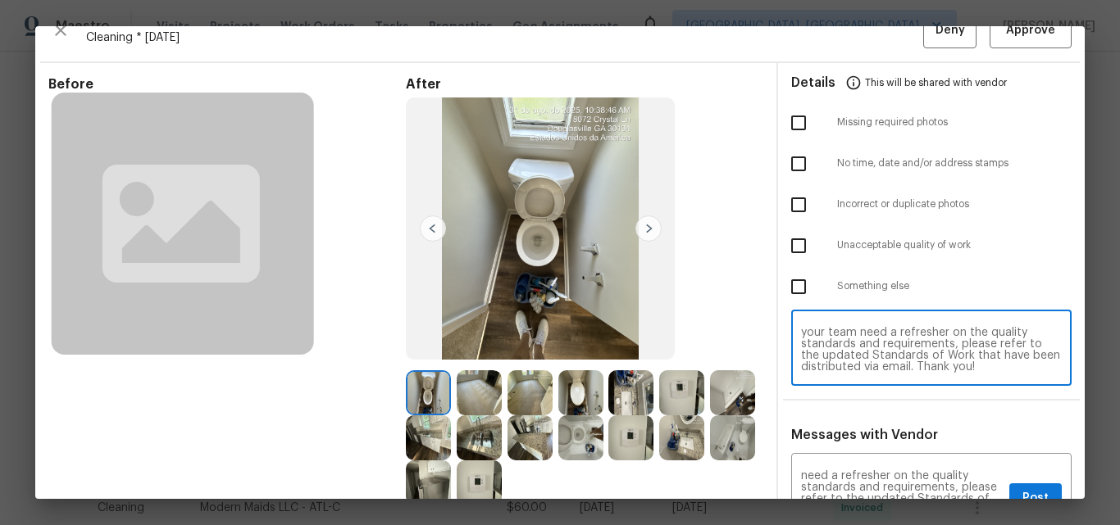
scroll to position [0, 0]
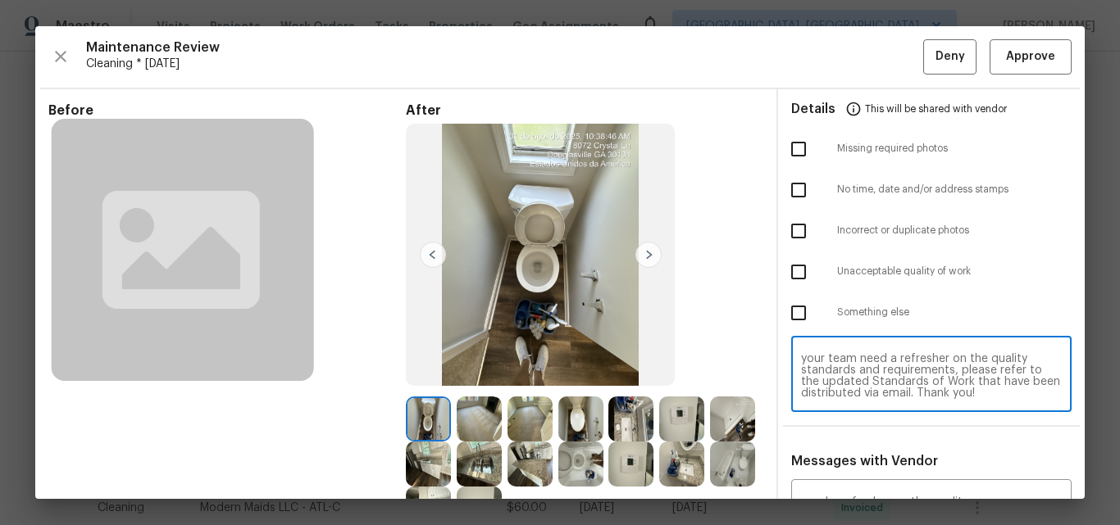
type textarea "Maintenance Audit Team: Hello! Unfortunately, this Cleaning visit completed on …"
click at [782, 270] on input "checkbox" at bounding box center [798, 272] width 34 height 34
checkbox input "true"
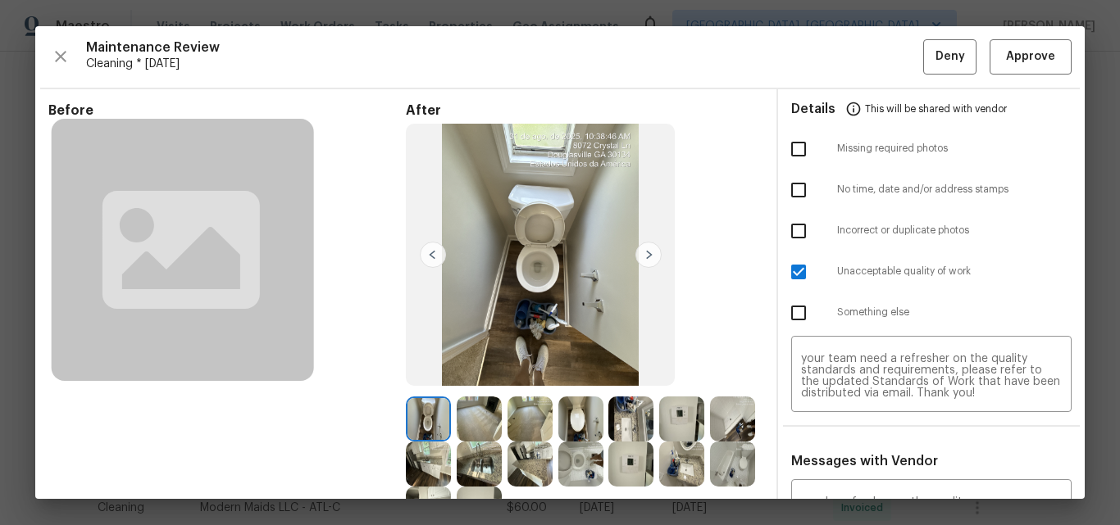
click at [781, 155] on input "checkbox" at bounding box center [798, 149] width 34 height 34
checkbox input "true"
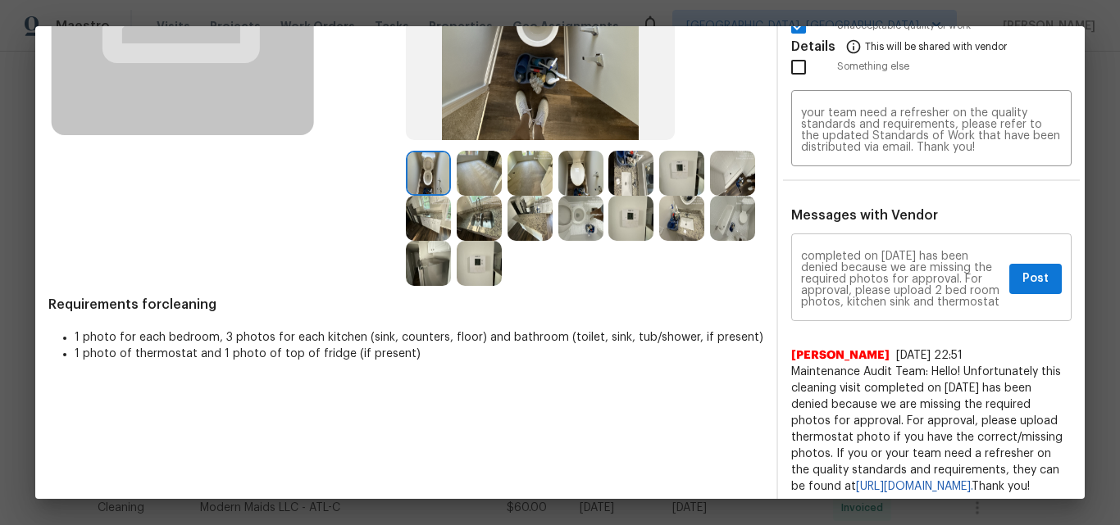
scroll to position [20, 0]
click at [1028, 279] on span "Post" at bounding box center [1035, 279] width 26 height 20
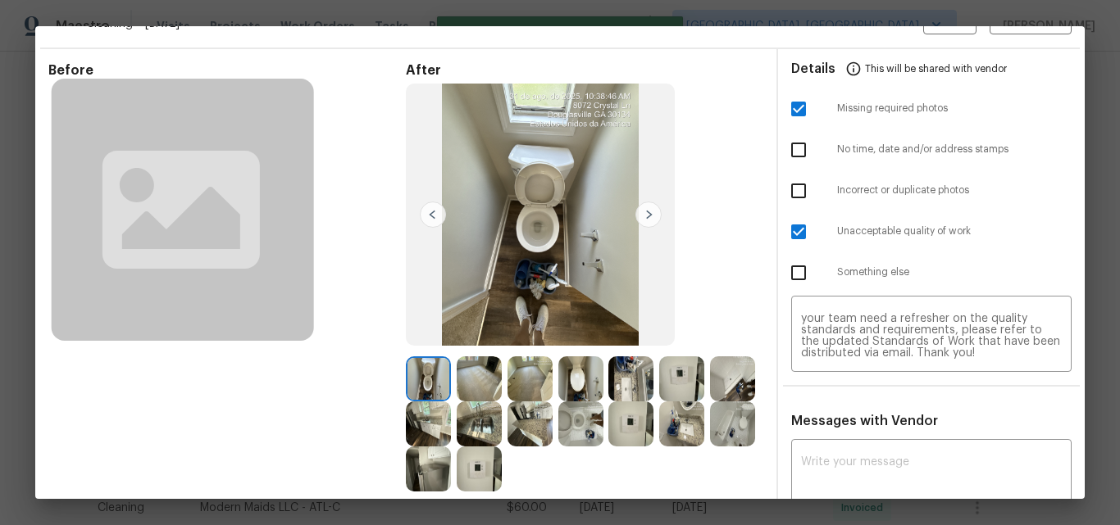
scroll to position [0, 0]
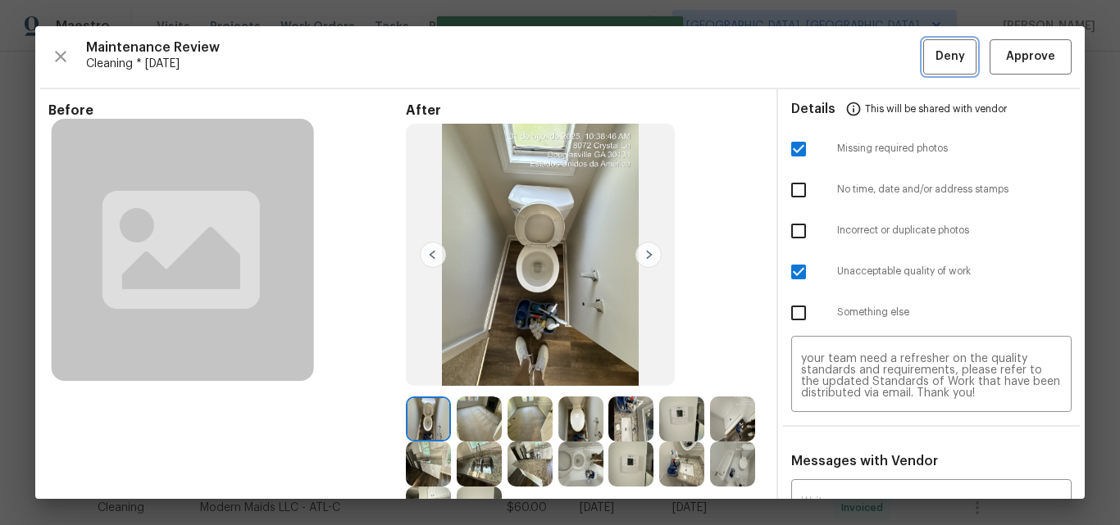
click at [938, 60] on span "Deny" at bounding box center [950, 57] width 30 height 20
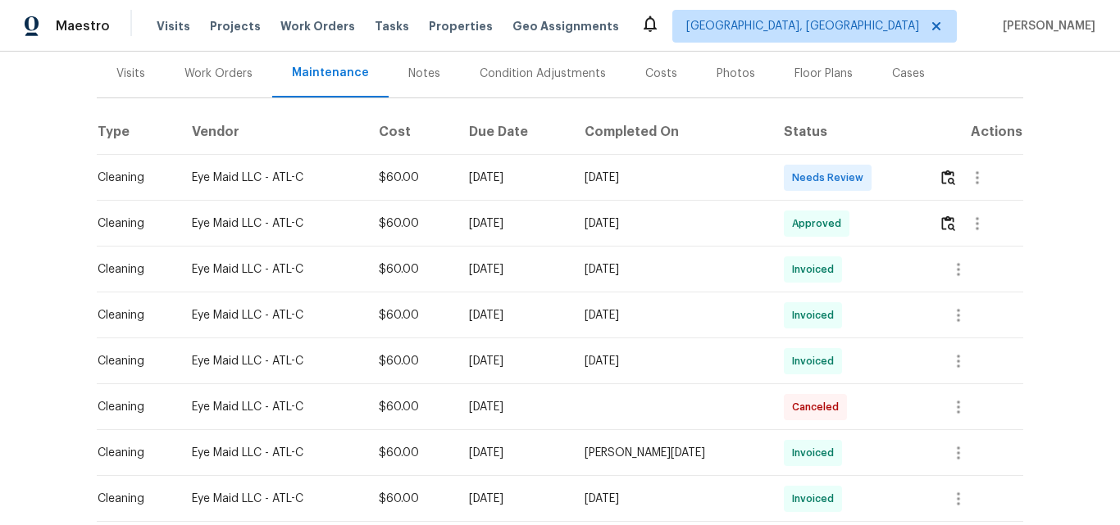
scroll to position [246, 0]
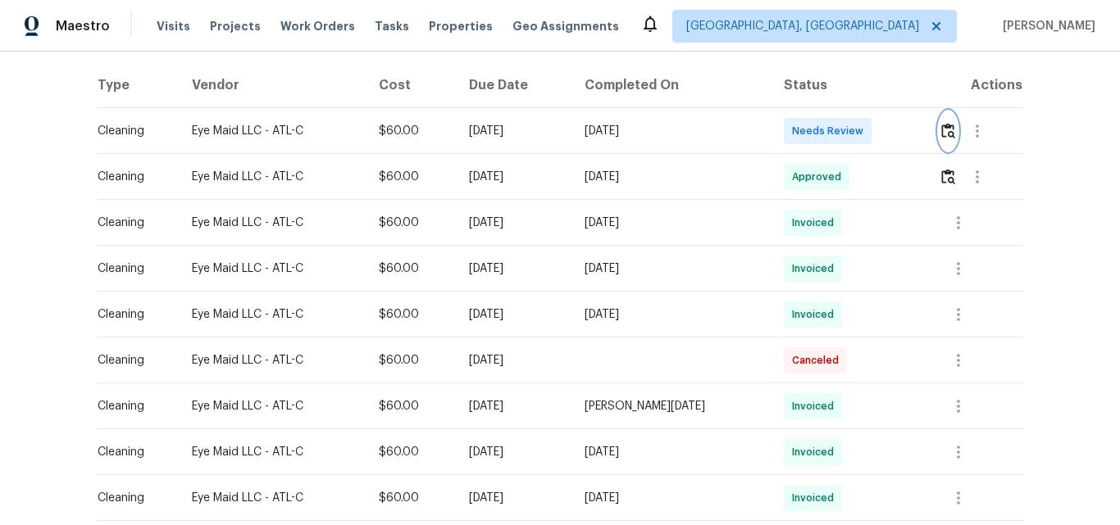
click at [946, 133] on img "button" at bounding box center [948, 131] width 14 height 16
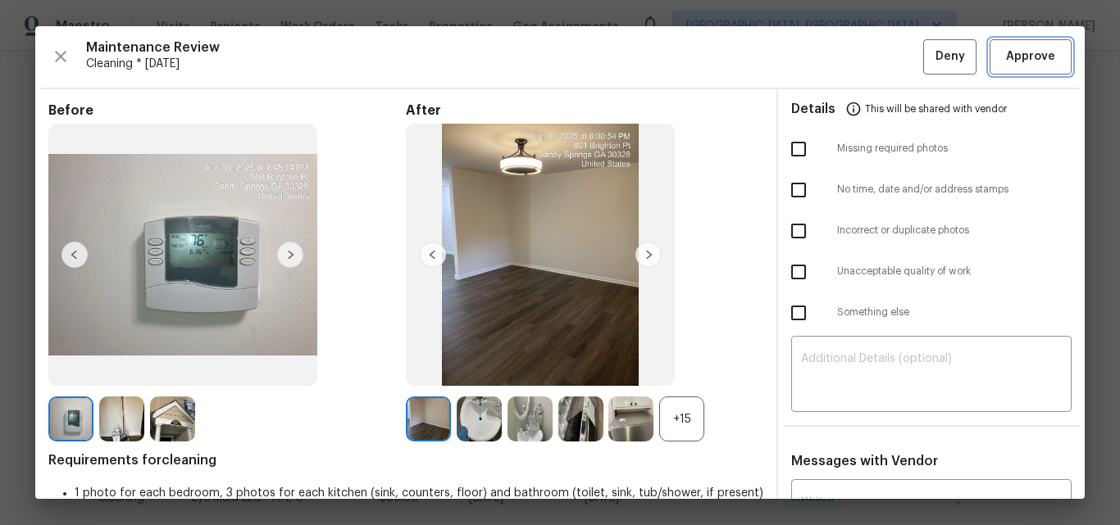
click at [1011, 62] on span "Approve" at bounding box center [1030, 57] width 49 height 20
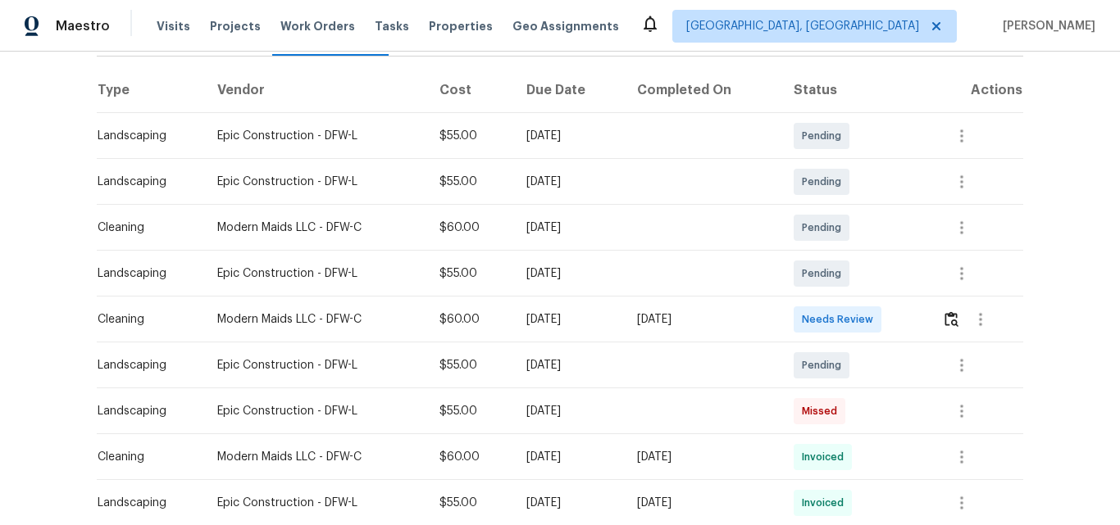
scroll to position [246, 0]
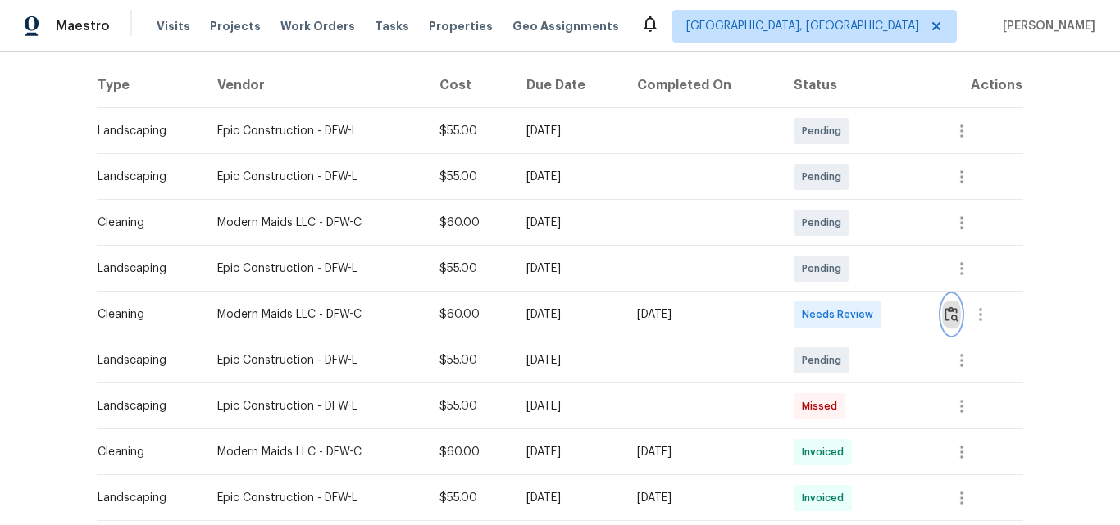
click at [950, 313] on img "button" at bounding box center [951, 315] width 14 height 16
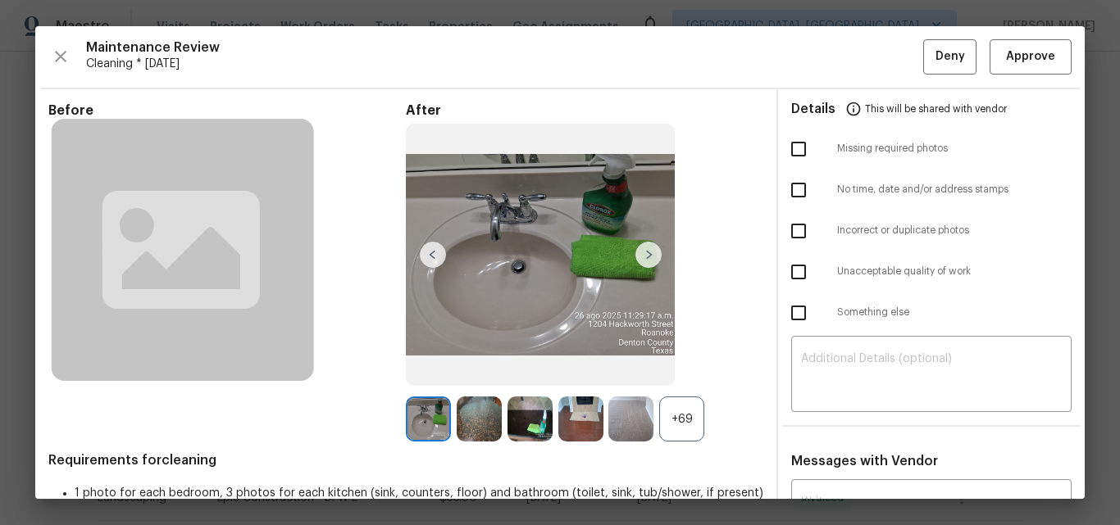
click at [679, 415] on div "+69" at bounding box center [681, 419] width 45 height 45
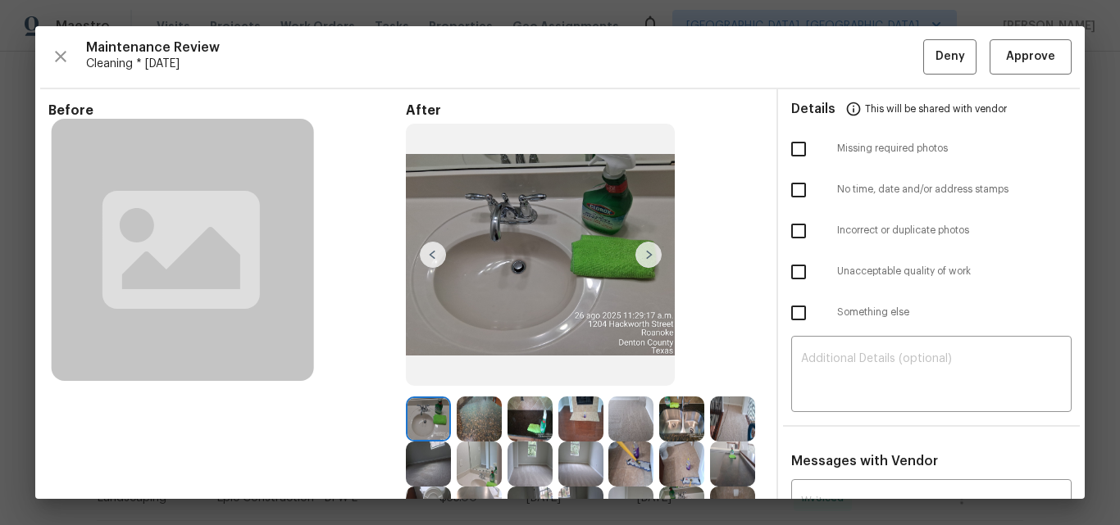
click at [489, 239] on img at bounding box center [540, 255] width 269 height 263
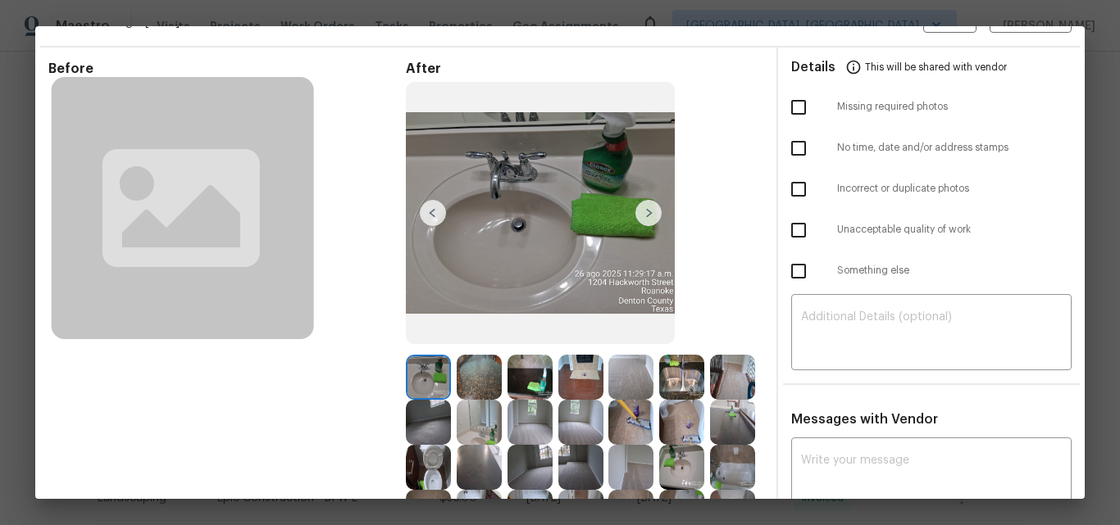
scroll to position [0, 0]
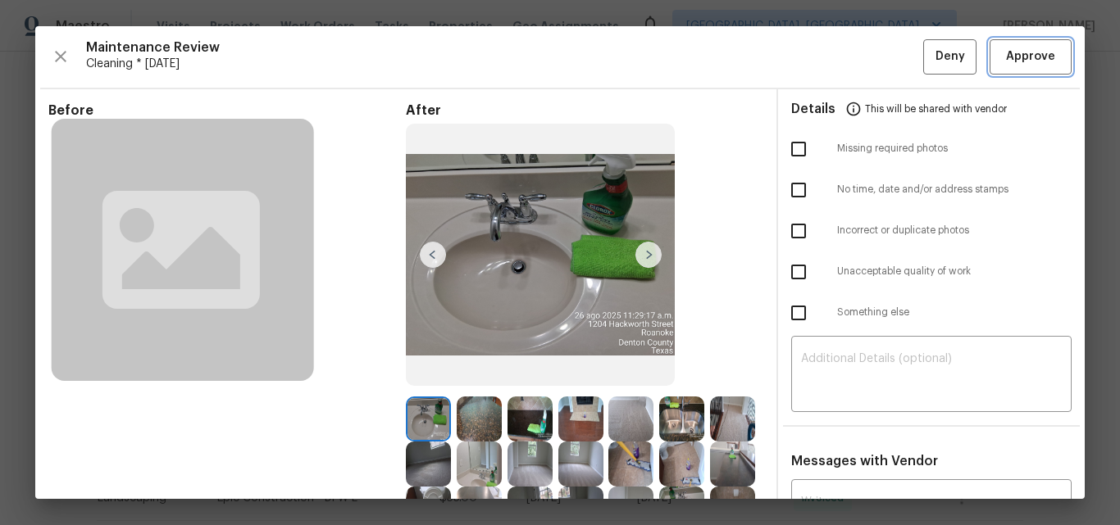
click at [1011, 63] on span "Approve" at bounding box center [1030, 57] width 49 height 20
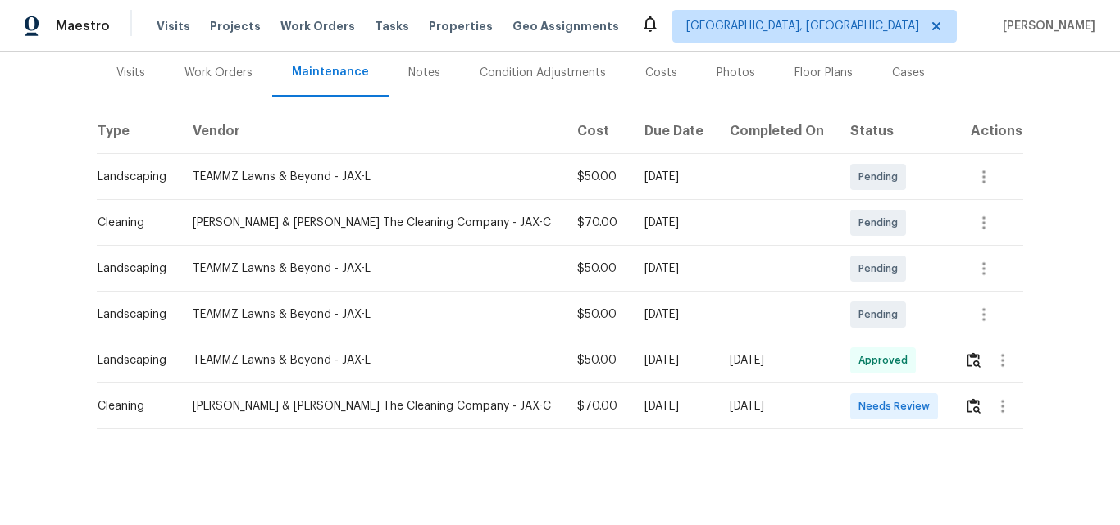
scroll to position [215, 0]
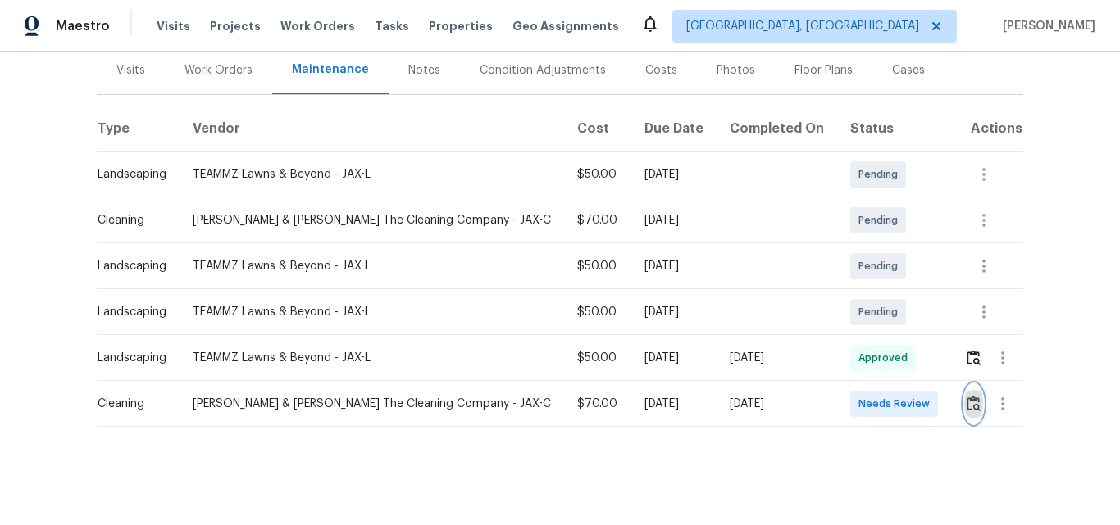
click at [966, 396] on img "button" at bounding box center [973, 404] width 14 height 16
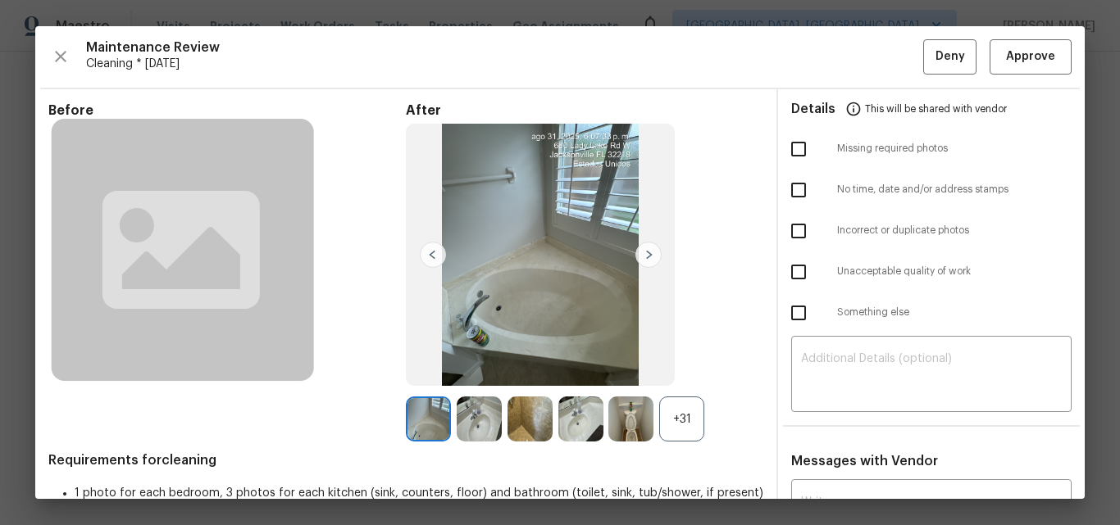
click at [692, 410] on div "+31" at bounding box center [681, 419] width 45 height 45
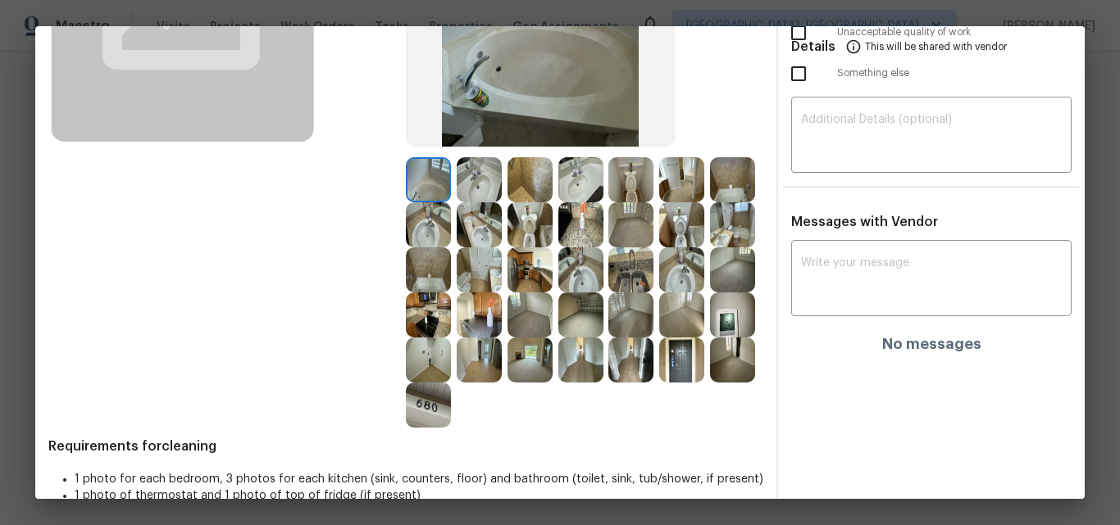
scroll to position [246, 0]
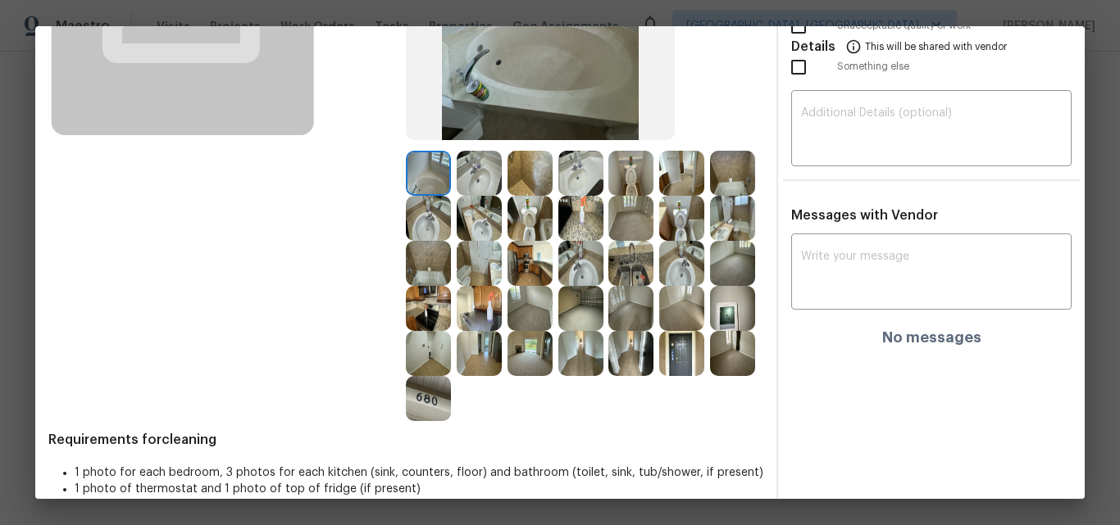
click at [1005, 402] on div "Details This will be shared with vendor Missing required photos No time, date a…" at bounding box center [931, 181] width 307 height 676
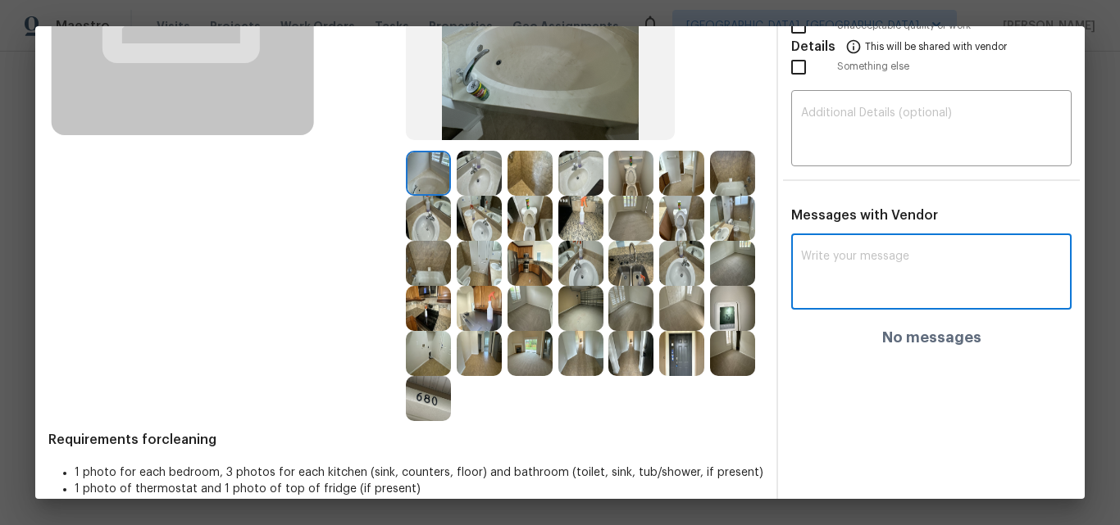
click at [911, 272] on textarea at bounding box center [931, 274] width 261 height 46
paste textarea "Maintenance Audit Team: Hello! After further review the visit has been approved…"
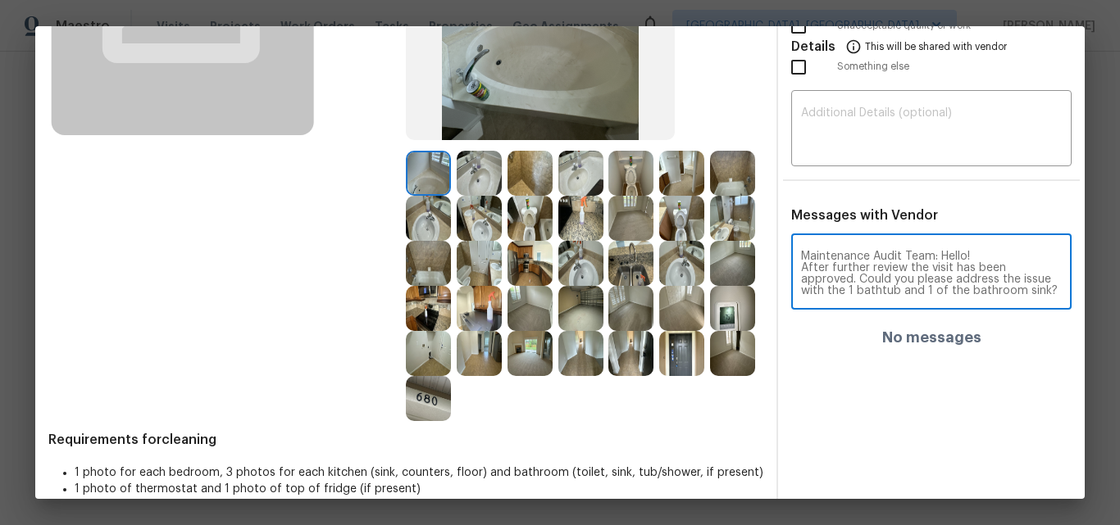
scroll to position [57, 0]
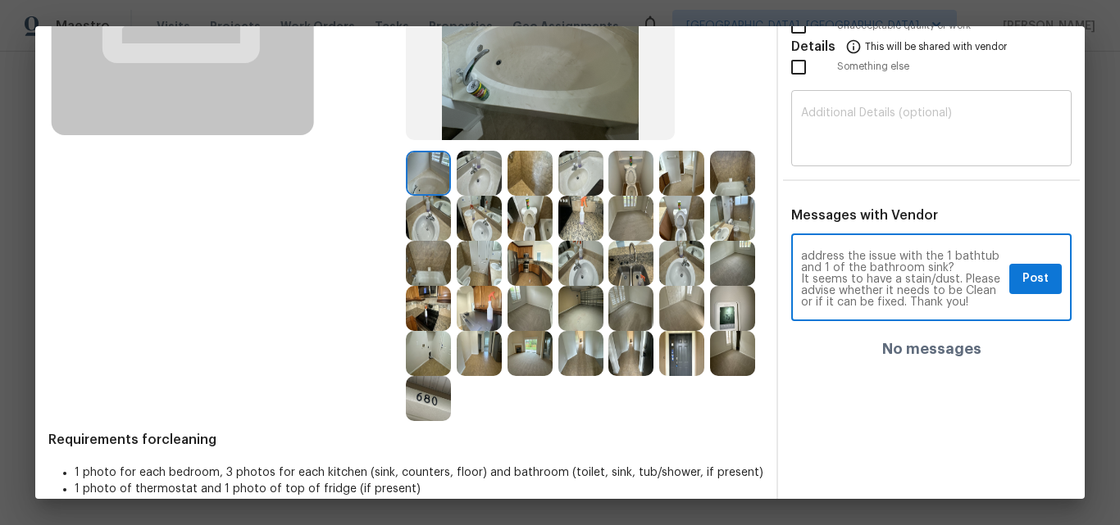
type textarea "Maintenance Audit Team: Hello! After further review the visit has been approved…"
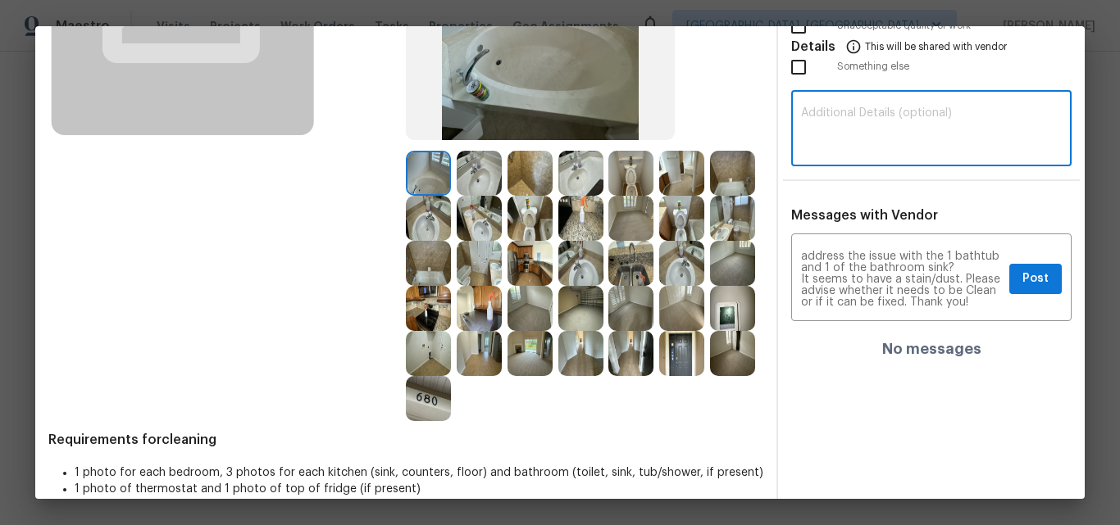
click at [877, 134] on textarea at bounding box center [931, 130] width 261 height 46
paste textarea "Maintenance Audit Team: Hello! After further review the visit has been approved…"
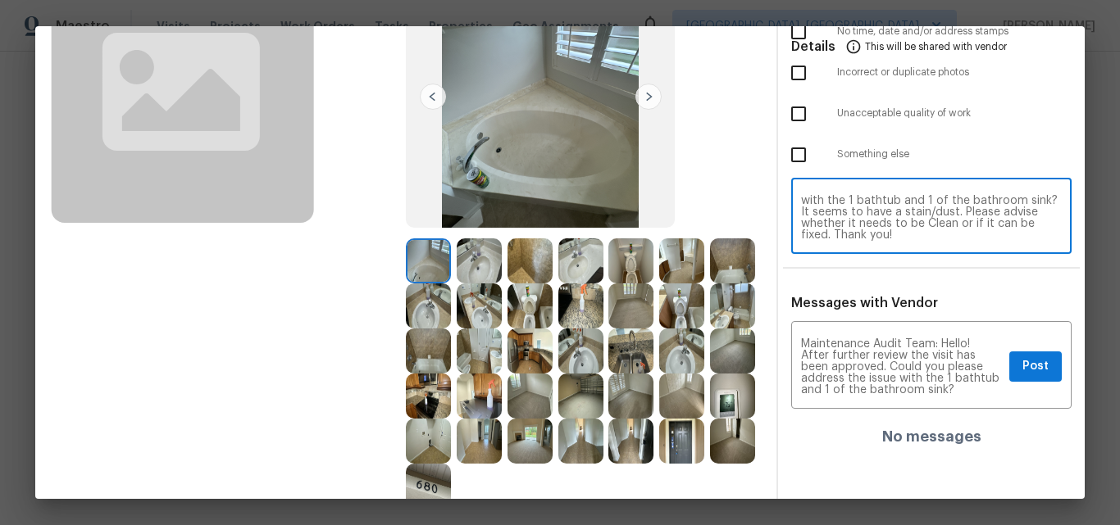
scroll to position [164, 0]
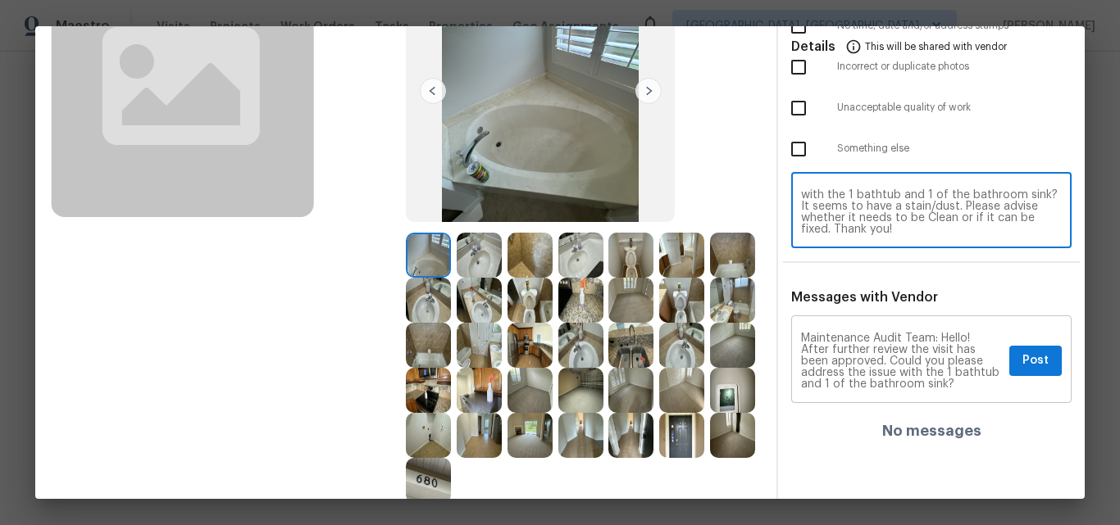
type textarea "Maintenance Audit Team: Hello! After further review the visit has been approved…"
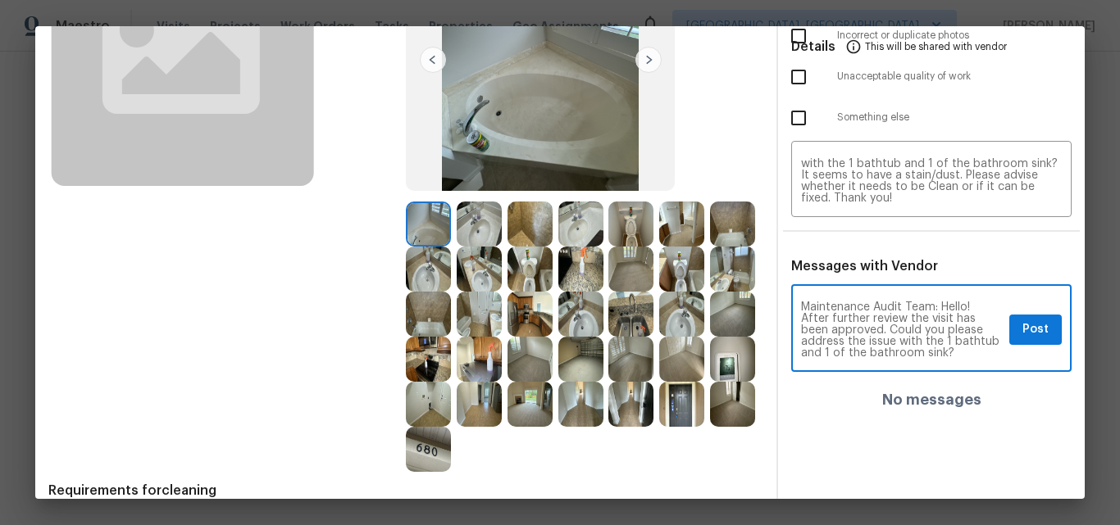
scroll to position [246, 0]
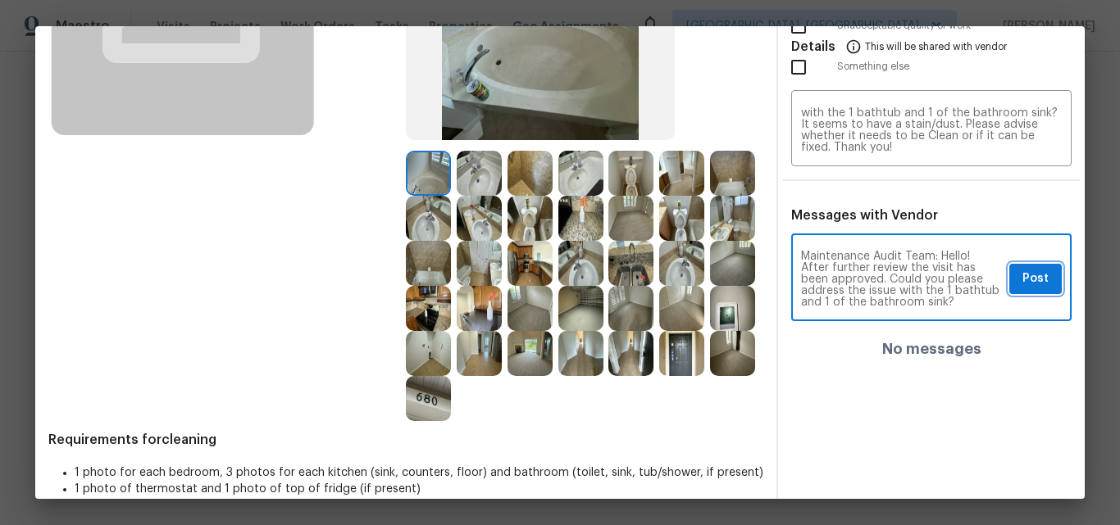
click at [1022, 280] on span "Post" at bounding box center [1035, 279] width 26 height 20
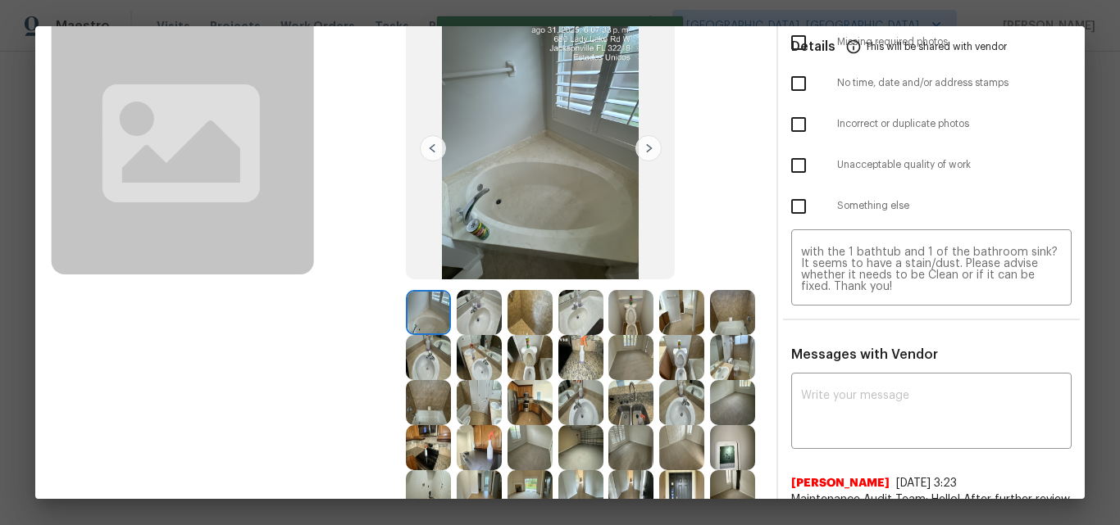
scroll to position [0, 0]
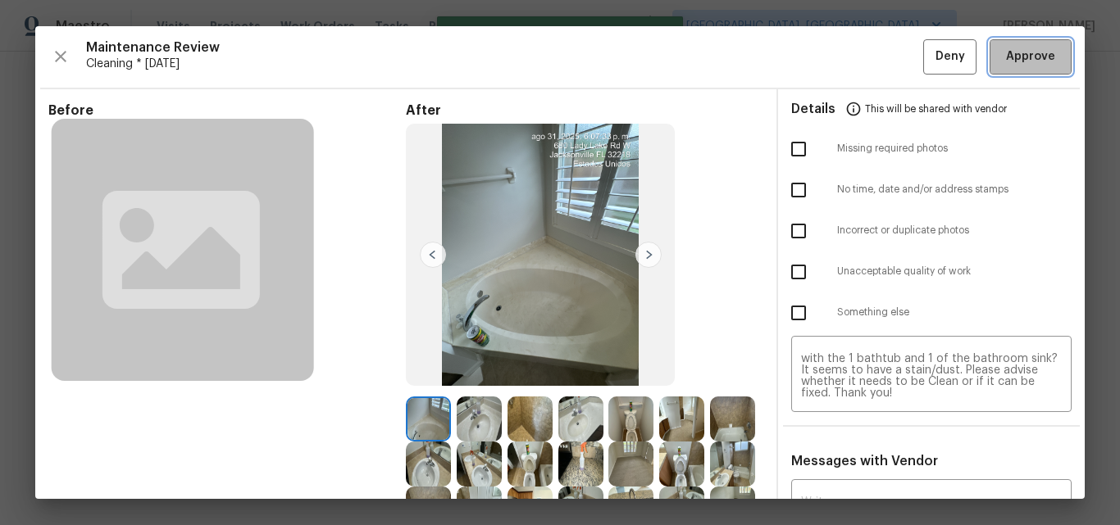
click at [1013, 61] on span "Approve" at bounding box center [1030, 57] width 49 height 20
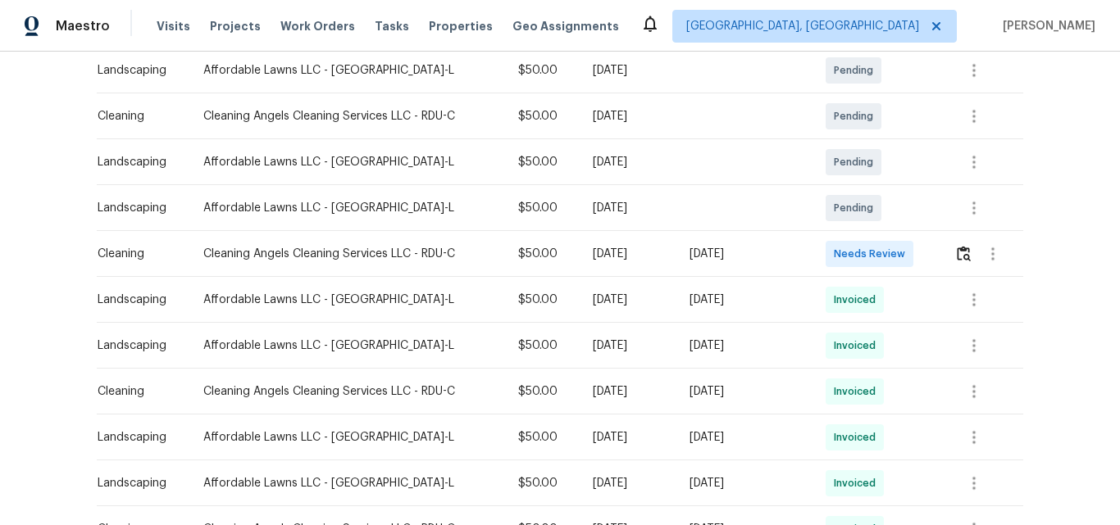
scroll to position [328, 0]
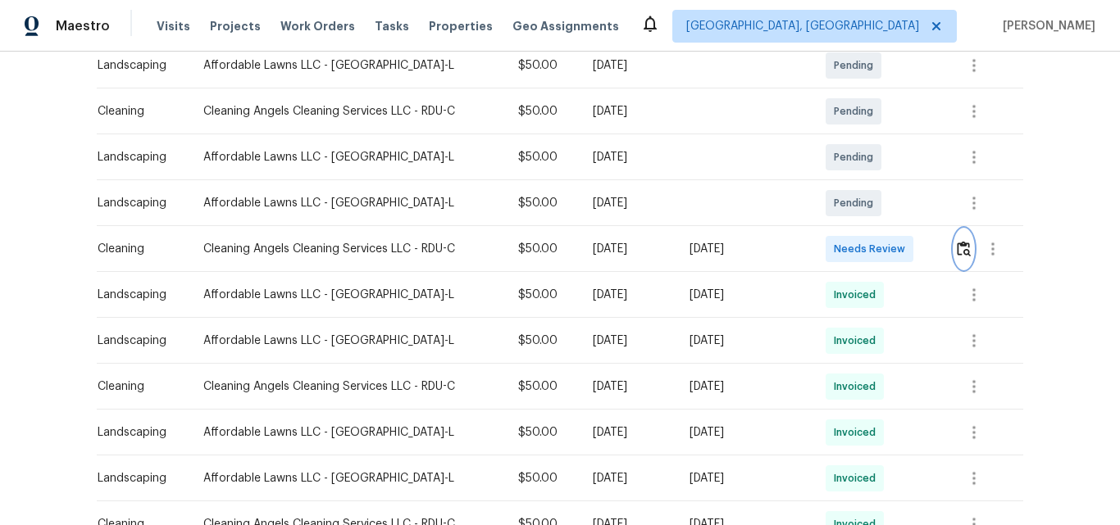
click at [959, 241] on img "button" at bounding box center [964, 249] width 14 height 16
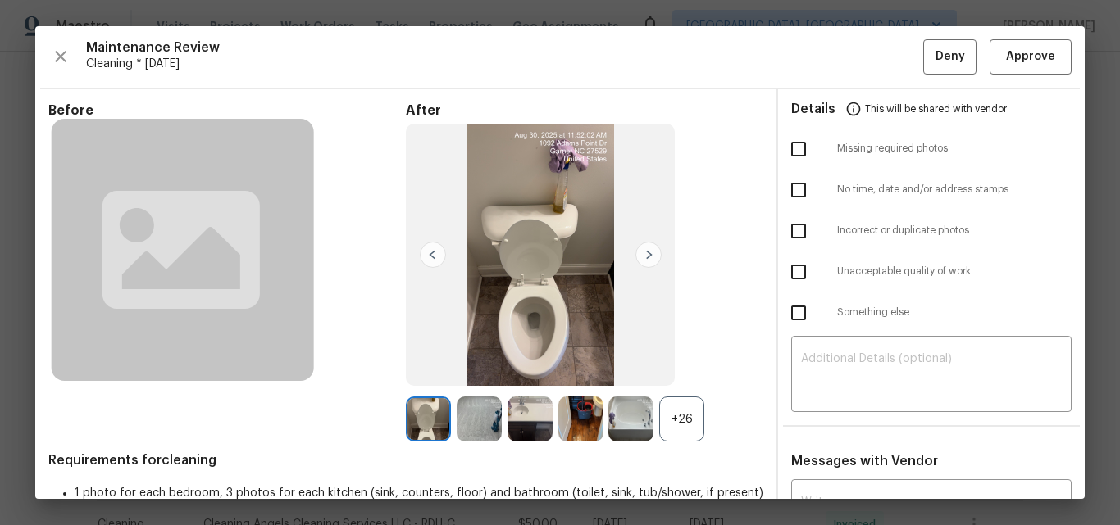
click at [682, 416] on div "+26" at bounding box center [681, 419] width 45 height 45
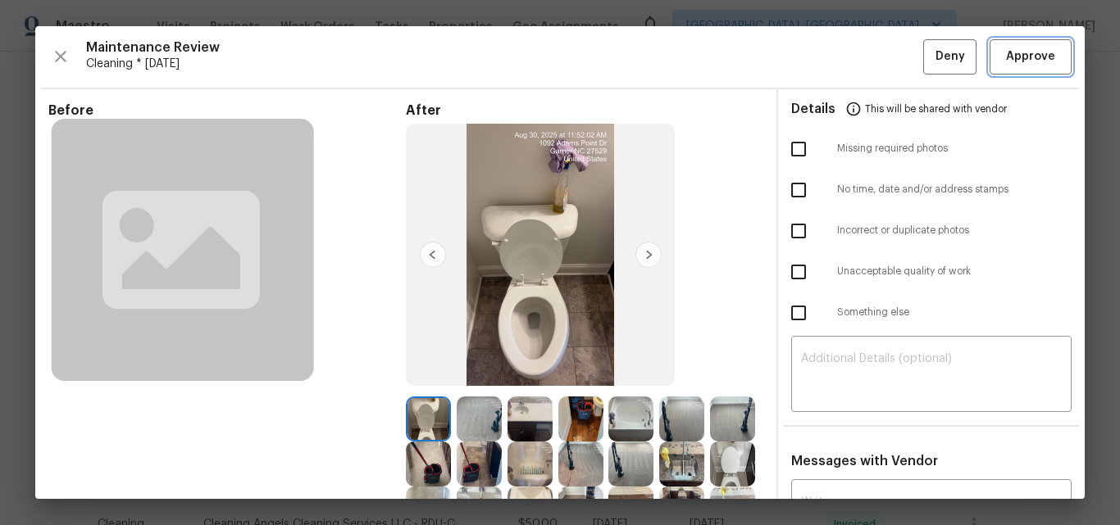
click at [1020, 52] on span "Approve" at bounding box center [1030, 57] width 49 height 20
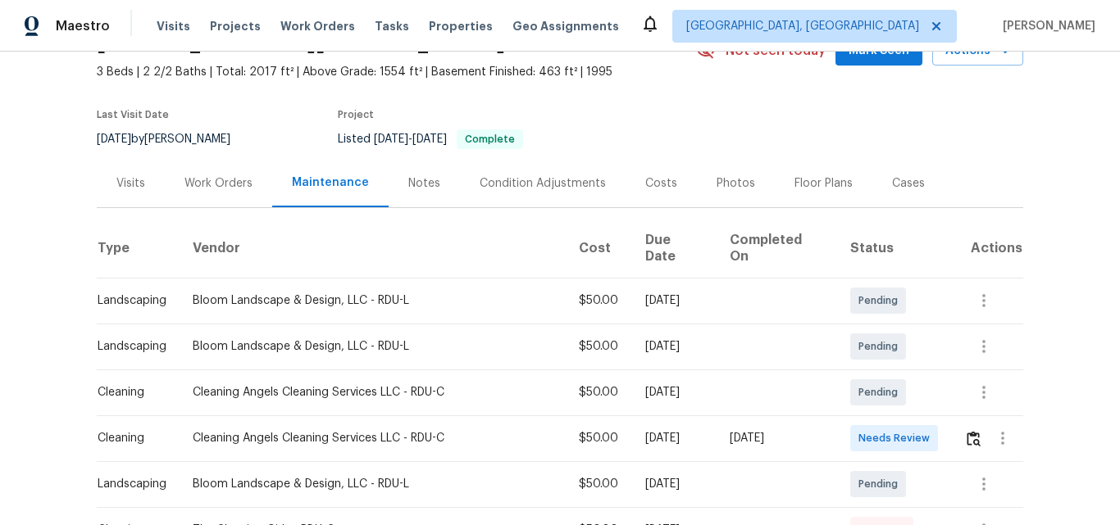
scroll to position [246, 0]
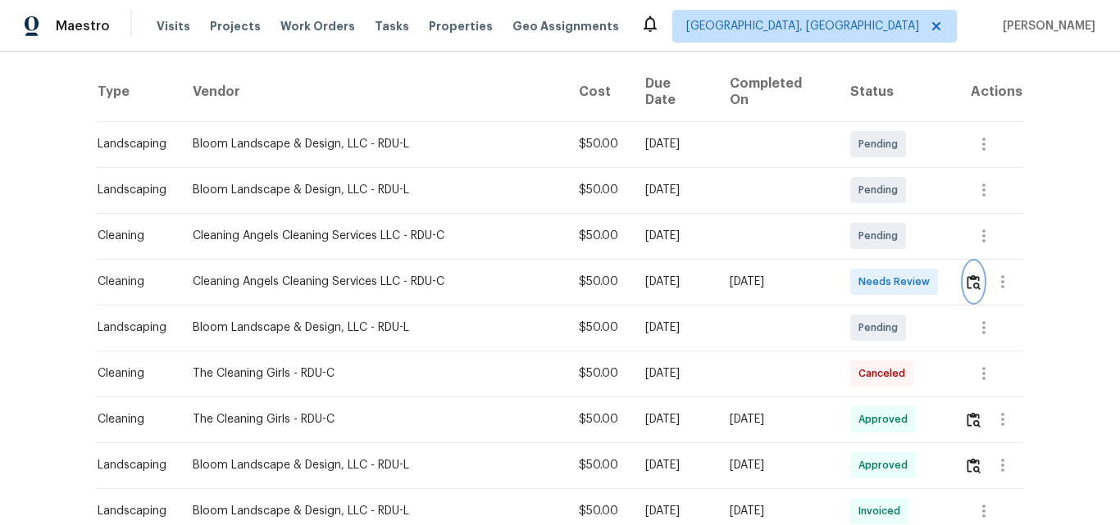
click at [966, 275] on img "button" at bounding box center [973, 283] width 14 height 16
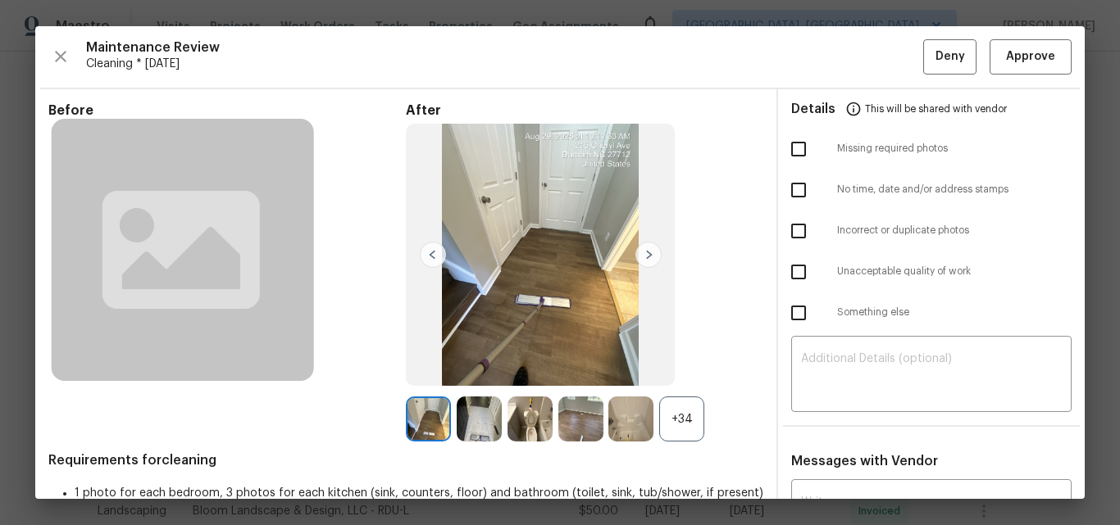
click at [674, 408] on div "+34" at bounding box center [681, 419] width 45 height 45
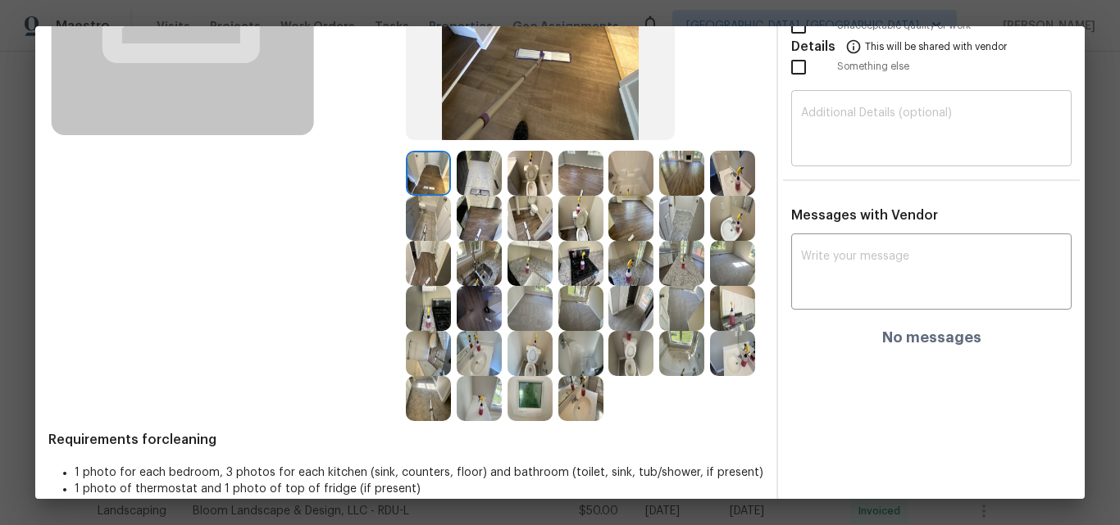
scroll to position [0, 0]
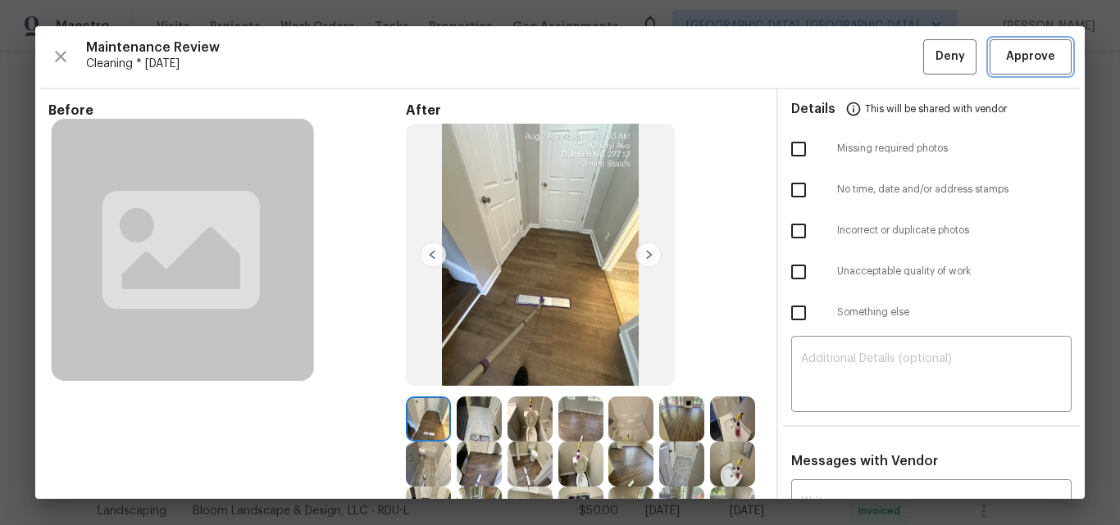
click at [1020, 47] on span "Approve" at bounding box center [1030, 57] width 49 height 20
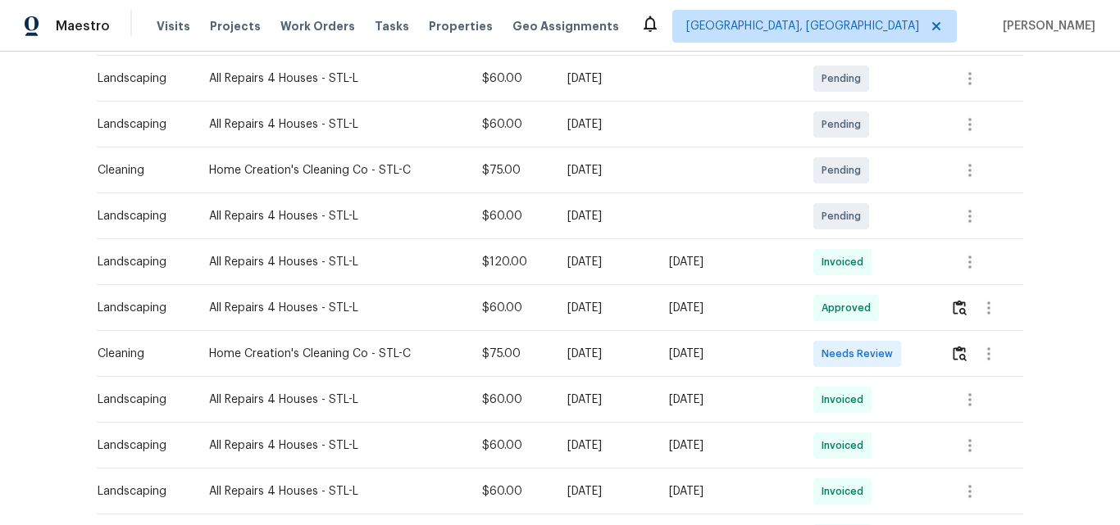
scroll to position [328, 0]
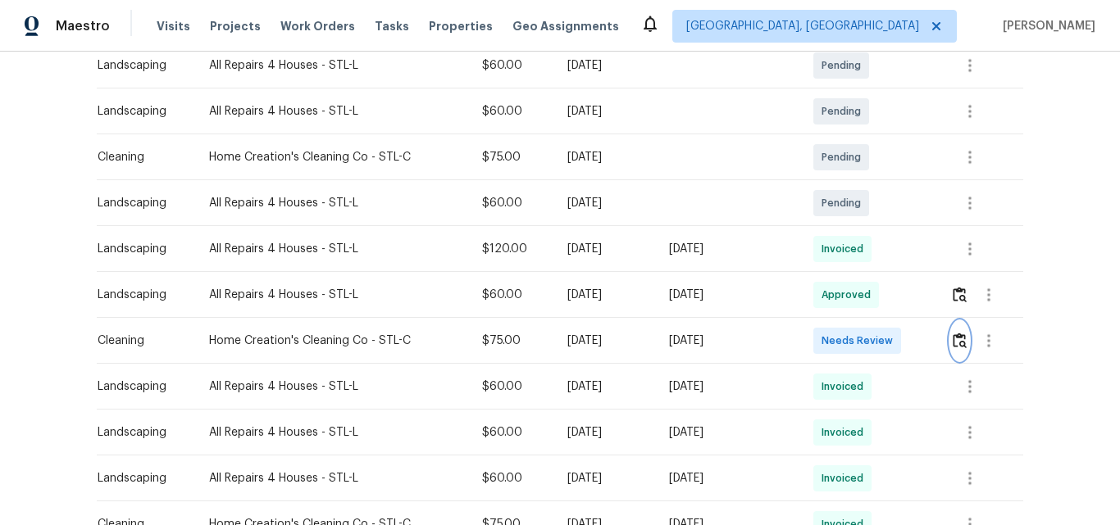
click at [953, 333] on img "button" at bounding box center [959, 341] width 14 height 16
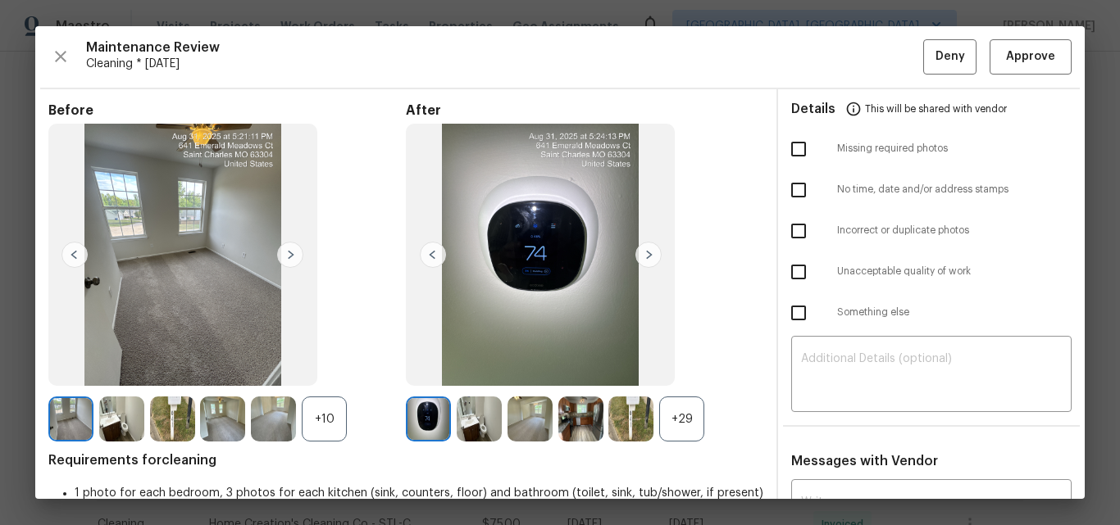
click at [671, 423] on div "+29" at bounding box center [681, 419] width 45 height 45
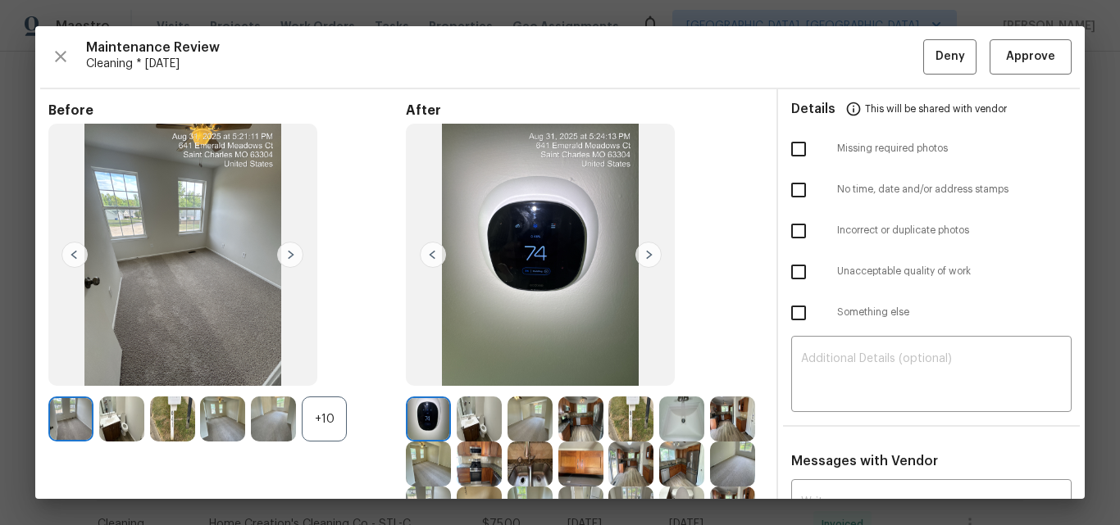
click at [323, 418] on div "+10" at bounding box center [324, 419] width 45 height 45
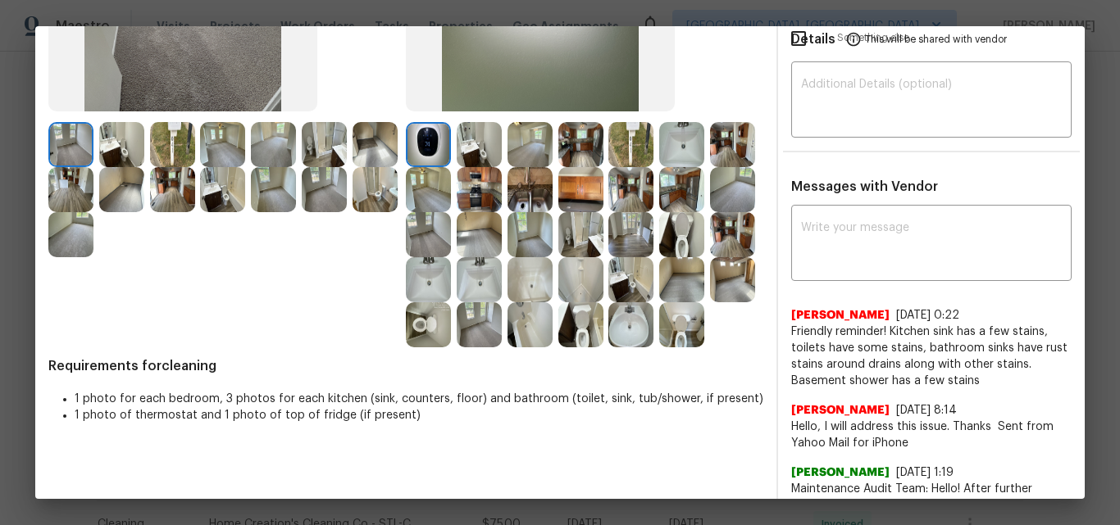
scroll to position [0, 0]
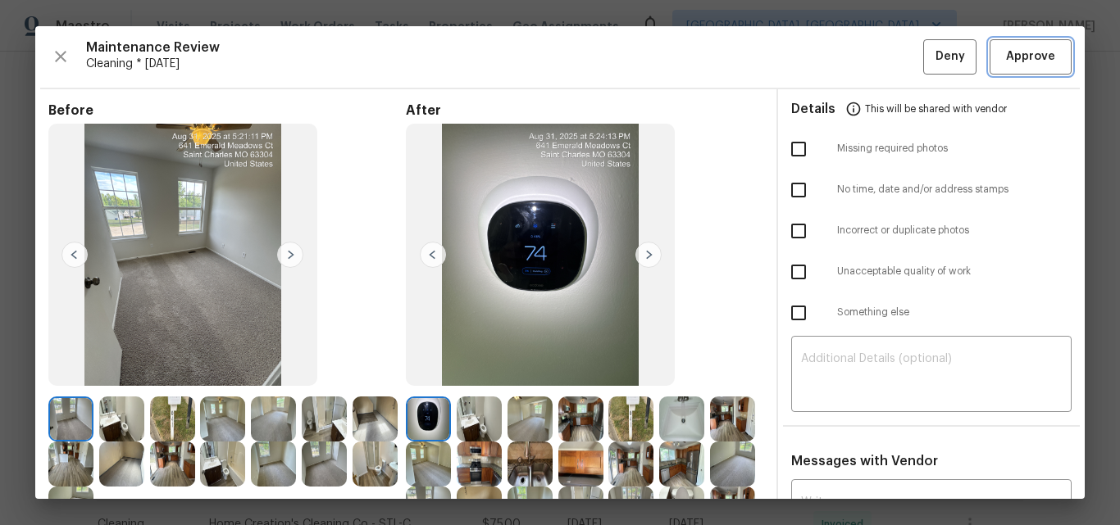
click at [1028, 61] on span "Approve" at bounding box center [1030, 57] width 49 height 20
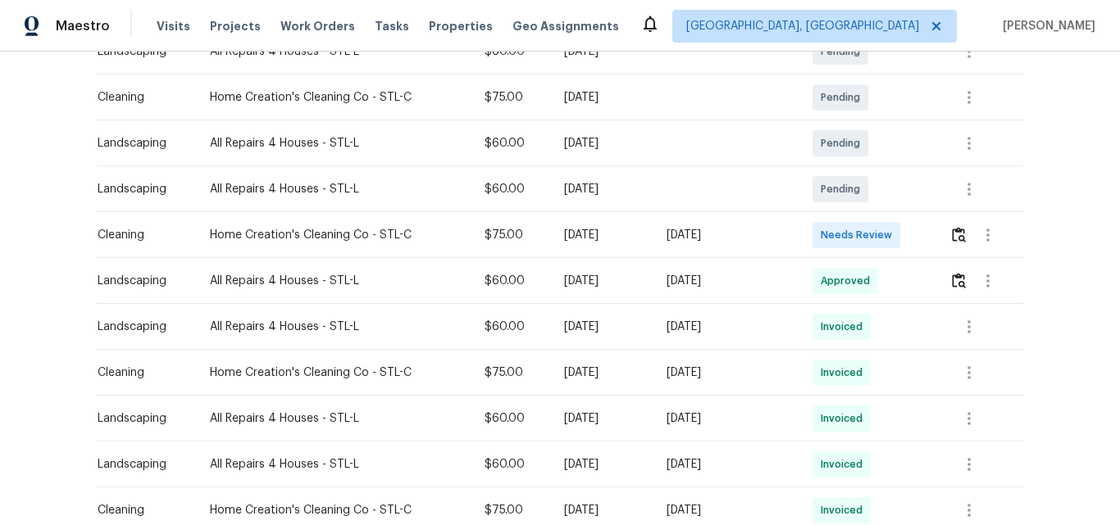
scroll to position [328, 0]
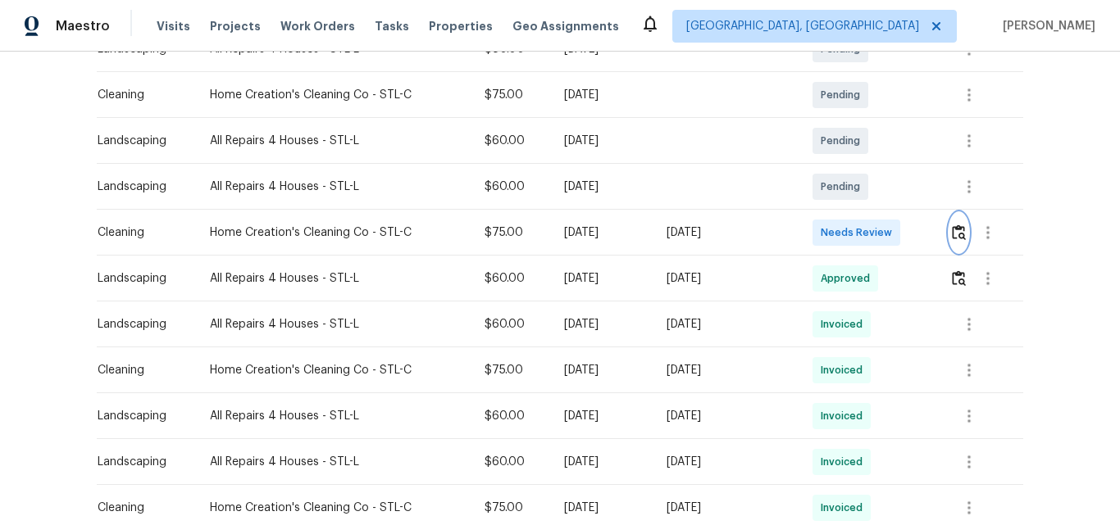
click at [956, 233] on img "button" at bounding box center [959, 233] width 14 height 16
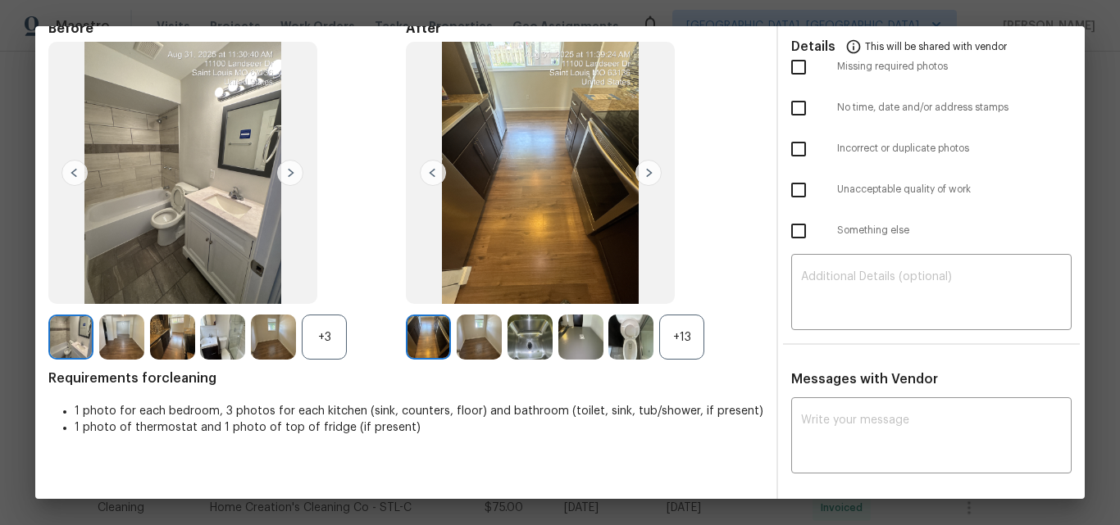
scroll to position [0, 0]
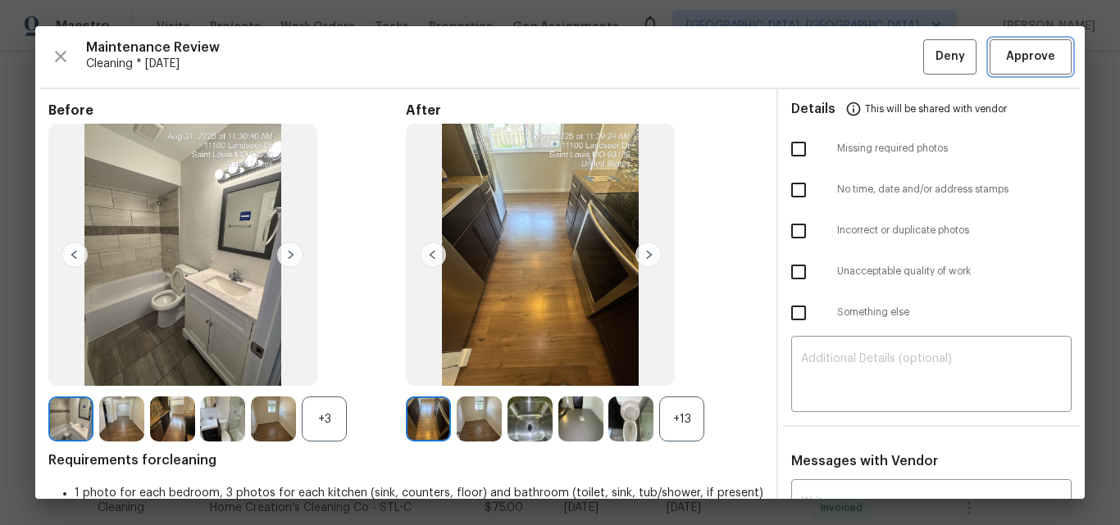
click at [1025, 60] on span "Approve" at bounding box center [1030, 57] width 49 height 20
